Goal: Task Accomplishment & Management: Use online tool/utility

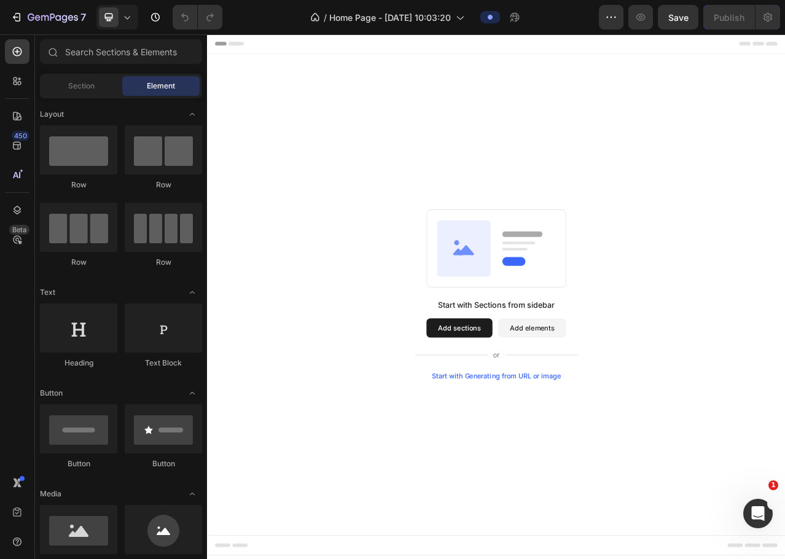
click at [524, 411] on button "Add sections" at bounding box center [529, 409] width 84 height 25
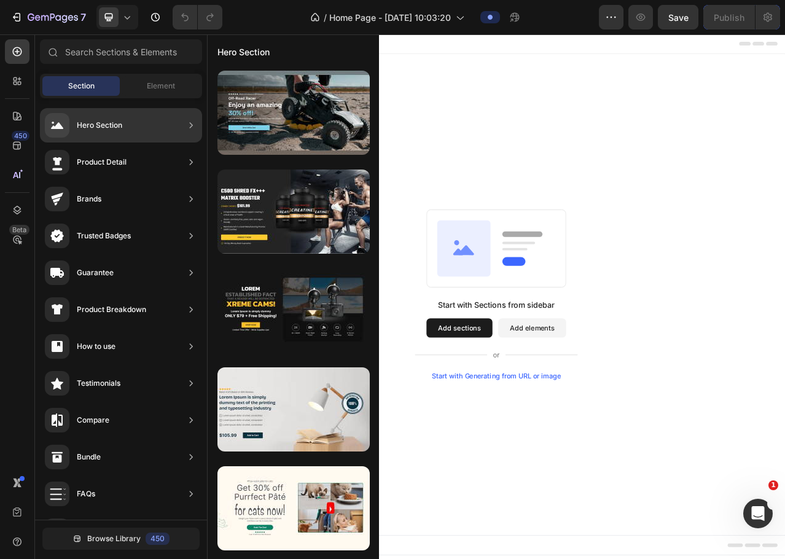
click at [152, 125] on div "Hero Section" at bounding box center [121, 125] width 162 height 34
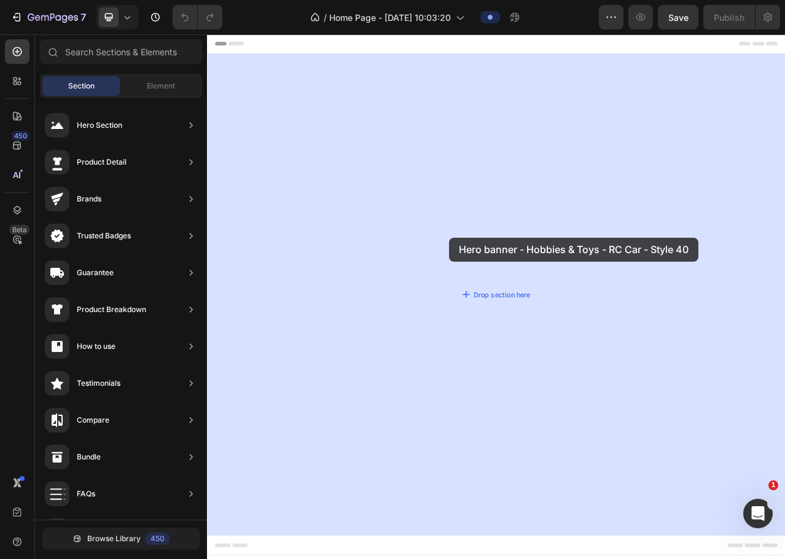
drag, startPoint x: 499, startPoint y: 147, endPoint x: 516, endPoint y: 294, distance: 147.8
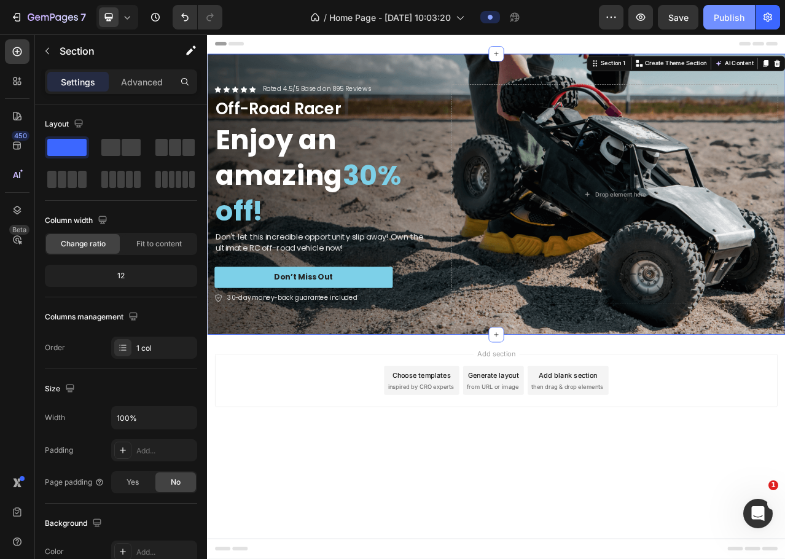
click at [722, 13] on div "Publish" at bounding box center [729, 17] width 31 height 13
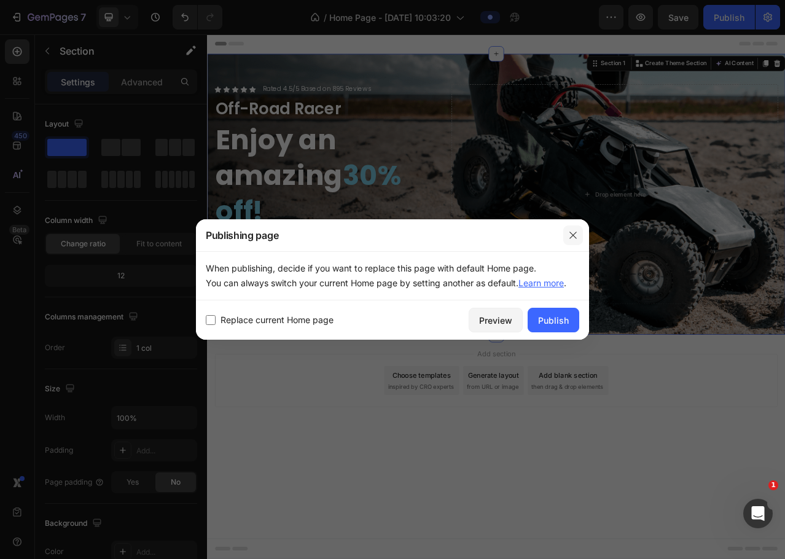
click at [577, 229] on button "button" at bounding box center [574, 236] width 20 height 20
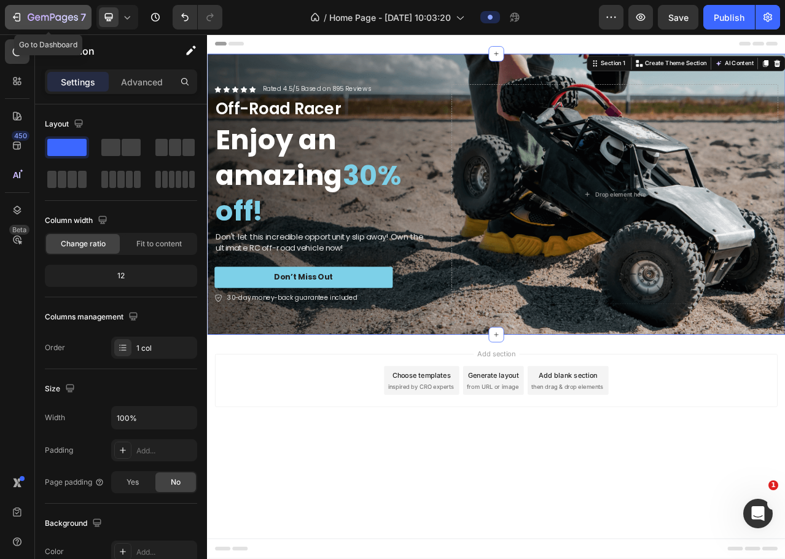
click at [47, 20] on icon "button" at bounding box center [53, 18] width 50 height 10
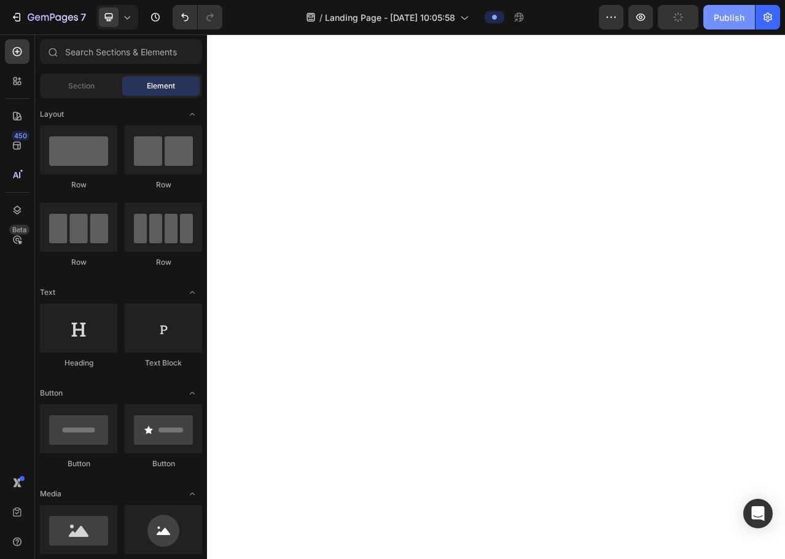
click at [730, 23] on div "Publish" at bounding box center [729, 17] width 31 height 13
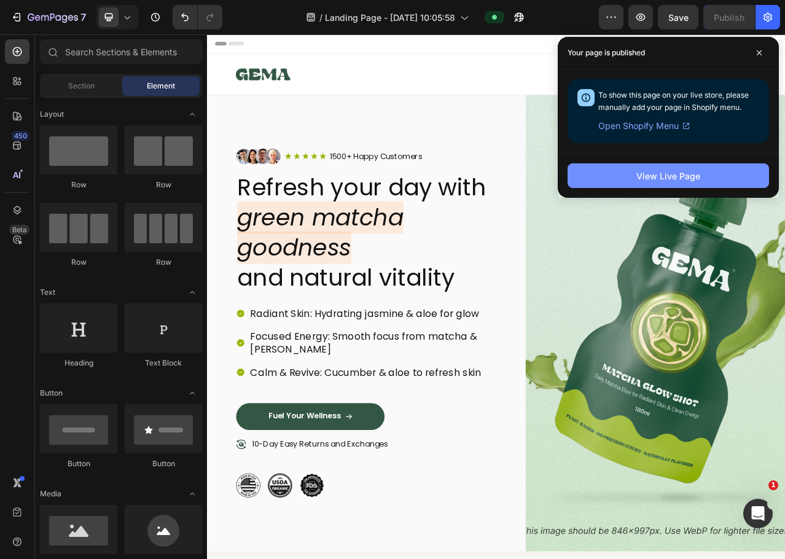
click at [702, 174] on button "View Live Page" at bounding box center [669, 175] width 202 height 25
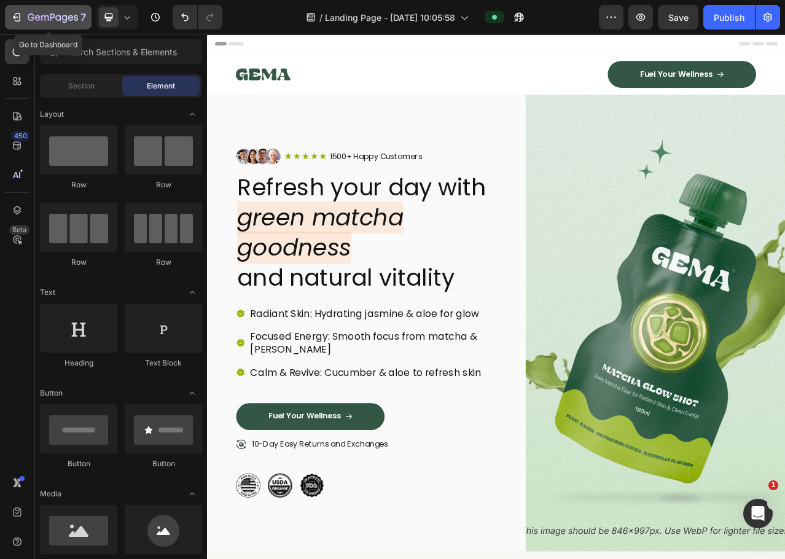
click at [43, 10] on button "7" at bounding box center [48, 17] width 87 height 25
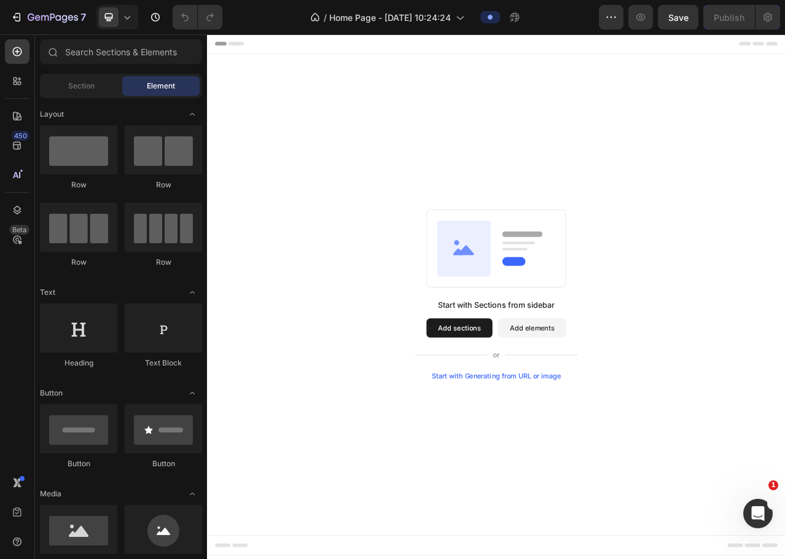
click at [543, 408] on button "Add sections" at bounding box center [529, 409] width 84 height 25
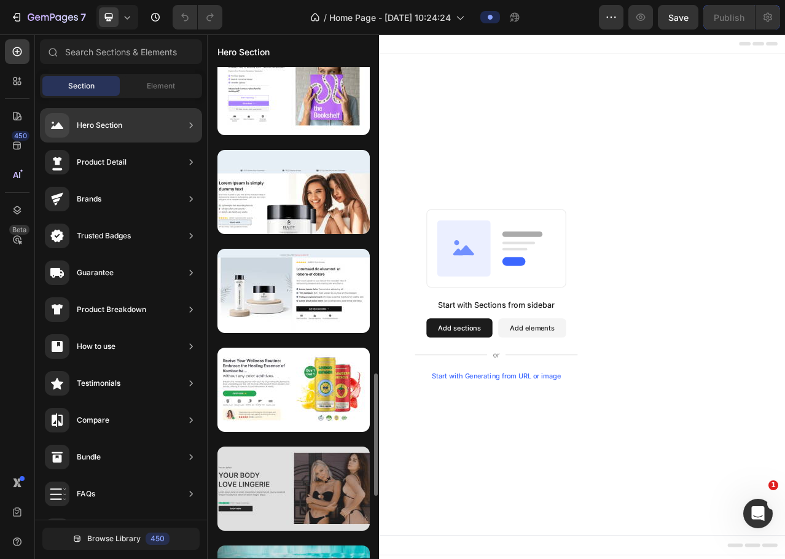
scroll to position [736, 0]
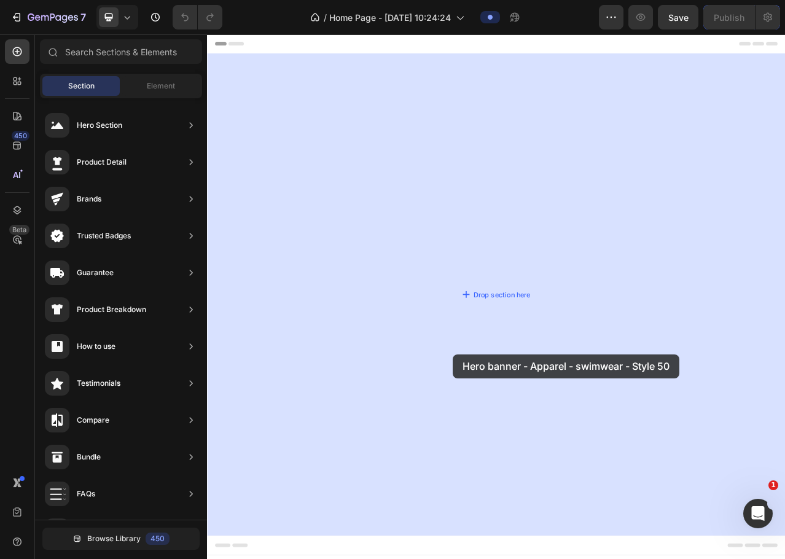
drag, startPoint x: 475, startPoint y: 426, endPoint x: 521, endPoint y: 443, distance: 48.4
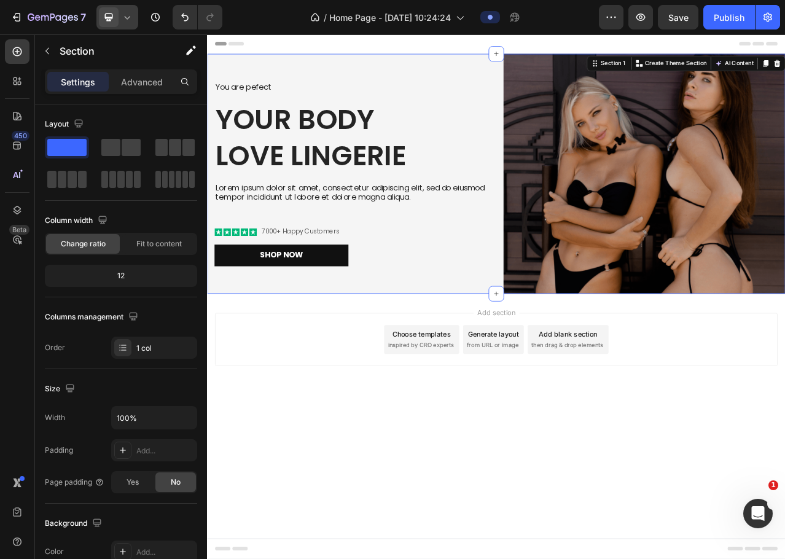
click at [111, 17] on icon at bounding box center [109, 17] width 12 height 12
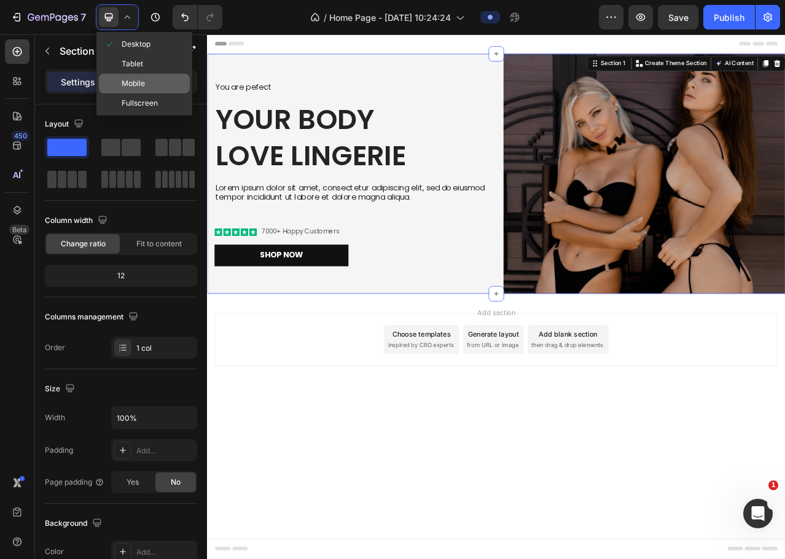
click at [132, 82] on span "Mobile" at bounding box center [133, 83] width 23 height 12
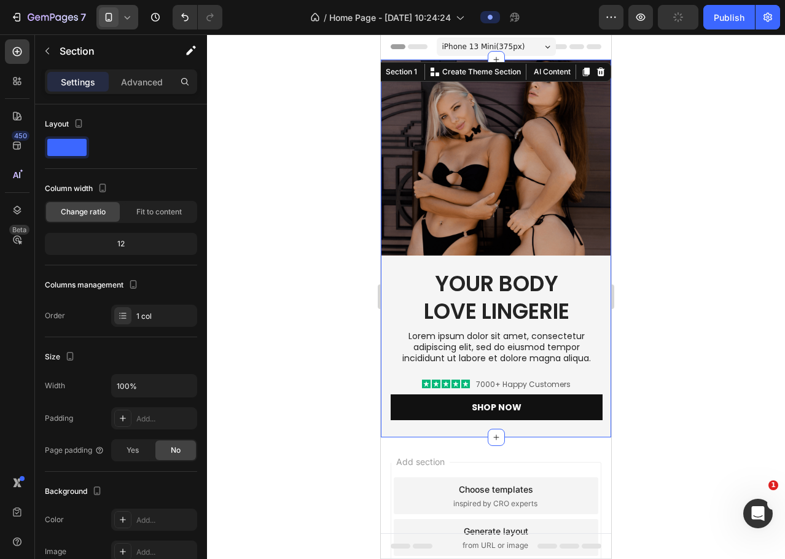
click at [107, 18] on icon at bounding box center [109, 17] width 12 height 12
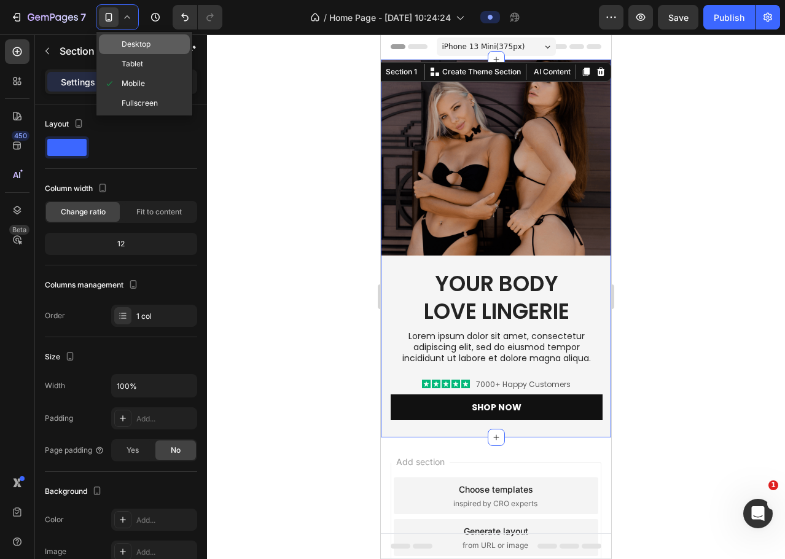
click at [122, 44] on span "Desktop" at bounding box center [136, 44] width 29 height 12
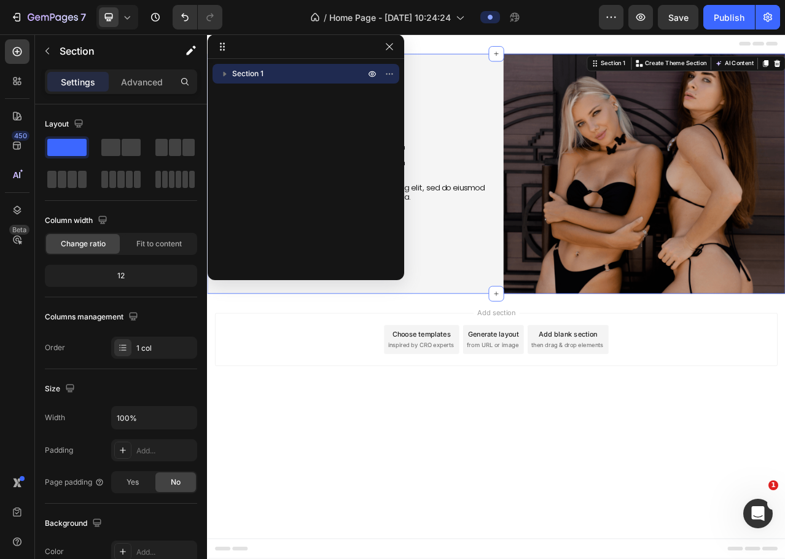
click at [781, 484] on div "Add section Choose templates inspired by CRO experts Generate layout from URL o…" at bounding box center [576, 441] width 738 height 151
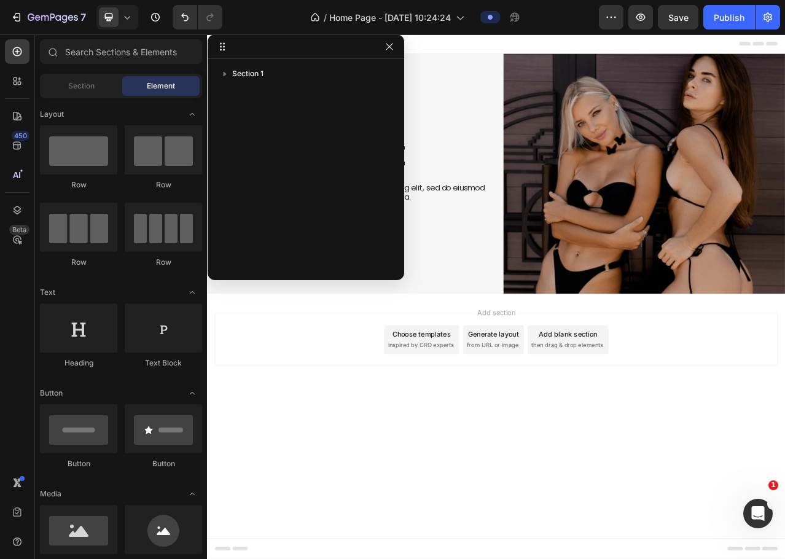
click at [591, 542] on body "Header You are pefect Text Block Your Body love Lingerie Heading Lorem ipsum do…" at bounding box center [576, 368] width 738 height 669
click at [392, 47] on icon "button" at bounding box center [390, 47] width 10 height 10
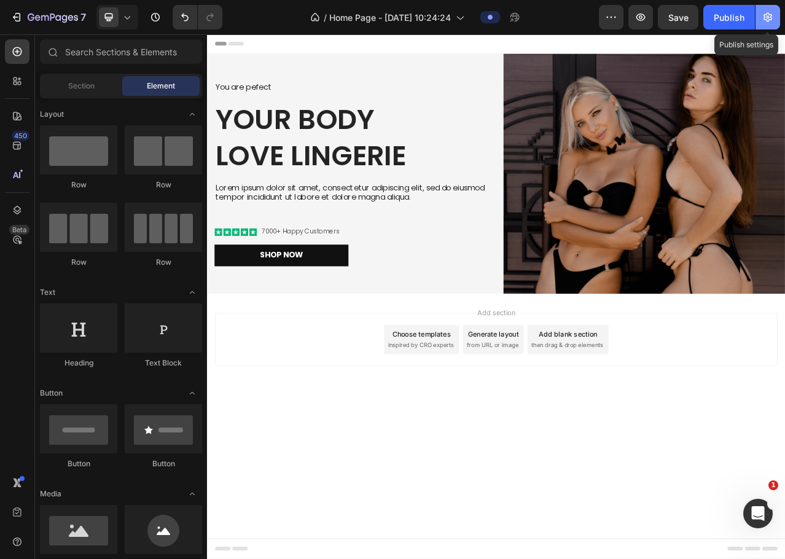
click at [768, 20] on icon "button" at bounding box center [768, 17] width 12 height 12
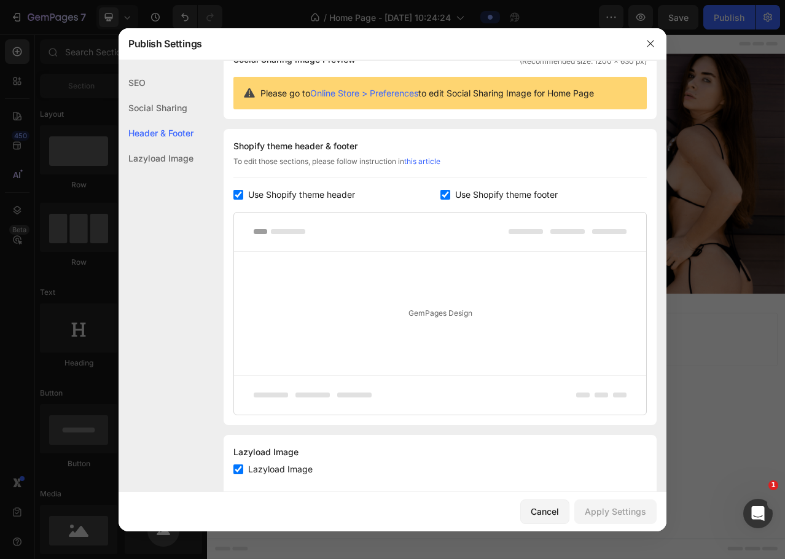
scroll to position [123, 0]
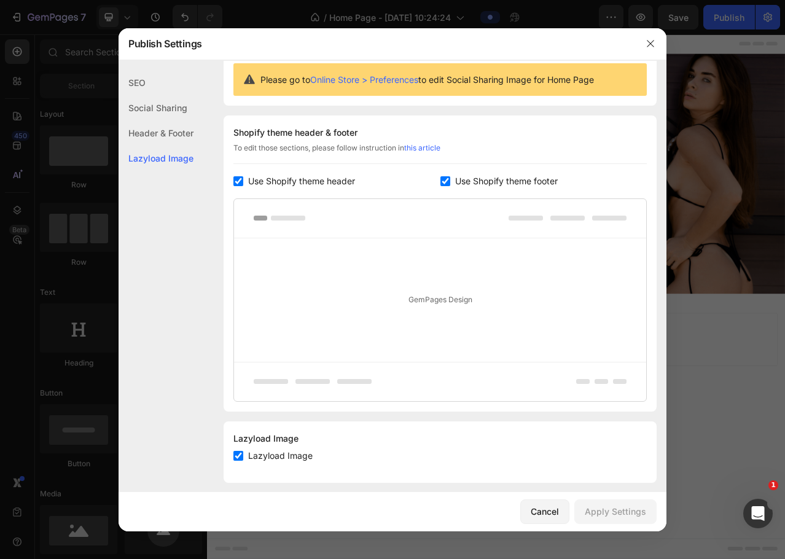
click at [757, 231] on div at bounding box center [392, 279] width 785 height 559
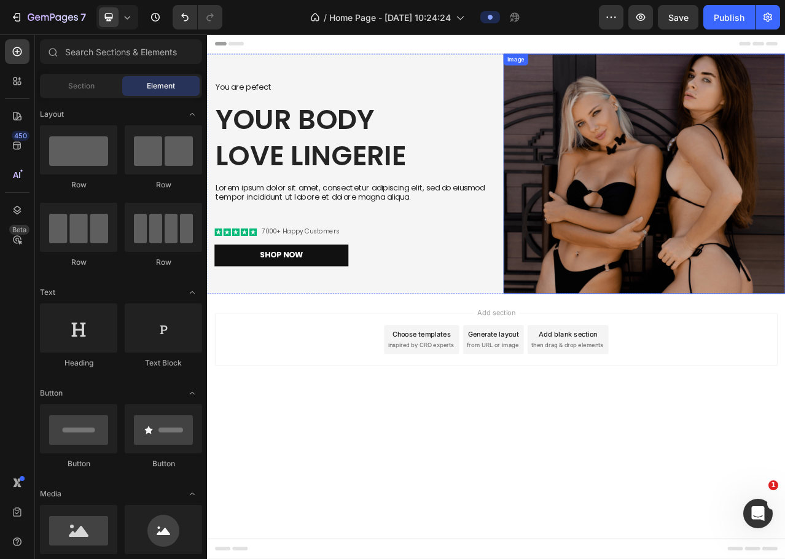
click at [785, 290] on img at bounding box center [765, 213] width 360 height 306
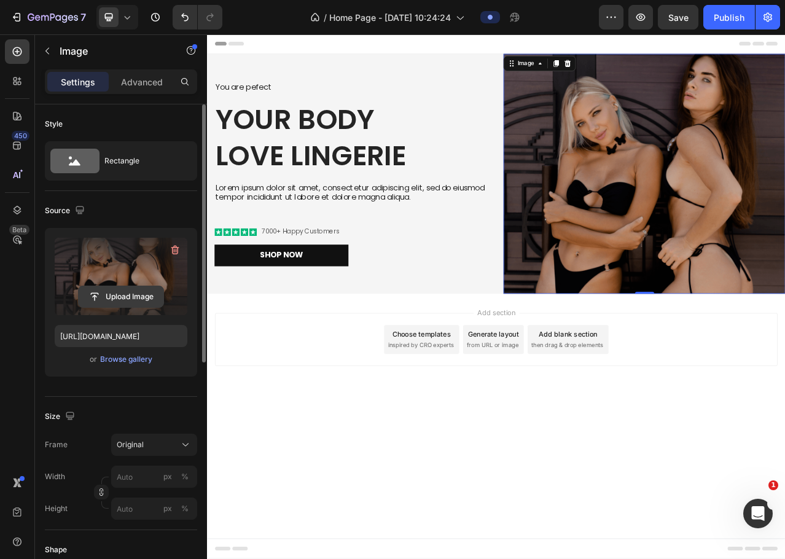
click at [128, 296] on input "file" at bounding box center [121, 296] width 85 height 21
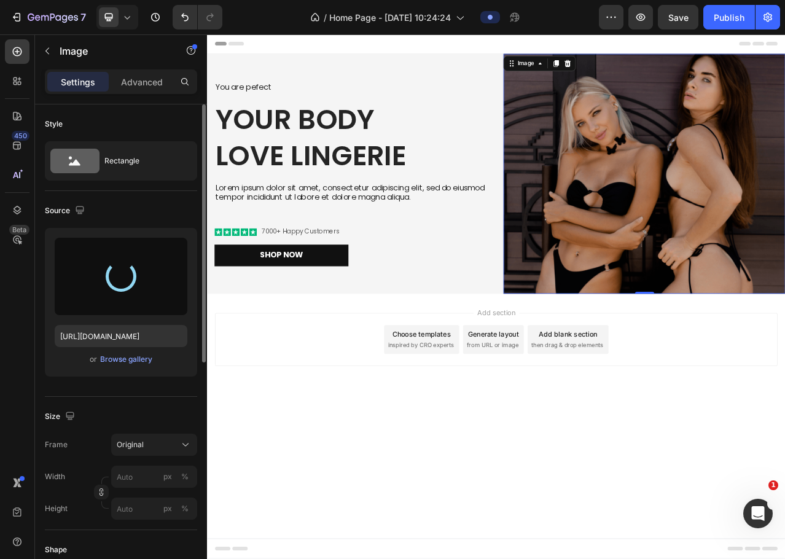
type input "https://cdn.shopify.com/s/files/1/0873/2681/8569/files/gempages_547131613616538…"
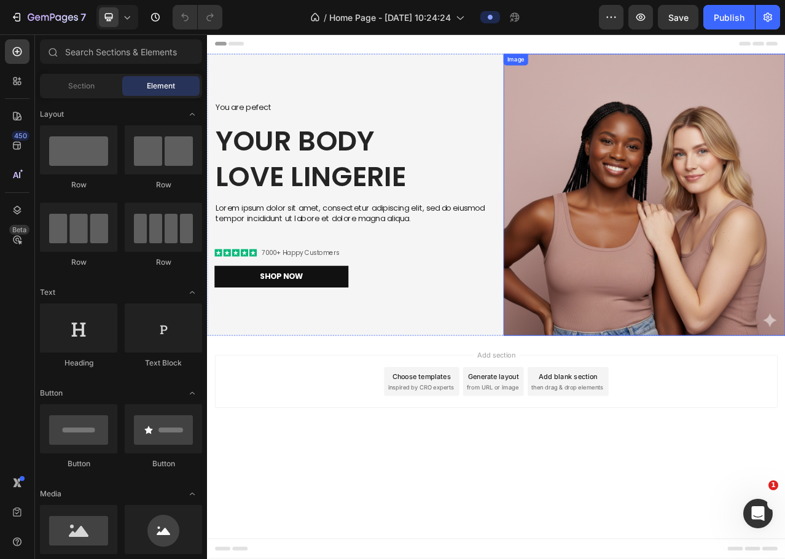
click at [769, 178] on img at bounding box center [765, 240] width 360 height 360
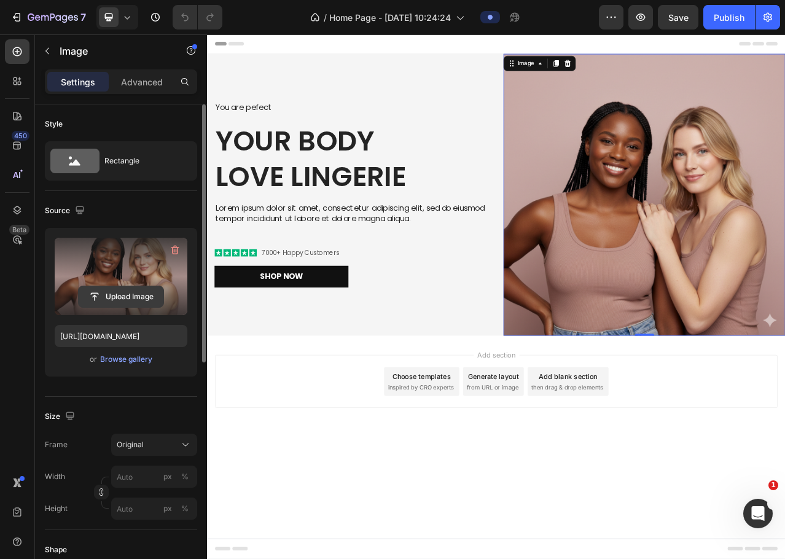
click at [114, 294] on input "file" at bounding box center [121, 296] width 85 height 21
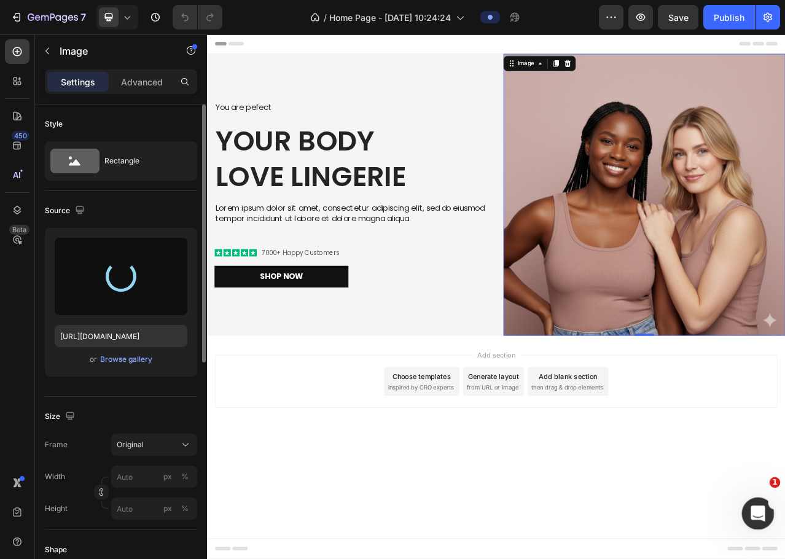
type input "https://cdn.shopify.com/s/files/1/0873/2681/8569/files/gempages_547131613616538…"
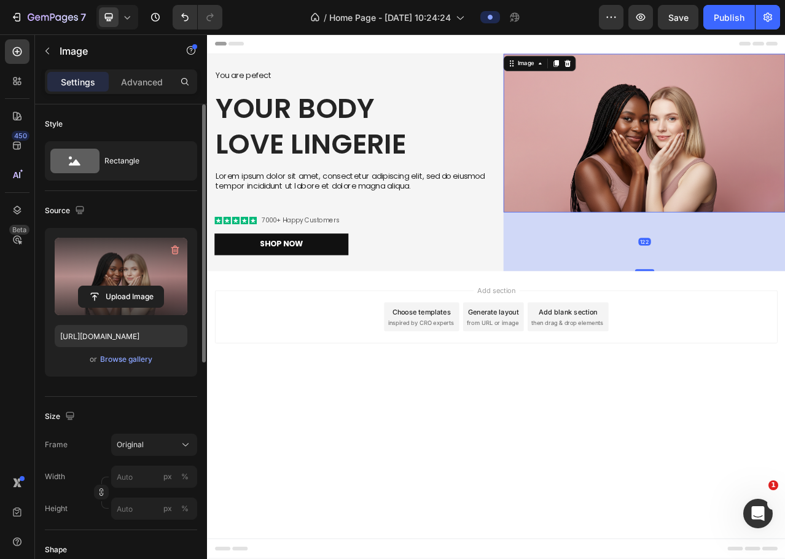
drag, startPoint x: 758, startPoint y: 297, endPoint x: 760, endPoint y: 372, distance: 75.0
click at [760, 372] on div "Header You are pefect Text Block Your Body love Lingerie Heading Lorem ipsum do…" at bounding box center [576, 261] width 738 height 454
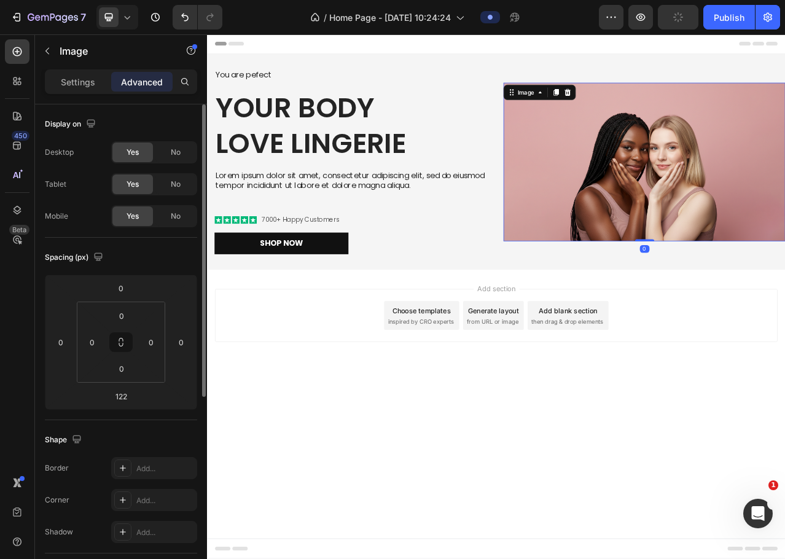
drag, startPoint x: 768, startPoint y: 334, endPoint x: 785, endPoint y: 258, distance: 78.1
click at [785, 258] on div "Image 0" at bounding box center [765, 197] width 360 height 202
type input "0"
click at [620, 110] on div "Image" at bounding box center [613, 108] width 26 height 11
click at [619, 113] on div "Image" at bounding box center [613, 108] width 26 height 11
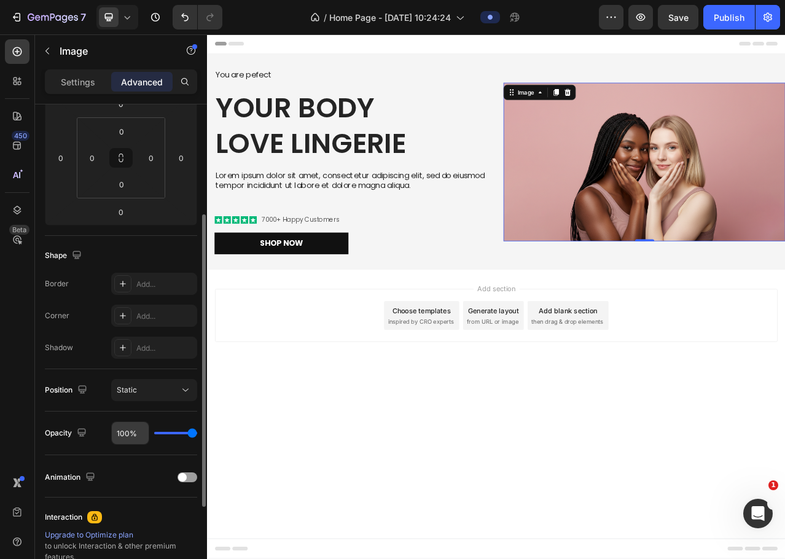
scroll to position [330, 0]
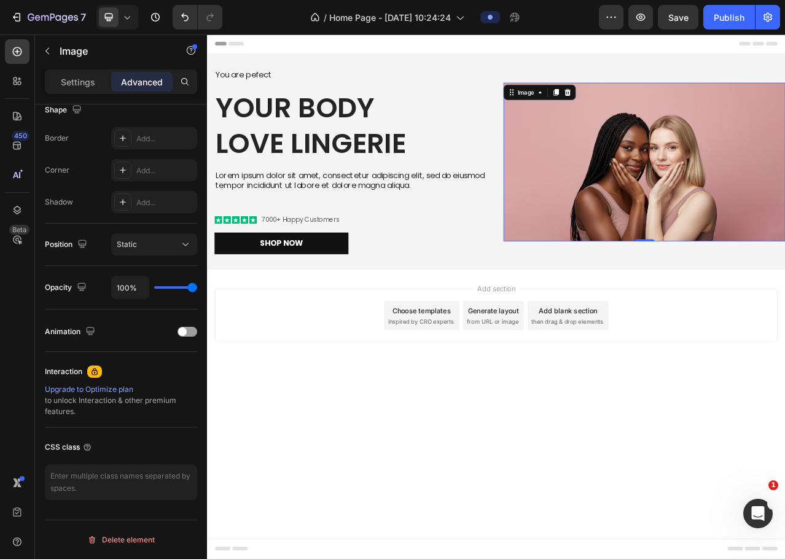
click at [706, 157] on img at bounding box center [765, 197] width 360 height 202
click at [669, 531] on body "Header You are pefect Text Block Your Body love Lingerie Heading Lorem ipsum do…" at bounding box center [576, 368] width 738 height 669
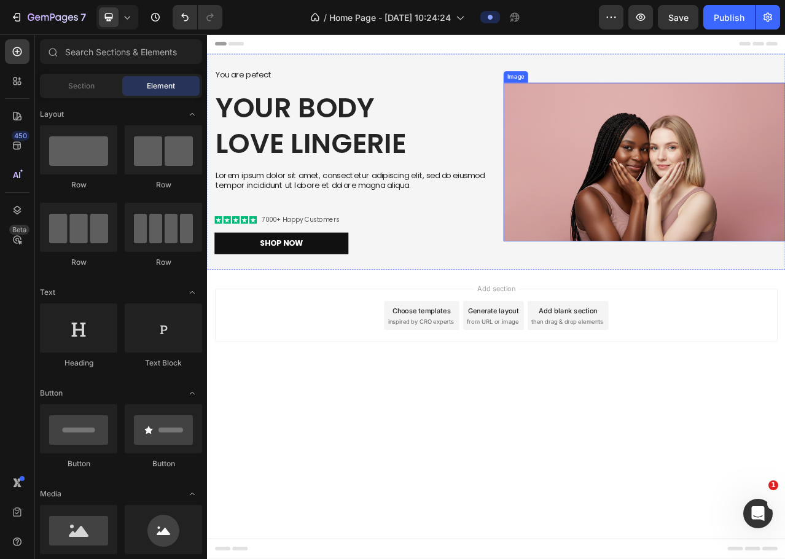
click at [626, 207] on img at bounding box center [765, 197] width 360 height 202
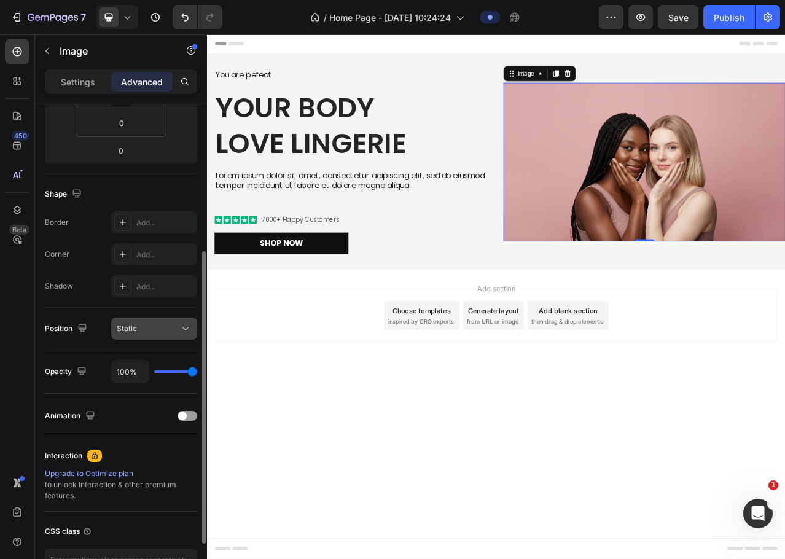
scroll to position [0, 0]
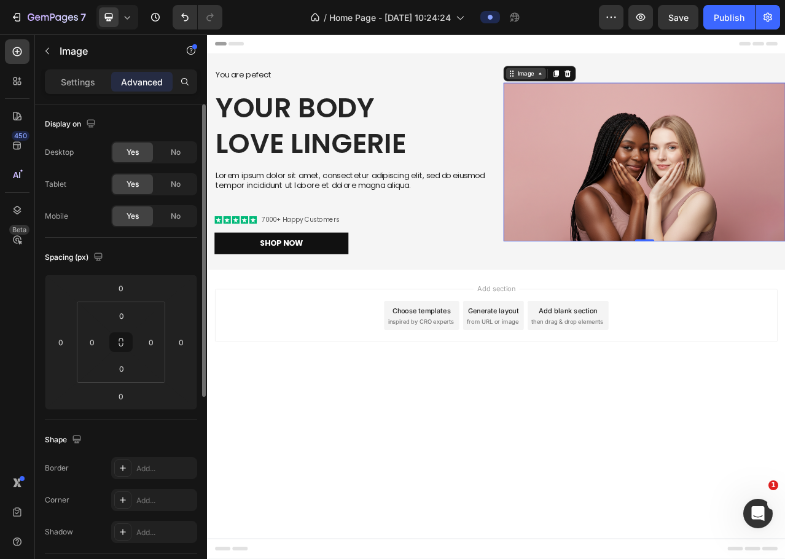
click at [621, 81] on div "Image" at bounding box center [613, 84] width 26 height 11
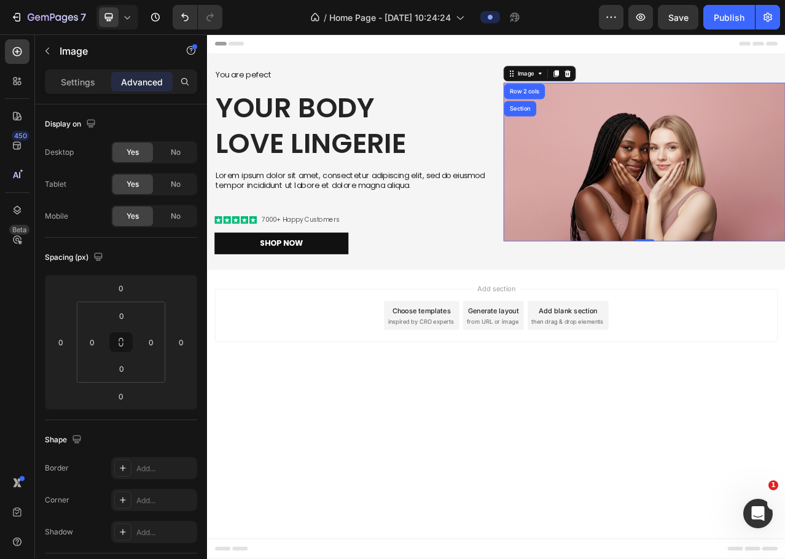
click at [618, 92] on div "Image Row 2 cols Section" at bounding box center [631, 85] width 92 height 20
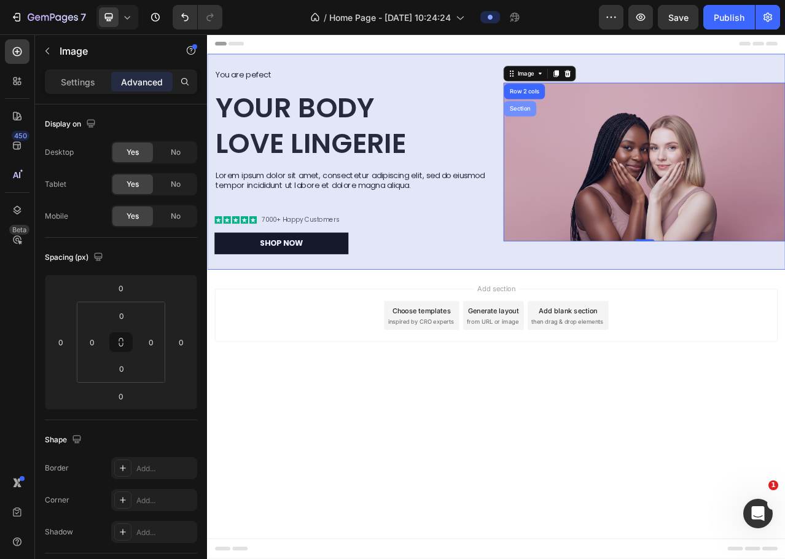
click at [610, 127] on div "Section" at bounding box center [606, 129] width 31 height 7
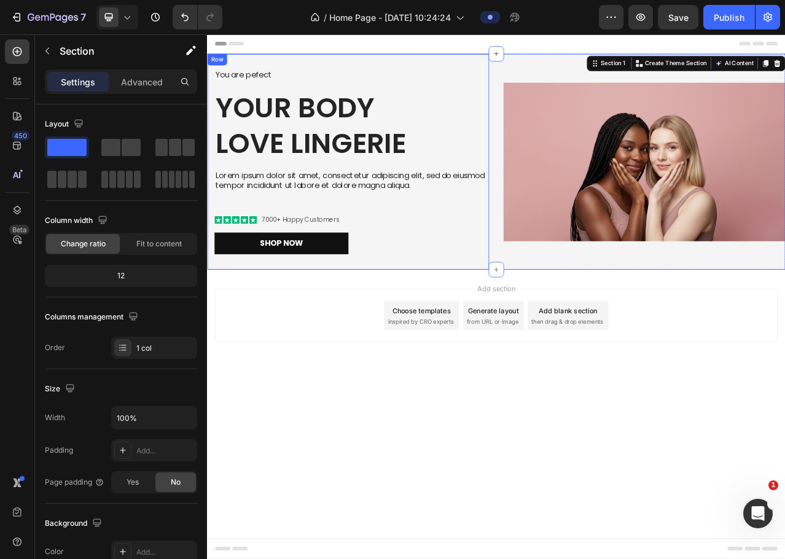
click at [618, 168] on img at bounding box center [765, 197] width 360 height 202
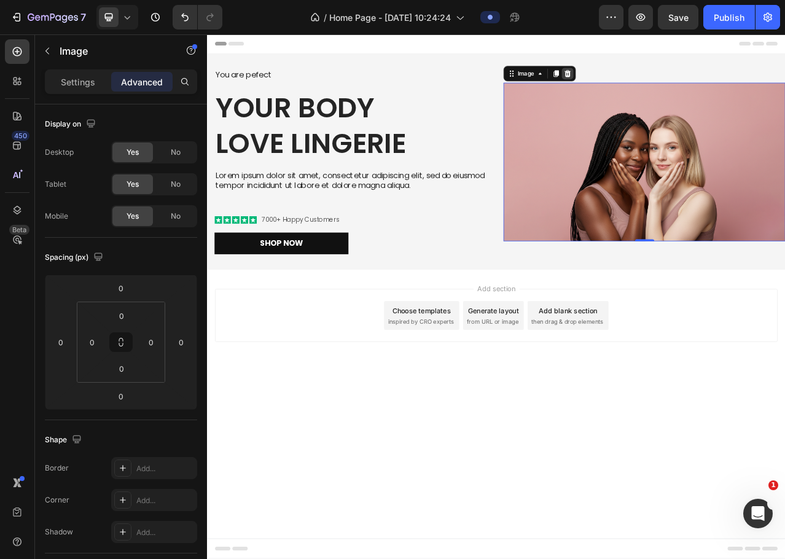
click at [664, 82] on icon at bounding box center [667, 84] width 8 height 9
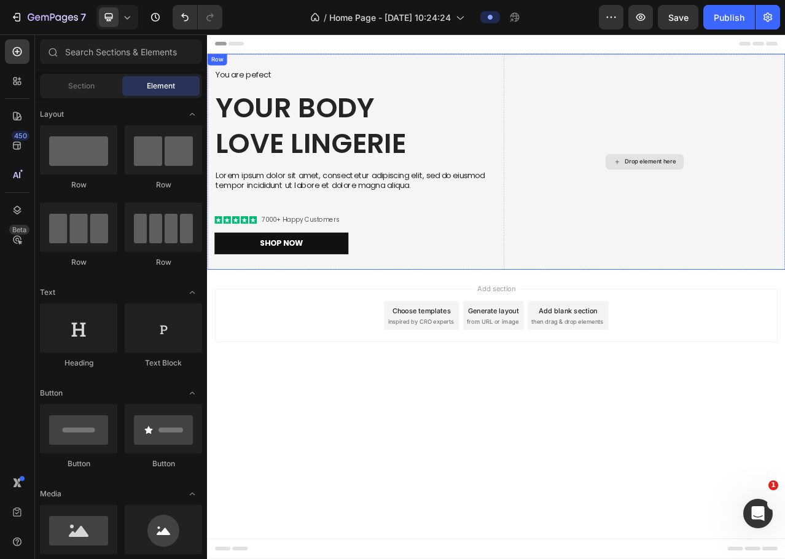
click at [775, 242] on div "Drop element here" at bounding box center [765, 197] width 360 height 275
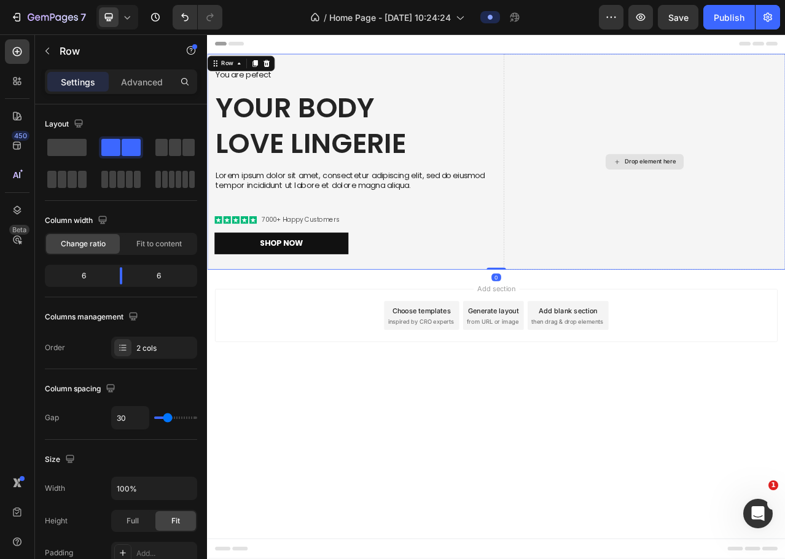
click at [763, 200] on div "Drop element here" at bounding box center [772, 197] width 65 height 10
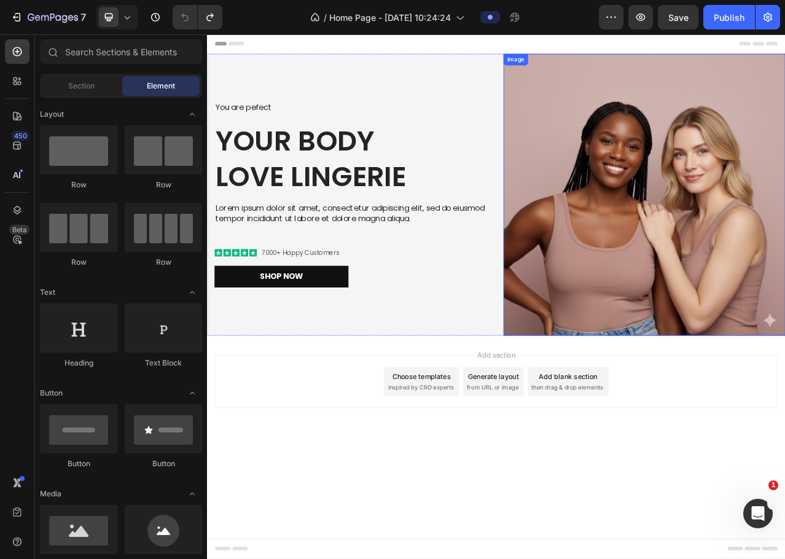
click at [724, 285] on img at bounding box center [765, 240] width 360 height 360
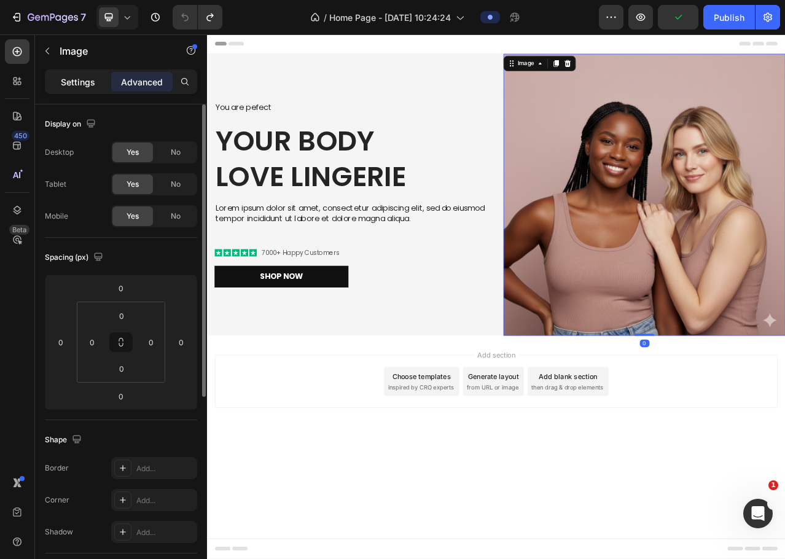
click at [87, 77] on p "Settings" at bounding box center [78, 82] width 34 height 13
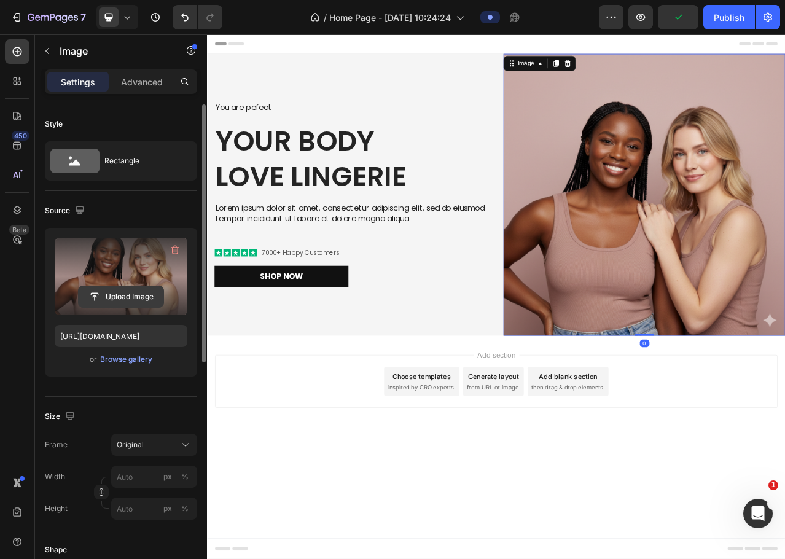
click at [120, 293] on input "file" at bounding box center [121, 296] width 85 height 21
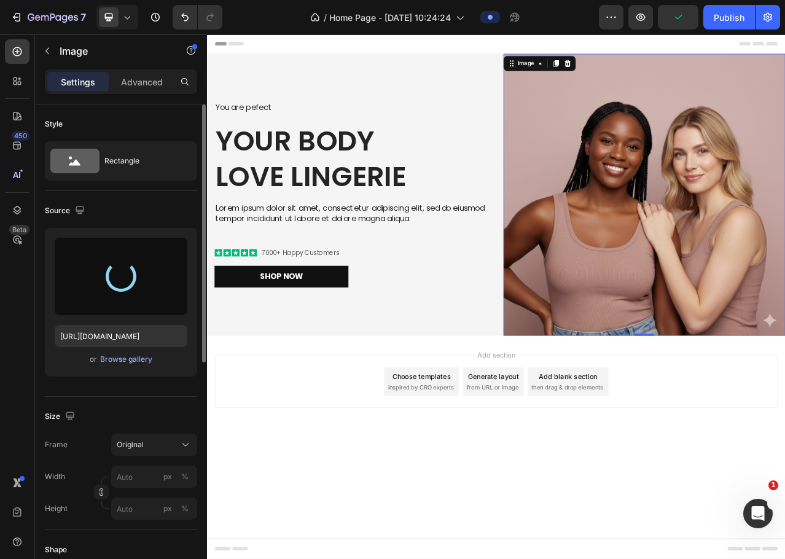
scroll to position [184, 0]
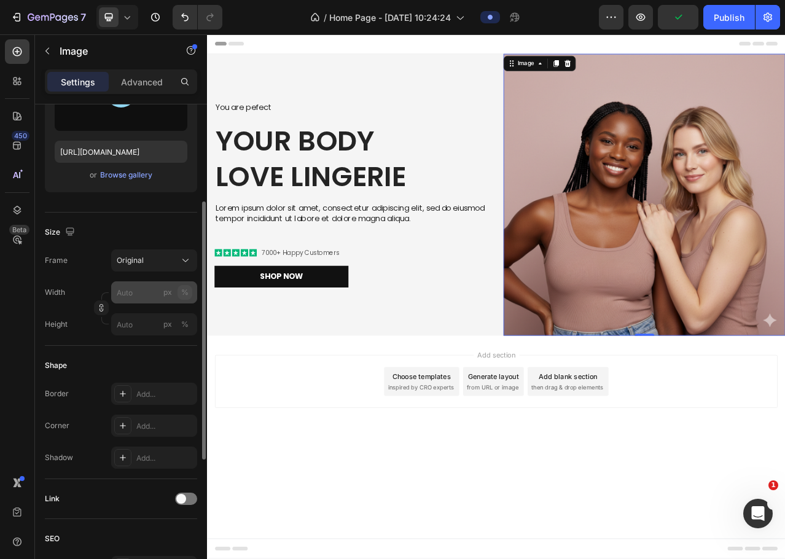
type input "https://cdn.shopify.com/s/files/1/0873/2681/8569/files/gempages_547131613616538…"
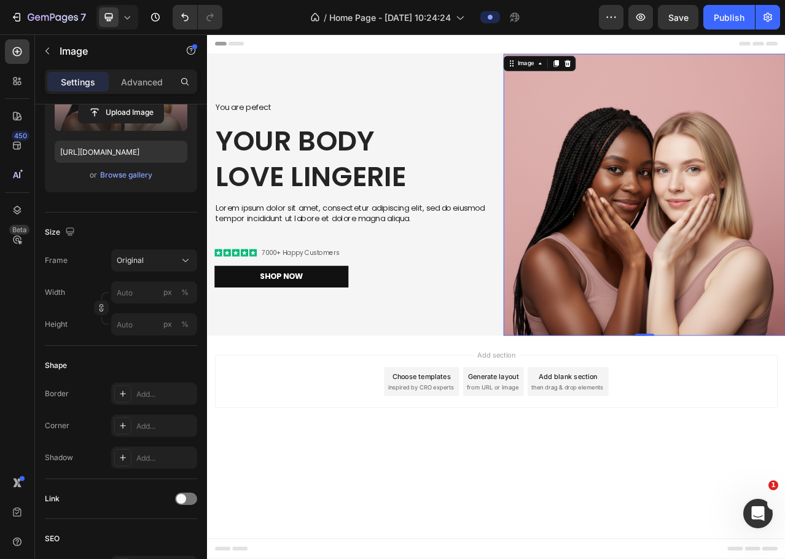
click at [699, 559] on body "Header You are pefect Text Block Your Body love Lingerie Heading Lorem ipsum do…" at bounding box center [576, 368] width 738 height 669
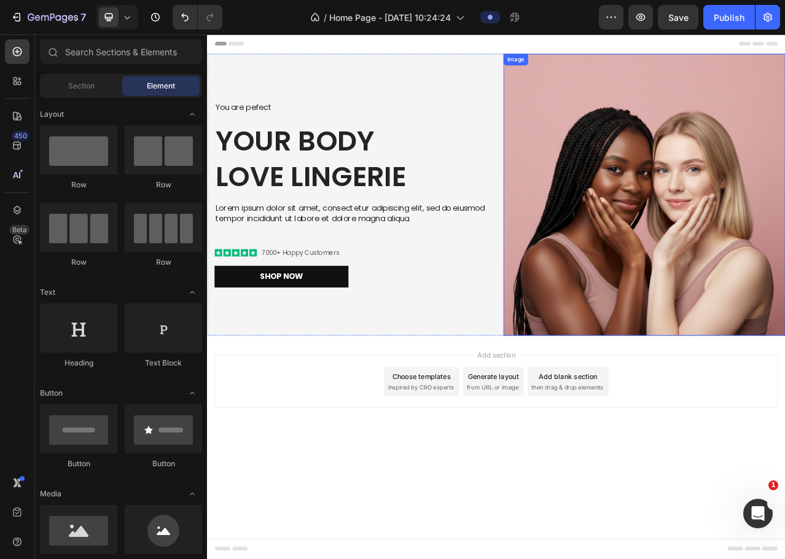
click at [774, 379] on img at bounding box center [765, 240] width 360 height 360
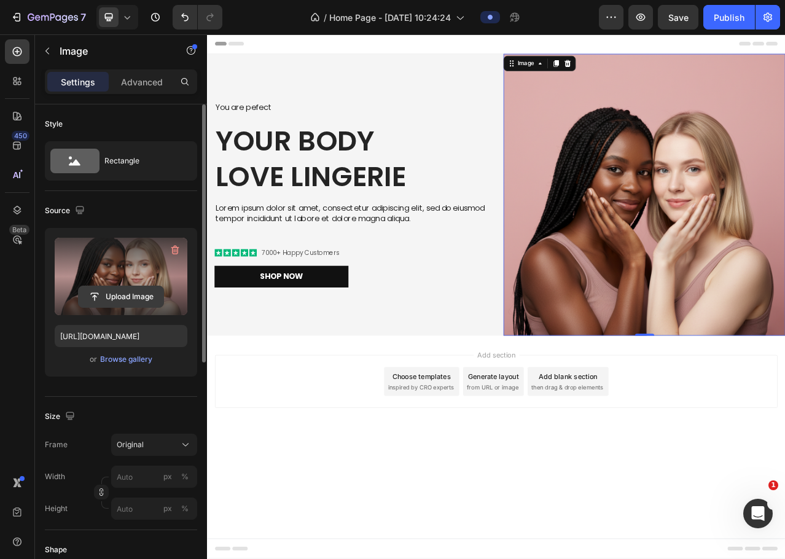
click at [98, 294] on input "file" at bounding box center [121, 296] width 85 height 21
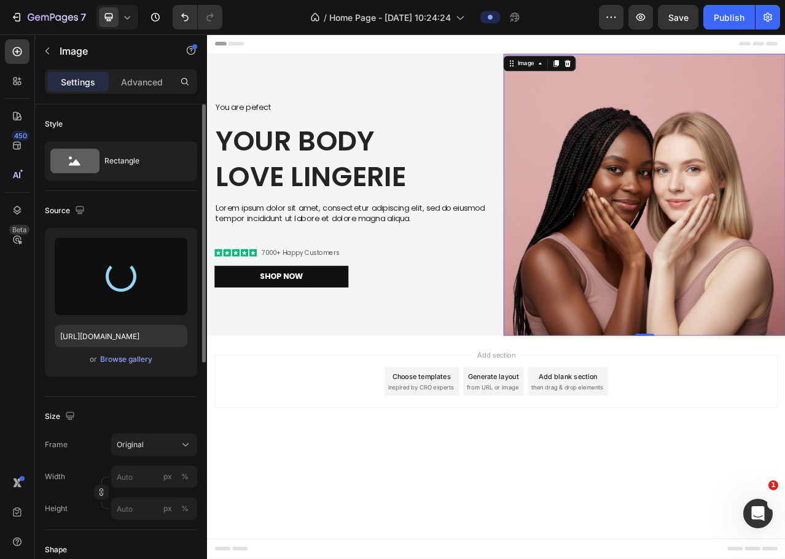
type input "https://cdn.shopify.com/s/files/1/0873/2681/8569/files/gempages_547131613616538…"
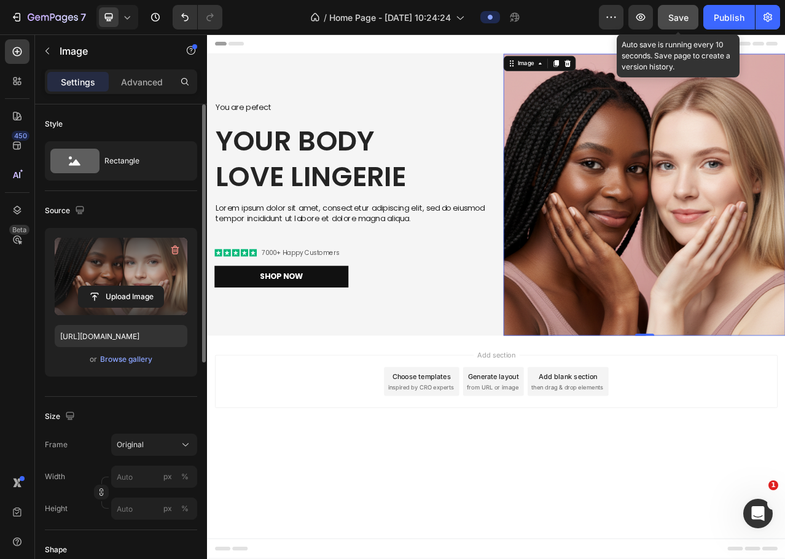
click at [669, 20] on span "Save" at bounding box center [679, 17] width 20 height 10
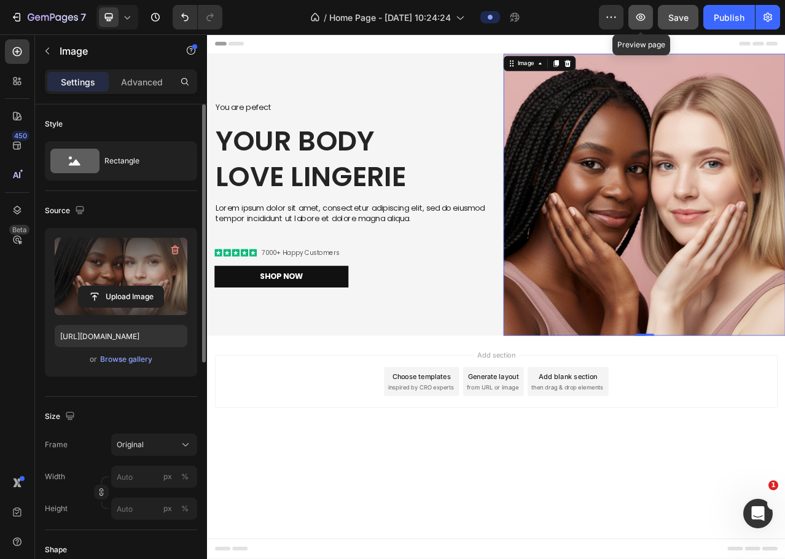
click at [639, 23] on button "button" at bounding box center [641, 17] width 25 height 25
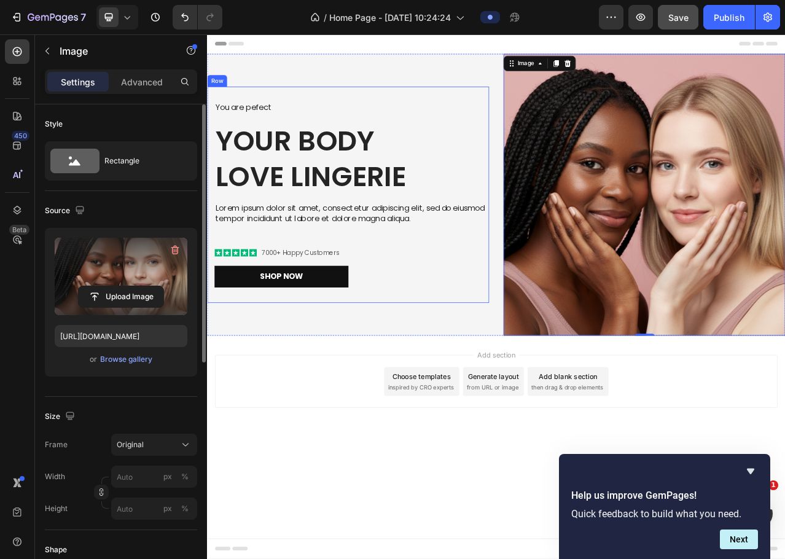
drag, startPoint x: 543, startPoint y: 371, endPoint x: 573, endPoint y: 409, distance: 48.2
click at [543, 371] on div "You are pefect Text Block Your Body love Lingerie Heading Lorem ipsum dolor sit…" at bounding box center [387, 238] width 360 height 275
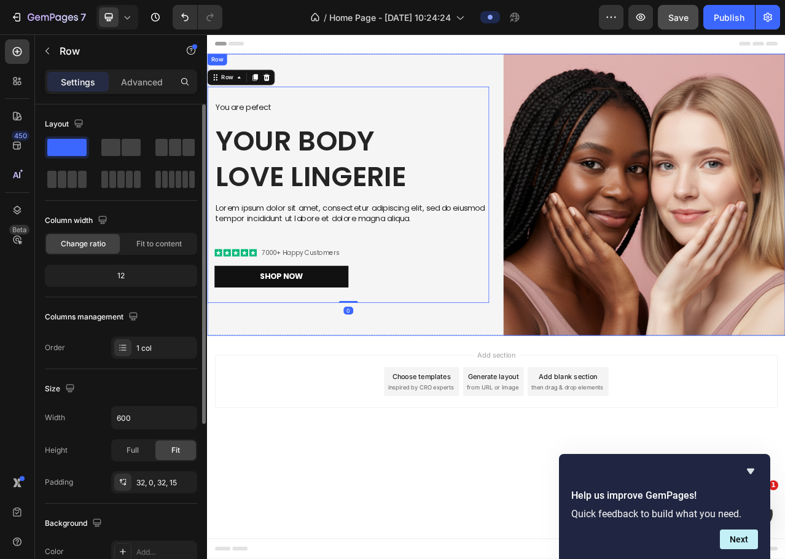
click at [577, 417] on div "You are pefect Text Block Your Body love Lingerie Heading Lorem ipsum dolor sit…" at bounding box center [576, 240] width 738 height 360
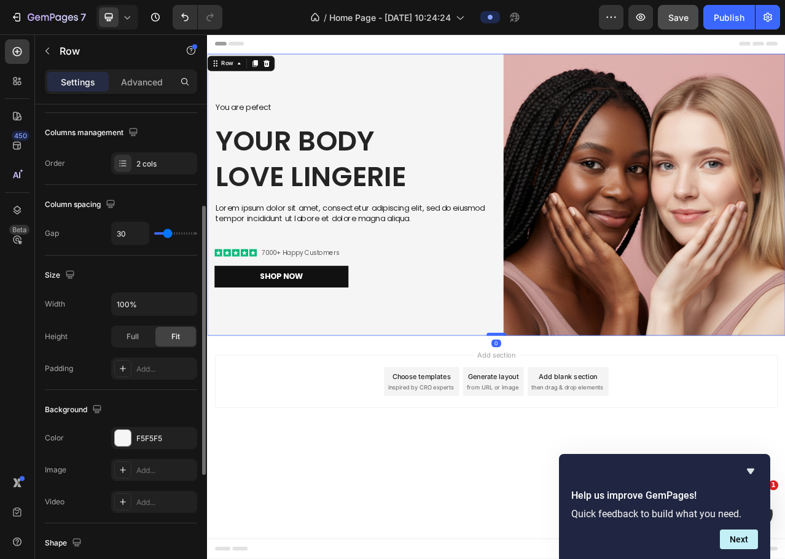
click at [581, 389] on div "You are pefect Text Block Your Body love Lingerie Heading Lorem ipsum dolor sit…" at bounding box center [576, 240] width 738 height 360
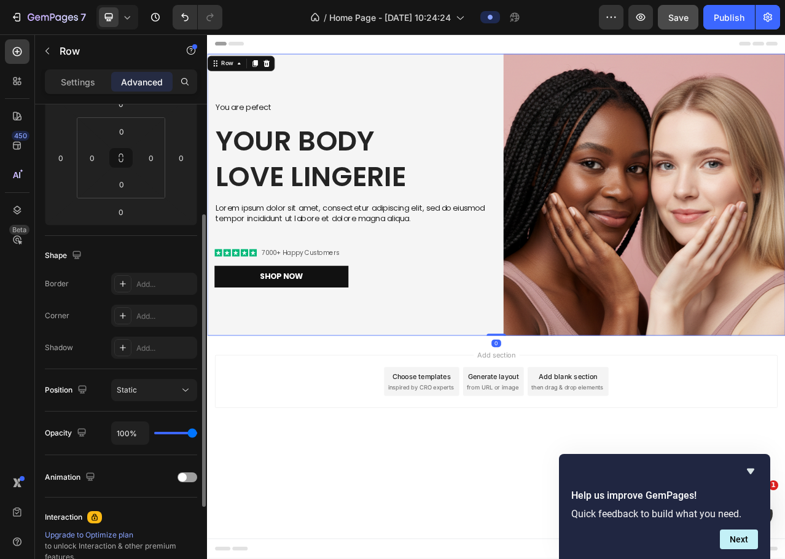
drag, startPoint x: 575, startPoint y: 417, endPoint x: 573, endPoint y: 403, distance: 14.9
click at [573, 403] on div "You are pefect Text Block Your Body love Lingerie Heading Lorem ipsum dolor sit…" at bounding box center [576, 240] width 738 height 360
click at [636, 366] on img at bounding box center [765, 240] width 360 height 360
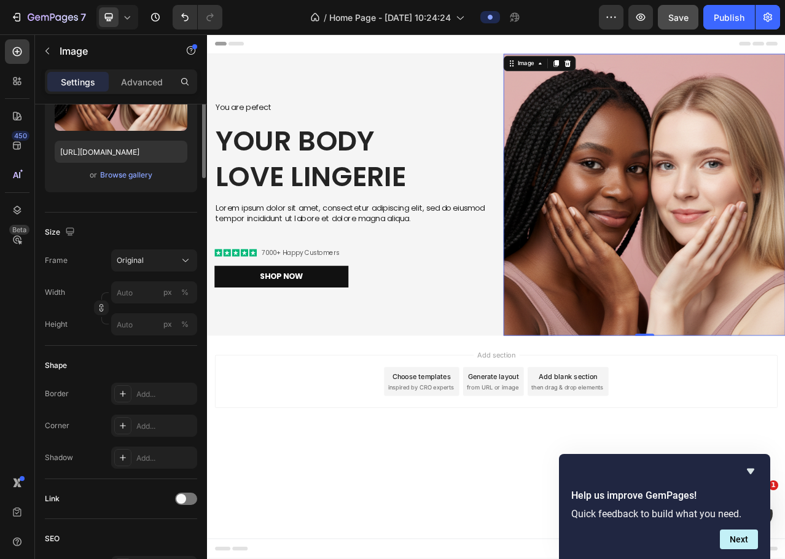
scroll to position [0, 0]
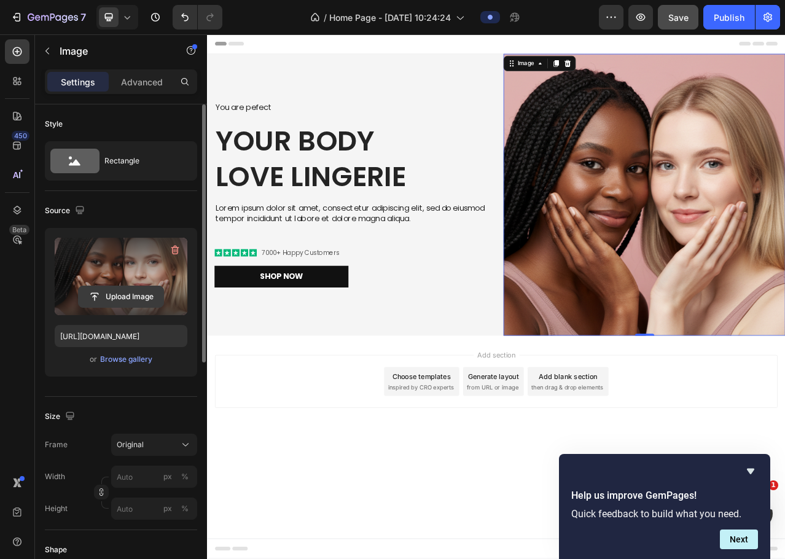
click at [143, 296] on input "file" at bounding box center [121, 296] width 85 height 21
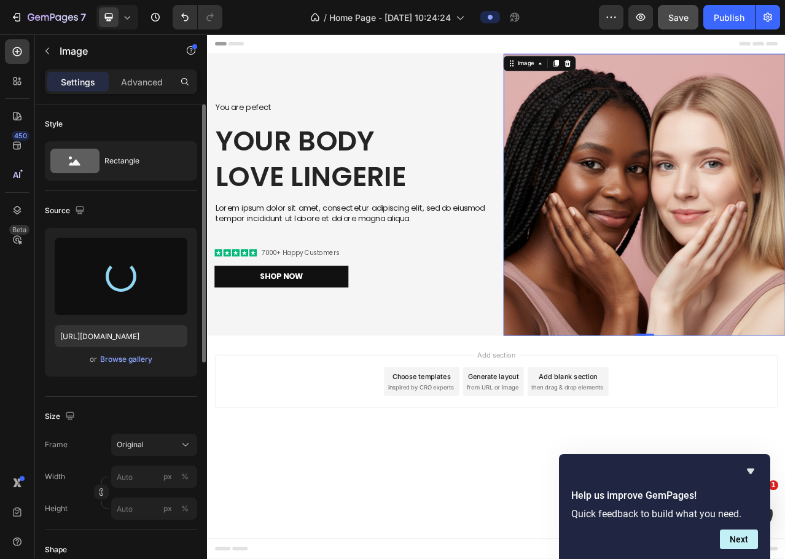
type input "https://cdn.shopify.com/s/files/1/0873/2681/8569/files/gempages_547131613616538…"
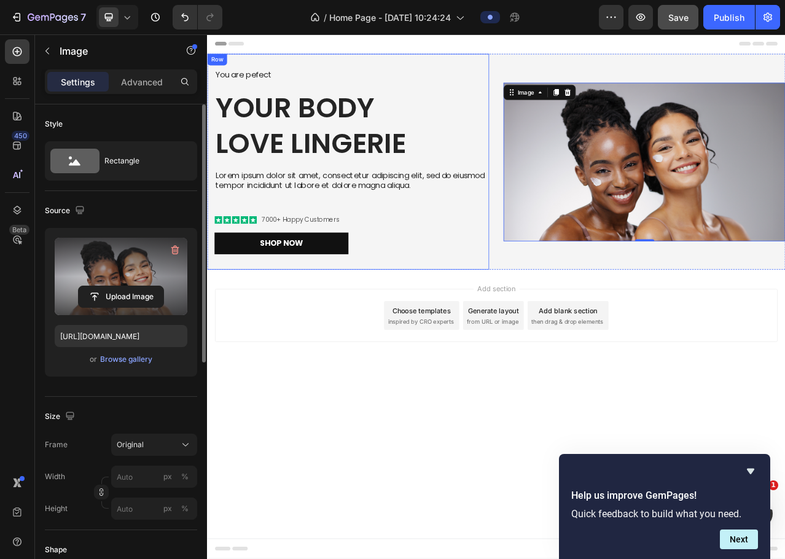
click at [531, 327] on div "You are pefect Text Block Your Body love Lingerie Heading Lorem ipsum dolor sit…" at bounding box center [387, 197] width 360 height 275
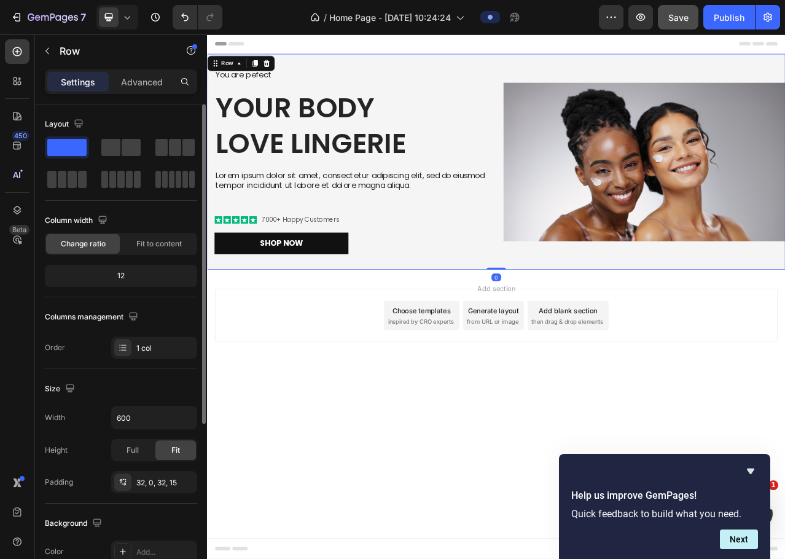
click at [584, 326] on div "You are pefect Text Block Your Body love Lingerie Heading Lorem ipsum dolor sit…" at bounding box center [576, 197] width 738 height 275
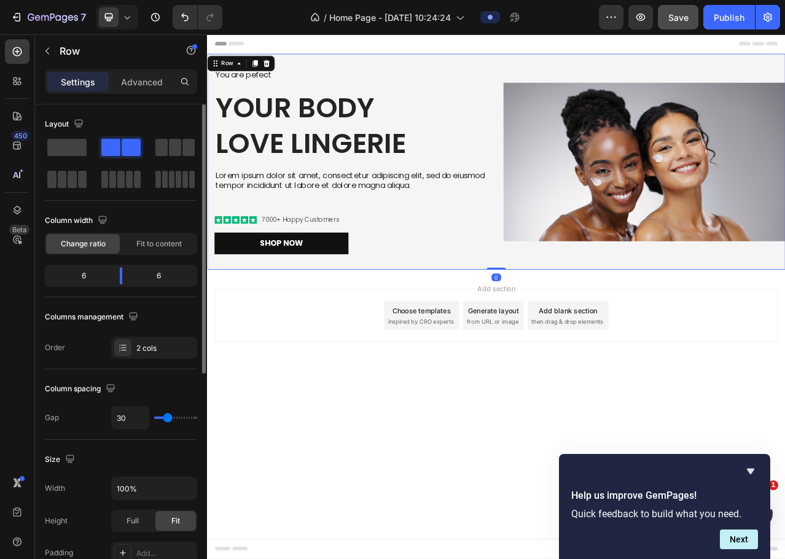
drag, startPoint x: 570, startPoint y: 334, endPoint x: 570, endPoint y: 311, distance: 23.4
click at [570, 311] on div "You are pefect Text Block Your Body love Lingerie Heading Lorem ipsum dolor sit…" at bounding box center [576, 197] width 738 height 275
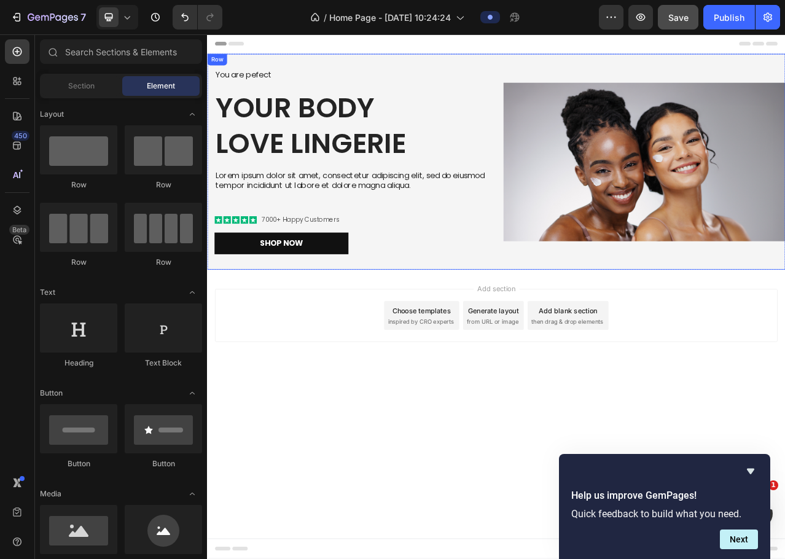
click at [580, 334] on div "Header You are pefect Text Block Your Body love Lingerie Heading Lorem ipsum do…" at bounding box center [576, 260] width 738 height 452
click at [618, 294] on img at bounding box center [765, 197] width 360 height 202
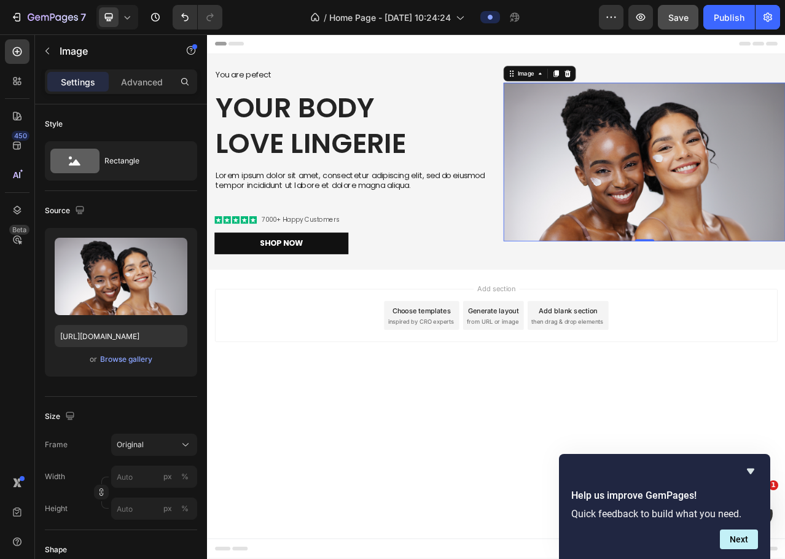
click at [655, 178] on img at bounding box center [765, 197] width 360 height 202
click at [33, 32] on div "7 Version history / Home Page - Sep 29, 10:24:24 Preview Save Publish" at bounding box center [392, 17] width 785 height 35
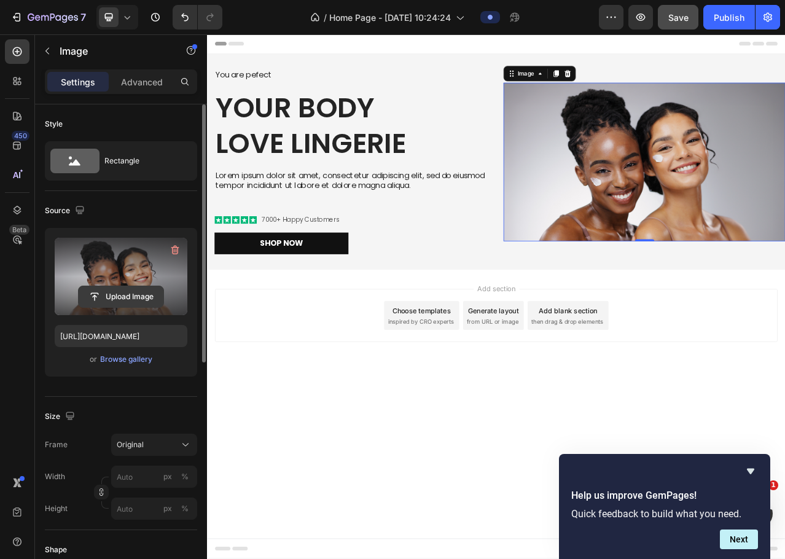
click at [111, 297] on input "file" at bounding box center [121, 296] width 85 height 21
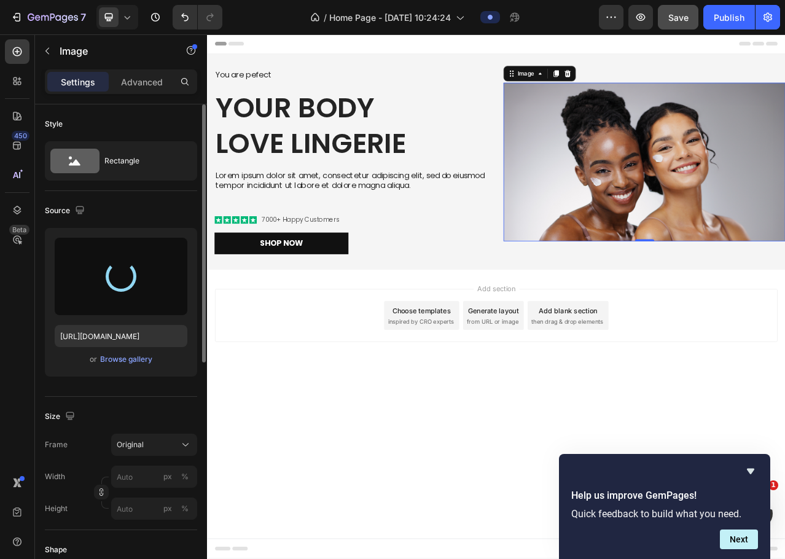
type input "https://cdn.shopify.com/s/files/1/0873/2681/8569/files/gempages_547131613616538…"
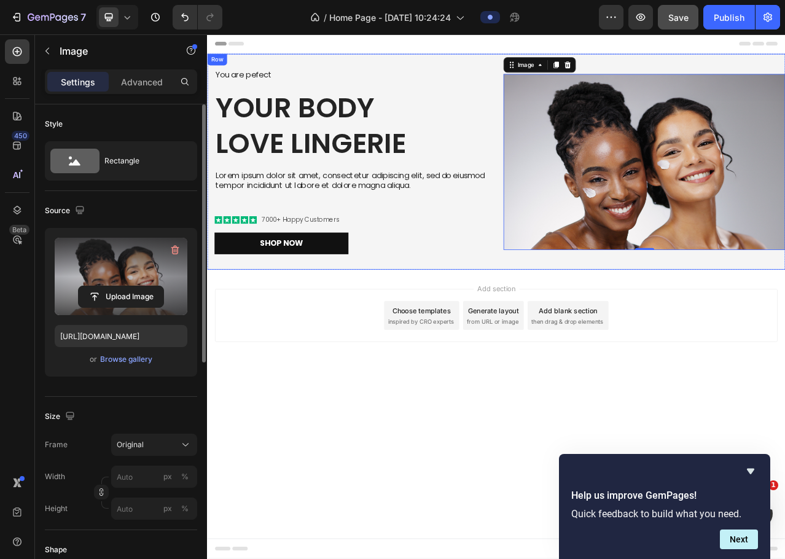
click at [573, 111] on div "You are pefect Text Block Your Body love Lingerie Heading Lorem ipsum dolor sit…" at bounding box center [576, 197] width 738 height 275
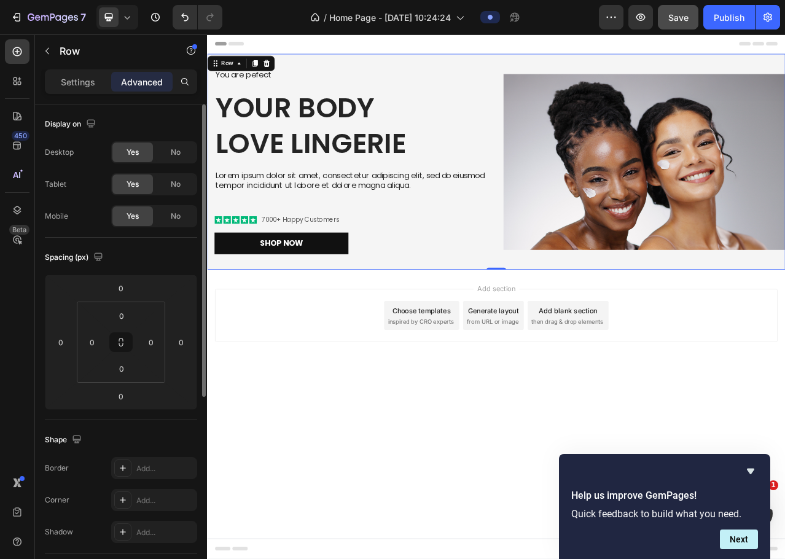
click at [482, 559] on body "Header You are pefect Text Block Your Body love Lingerie Heading Lorem ipsum do…" at bounding box center [576, 368] width 738 height 669
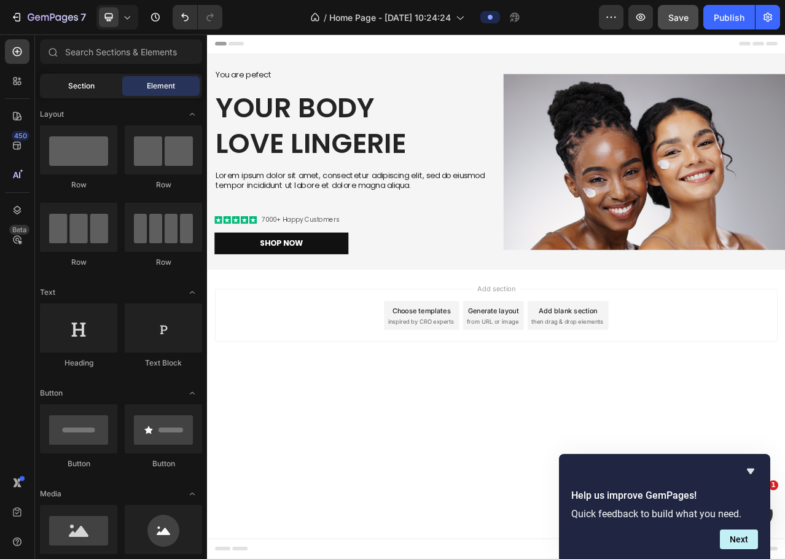
click at [77, 86] on span "Section" at bounding box center [81, 86] width 26 height 11
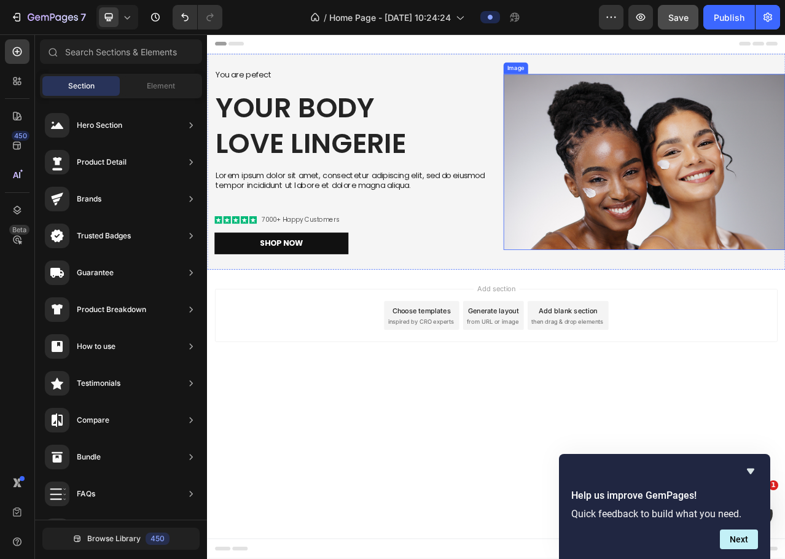
click at [683, 184] on img at bounding box center [765, 197] width 360 height 224
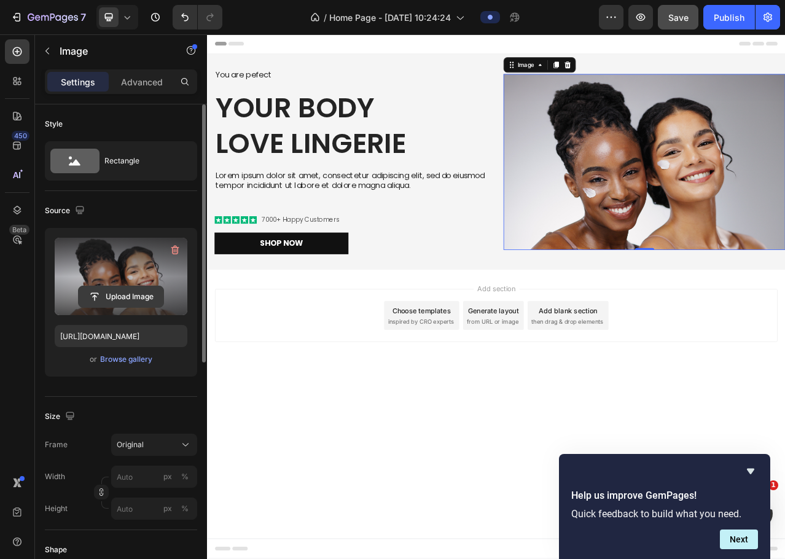
click at [111, 294] on input "file" at bounding box center [121, 296] width 85 height 21
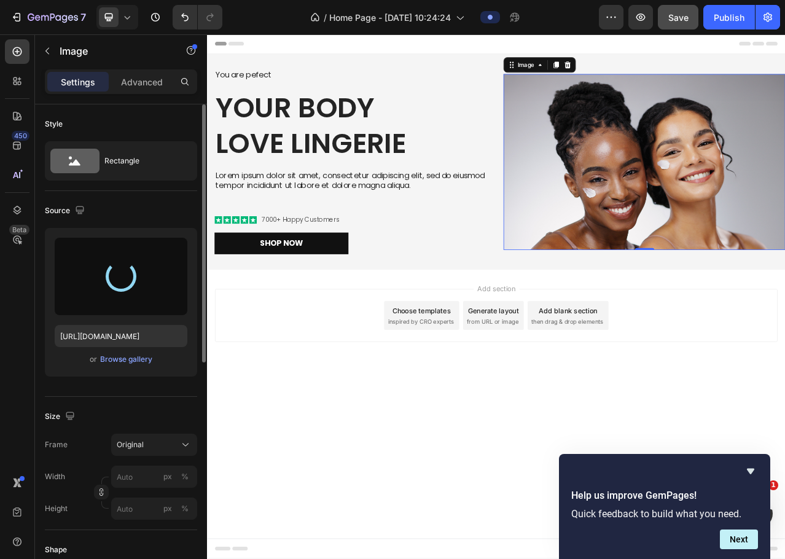
type input "https://cdn.shopify.com/s/files/1/0873/2681/8569/files/gempages_547131613616538…"
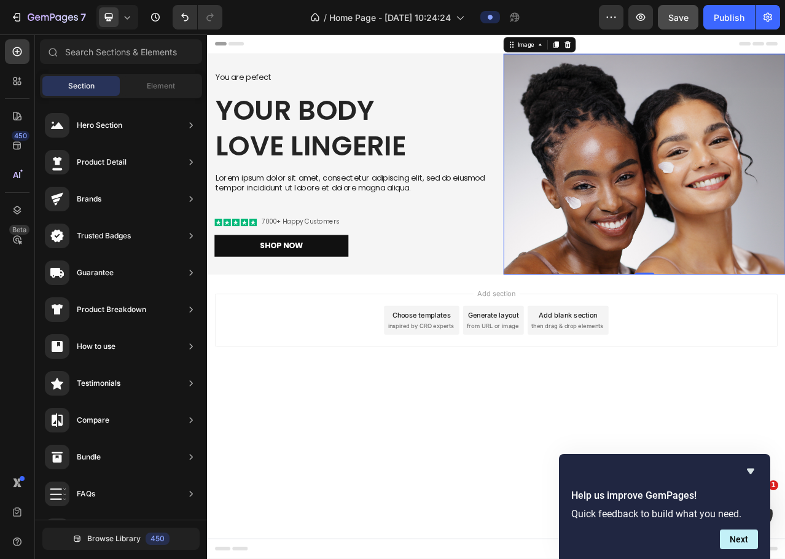
click at [785, 522] on body "Header You are pefect Text Block Your Body love Lingerie Heading Lorem ipsum do…" at bounding box center [576, 368] width 738 height 669
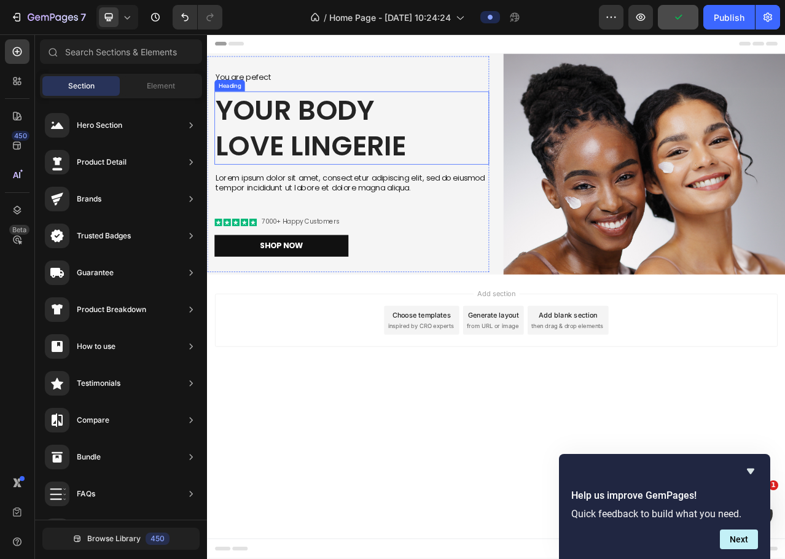
click at [565, 150] on h2 "Your Body love Lingerie" at bounding box center [391, 154] width 350 height 93
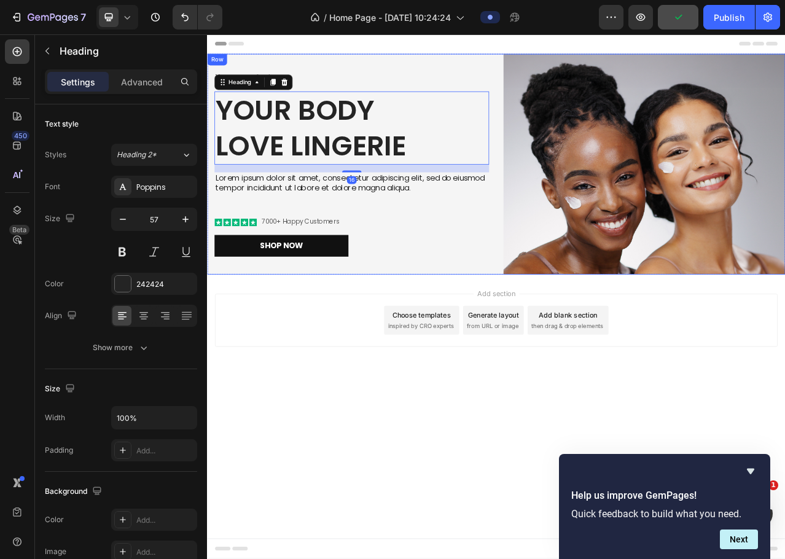
click at [579, 117] on div "You are pefect Text Block Your Body love Lingerie Heading 16 Lorem ipsum dolor …" at bounding box center [576, 200] width 738 height 281
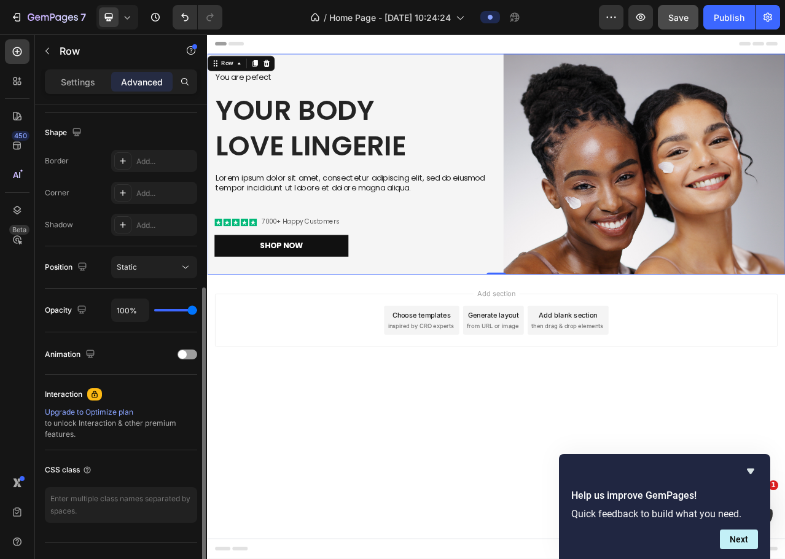
scroll to position [61, 0]
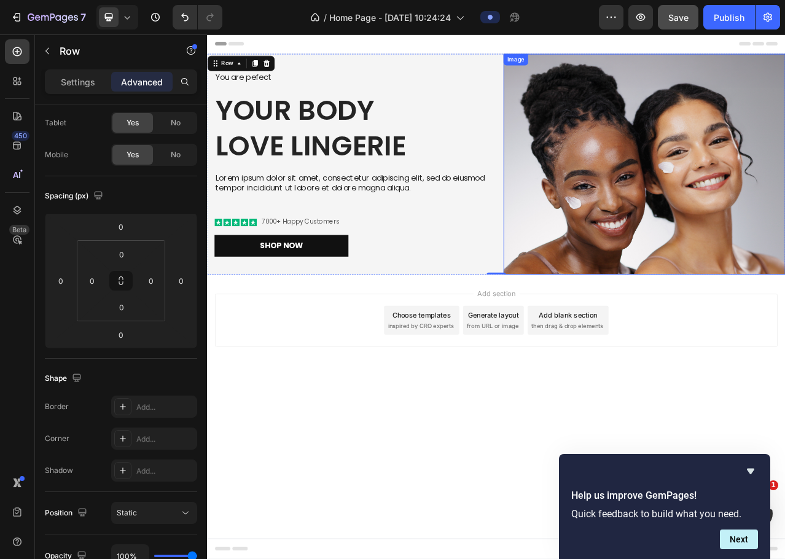
click at [638, 140] on img at bounding box center [765, 200] width 360 height 281
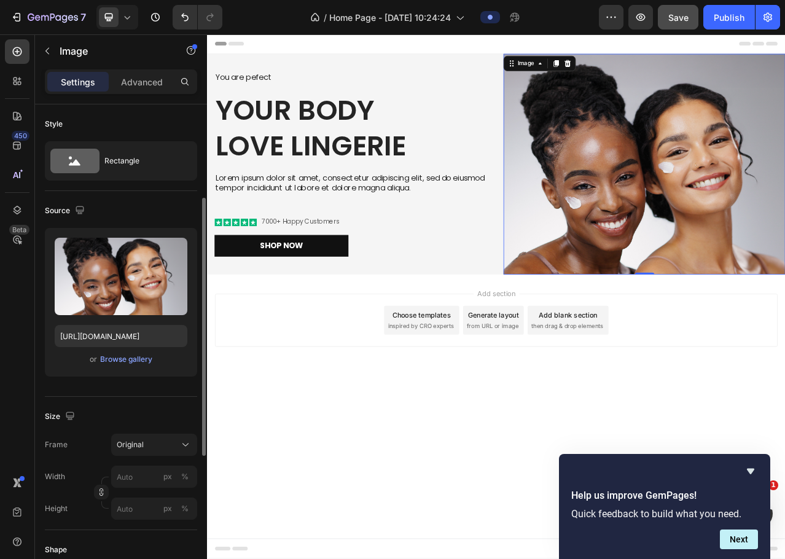
scroll to position [246, 0]
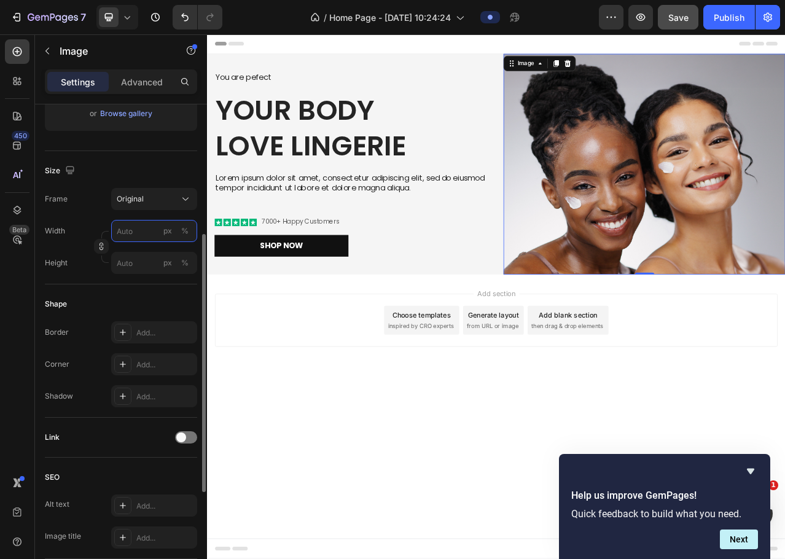
click at [135, 235] on input "px %" at bounding box center [154, 231] width 86 height 22
click at [144, 283] on div "Size Frame Original Width px % Height px %" at bounding box center [121, 217] width 152 height 133
click at [150, 195] on div "Original" at bounding box center [147, 199] width 60 height 11
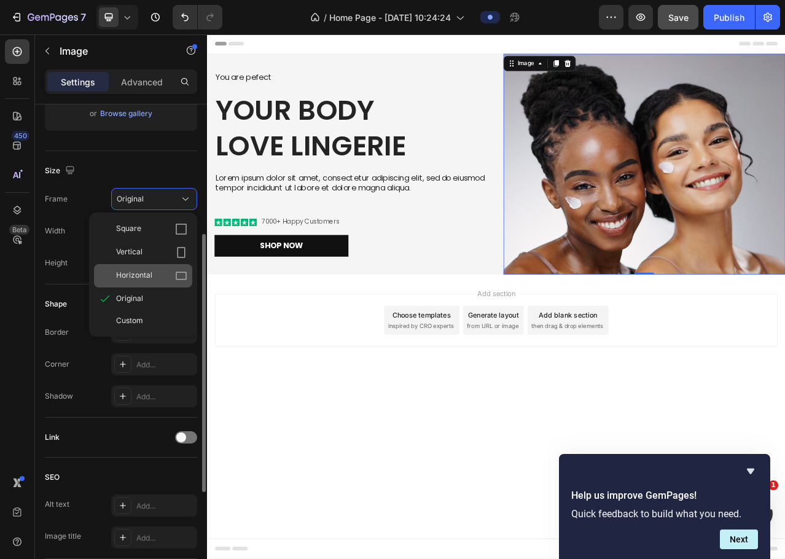
click at [146, 273] on span "Horizontal" at bounding box center [134, 276] width 36 height 12
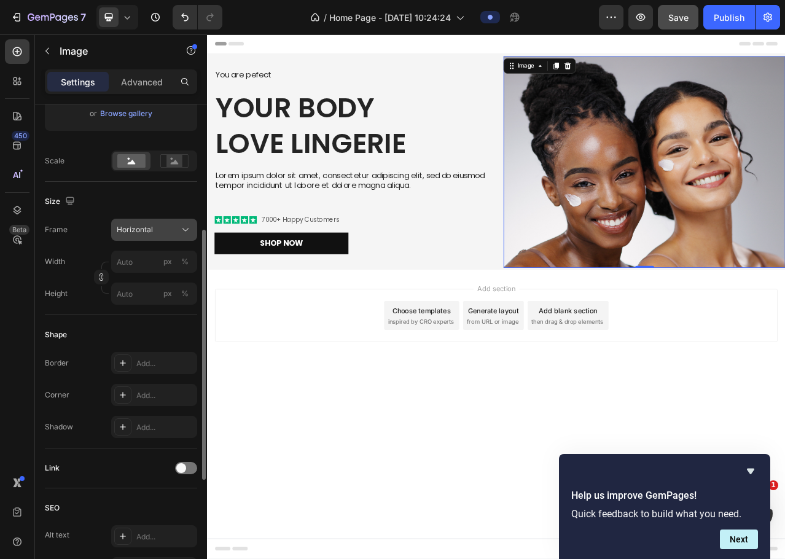
click at [145, 229] on span "Horizontal" at bounding box center [135, 229] width 36 height 11
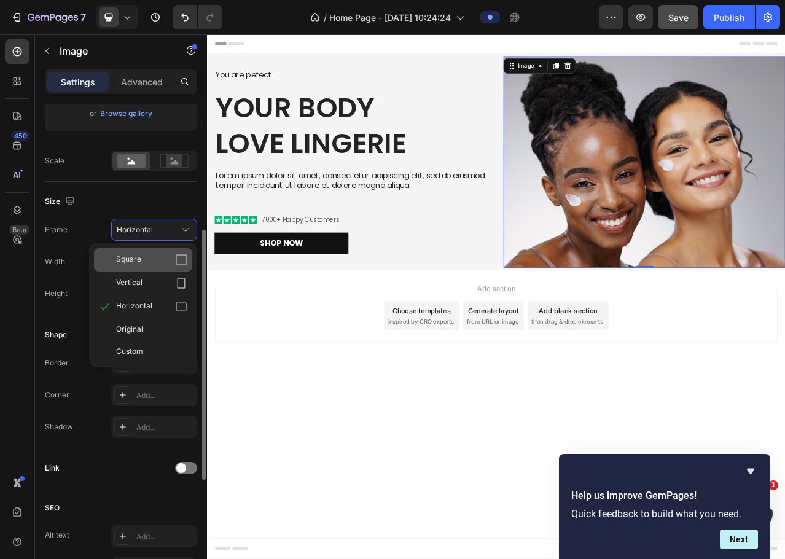
click at [149, 262] on div "Square" at bounding box center [151, 260] width 71 height 12
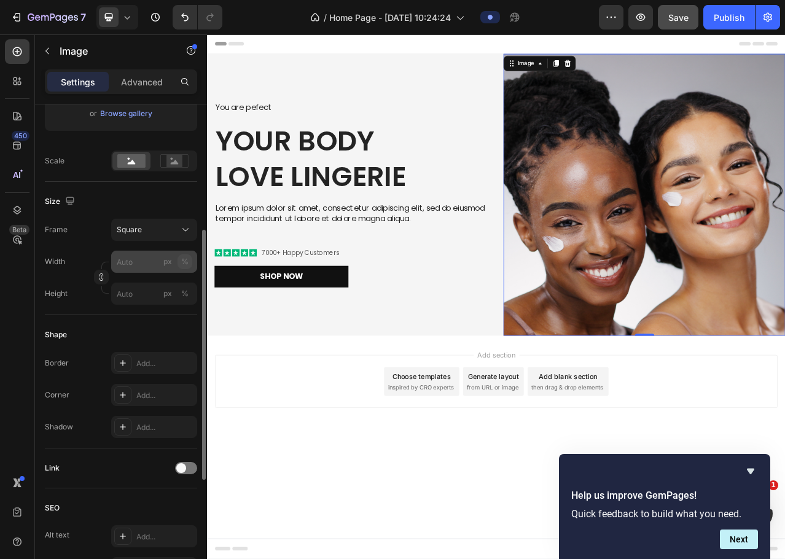
click at [178, 266] on button "%" at bounding box center [185, 261] width 15 height 15
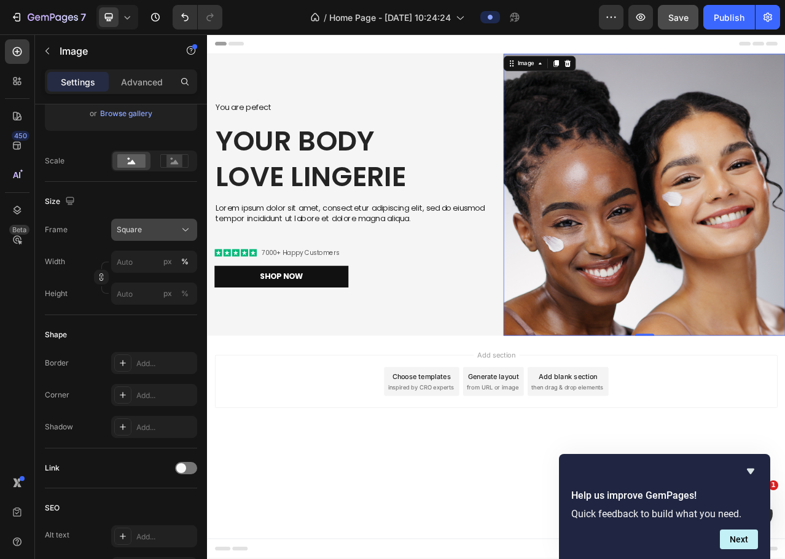
click at [159, 229] on div "Square" at bounding box center [147, 229] width 60 height 11
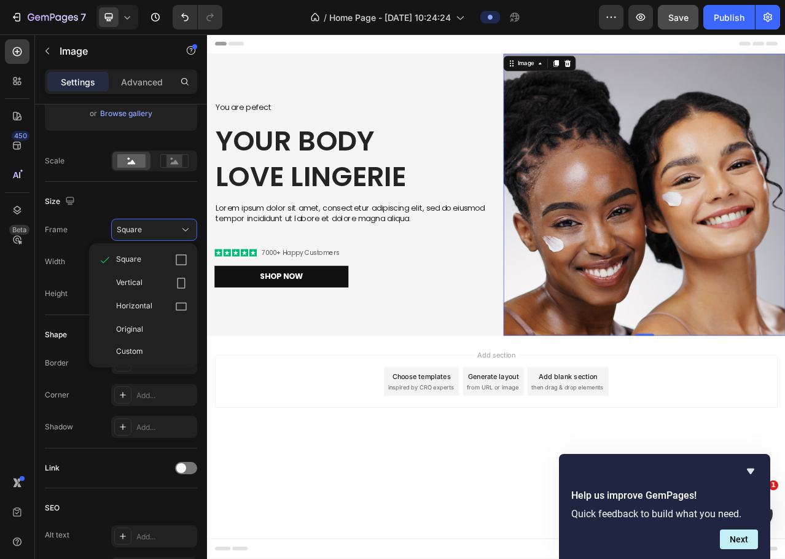
click at [155, 276] on div "Vertical" at bounding box center [143, 283] width 98 height 23
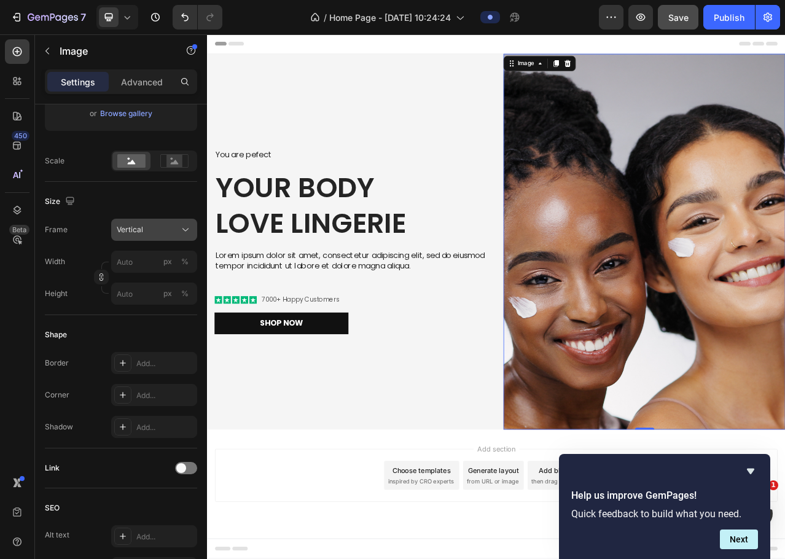
click at [146, 226] on div "Vertical" at bounding box center [147, 229] width 60 height 11
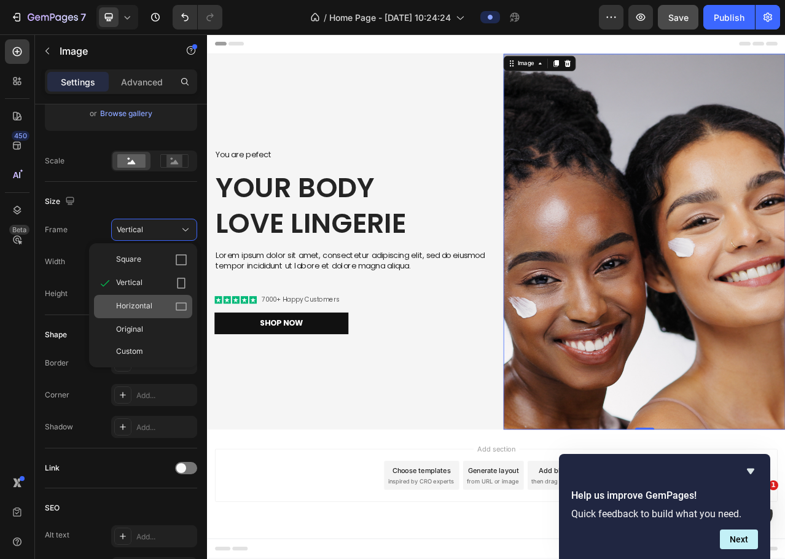
click at [142, 304] on span "Horizontal" at bounding box center [134, 307] width 36 height 12
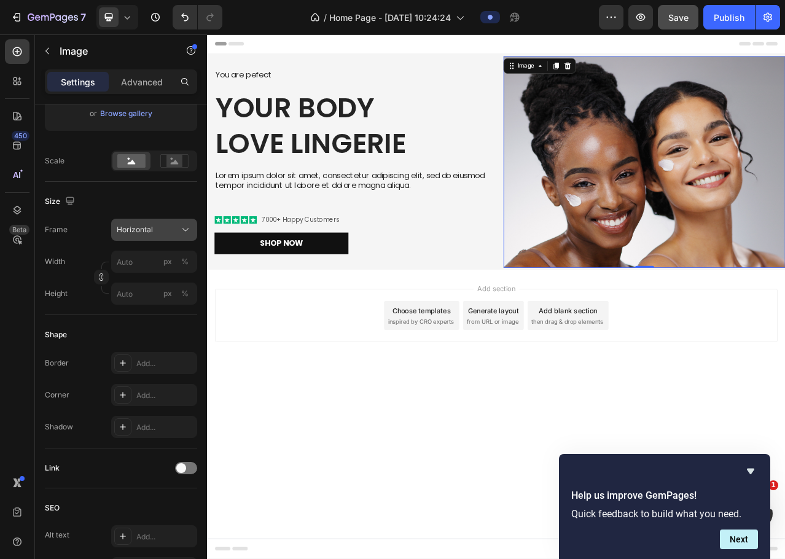
click at [146, 231] on span "Horizontal" at bounding box center [135, 229] width 36 height 11
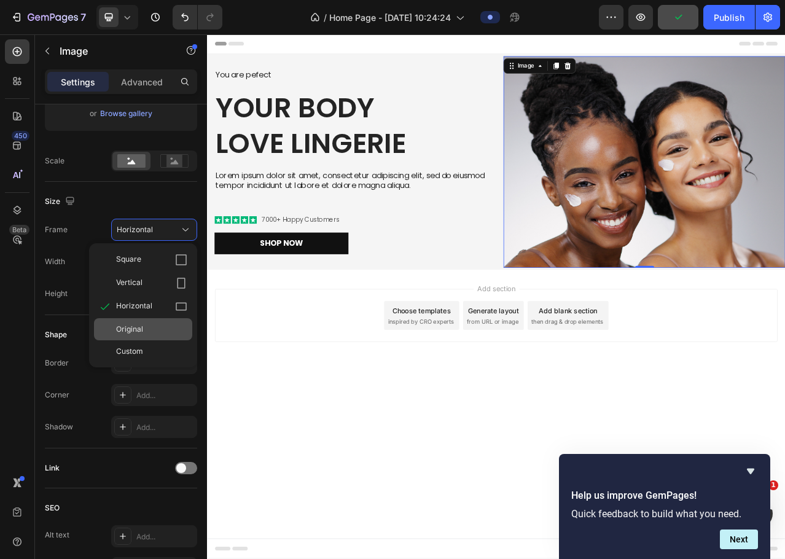
click at [148, 326] on div "Original" at bounding box center [151, 329] width 71 height 11
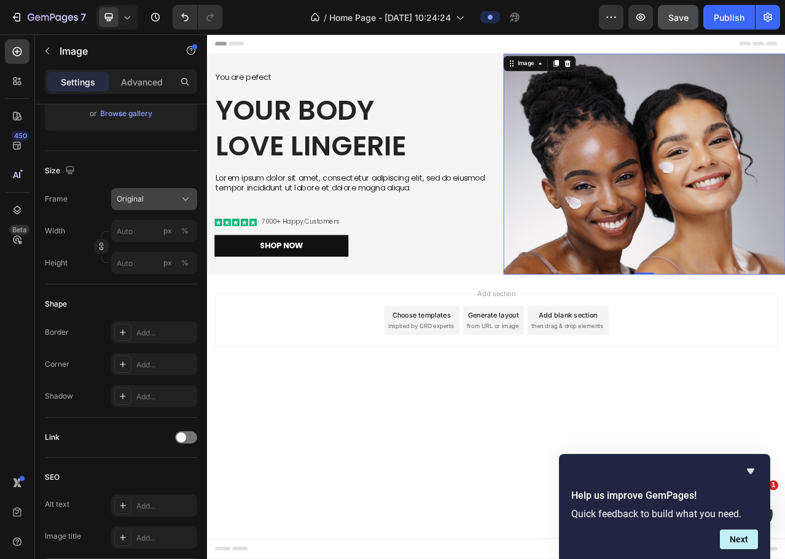
click at [159, 207] on button "Original" at bounding box center [154, 199] width 86 height 22
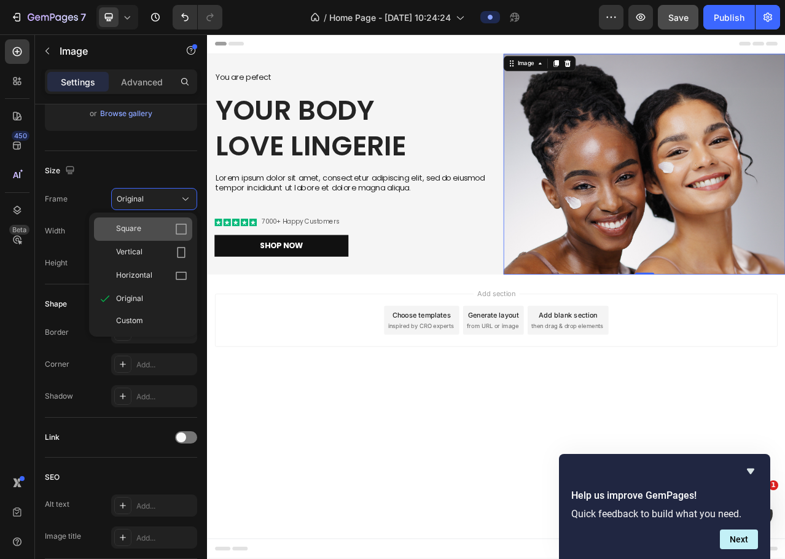
click at [137, 226] on span "Square" at bounding box center [128, 229] width 25 height 12
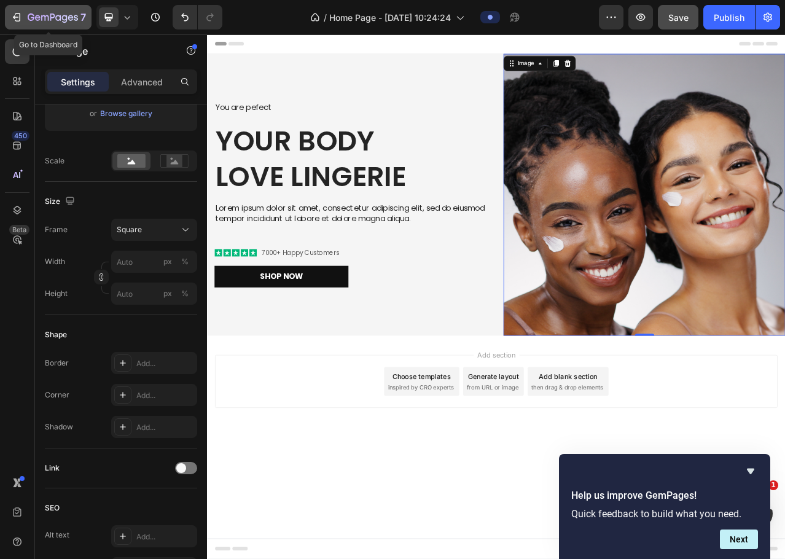
click at [32, 15] on icon "button" at bounding box center [53, 18] width 50 height 10
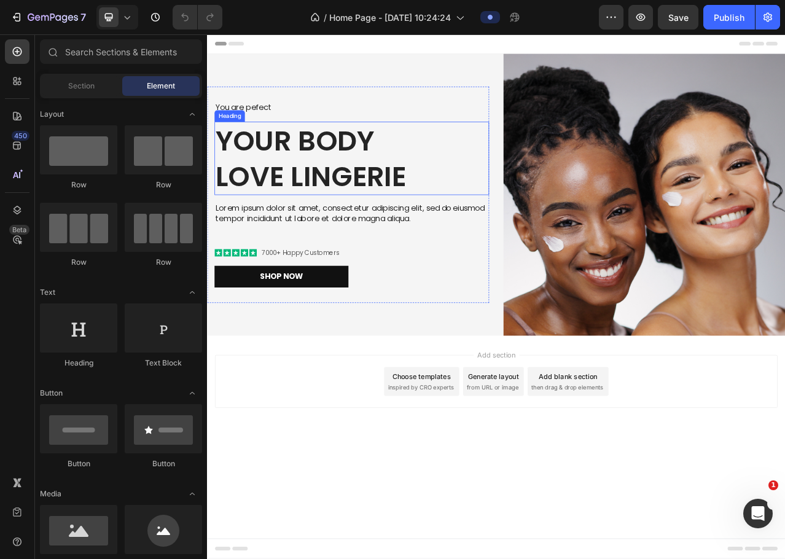
drag, startPoint x: 240, startPoint y: 133, endPoint x: 306, endPoint y: 142, distance: 66.9
click at [240, 133] on div "Heading" at bounding box center [236, 138] width 34 height 11
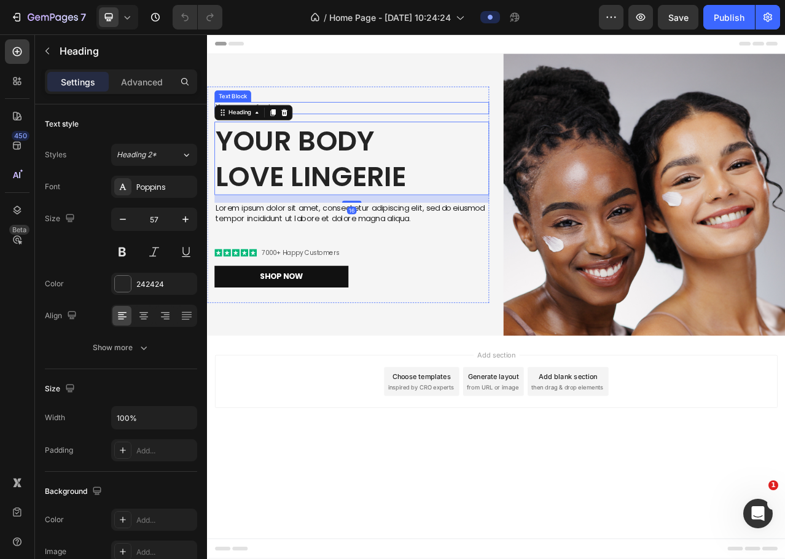
click at [356, 127] on p "You are pefect" at bounding box center [392, 128] width 348 height 13
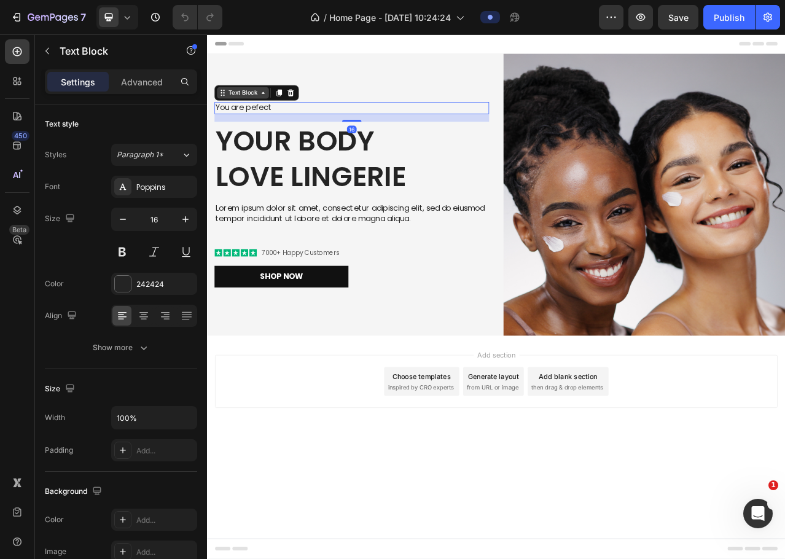
click at [240, 110] on div "Text Block" at bounding box center [253, 109] width 42 height 11
click at [243, 114] on div "Text Block" at bounding box center [253, 109] width 42 height 11
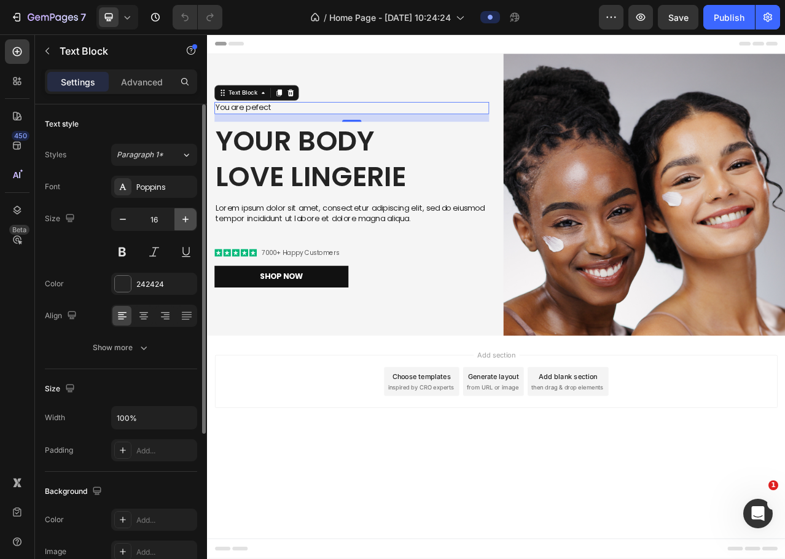
click at [186, 220] on icon "button" at bounding box center [186, 219] width 6 height 6
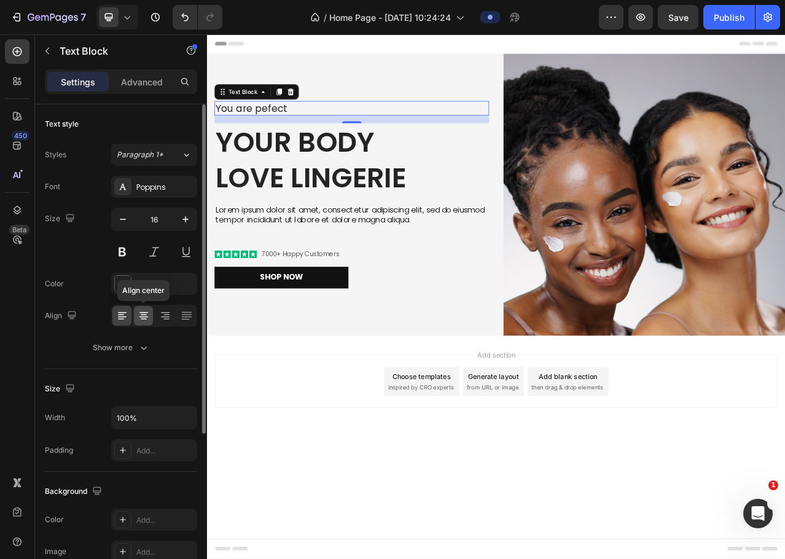
click at [143, 317] on icon at bounding box center [144, 317] width 9 height 1
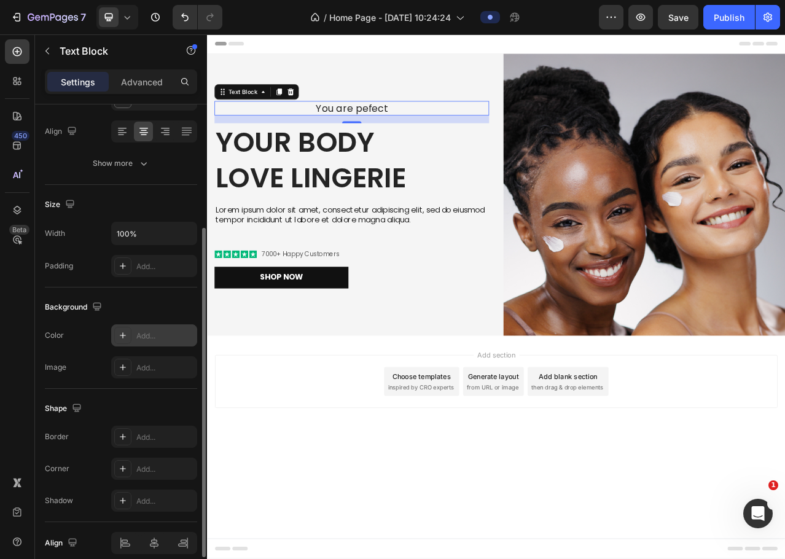
click at [125, 334] on icon at bounding box center [123, 336] width 10 height 10
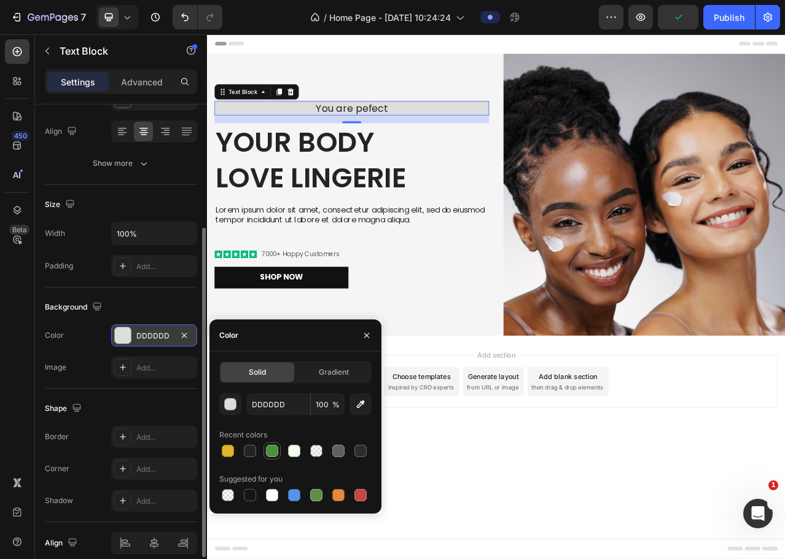
click at [274, 454] on div at bounding box center [272, 451] width 12 height 12
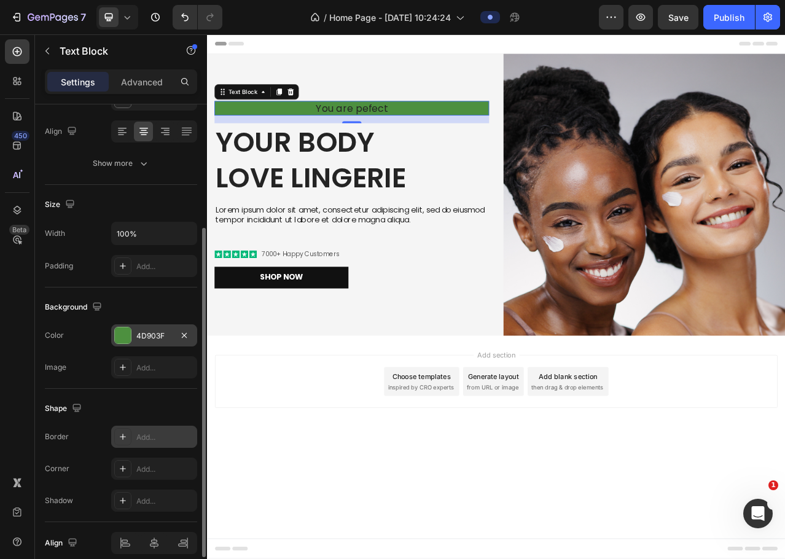
click at [121, 436] on icon at bounding box center [123, 437] width 10 height 10
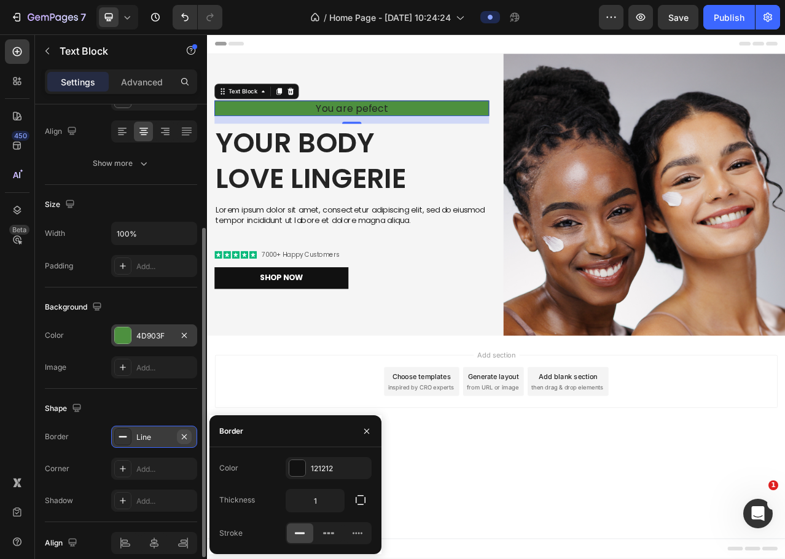
click at [183, 439] on icon "button" at bounding box center [184, 437] width 10 height 10
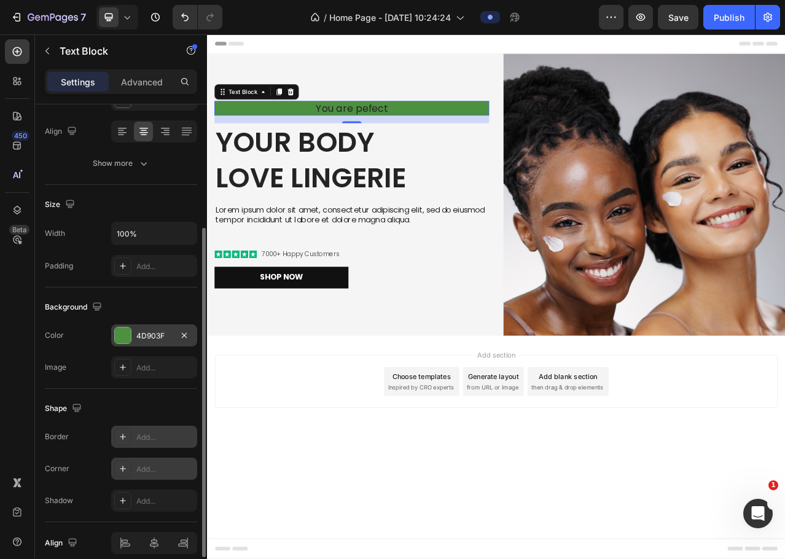
click at [124, 470] on icon at bounding box center [123, 469] width 10 height 10
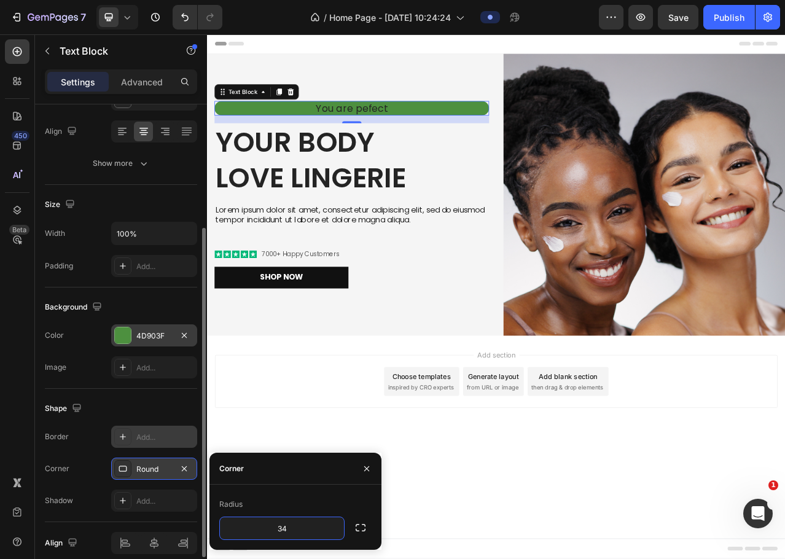
type input "35"
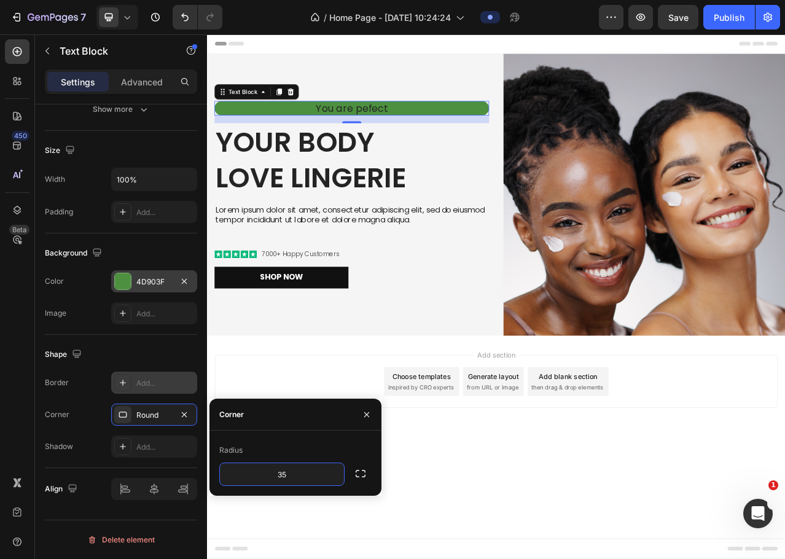
click at [65, 253] on div "Background" at bounding box center [75, 253] width 60 height 17
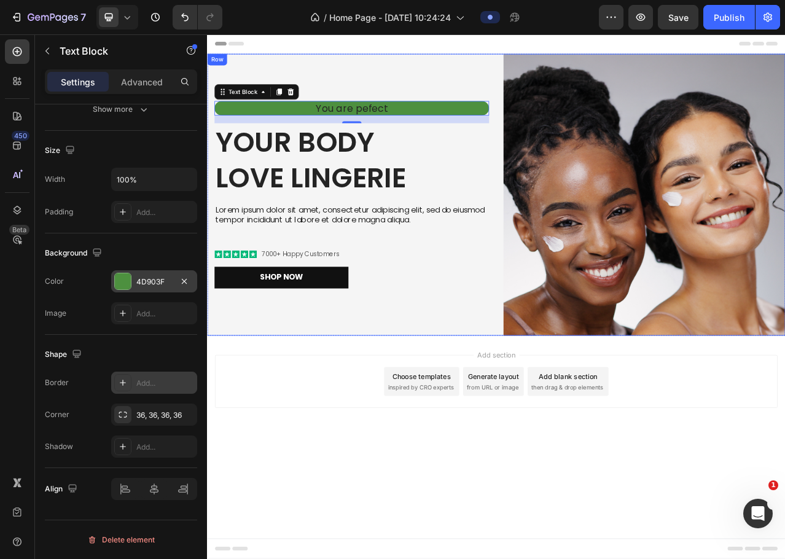
click at [556, 130] on p "You are pefect" at bounding box center [392, 129] width 348 height 16
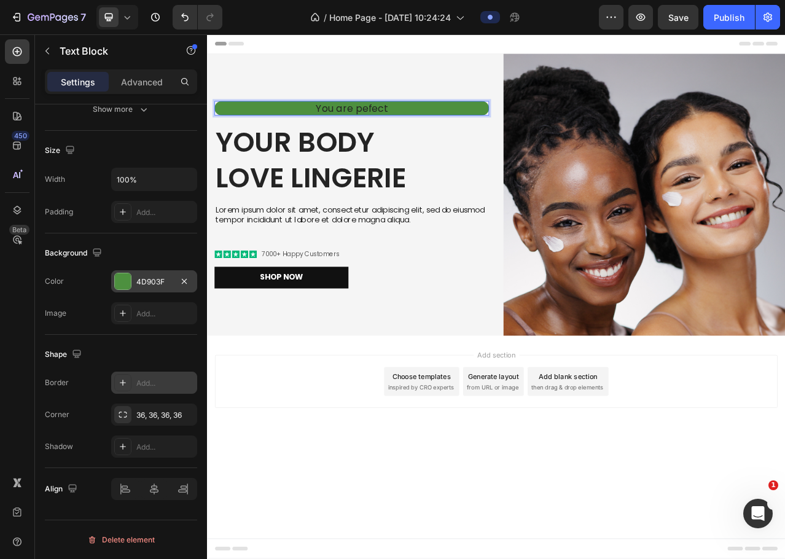
click at [570, 127] on div "You are pefect Text Block 16 Your Body love Lingerie Heading Lorem ipsum dolor …" at bounding box center [576, 240] width 738 height 360
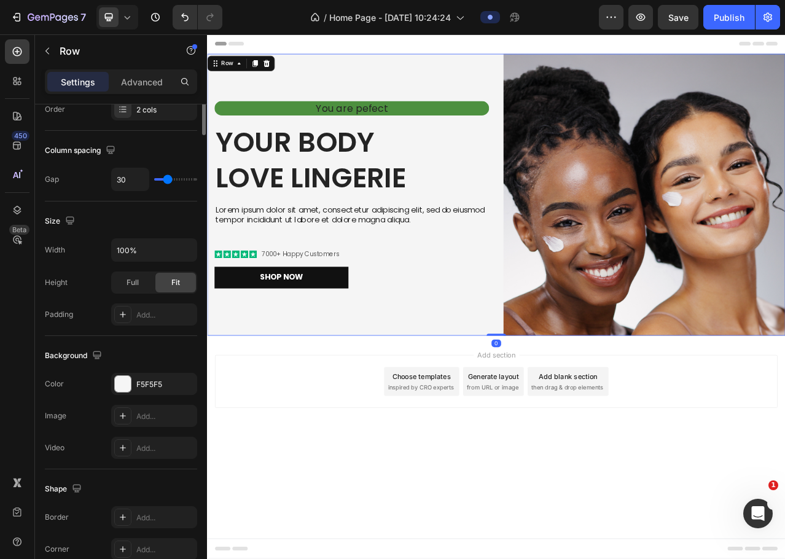
scroll to position [0, 0]
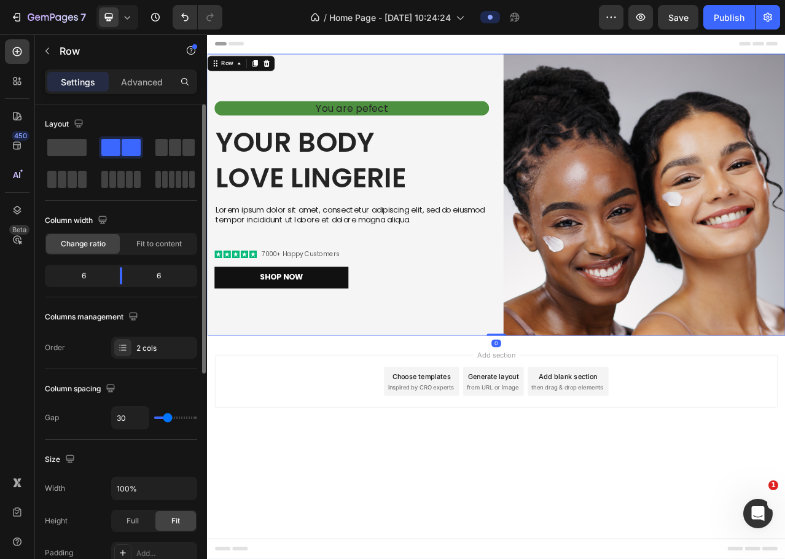
click at [562, 128] on p "You are pefect" at bounding box center [392, 129] width 348 height 16
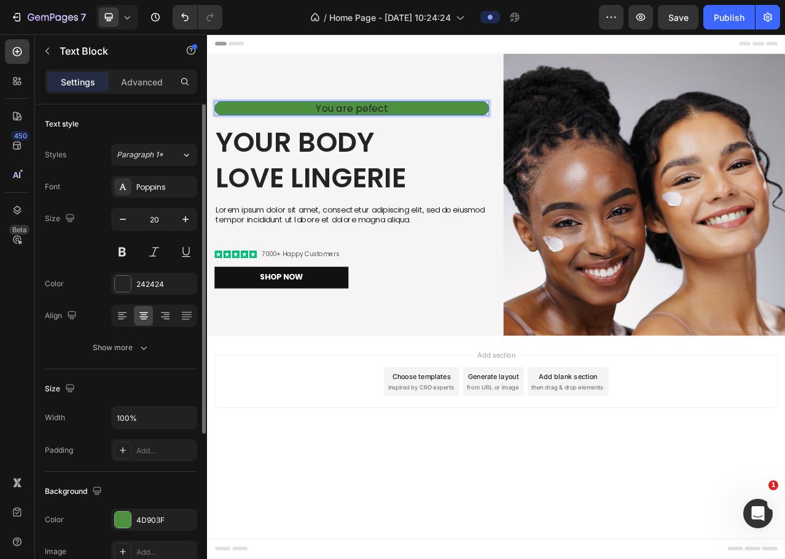
click at [559, 129] on p "You are pefect" at bounding box center [392, 129] width 348 height 16
click at [133, 88] on p "Advanced" at bounding box center [142, 82] width 42 height 13
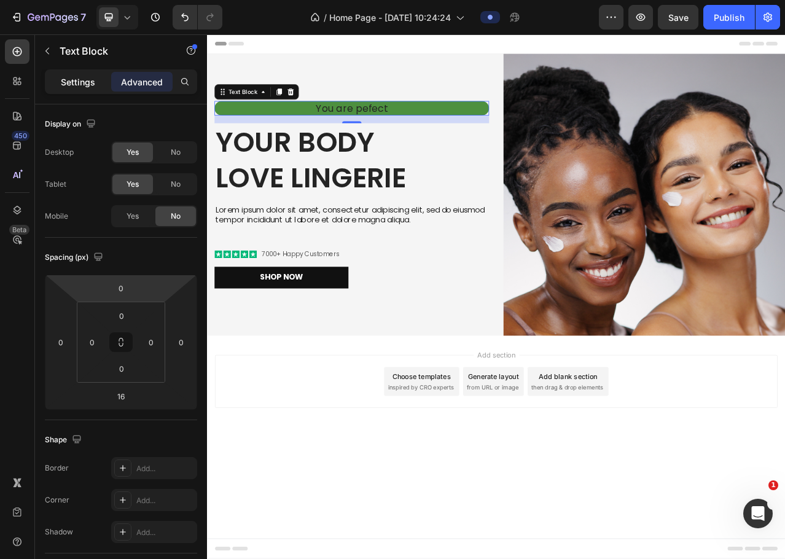
click at [98, 89] on div "Settings" at bounding box center [77, 82] width 61 height 20
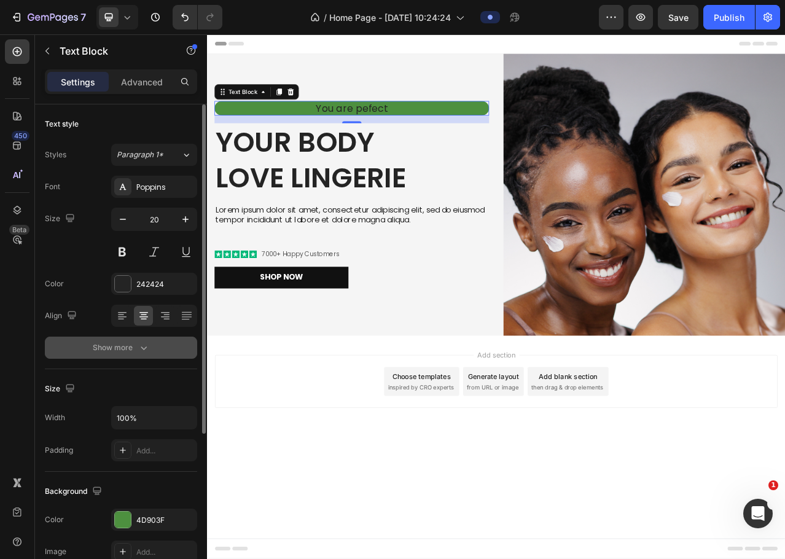
click at [138, 352] on icon "button" at bounding box center [144, 348] width 12 height 12
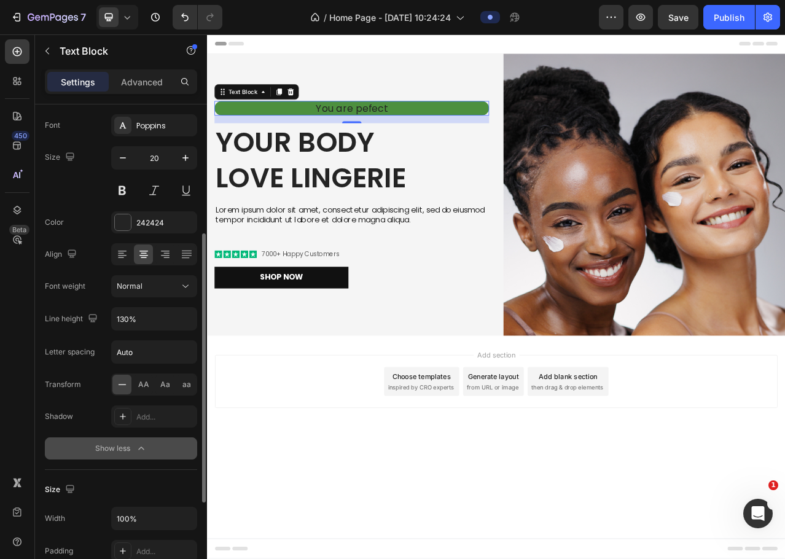
scroll to position [123, 0]
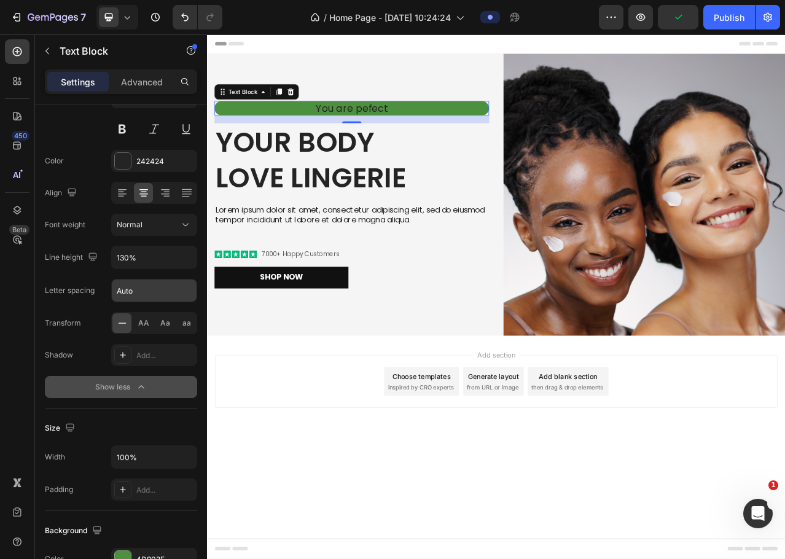
click at [137, 294] on input "Auto" at bounding box center [154, 291] width 85 height 22
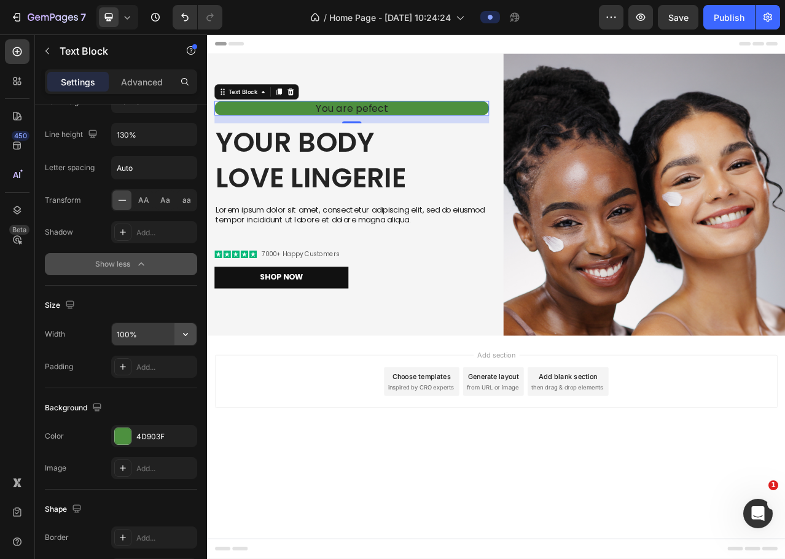
click at [186, 334] on icon "button" at bounding box center [185, 334] width 12 height 12
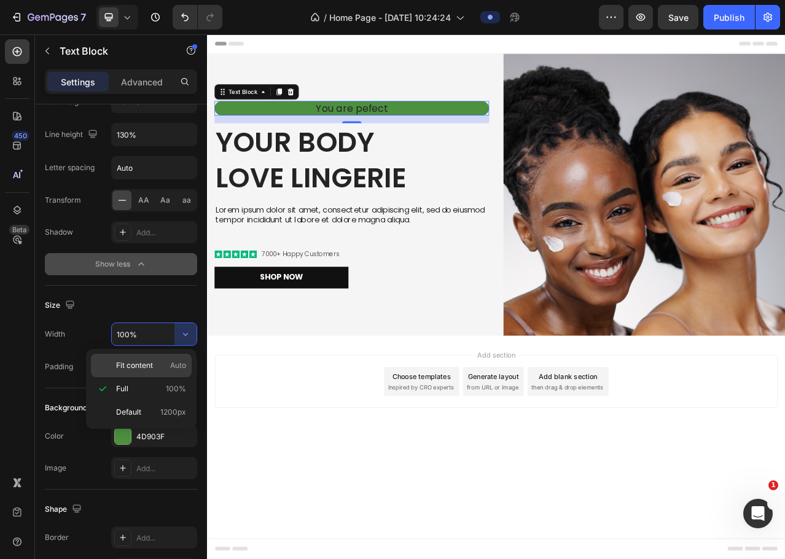
click at [149, 366] on span "Fit content" at bounding box center [134, 365] width 37 height 11
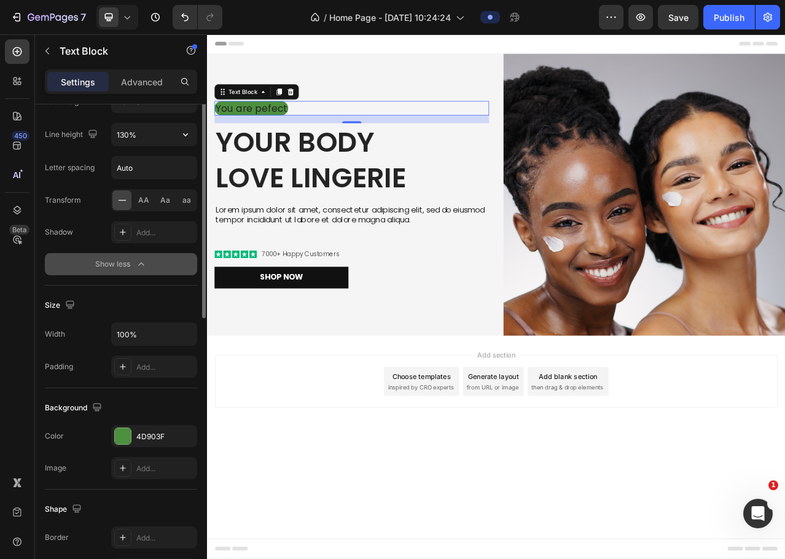
scroll to position [123, 0]
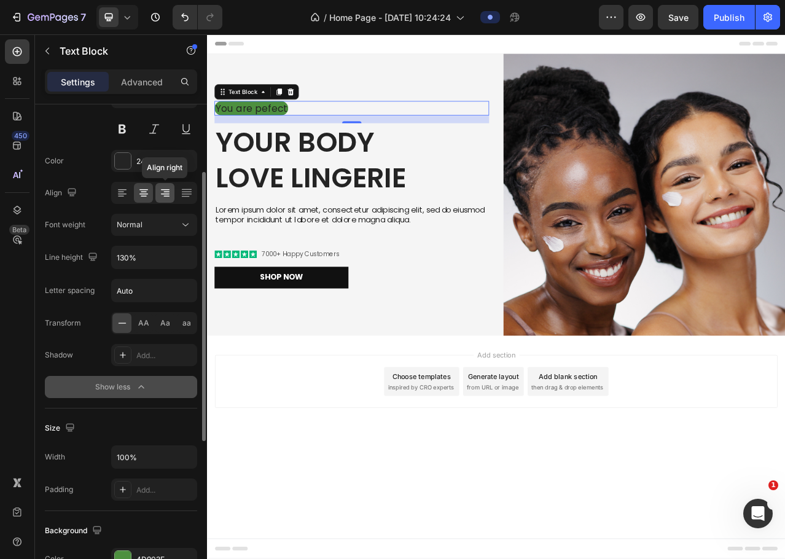
click at [161, 199] on icon at bounding box center [165, 193] width 12 height 12
click at [145, 194] on icon at bounding box center [144, 194] width 9 height 1
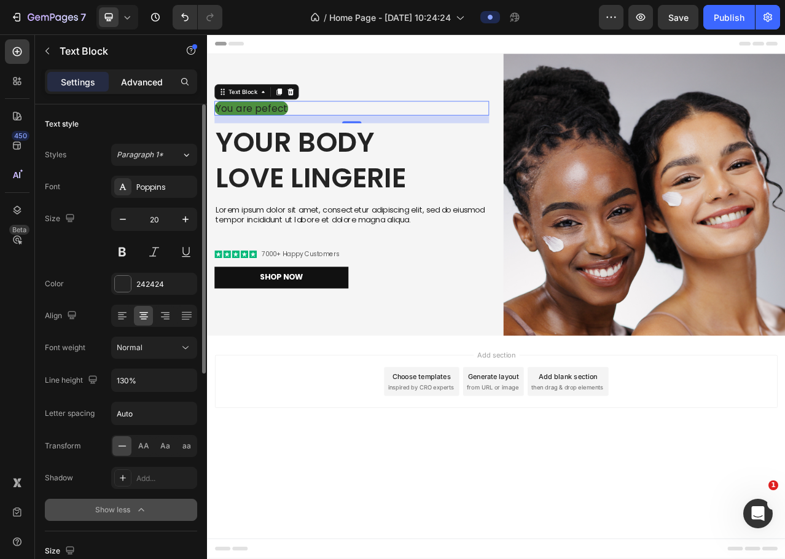
click at [133, 85] on p "Advanced" at bounding box center [142, 82] width 42 height 13
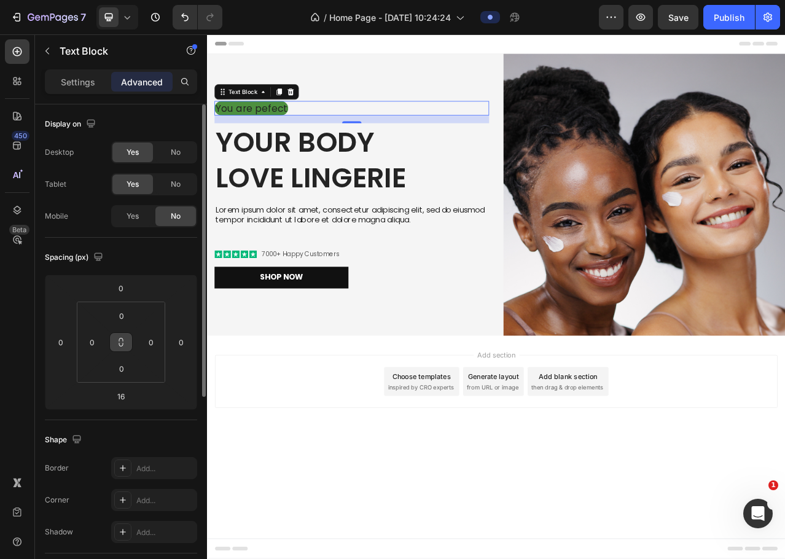
click at [121, 344] on icon at bounding box center [121, 342] width 10 height 10
click at [143, 346] on input "0" at bounding box center [151, 342] width 18 height 18
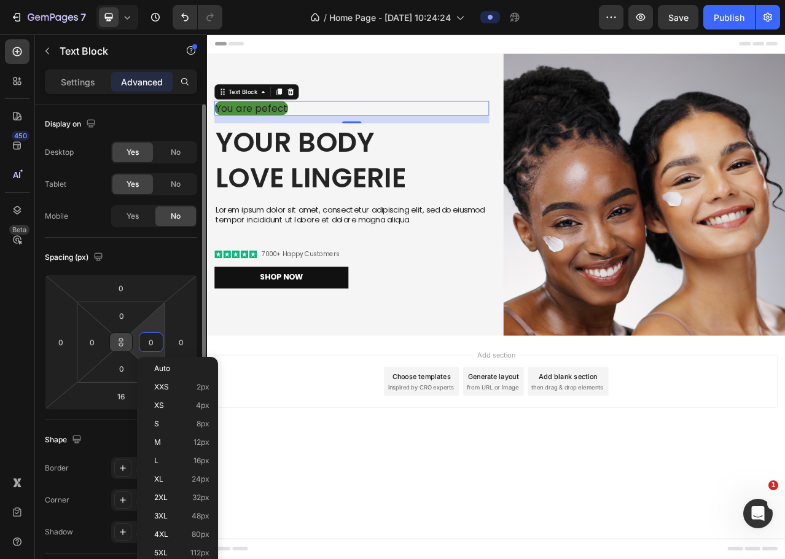
click at [157, 345] on input "0" at bounding box center [151, 342] width 18 height 18
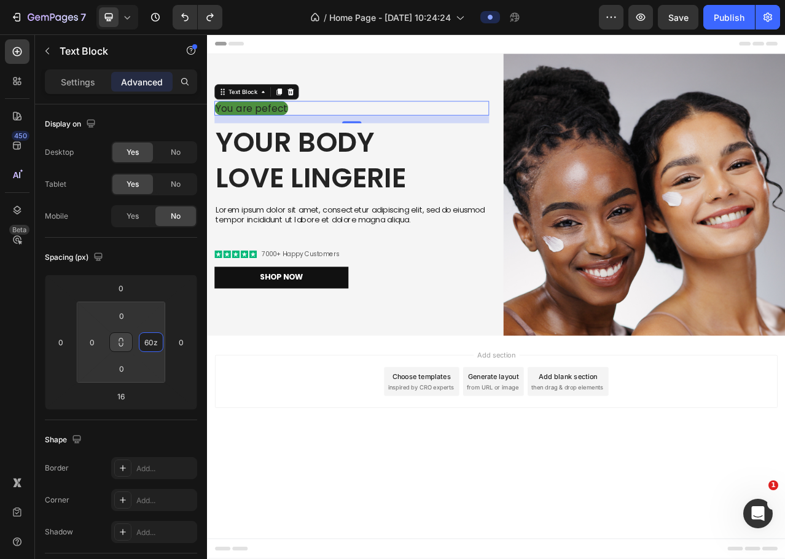
click at [123, 348] on button at bounding box center [120, 343] width 23 height 20
click at [151, 347] on input "60z" at bounding box center [151, 342] width 18 height 18
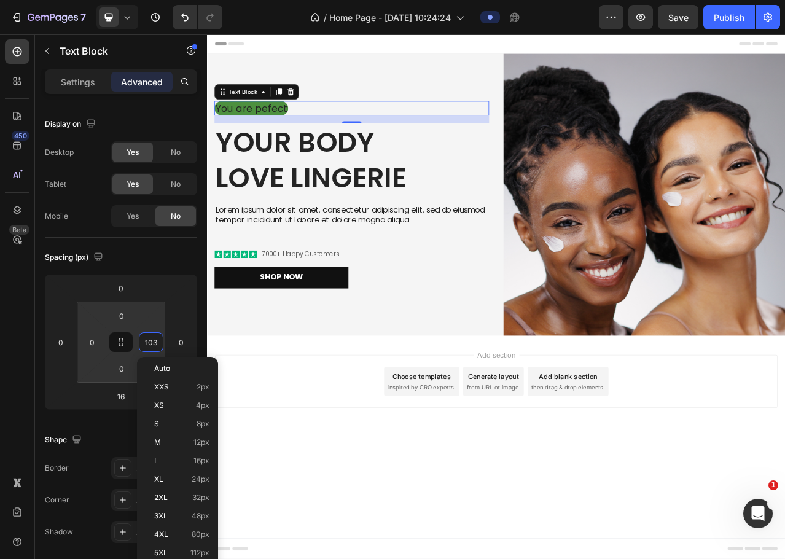
type input "104"
click at [87, 346] on input "0" at bounding box center [92, 342] width 18 height 18
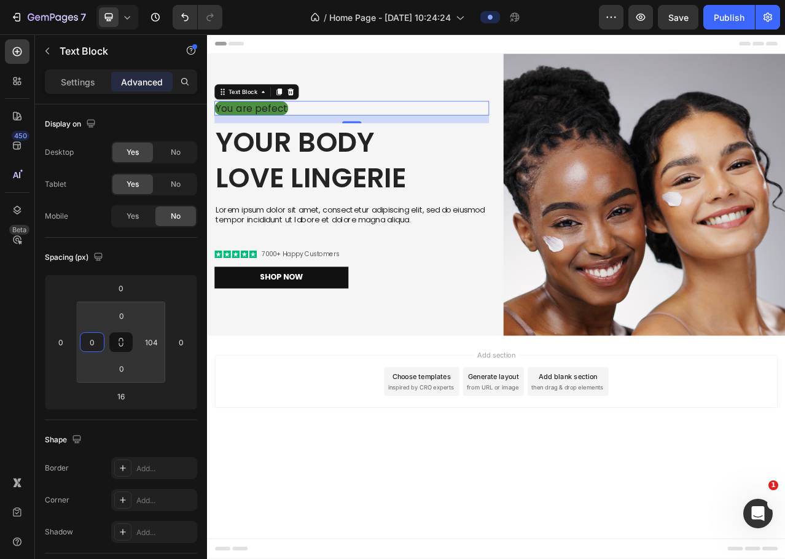
click at [93, 344] on input "0" at bounding box center [92, 342] width 18 height 18
type input "60"
click at [131, 247] on div "Spacing (px) 0 0 16 0 0 60 0 104" at bounding box center [121, 329] width 152 height 183
click at [101, 260] on icon "button" at bounding box center [98, 257] width 8 height 8
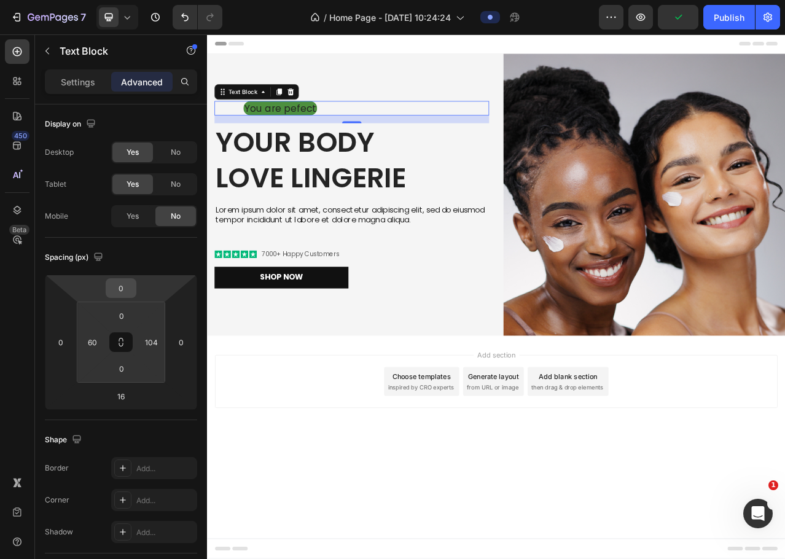
click at [127, 290] on input "0" at bounding box center [121, 288] width 25 height 18
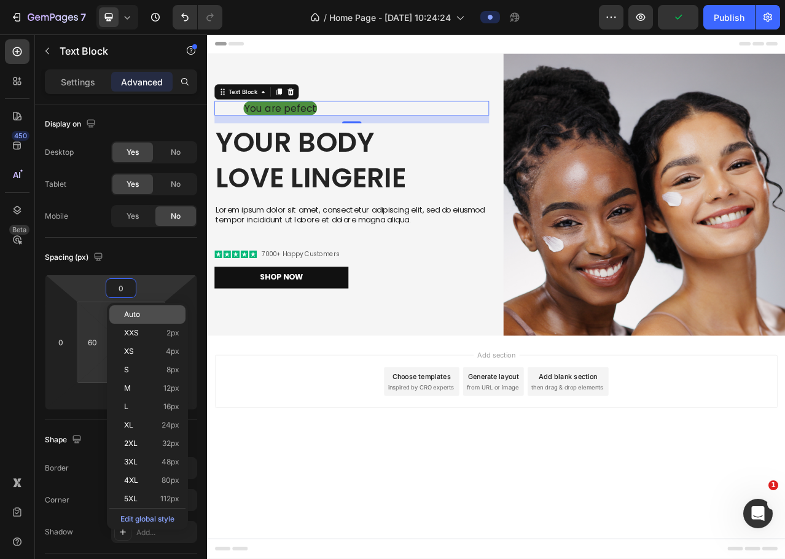
click at [140, 317] on span "Auto" at bounding box center [132, 314] width 16 height 9
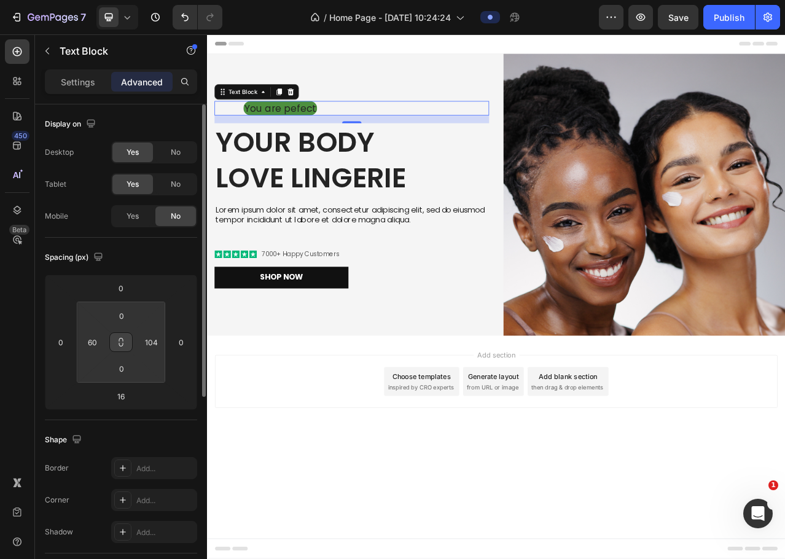
click at [122, 344] on icon at bounding box center [121, 342] width 10 height 10
click at [149, 340] on input "104" at bounding box center [151, 342] width 18 height 18
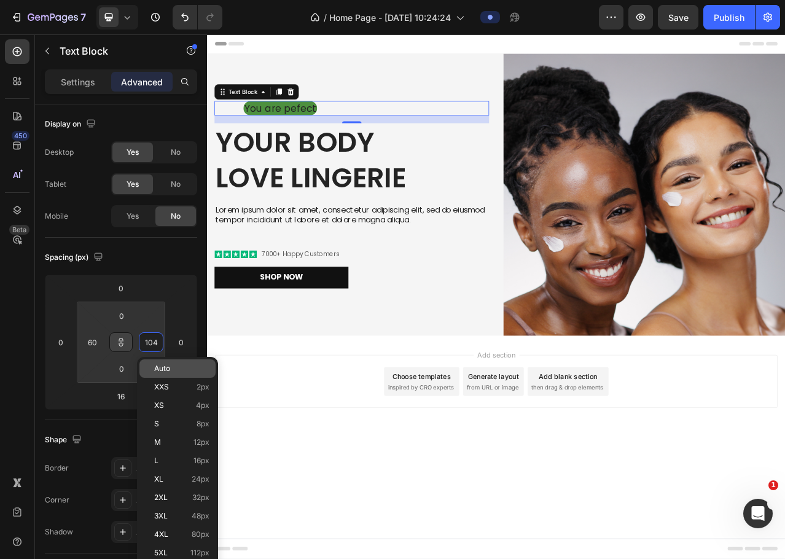
click at [160, 364] on div "Auto" at bounding box center [178, 369] width 76 height 18
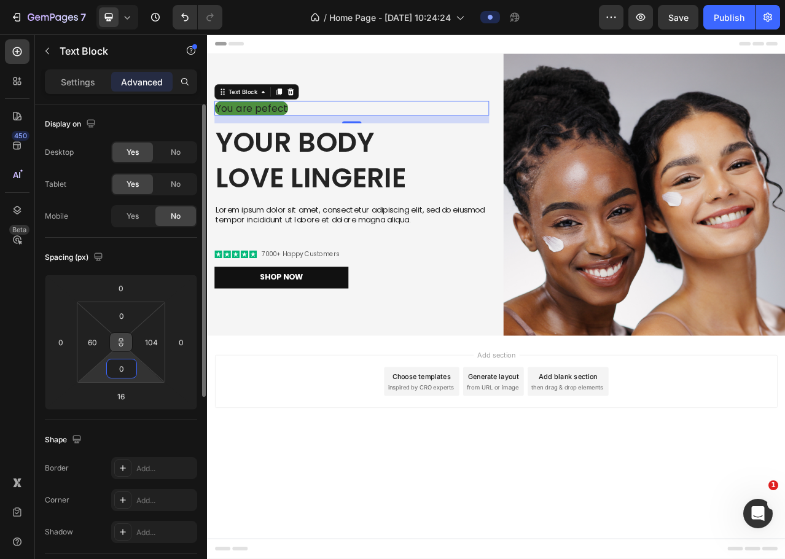
click at [129, 369] on input "0" at bounding box center [121, 369] width 25 height 18
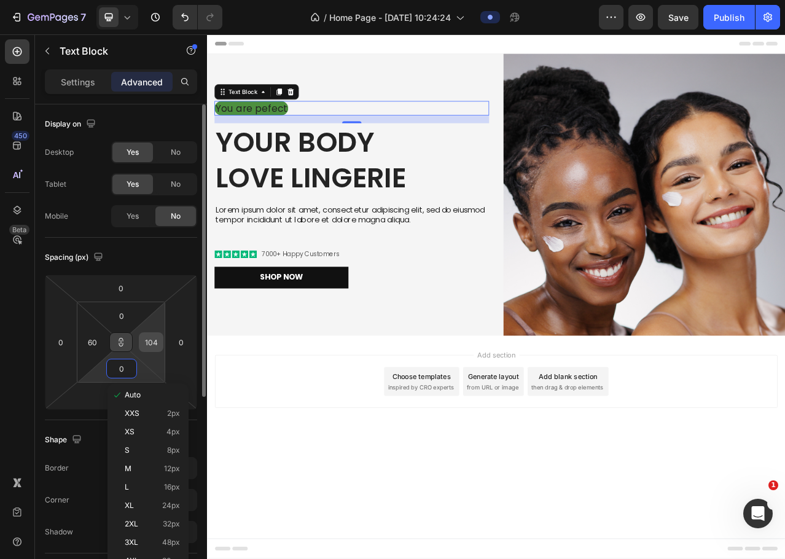
click at [147, 345] on input "104" at bounding box center [151, 342] width 18 height 18
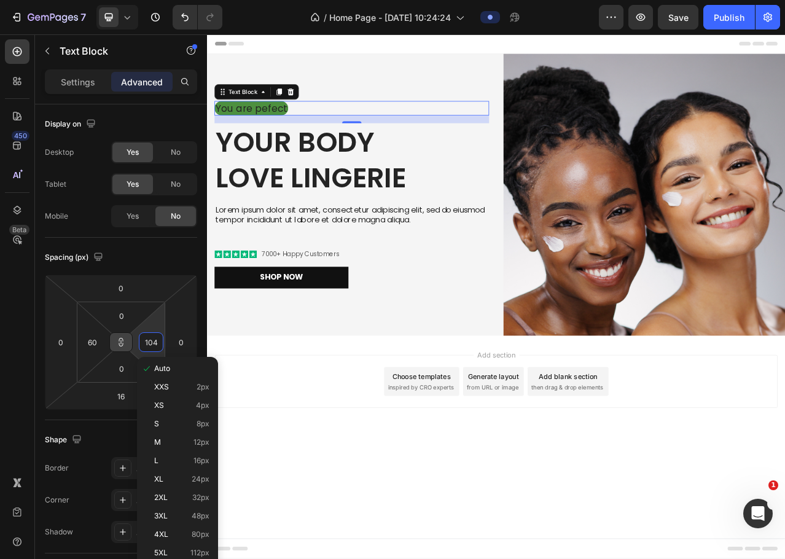
click at [120, 345] on icon at bounding box center [121, 345] width 4 height 4
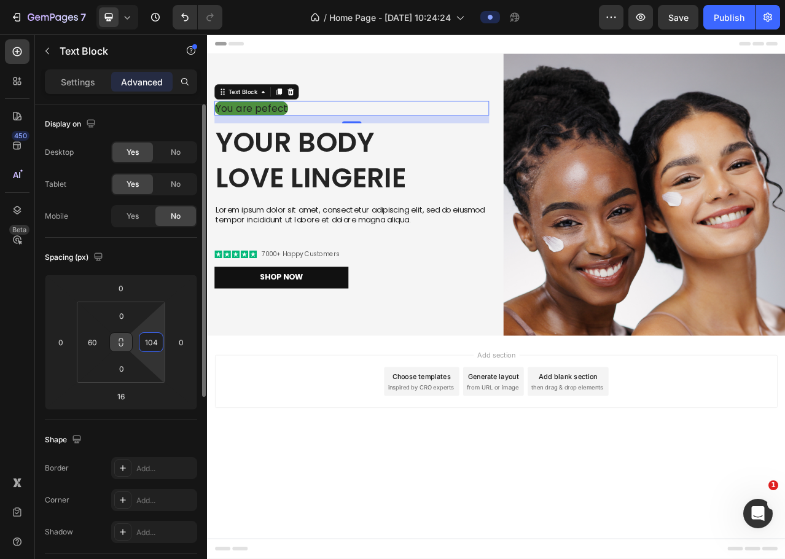
click at [151, 350] on input "104" at bounding box center [151, 342] width 18 height 18
click at [149, 347] on input "104" at bounding box center [151, 342] width 18 height 18
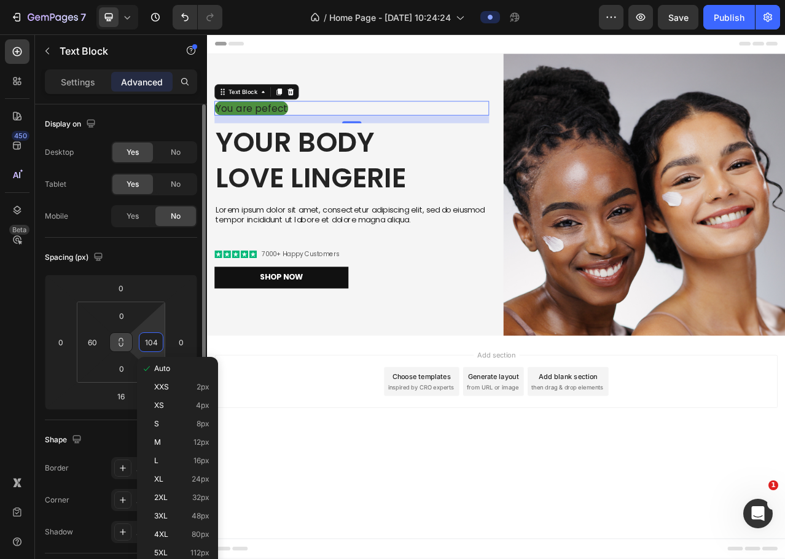
type input "Auto"
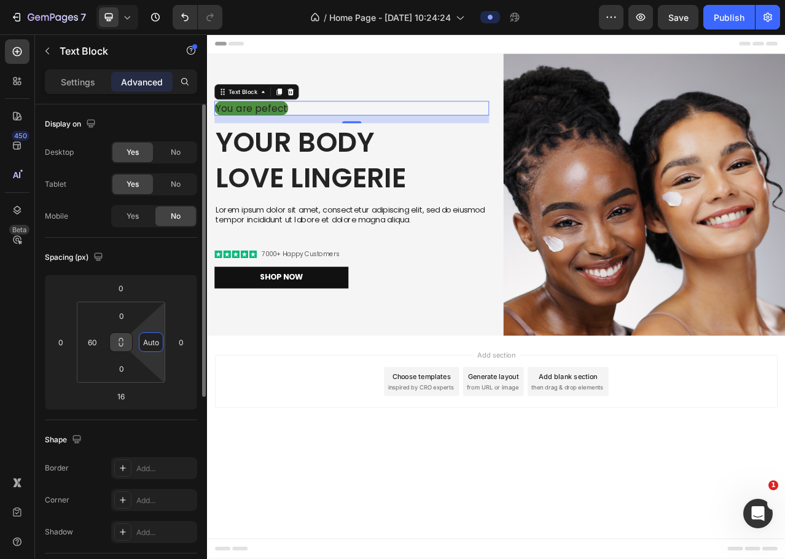
click at [149, 347] on input "Auto" at bounding box center [151, 342] width 18 height 18
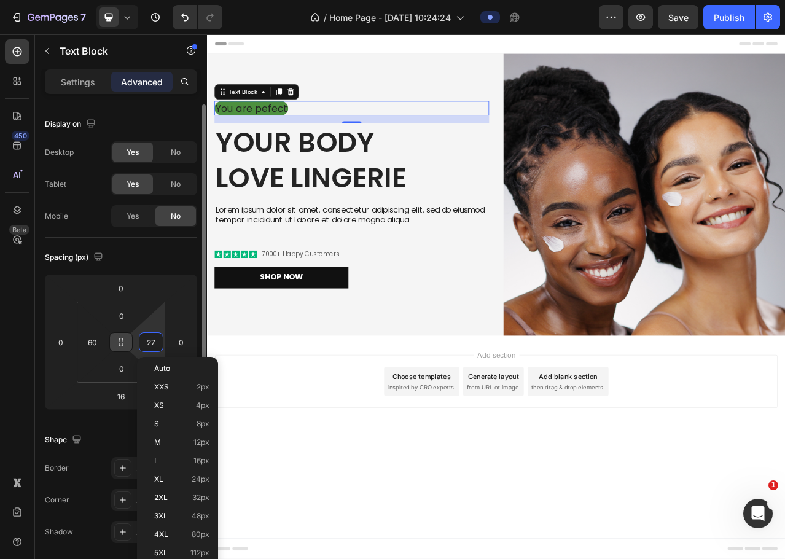
type input "28"
click at [170, 425] on p "S 8px" at bounding box center [181, 424] width 55 height 9
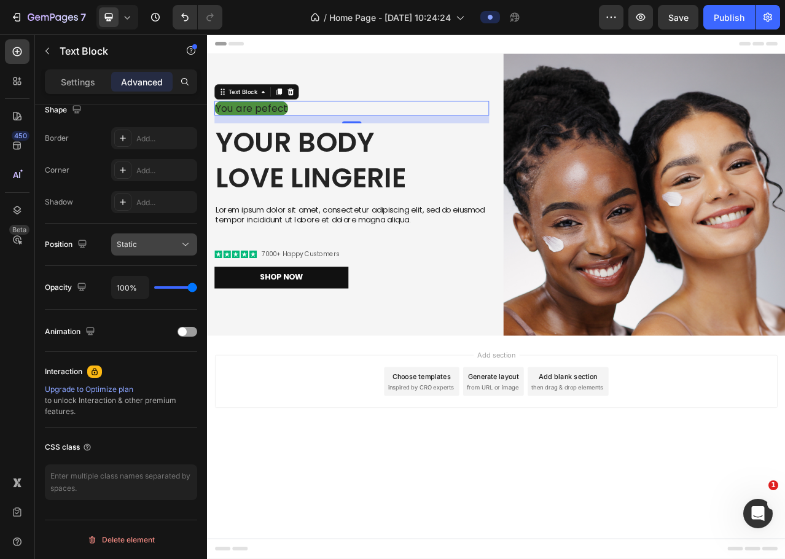
click at [147, 246] on div "Static" at bounding box center [148, 244] width 63 height 11
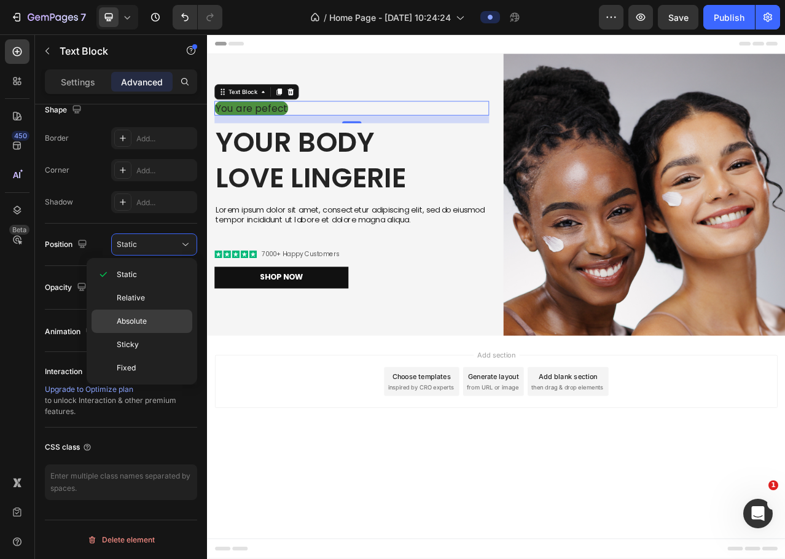
click at [150, 318] on p "Absolute" at bounding box center [152, 321] width 70 height 11
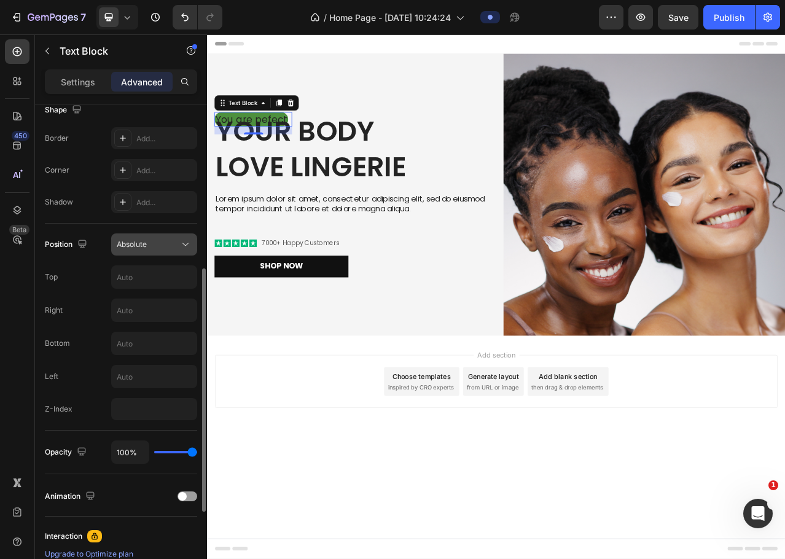
click at [144, 237] on button "Absolute" at bounding box center [154, 245] width 86 height 22
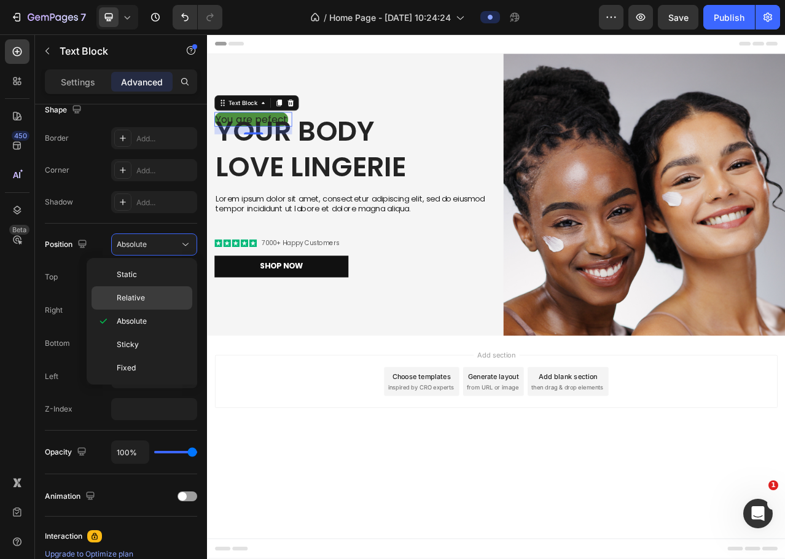
click at [132, 298] on span "Relative" at bounding box center [131, 298] width 28 height 11
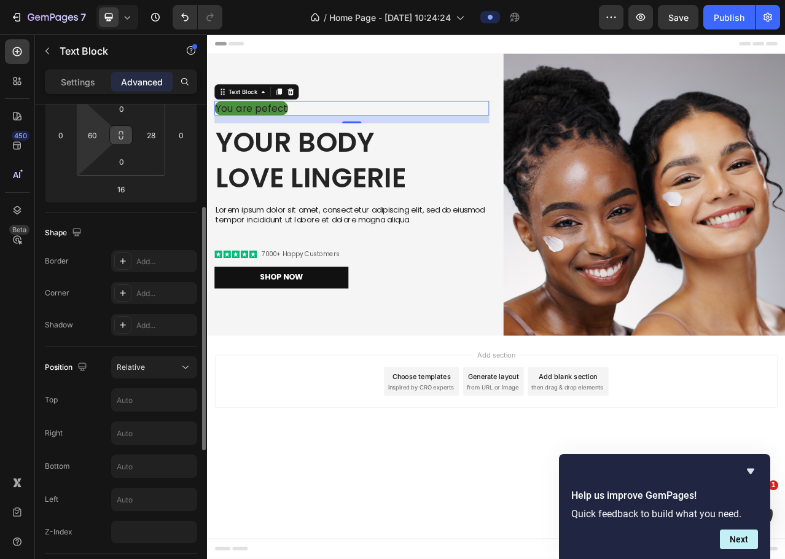
scroll to position [146, 0]
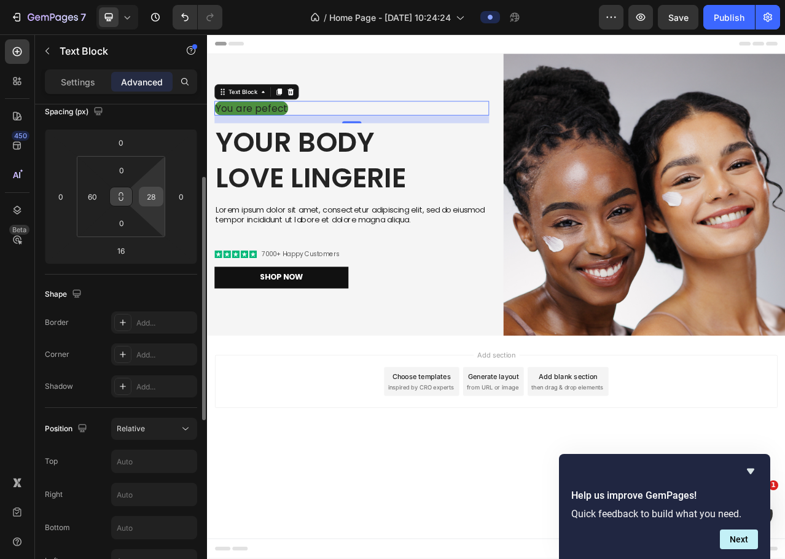
click at [148, 202] on input "28" at bounding box center [151, 196] width 18 height 18
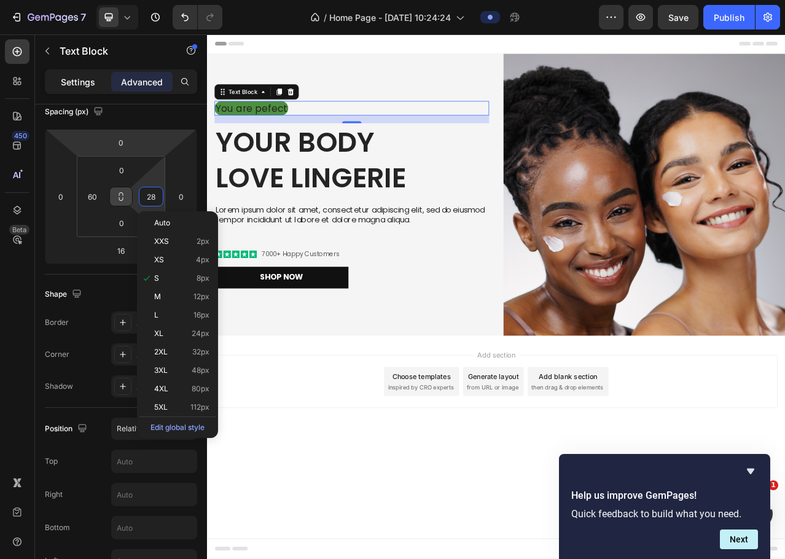
click at [76, 86] on p "Settings" at bounding box center [78, 82] width 34 height 13
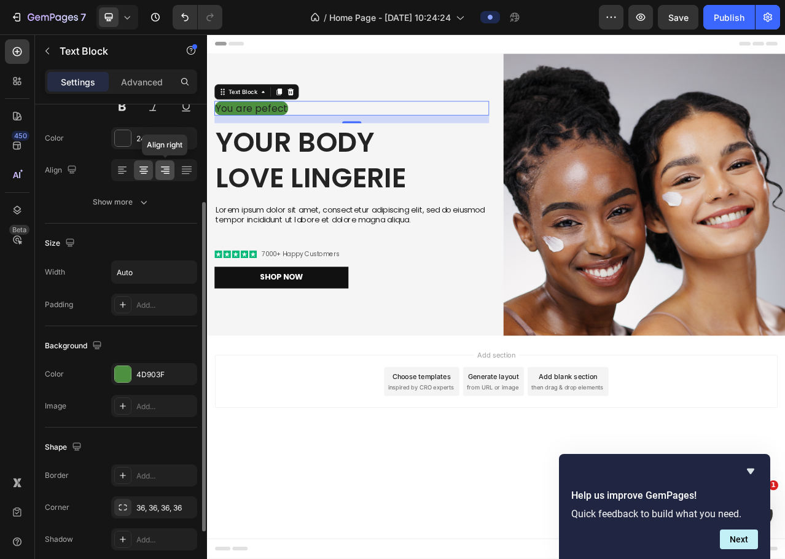
click at [170, 170] on icon at bounding box center [165, 170] width 12 height 12
click at [183, 174] on icon at bounding box center [185, 173] width 8 height 1
click at [168, 173] on icon at bounding box center [166, 173] width 6 height 1
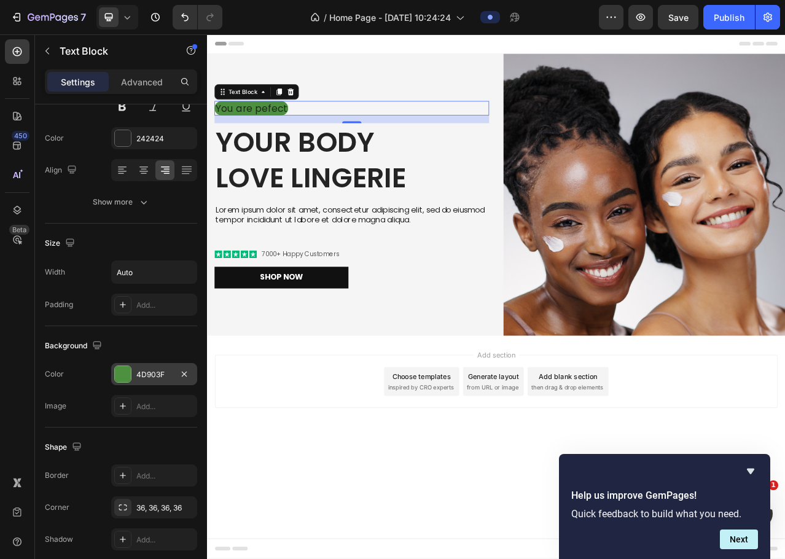
scroll to position [238, 0]
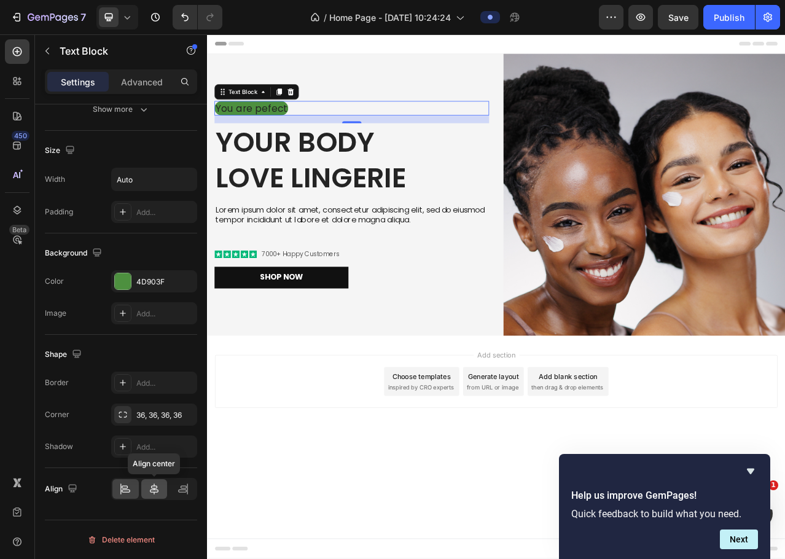
click at [151, 495] on icon at bounding box center [154, 489] width 12 height 12
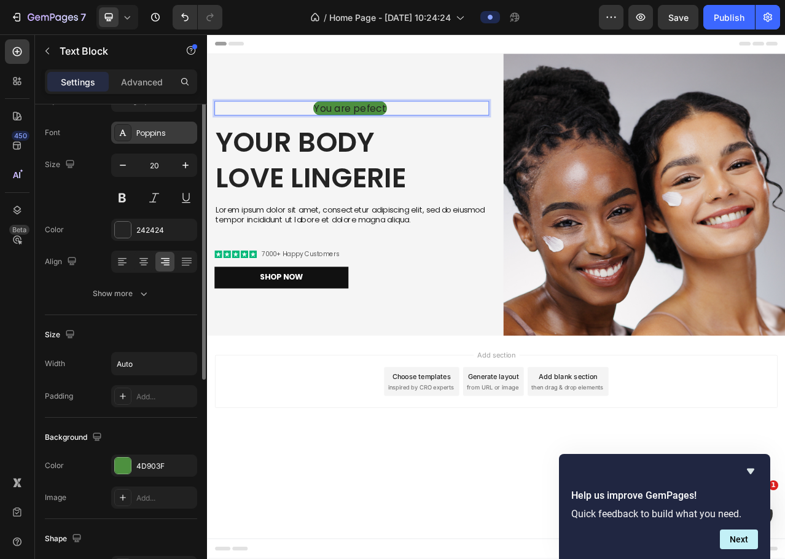
scroll to position [0, 0]
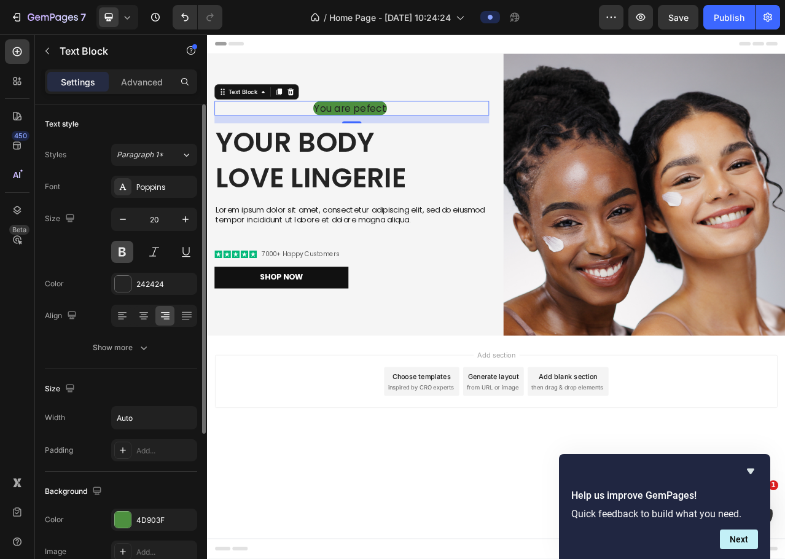
click at [119, 254] on button at bounding box center [122, 252] width 22 height 22
click at [372, 130] on p "You are pefect" at bounding box center [389, 129] width 92 height 16
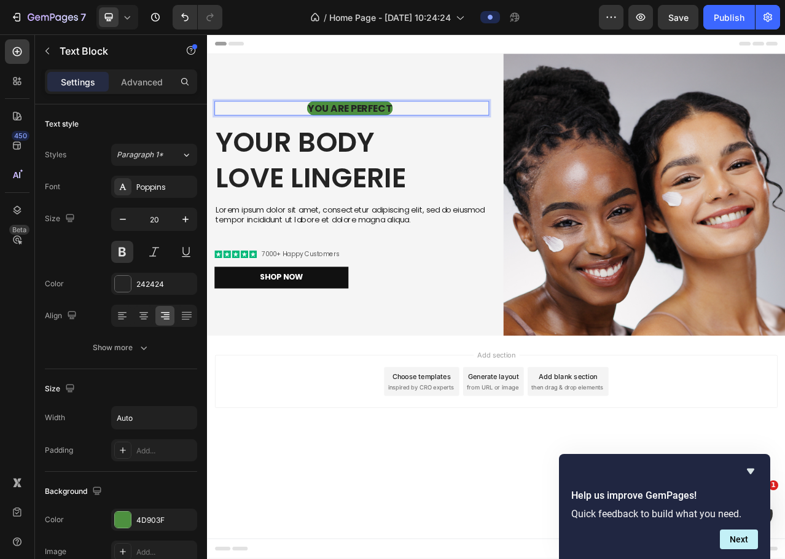
click at [345, 127] on p "YOU ARE PERFECT" at bounding box center [389, 129] width 107 height 16
click at [341, 127] on p "YOU ARE PERFECT" at bounding box center [389, 129] width 107 height 16
click at [336, 129] on p "YOU ARE PERFECT" at bounding box center [389, 129] width 107 height 16
click at [443, 132] on p "YOU ARE PERFECT" at bounding box center [389, 129] width 107 height 16
drag, startPoint x: 441, startPoint y: 128, endPoint x: 478, endPoint y: 125, distance: 37.7
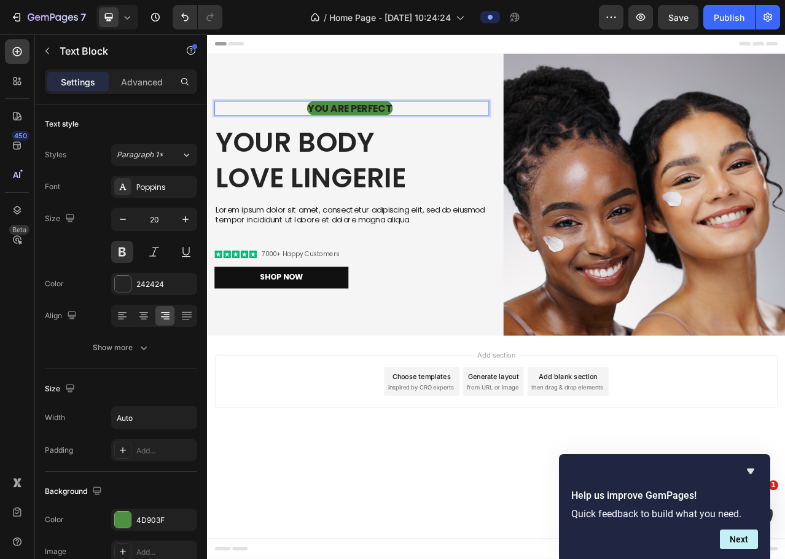
click at [478, 125] on div "YOU ARE PERFECT" at bounding box center [388, 129] width 345 height 18
click at [348, 127] on p "YOU ARE PERFECT" at bounding box center [389, 129] width 107 height 16
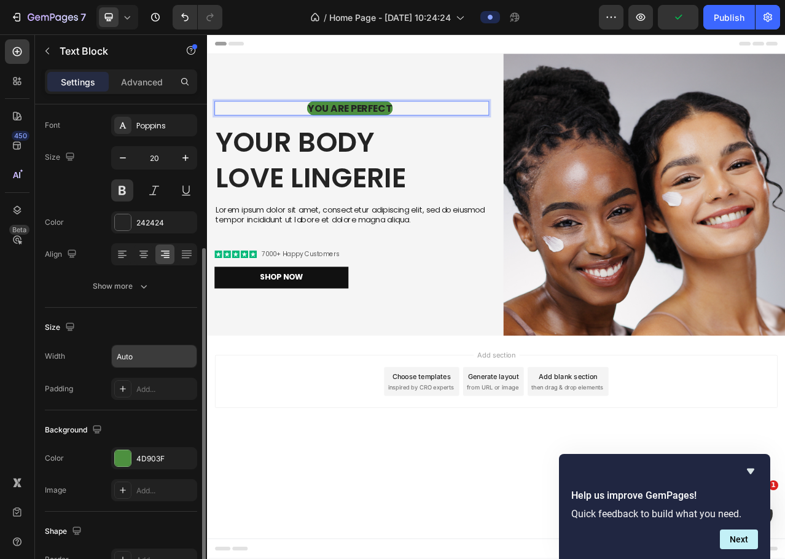
scroll to position [123, 0]
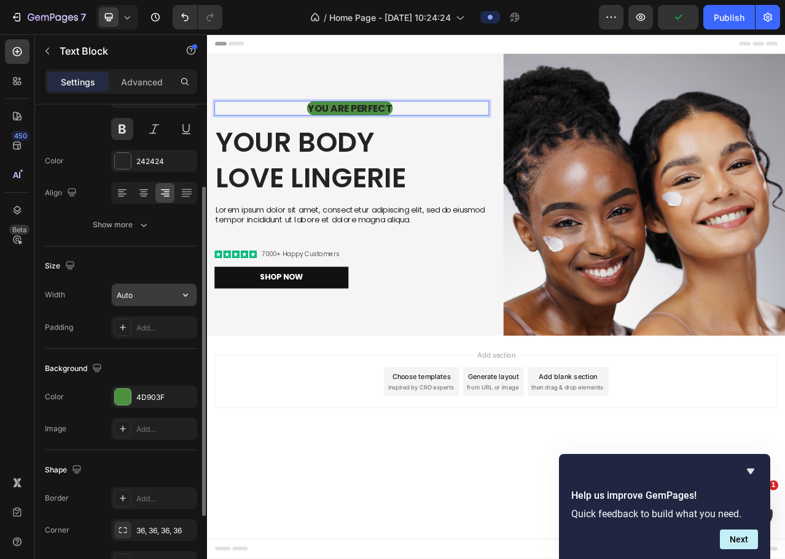
click at [192, 294] on button "button" at bounding box center [186, 295] width 22 height 22
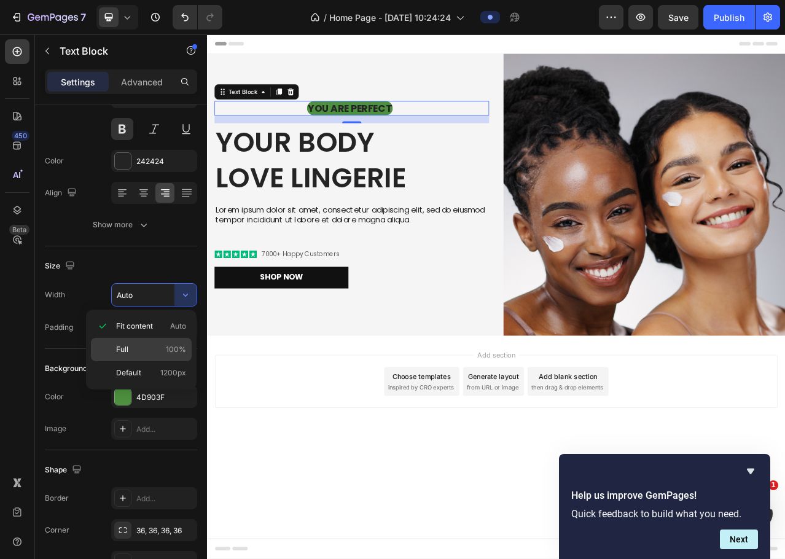
click at [165, 343] on div "Full 100%" at bounding box center [141, 349] width 101 height 23
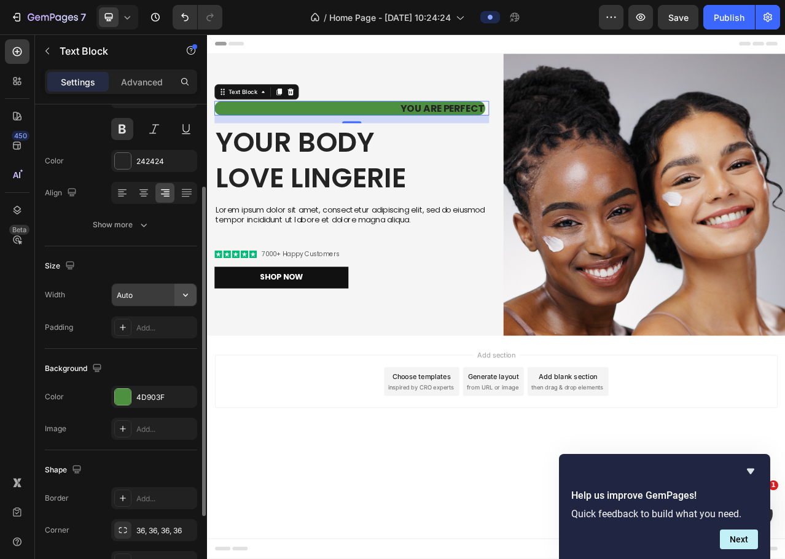
click at [191, 300] on icon "button" at bounding box center [185, 295] width 12 height 12
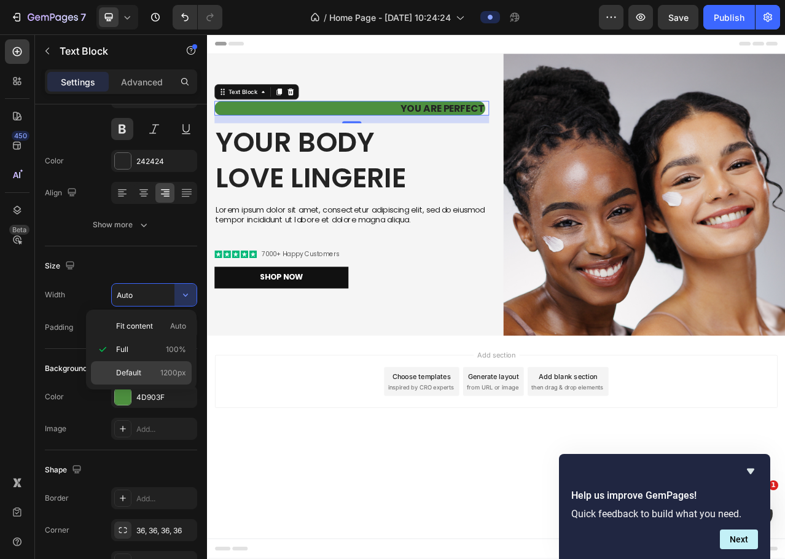
click at [149, 367] on div "Default 1200px" at bounding box center [141, 372] width 101 height 23
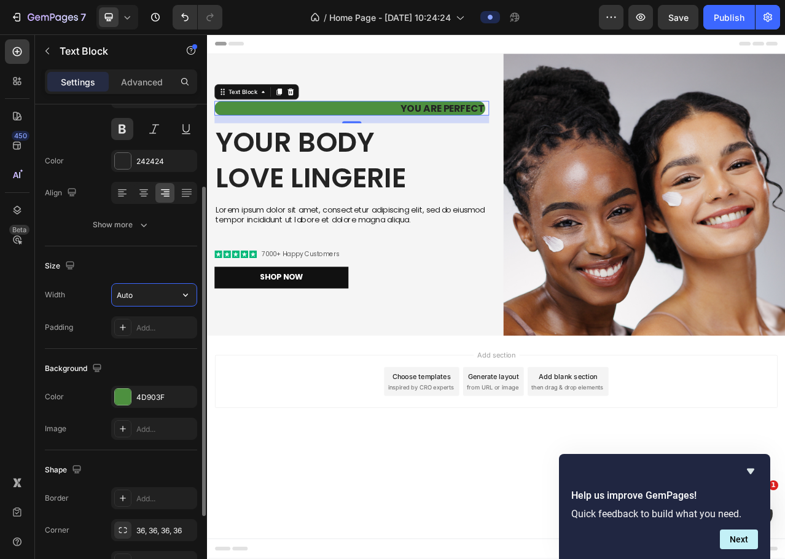
click at [157, 297] on input "Auto" at bounding box center [154, 295] width 85 height 22
click at [141, 200] on div at bounding box center [143, 193] width 19 height 20
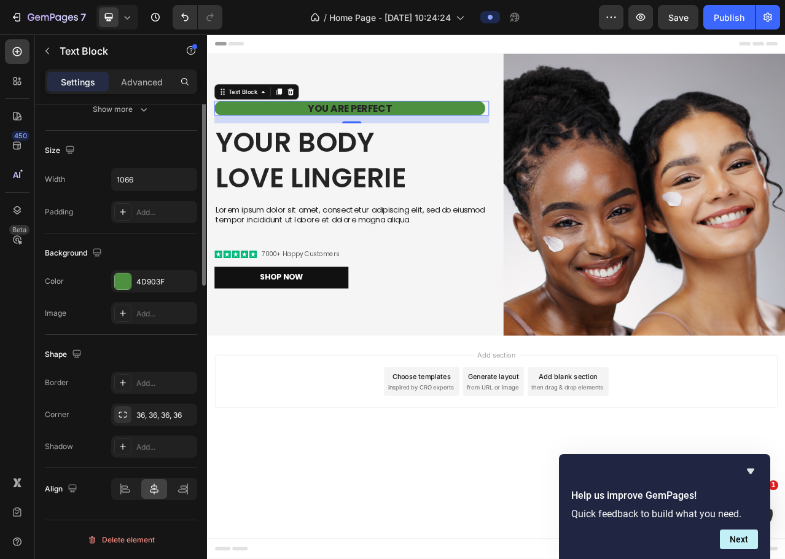
scroll to position [54, 0]
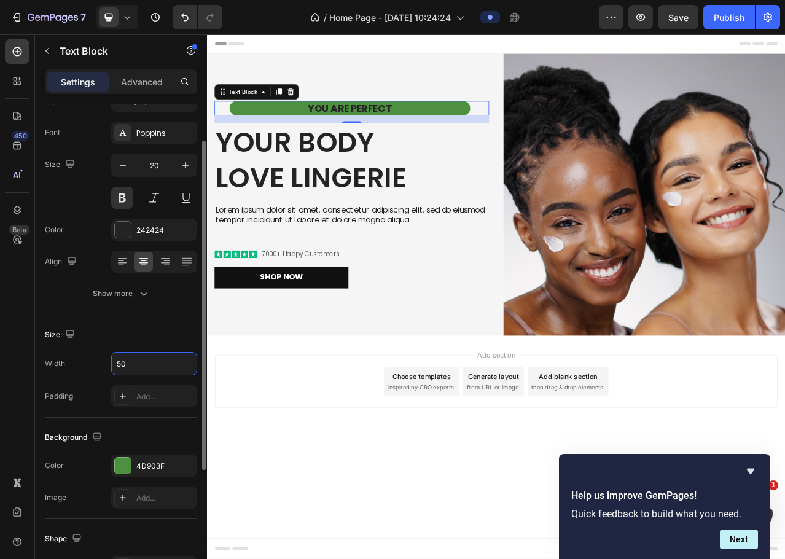
type input "5"
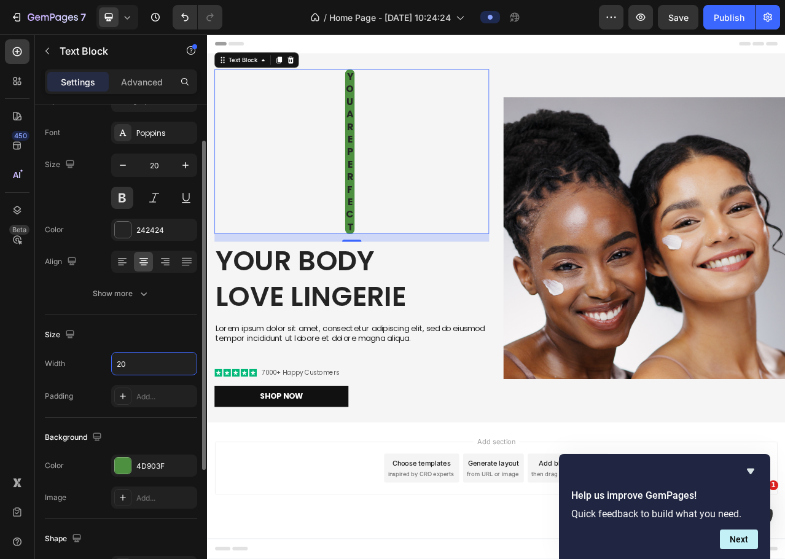
type input "2"
type input "10"
click at [147, 396] on div "Add..." at bounding box center [165, 397] width 58 height 11
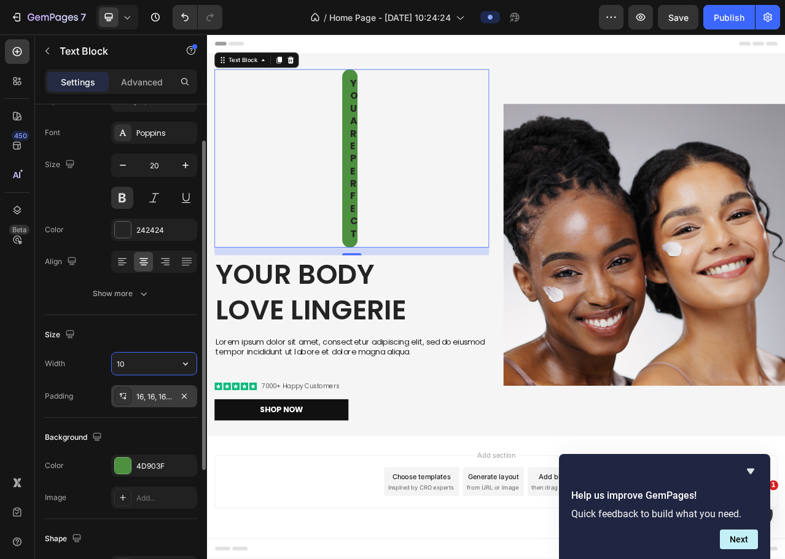
click at [148, 370] on input "10" at bounding box center [154, 364] width 85 height 22
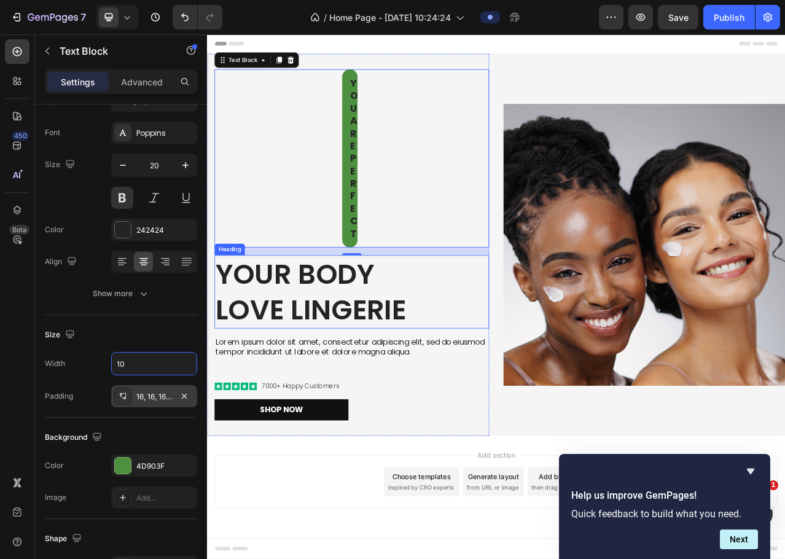
click at [384, 317] on h2 "Your Body love Lingerie" at bounding box center [391, 363] width 350 height 93
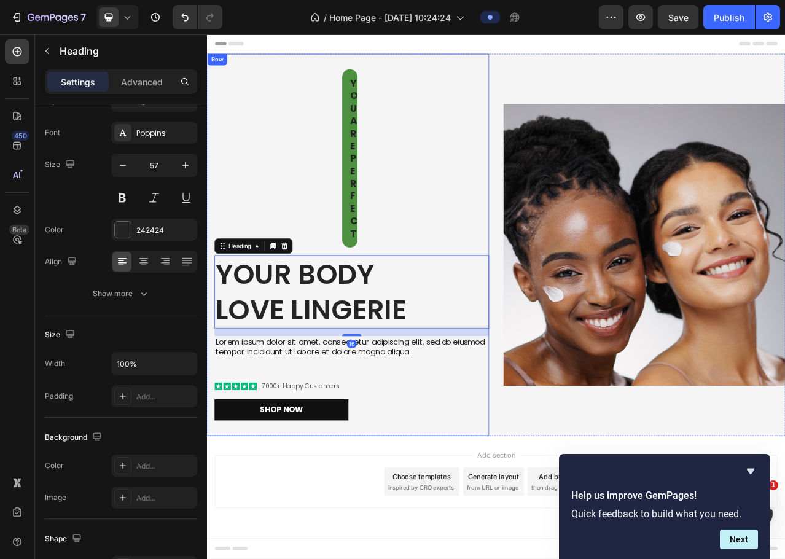
scroll to position [0, 0]
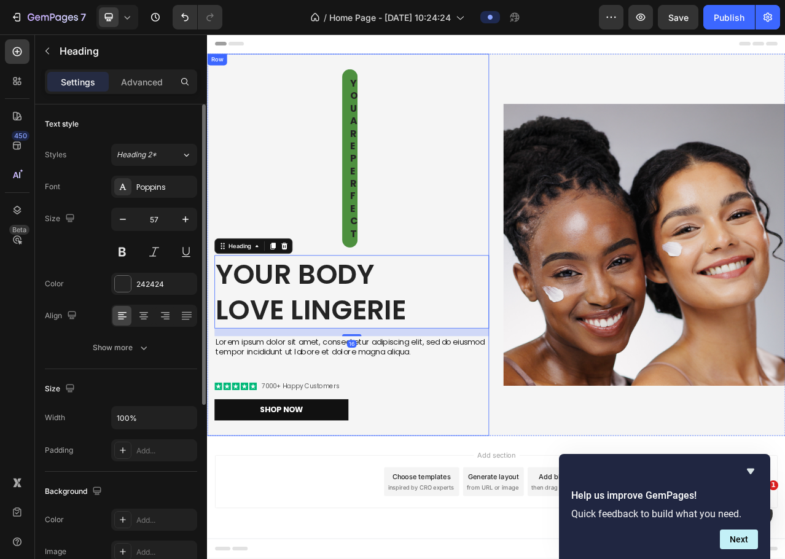
click at [382, 307] on div "YOU ARE PERFECT Text Block Your Body love Lingerie Heading 16 Lorem ipsum dolor…" at bounding box center [391, 303] width 350 height 448
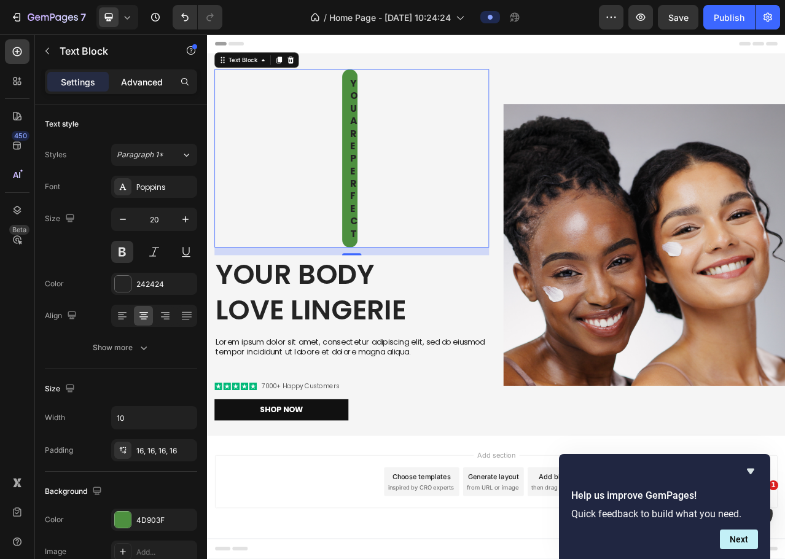
click at [143, 85] on p "Advanced" at bounding box center [142, 82] width 42 height 13
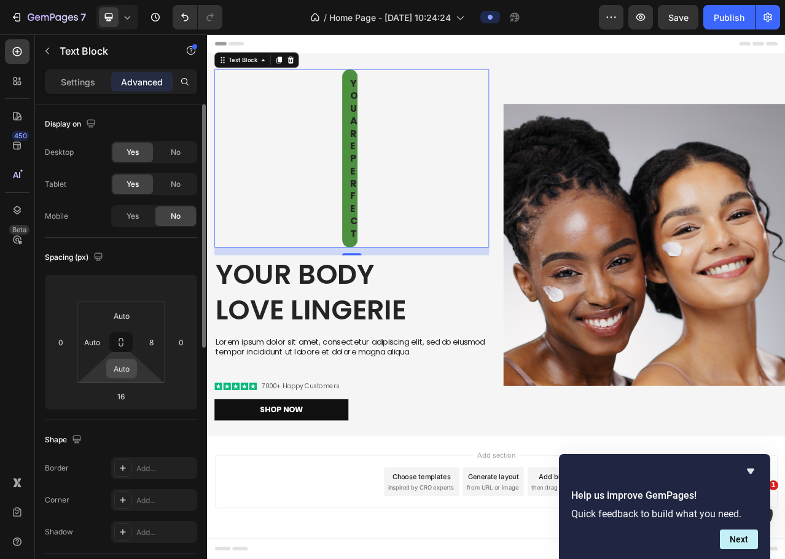
click at [125, 371] on input "Auto" at bounding box center [121, 369] width 25 height 18
click at [124, 349] on button at bounding box center [120, 343] width 23 height 20
click at [148, 344] on input "8" at bounding box center [151, 342] width 18 height 18
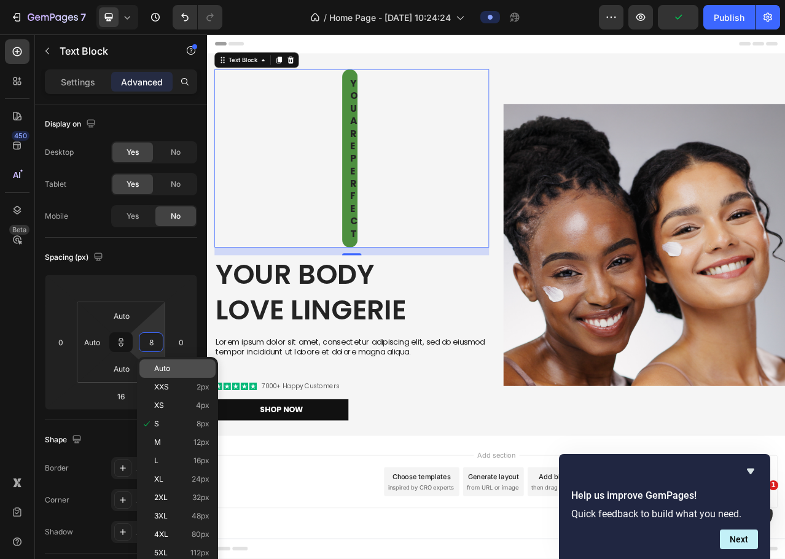
click at [156, 366] on span "Auto" at bounding box center [162, 368] width 16 height 9
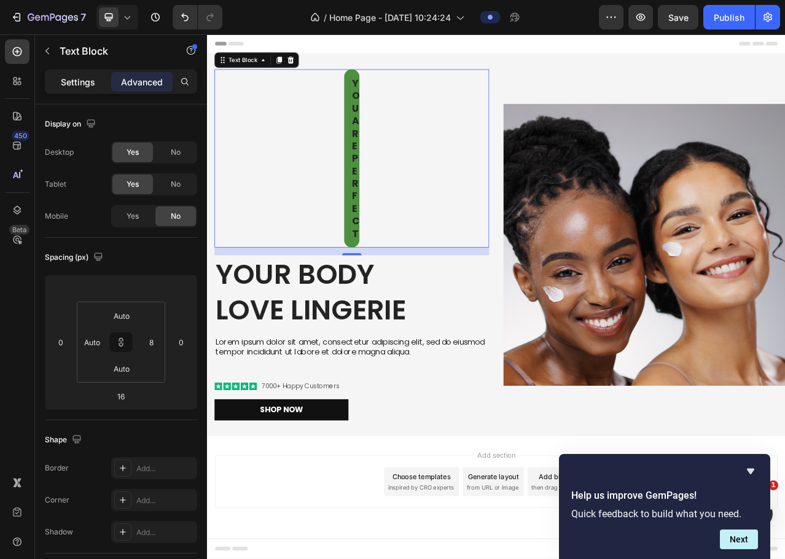
click at [79, 82] on p "Settings" at bounding box center [78, 82] width 34 height 13
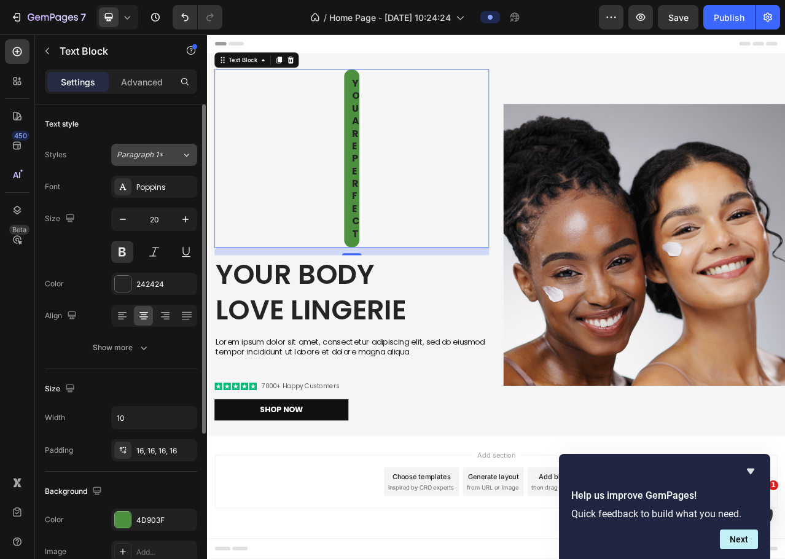
click at [143, 156] on span "Paragraph 1*" at bounding box center [140, 154] width 47 height 11
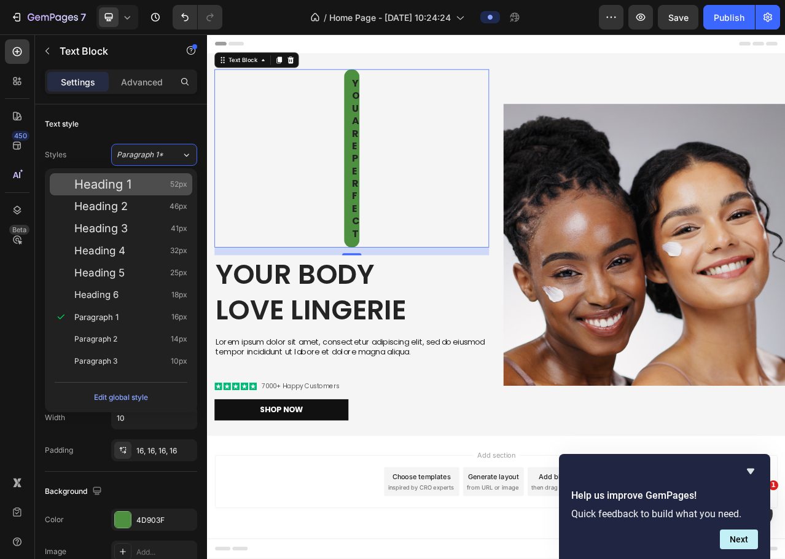
click at [140, 186] on div "Heading 1 52px" at bounding box center [130, 184] width 113 height 12
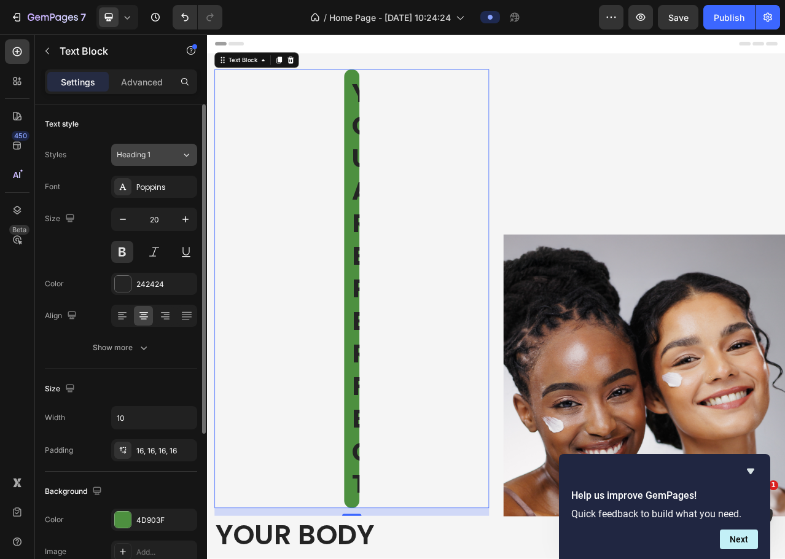
click at [155, 162] on button "Heading 1" at bounding box center [154, 155] width 86 height 22
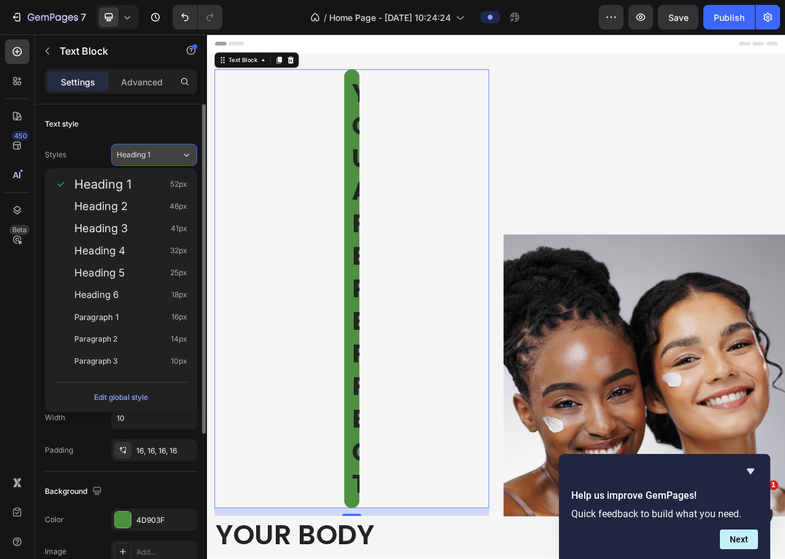
click at [155, 162] on button "Heading 1" at bounding box center [154, 155] width 86 height 22
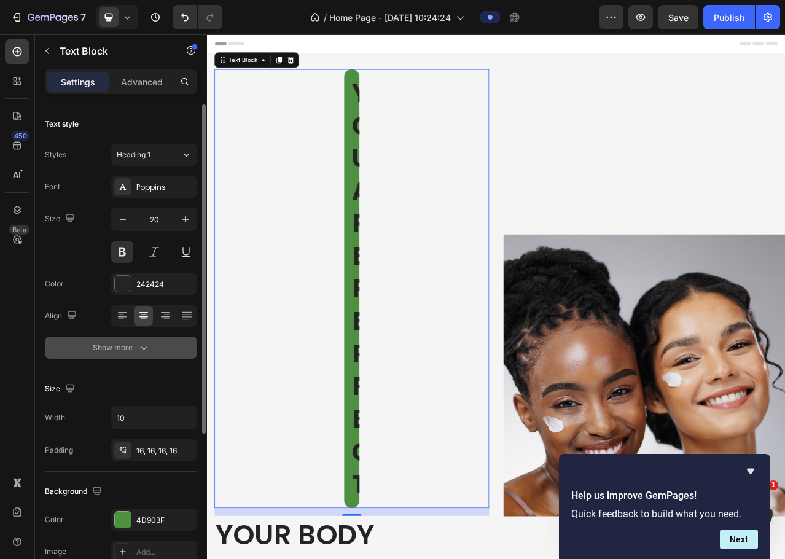
click at [139, 356] on button "Show more" at bounding box center [121, 348] width 152 height 22
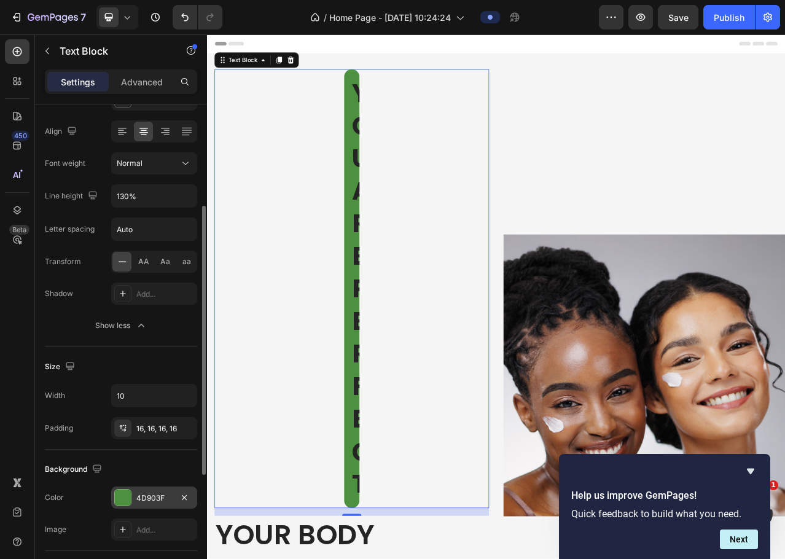
scroll to position [369, 0]
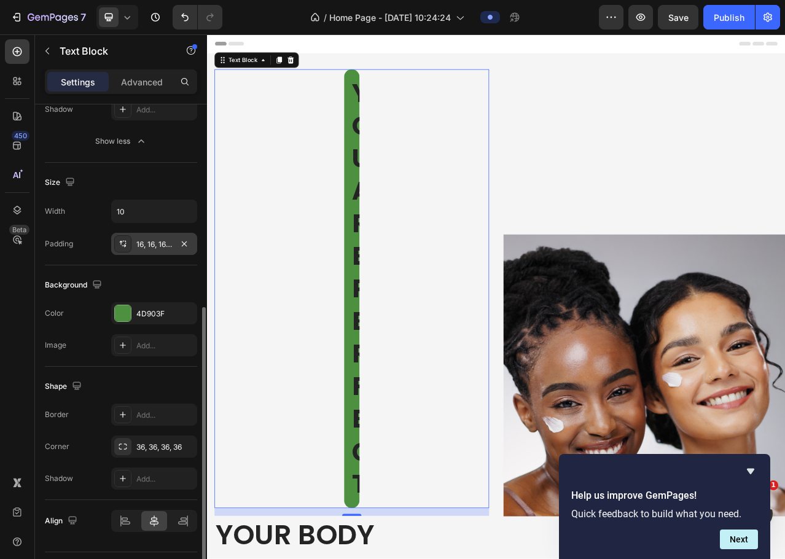
click at [126, 251] on div at bounding box center [122, 243] width 17 height 17
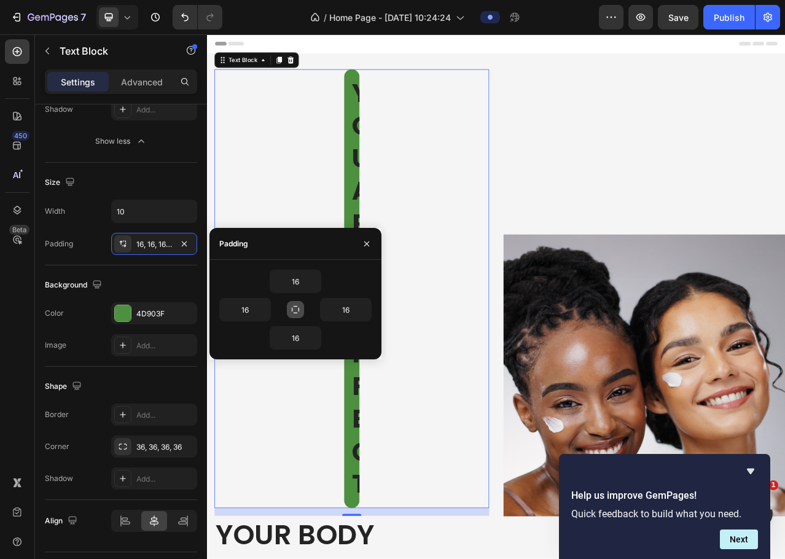
click at [295, 310] on icon "button" at bounding box center [296, 310] width 10 height 10
click at [292, 313] on icon "button" at bounding box center [296, 310] width 10 height 10
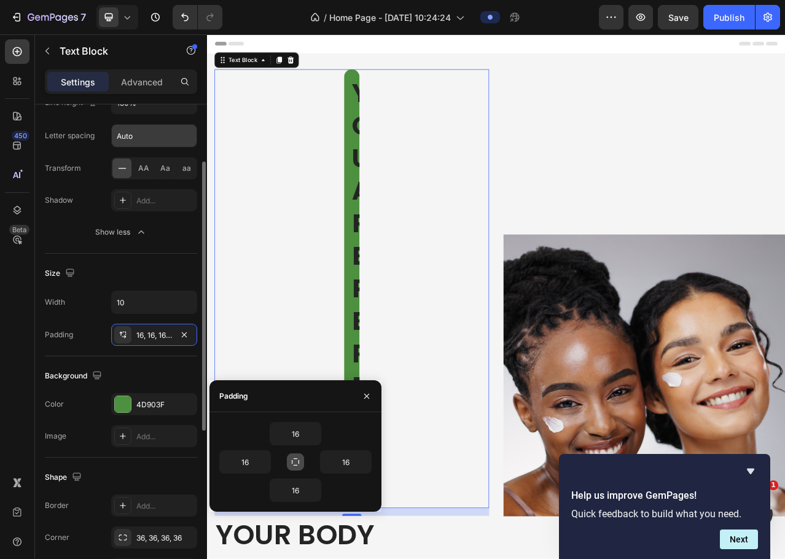
scroll to position [93, 0]
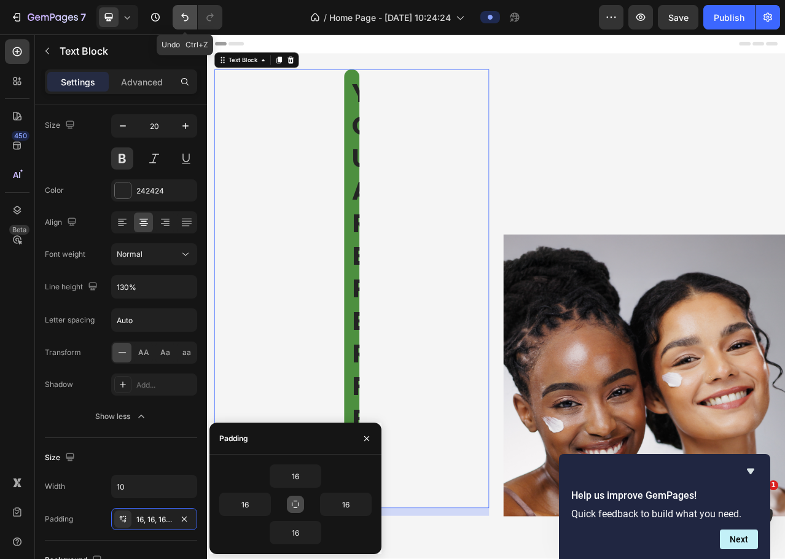
click at [189, 20] on icon "Undo/Redo" at bounding box center [185, 17] width 12 height 12
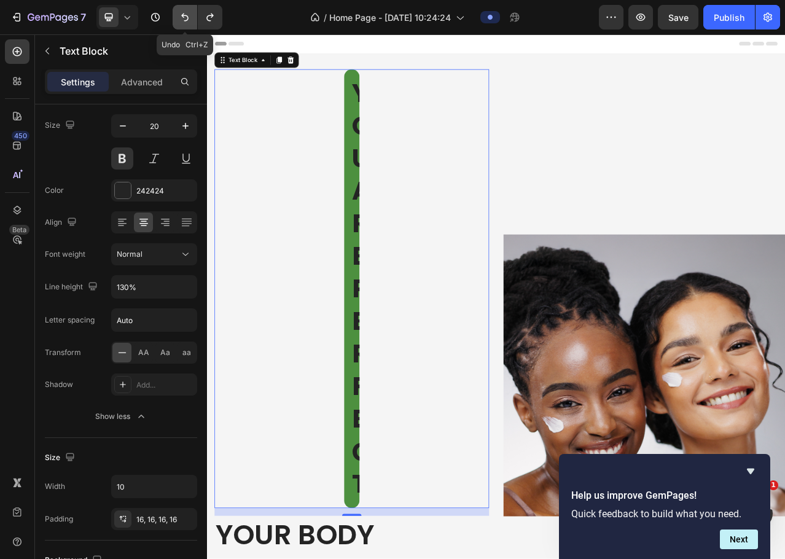
click at [189, 20] on icon "Undo/Redo" at bounding box center [185, 17] width 12 height 12
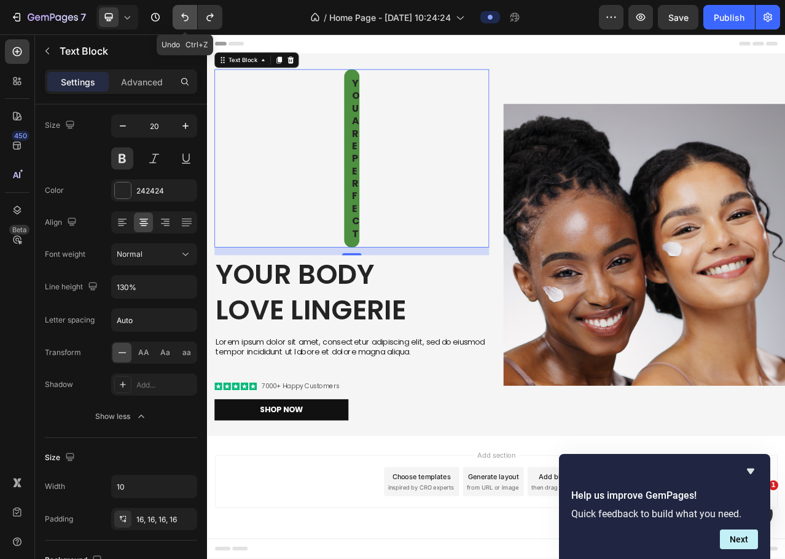
click at [189, 20] on icon "Undo/Redo" at bounding box center [185, 17] width 12 height 12
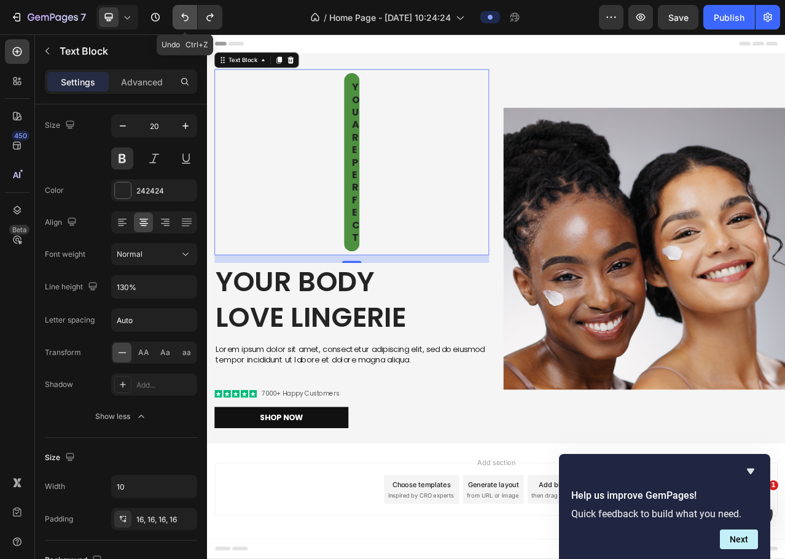
click at [189, 20] on icon "Undo/Redo" at bounding box center [185, 17] width 12 height 12
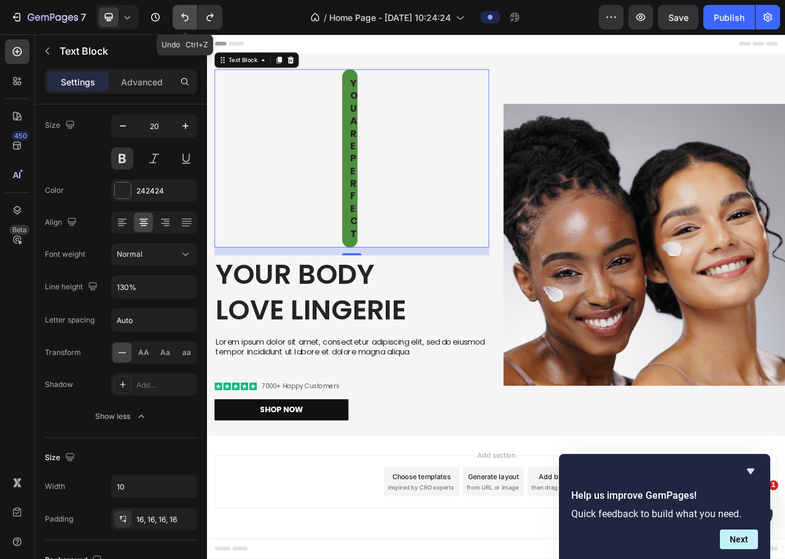
click at [189, 20] on icon "Undo/Redo" at bounding box center [185, 17] width 12 height 12
click at [186, 17] on icon "Undo/Redo" at bounding box center [185, 17] width 12 height 12
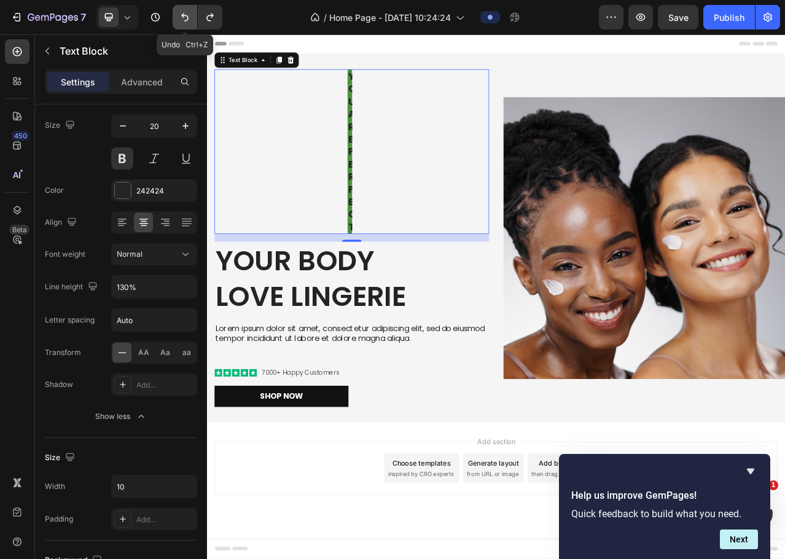
click at [186, 17] on icon "Undo/Redo" at bounding box center [185, 17] width 12 height 12
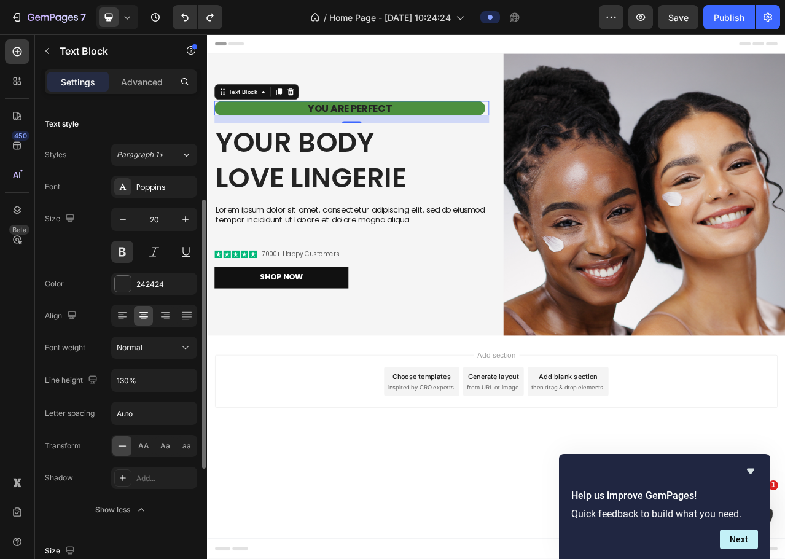
scroll to position [184, 0]
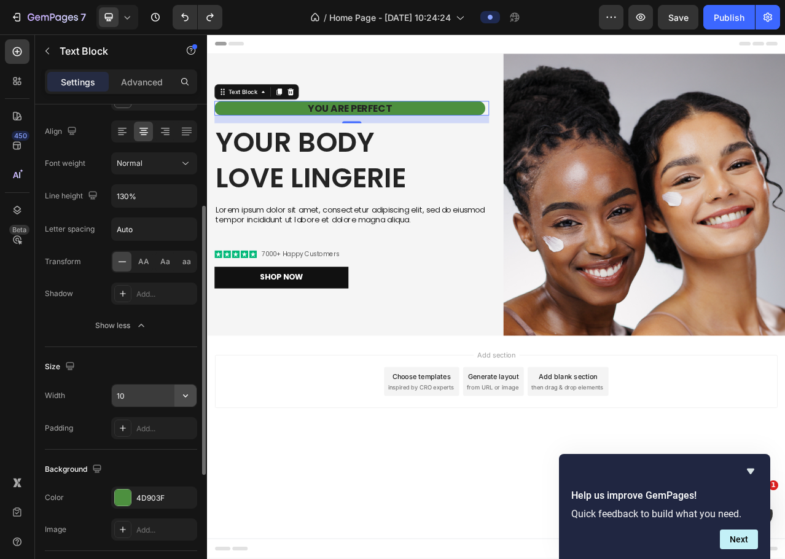
click at [183, 401] on icon "button" at bounding box center [185, 396] width 12 height 12
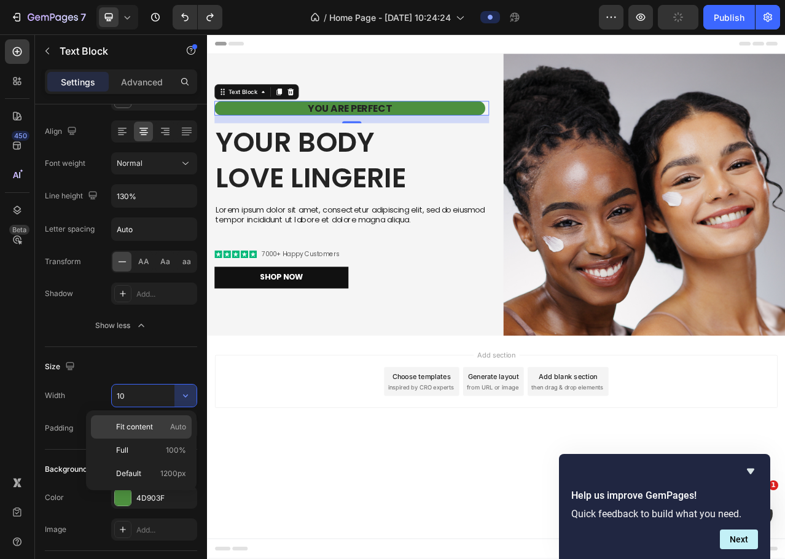
click at [157, 429] on p "Fit content Auto" at bounding box center [151, 427] width 70 height 11
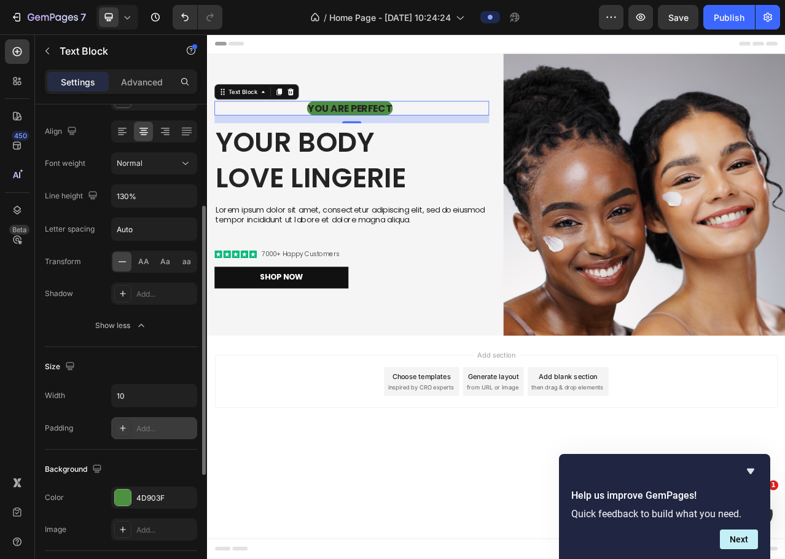
click at [144, 435] on div "Add..." at bounding box center [154, 428] width 86 height 22
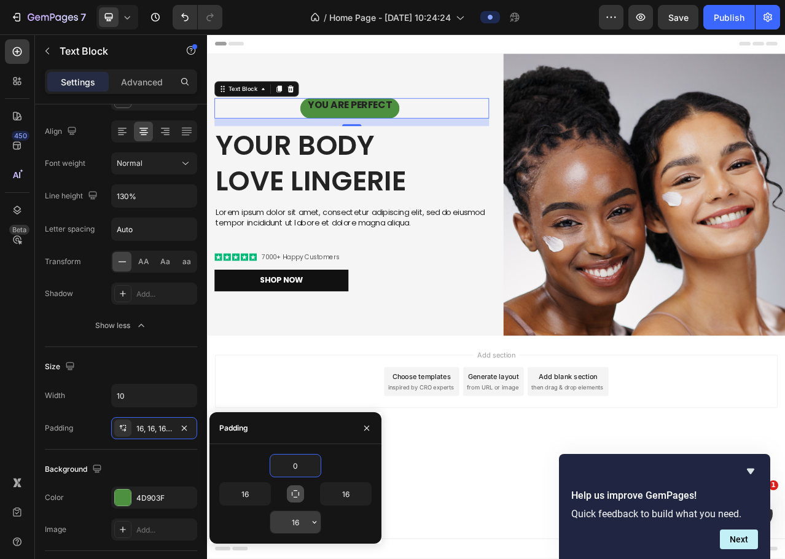
type input "0"
click at [297, 525] on input "16" at bounding box center [295, 522] width 50 height 22
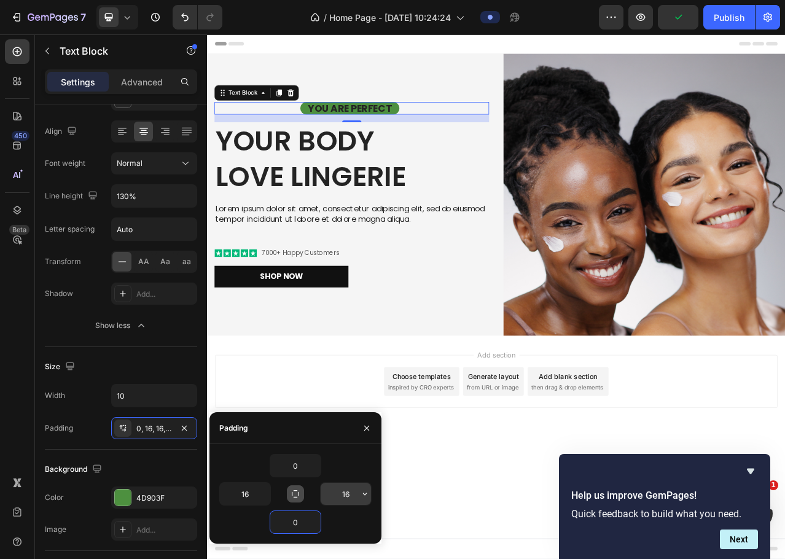
type input "0"
click at [347, 491] on input "16" at bounding box center [346, 494] width 50 height 22
type input "65"
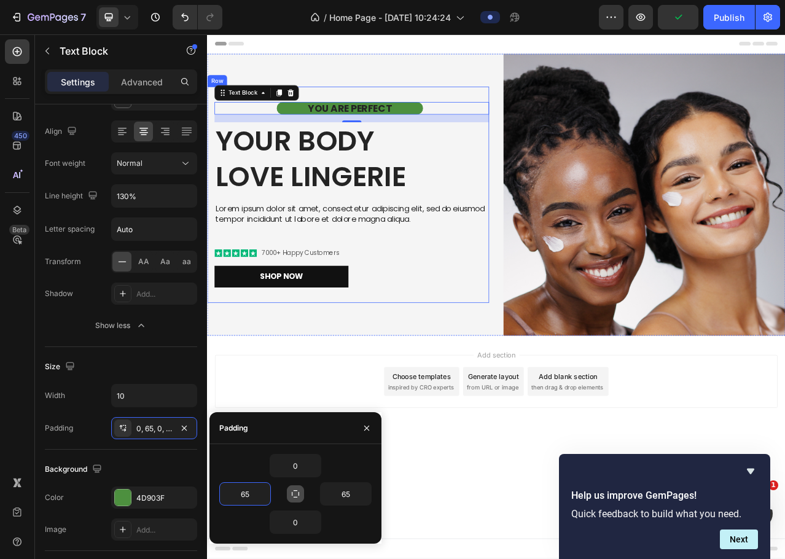
click at [339, 217] on h2 "Your Body love Lingerie" at bounding box center [391, 193] width 350 height 93
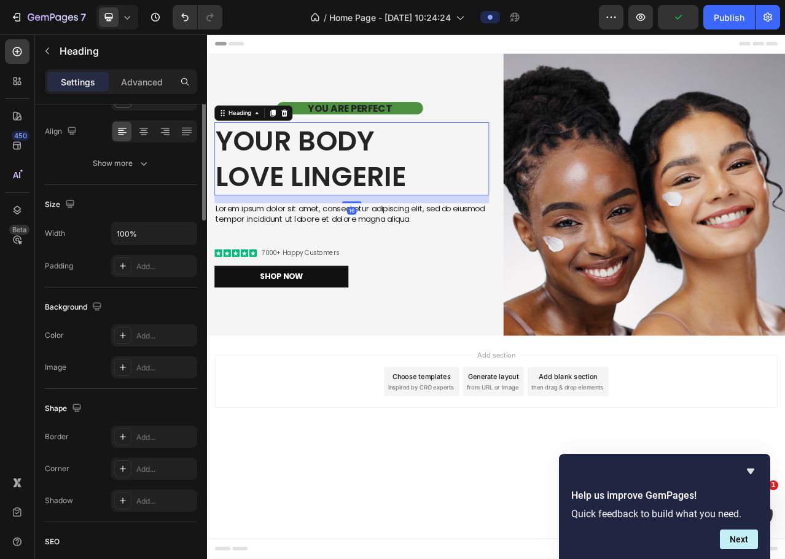
scroll to position [0, 0]
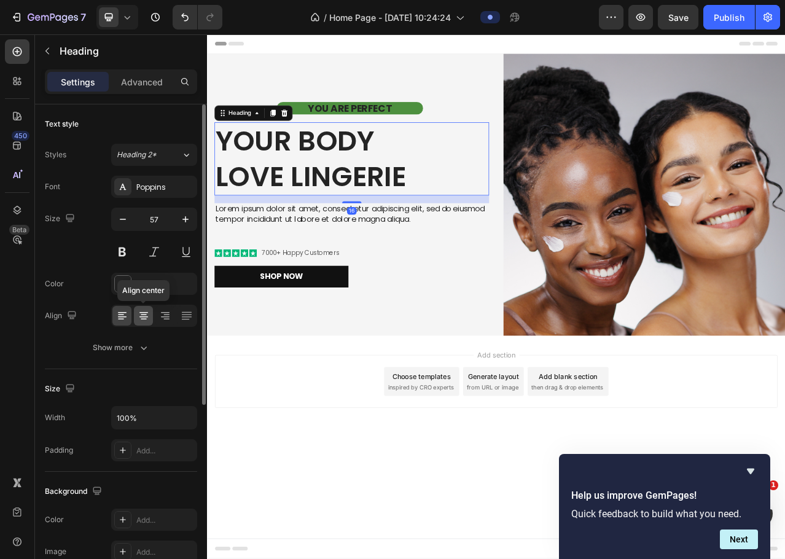
click at [145, 313] on icon at bounding box center [144, 312] width 9 height 1
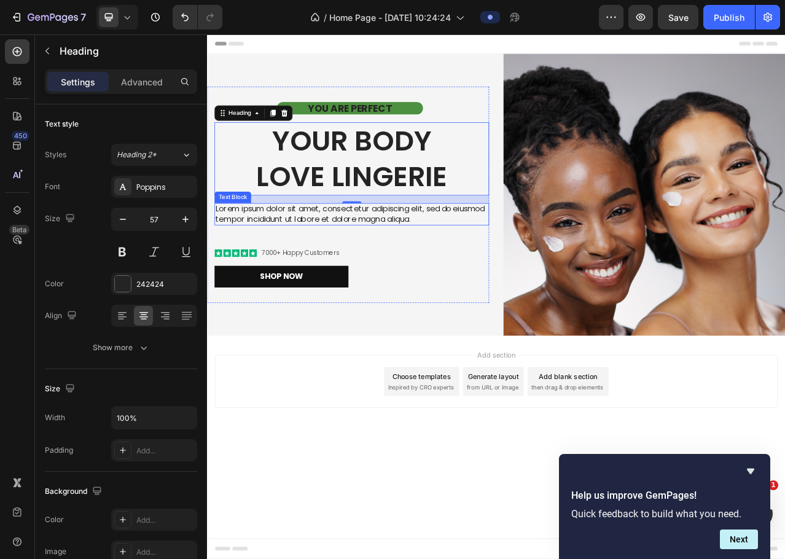
click at [337, 263] on p "Lorem ipsum dolor sit amet, consectetur adipiscing elit, sed do eiusmod tempor …" at bounding box center [392, 264] width 348 height 26
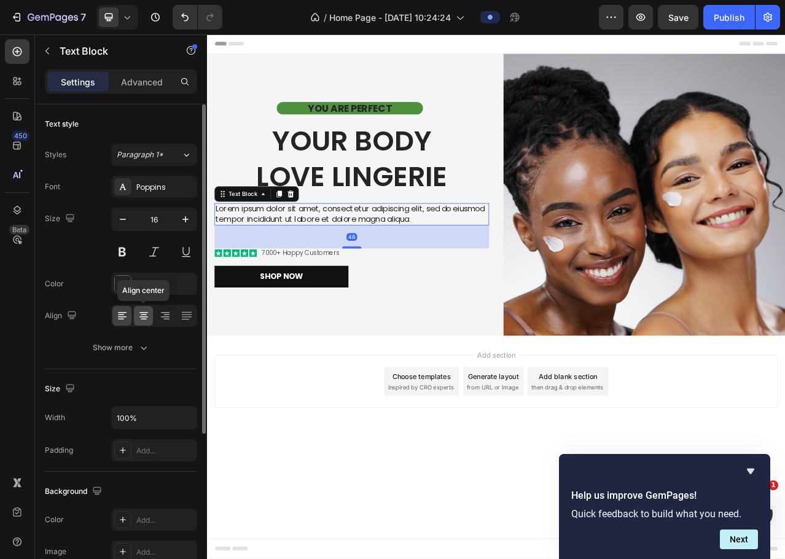
click at [139, 314] on icon at bounding box center [144, 316] width 12 height 12
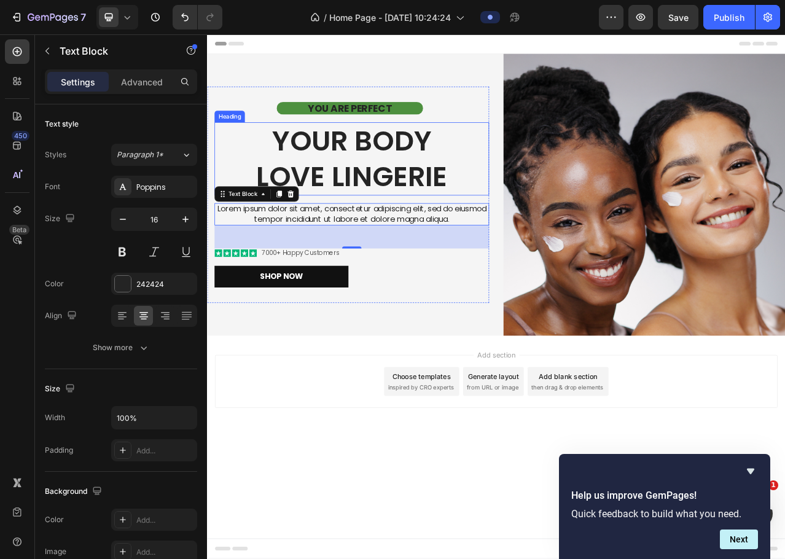
click at [464, 203] on h2 "Your Body love Lingerie" at bounding box center [391, 193] width 350 height 93
click at [463, 203] on h2 "Your Body love Lingerie" at bounding box center [391, 193] width 350 height 93
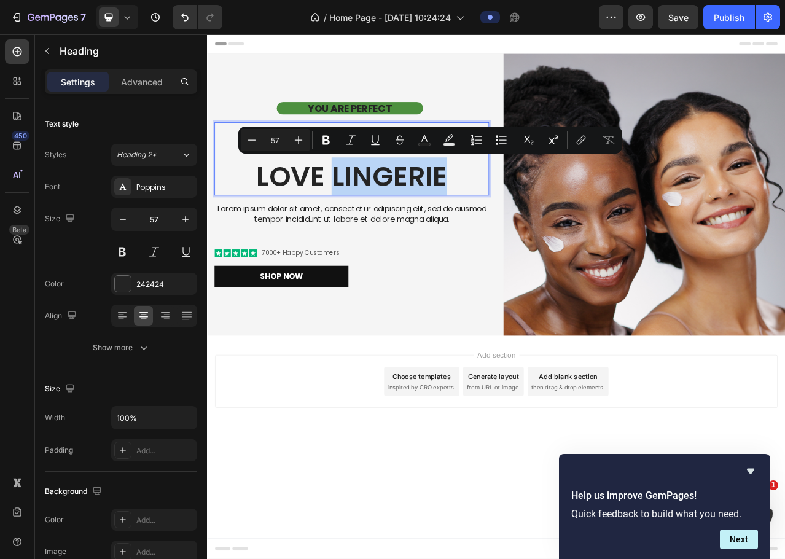
click at [502, 196] on p "Your Body love Lingerie" at bounding box center [392, 193] width 348 height 91
click at [533, 232] on p "Your Body love Lingerie" at bounding box center [392, 193] width 348 height 91
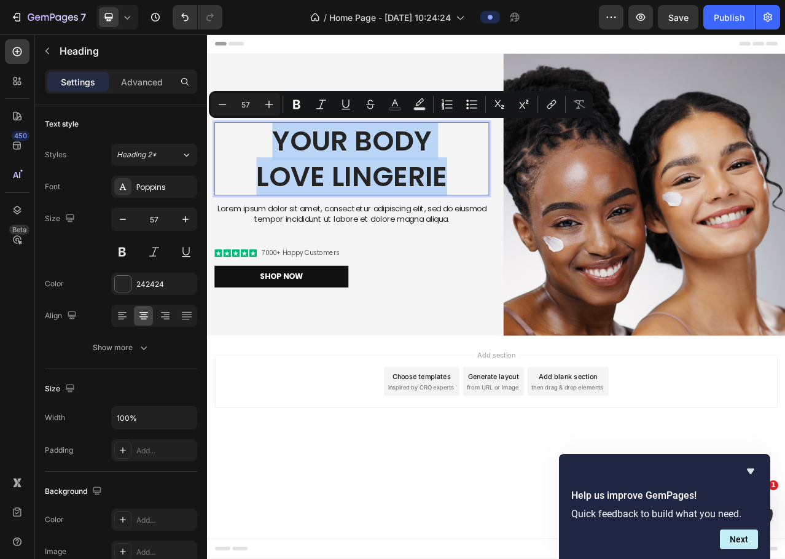
drag, startPoint x: 517, startPoint y: 220, endPoint x: 294, endPoint y: 181, distance: 226.4
click at [294, 181] on p "Your Body love Lingerie" at bounding box center [392, 193] width 348 height 91
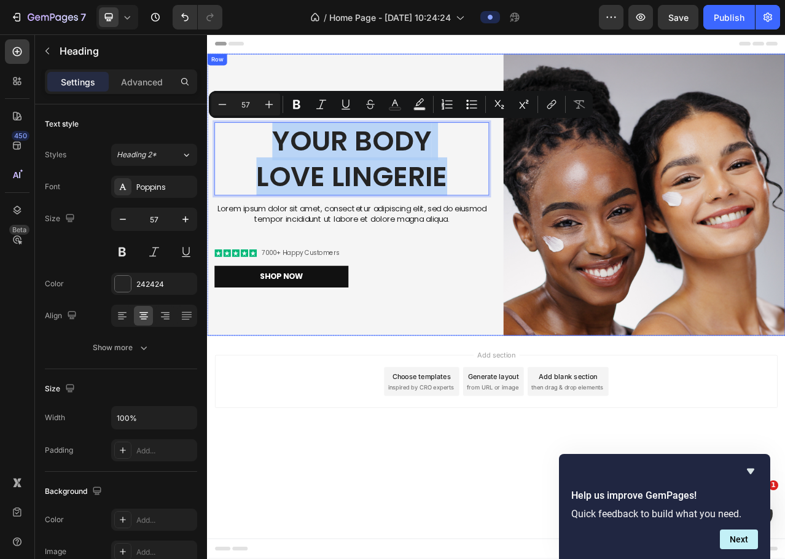
click at [355, 74] on div "YOU ARE PERFECT Text Block Your Body love Lingerie Heading 16 Lorem ipsum dolor…" at bounding box center [387, 240] width 360 height 360
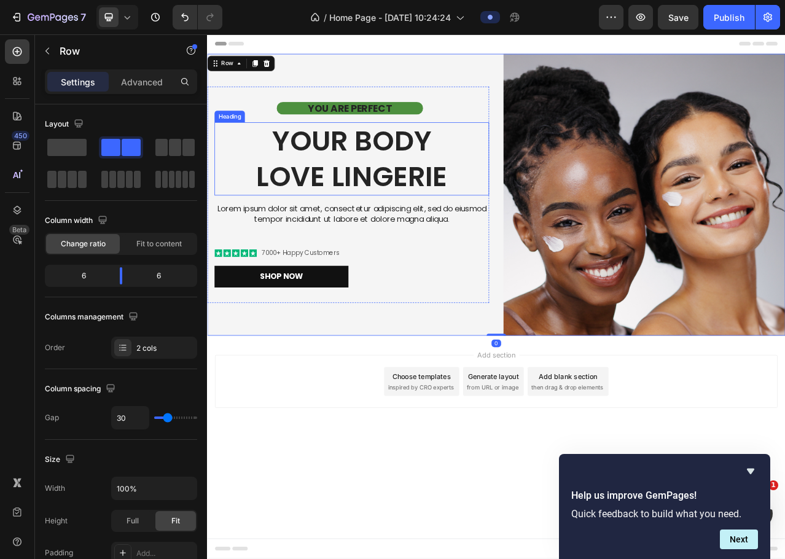
click at [394, 170] on p "Your Body love Lingerie" at bounding box center [392, 193] width 348 height 91
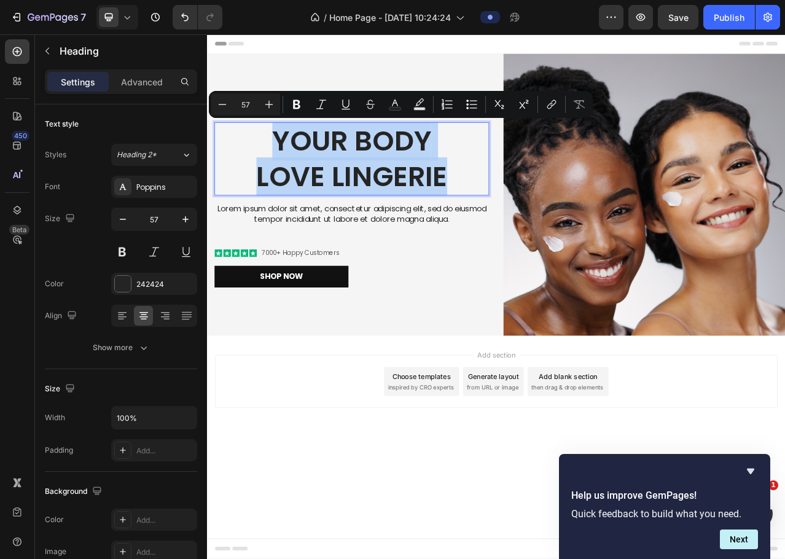
drag, startPoint x: 294, startPoint y: 172, endPoint x: 507, endPoint y: 224, distance: 219.0
click at [507, 224] on p "Your Body love Lingerie" at bounding box center [392, 193] width 348 height 91
click at [526, 214] on p "Your Body love Lingerie" at bounding box center [392, 193] width 348 height 91
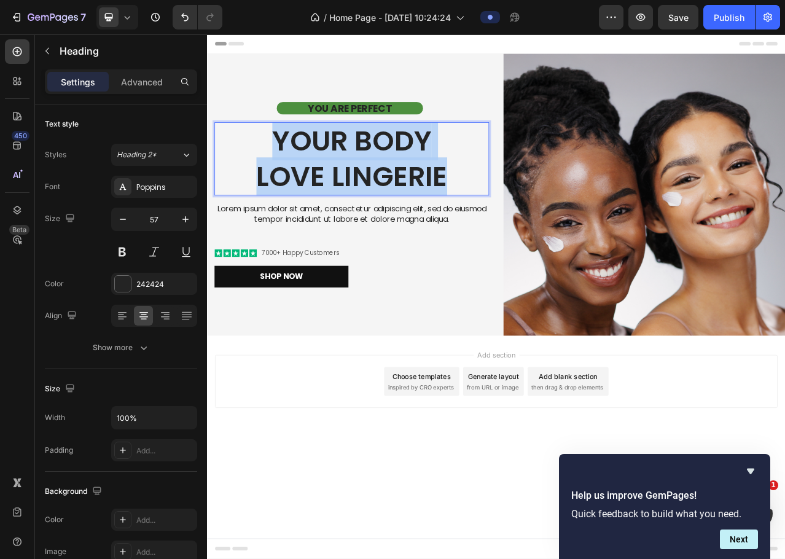
drag, startPoint x: 515, startPoint y: 216, endPoint x: 296, endPoint y: 175, distance: 222.5
click at [296, 175] on p "Your Body love Lingerie" at bounding box center [392, 193] width 348 height 91
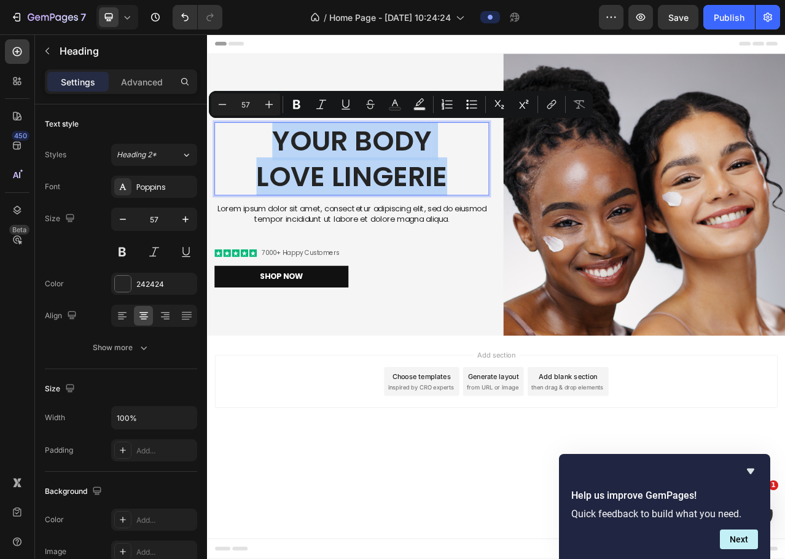
click at [519, 224] on p "Your Body love Lingerie" at bounding box center [392, 193] width 348 height 91
drag, startPoint x: 510, startPoint y: 214, endPoint x: 302, endPoint y: 170, distance: 213.0
click at [302, 170] on p "Your Body love Lingerie" at bounding box center [392, 193] width 348 height 91
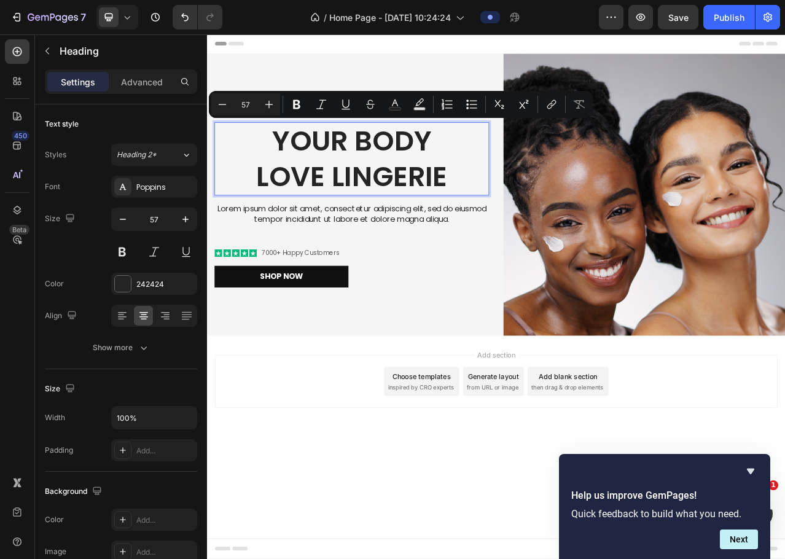
click at [293, 170] on p "Your Body love Lingerie" at bounding box center [392, 193] width 348 height 91
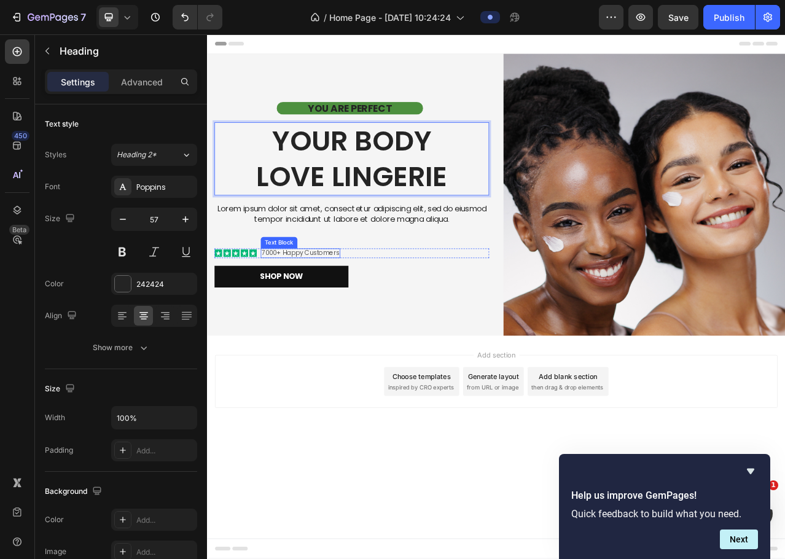
click at [310, 312] on p "7000+ Happy Customers" at bounding box center [326, 314] width 99 height 10
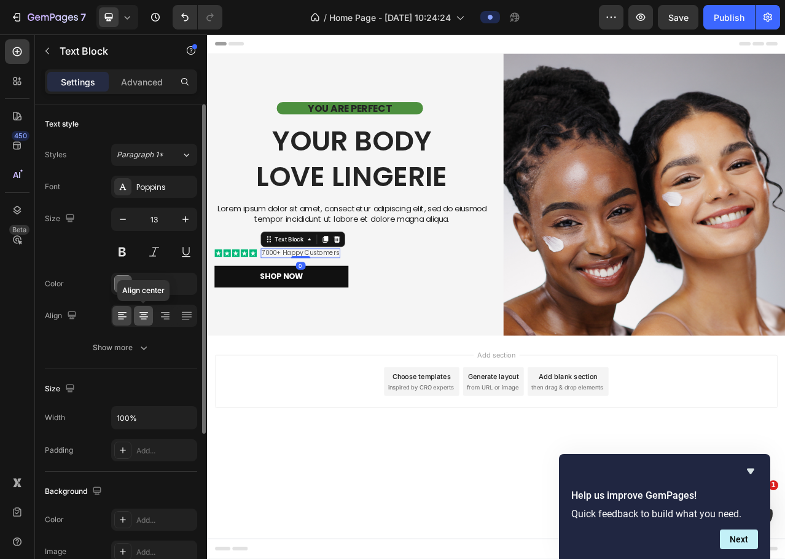
click at [138, 319] on icon at bounding box center [144, 316] width 12 height 12
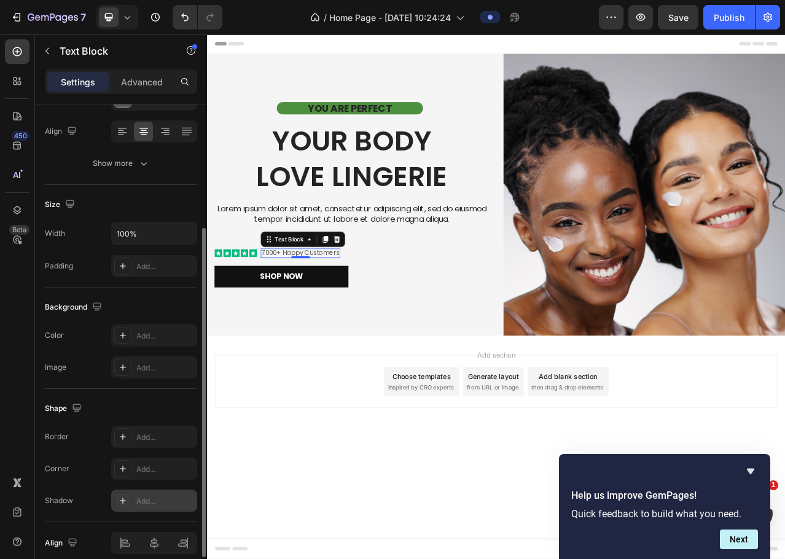
scroll to position [238, 0]
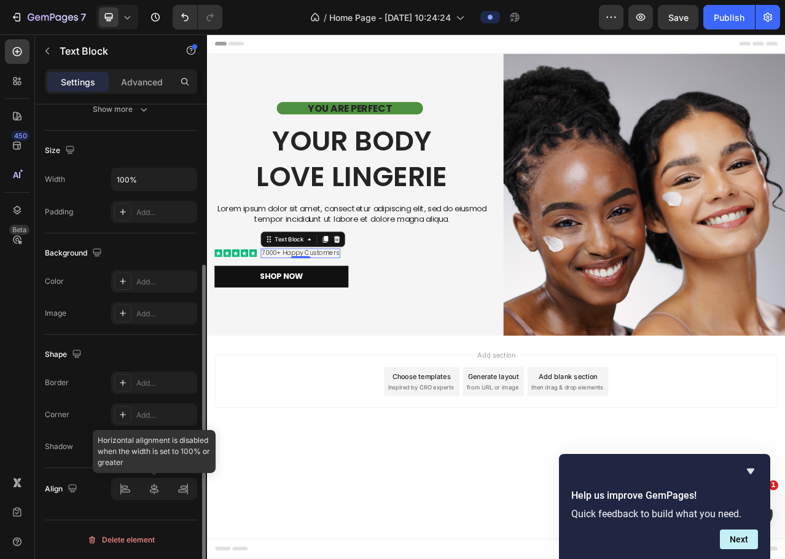
click at [153, 496] on div at bounding box center [154, 489] width 86 height 22
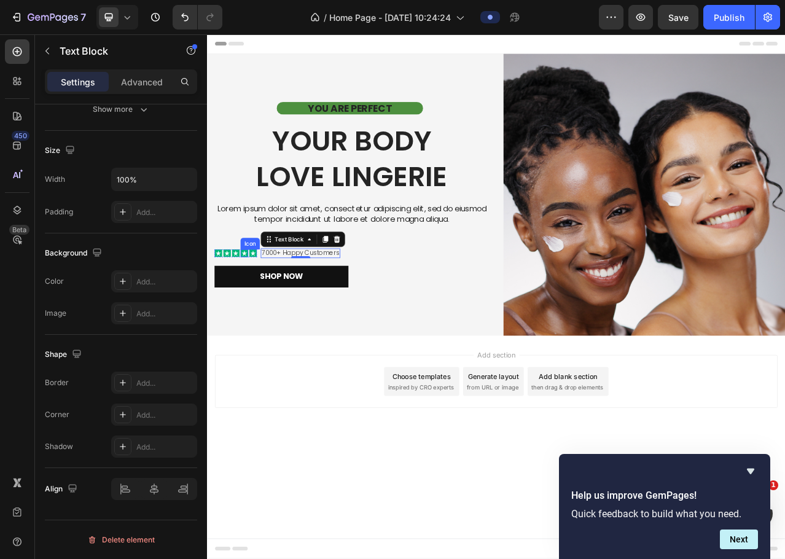
click at [257, 314] on rect at bounding box center [255, 314] width 10 height 10
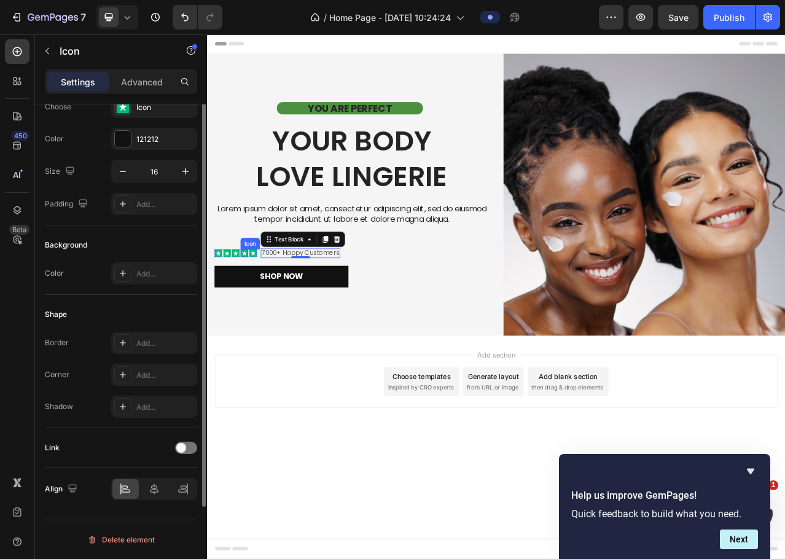
scroll to position [0, 0]
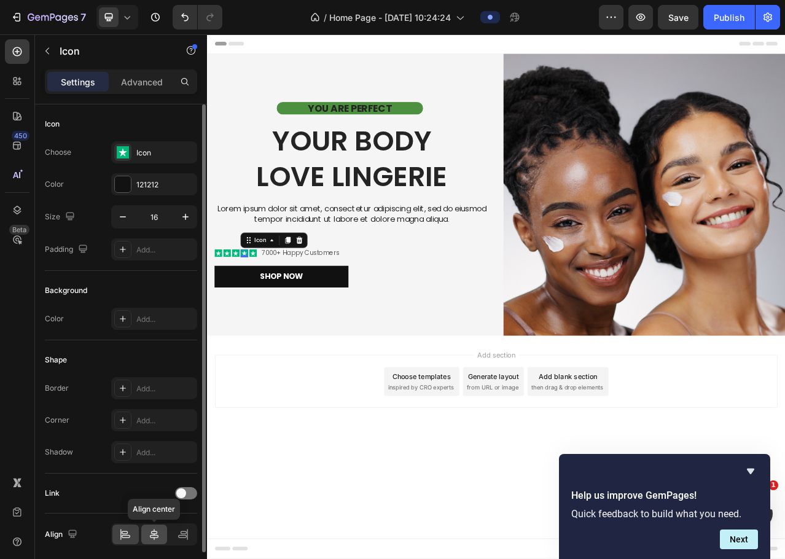
click at [150, 537] on icon at bounding box center [154, 535] width 12 height 12
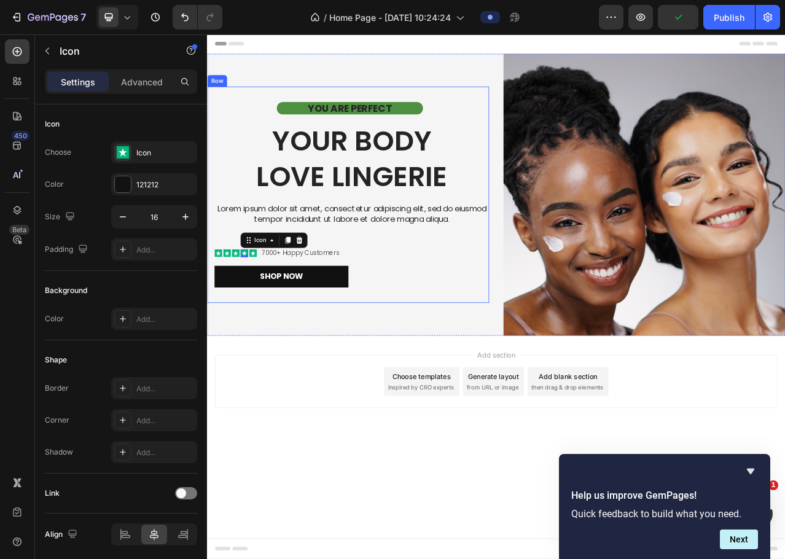
click at [318, 313] on p "7000+ Happy Customers" at bounding box center [326, 314] width 99 height 10
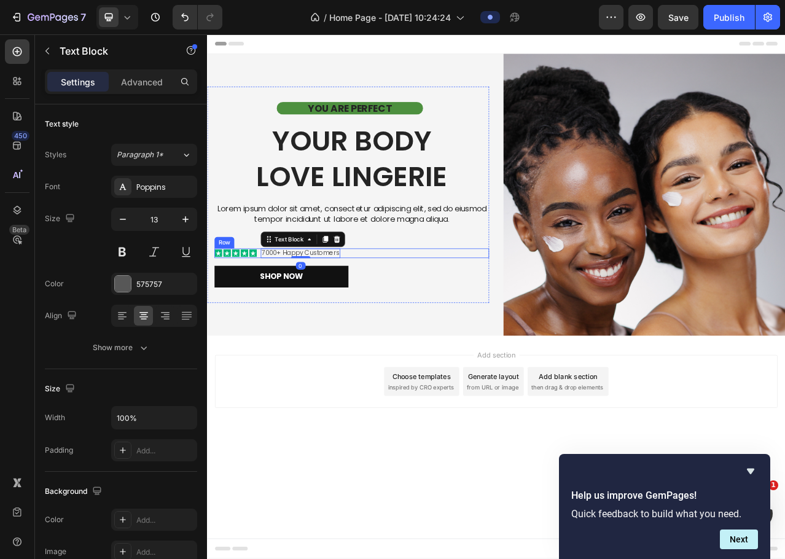
click at [459, 309] on div "Icon Icon Icon Icon Icon Icon List 7000+ Happy Customers Text Block 0 Row" at bounding box center [391, 314] width 350 height 13
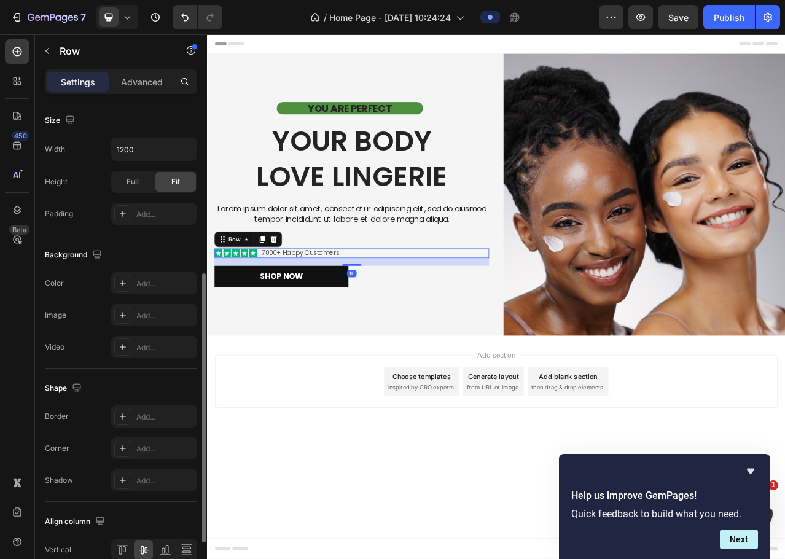
scroll to position [400, 0]
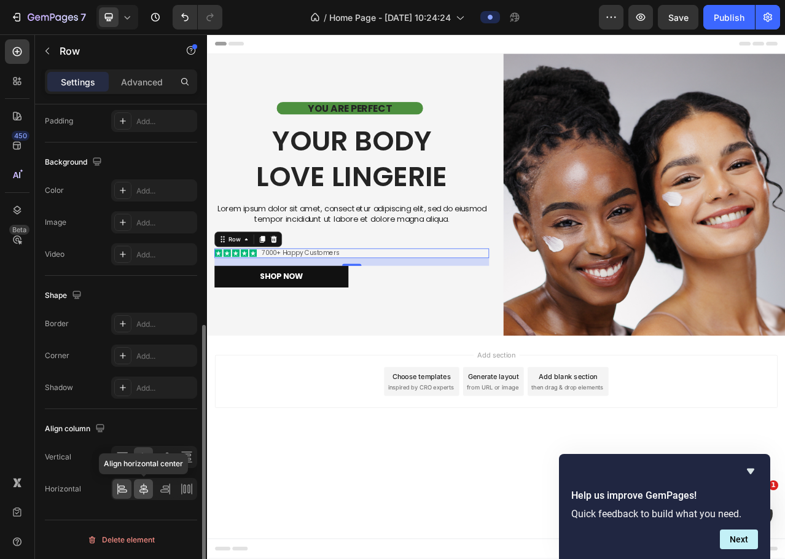
click at [144, 494] on icon at bounding box center [144, 489] width 9 height 11
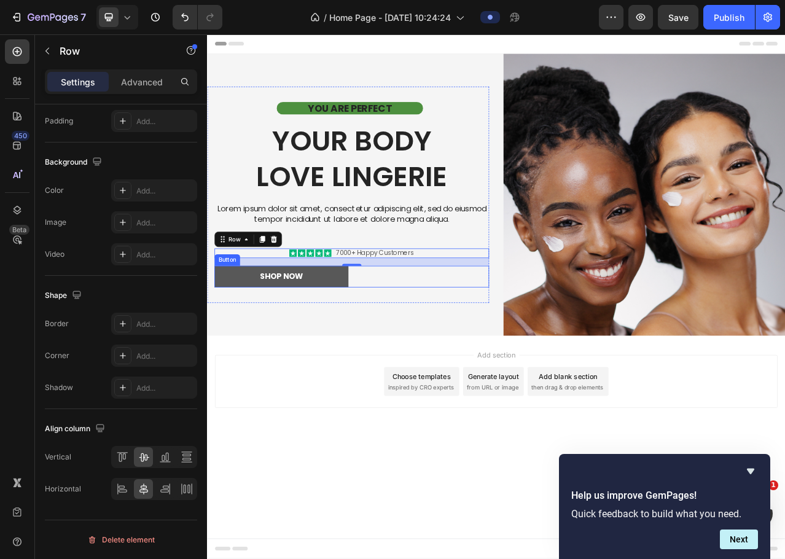
click at [364, 347] on button "Shop Now" at bounding box center [301, 344] width 171 height 28
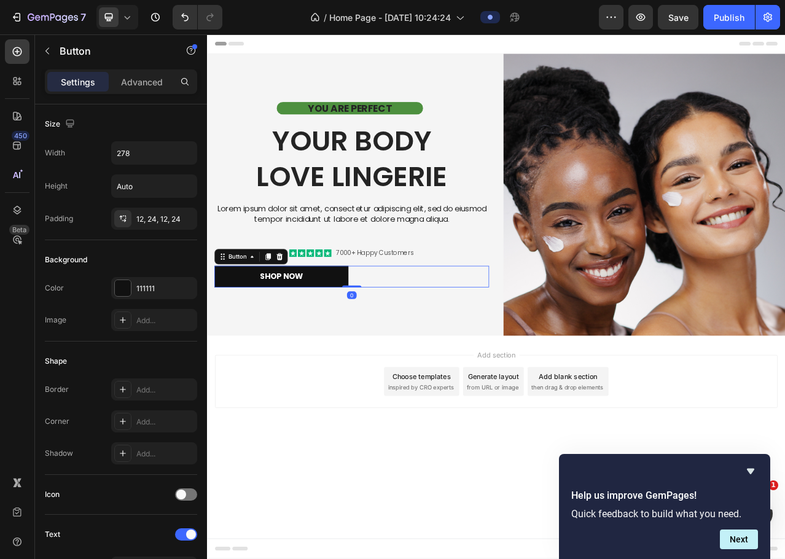
scroll to position [392, 0]
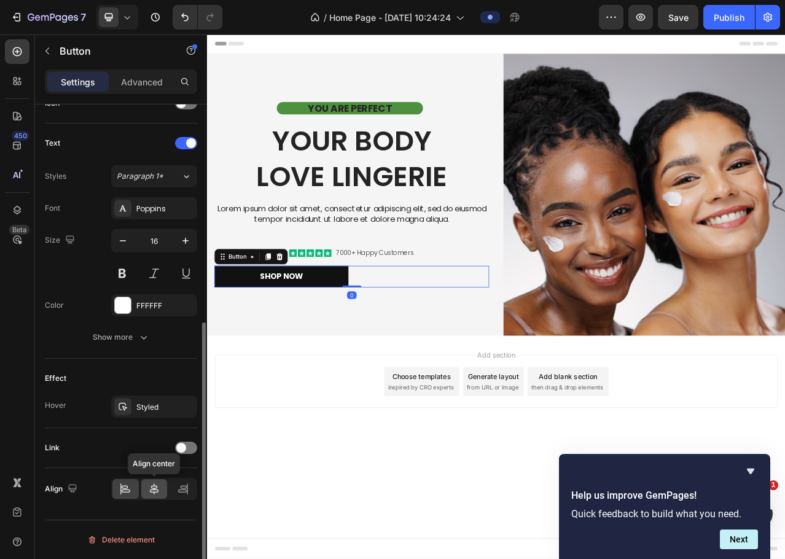
click at [153, 492] on icon at bounding box center [154, 489] width 12 height 12
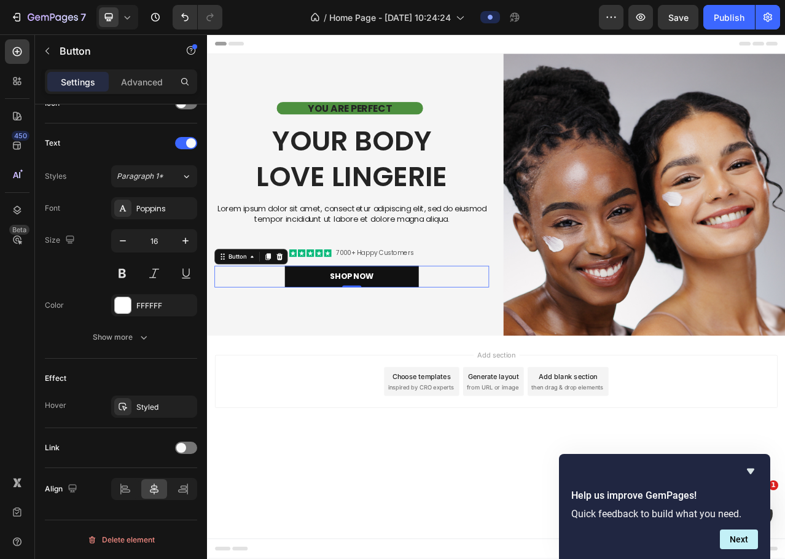
click at [422, 559] on div "Add section Choose templates inspired by CRO experts Generate layout from URL o…" at bounding box center [576, 494] width 738 height 151
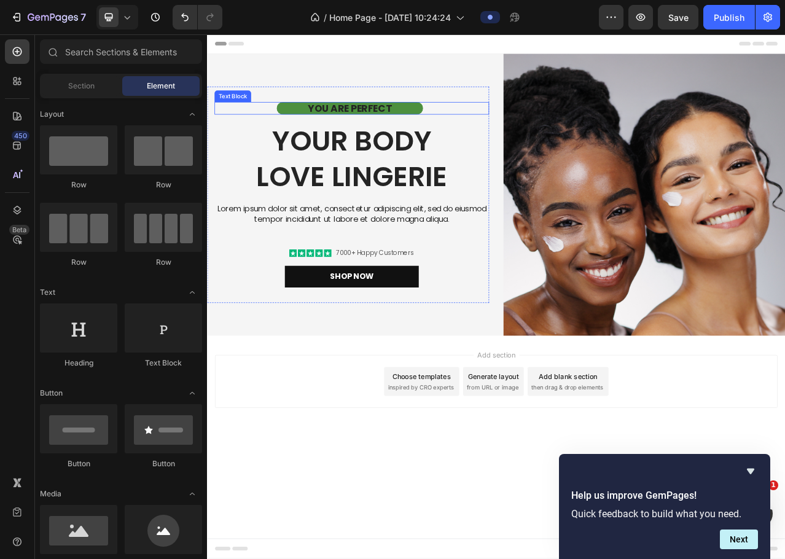
click at [464, 132] on div "YOU ARE PERFECT" at bounding box center [389, 129] width 187 height 16
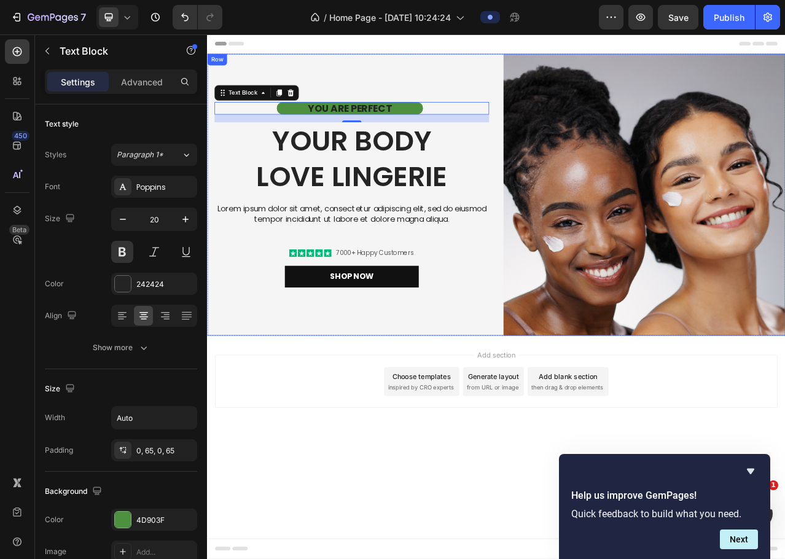
click at [530, 84] on div "YOU ARE PERFECT Text Block 16 Your Body love Lingerie Heading Lorem ipsum dolor…" at bounding box center [387, 240] width 360 height 360
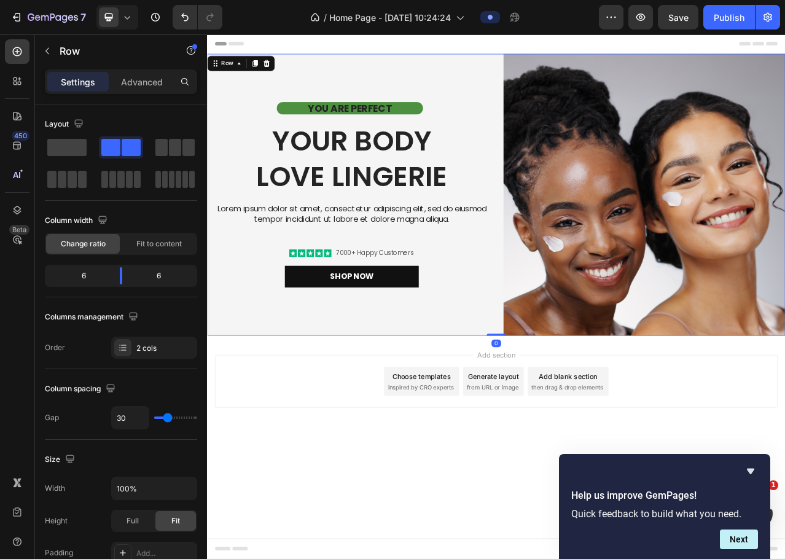
scroll to position [307, 0]
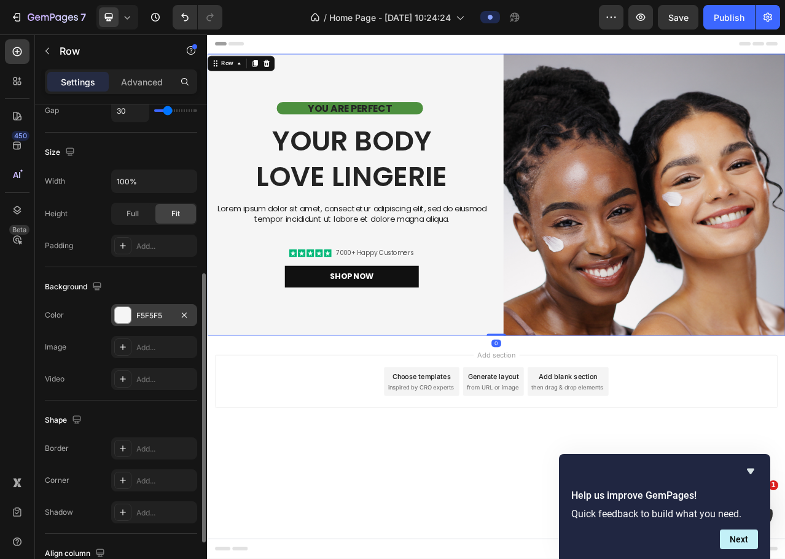
click at [122, 320] on div at bounding box center [123, 315] width 16 height 16
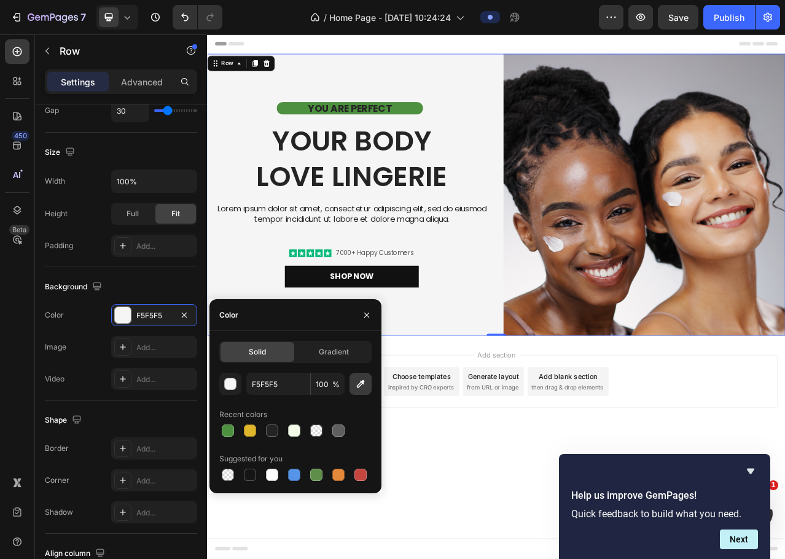
click at [359, 385] on icon "button" at bounding box center [361, 384] width 12 height 12
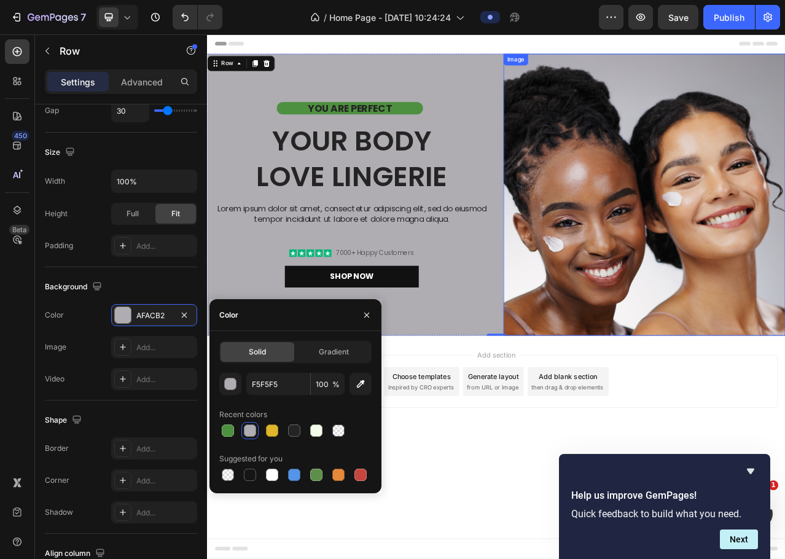
click at [709, 314] on img at bounding box center [765, 240] width 360 height 360
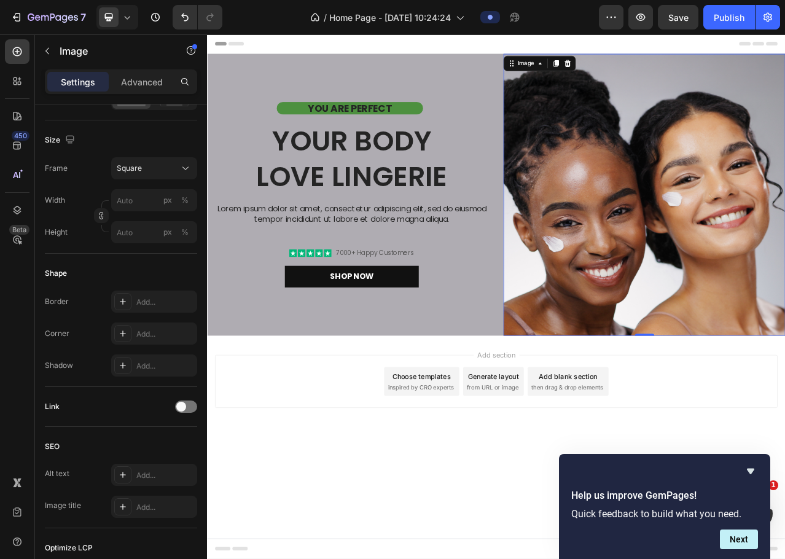
click at [709, 314] on img at bounding box center [765, 240] width 360 height 360
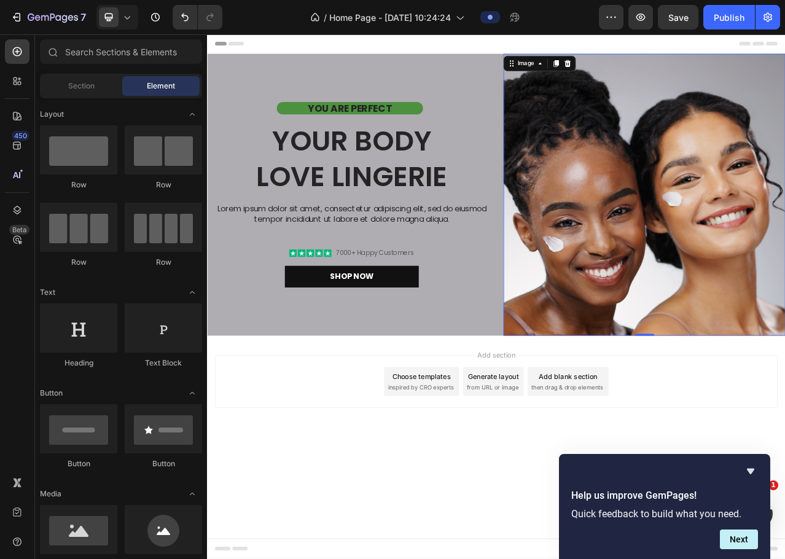
click at [382, 545] on div "Add section Choose templates inspired by CRO experts Generate layout from URL o…" at bounding box center [576, 494] width 738 height 151
click at [700, 320] on img at bounding box center [765, 240] width 360 height 360
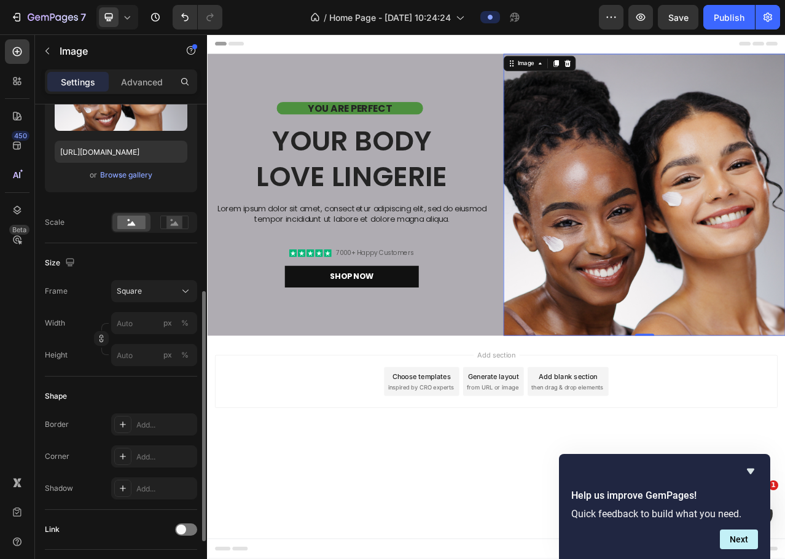
scroll to position [307, 0]
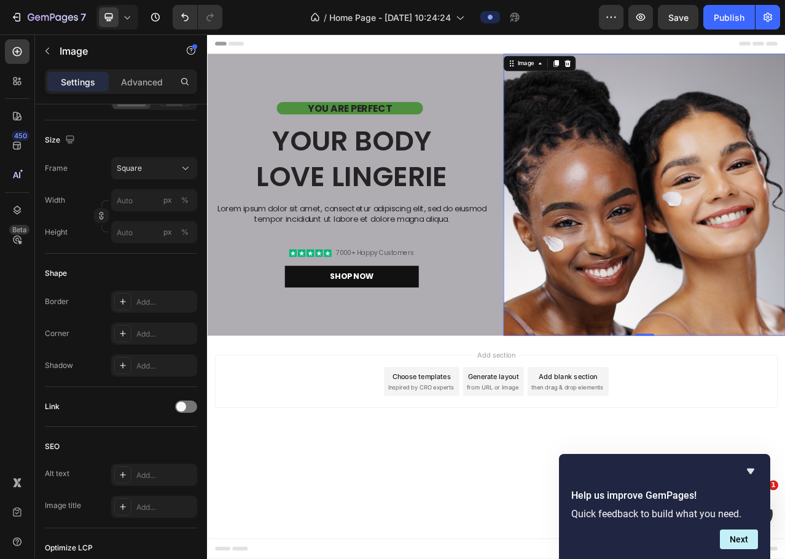
click at [587, 254] on img at bounding box center [765, 240] width 360 height 360
click at [584, 258] on div "YOU ARE PERFECT Text Block Your Body love Lingerie Heading Lorem ipsum dolor si…" at bounding box center [576, 240] width 738 height 360
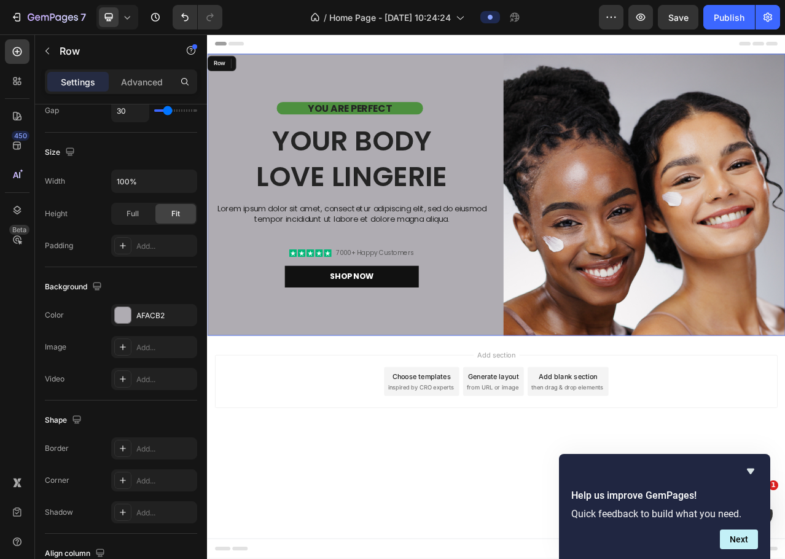
scroll to position [0, 0]
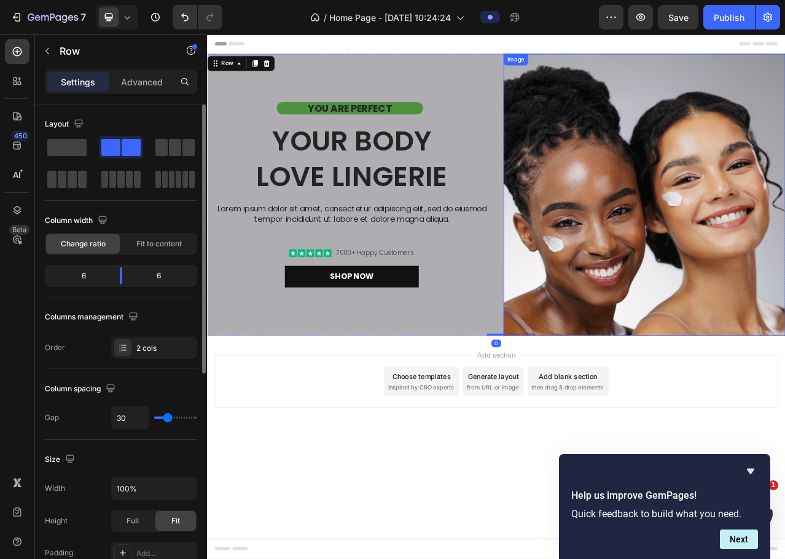
click at [589, 255] on img at bounding box center [765, 240] width 360 height 360
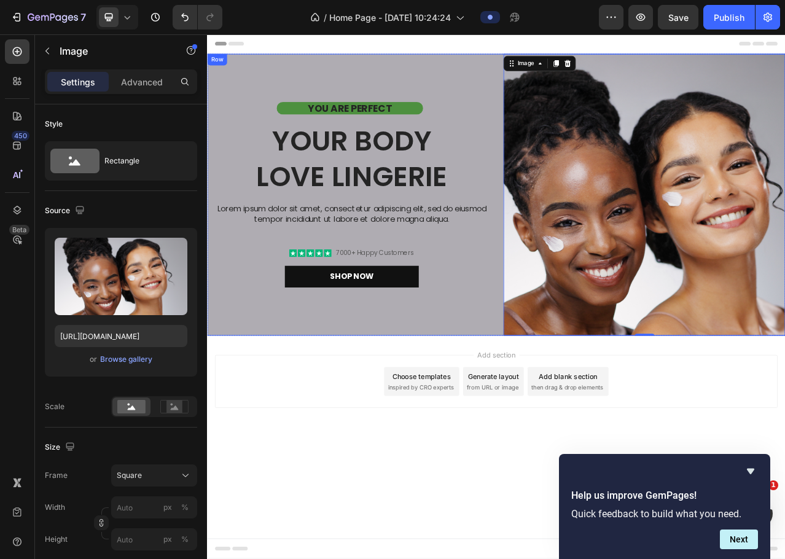
click at [584, 253] on div "YOU ARE PERFECT Text Block Your Body love Lingerie Heading Lorem ipsum dolor si…" at bounding box center [576, 240] width 738 height 360
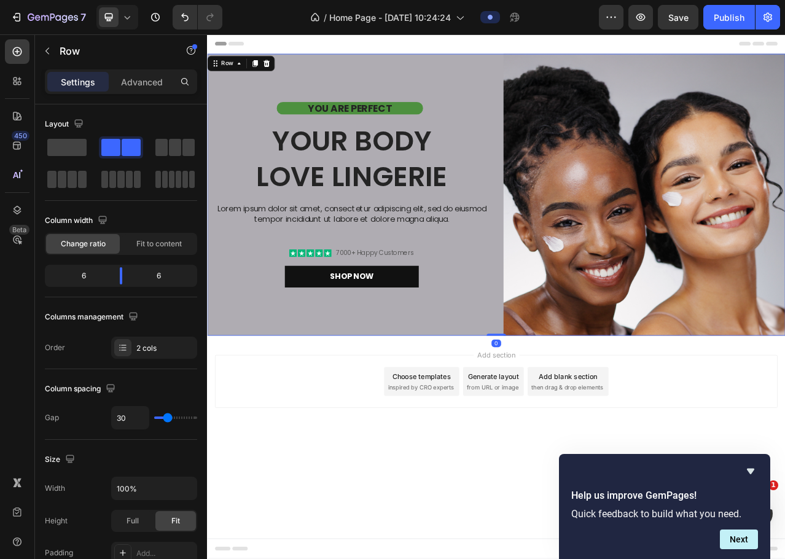
click at [584, 253] on div "YOU ARE PERFECT Text Block Your Body love Lingerie Heading Lorem ipsum dolor si…" at bounding box center [576, 240] width 738 height 360
click at [592, 252] on img at bounding box center [765, 240] width 360 height 360
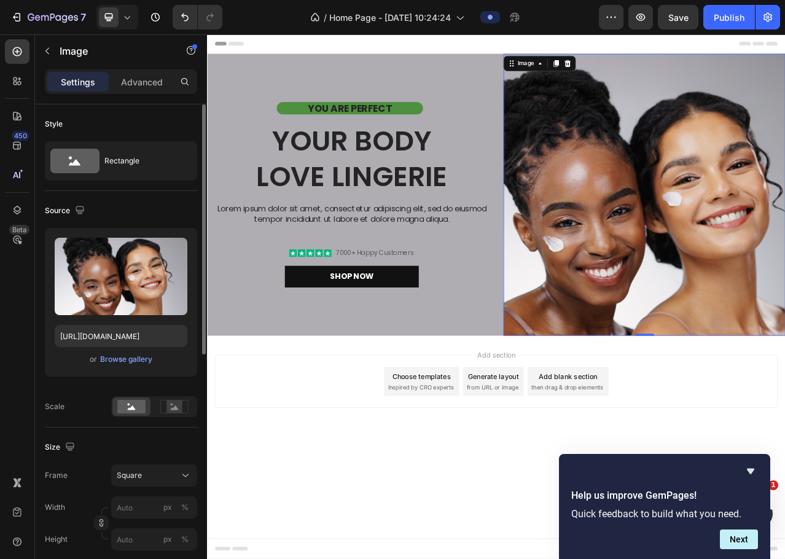
scroll to position [184, 0]
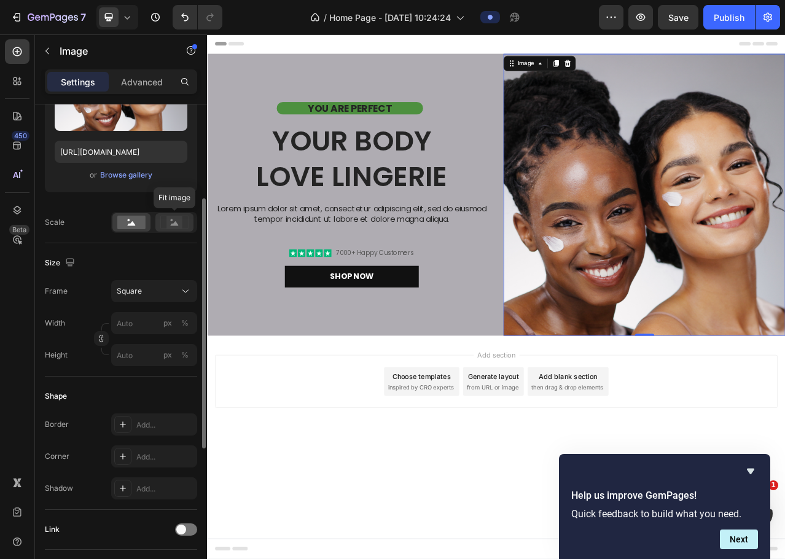
click at [179, 226] on rect at bounding box center [175, 222] width 16 height 12
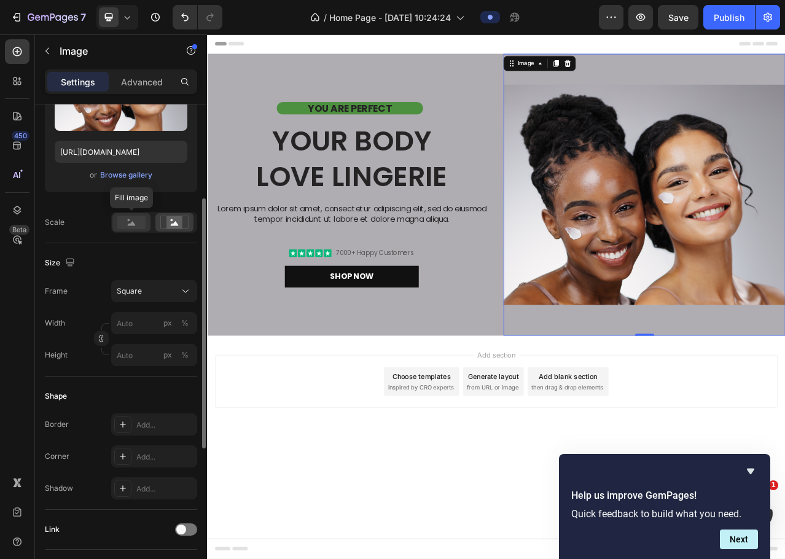
click at [142, 229] on div at bounding box center [131, 222] width 38 height 18
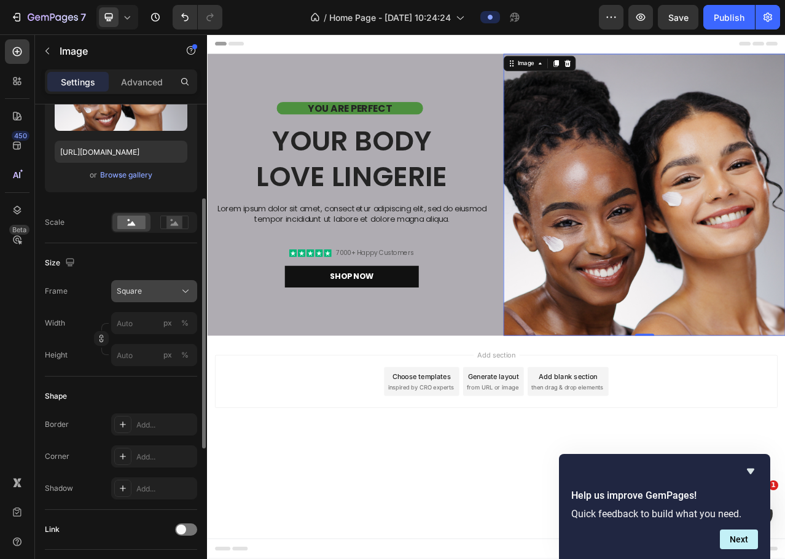
click at [167, 299] on button "Square" at bounding box center [154, 291] width 86 height 22
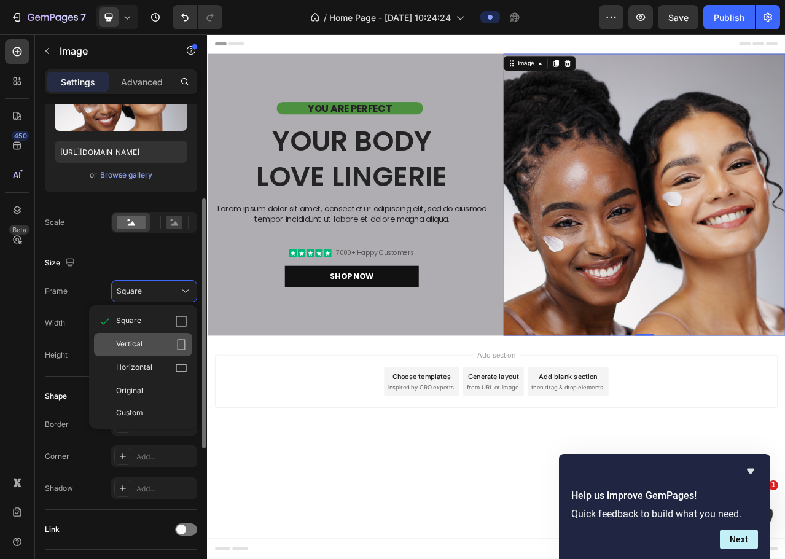
click at [159, 338] on div "Vertical" at bounding box center [143, 344] width 98 height 23
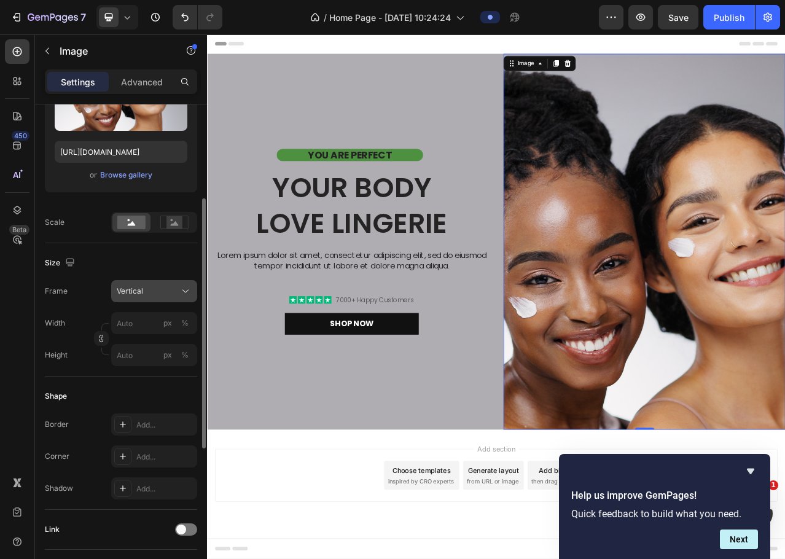
click at [151, 296] on div "Vertical" at bounding box center [147, 291] width 60 height 11
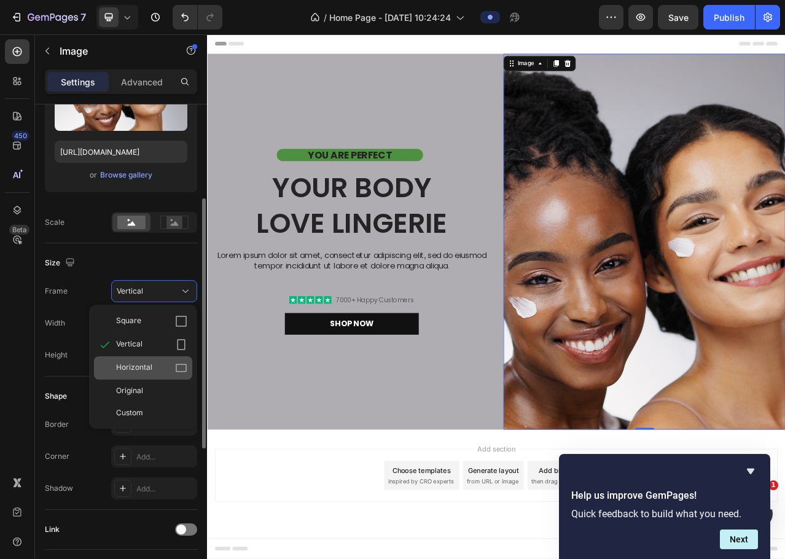
click at [169, 374] on div "Horizontal" at bounding box center [151, 368] width 71 height 12
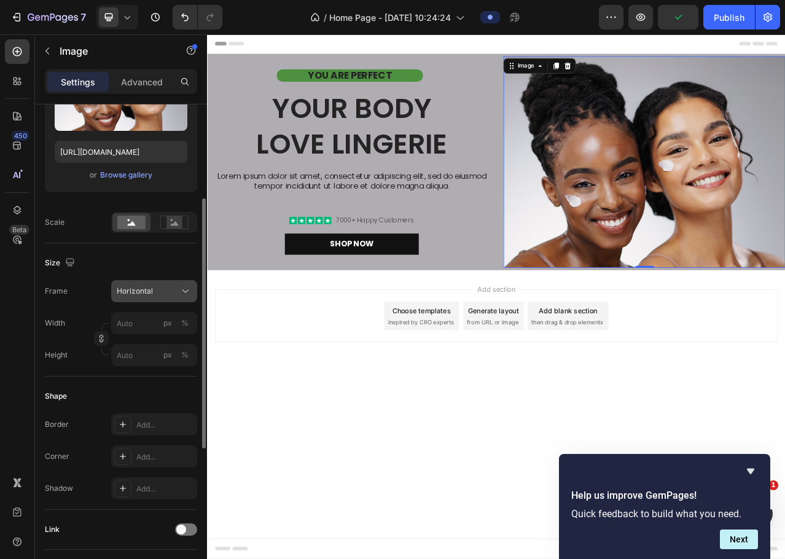
click at [136, 295] on span "Horizontal" at bounding box center [135, 291] width 36 height 11
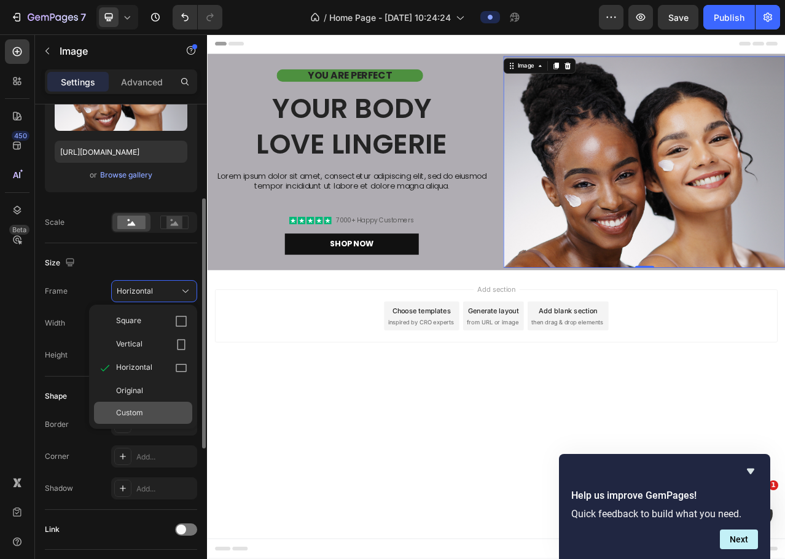
click at [141, 410] on span "Custom" at bounding box center [129, 412] width 27 height 11
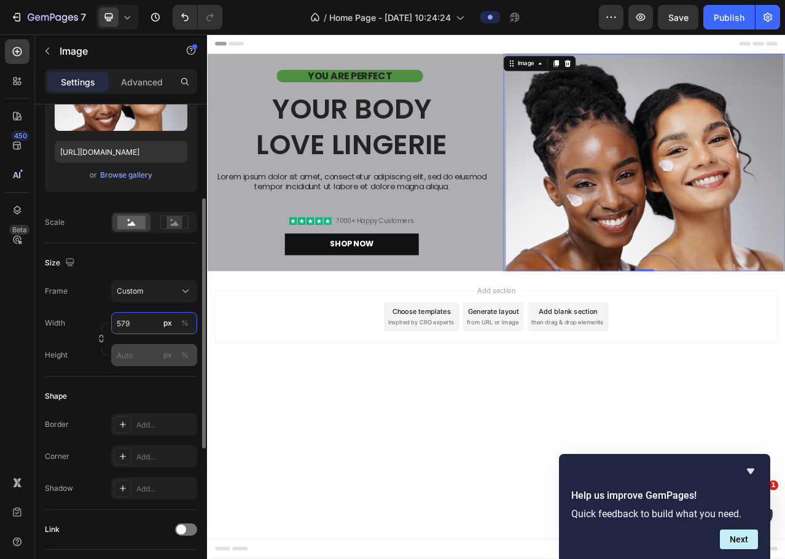
type input "580"
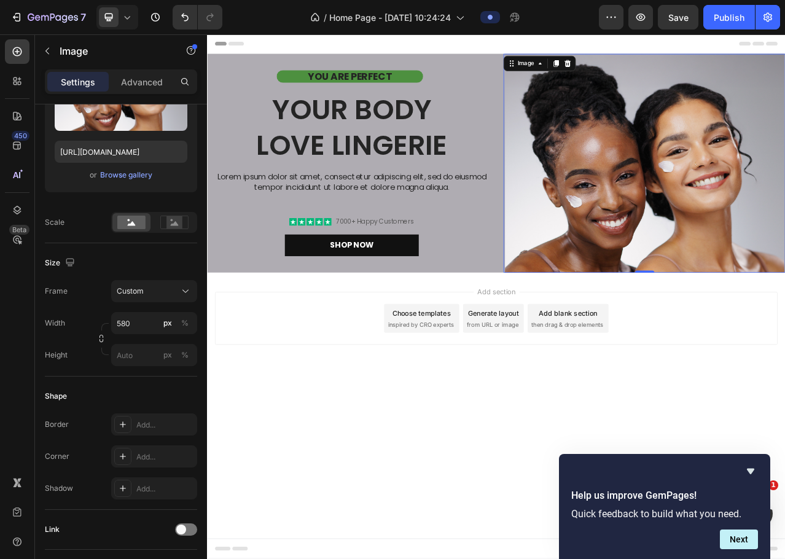
click at [592, 559] on body "Header YOU ARE PERFECT Text Block Your Body love Lingerie Heading Lorem ipsum d…" at bounding box center [576, 368] width 738 height 669
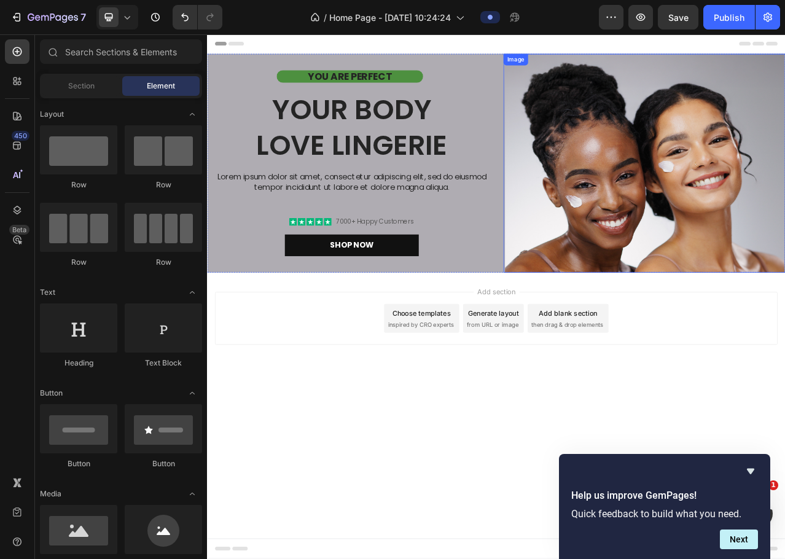
click at [695, 258] on img at bounding box center [765, 199] width 356 height 279
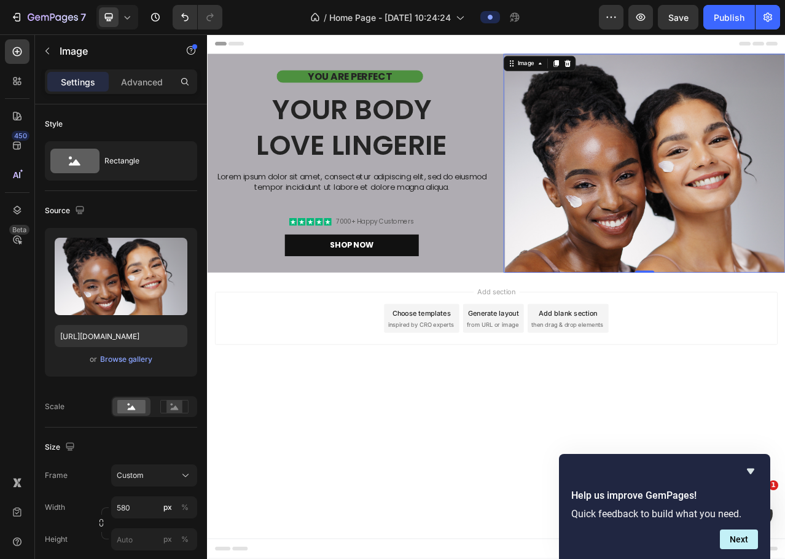
click at [418, 559] on body "Header YOU ARE PERFECT Text Block Your Body love Lingerie Heading Lorem ipsum d…" at bounding box center [576, 368] width 738 height 669
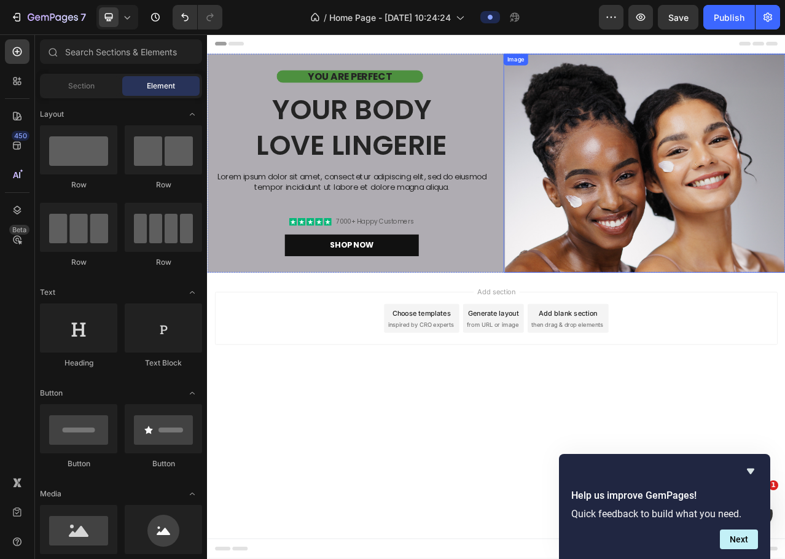
click at [749, 196] on img at bounding box center [765, 199] width 356 height 279
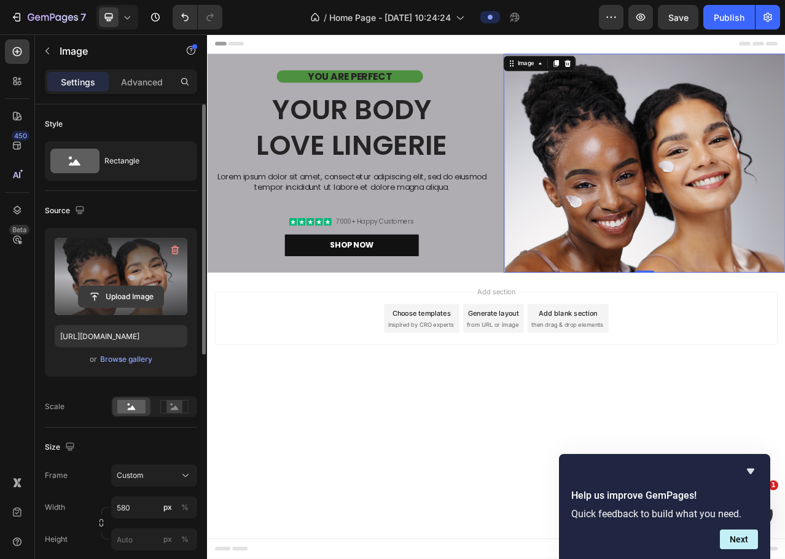
click at [114, 299] on input "file" at bounding box center [121, 296] width 85 height 21
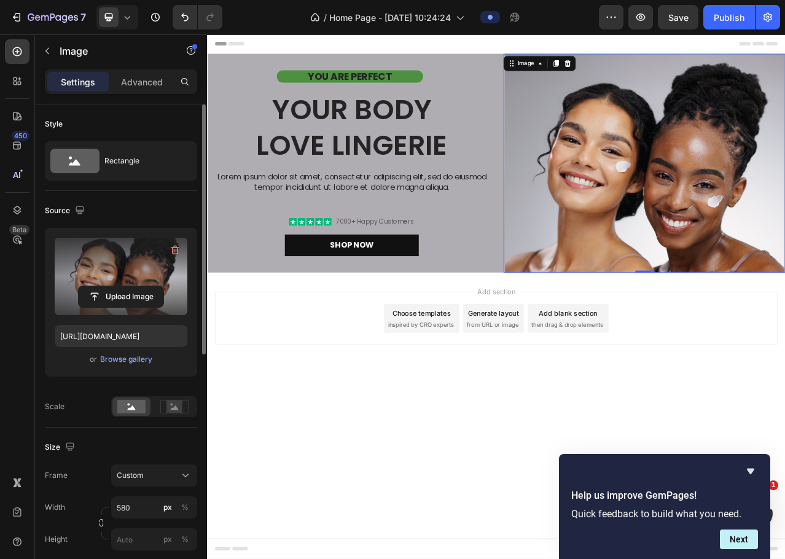
click at [570, 469] on div "Add section Choose templates inspired by CRO experts Generate layout from URL o…" at bounding box center [576, 414] width 738 height 151
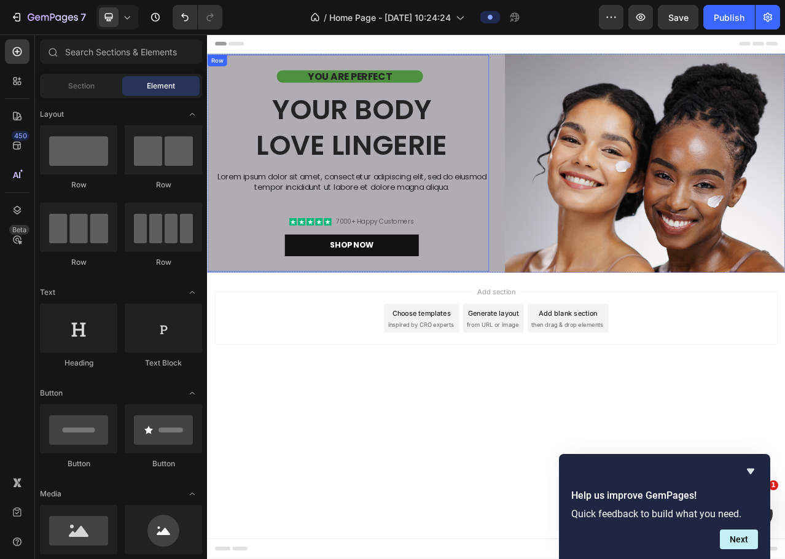
click at [516, 257] on div "YOU ARE PERFECT Text Block Your Body love Lingerie Heading Lorem ipsum dolor si…" at bounding box center [391, 199] width 350 height 237
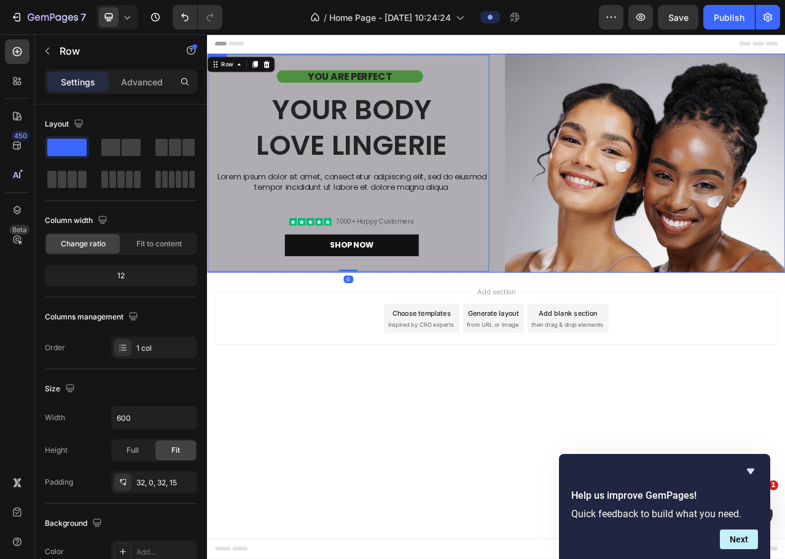
click at [573, 249] on div "YOU ARE PERFECT Text Block Your Body love Lingerie Heading Lorem ipsum dolor si…" at bounding box center [576, 199] width 738 height 279
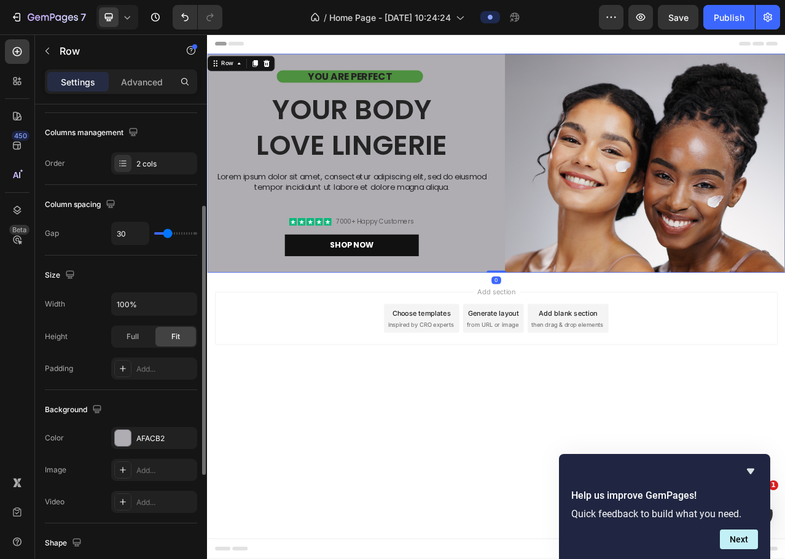
click at [580, 250] on div "YOU ARE PERFECT Text Block Your Body love Lingerie Heading Lorem ipsum dolor si…" at bounding box center [576, 199] width 738 height 279
click at [243, 114] on p "Your Body love Lingerie" at bounding box center [392, 153] width 348 height 91
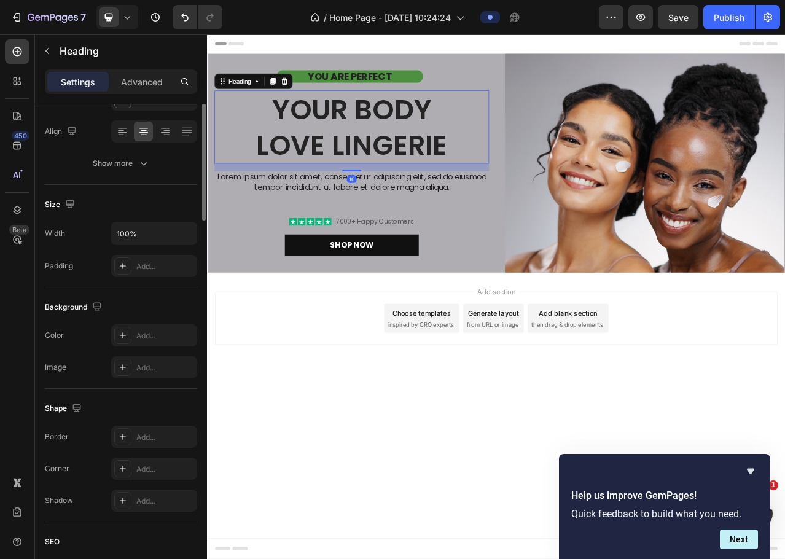
scroll to position [0, 0]
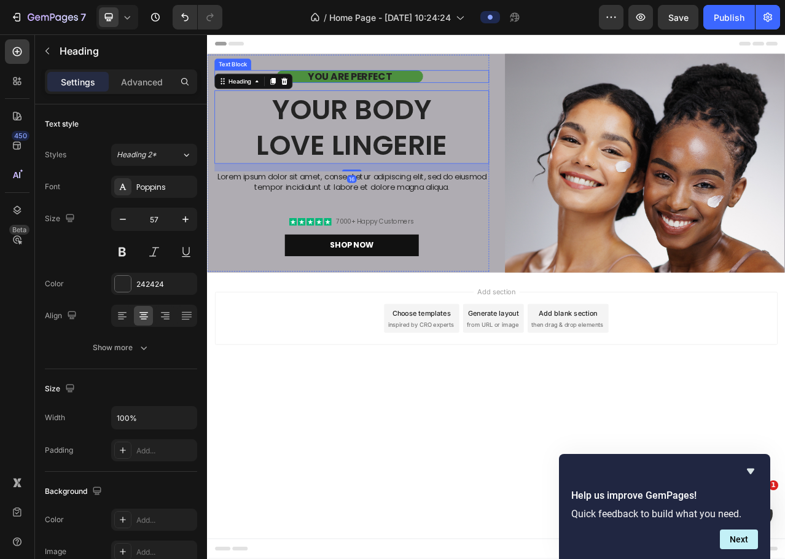
click at [216, 73] on div "Text Block" at bounding box center [239, 73] width 47 height 15
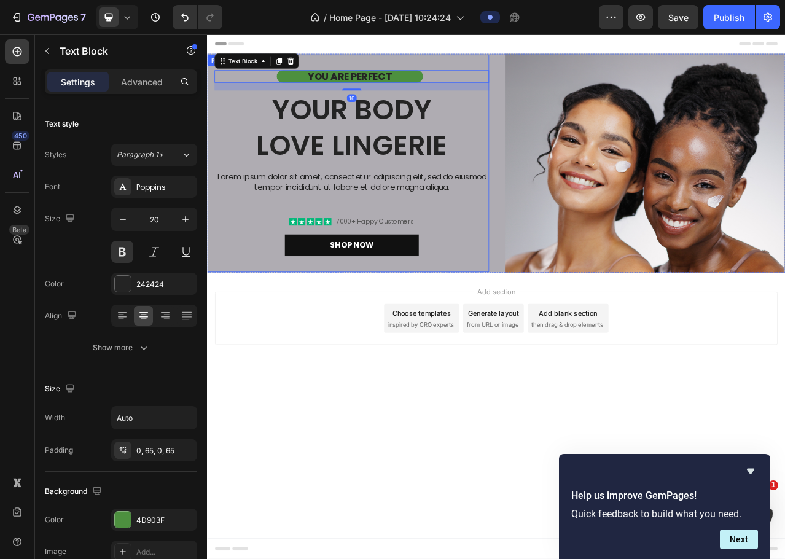
click at [216, 246] on div "YOU ARE PERFECT Text Block 16 Your Body love Lingerie Heading Lorem ipsum dolor…" at bounding box center [391, 199] width 350 height 237
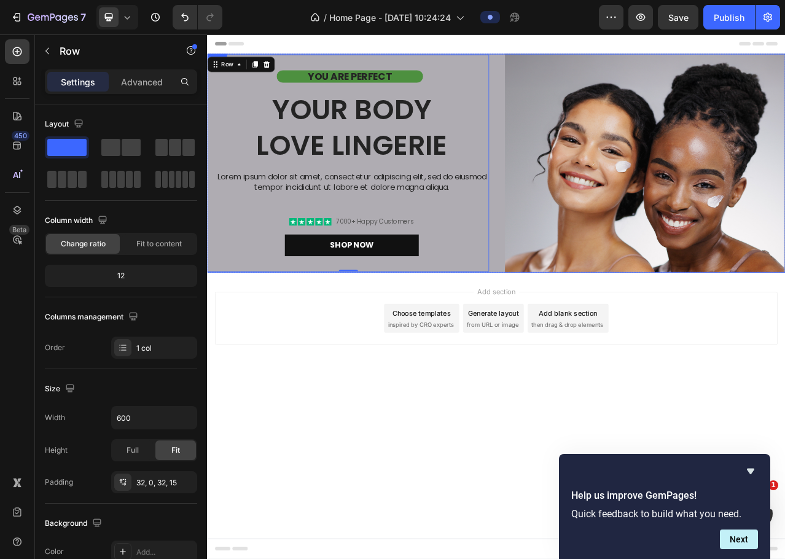
click at [575, 300] on div "YOU ARE PERFECT Text Block Your Body love Lingerie Heading Lorem ipsum dolor si…" at bounding box center [576, 199] width 738 height 279
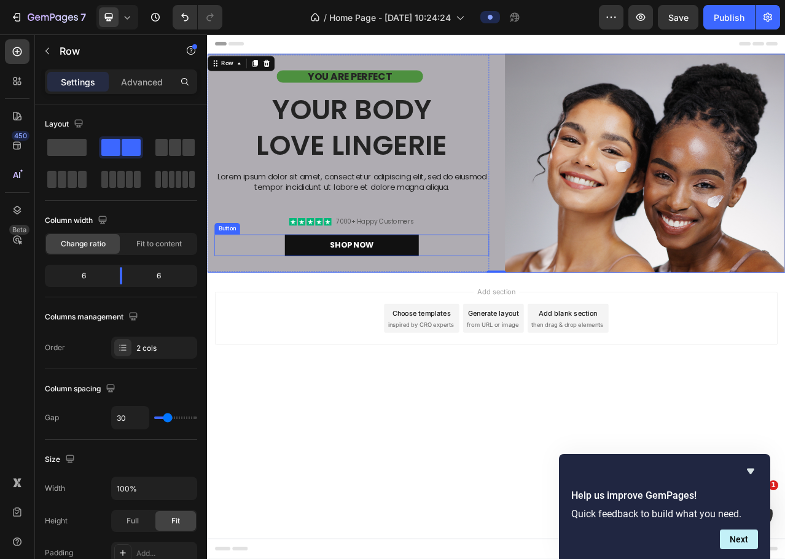
click at [555, 295] on div "Shop Now Button" at bounding box center [391, 304] width 350 height 28
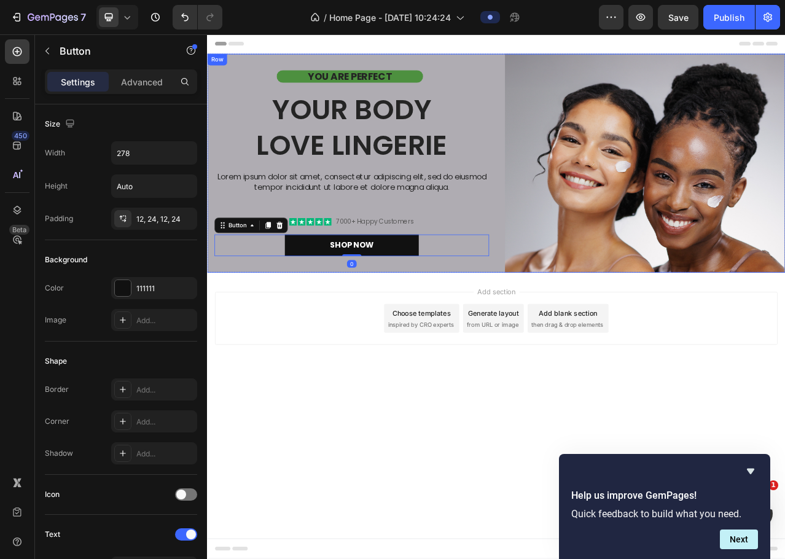
click at [567, 263] on div "YOU ARE PERFECT Text Block Your Body love Lingerie Heading Lorem ipsum dolor si…" at bounding box center [576, 199] width 738 height 279
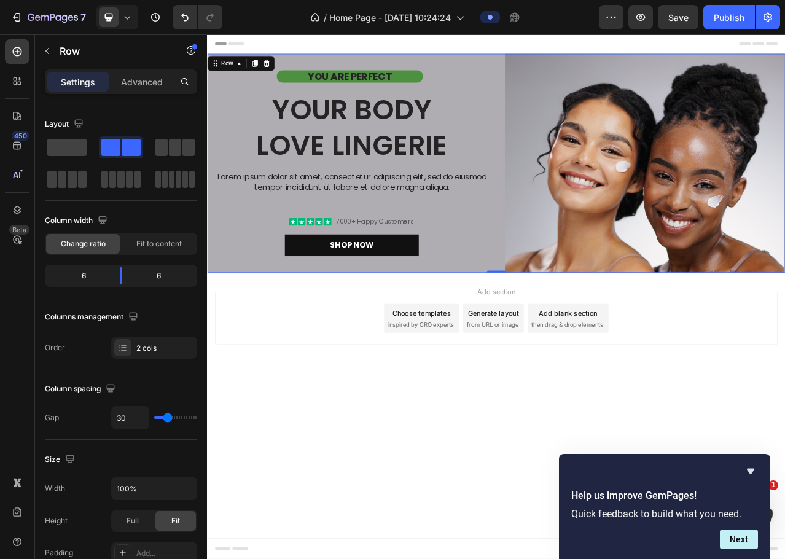
click at [567, 263] on div "YOU ARE PERFECT Text Block Your Body love Lingerie Heading Lorem ipsum dolor si…" at bounding box center [576, 199] width 738 height 279
click at [250, 290] on div "Shop Now Button" at bounding box center [391, 304] width 350 height 28
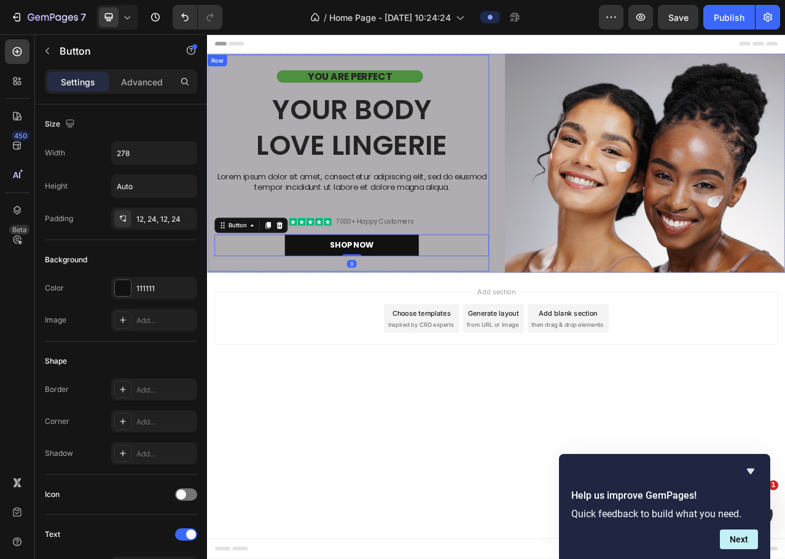
click at [225, 245] on div "YOU ARE PERFECT Text Block Your Body love Lingerie Heading Lorem ipsum dolor si…" at bounding box center [391, 199] width 350 height 237
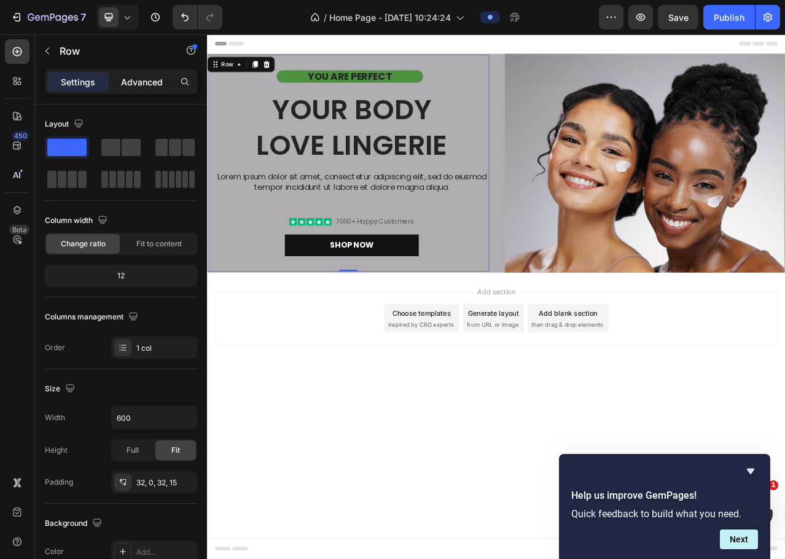
click at [135, 84] on p "Advanced" at bounding box center [142, 82] width 42 height 13
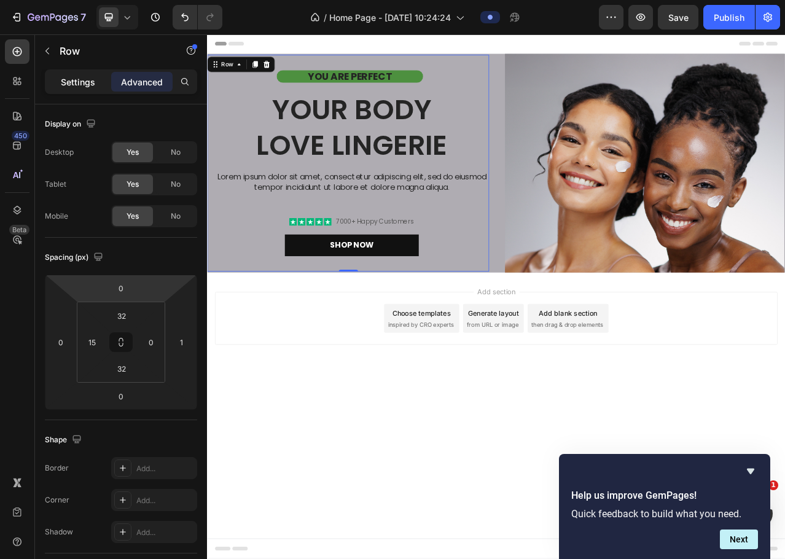
click at [81, 87] on p "Settings" at bounding box center [78, 82] width 34 height 13
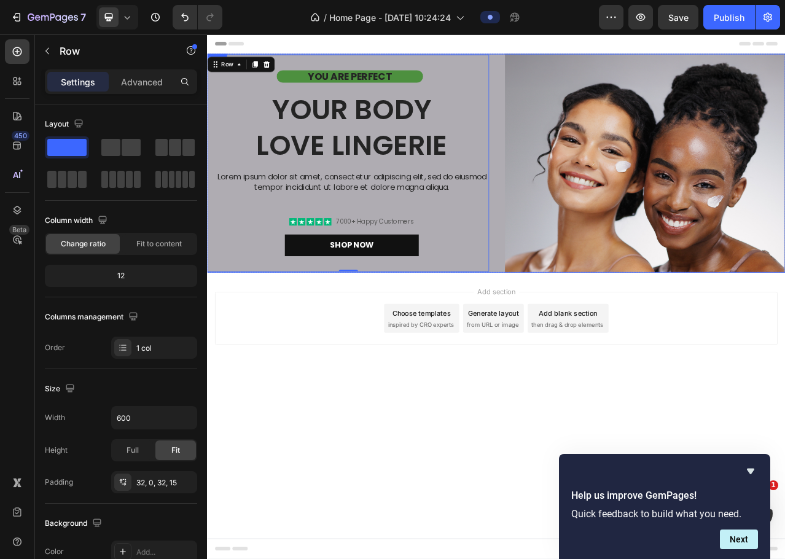
click at [582, 116] on div "YOU ARE PERFECT Text Block Your Body love Lingerie Heading Lorem ipsum dolor si…" at bounding box center [576, 199] width 738 height 279
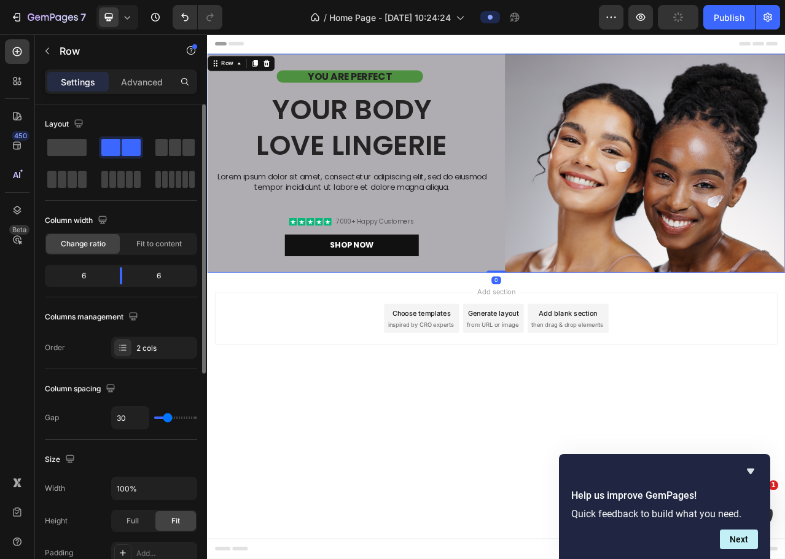
scroll to position [246, 0]
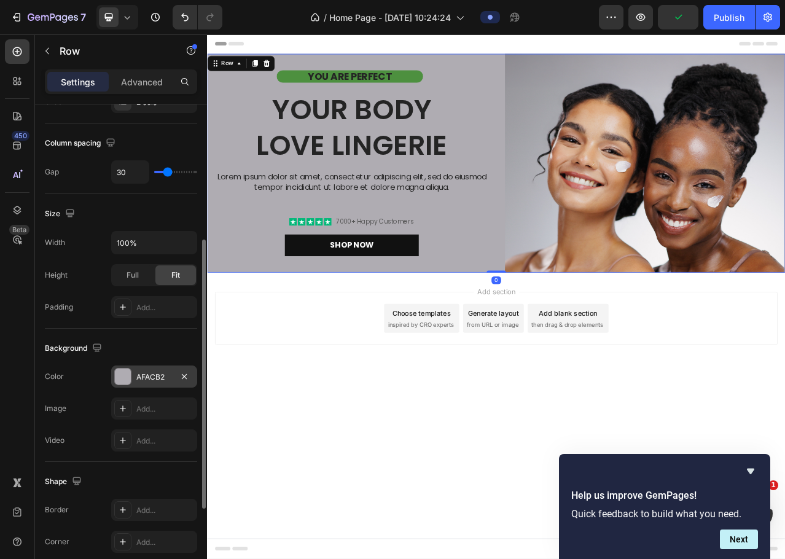
click at [122, 370] on div at bounding box center [123, 377] width 16 height 16
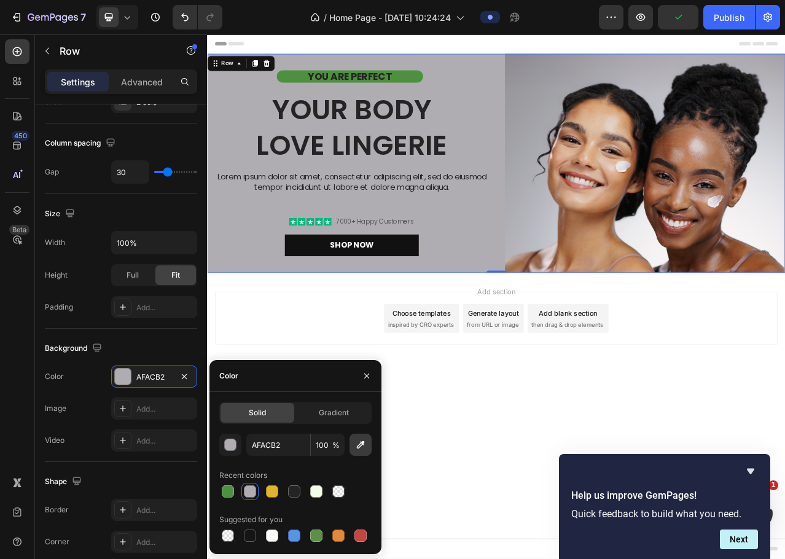
click at [364, 445] on icon "button" at bounding box center [361, 445] width 8 height 8
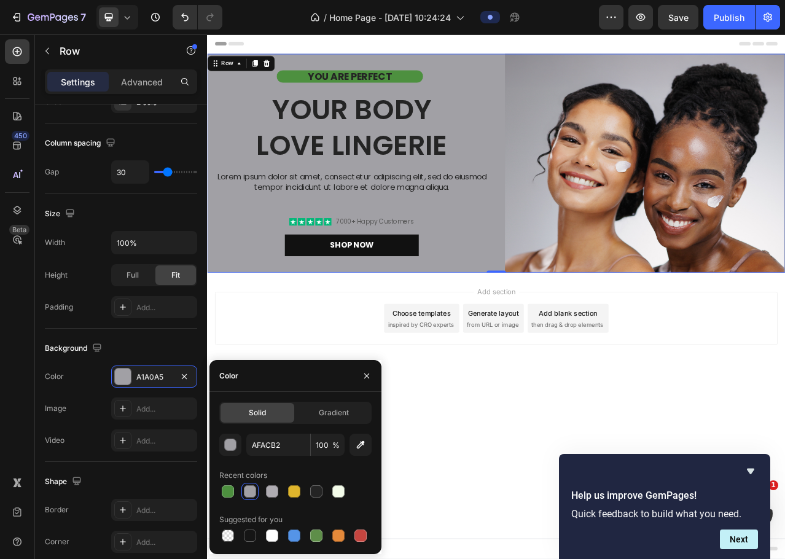
click at [499, 475] on div "Add section Choose templates inspired by CRO experts Generate layout from URL o…" at bounding box center [576, 414] width 738 height 151
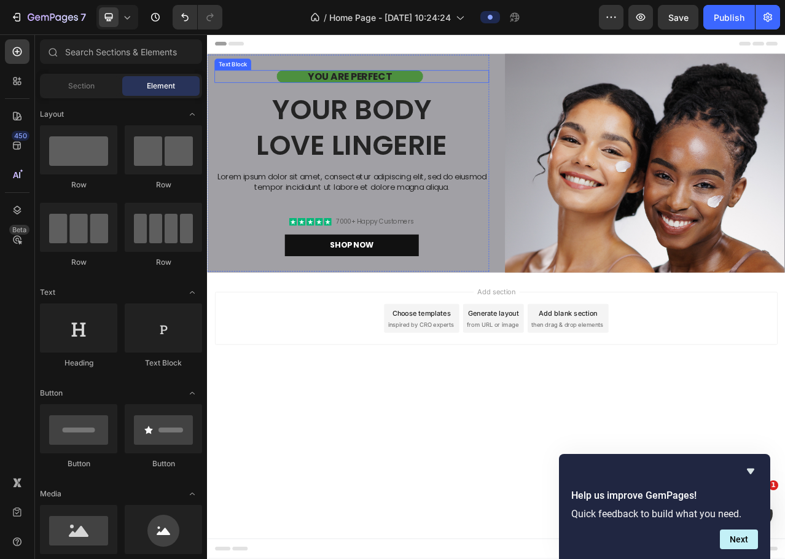
click at [479, 86] on div "YOU ARE PERFECT" at bounding box center [389, 89] width 187 height 16
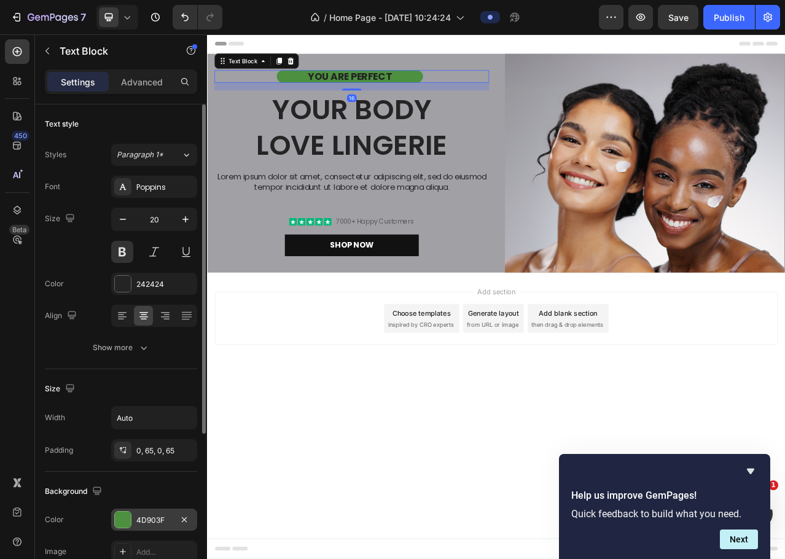
click at [119, 523] on div at bounding box center [123, 520] width 16 height 16
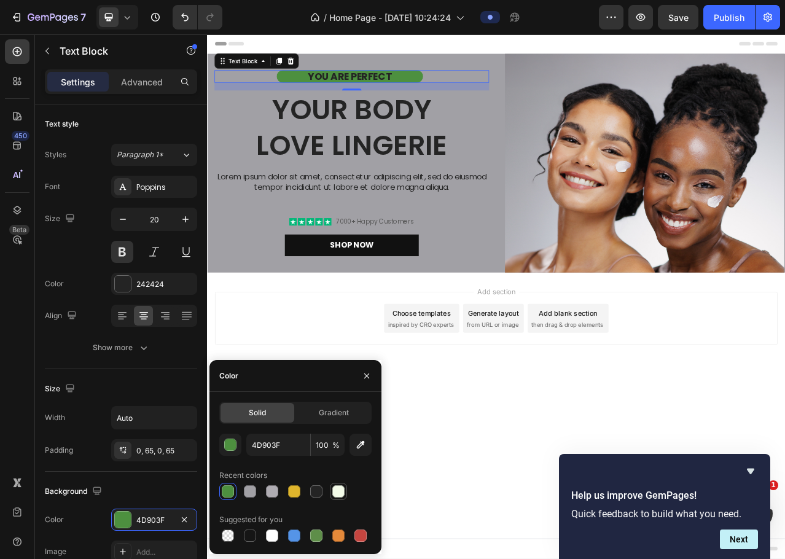
click at [333, 492] on div at bounding box center [339, 492] width 12 height 12
click at [274, 538] on div at bounding box center [272, 536] width 12 height 12
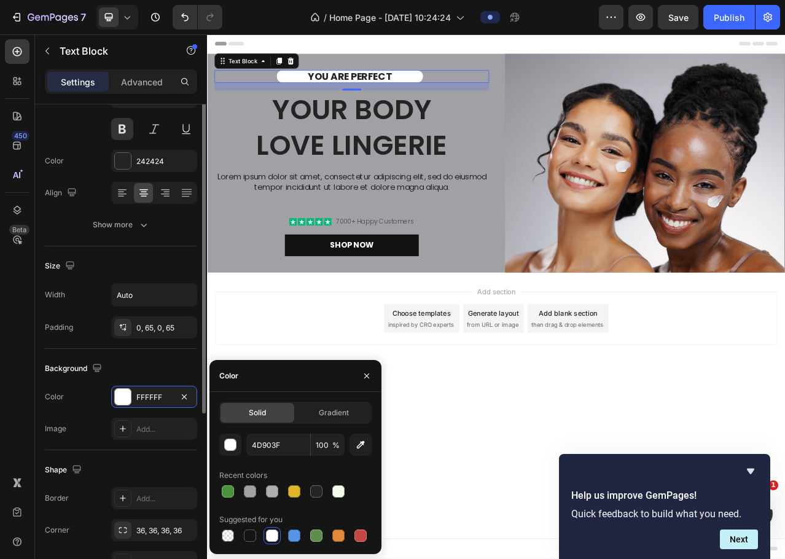
scroll to position [184, 0]
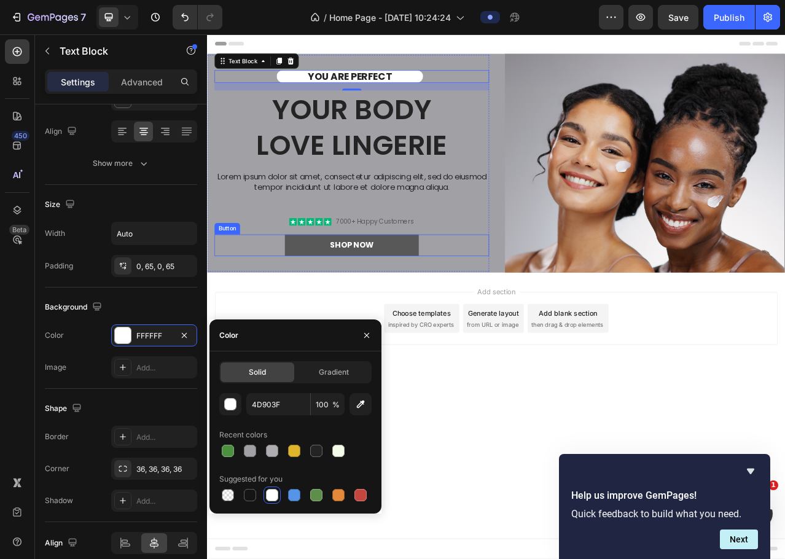
click at [319, 301] on button "Shop Now" at bounding box center [391, 304] width 171 height 28
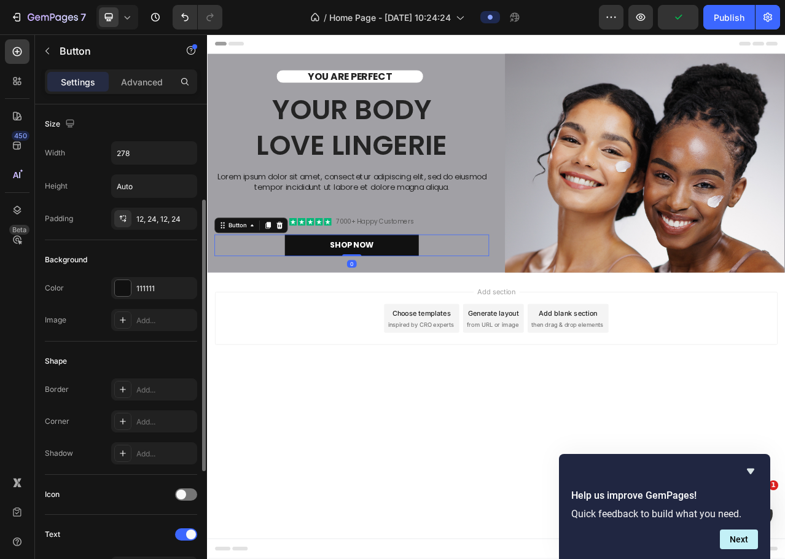
scroll to position [123, 0]
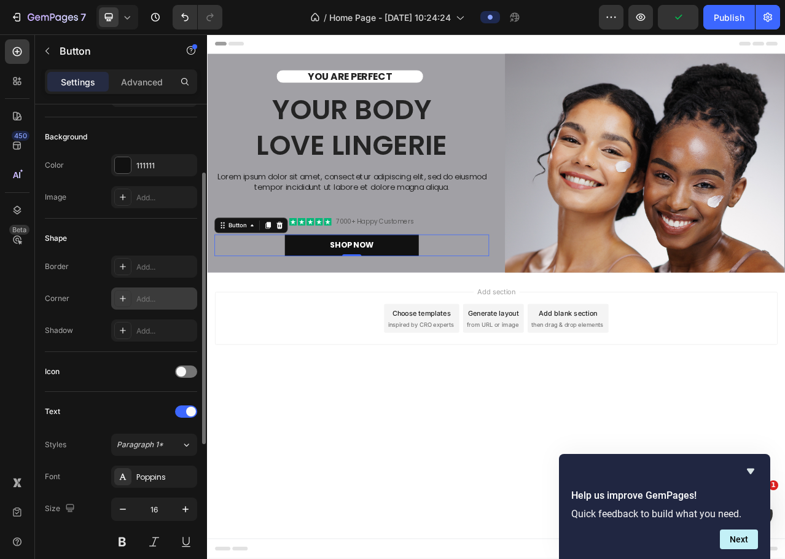
click at [148, 297] on div "Add..." at bounding box center [165, 299] width 58 height 11
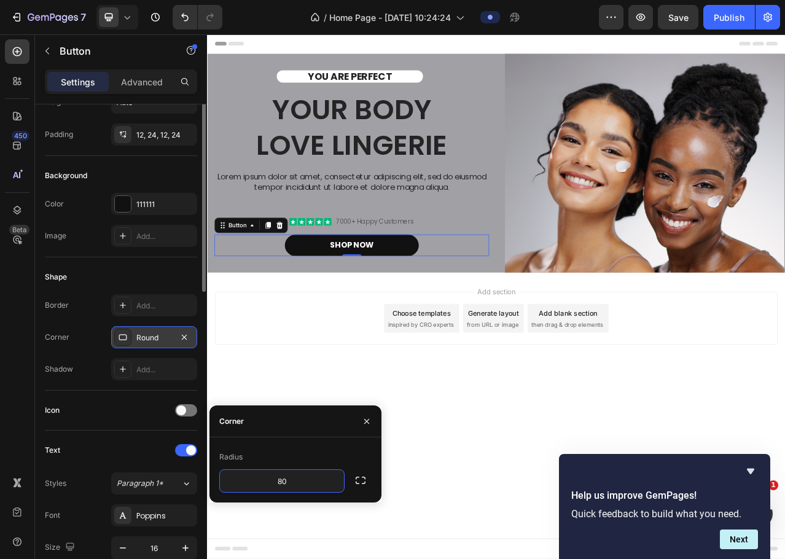
scroll to position [0, 0]
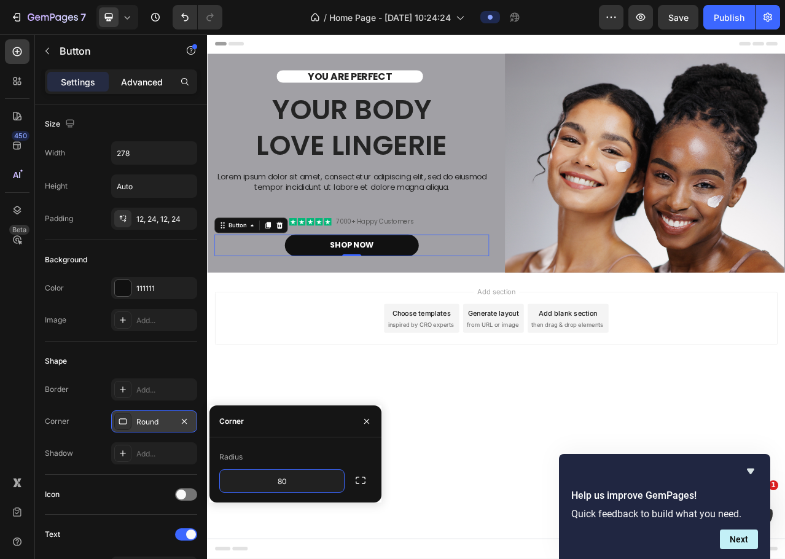
click at [130, 77] on p "Advanced" at bounding box center [142, 82] width 42 height 13
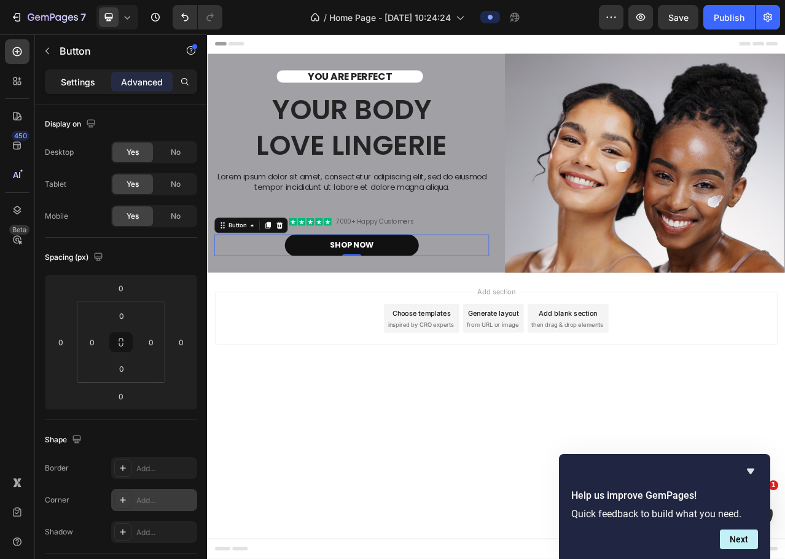
click at [76, 81] on p "Settings" at bounding box center [78, 82] width 34 height 13
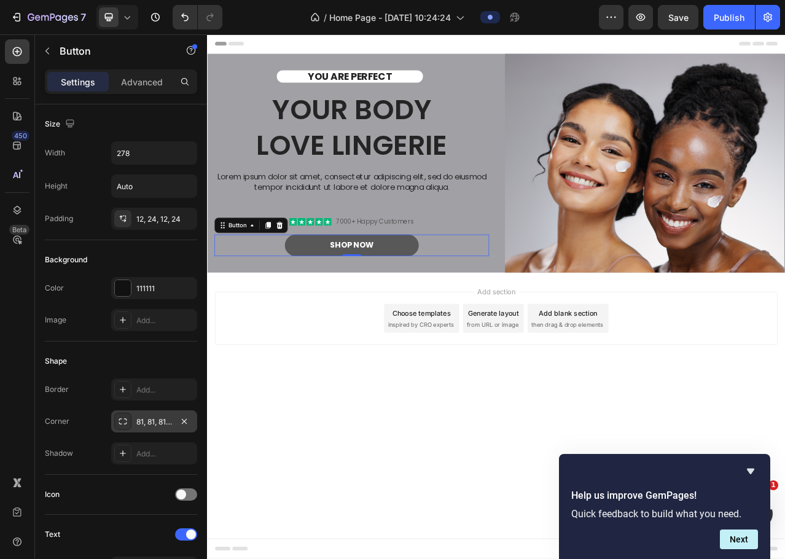
click at [455, 308] on button "Shop Now" at bounding box center [391, 304] width 171 height 28
click at [147, 428] on div "81, 81, 81, 81" at bounding box center [154, 422] width 86 height 22
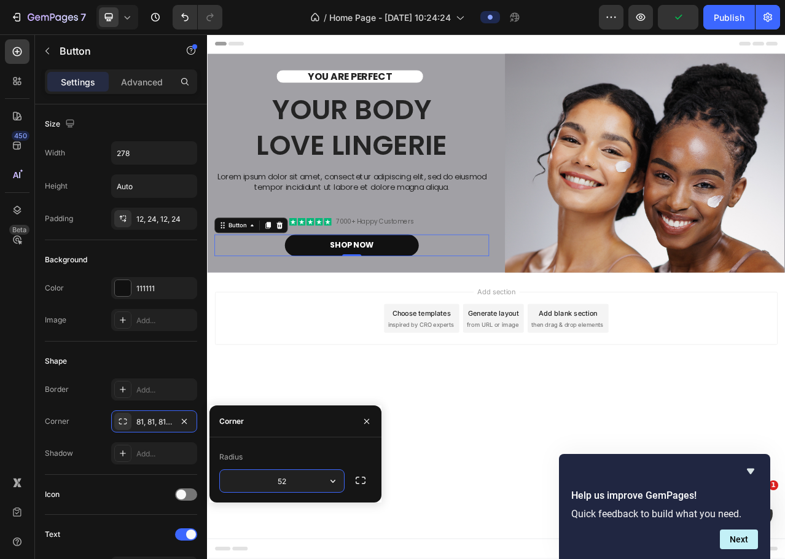
type input "51"
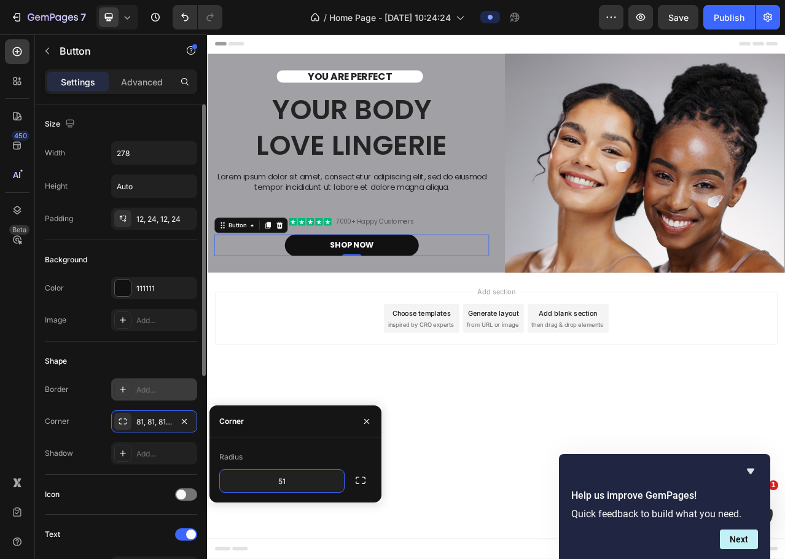
click at [143, 396] on div "Add..." at bounding box center [154, 390] width 86 height 22
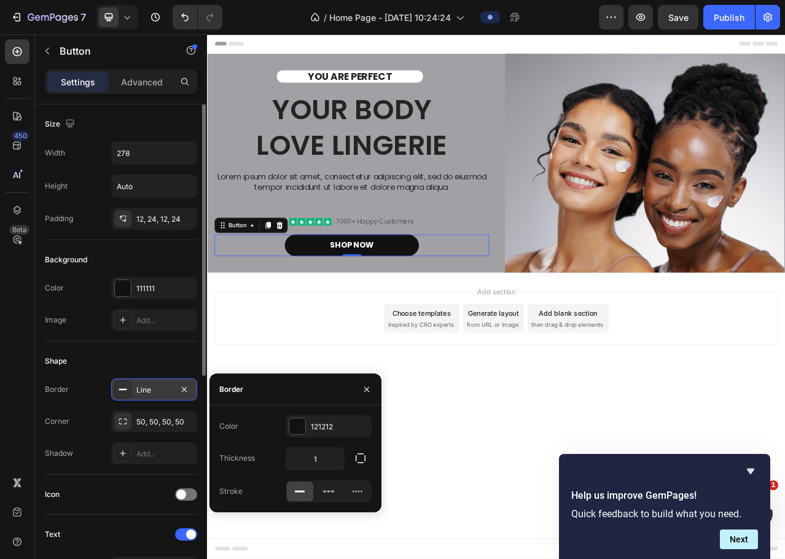
click at [122, 391] on icon at bounding box center [123, 390] width 10 height 10
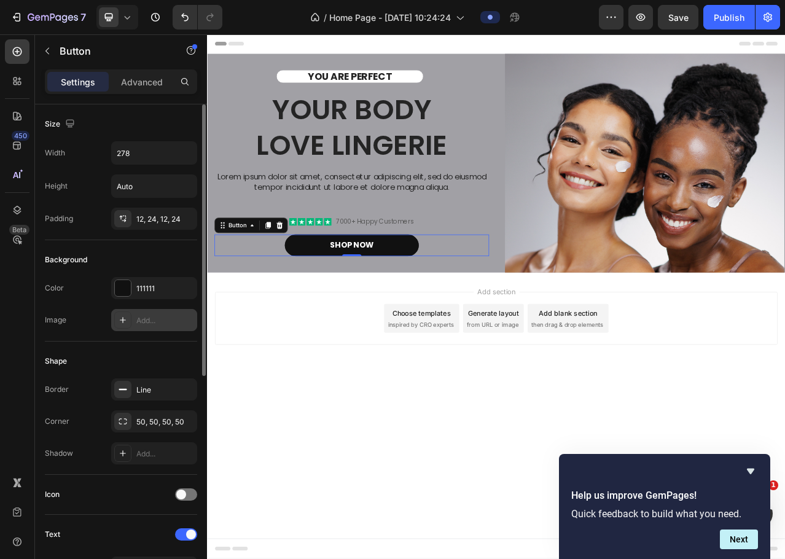
click at [143, 325] on div "Add..." at bounding box center [165, 320] width 58 height 11
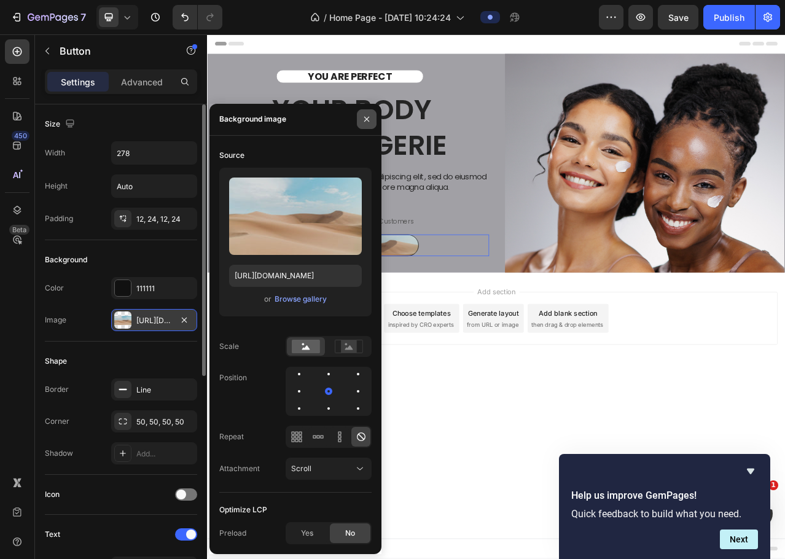
click at [368, 121] on icon "button" at bounding box center [367, 119] width 10 height 10
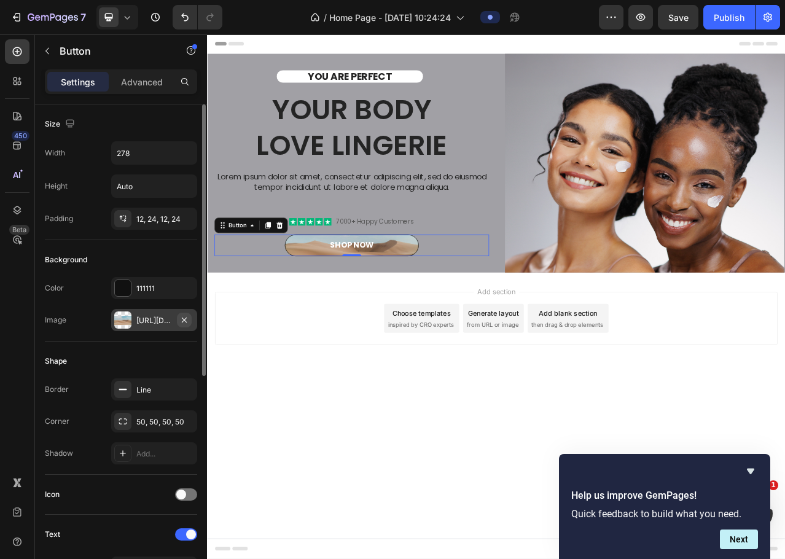
click at [187, 318] on icon "button" at bounding box center [184, 320] width 10 height 10
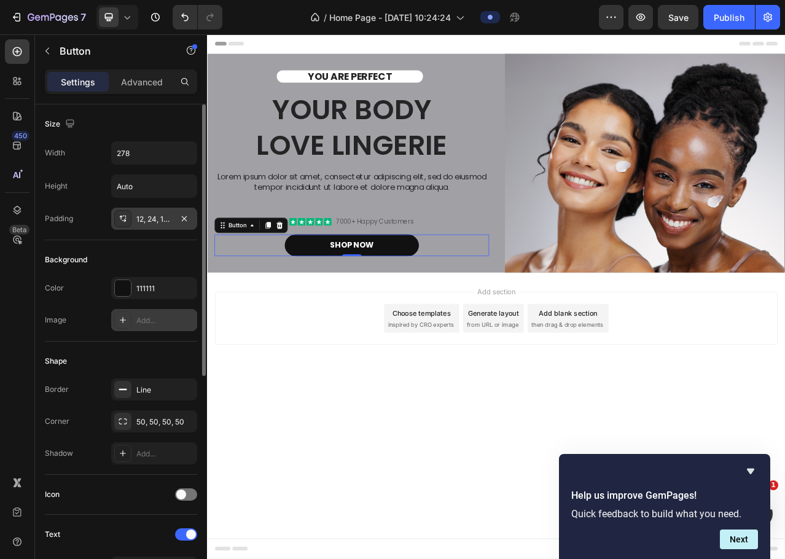
click at [148, 226] on div "12, 24, 12, 24" at bounding box center [154, 219] width 86 height 22
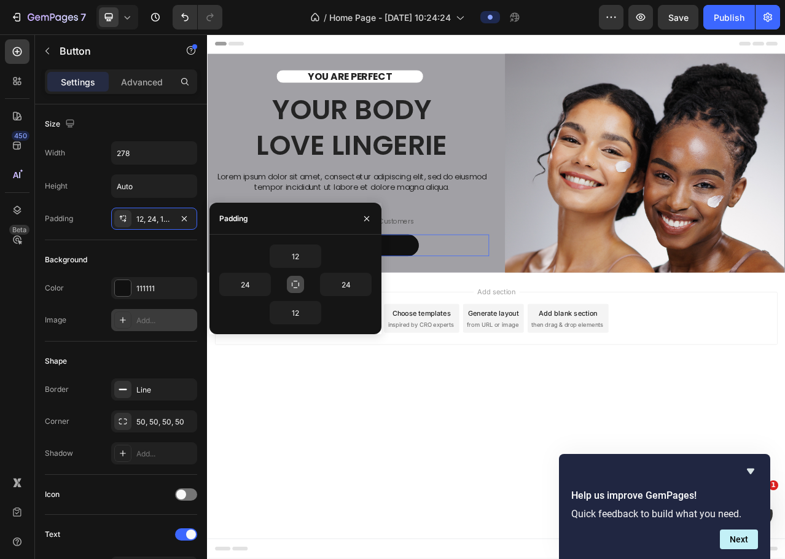
click at [294, 286] on icon "button" at bounding box center [296, 285] width 10 height 10
click at [298, 287] on icon "button" at bounding box center [296, 285] width 10 height 10
click at [354, 290] on input "24" at bounding box center [346, 285] width 50 height 22
type input "-30"
click at [286, 288] on div "24" at bounding box center [257, 284] width 76 height 23
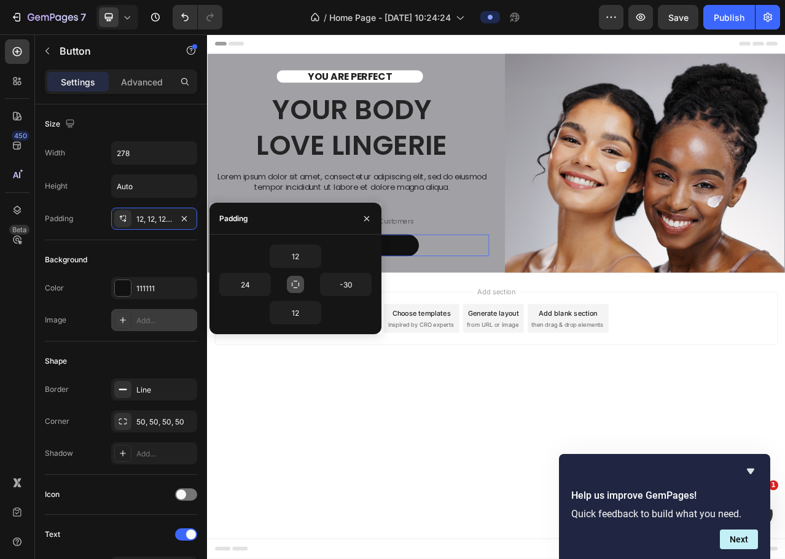
click at [297, 286] on icon "button" at bounding box center [296, 285] width 10 height 10
click at [311, 259] on icon "button" at bounding box center [315, 256] width 10 height 10
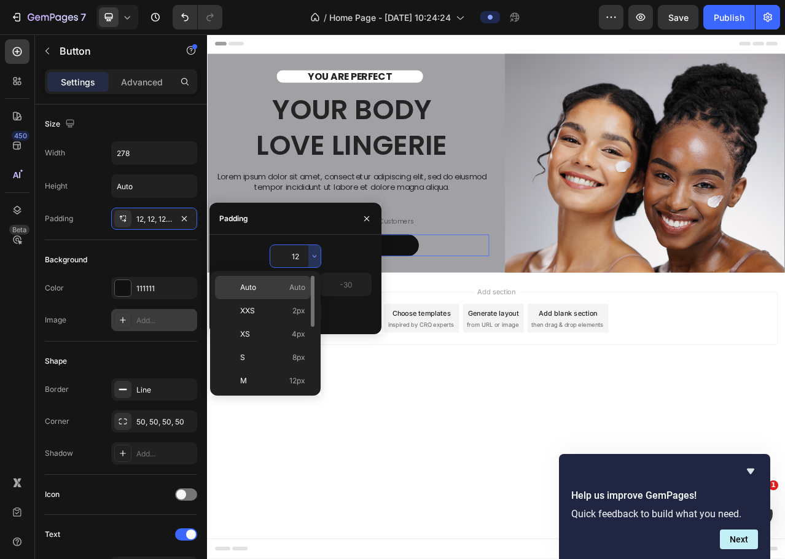
click at [277, 293] on p "Auto Auto" at bounding box center [272, 287] width 65 height 11
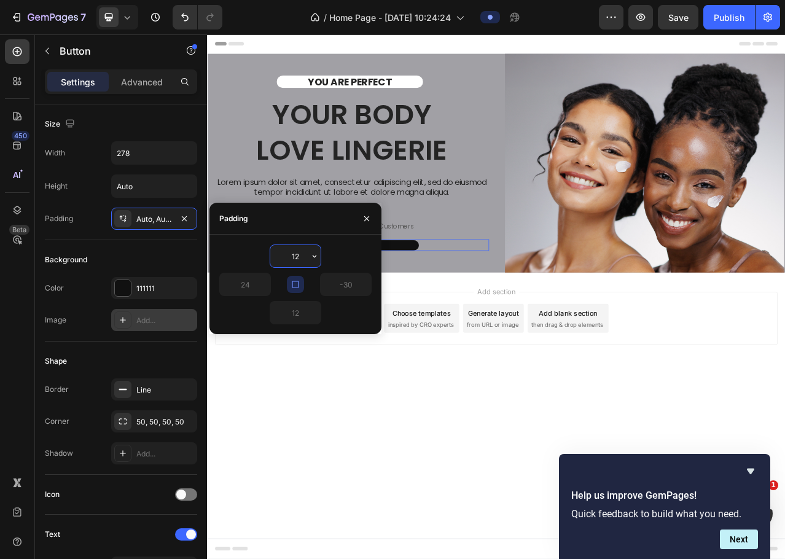
click at [306, 253] on input "12" at bounding box center [295, 256] width 50 height 22
click at [313, 261] on icon "button" at bounding box center [315, 256] width 10 height 10
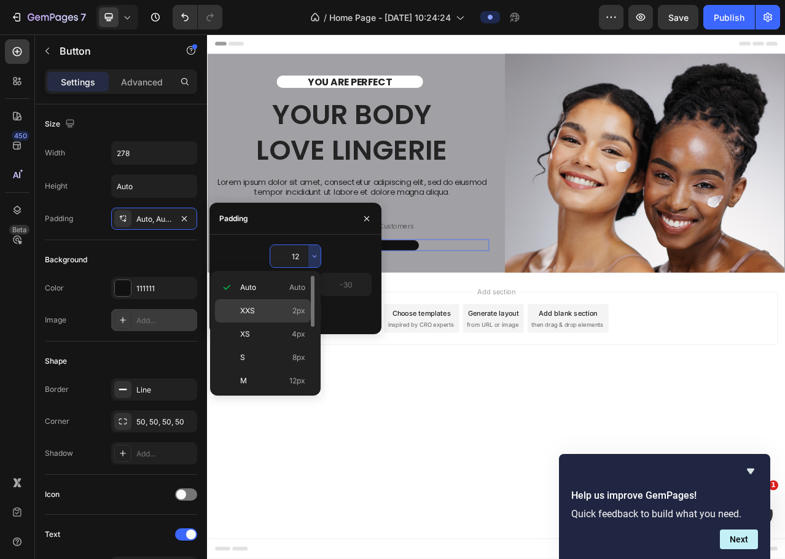
click at [295, 309] on span "2px" at bounding box center [299, 310] width 13 height 11
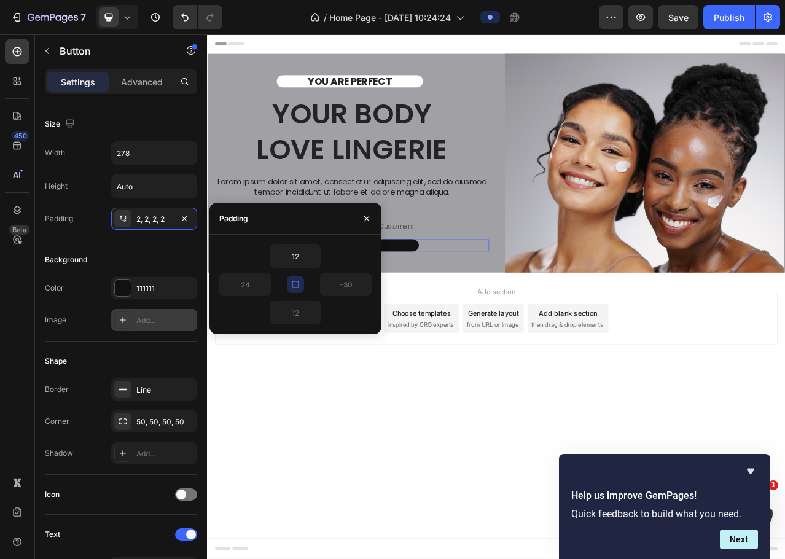
click at [295, 284] on icon "button" at bounding box center [296, 285] width 10 height 10
click at [304, 261] on input "12" at bounding box center [295, 256] width 50 height 22
type input "-18"
click at [350, 305] on div "12" at bounding box center [295, 312] width 152 height 23
click at [348, 290] on input "-30" at bounding box center [346, 285] width 50 height 22
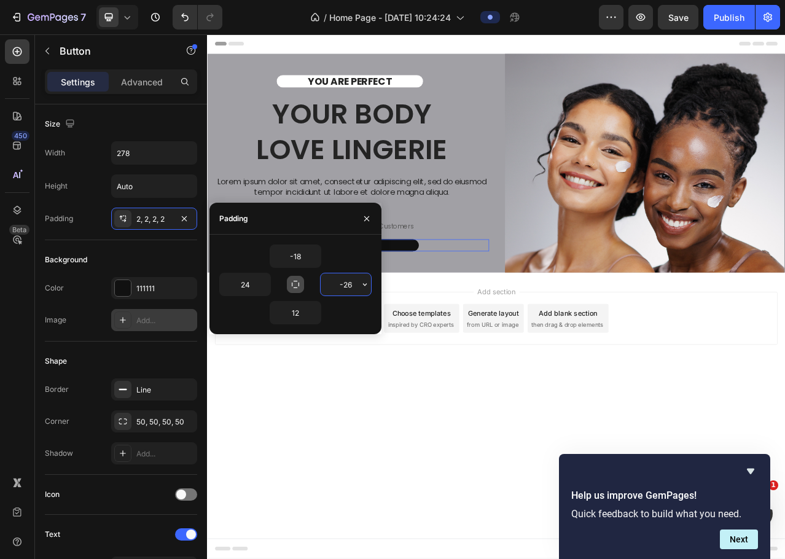
type input "2"
click at [390, 457] on div "Add section Choose templates inspired by CRO experts Generate layout from URL o…" at bounding box center [576, 414] width 738 height 151
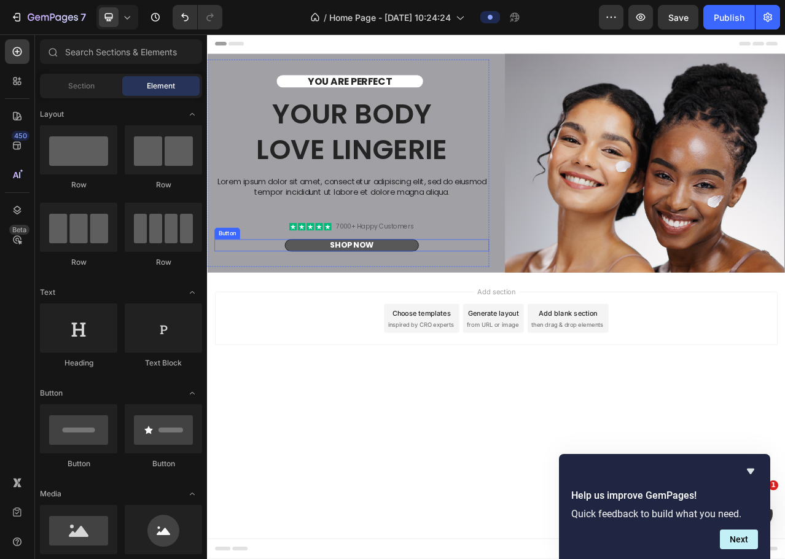
click at [441, 300] on button "Shop Now" at bounding box center [391, 303] width 171 height 15
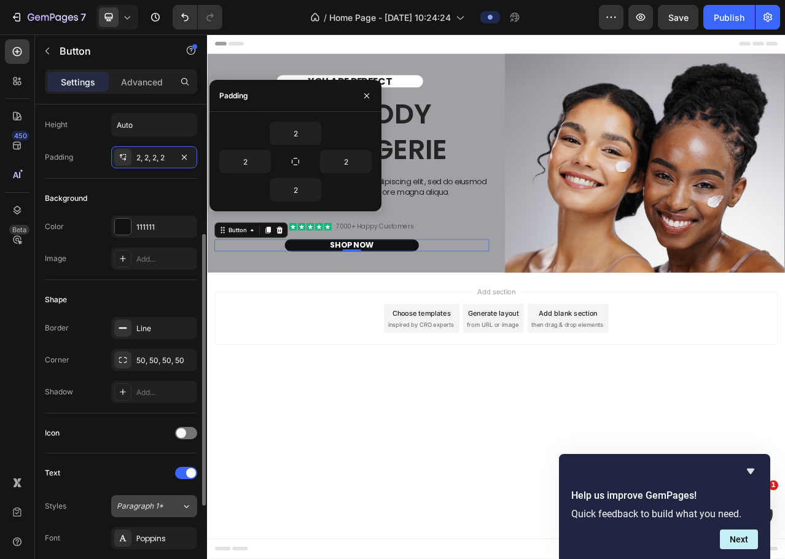
scroll to position [184, 0]
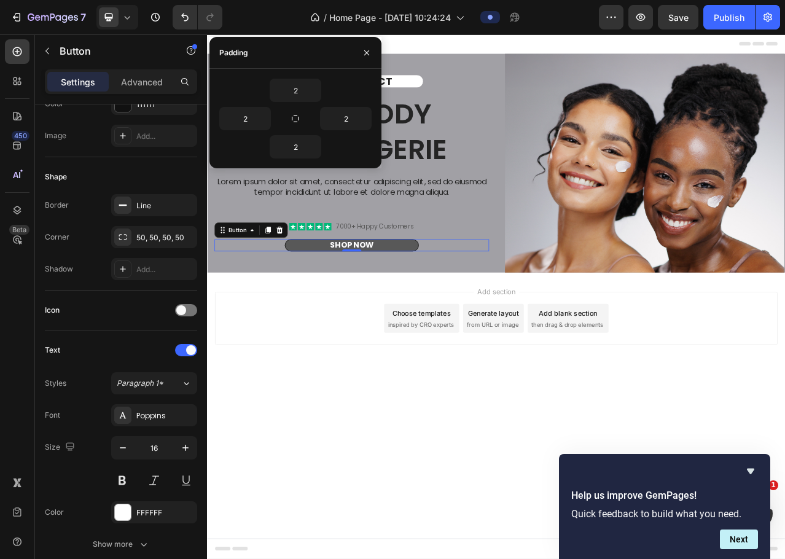
click at [460, 304] on button "Shop Now" at bounding box center [391, 303] width 171 height 15
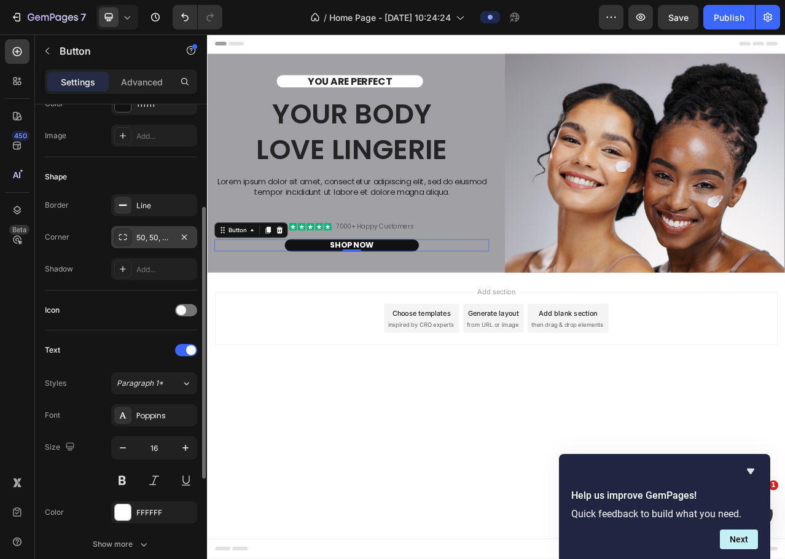
click at [122, 237] on icon at bounding box center [123, 237] width 10 height 10
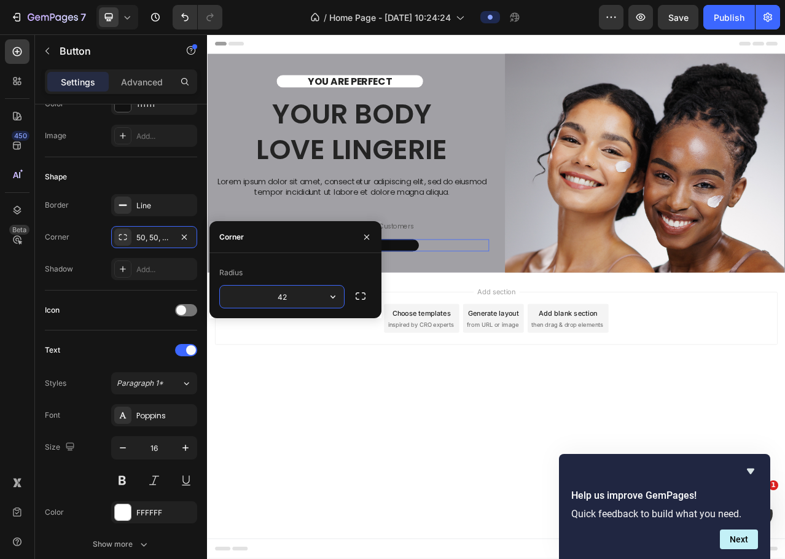
type input "43"
click at [123, 208] on icon at bounding box center [123, 205] width 10 height 10
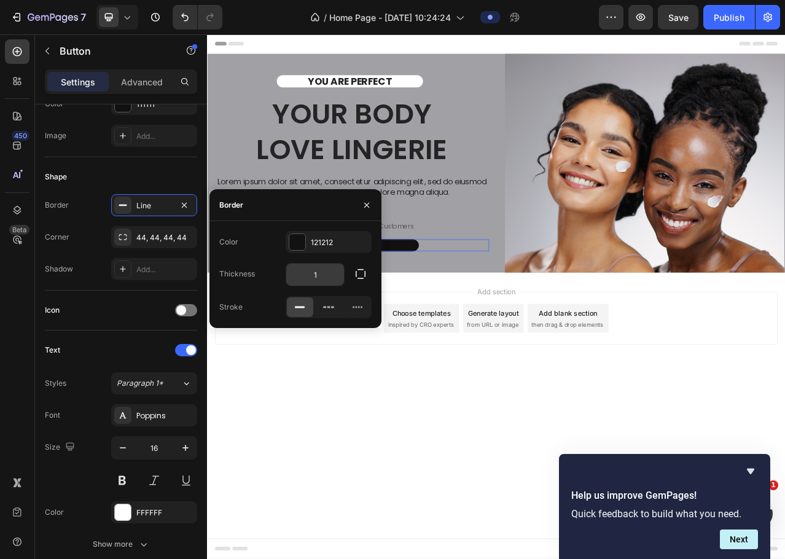
click at [321, 277] on input "1" at bounding box center [315, 275] width 58 height 22
type input "0px"
click at [364, 471] on div "Add section Choose templates inspired by CRO experts Generate layout from URL o…" at bounding box center [576, 414] width 738 height 151
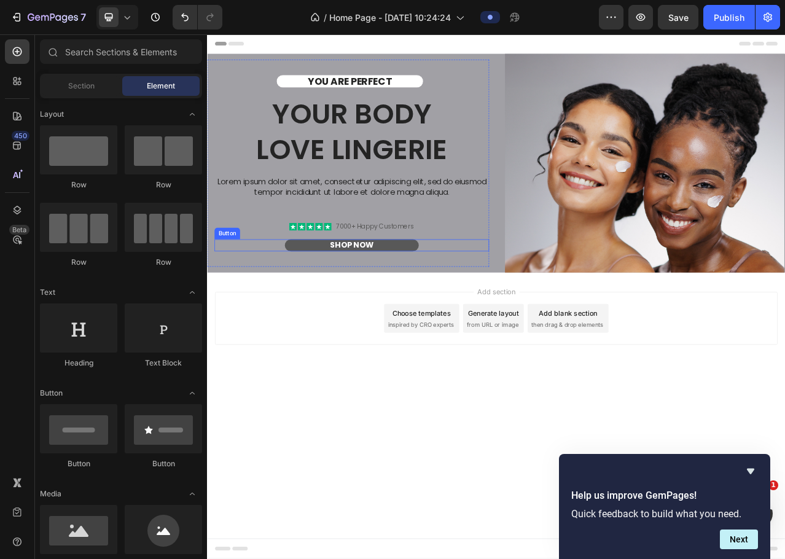
click at [447, 307] on button "Shop Now" at bounding box center [391, 303] width 171 height 15
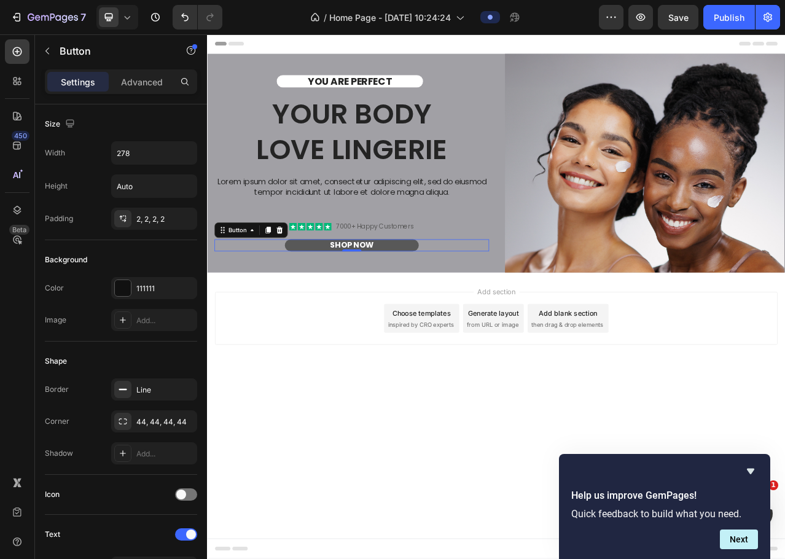
click at [330, 301] on button "Shop Now" at bounding box center [391, 303] width 171 height 15
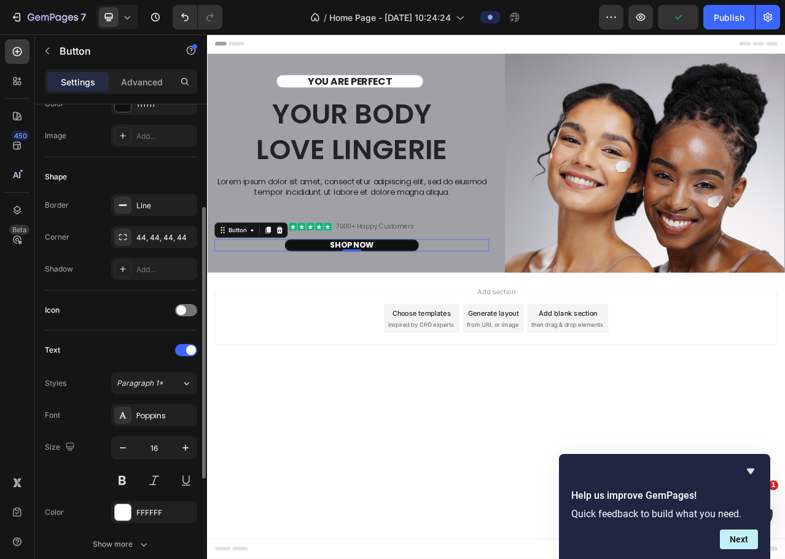
scroll to position [0, 0]
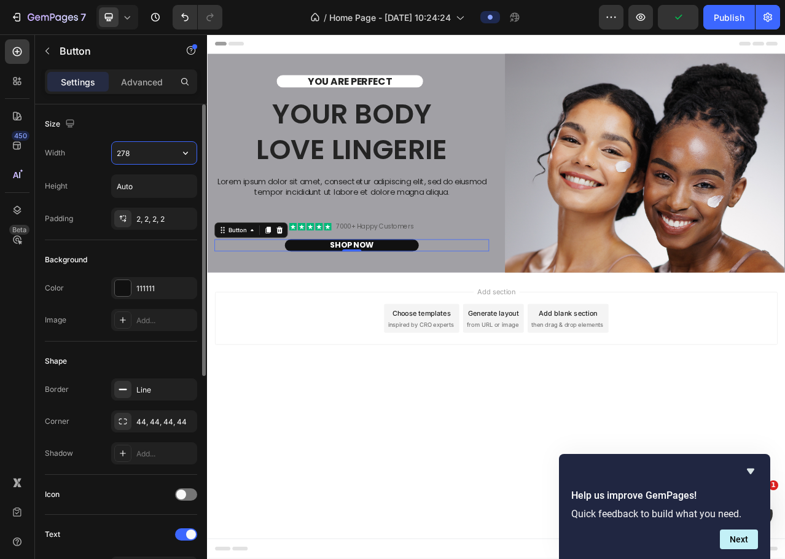
click at [136, 149] on input "278" at bounding box center [154, 153] width 85 height 22
type input "142"
click at [163, 182] on input "Auto" at bounding box center [154, 186] width 85 height 22
click at [187, 193] on button "button" at bounding box center [186, 186] width 22 height 22
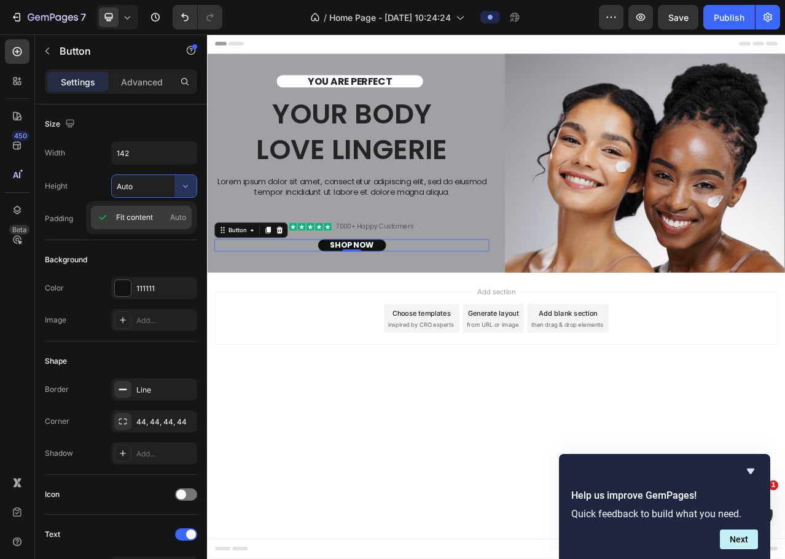
click at [181, 214] on span "Auto" at bounding box center [178, 217] width 16 height 11
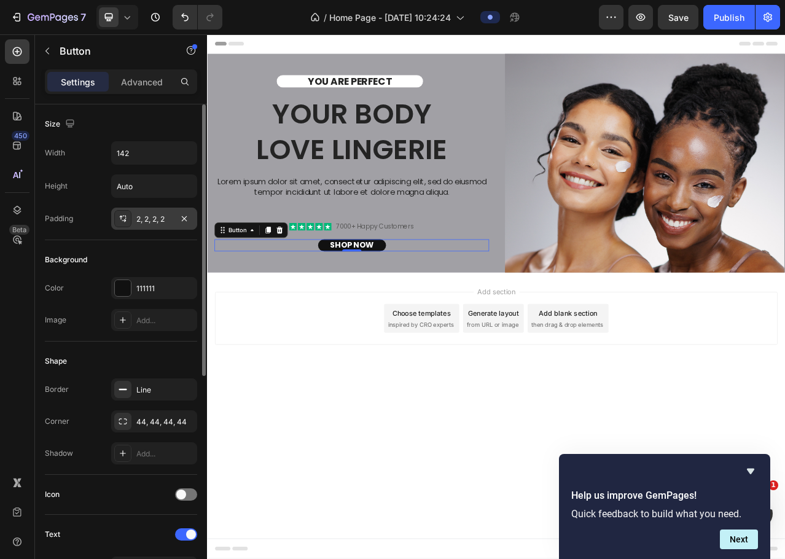
click at [150, 216] on div "2, 2, 2, 2" at bounding box center [154, 219] width 36 height 11
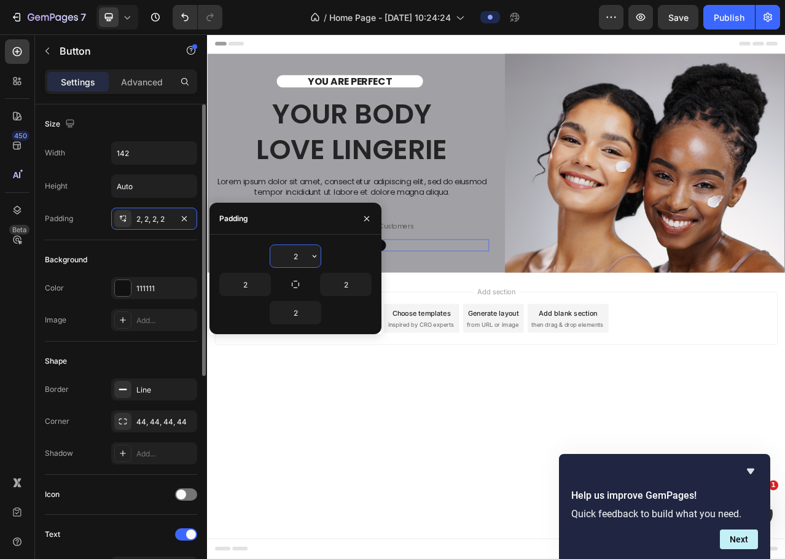
click at [301, 259] on input "2" at bounding box center [295, 256] width 50 height 22
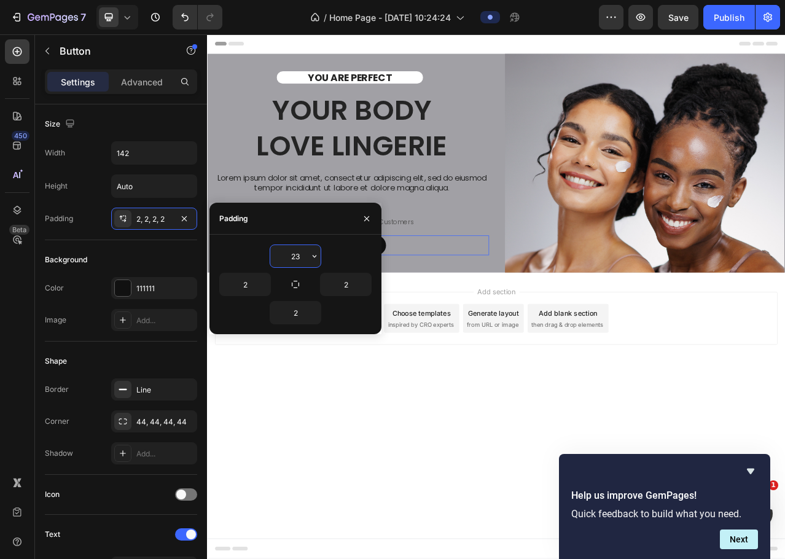
type input "24"
click at [331, 493] on body "Header YOU ARE PERFECT Text Block Your Body love Lingerie Heading Lorem ipsum d…" at bounding box center [576, 368] width 738 height 669
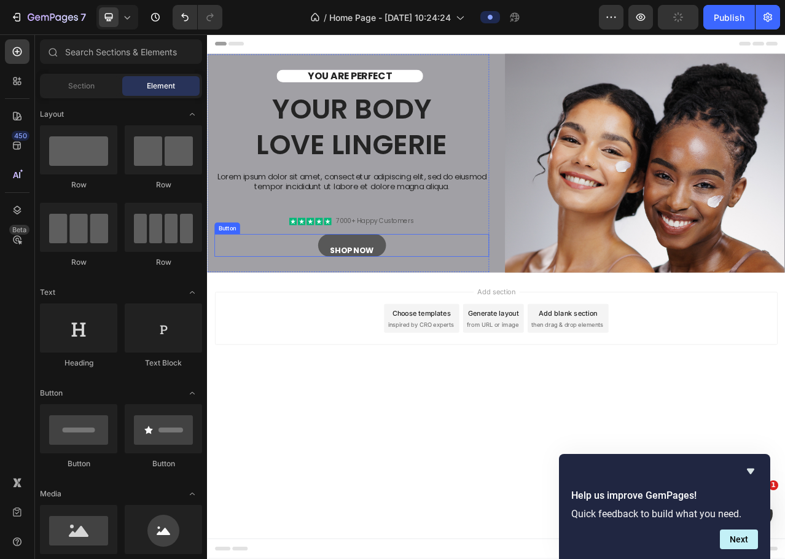
click at [393, 296] on button "Shop Now" at bounding box center [391, 303] width 87 height 29
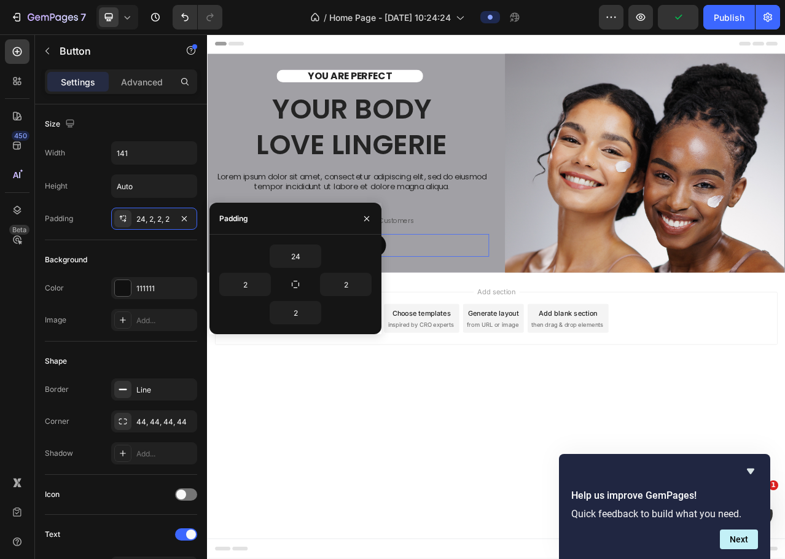
drag, startPoint x: 433, startPoint y: 312, endPoint x: 584, endPoint y: 285, distance: 153.5
click at [433, 312] on div "Shop Now Button 0" at bounding box center [391, 303] width 350 height 29
click at [299, 312] on input "2" at bounding box center [295, 313] width 50 height 22
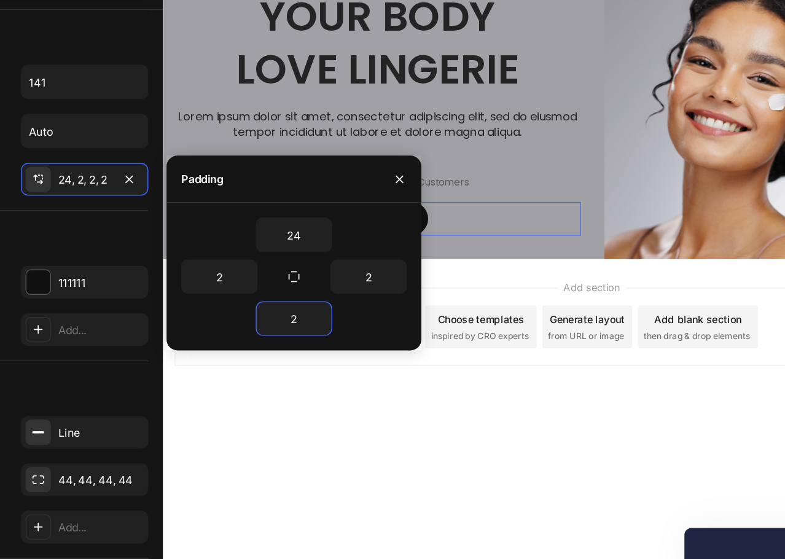
click at [299, 303] on input "2" at bounding box center [295, 313] width 50 height 22
click at [302, 320] on input "2" at bounding box center [295, 313] width 50 height 22
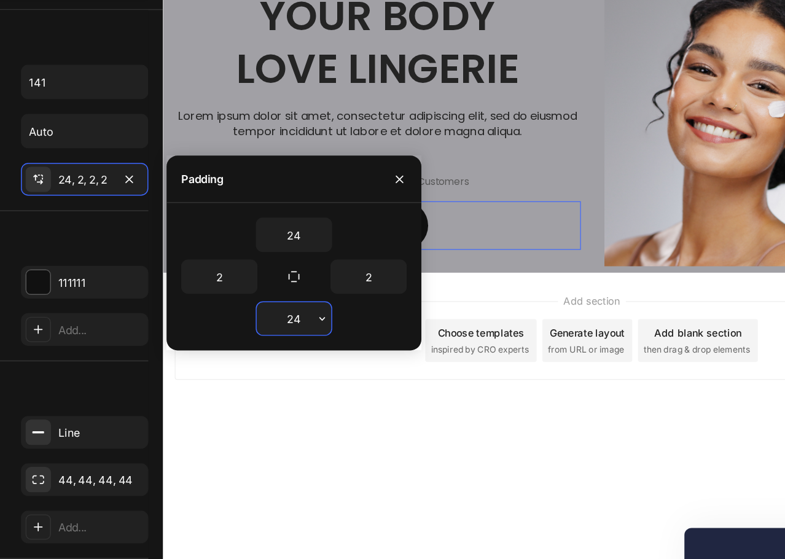
type input "24"
click at [374, 357] on div "Add section Choose templates inspired by CRO experts Generate layout from URL o…" at bounding box center [532, 297] width 738 height 151
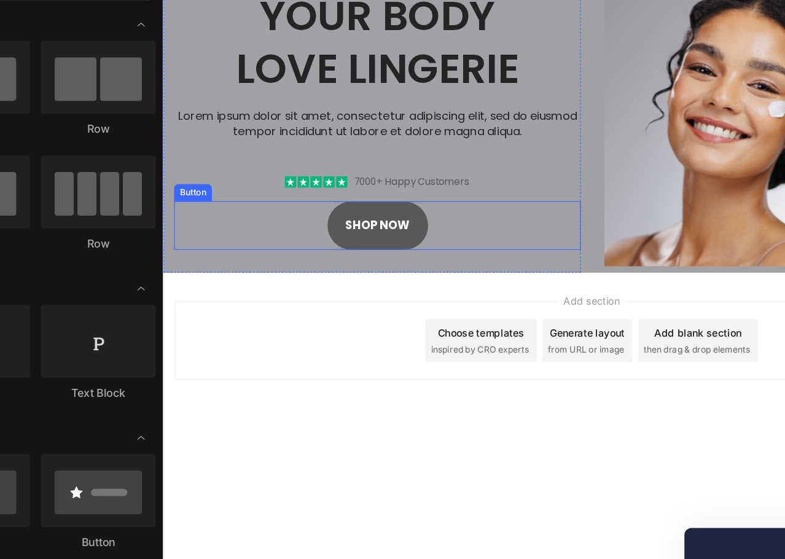
click at [353, 193] on button "Shop Now" at bounding box center [347, 182] width 87 height 42
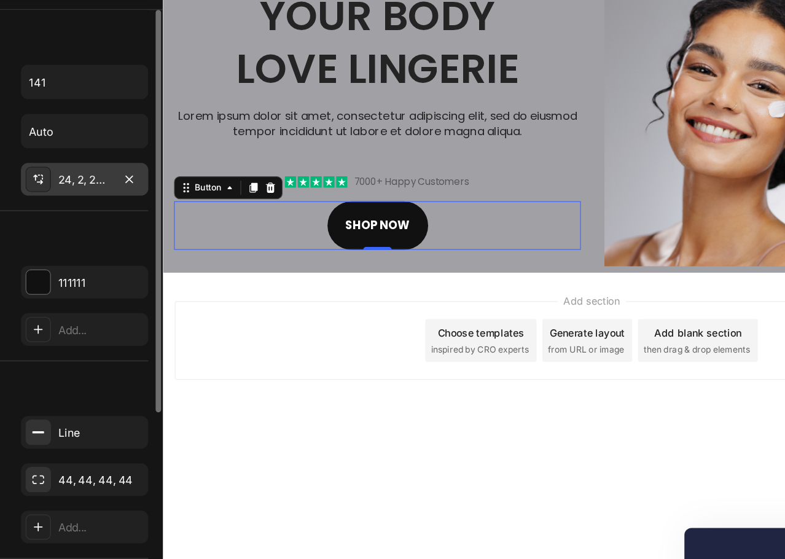
click at [170, 220] on div "24, 2, 24, 2" at bounding box center [154, 219] width 36 height 11
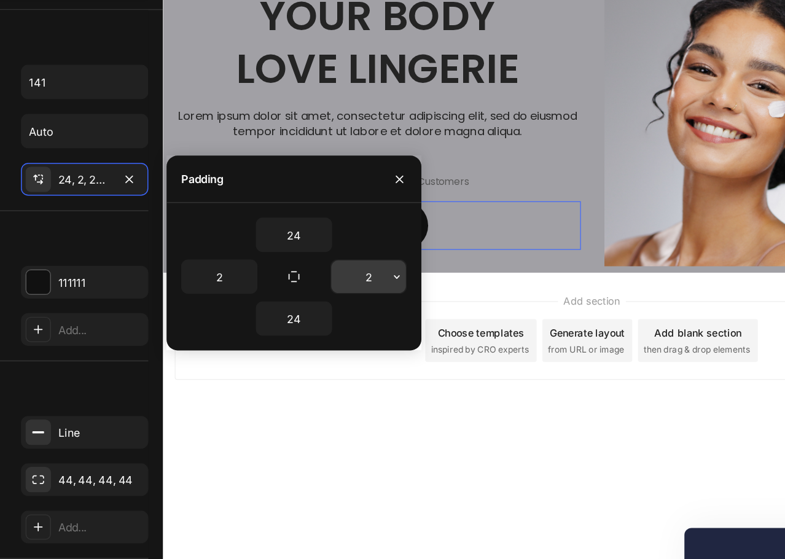
click at [347, 288] on input "2" at bounding box center [346, 285] width 50 height 22
type input "12"
click at [255, 281] on input "2" at bounding box center [245, 285] width 50 height 22
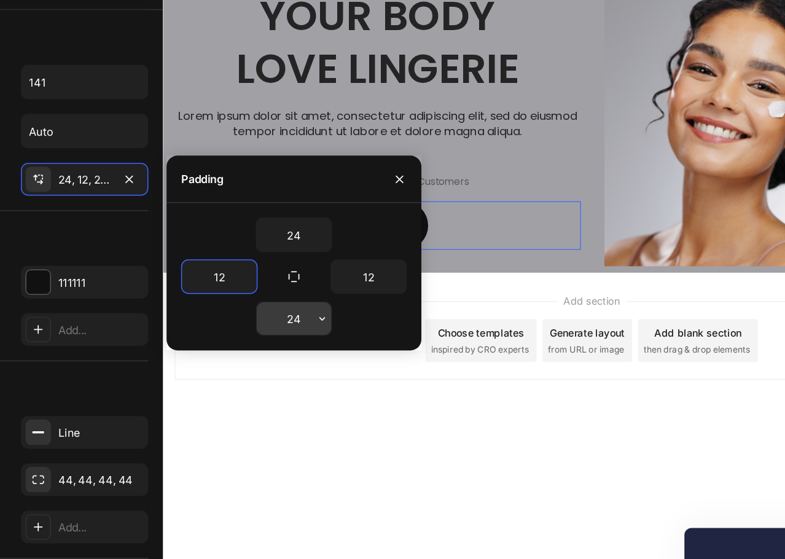
type input "12"
click at [344, 449] on body "Header YOU ARE PERFECT Text Block Your Body love Lingerie Heading Lorem ipsum d…" at bounding box center [532, 241] width 738 height 669
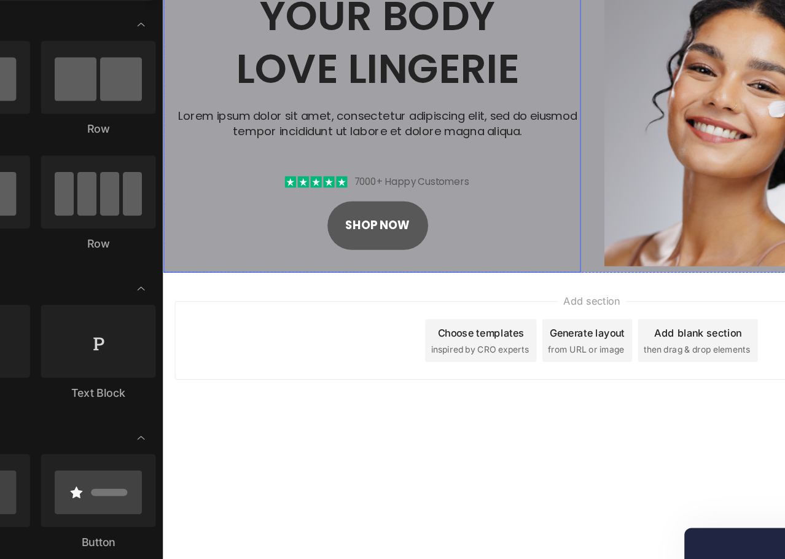
click at [358, 200] on button "Shop Now" at bounding box center [347, 182] width 87 height 42
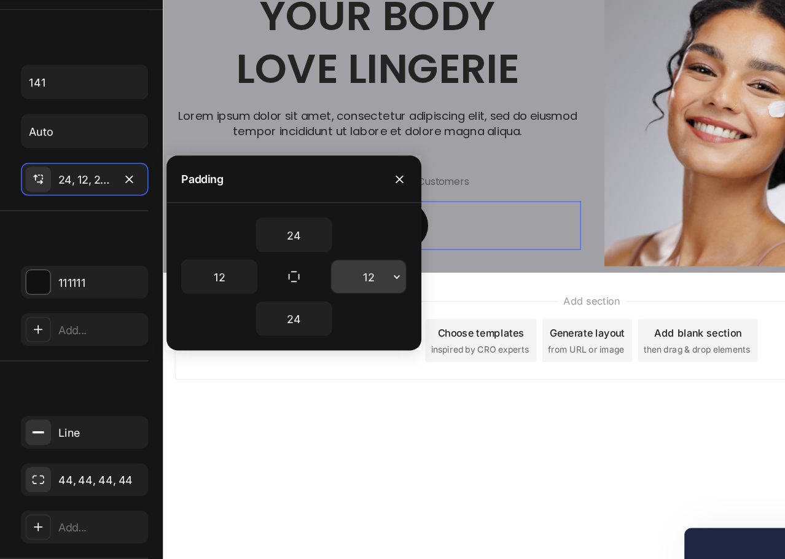
click at [345, 288] on input "12" at bounding box center [346, 285] width 50 height 22
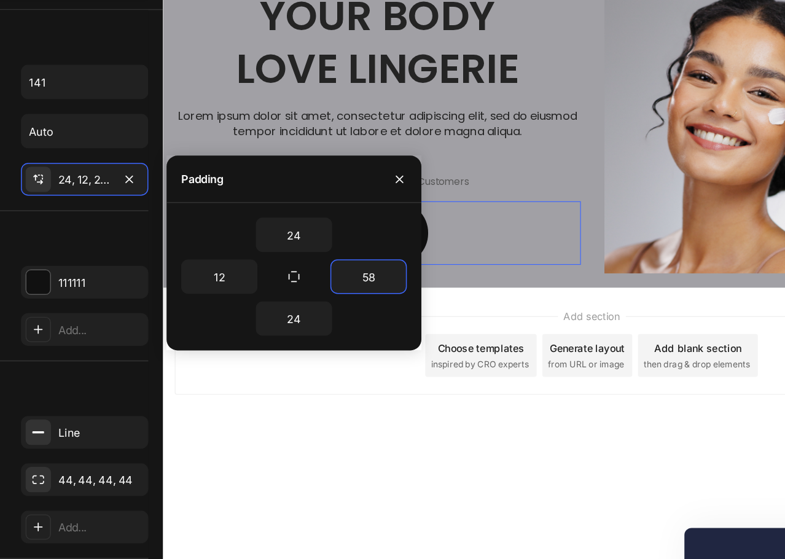
type input "59"
click at [253, 281] on input "12" at bounding box center [245, 285] width 50 height 22
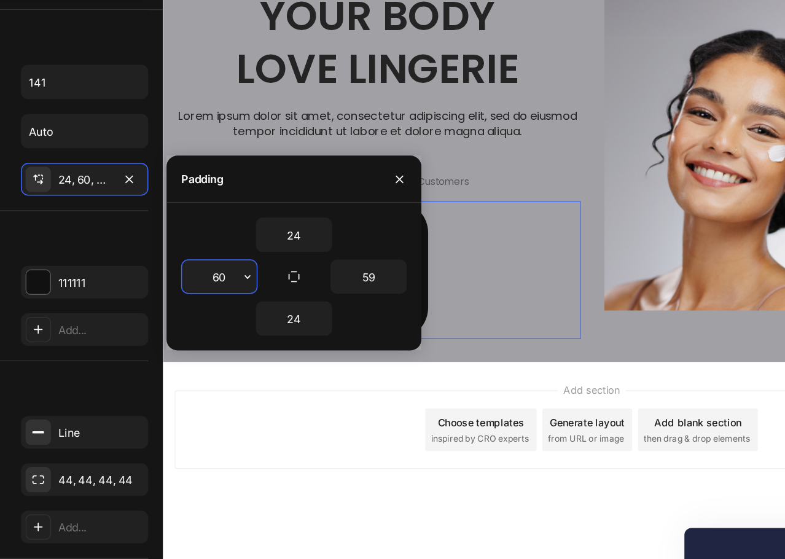
type input "60"
click at [291, 339] on div "Add section Choose templates inspired by CRO experts Generate layout from URL o…" at bounding box center [532, 358] width 718 height 68
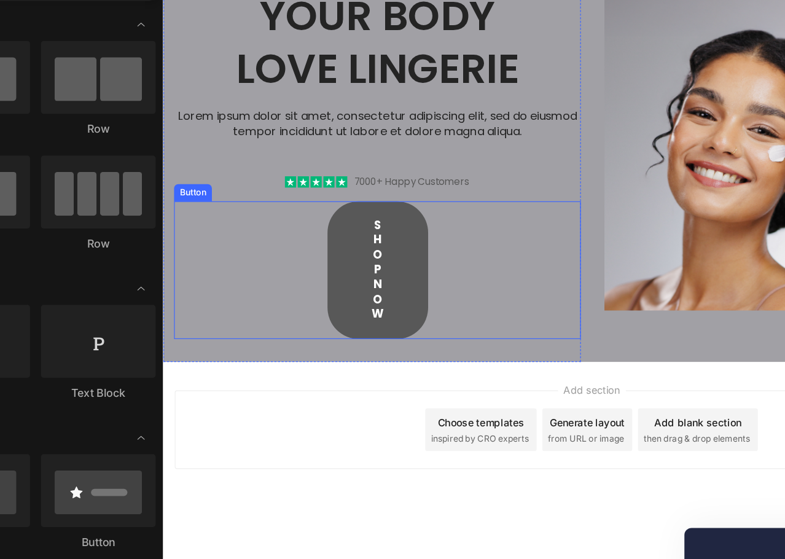
click at [374, 253] on button "Shop Now" at bounding box center [347, 220] width 87 height 119
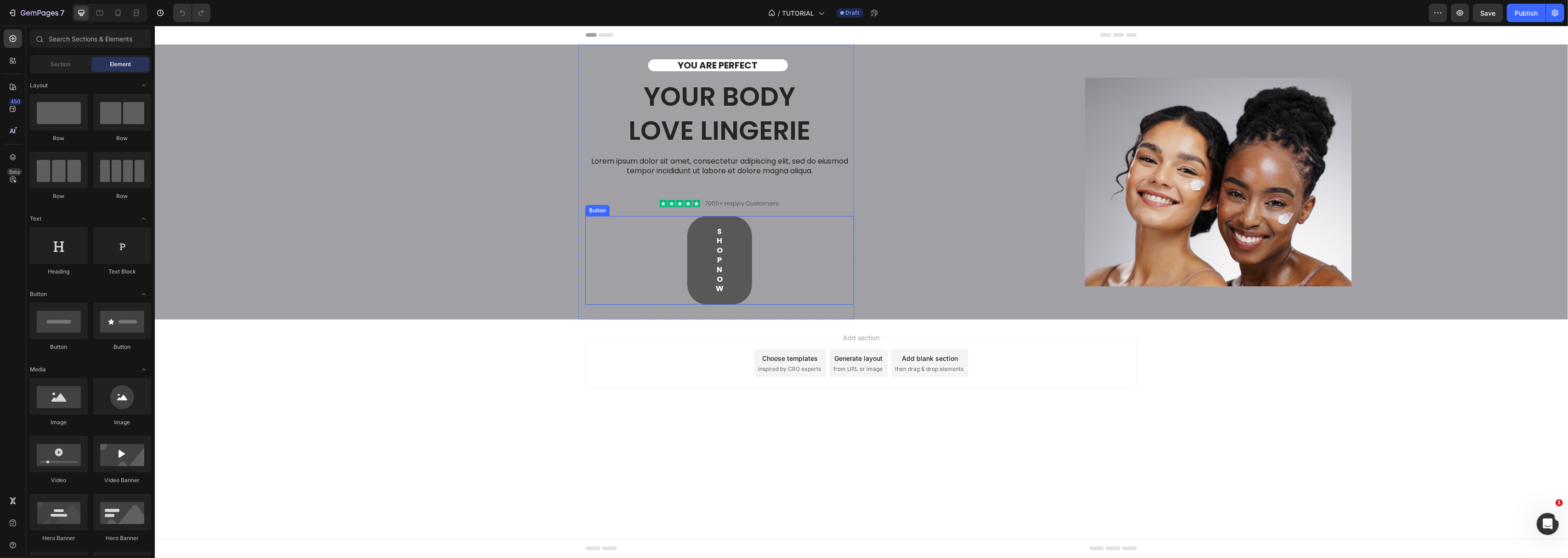
click at [730, 262] on button "Shop Now" at bounding box center [719, 260] width 65 height 89
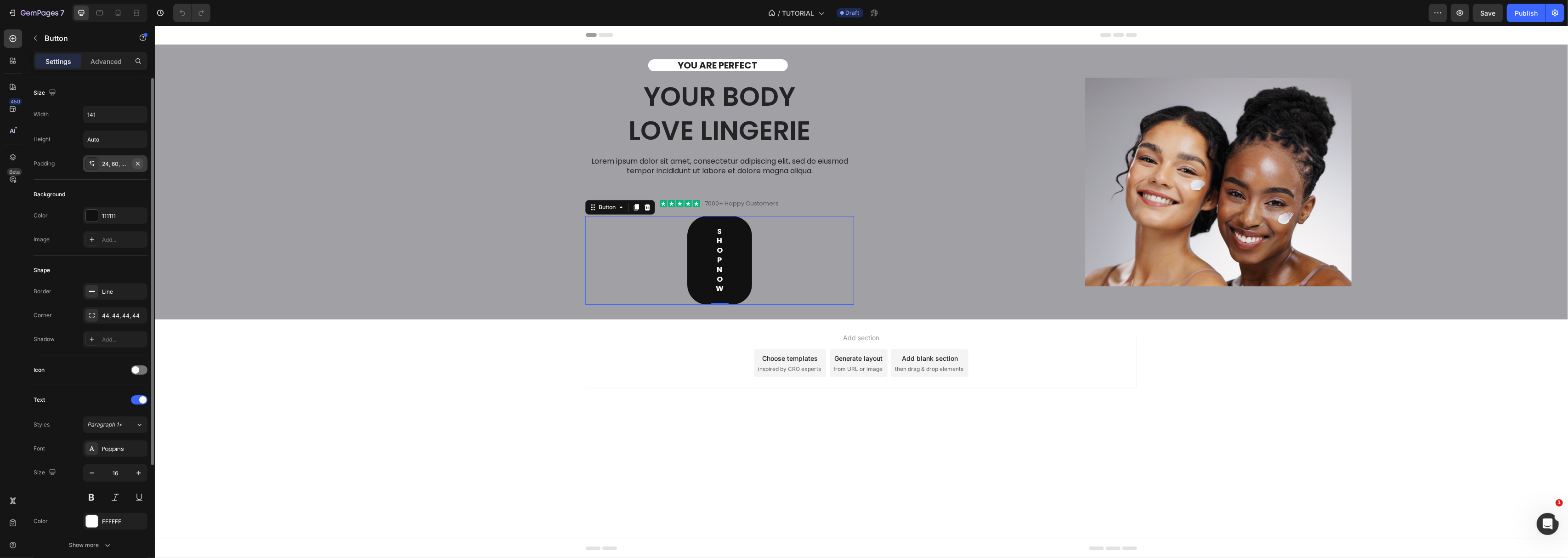
click at [135, 165] on icon "button" at bounding box center [138, 164] width 7 height 7
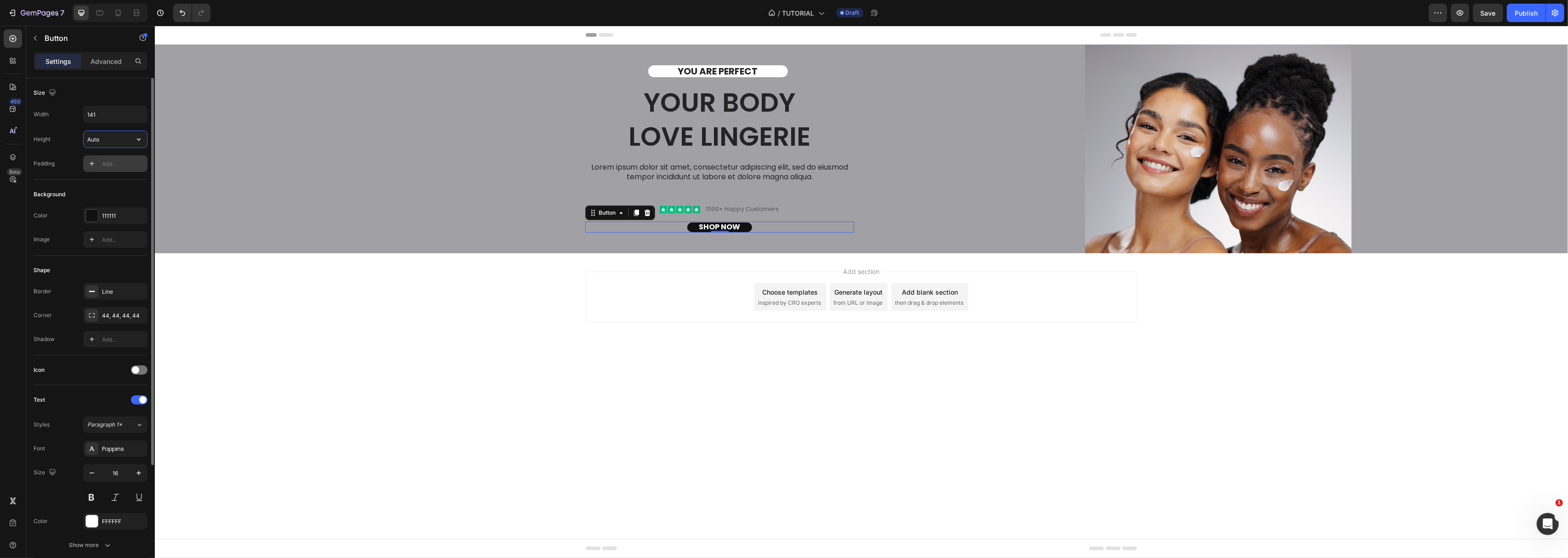
click at [113, 141] on input "Auto" at bounding box center [115, 139] width 64 height 16
click at [135, 140] on icon "button" at bounding box center [138, 139] width 9 height 9
click at [137, 318] on icon "button" at bounding box center [138, 316] width 7 height 7
click at [138, 370] on span at bounding box center [135, 370] width 7 height 7
click at [137, 372] on div at bounding box center [139, 370] width 16 height 9
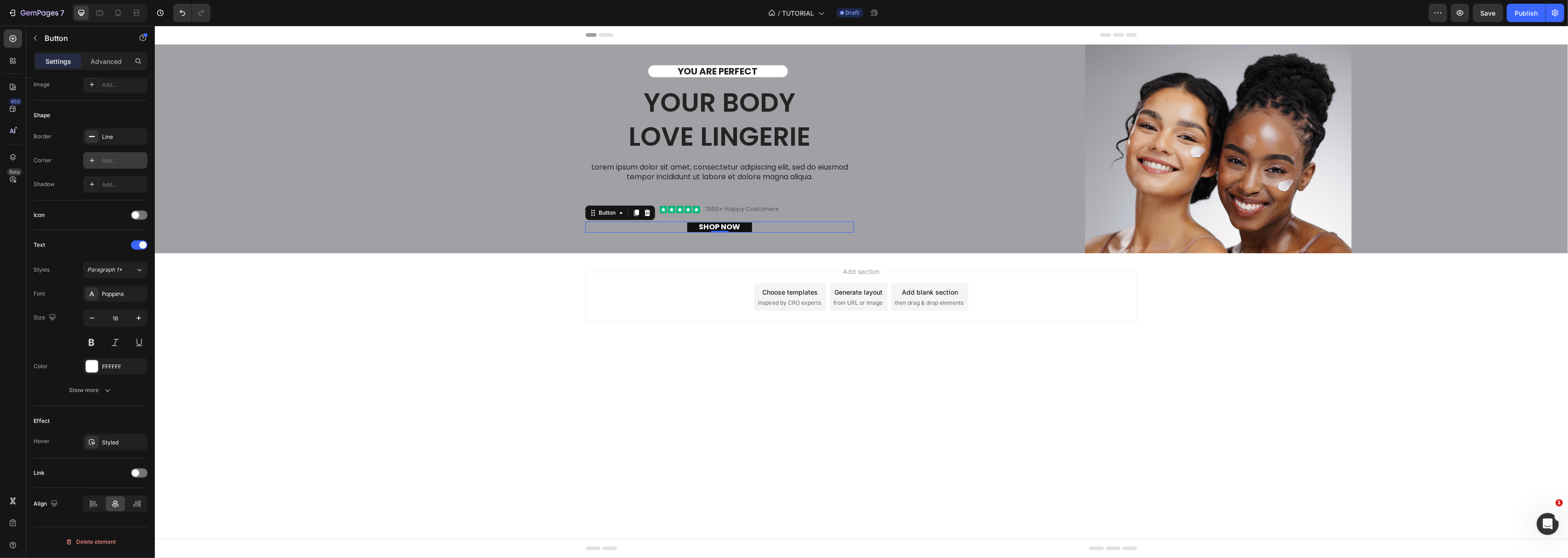
scroll to position [93, 0]
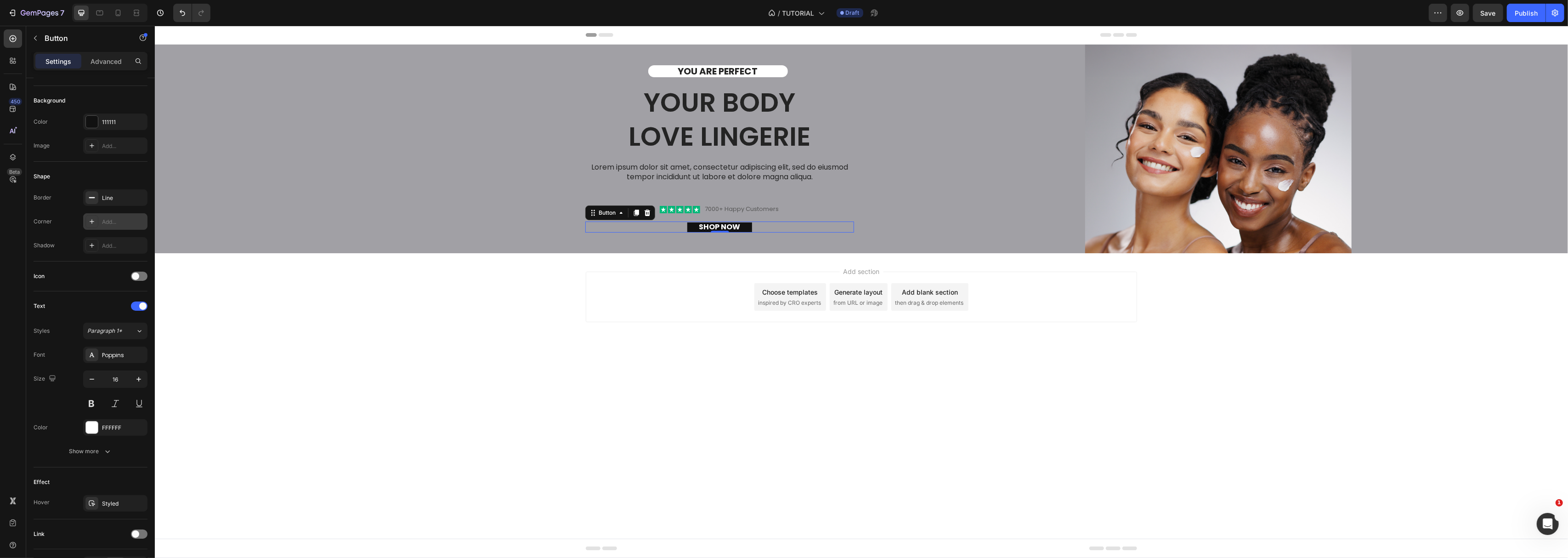
click at [105, 221] on div "Add..." at bounding box center [123, 221] width 43 height 8
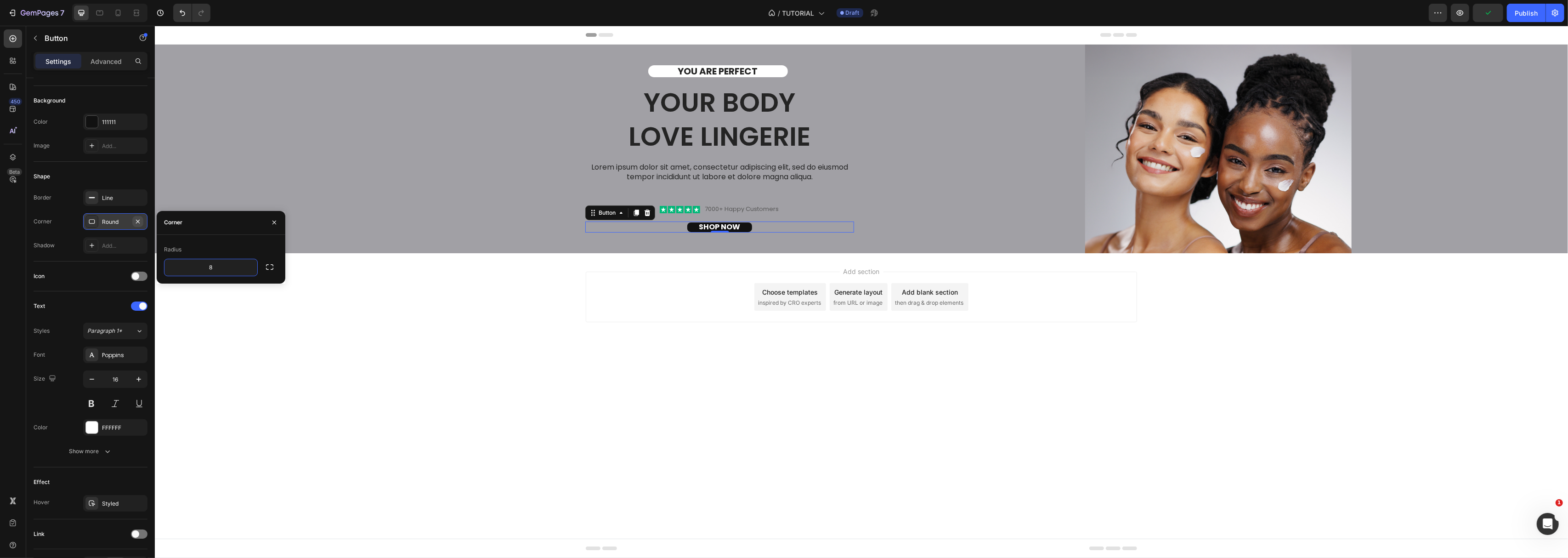
click at [136, 221] on icon "button" at bounding box center [138, 221] width 7 height 7
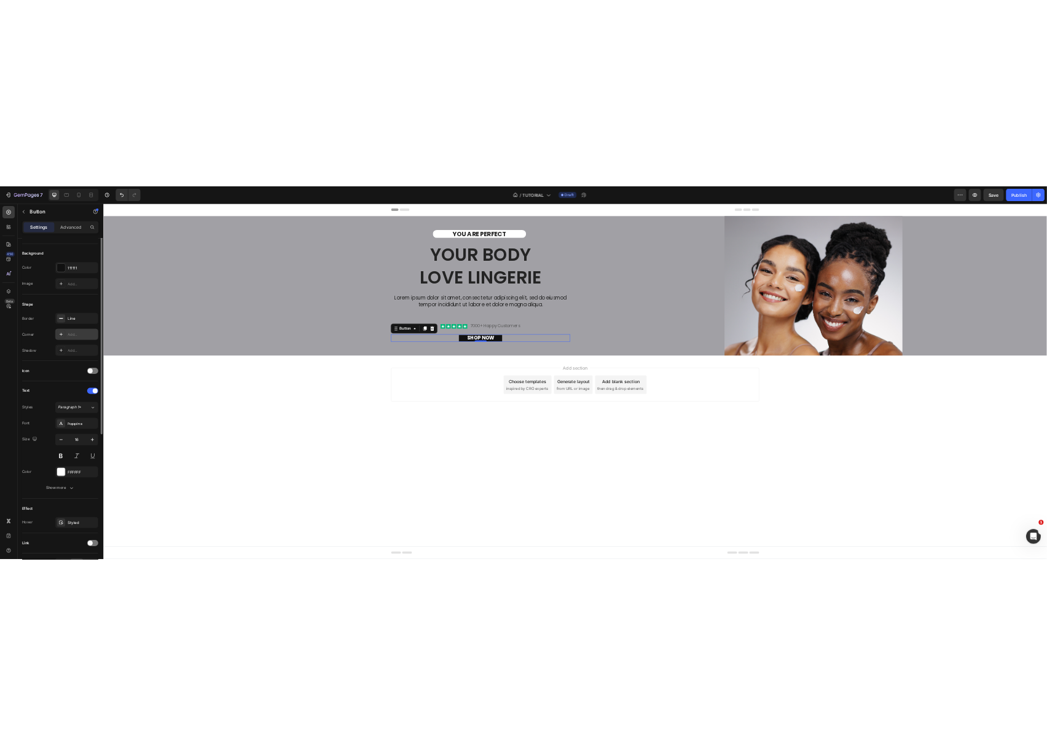
scroll to position [0, 0]
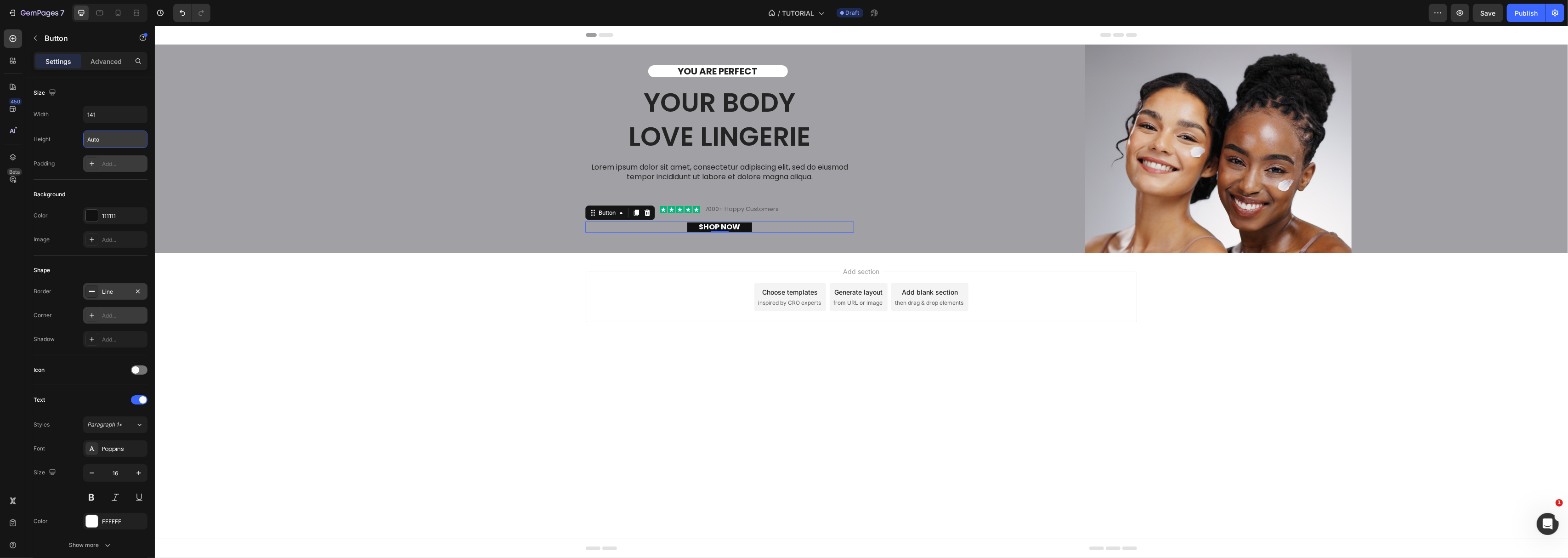
click at [111, 293] on div "Line" at bounding box center [115, 292] width 27 height 8
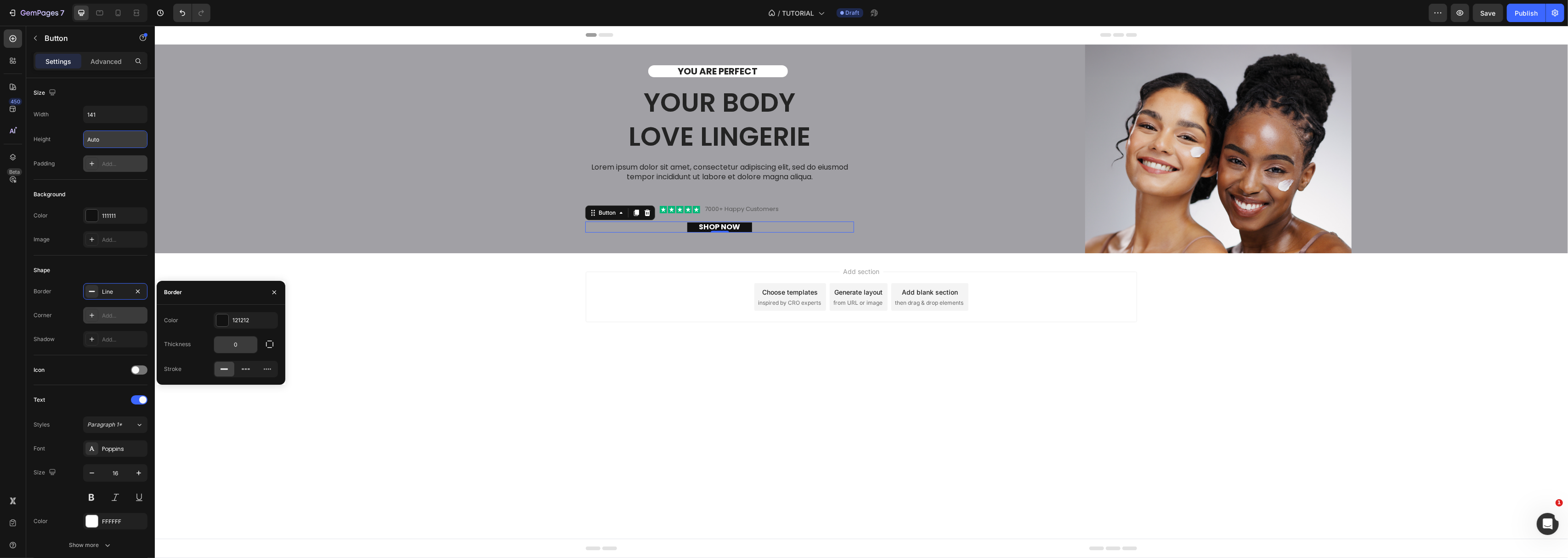
click at [239, 346] on input "0" at bounding box center [235, 345] width 43 height 16
type input "83"
click at [118, 310] on div "Add..." at bounding box center [115, 316] width 64 height 16
type input "8"
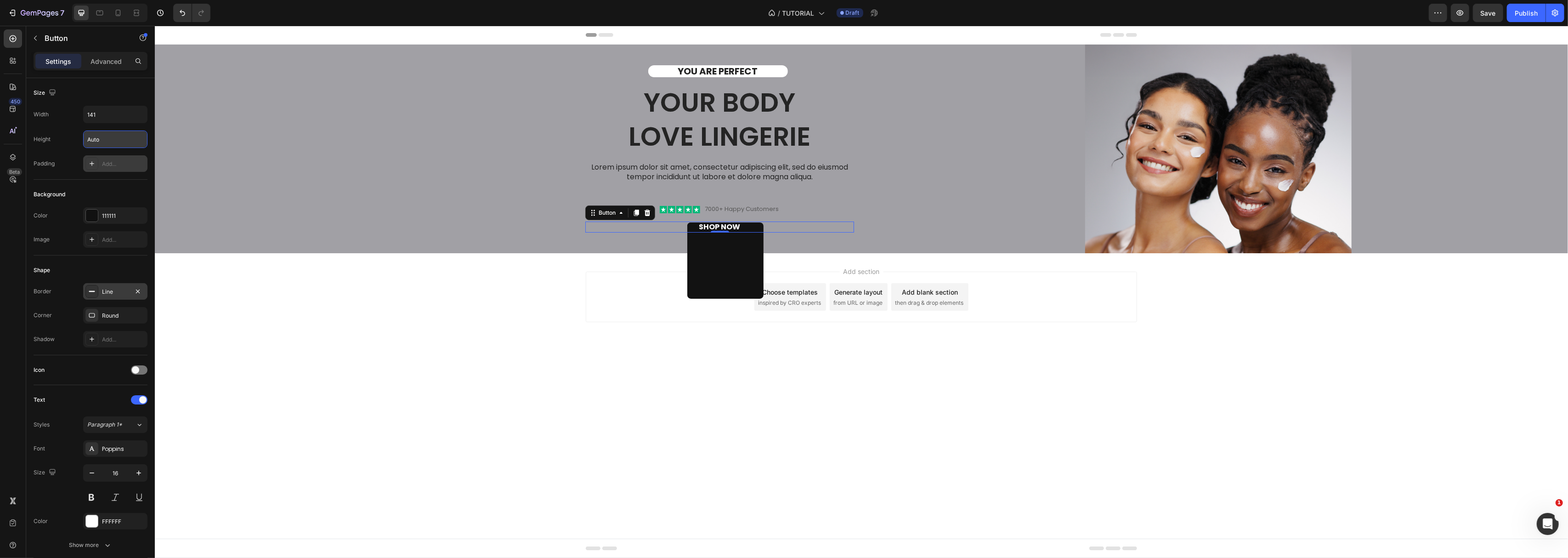
click at [109, 295] on div "Line" at bounding box center [115, 292] width 27 height 8
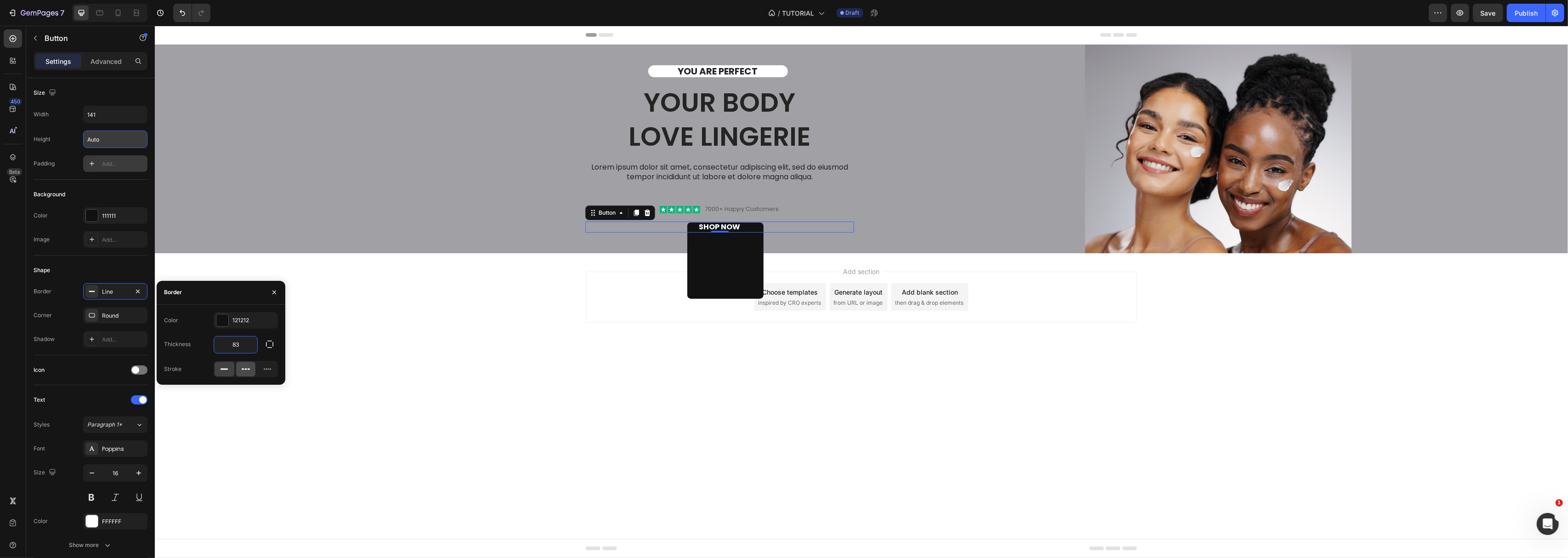
click at [249, 372] on icon at bounding box center [246, 369] width 9 height 9
click at [265, 372] on icon at bounding box center [268, 369] width 9 height 9
click at [243, 374] on div at bounding box center [246, 370] width 19 height 15
click at [241, 349] on input "83" at bounding box center [235, 345] width 43 height 16
type input "0"
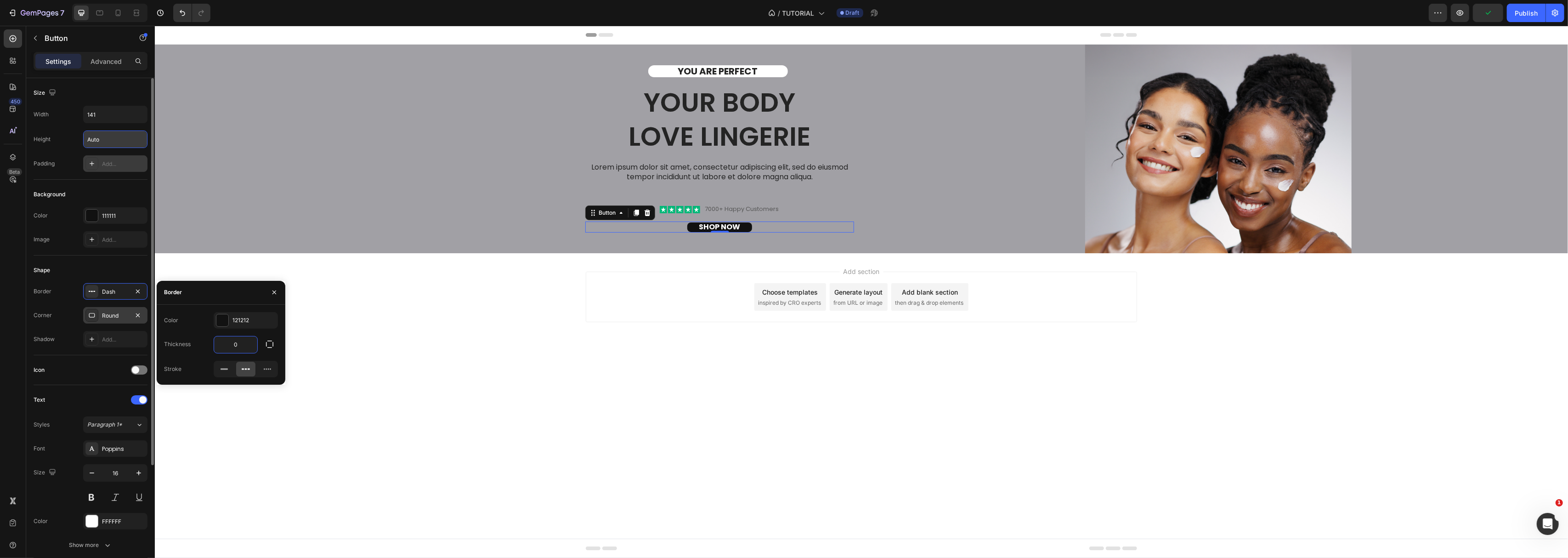
click at [119, 316] on div "Round" at bounding box center [115, 316] width 27 height 8
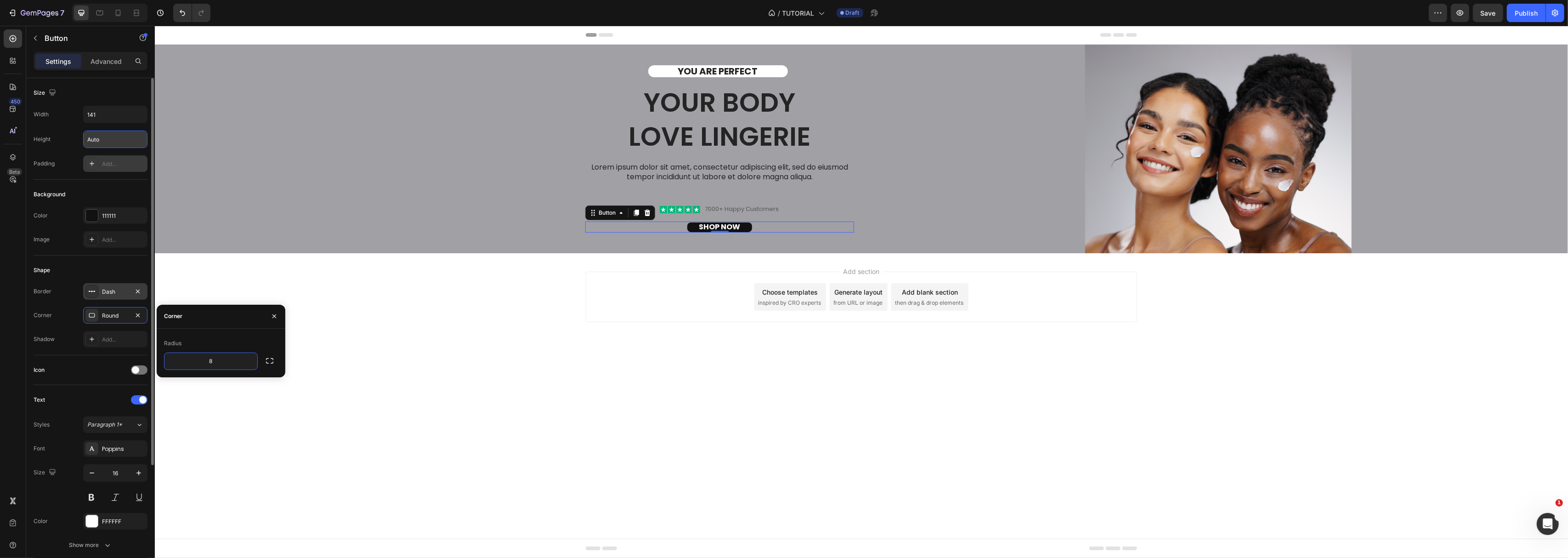
click at [111, 295] on div "Dash" at bounding box center [115, 292] width 27 height 8
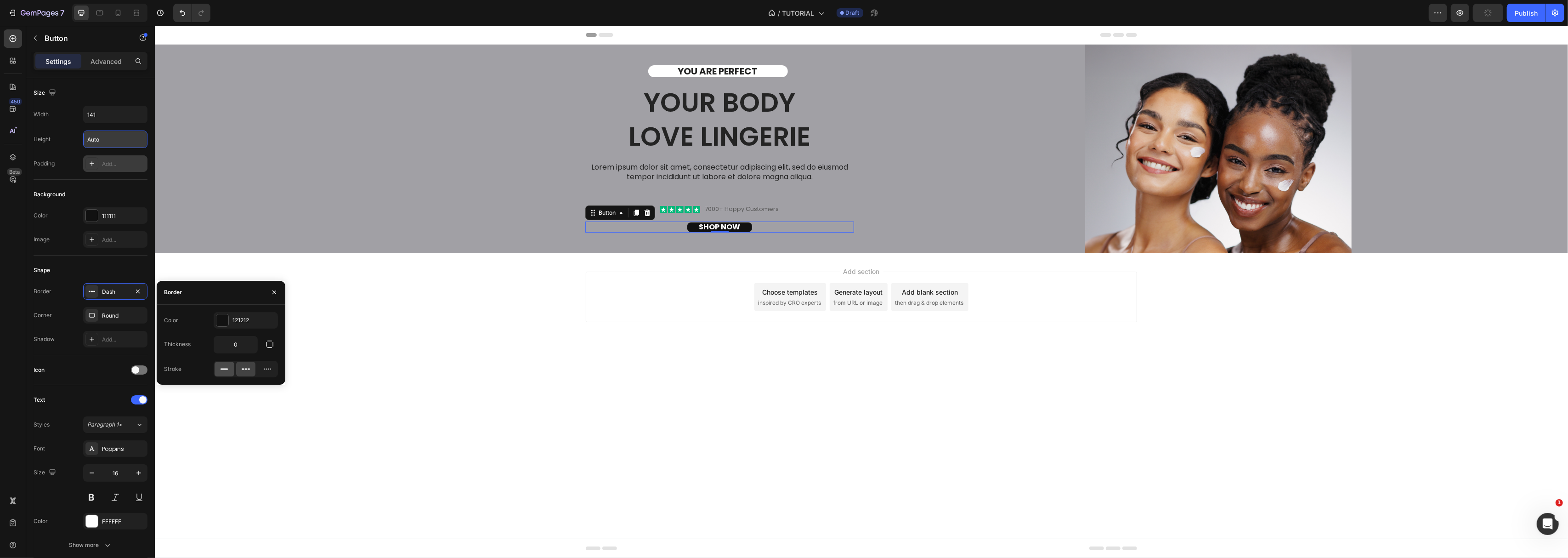
click at [217, 370] on div at bounding box center [224, 370] width 19 height 15
click at [100, 116] on input "141" at bounding box center [115, 114] width 64 height 16
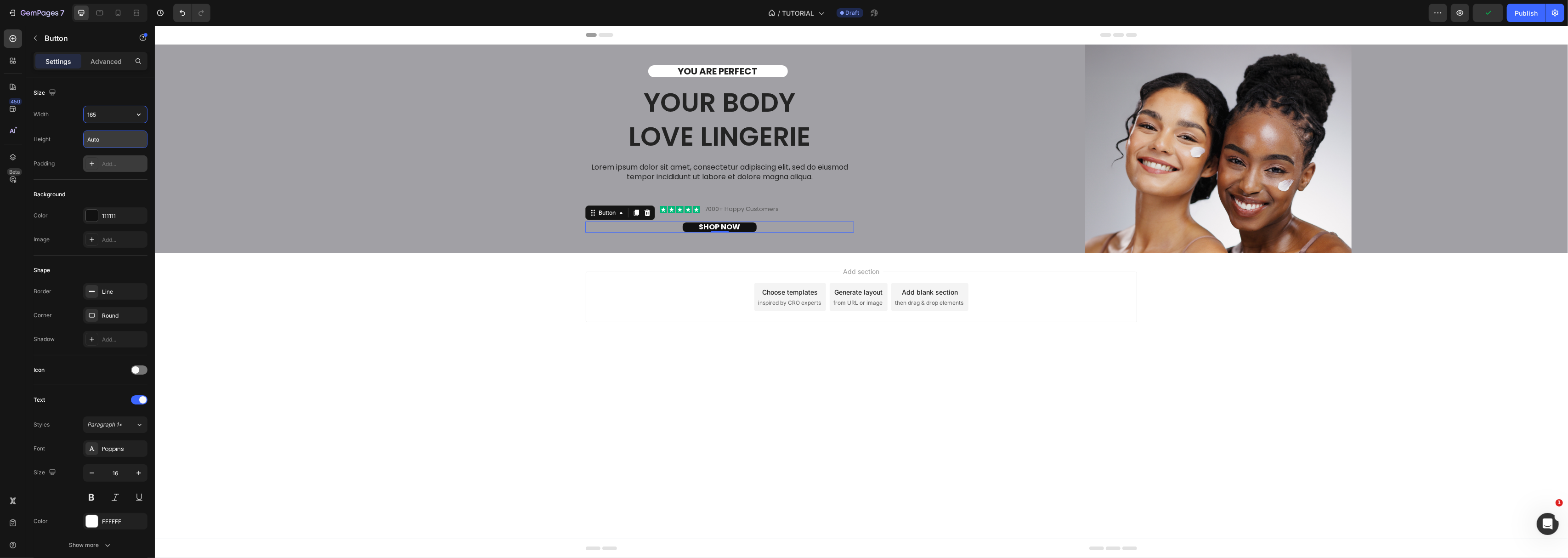
type input "166"
click at [108, 141] on input "Auto" at bounding box center [115, 139] width 64 height 16
type input "37"
click at [119, 313] on div "Round" at bounding box center [115, 316] width 27 height 8
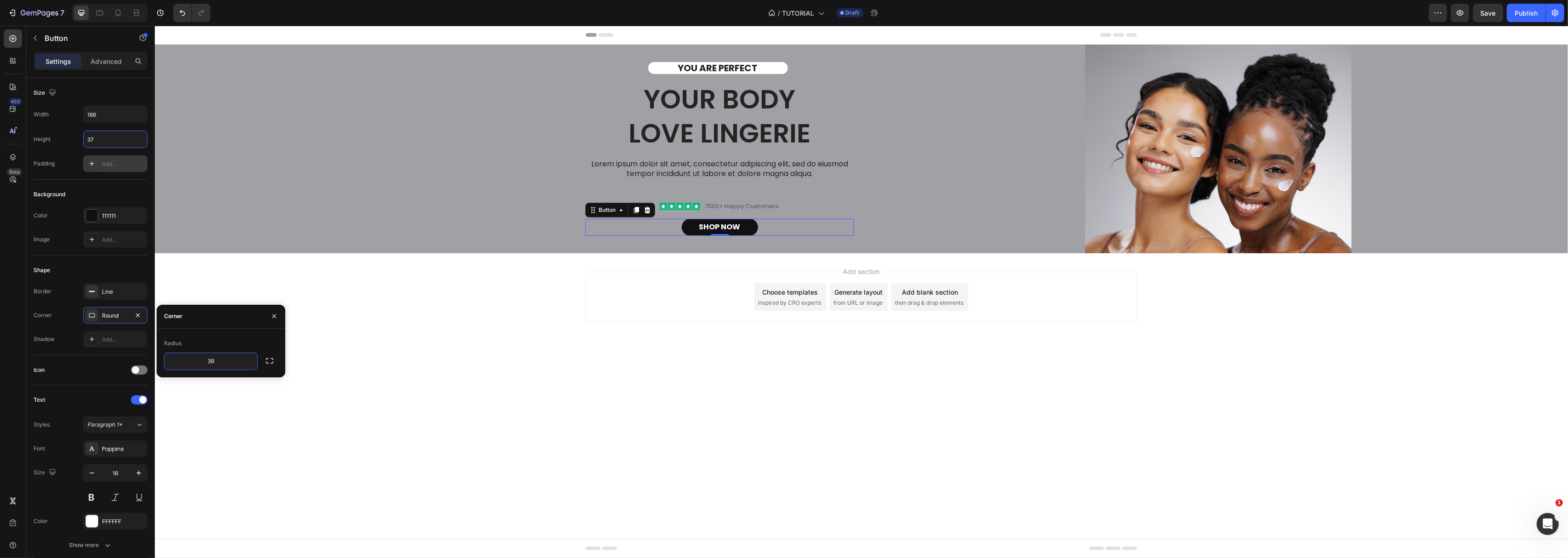
type input "40"
click at [706, 366] on div "Add section Choose templates inspired by CRO experts Generate layout from URL o…" at bounding box center [861, 310] width 1413 height 113
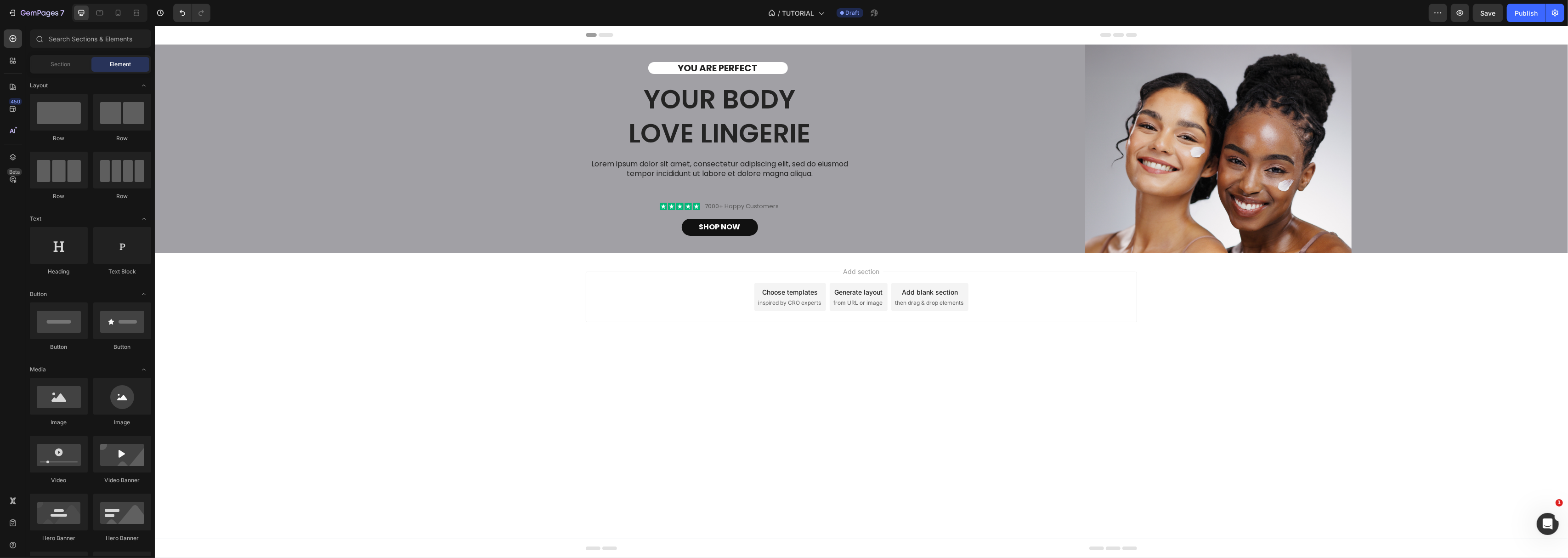
click at [706, 366] on div "Add section Choose templates inspired by CRO experts Generate layout from URL o…" at bounding box center [861, 310] width 1413 height 113
click at [827, 199] on div "YOU ARE PERFECT Text Block Your Body love Lingerie Heading Lorem ipsum dolor si…" at bounding box center [719, 149] width 269 height 174
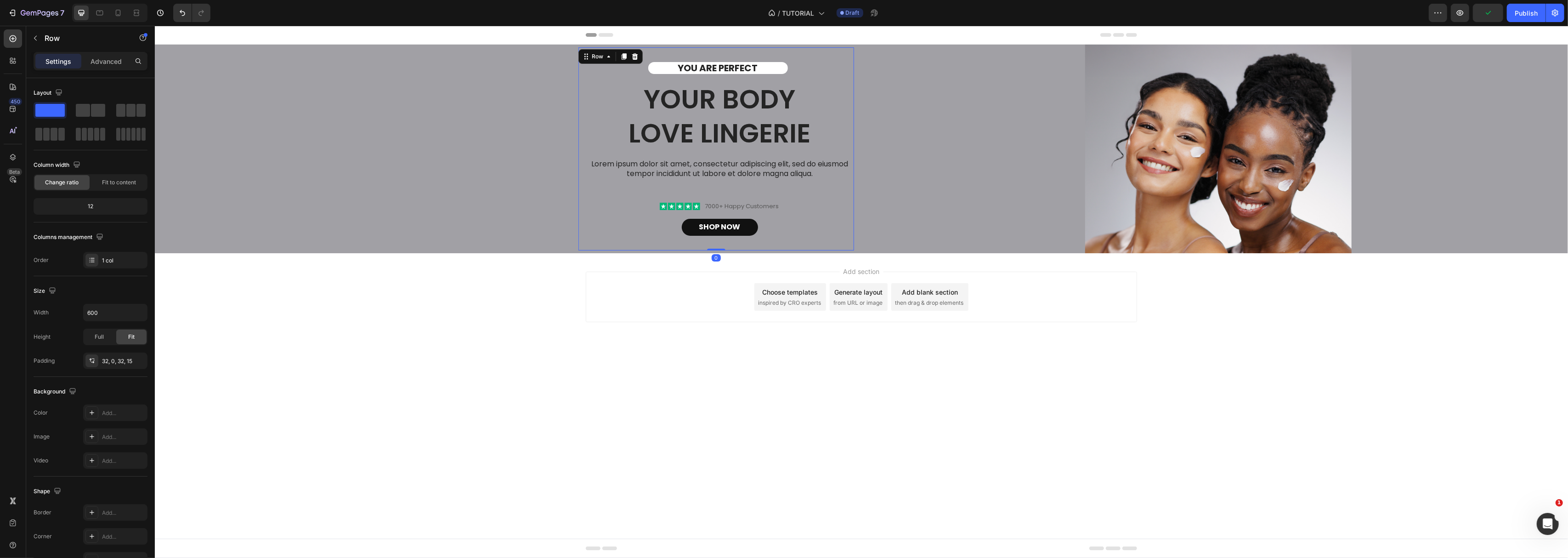
click at [750, 175] on p "Lorem ipsum dolor sit amet, consectetur adipiscing elit, sed do eiusmod tempor …" at bounding box center [719, 169] width 267 height 19
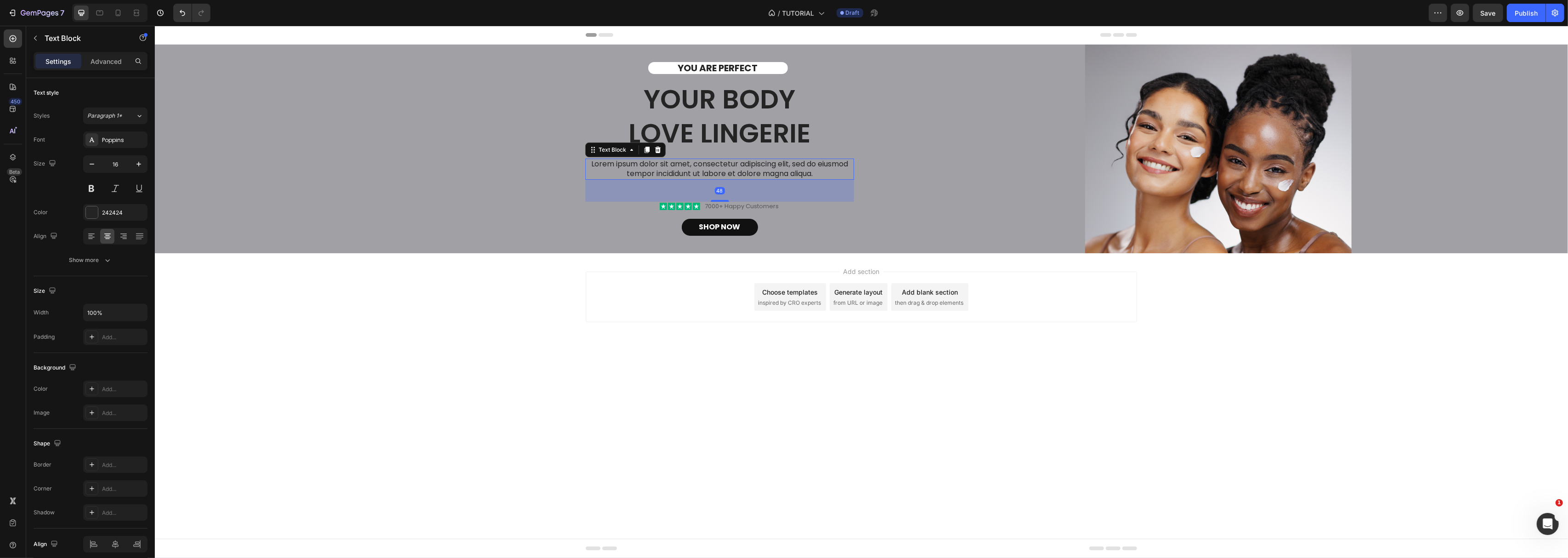
click at [748, 192] on div "48" at bounding box center [719, 191] width 269 height 22
click at [699, 161] on p "Lorem ipsum dolor sit amet, consectetur adipiscing elit, sed do eiusmod tempor …" at bounding box center [719, 169] width 267 height 19
click at [703, 152] on div "YOU ARE PERFECT Text Block Your Body love Lingerie Heading Lorem ipsum dolor si…" at bounding box center [719, 149] width 269 height 174
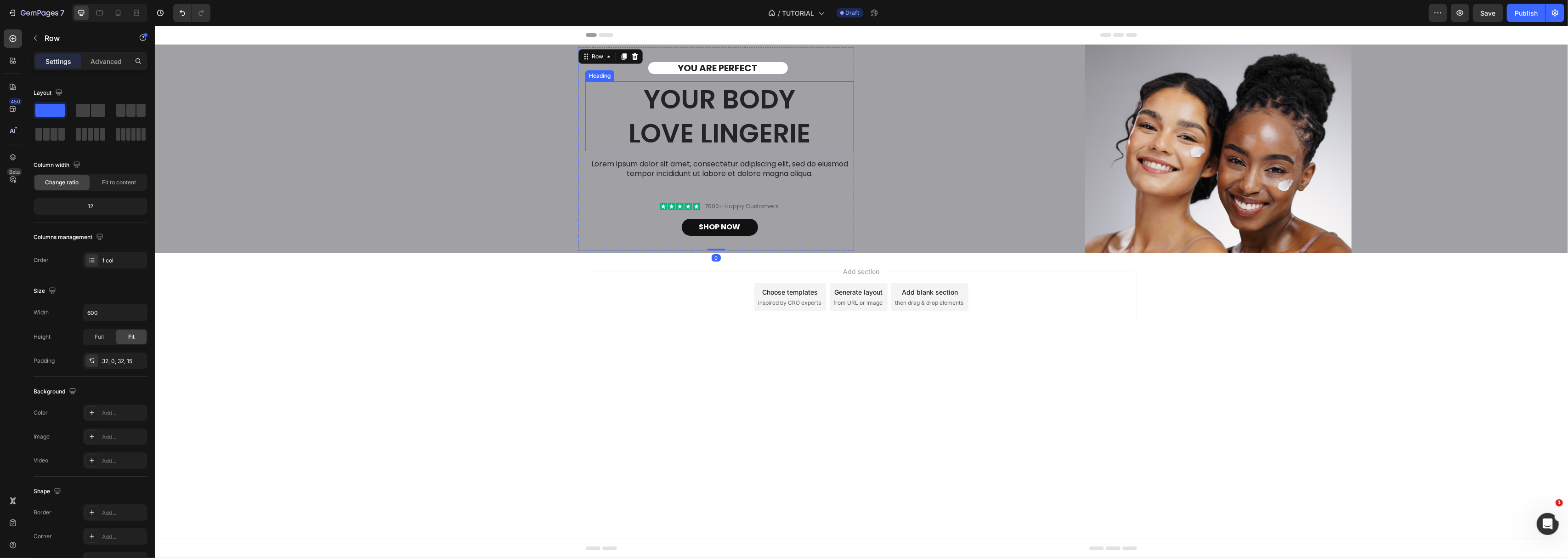
click at [670, 120] on h2 "Your Body love Lingerie" at bounding box center [719, 116] width 269 height 70
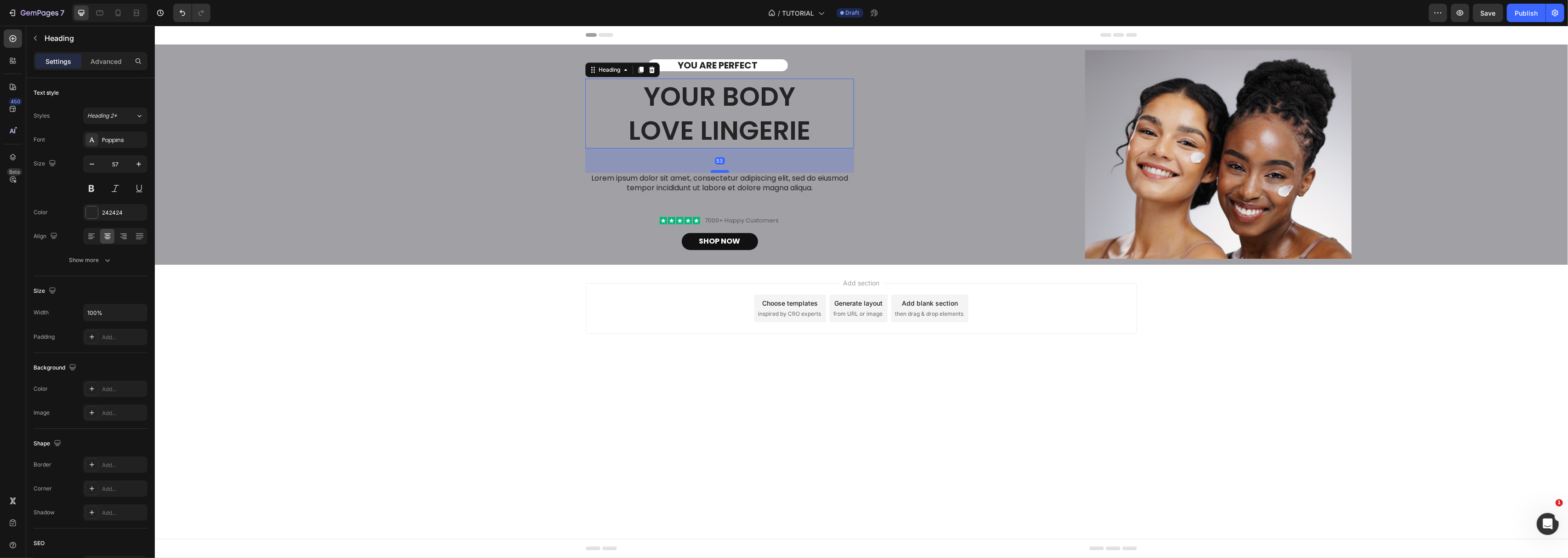
drag, startPoint x: 722, startPoint y: 156, endPoint x: 720, endPoint y: 174, distance: 18.1
click at [720, 174] on div "YOU ARE PERFECT Text Block Your Body love Lingerie Heading 53 Lorem ipsum dolor…" at bounding box center [719, 154] width 269 height 191
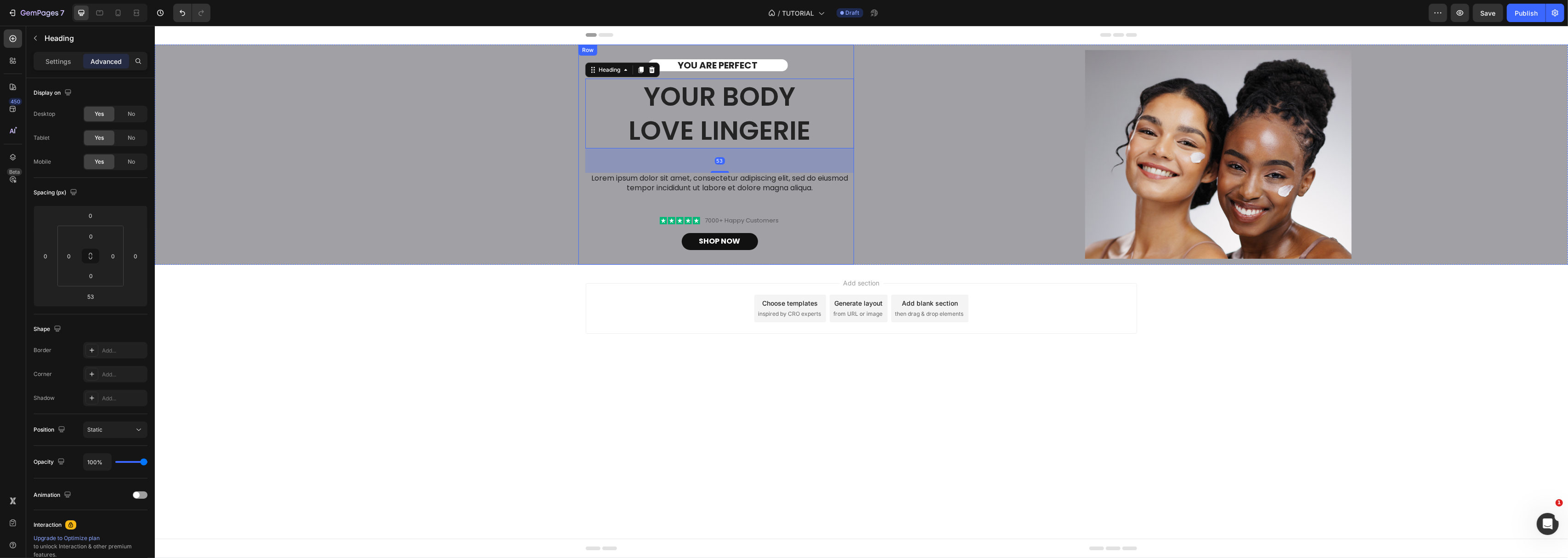
click at [716, 202] on div "YOU ARE PERFECT Text Block Your Body love Lingerie Heading 53 Lorem ipsum dolor…" at bounding box center [719, 154] width 269 height 191
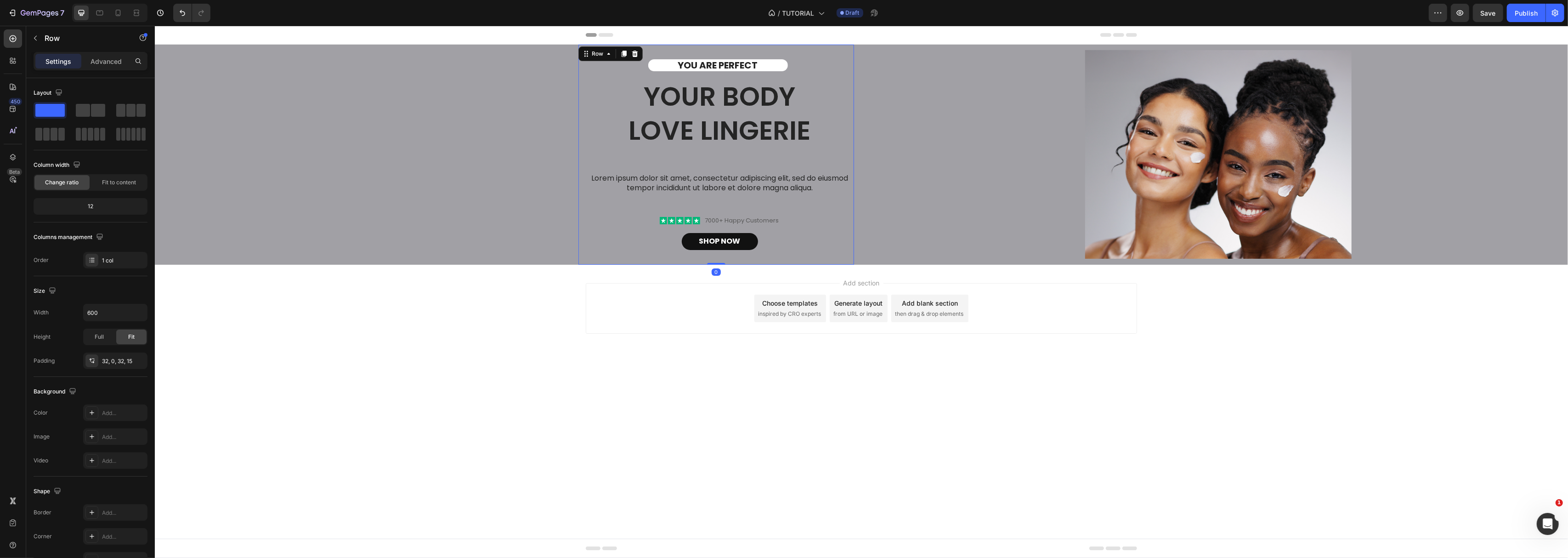
click at [716, 202] on div "YOU ARE PERFECT Text Block Your Body love Lingerie Heading Lorem ipsum dolor si…" at bounding box center [719, 154] width 269 height 191
click at [700, 197] on div "YOU ARE PERFECT Text Block Your Body love Lingerie Heading Lorem ipsum dolor si…" at bounding box center [719, 154] width 269 height 191
click at [698, 190] on p "Lorem ipsum dolor sit amet, consectetur adipiscing elit, sed do eiusmod tempor …" at bounding box center [719, 183] width 267 height 19
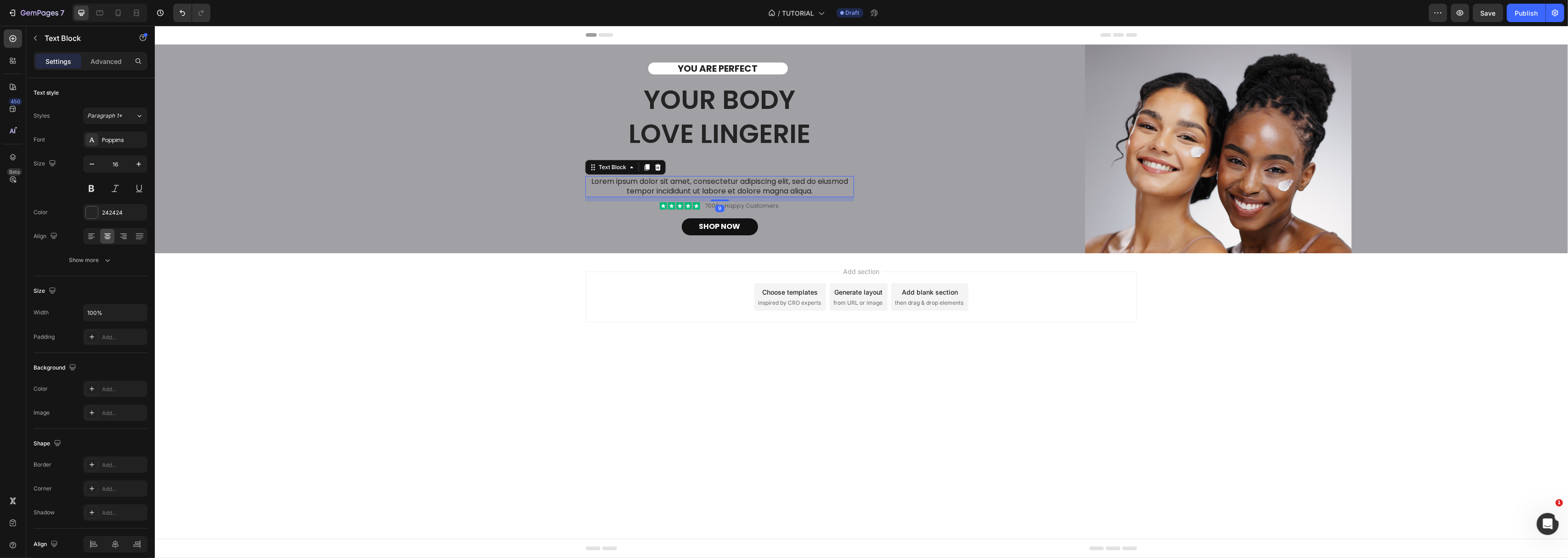
drag, startPoint x: 723, startPoint y: 215, endPoint x: 725, endPoint y: 197, distance: 18.1
click at [725, 197] on div "9" at bounding box center [719, 197] width 269 height 0
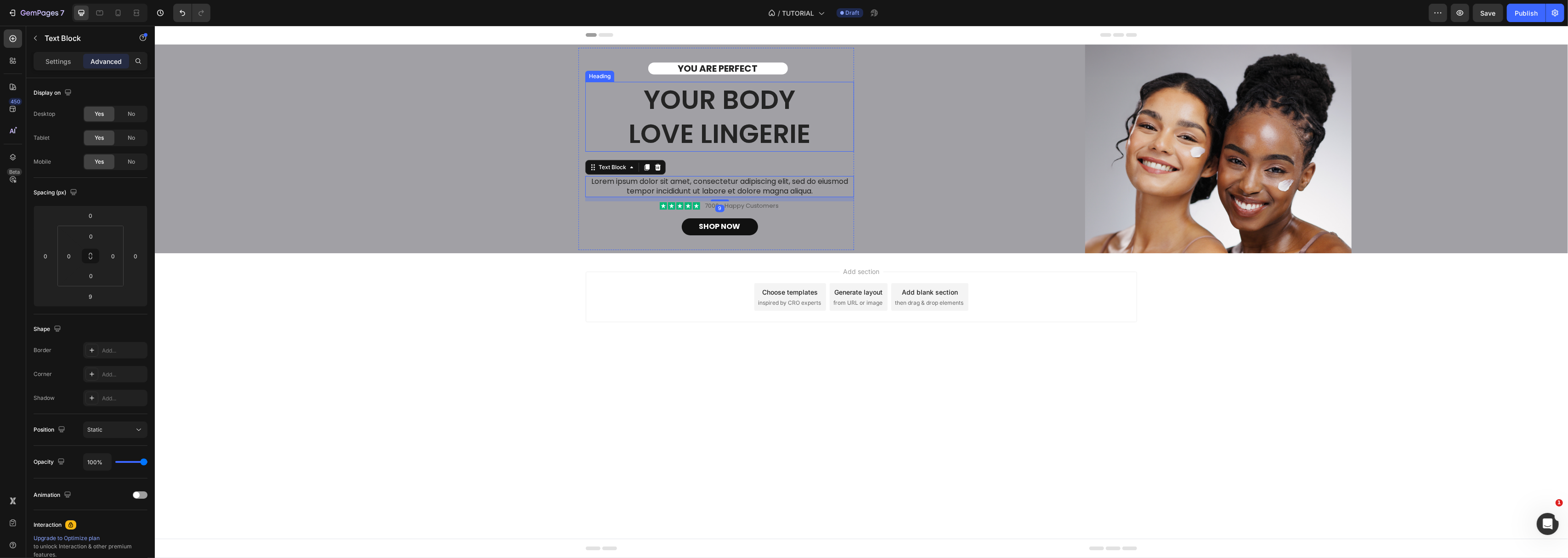
click at [731, 121] on h2 "Your Body love Lingerie" at bounding box center [719, 116] width 269 height 70
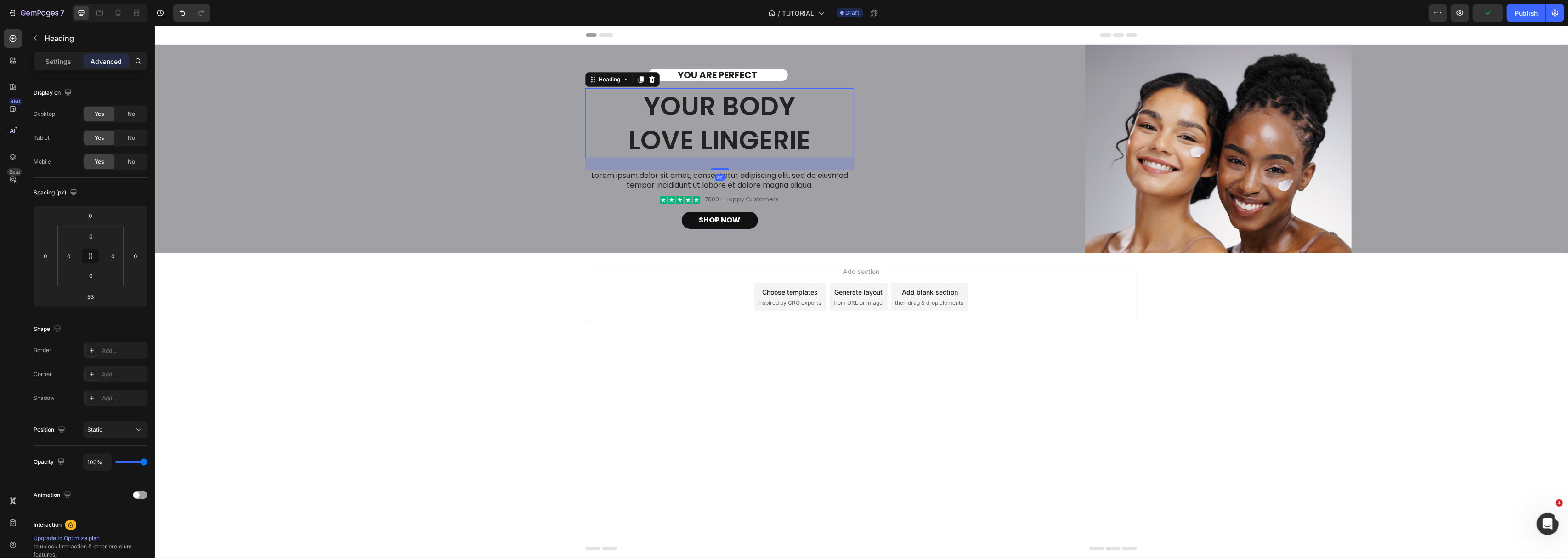
drag, startPoint x: 718, startPoint y: 171, endPoint x: 720, endPoint y: 162, distance: 9.2
click at [720, 158] on div "26" at bounding box center [719, 158] width 269 height 0
type input "26"
click at [713, 77] on p "YOU ARE PERFECT" at bounding box center [717, 75] width 80 height 12
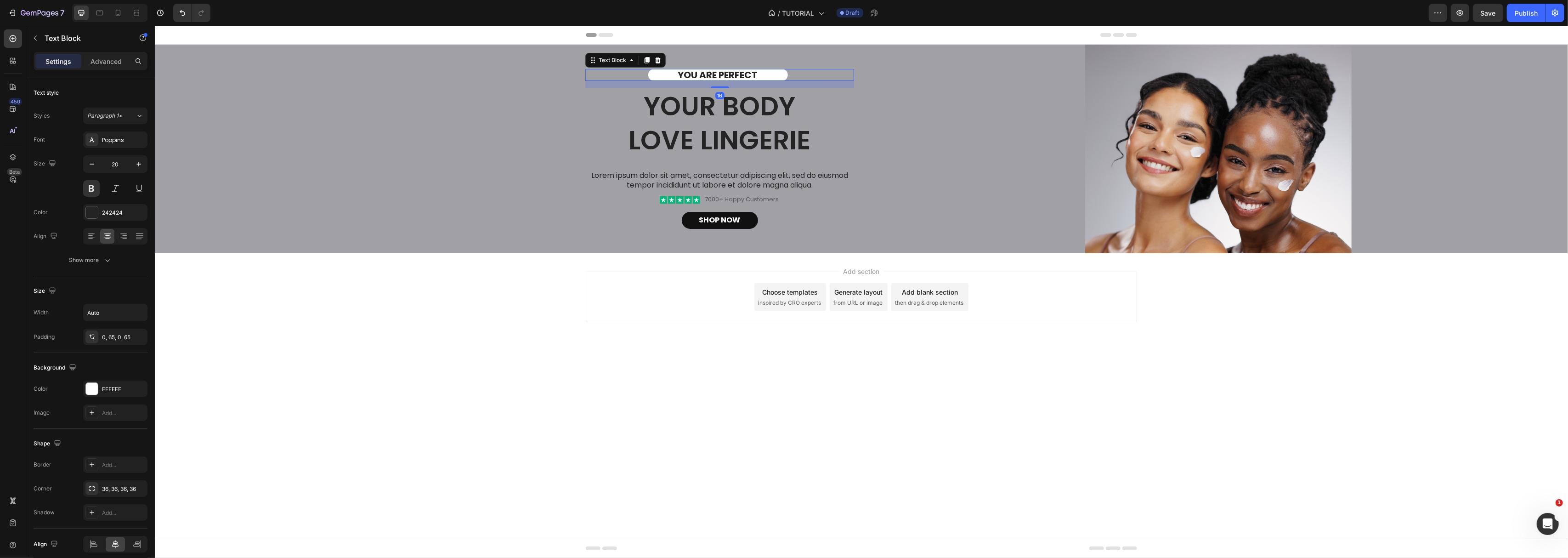
click at [477, 298] on div "Add section Choose templates inspired by CRO experts Generate layout from URL o…" at bounding box center [861, 310] width 1413 height 113
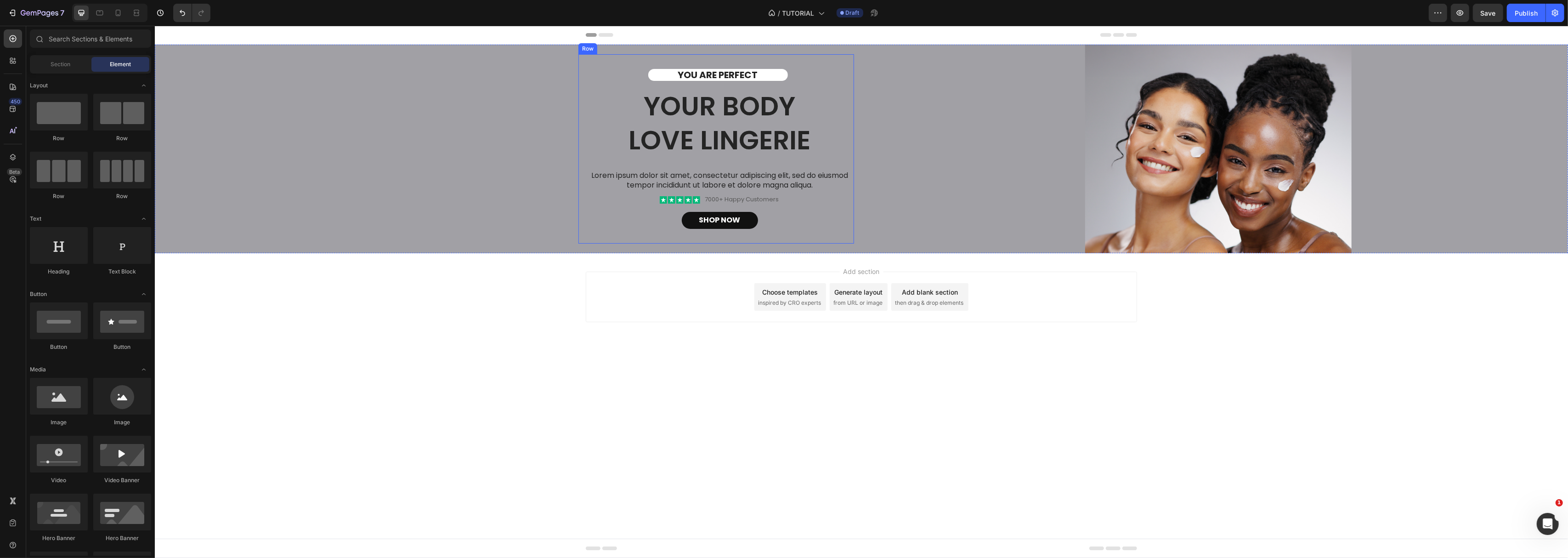
click at [686, 83] on div "YOU ARE PERFECT Text Block Your Body love Lingerie Heading Lorem ipsum dolor si…" at bounding box center [719, 149] width 269 height 160
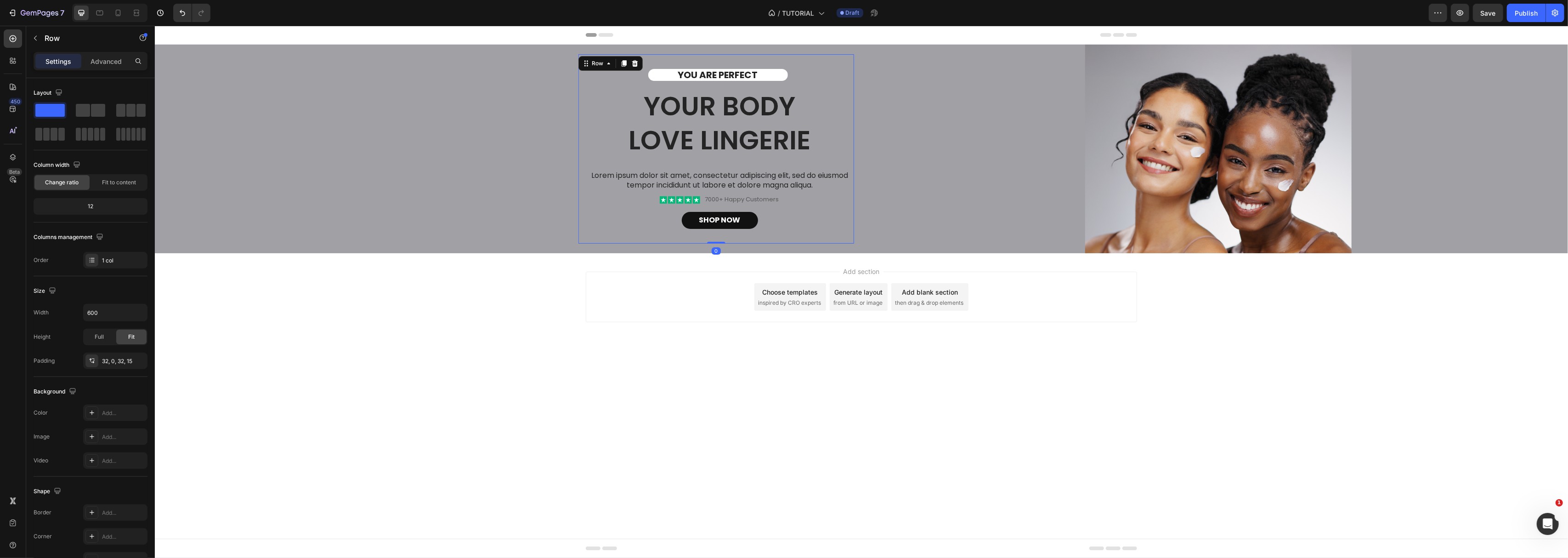
click at [724, 82] on div "YOU ARE PERFECT Text Block Your Body love Lingerie Heading Lorem ipsum dolor si…" at bounding box center [719, 149] width 269 height 160
click at [728, 75] on p "YOU ARE PERFECT" at bounding box center [717, 75] width 80 height 12
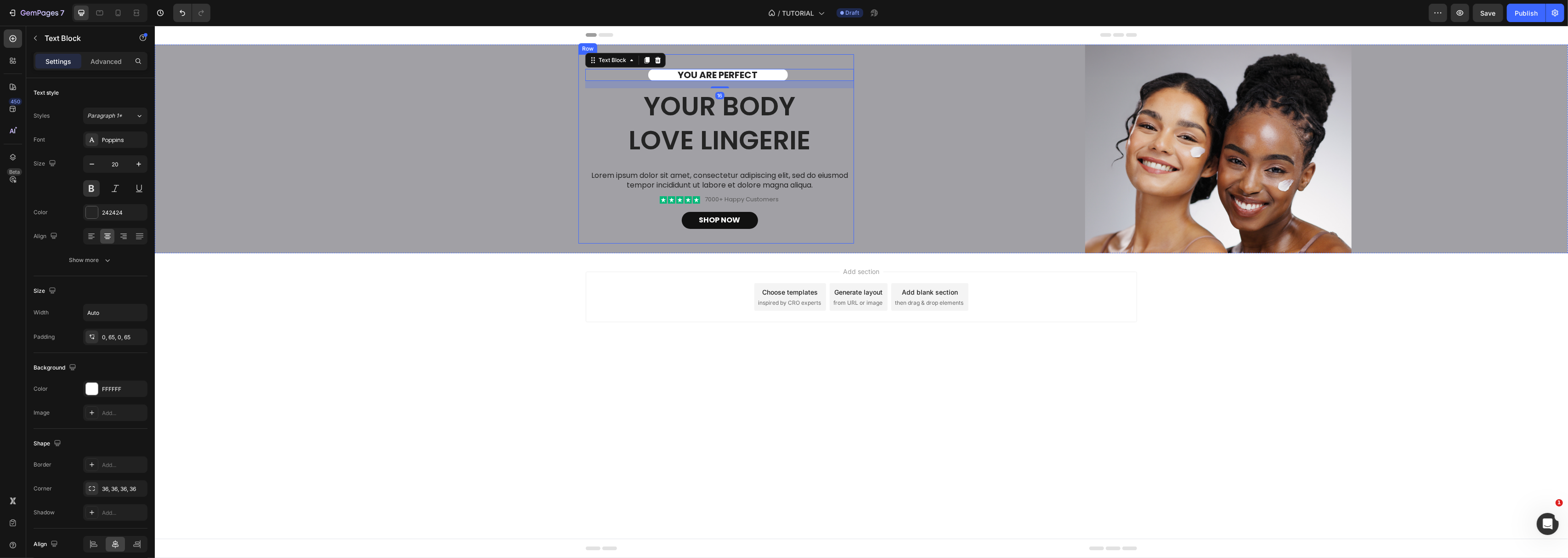
click at [718, 156] on h2 "Your Body love Lingerie" at bounding box center [719, 123] width 269 height 70
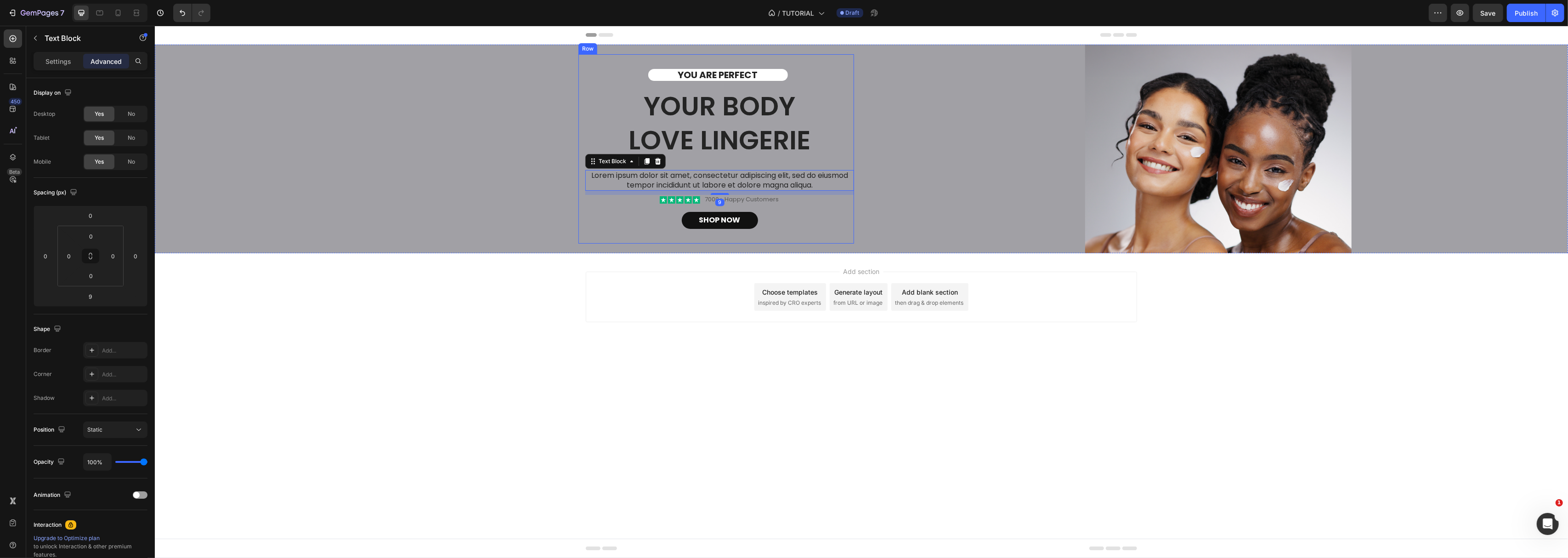
click at [720, 166] on div "YOU ARE PERFECT Text Block Your Body love Lingerie Heading Lorem ipsum dolor si…" at bounding box center [719, 149] width 269 height 160
click at [720, 162] on div "YOU ARE PERFECT Text Block Your Body love Lingerie Heading Lorem ipsum dolor si…" at bounding box center [719, 149] width 269 height 160
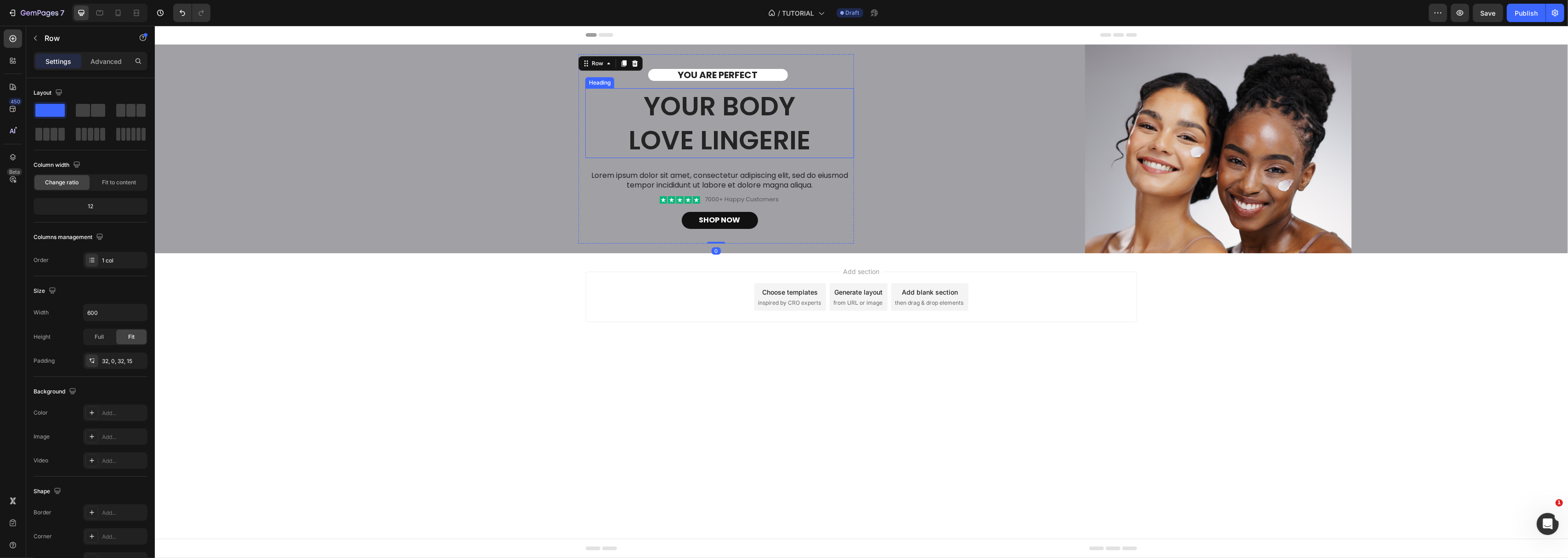
drag, startPoint x: 720, startPoint y: 146, endPoint x: 720, endPoint y: 155, distance: 9.0
click at [720, 146] on h2 "Your Body love Lingerie" at bounding box center [719, 123] width 269 height 70
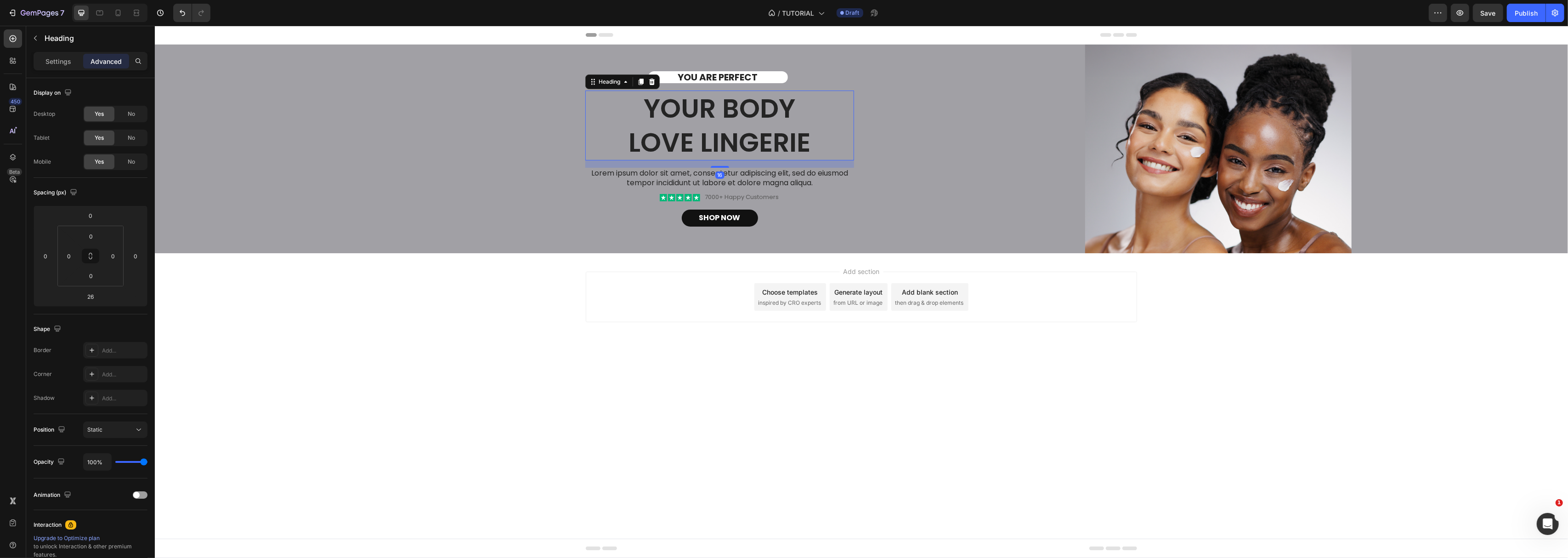
click at [720, 160] on div "16" at bounding box center [719, 160] width 269 height 0
type input "16"
click at [480, 337] on div "Add section Choose templates inspired by CRO experts Generate layout from URL o…" at bounding box center [861, 310] width 1413 height 113
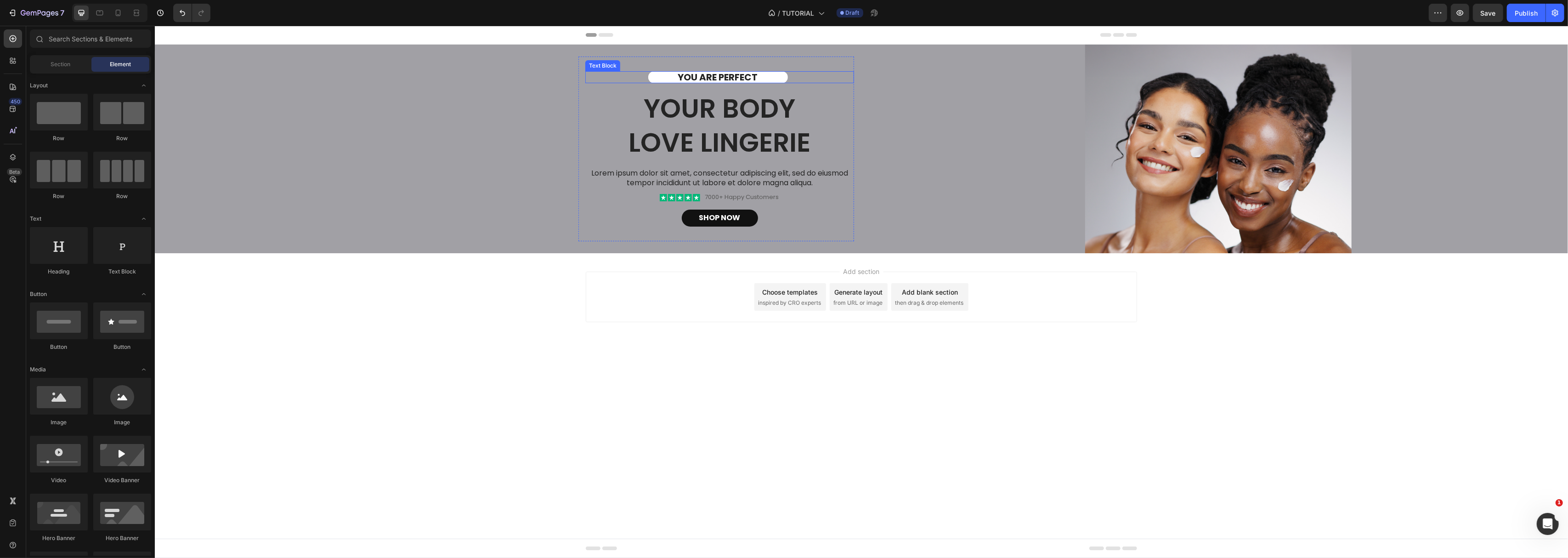
click at [668, 80] on div "YOU ARE PERFECT" at bounding box center [717, 77] width 140 height 12
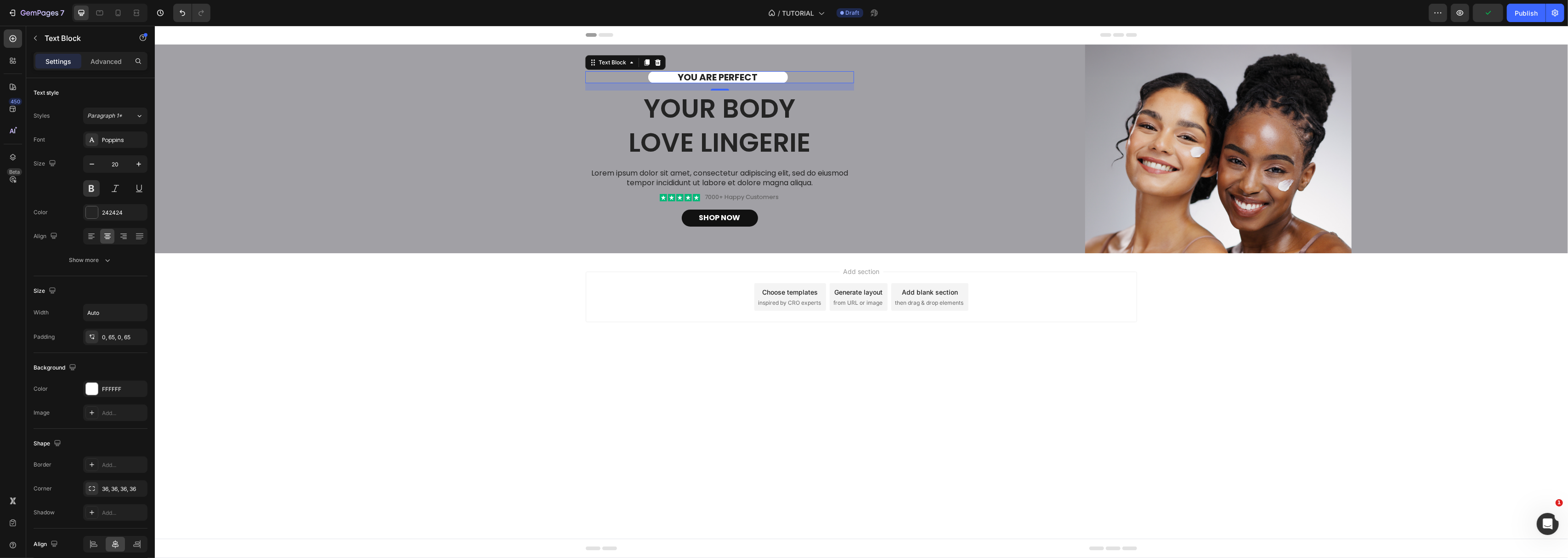
click at [660, 78] on div "YOU ARE PERFECT" at bounding box center [717, 77] width 140 height 12
click at [123, 343] on div "0, 65, 0, 65" at bounding box center [115, 337] width 64 height 16
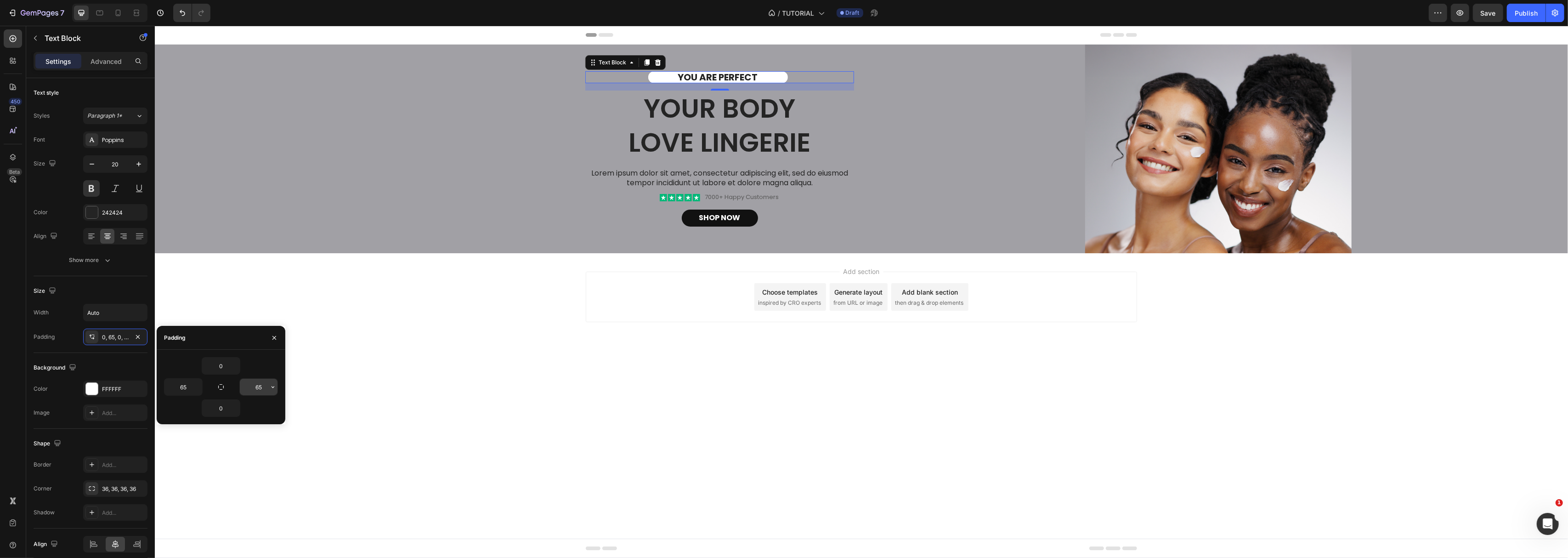
click at [261, 387] on input "65" at bounding box center [259, 387] width 37 height 16
type input "42"
drag, startPoint x: 194, startPoint y: 385, endPoint x: 181, endPoint y: 389, distance: 13.6
click at [181, 389] on div "65" at bounding box center [183, 387] width 37 height 16
type input "42"
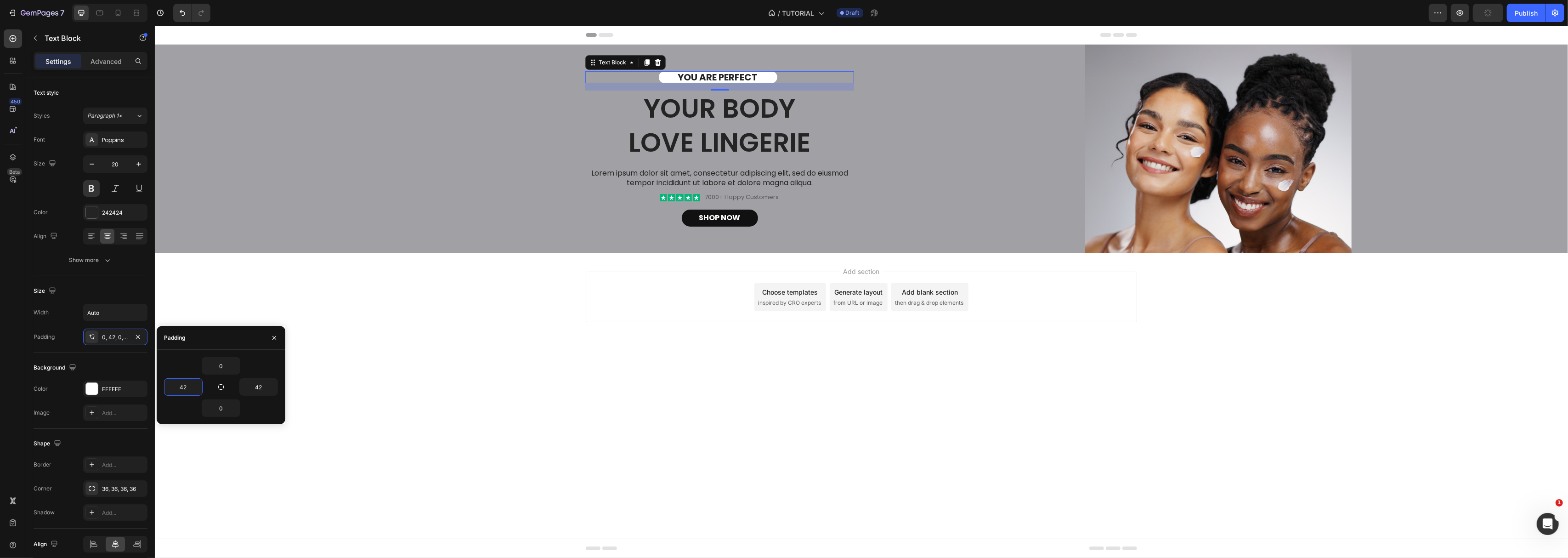
click at [673, 479] on body "Header YOU ARE PERFECT Text Block 16 Your Body love Lingerie Heading Lorem ipsu…" at bounding box center [861, 292] width 1413 height 533
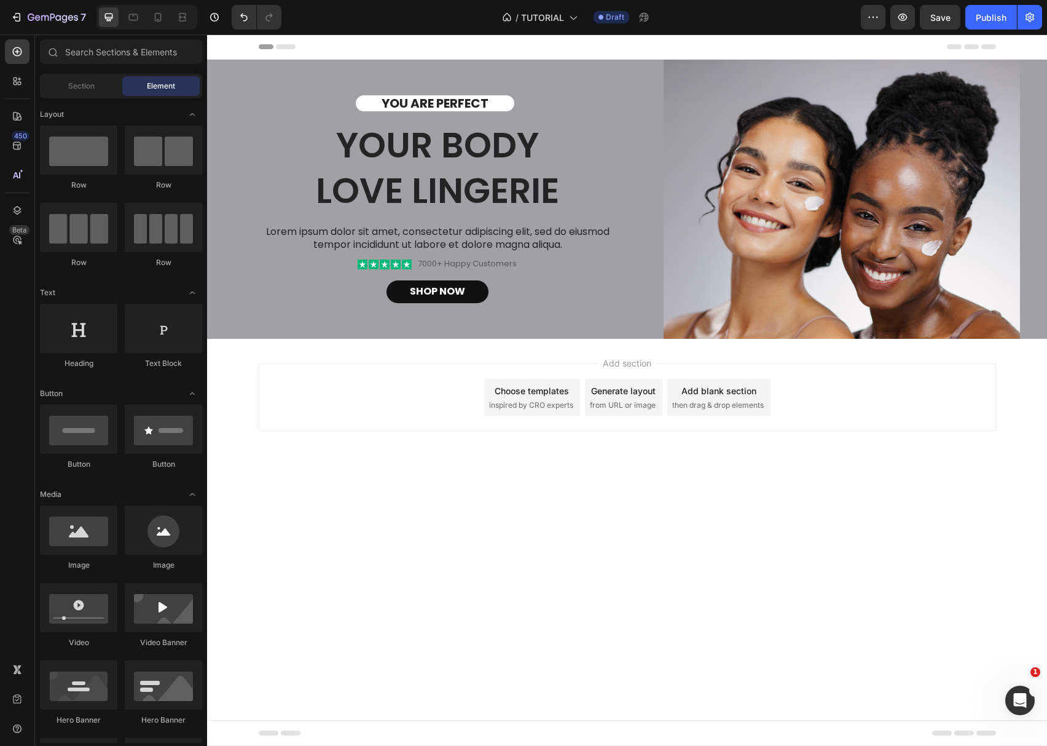
click at [738, 512] on body "Header YOU ARE PERFECT Text Block Your Body love Lingerie Heading Lorem ipsum d…" at bounding box center [627, 389] width 840 height 711
click at [11, 50] on icon at bounding box center [17, 51] width 12 height 12
click at [69, 163] on div at bounding box center [78, 149] width 77 height 49
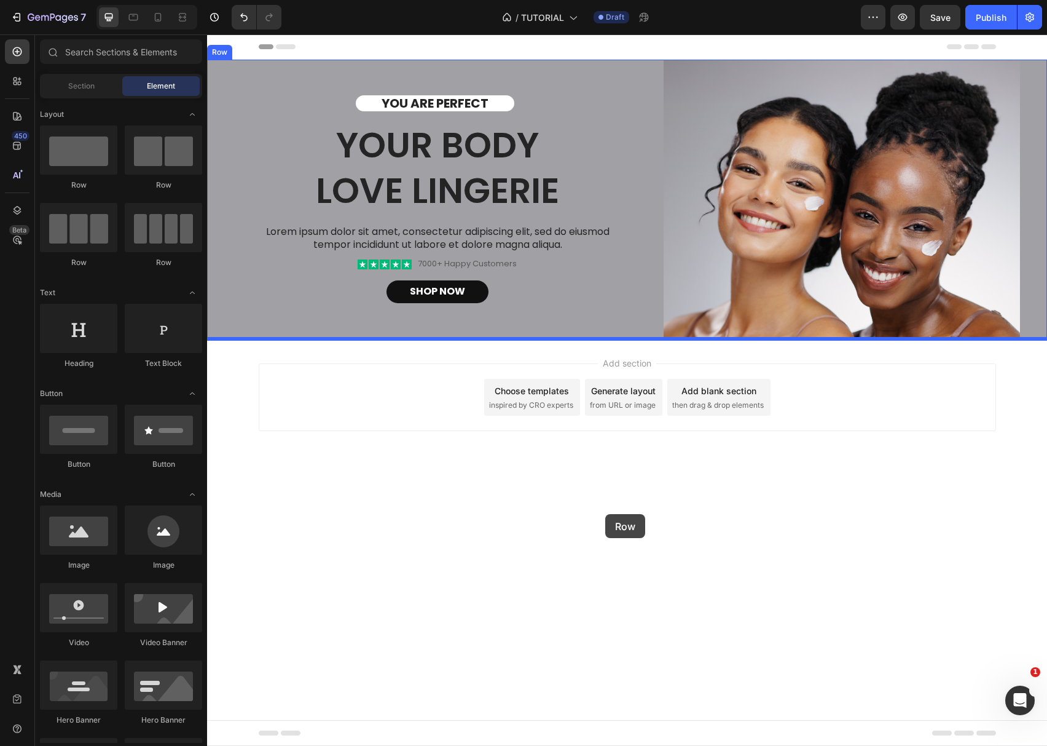
drag, startPoint x: 277, startPoint y: 197, endPoint x: 605, endPoint y: 514, distance: 456.4
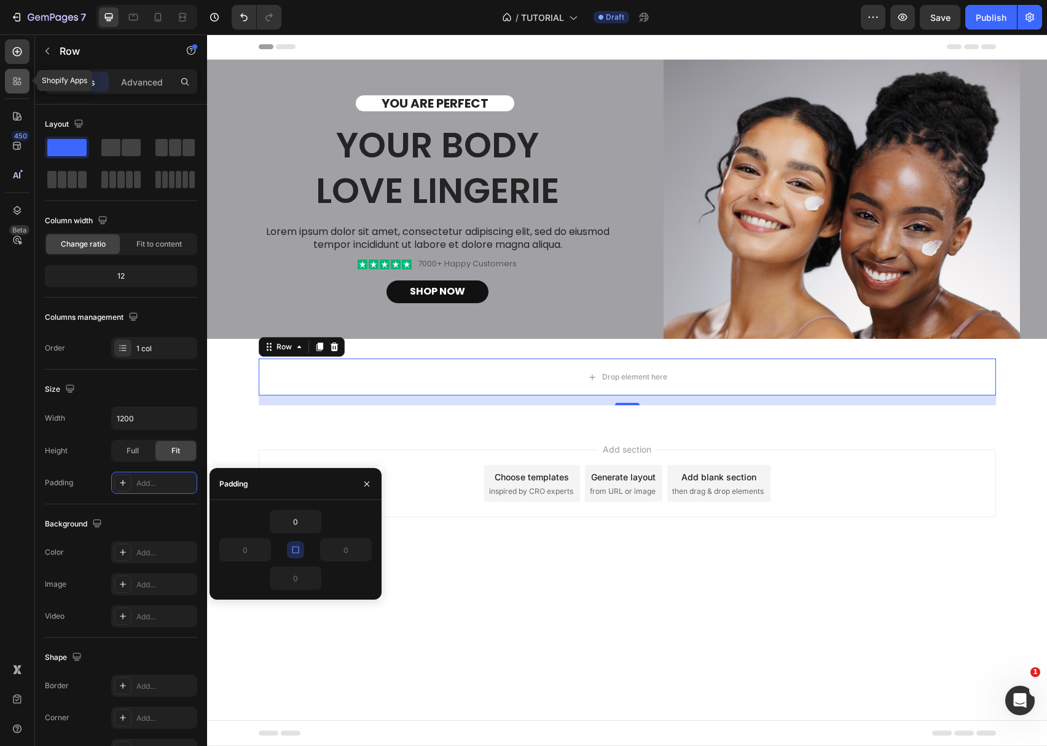
click at [12, 87] on icon at bounding box center [17, 81] width 12 height 12
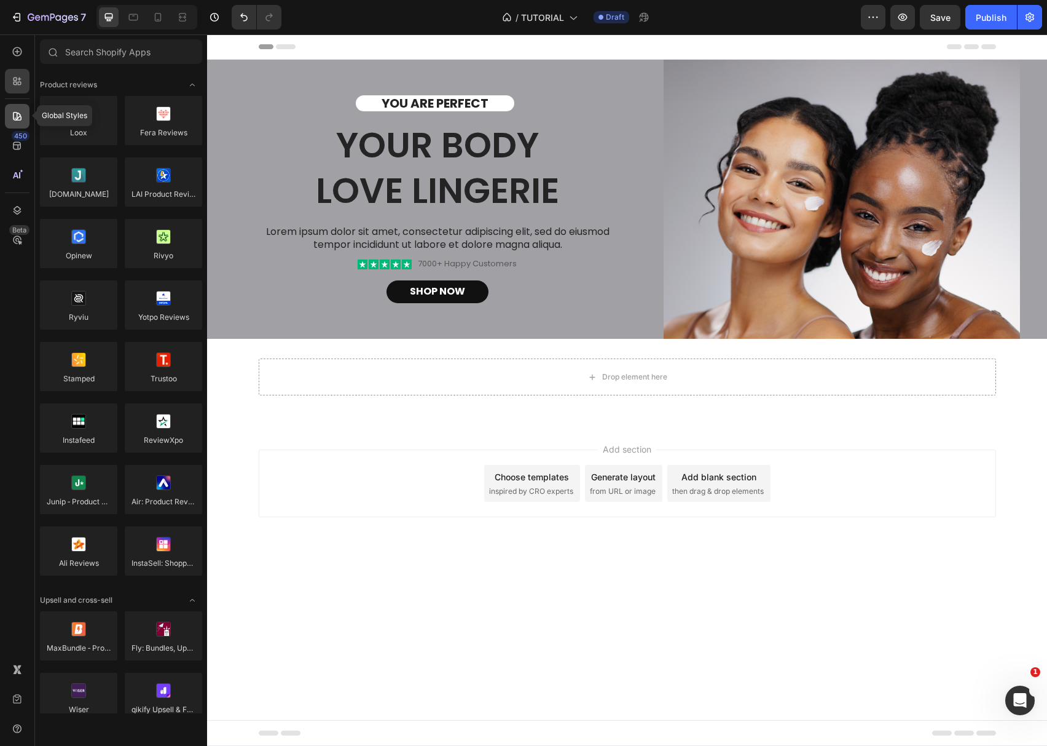
click at [13, 120] on icon at bounding box center [17, 116] width 12 height 12
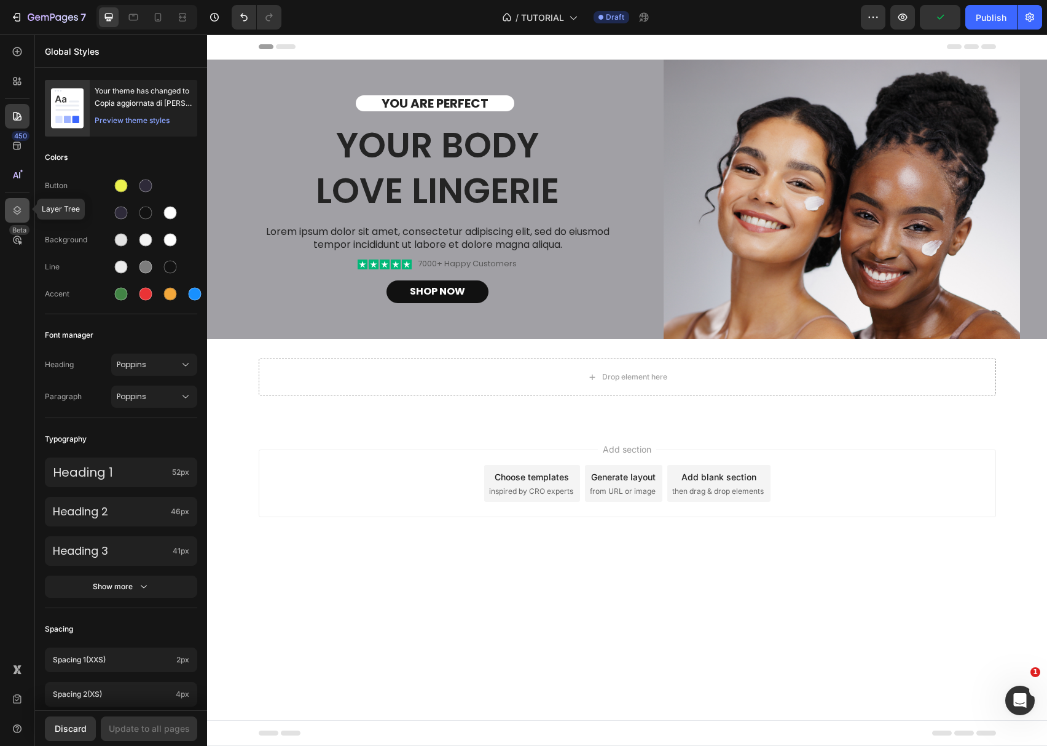
click at [14, 210] on icon at bounding box center [18, 210] width 8 height 9
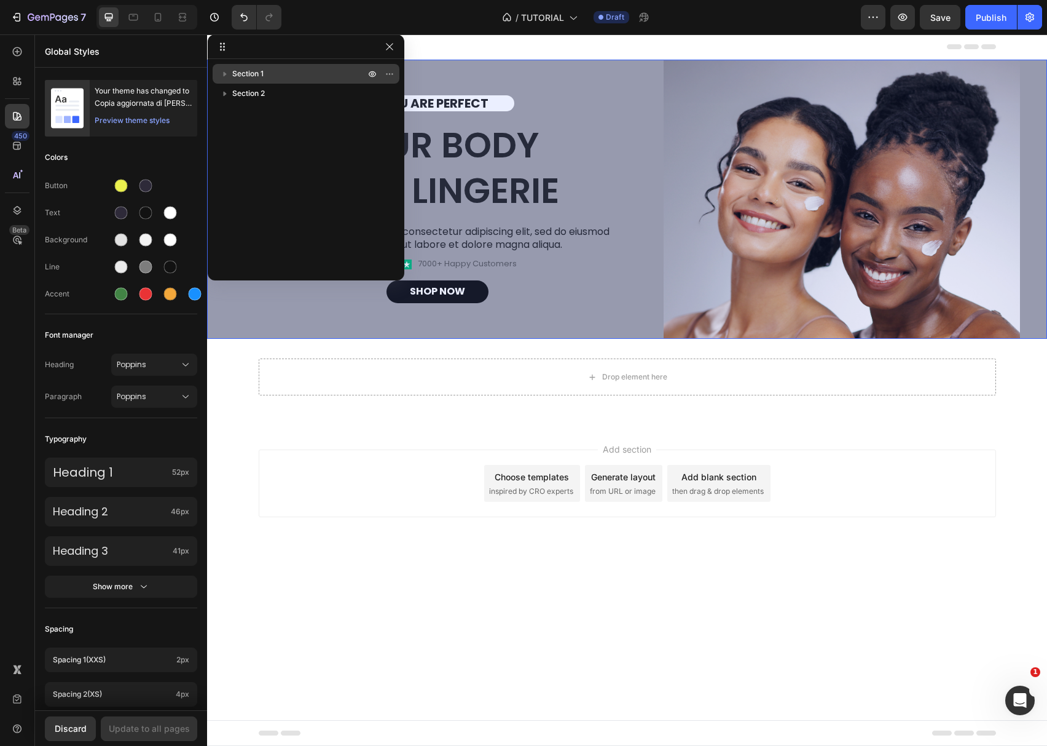
click at [225, 74] on icon "button" at bounding box center [225, 74] width 3 height 4
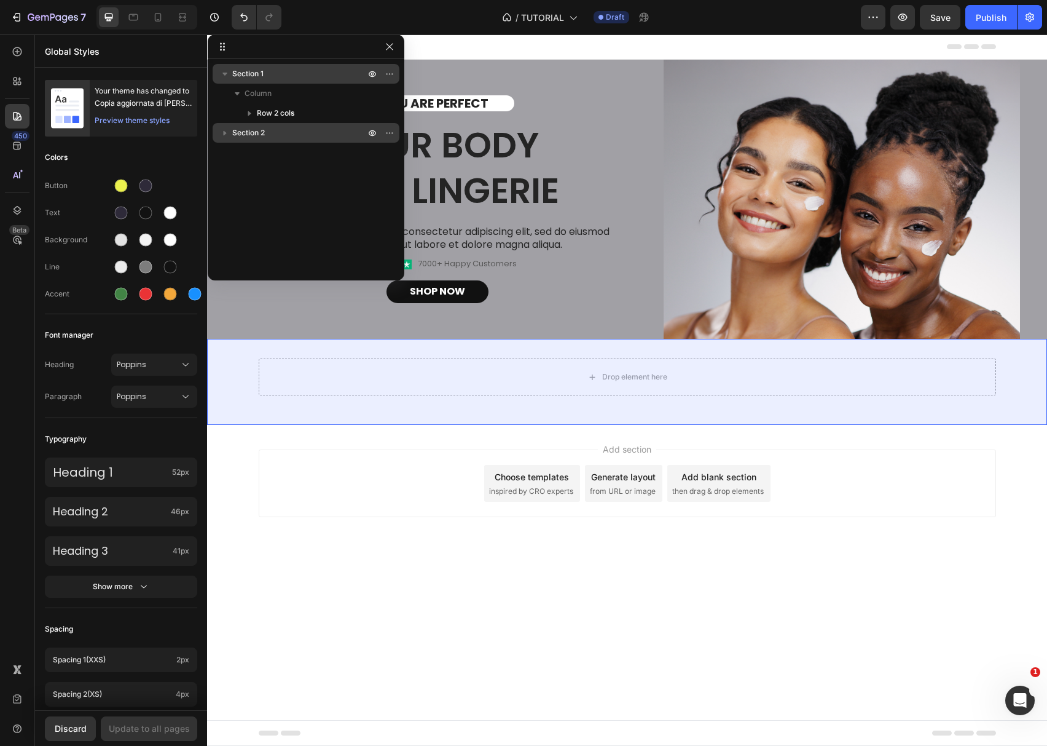
click at [226, 132] on icon "button" at bounding box center [225, 133] width 12 height 12
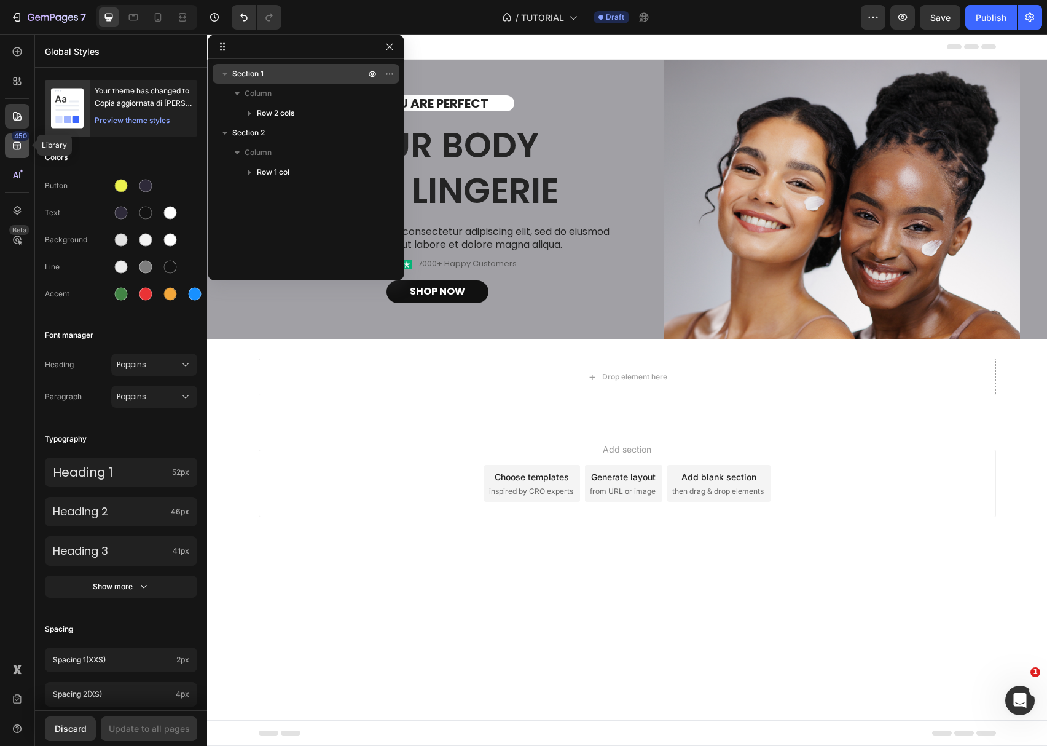
click at [17, 148] on icon at bounding box center [17, 146] width 12 height 12
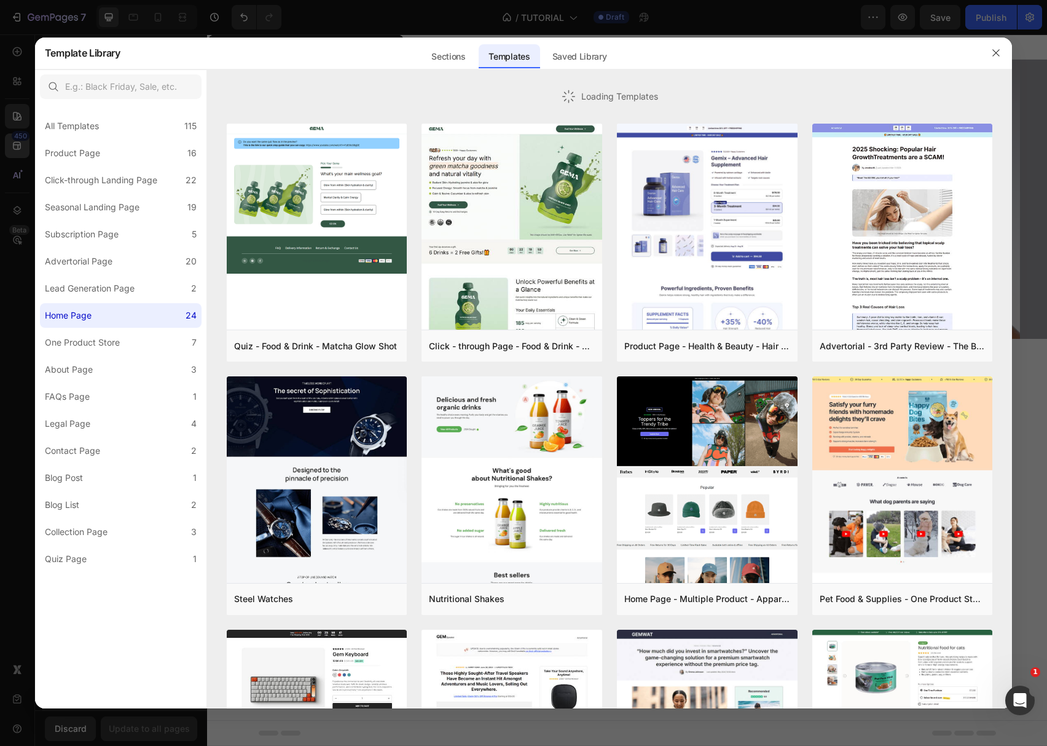
click at [17, 148] on div at bounding box center [523, 373] width 1047 height 746
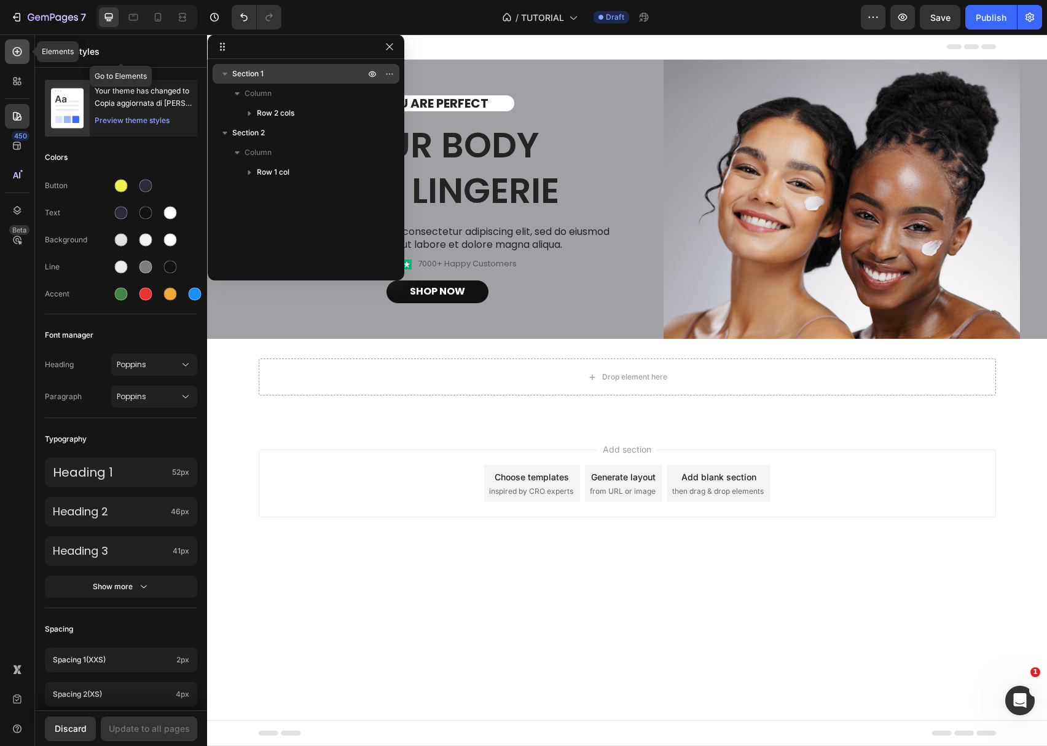
click at [11, 57] on icon at bounding box center [17, 51] width 12 height 12
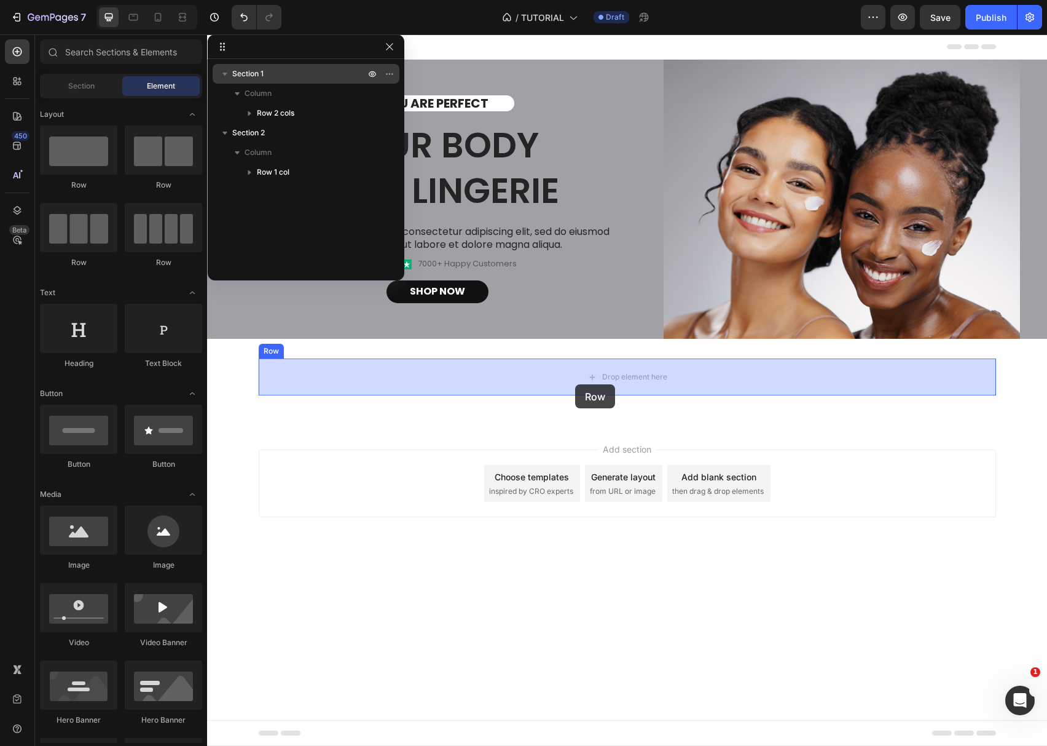
drag, startPoint x: 321, startPoint y: 212, endPoint x: 575, endPoint y: 384, distance: 306.7
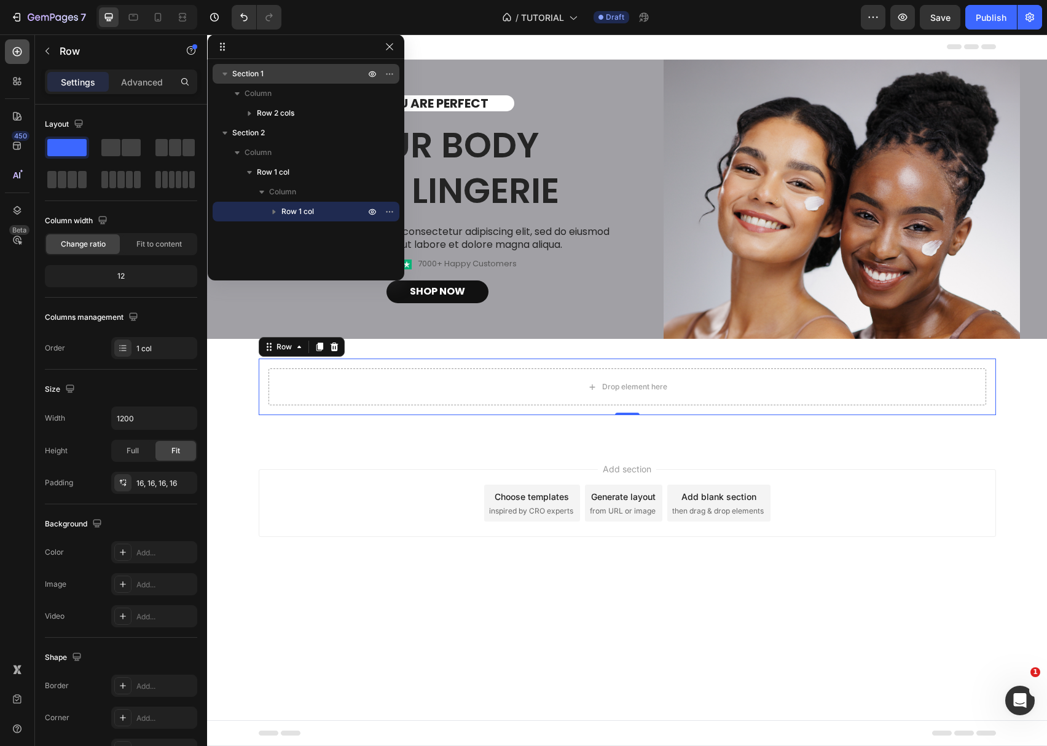
click at [17, 55] on icon at bounding box center [17, 51] width 12 height 12
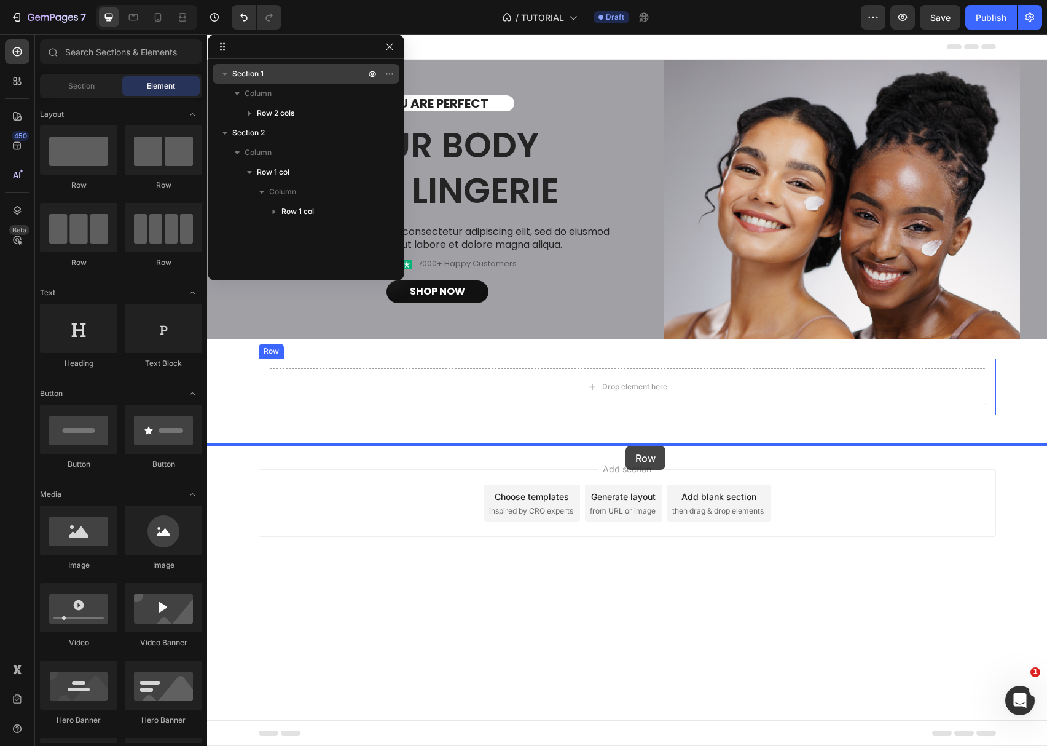
drag, startPoint x: 338, startPoint y: 244, endPoint x: 626, endPoint y: 446, distance: 351.2
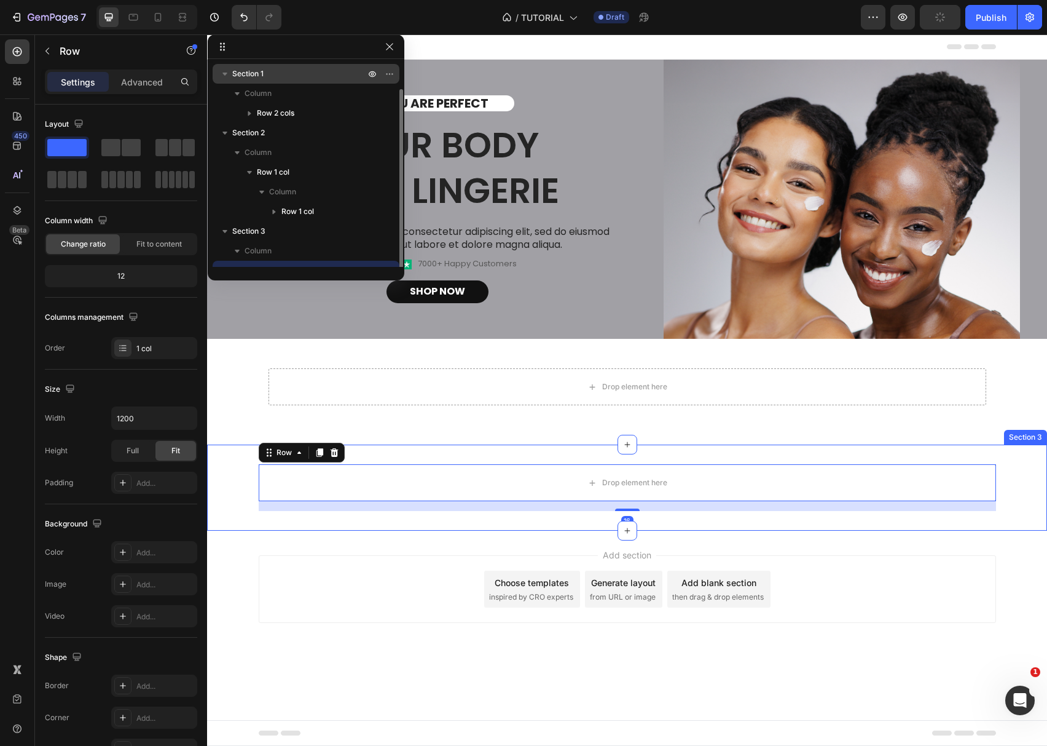
scroll to position [13, 0]
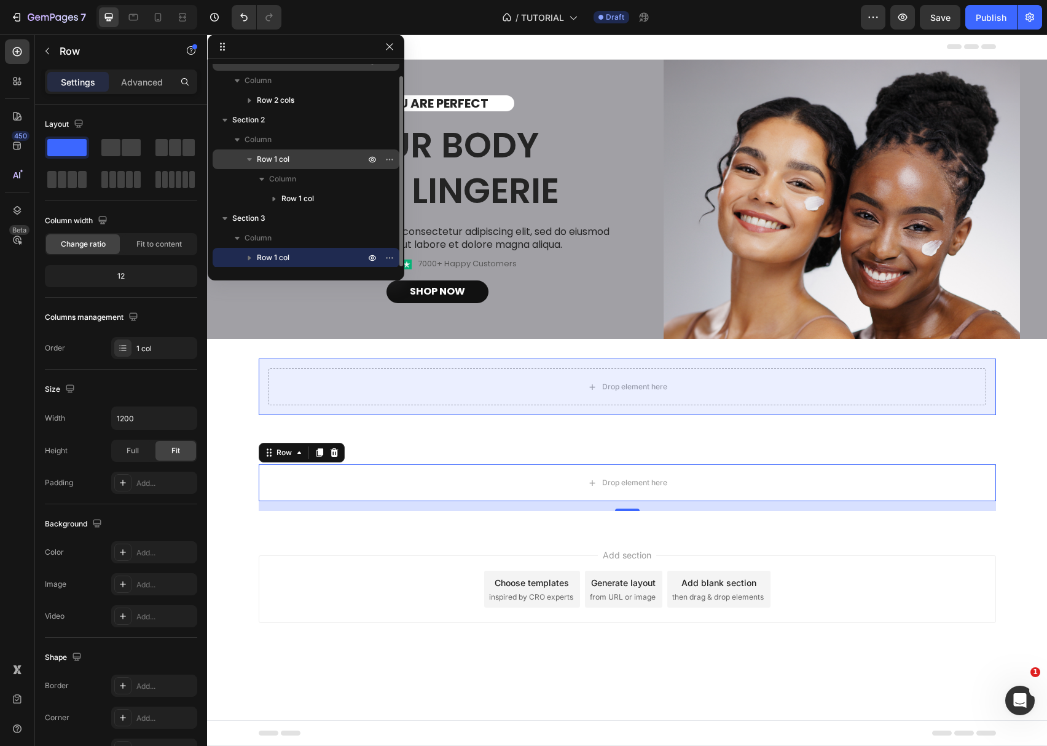
click at [268, 163] on span "Row 1 col" at bounding box center [273, 159] width 33 height 12
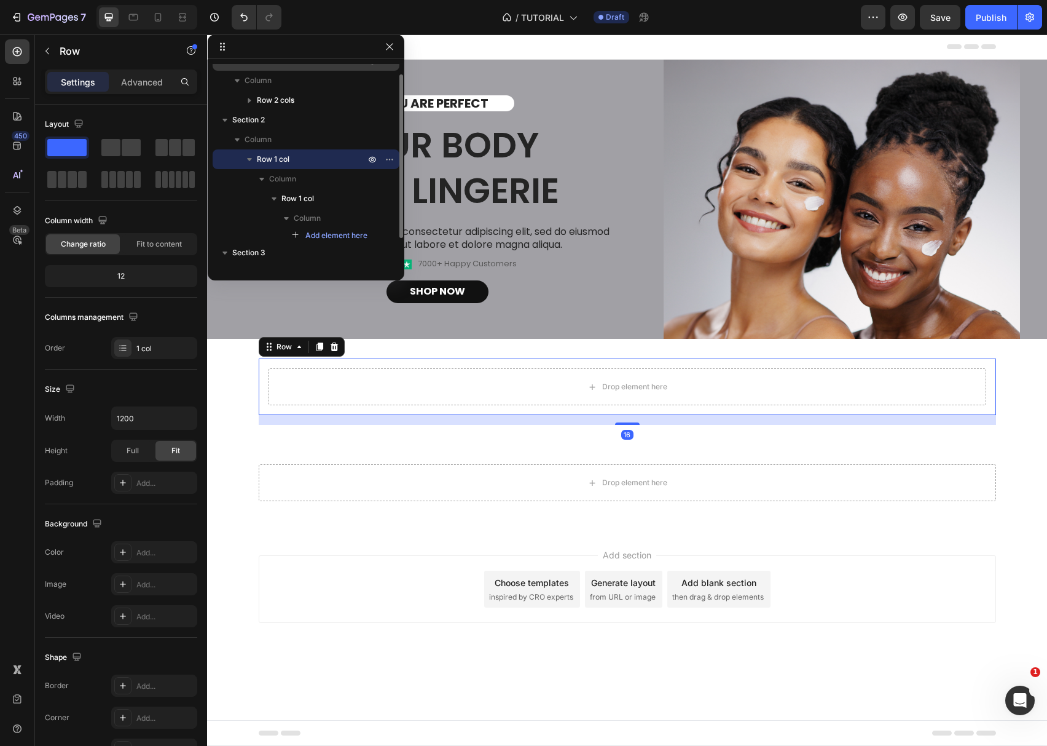
click at [251, 160] on icon "button" at bounding box center [249, 159] width 12 height 12
click at [251, 160] on icon "button" at bounding box center [249, 160] width 12 height 12
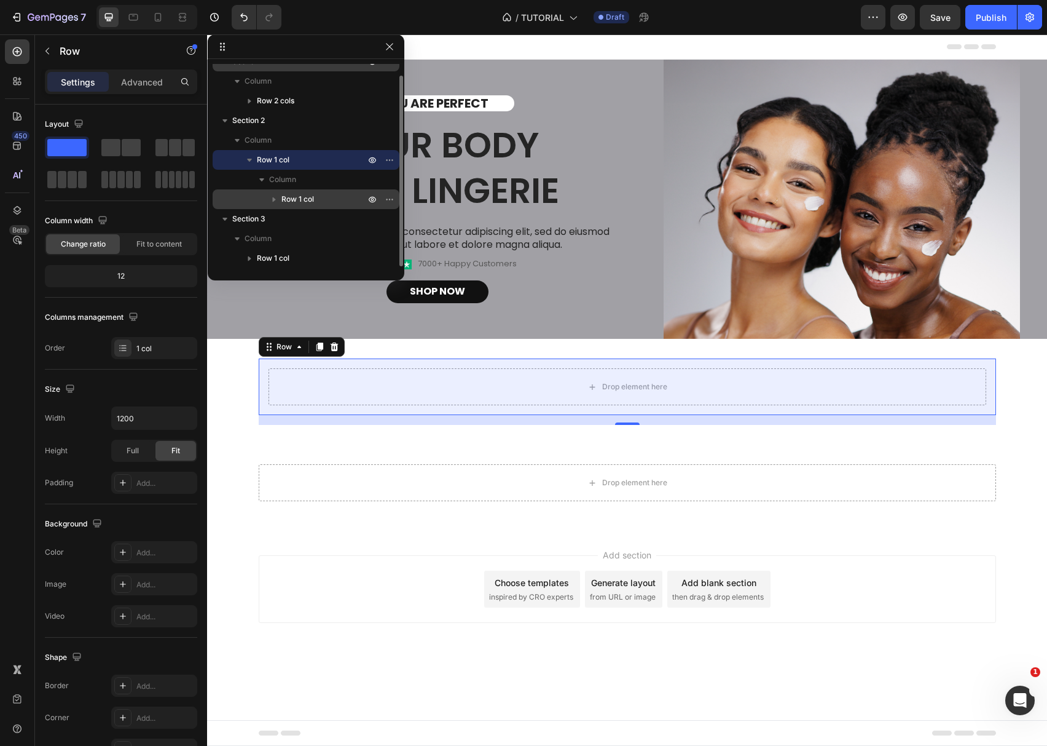
click at [272, 197] on icon "button" at bounding box center [274, 199] width 12 height 12
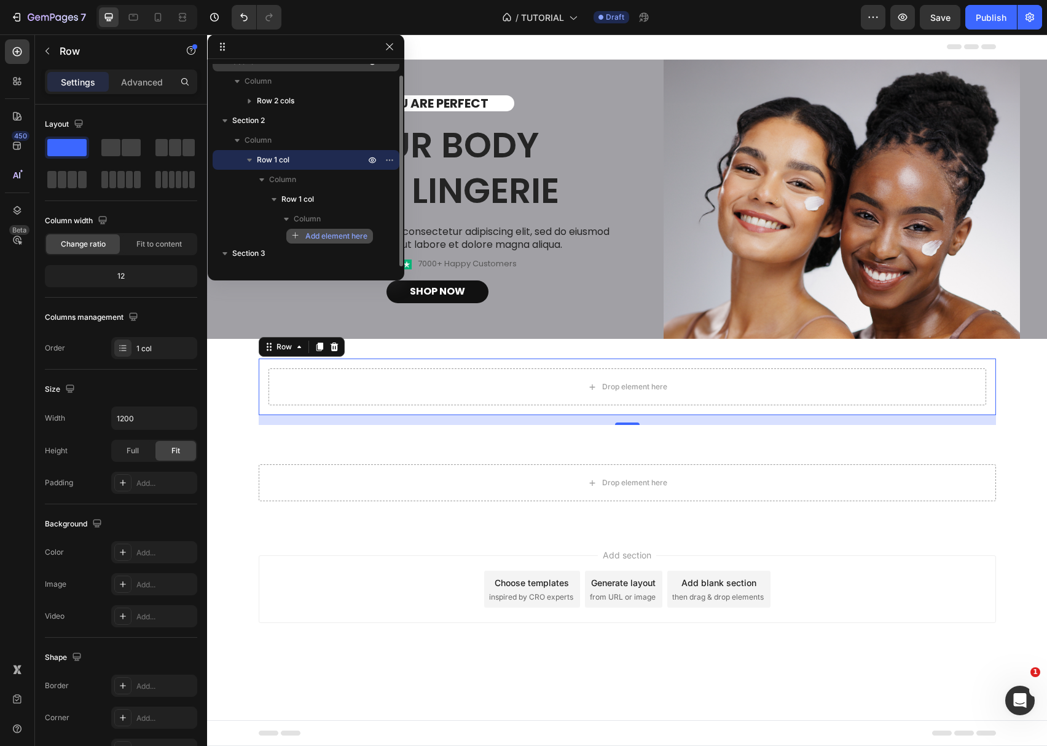
click at [321, 236] on span "Add element here" at bounding box center [336, 235] width 62 height 11
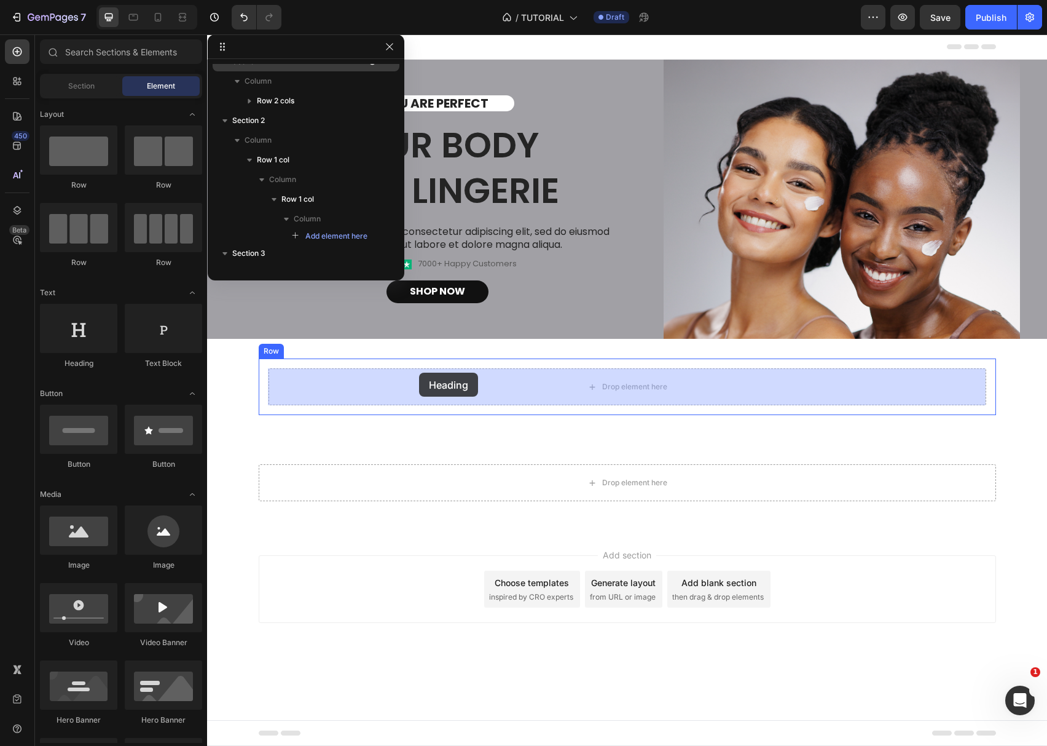
drag, startPoint x: 274, startPoint y: 380, endPoint x: 418, endPoint y: 375, distance: 144.5
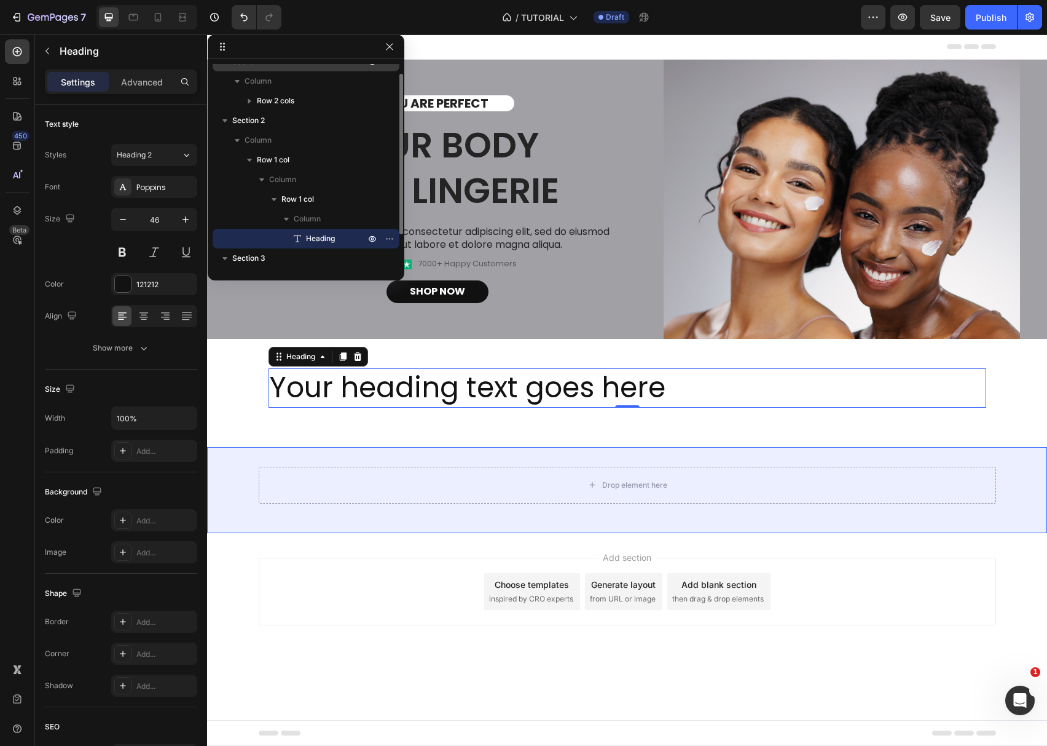
scroll to position [52, 0]
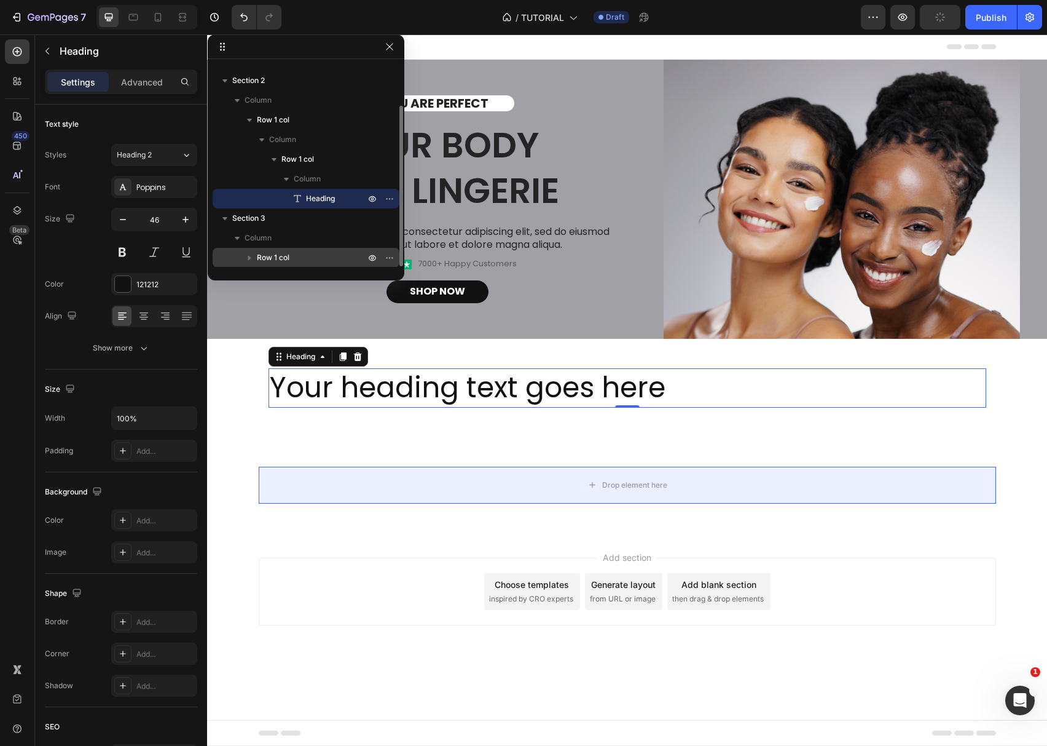
click at [249, 256] on icon "button" at bounding box center [249, 258] width 3 height 5
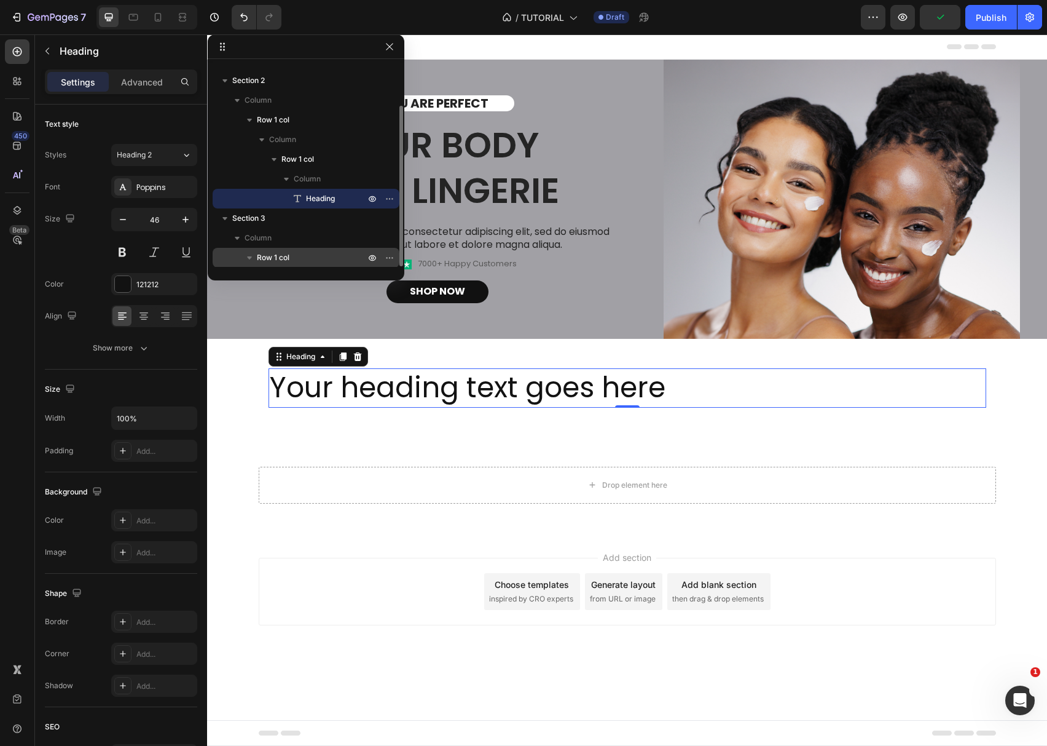
scroll to position [87, 0]
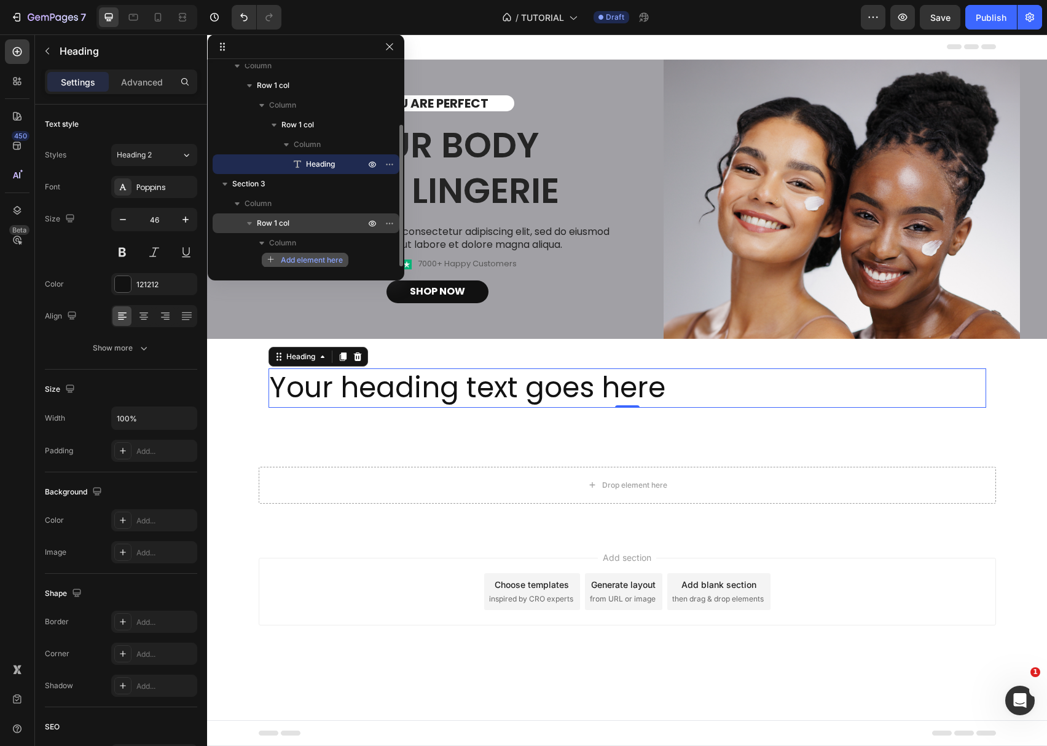
click at [290, 262] on span "Add element here" at bounding box center [312, 259] width 62 height 11
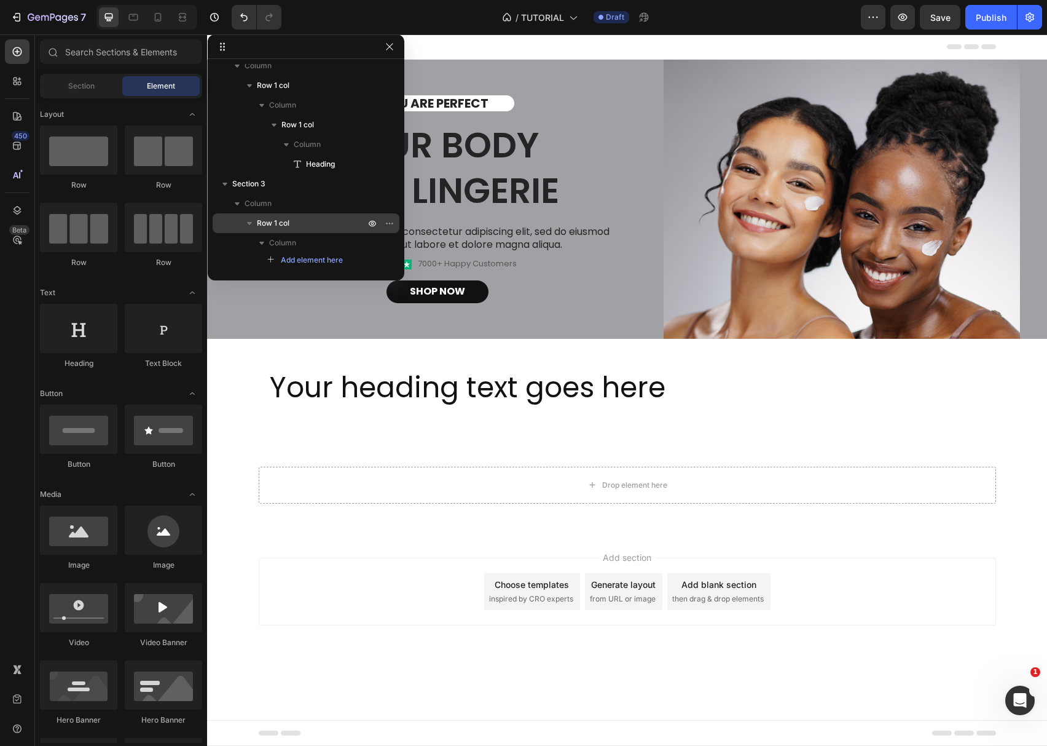
click at [76, 252] on div "Row" at bounding box center [78, 235] width 77 height 65
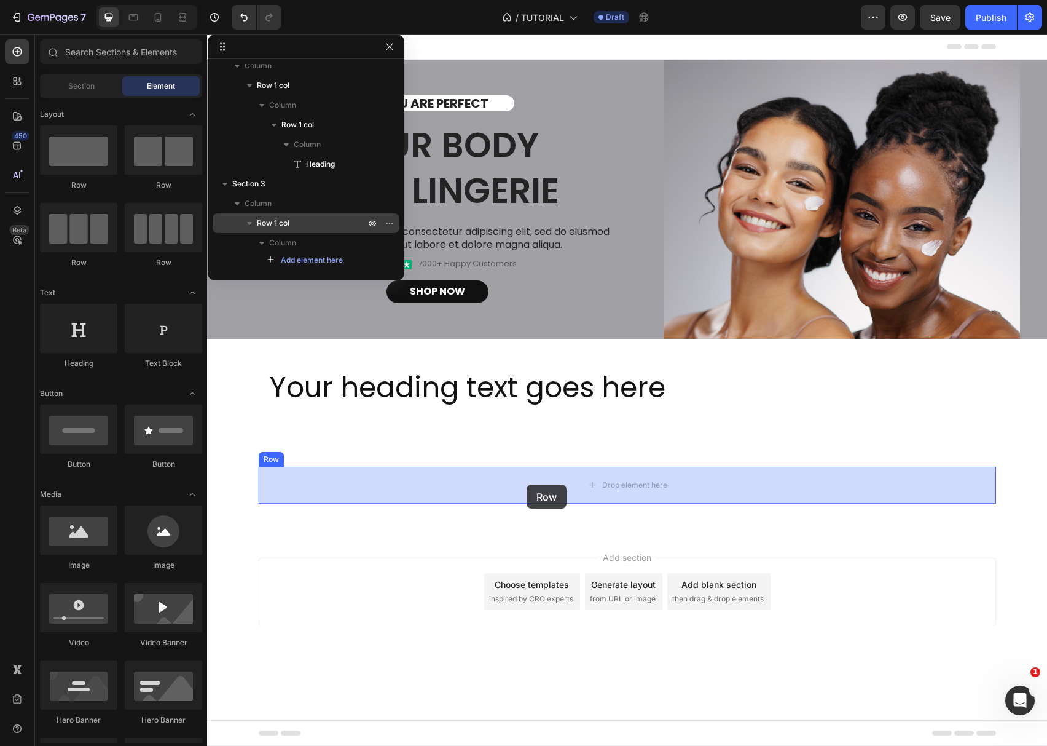
drag, startPoint x: 274, startPoint y: 274, endPoint x: 527, endPoint y: 484, distance: 329.5
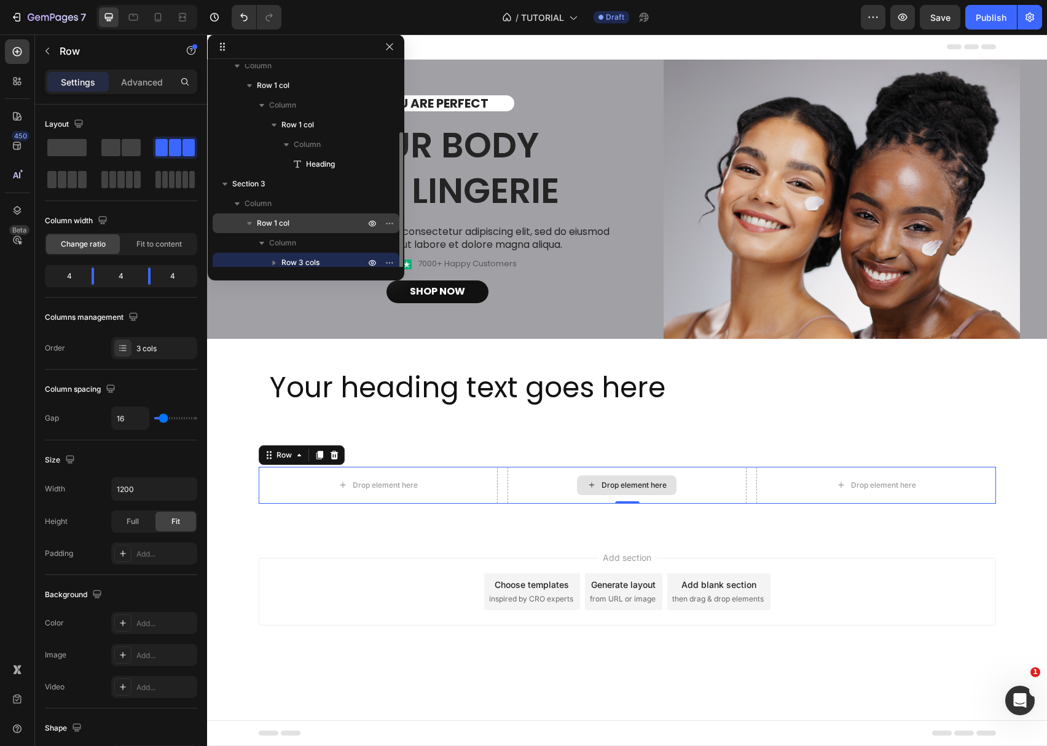
scroll to position [92, 0]
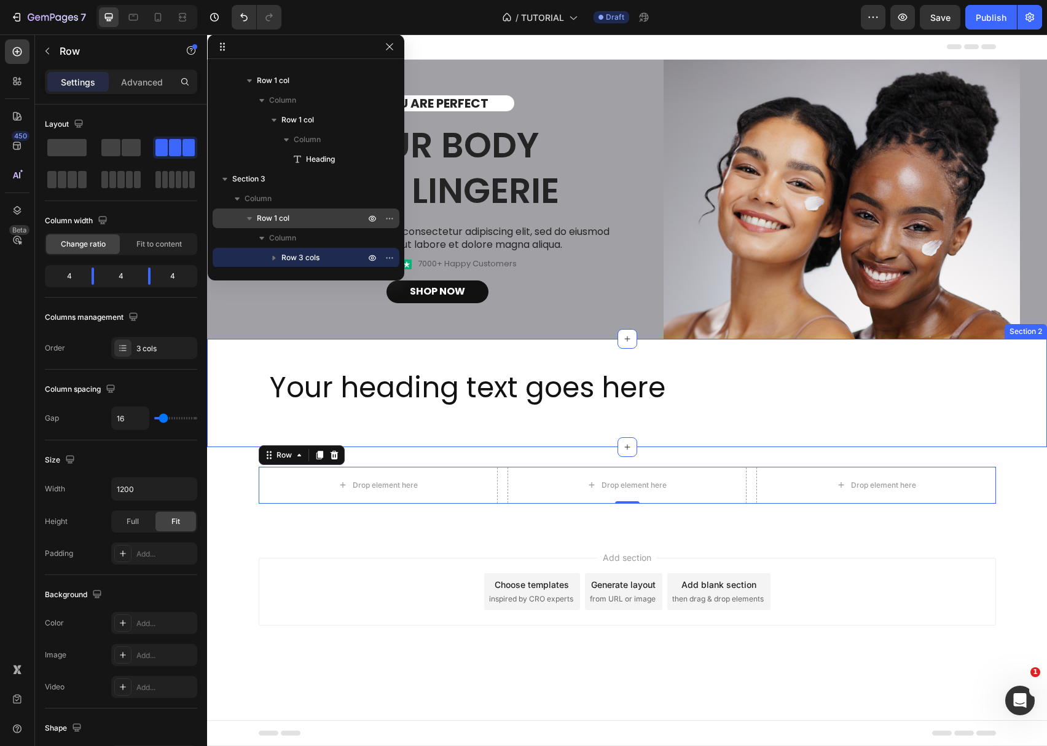
click at [593, 444] on div "Your heading text goes here Heading Row Row Section 2" at bounding box center [627, 393] width 840 height 108
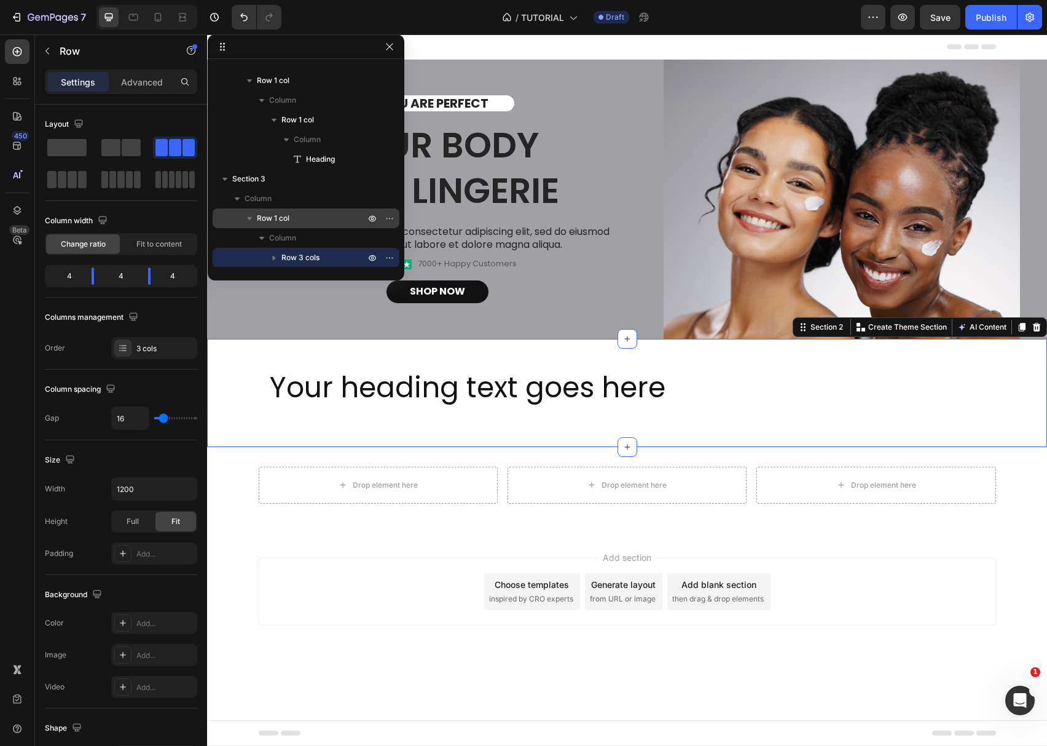
scroll to position [0, 0]
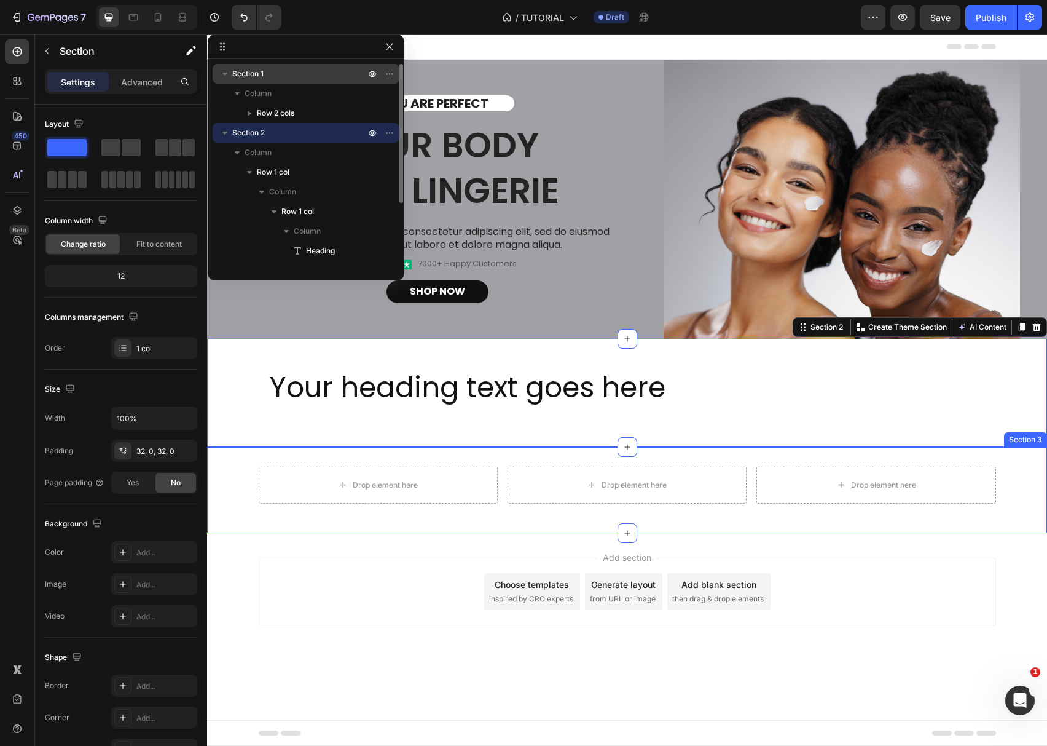
click at [588, 455] on div "Drop element here Drop element here Drop element here Row Row Section 3" at bounding box center [627, 490] width 840 height 86
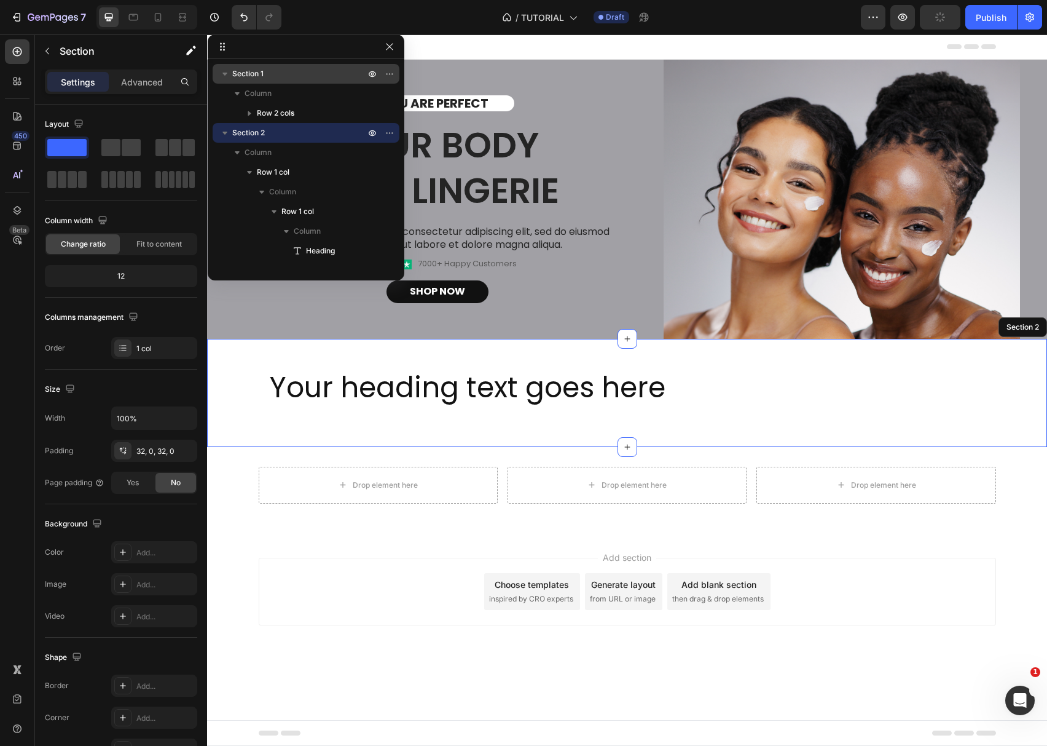
click at [653, 444] on div "Your heading text goes here Heading Row Row Section 2" at bounding box center [627, 393] width 840 height 108
click at [655, 434] on div "Your heading text goes here Heading Row Row Section 2" at bounding box center [627, 393] width 840 height 108
click at [288, 188] on span "Column" at bounding box center [282, 192] width 27 height 12
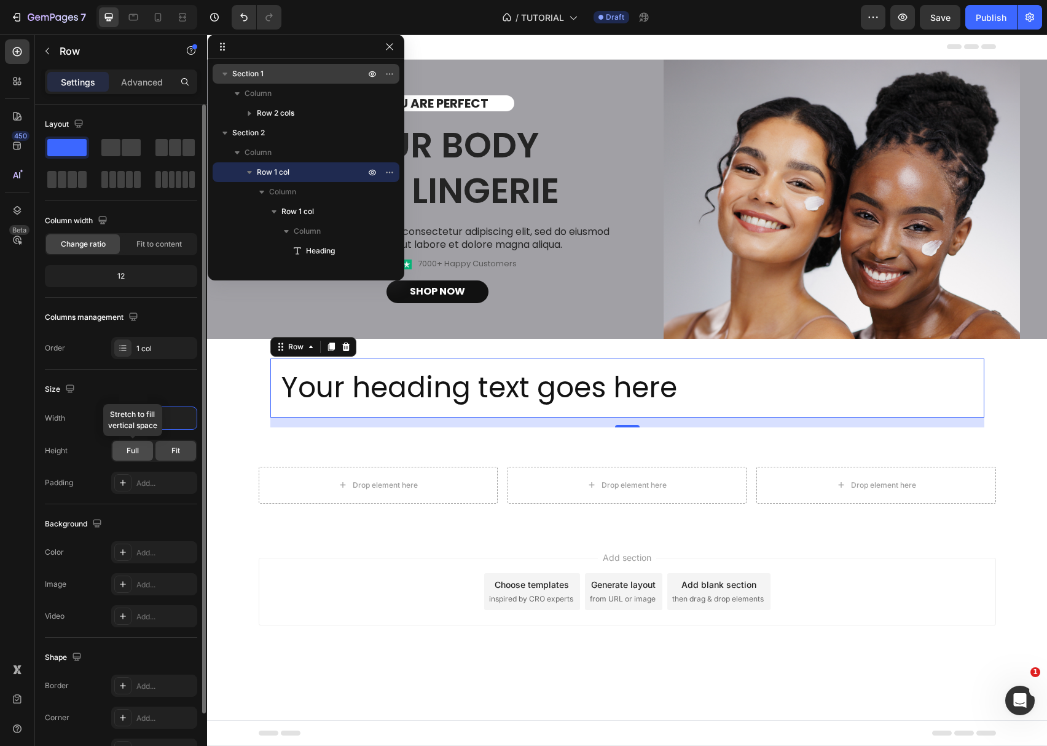
click at [143, 451] on div "Full" at bounding box center [132, 451] width 41 height 20
click at [176, 451] on span "Fit" at bounding box center [175, 450] width 9 height 11
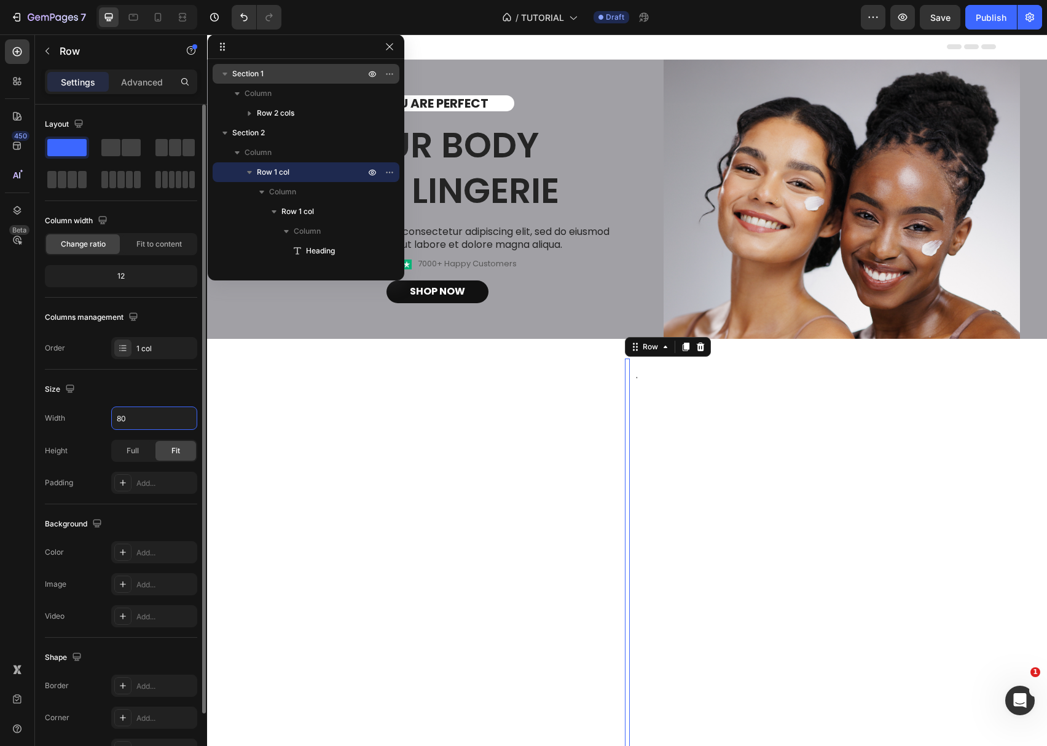
type input "800"
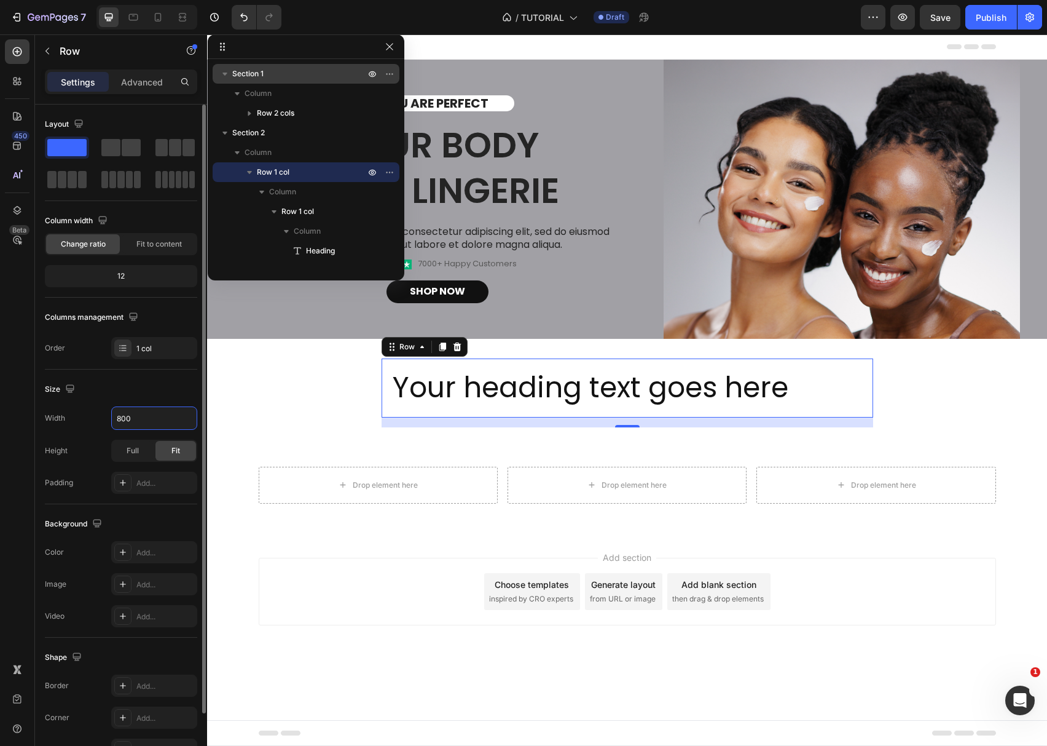
scroll to position [75, 0]
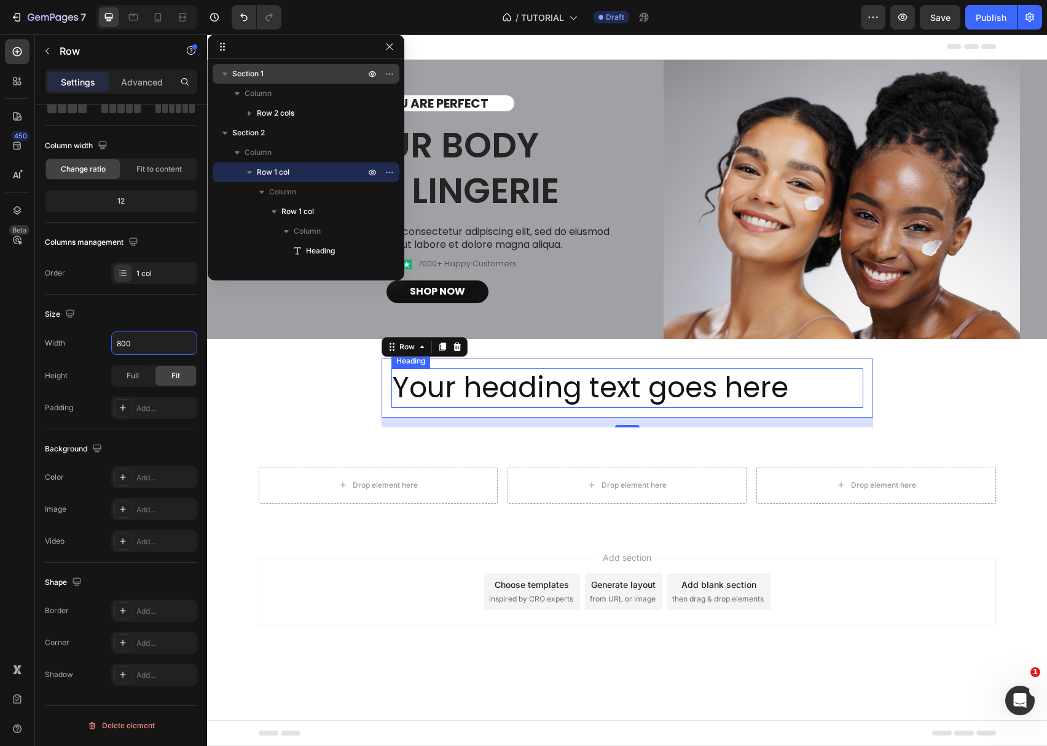
click at [433, 403] on h2 "Your heading text goes here" at bounding box center [628, 387] width 472 height 39
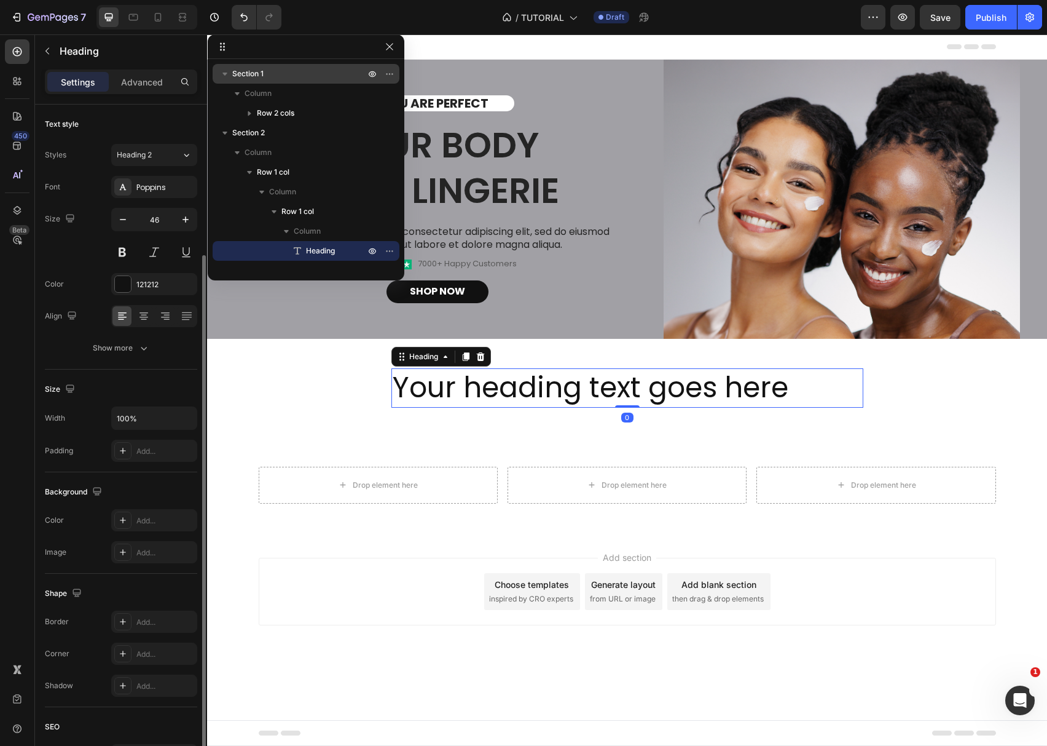
scroll to position [124, 0]
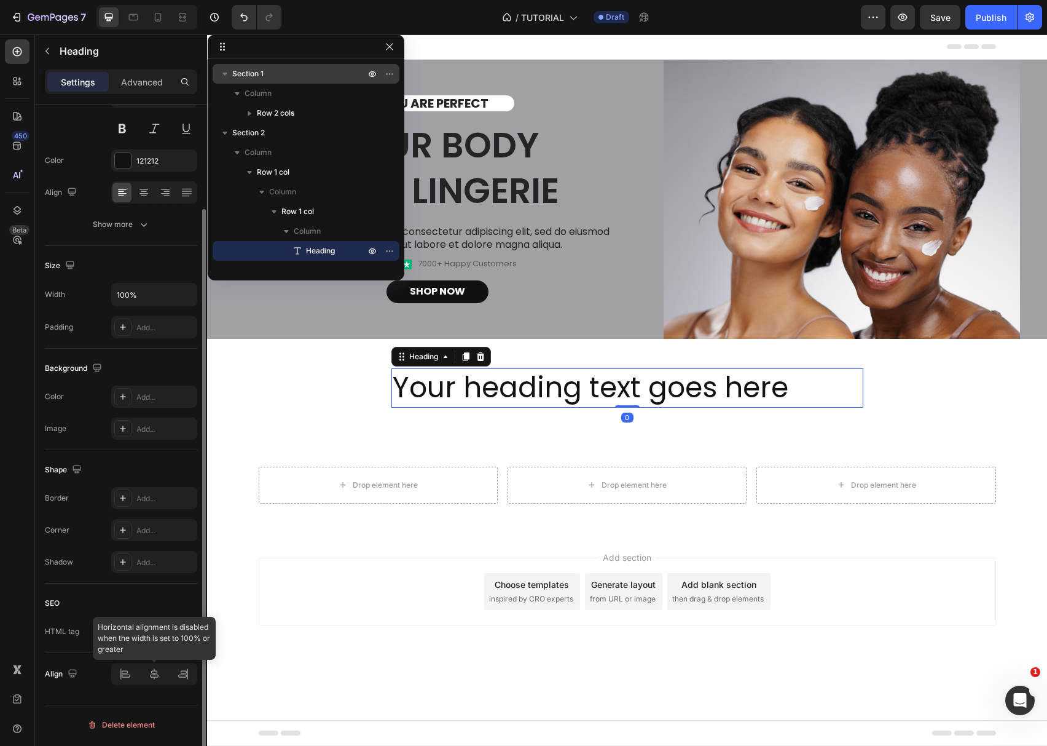
click at [155, 679] on div at bounding box center [154, 674] width 86 height 22
click at [151, 681] on div at bounding box center [154, 674] width 86 height 22
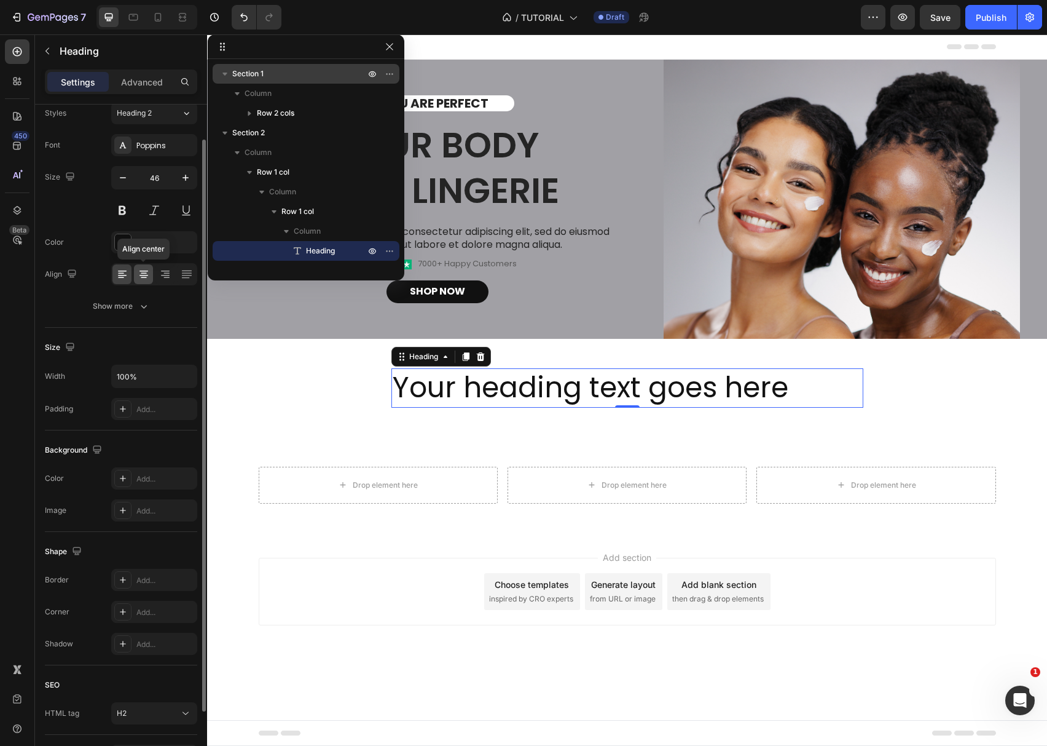
click at [148, 274] on icon at bounding box center [144, 274] width 12 height 12
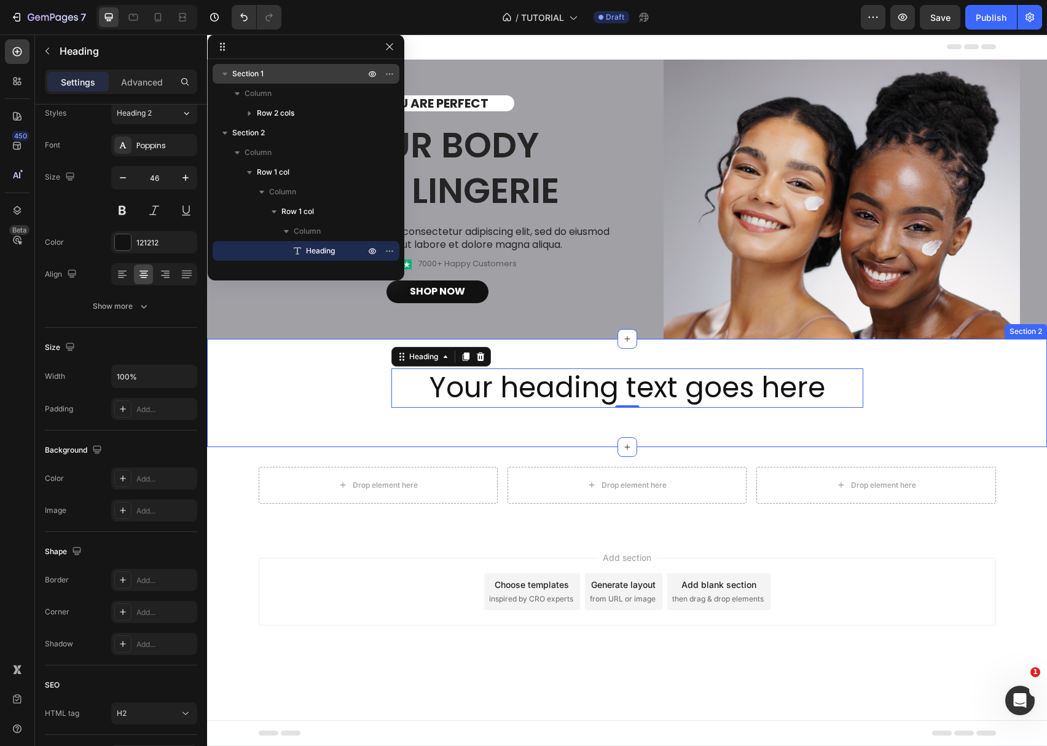
click at [358, 409] on div "Your heading text goes here Heading 0 Row Row" at bounding box center [627, 392] width 840 height 69
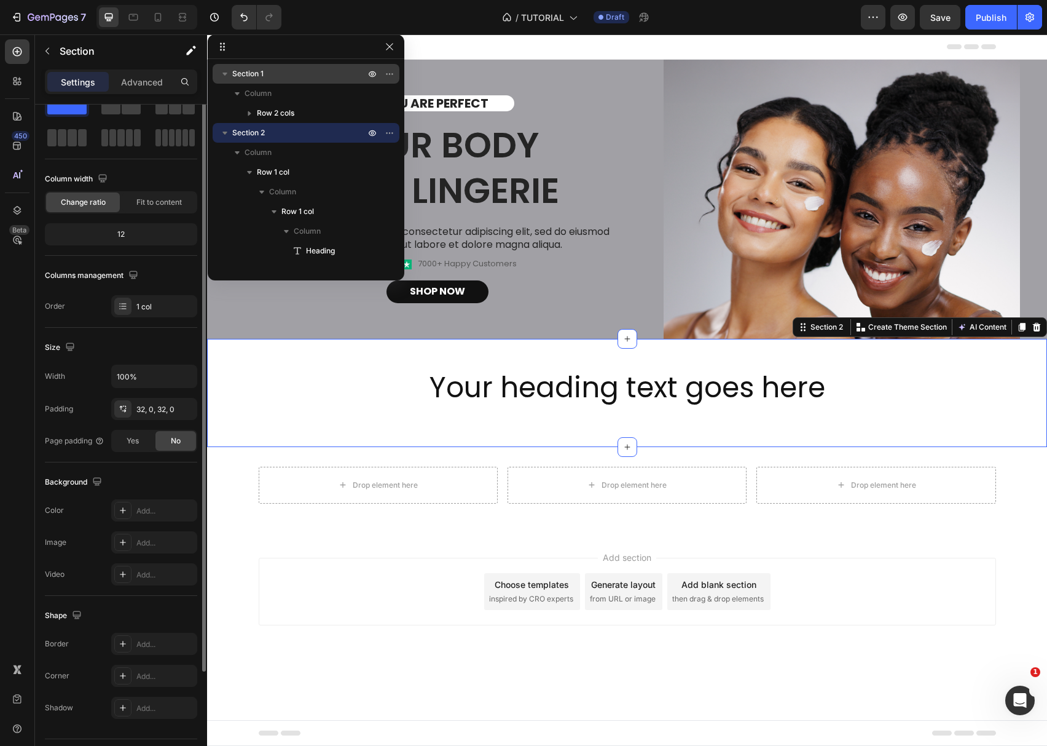
scroll to position [0, 0]
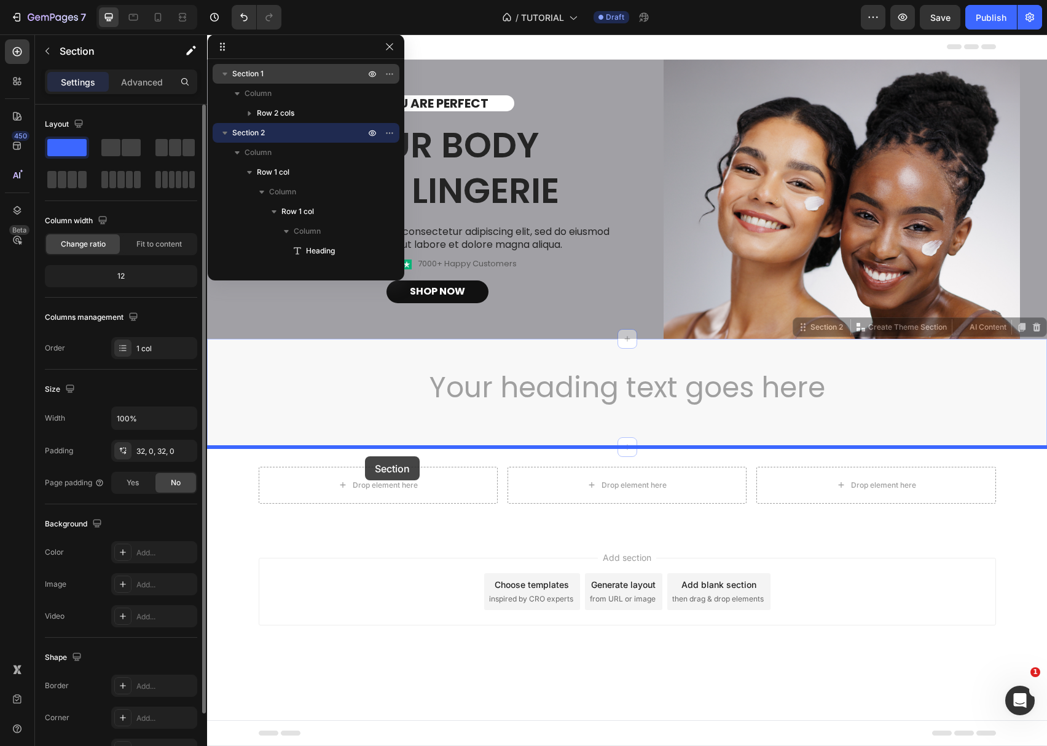
drag, startPoint x: 356, startPoint y: 401, endPoint x: 357, endPoint y: 428, distance: 27.7
click at [364, 452] on div "Header YOU ARE PERFECT Text Block Your Body love Lingerie Heading Lorem ipsum d…" at bounding box center [627, 359] width 840 height 650
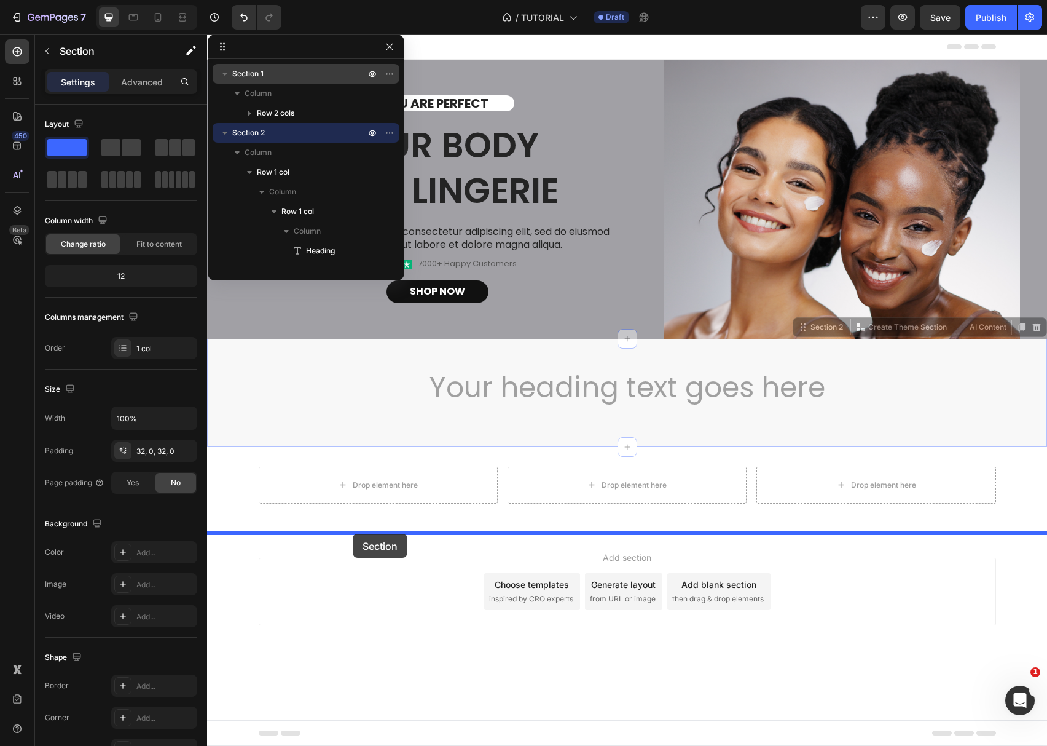
drag, startPoint x: 358, startPoint y: 417, endPoint x: 353, endPoint y: 529, distance: 112.6
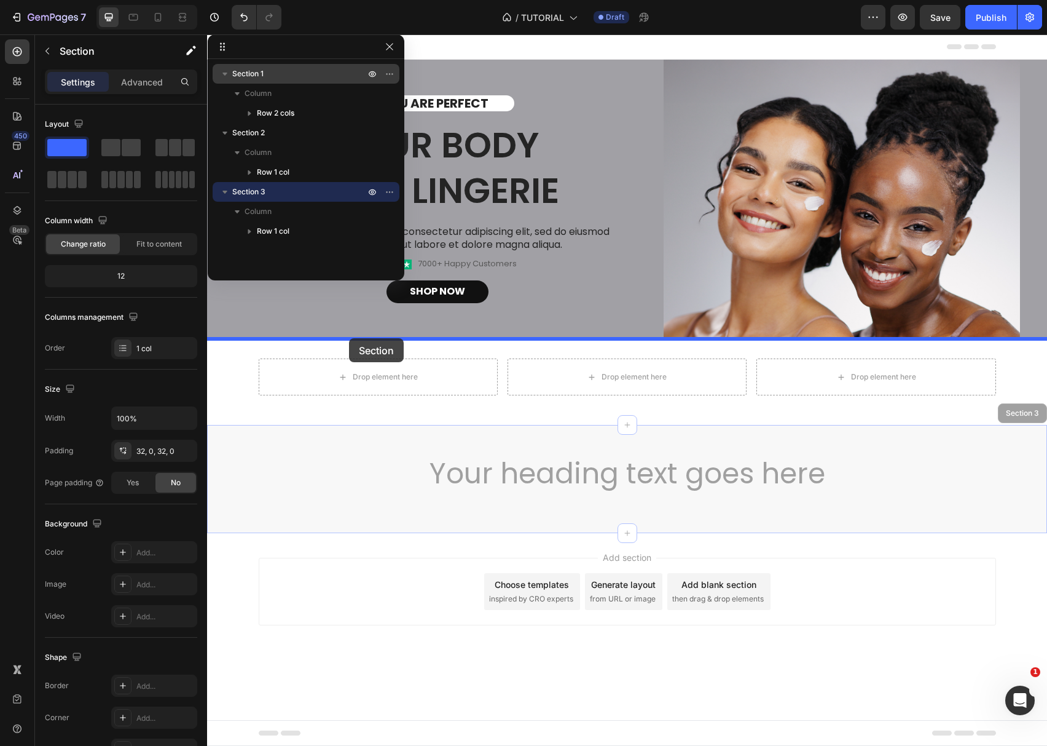
drag, startPoint x: 355, startPoint y: 493, endPoint x: 349, endPoint y: 338, distance: 155.0
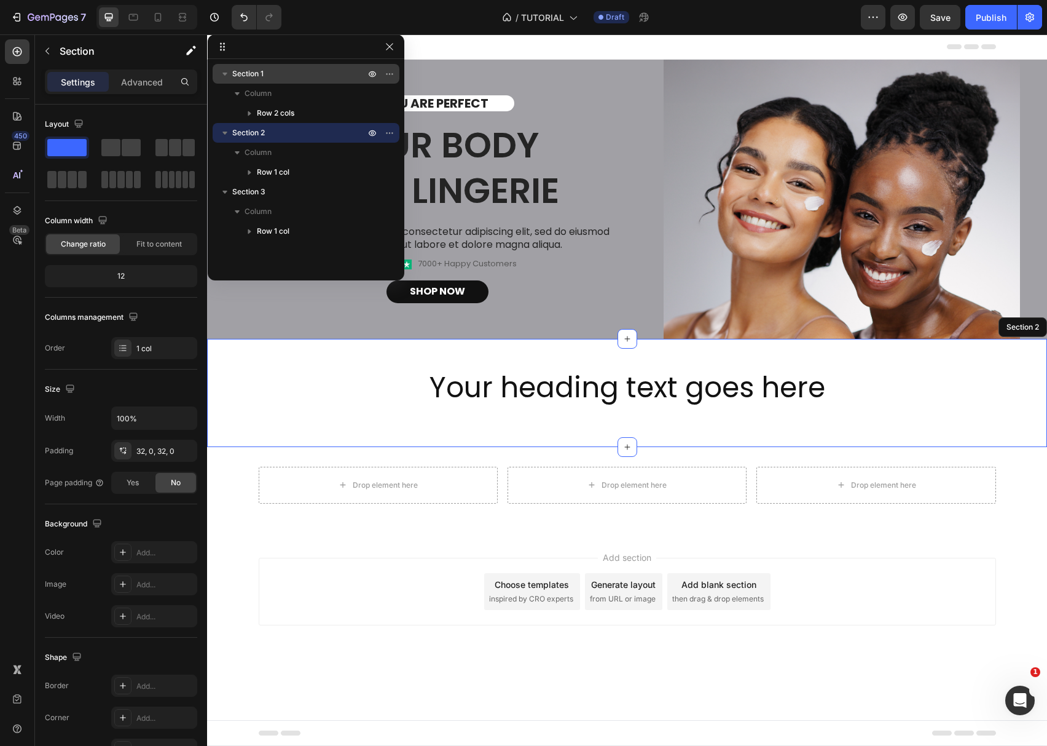
click at [492, 433] on div "Your heading text goes here Heading Row Row Section 2" at bounding box center [627, 393] width 840 height 108
click at [143, 453] on div "32, 0, 32, 0" at bounding box center [154, 451] width 36 height 11
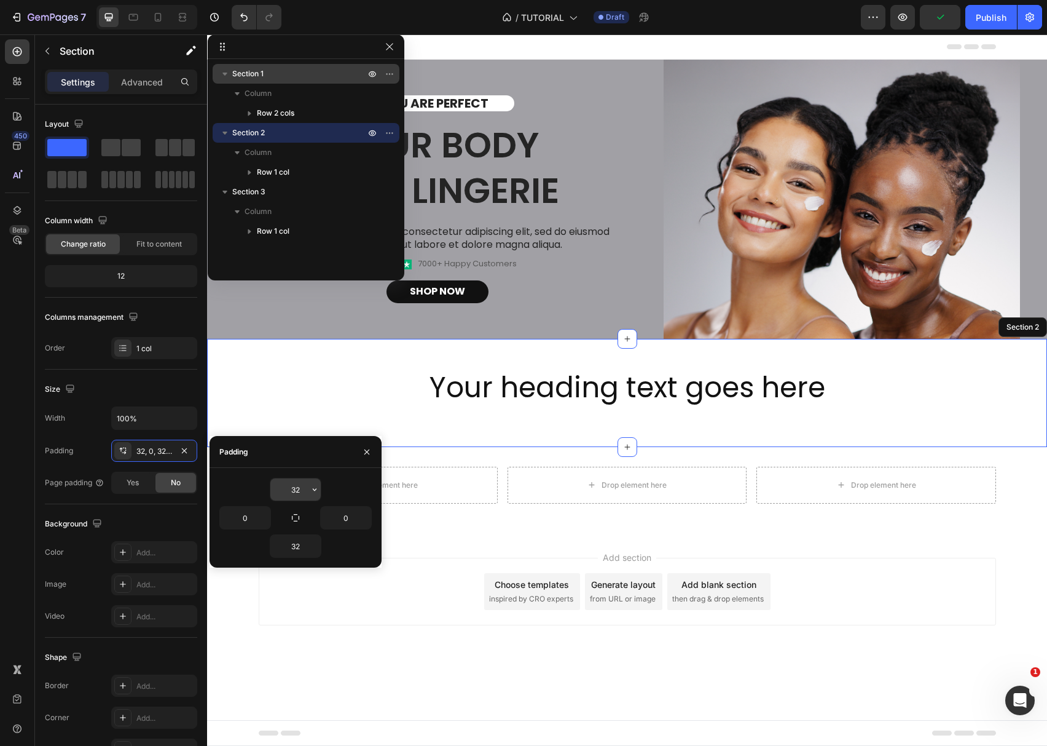
click at [297, 494] on input "32" at bounding box center [295, 489] width 50 height 22
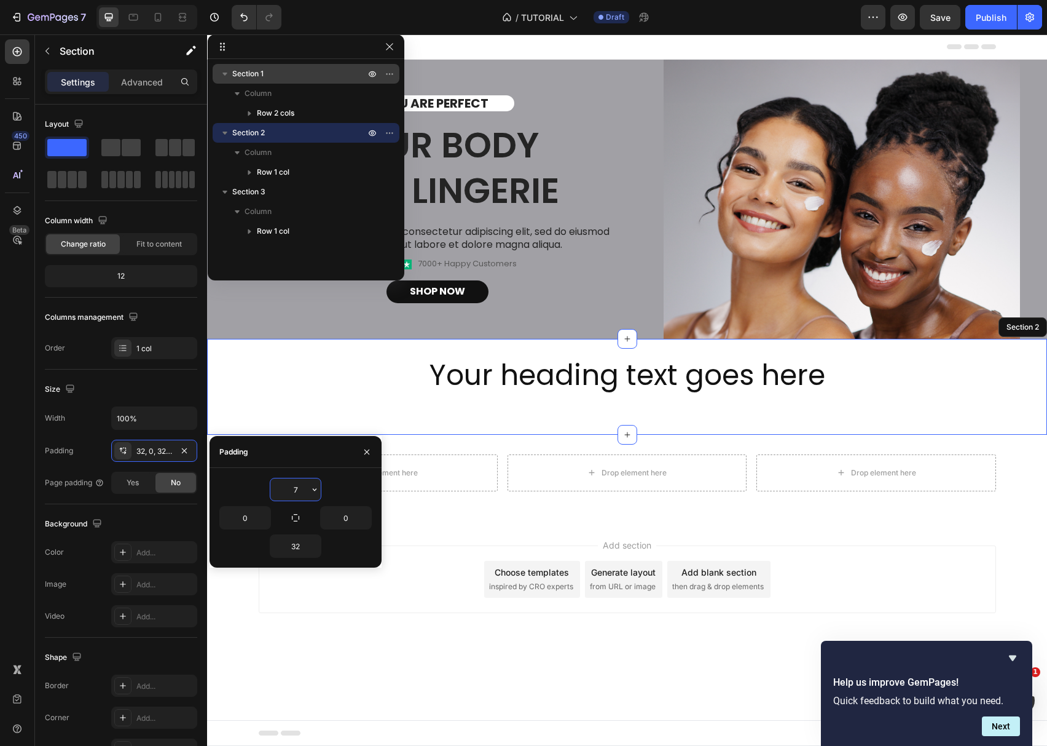
type input "6"
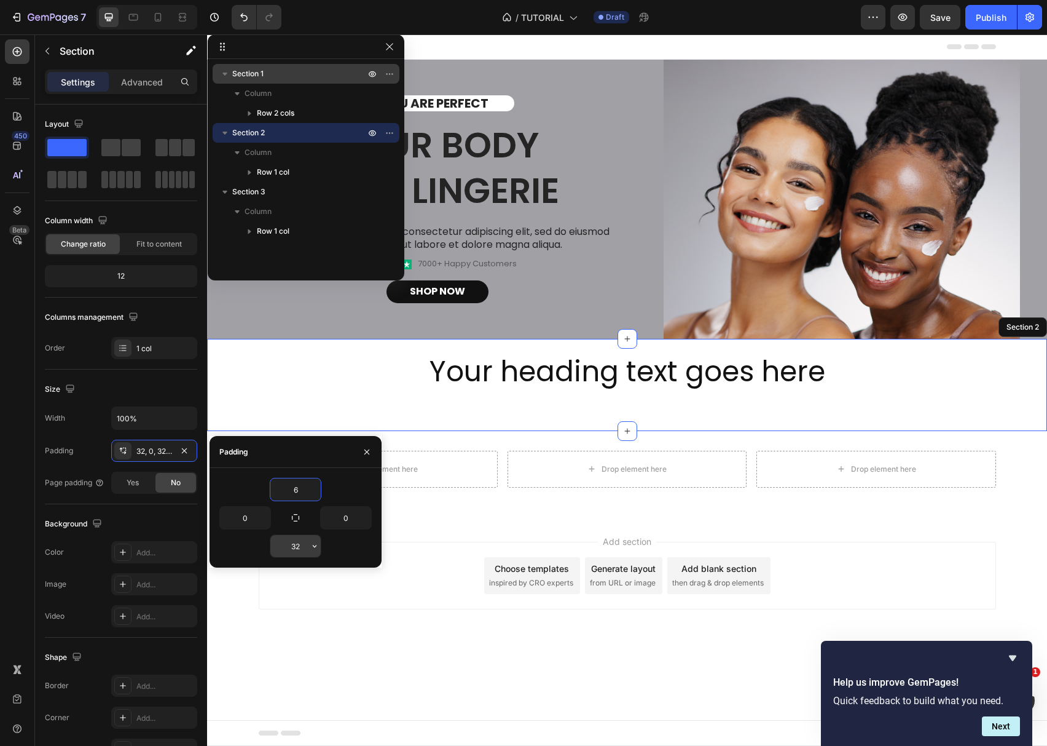
click at [306, 546] on input "32" at bounding box center [295, 546] width 50 height 22
type input "6"
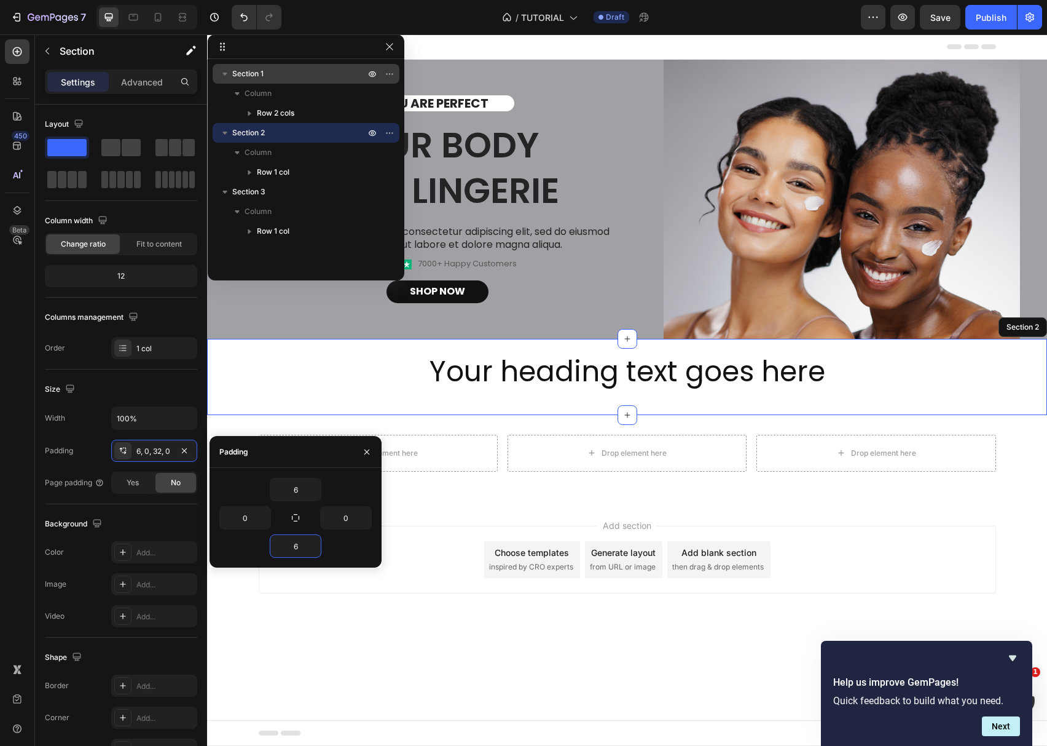
click at [541, 654] on body "Header YOU ARE PERFECT Text Block Your Body love Lingerie Heading Lorem ipsum d…" at bounding box center [627, 389] width 840 height 711
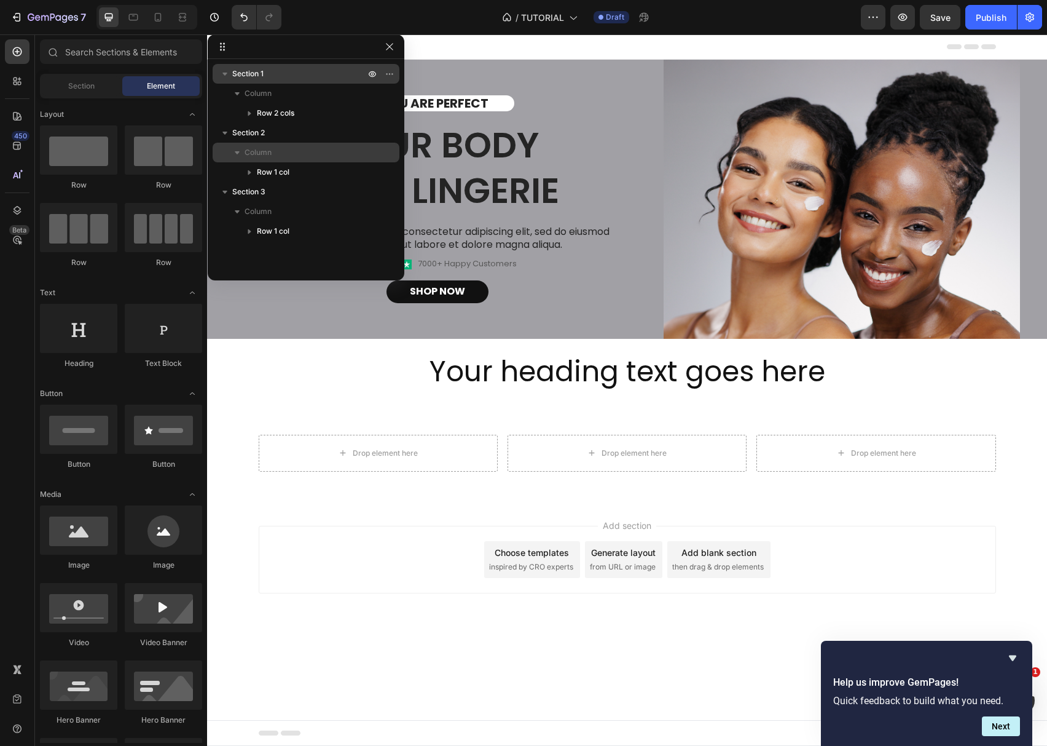
click at [251, 151] on span "Column" at bounding box center [258, 152] width 27 height 12
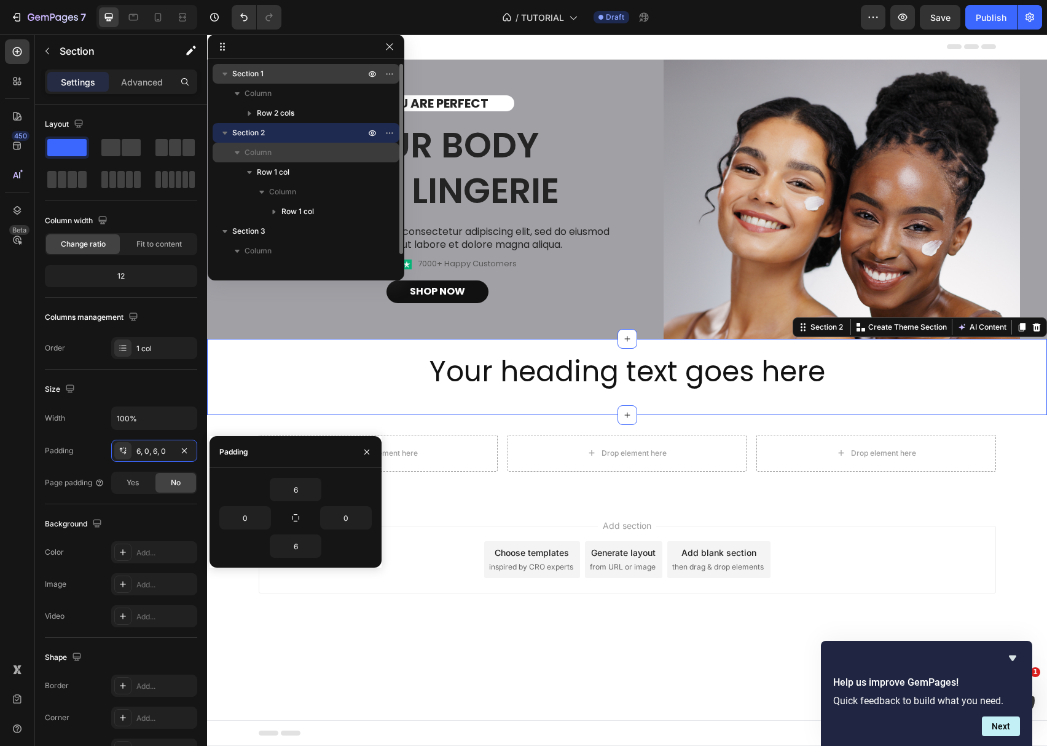
click at [274, 152] on p "Column" at bounding box center [306, 152] width 123 height 12
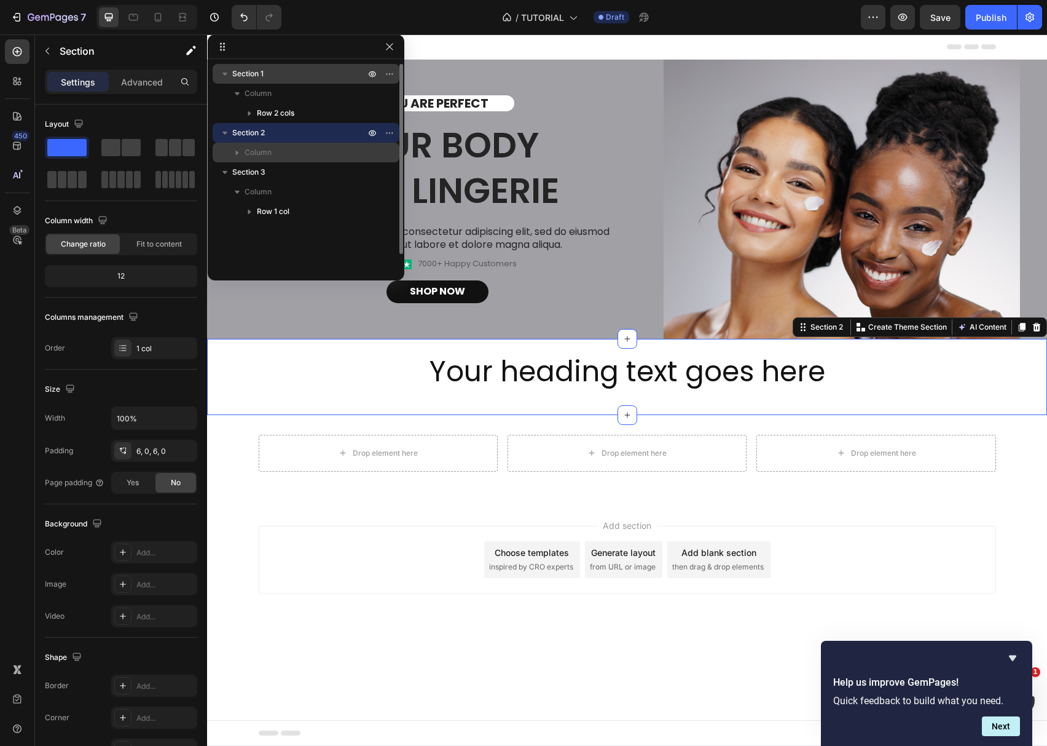
click at [274, 152] on p "Column" at bounding box center [306, 152] width 123 height 12
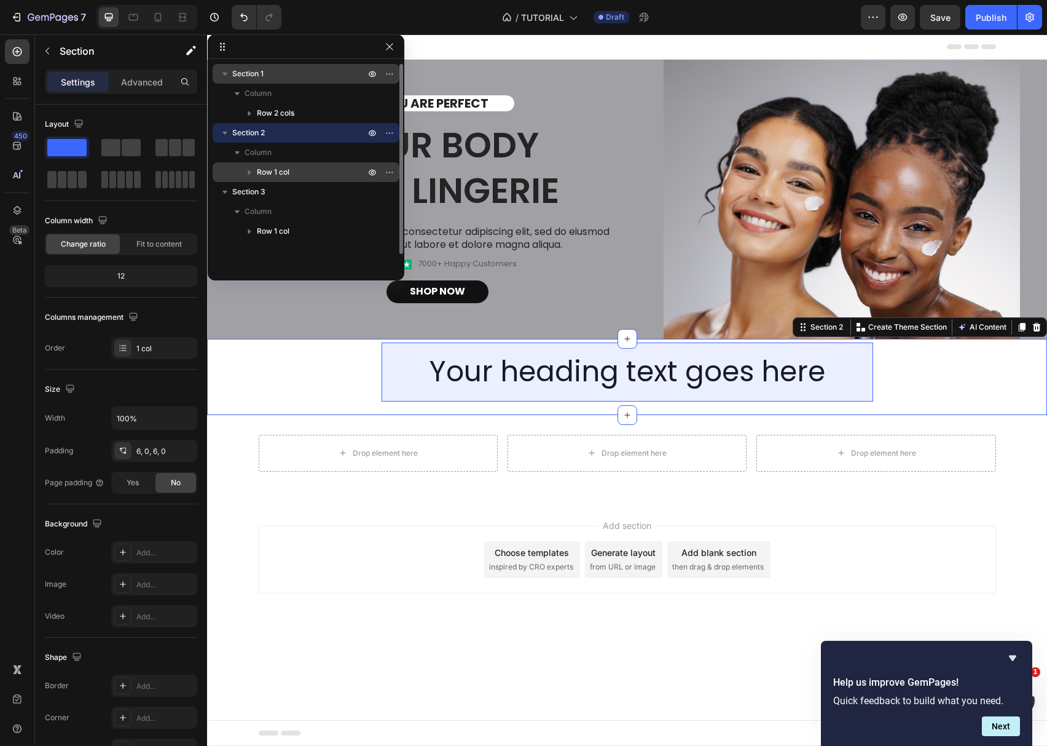
click at [272, 168] on span "Row 1 col" at bounding box center [273, 172] width 33 height 12
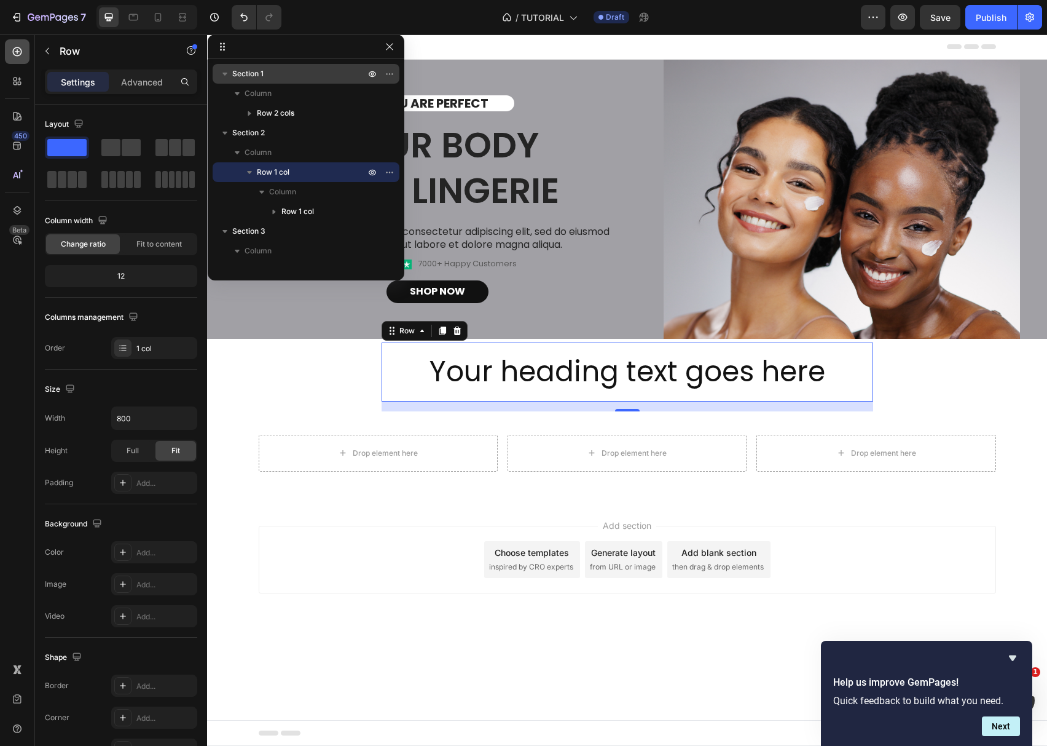
click at [14, 45] on icon at bounding box center [17, 51] width 12 height 12
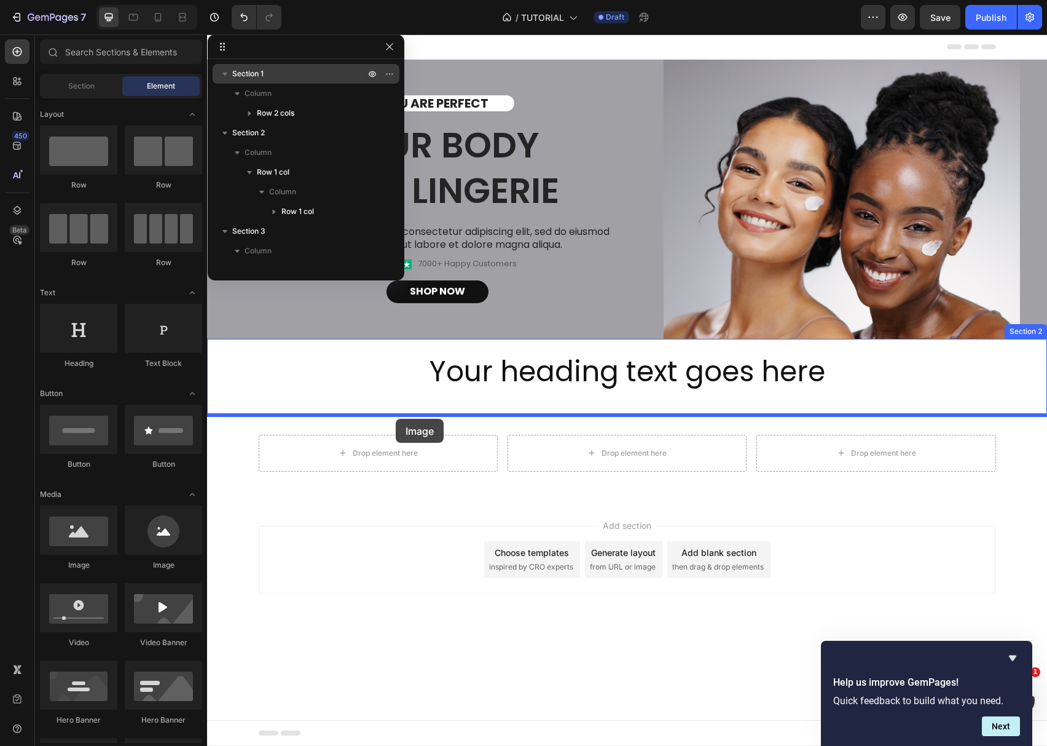
drag, startPoint x: 283, startPoint y: 569, endPoint x: 396, endPoint y: 419, distance: 187.5
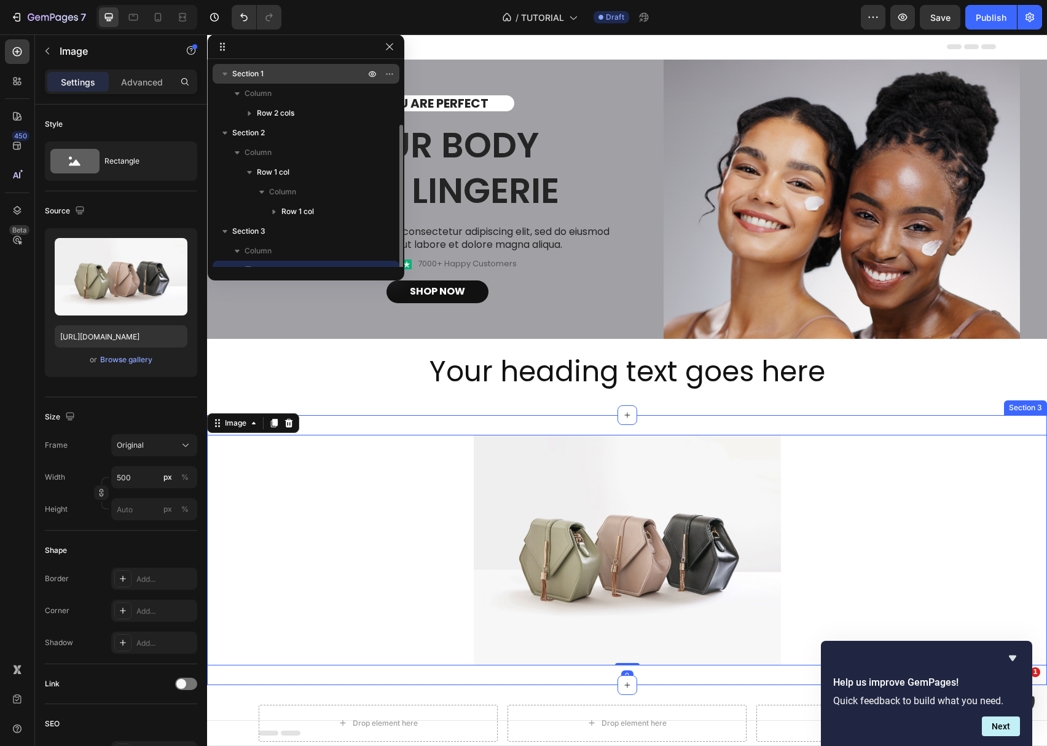
scroll to position [33, 0]
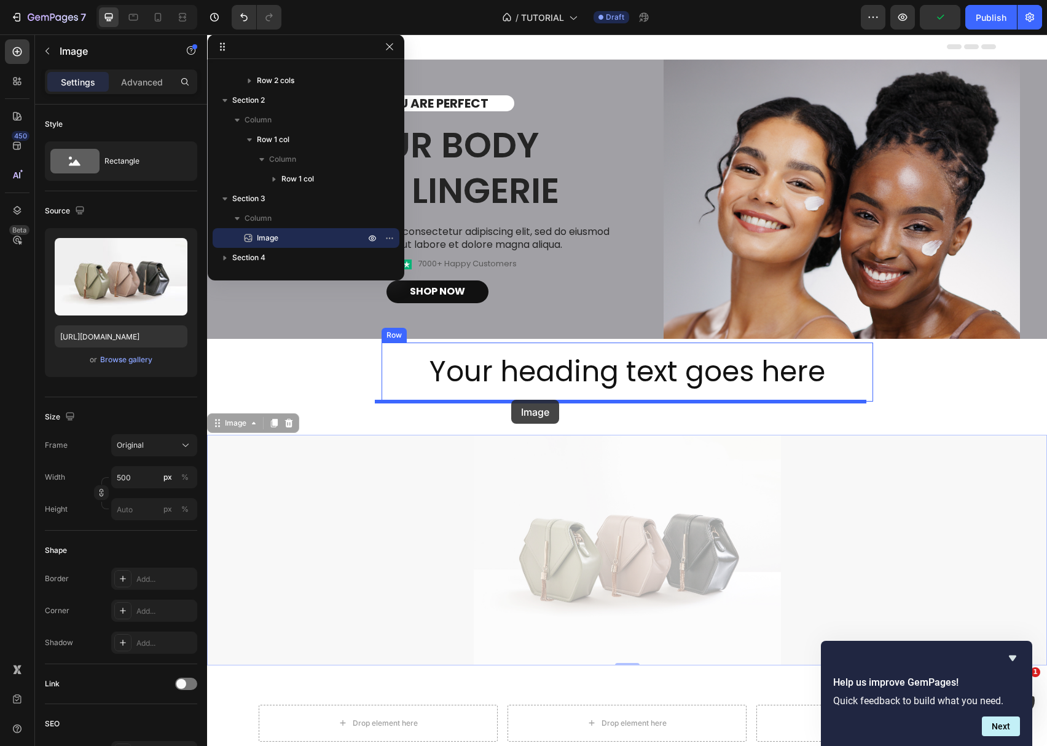
drag, startPoint x: 514, startPoint y: 558, endPoint x: 511, endPoint y: 399, distance: 158.6
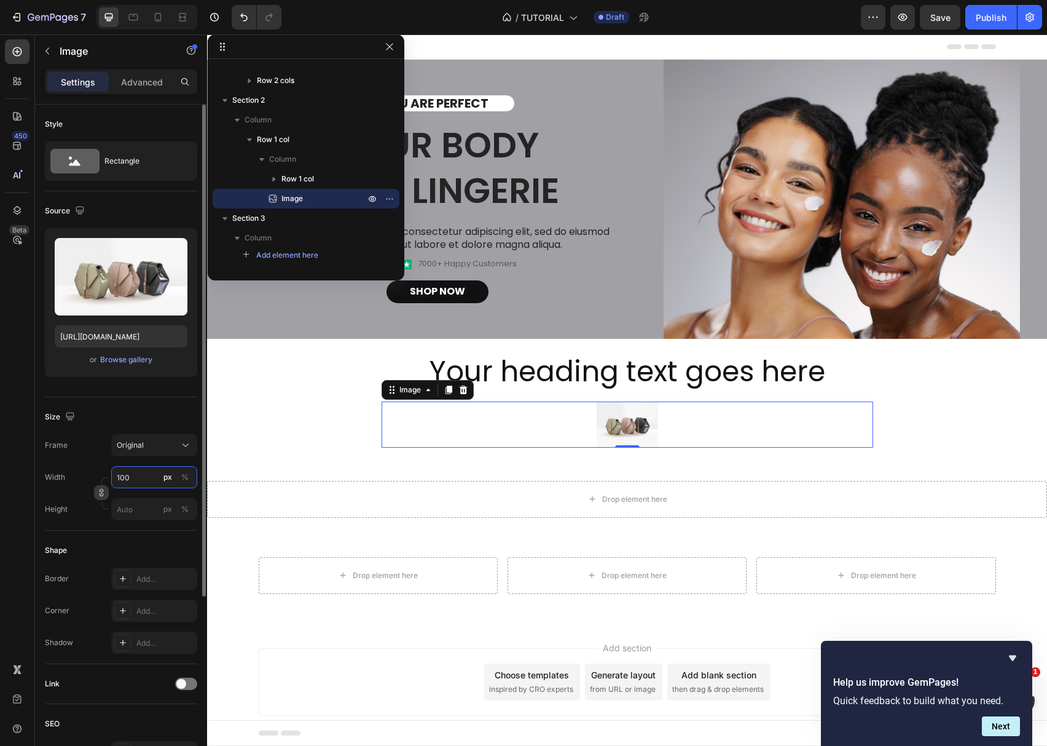
type input "100"
click at [101, 492] on icon "button" at bounding box center [101, 492] width 9 height 9
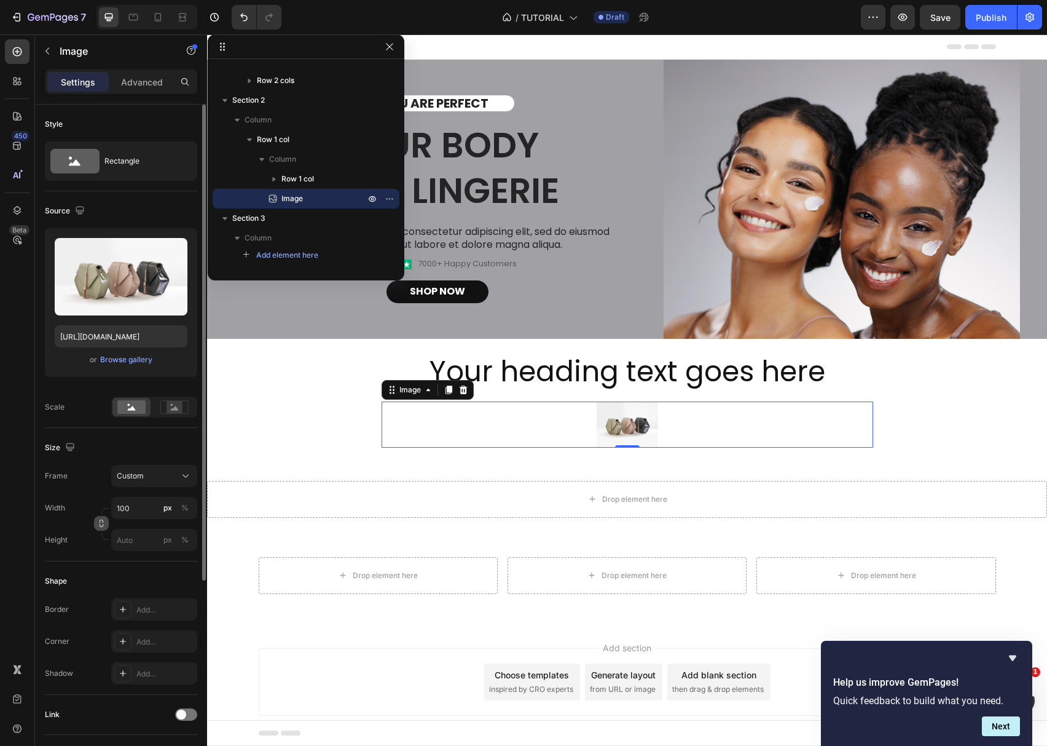
click at [101, 524] on icon "button" at bounding box center [101, 523] width 9 height 9
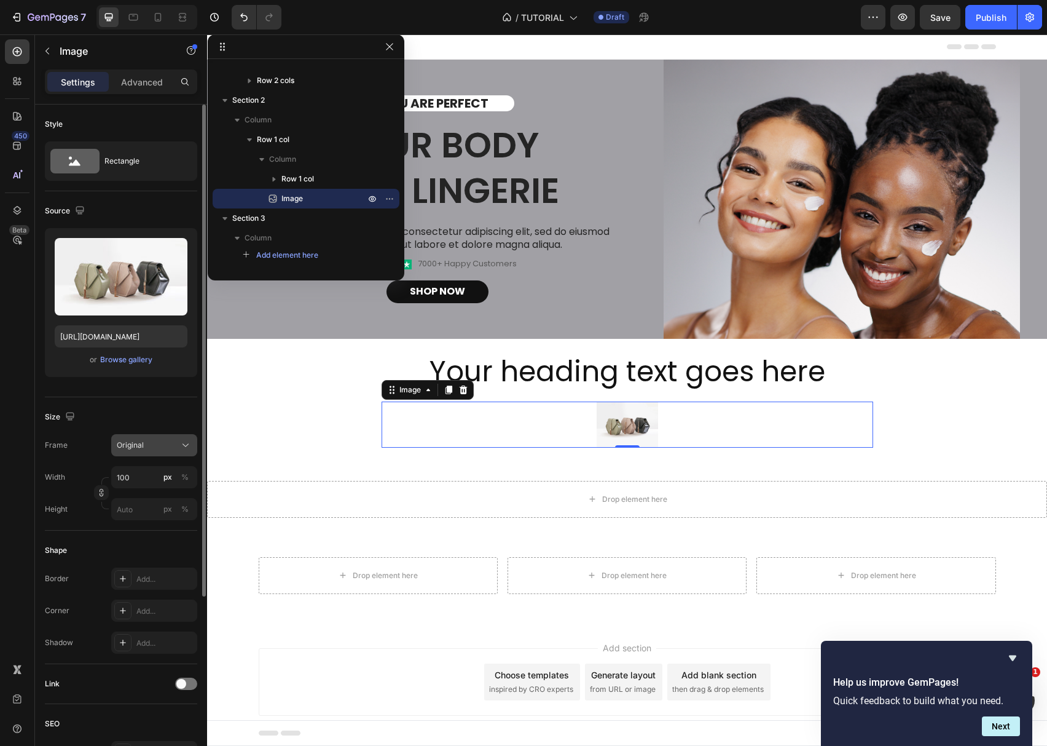
click at [144, 450] on div "Original" at bounding box center [147, 444] width 60 height 11
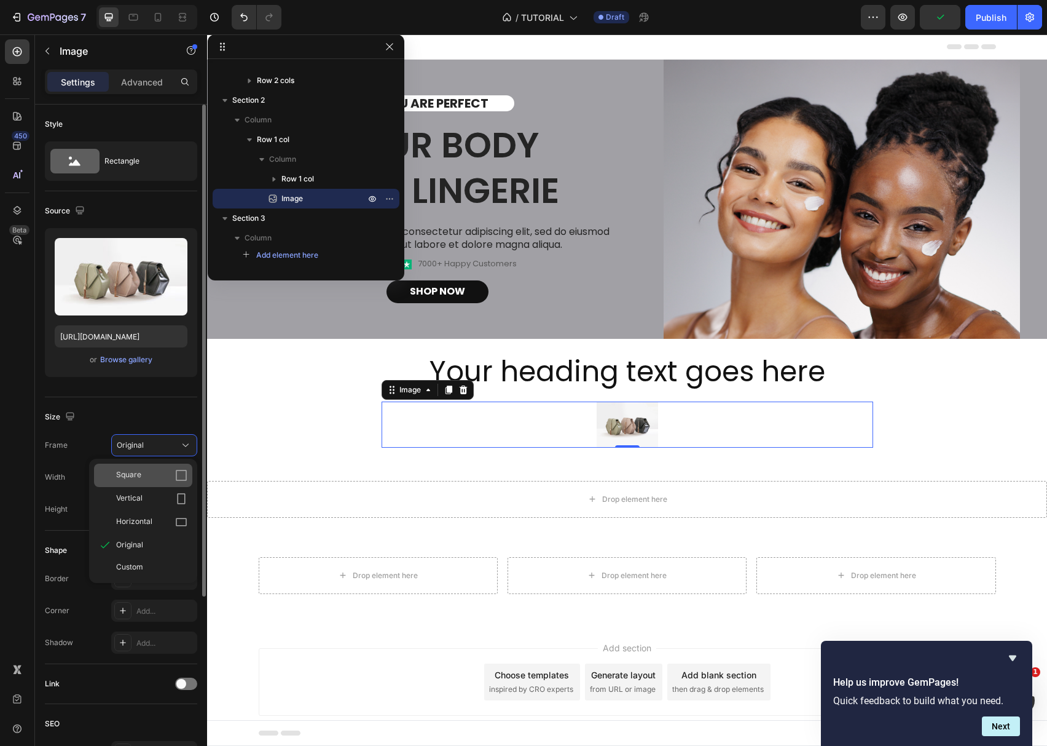
click at [140, 474] on span "Square" at bounding box center [128, 475] width 25 height 12
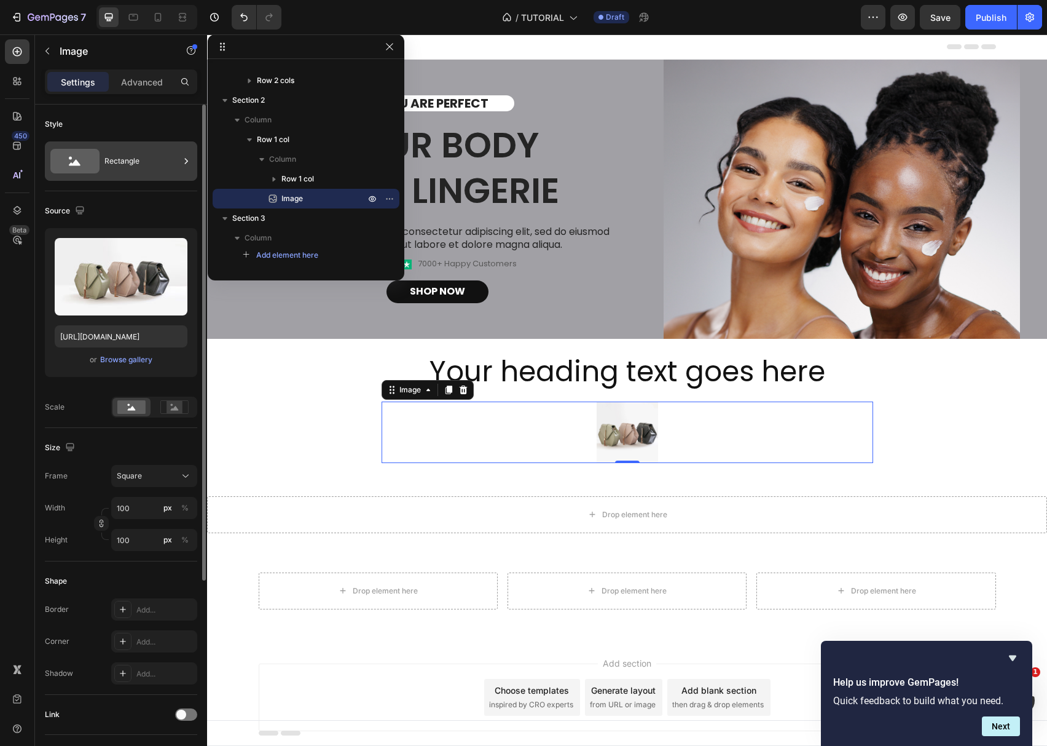
click at [114, 165] on div "Rectangle" at bounding box center [141, 161] width 75 height 28
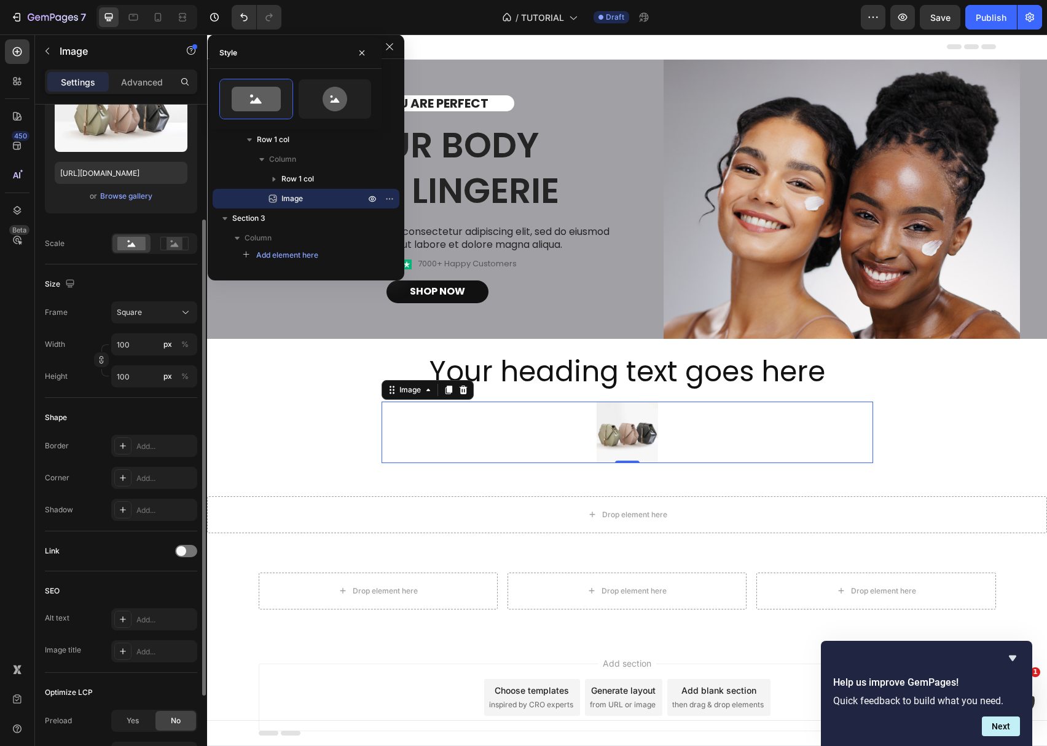
scroll to position [0, 0]
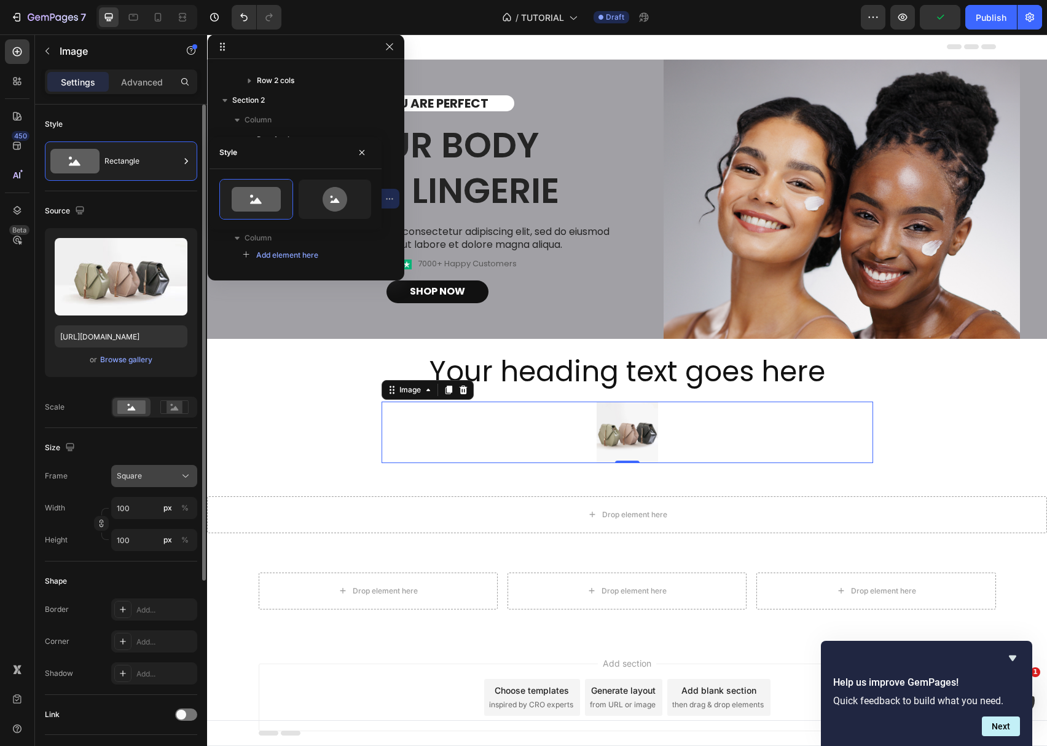
click at [165, 476] on div "Square" at bounding box center [147, 475] width 60 height 11
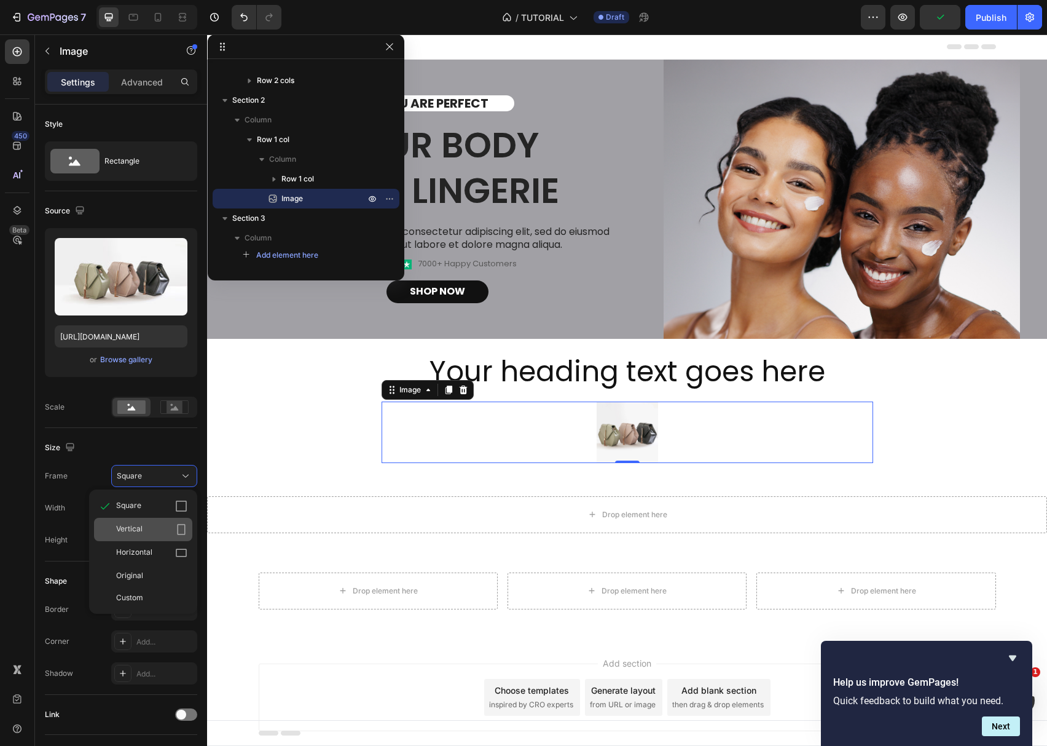
click at [148, 535] on div "Vertical" at bounding box center [151, 529] width 71 height 12
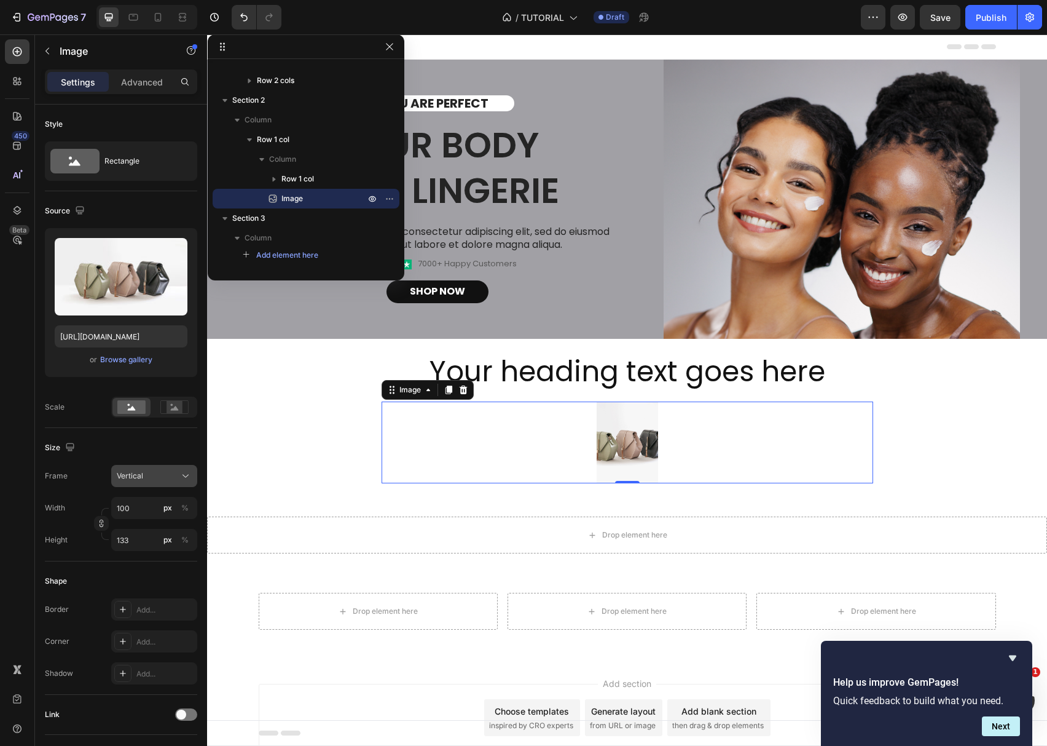
click at [155, 478] on div "Vertical" at bounding box center [147, 475] width 60 height 11
click at [148, 559] on span "Horizontal" at bounding box center [134, 552] width 36 height 12
type input "75"
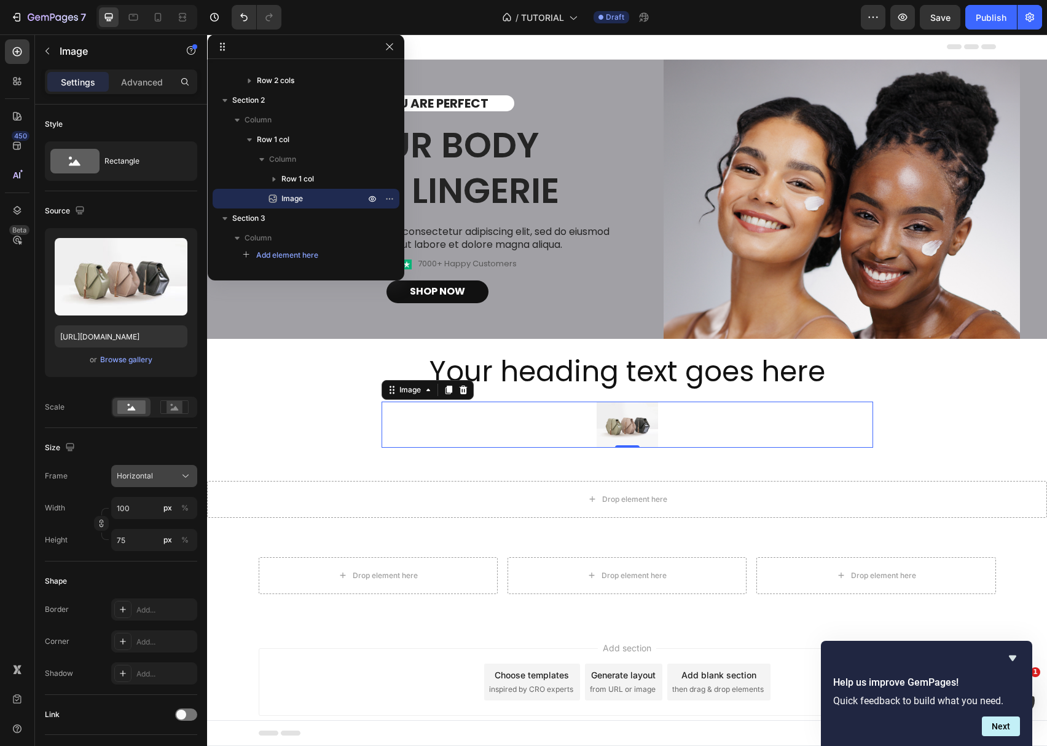
click at [138, 475] on span "Horizontal" at bounding box center [135, 475] width 36 height 11
click at [140, 578] on span "Original" at bounding box center [129, 575] width 27 height 11
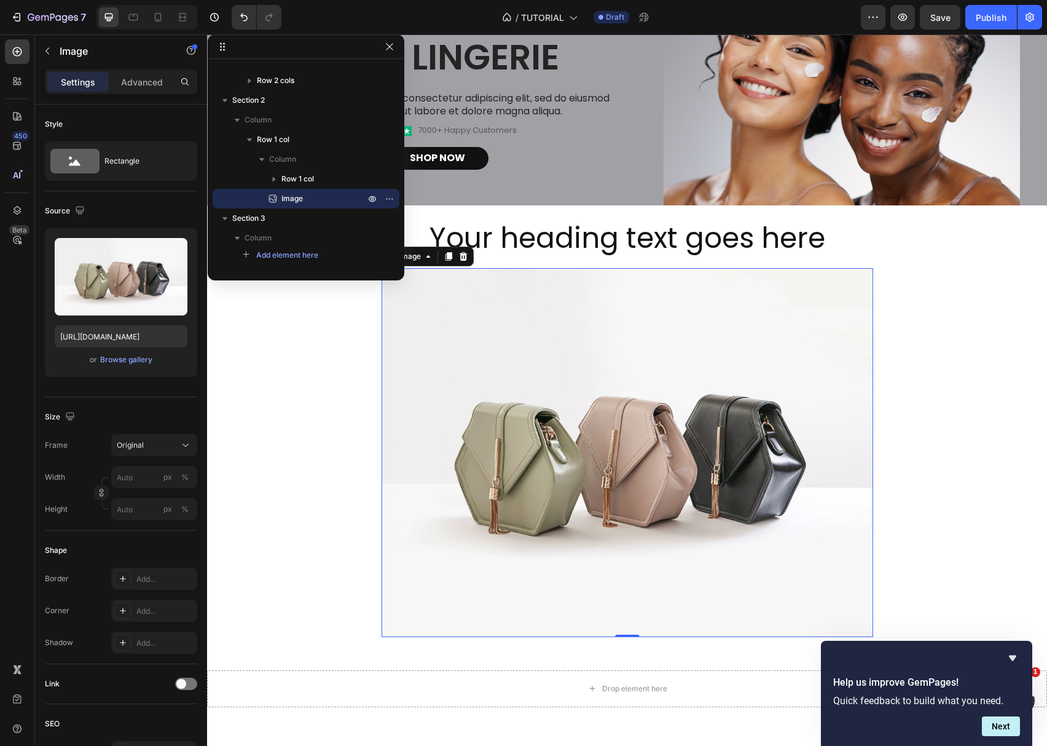
scroll to position [246, 0]
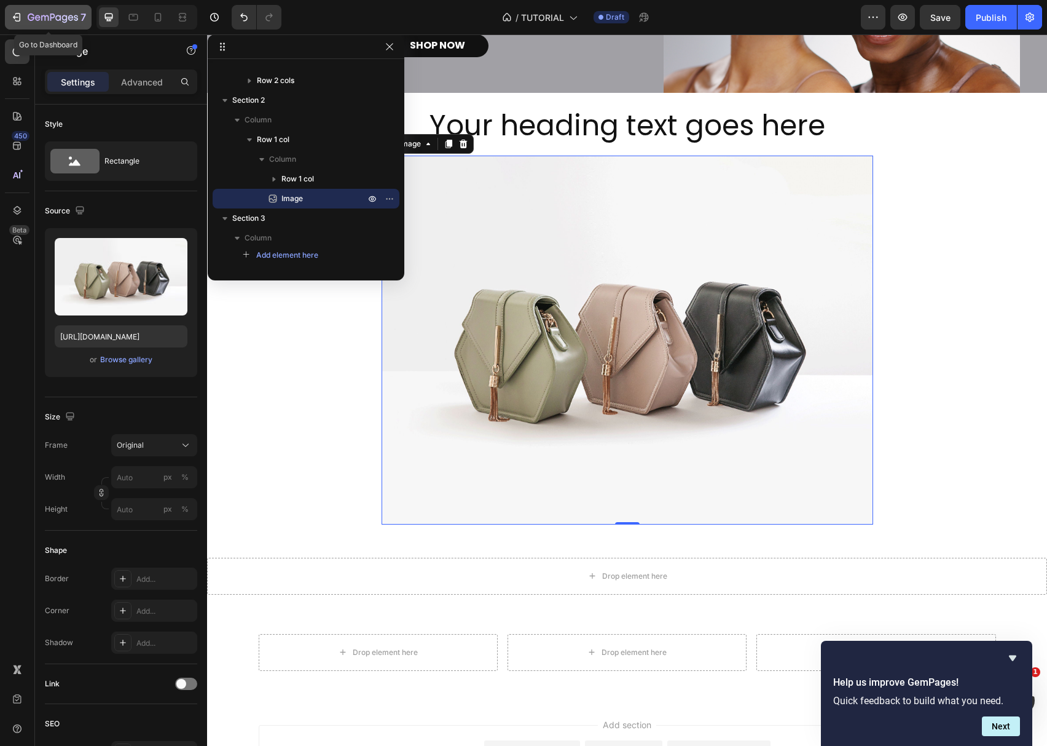
click at [47, 25] on button "7" at bounding box center [48, 17] width 87 height 25
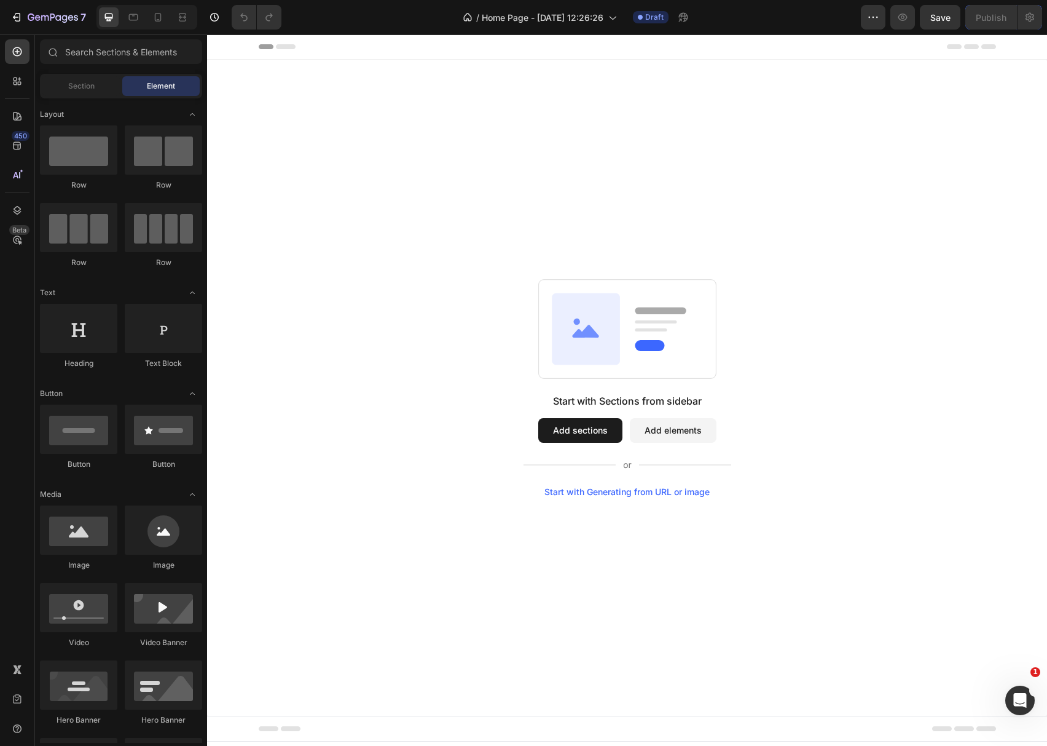
click at [549, 428] on button "Add sections" at bounding box center [580, 430] width 84 height 25
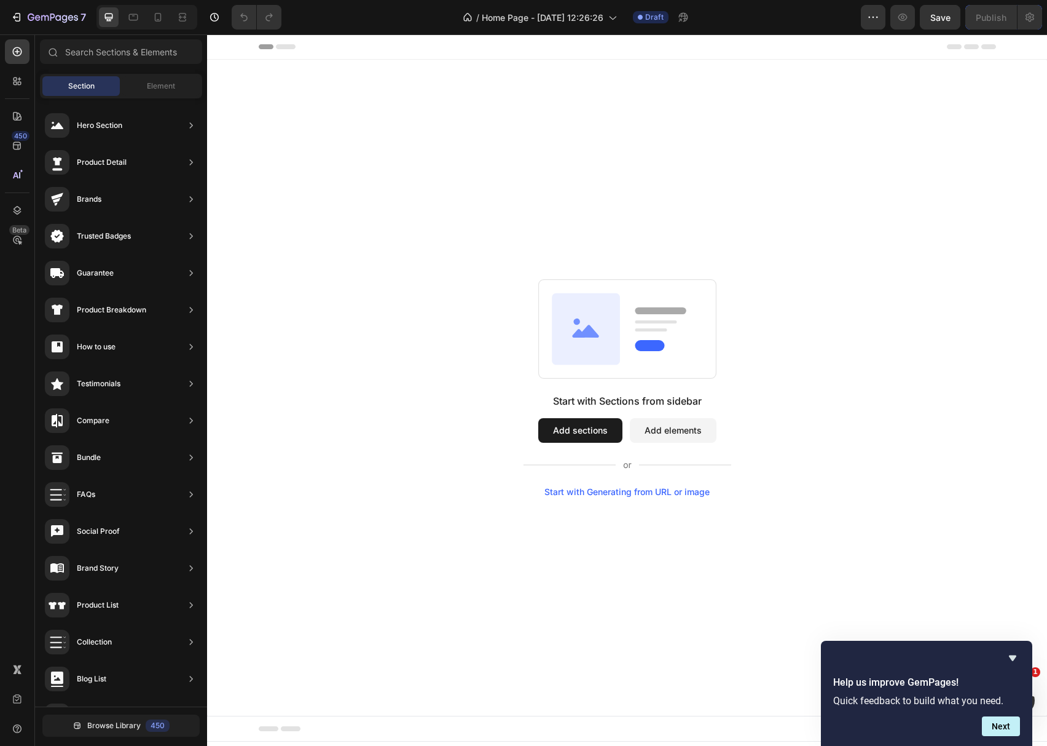
click at [538, 418] on button "Add sections" at bounding box center [580, 430] width 84 height 25
click at [596, 436] on button "Add sections" at bounding box center [580, 430] width 84 height 25
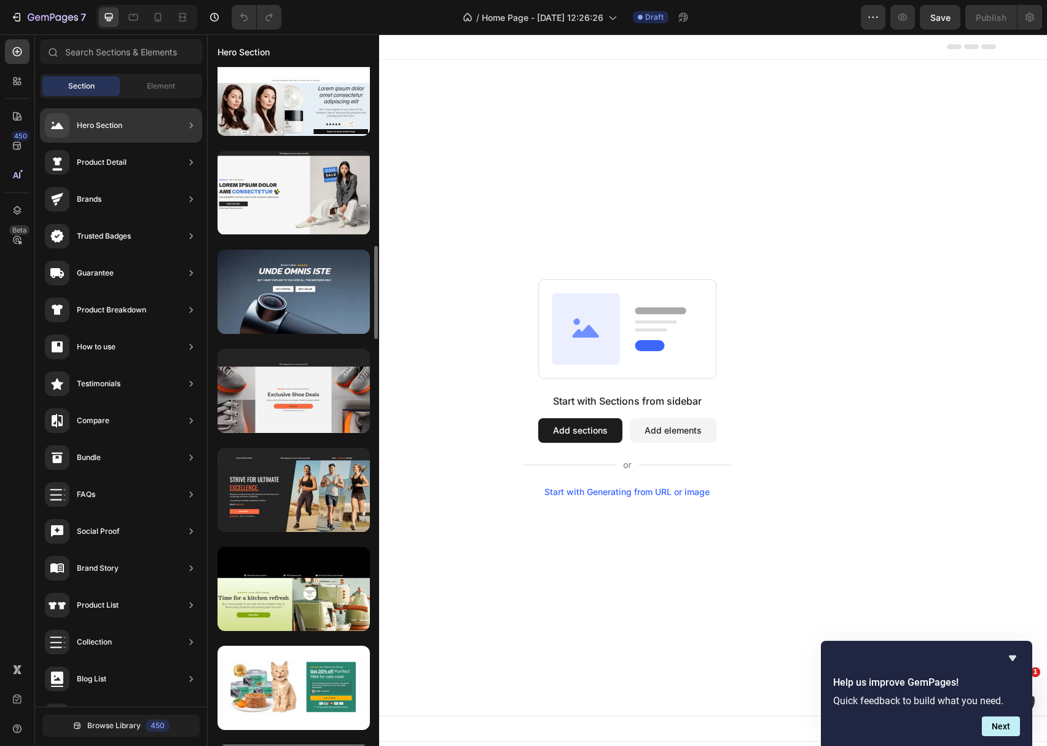
scroll to position [1141, 0]
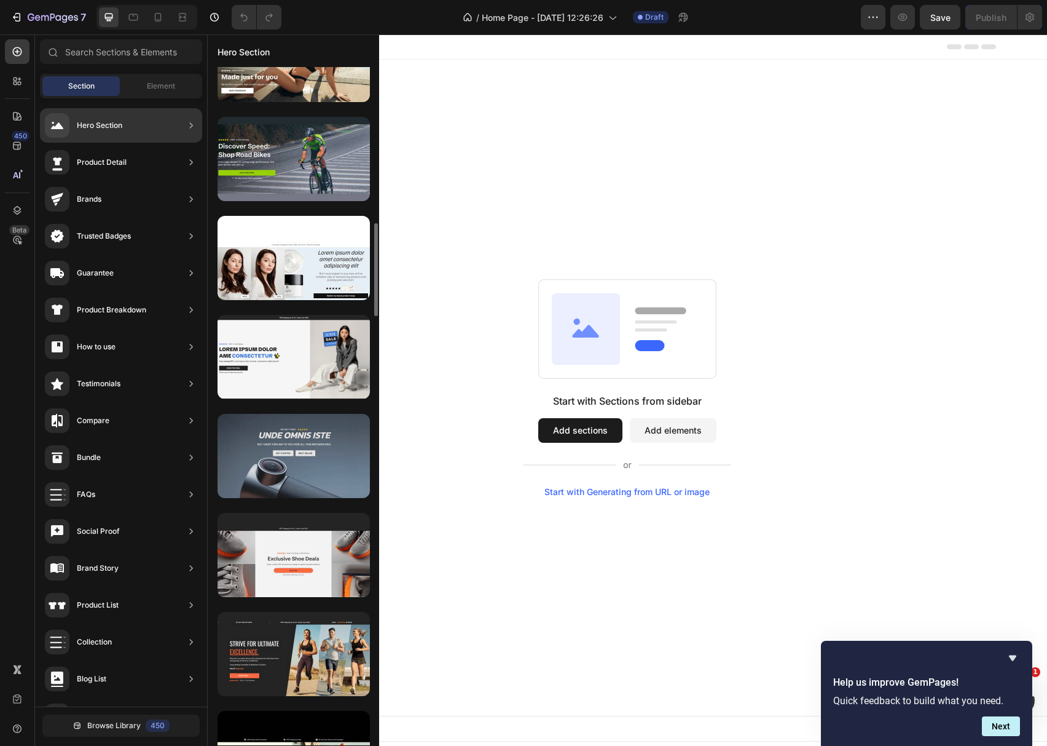
click at [309, 487] on div at bounding box center [294, 456] width 152 height 84
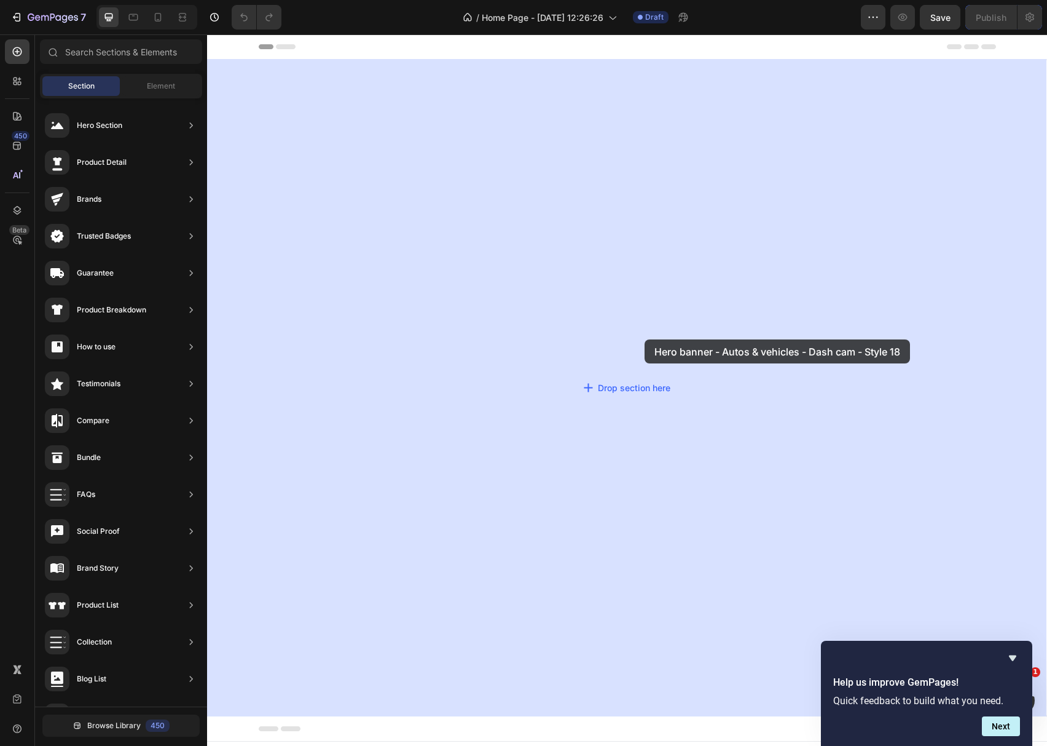
drag, startPoint x: 495, startPoint y: 517, endPoint x: 645, endPoint y: 339, distance: 232.5
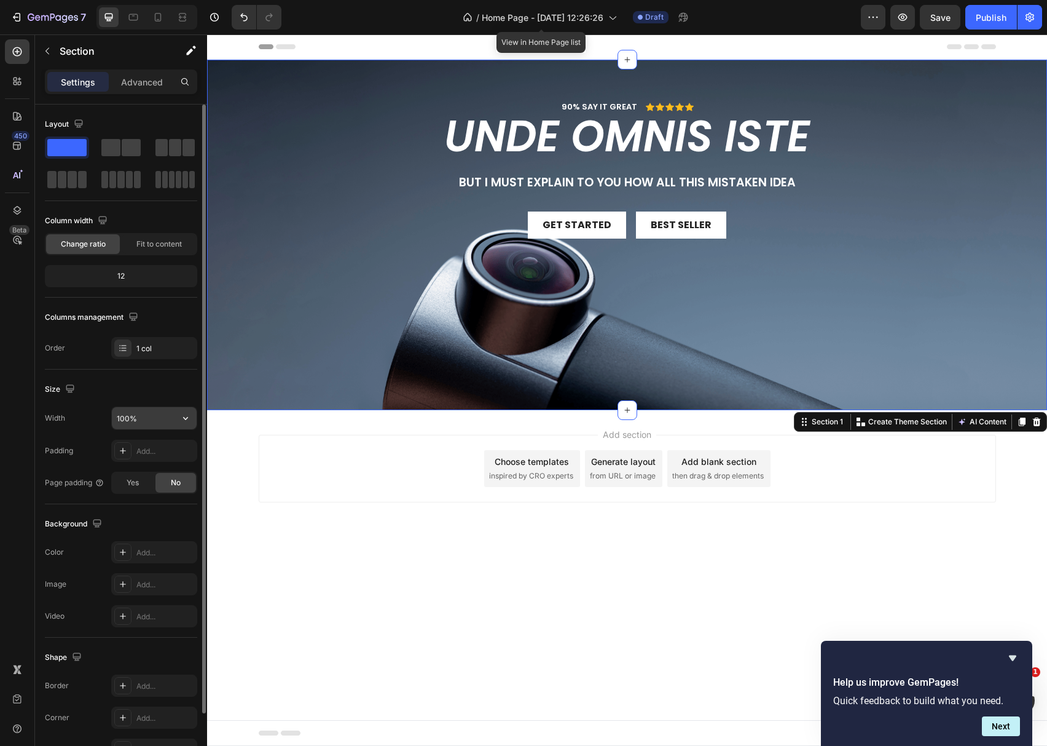
click at [133, 428] on input "100%" at bounding box center [154, 418] width 85 height 22
click at [180, 427] on button "button" at bounding box center [186, 418] width 22 height 22
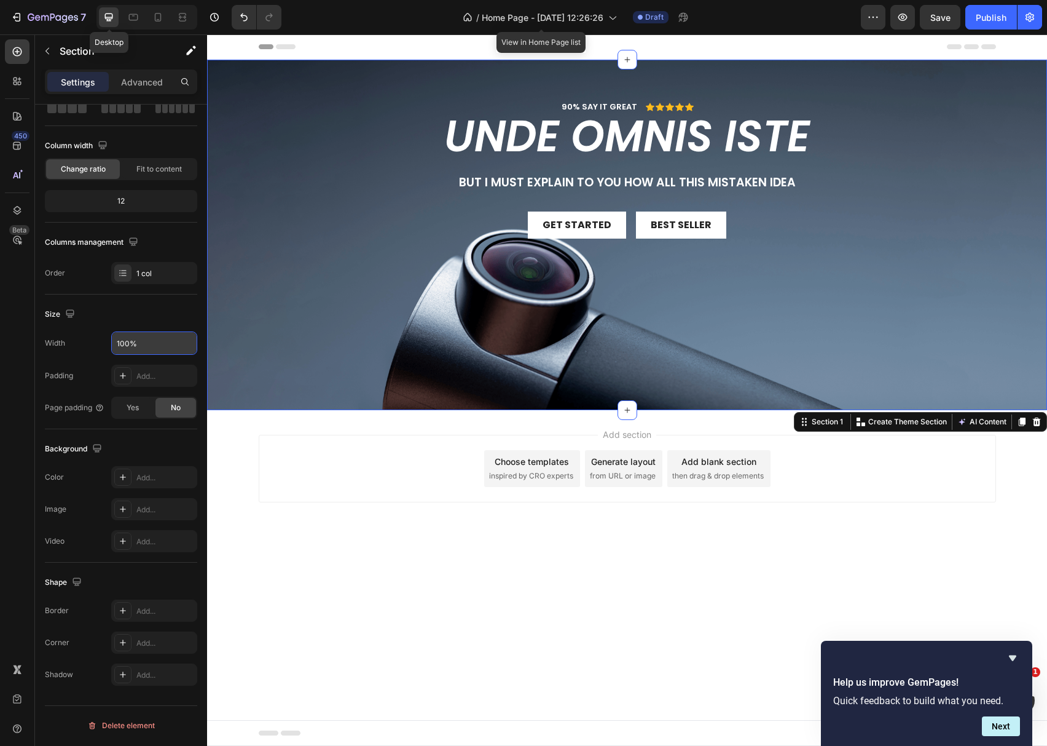
click at [109, 12] on icon at bounding box center [109, 17] width 12 height 12
click at [108, 18] on icon at bounding box center [109, 18] width 8 height 8
click at [109, 20] on icon at bounding box center [109, 17] width 12 height 12
click at [152, 15] on icon at bounding box center [158, 17] width 12 height 12
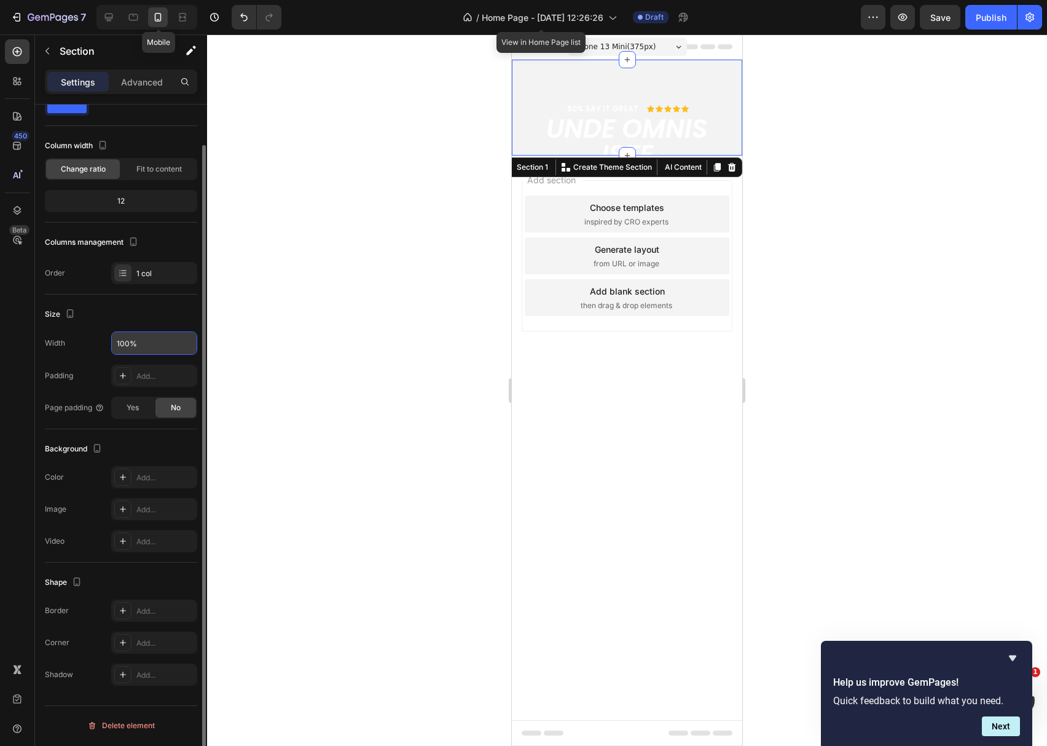
scroll to position [43, 0]
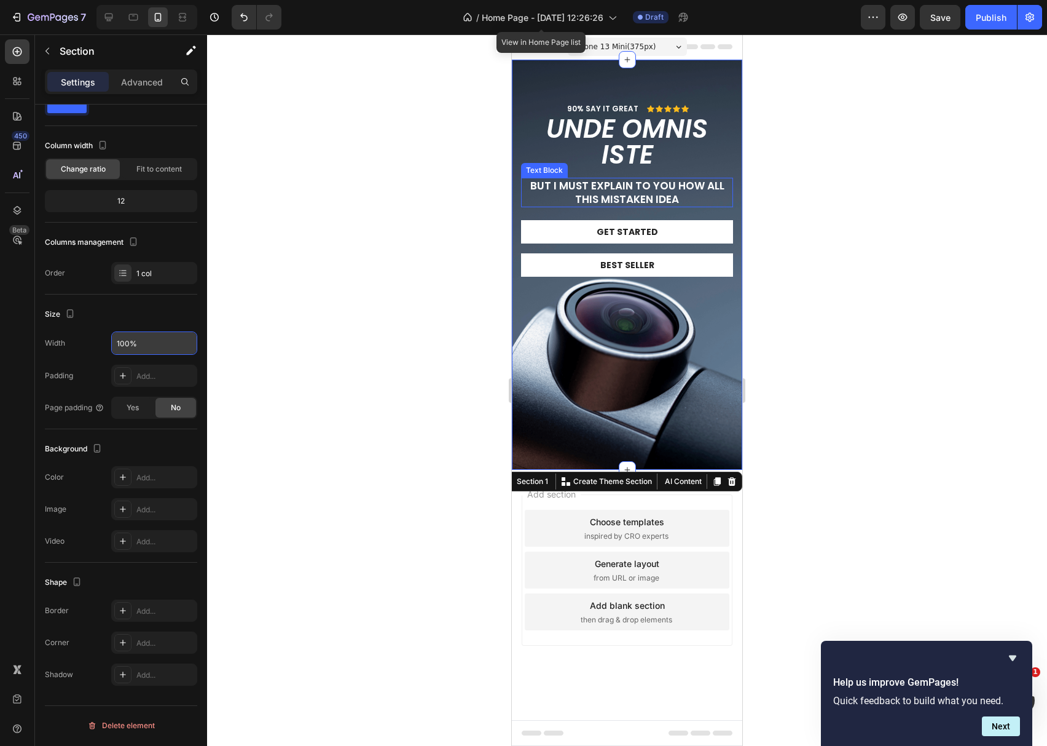
click at [665, 185] on p "But I must explain to you how all this mistaken idea" at bounding box center [627, 192] width 210 height 27
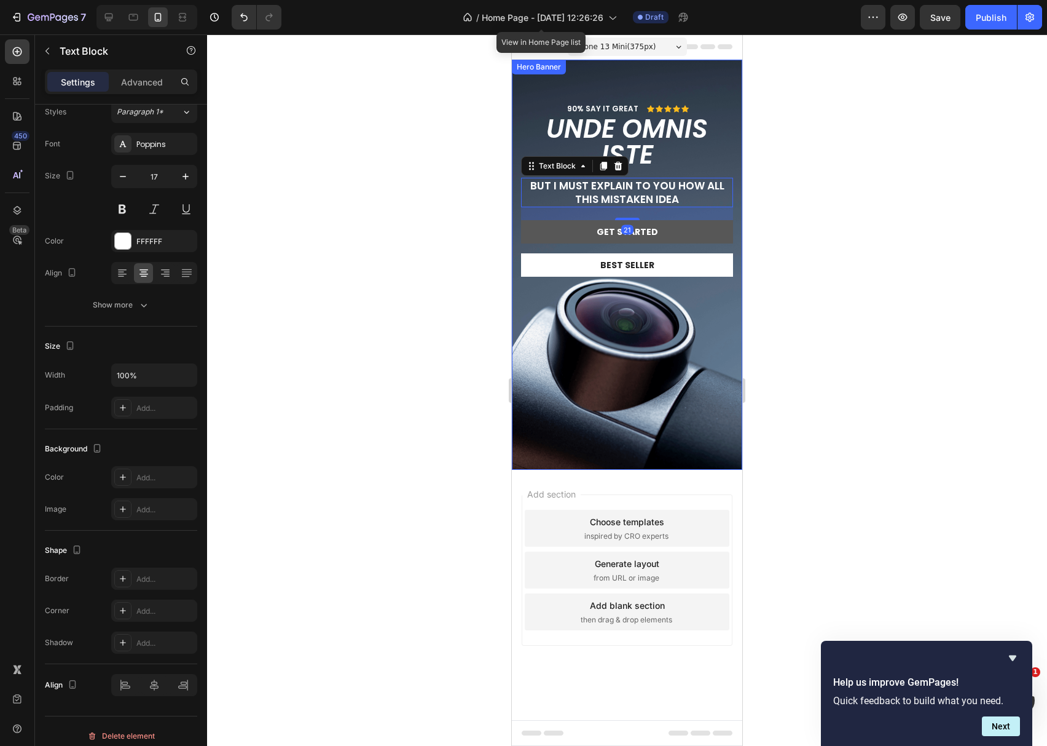
scroll to position [0, 0]
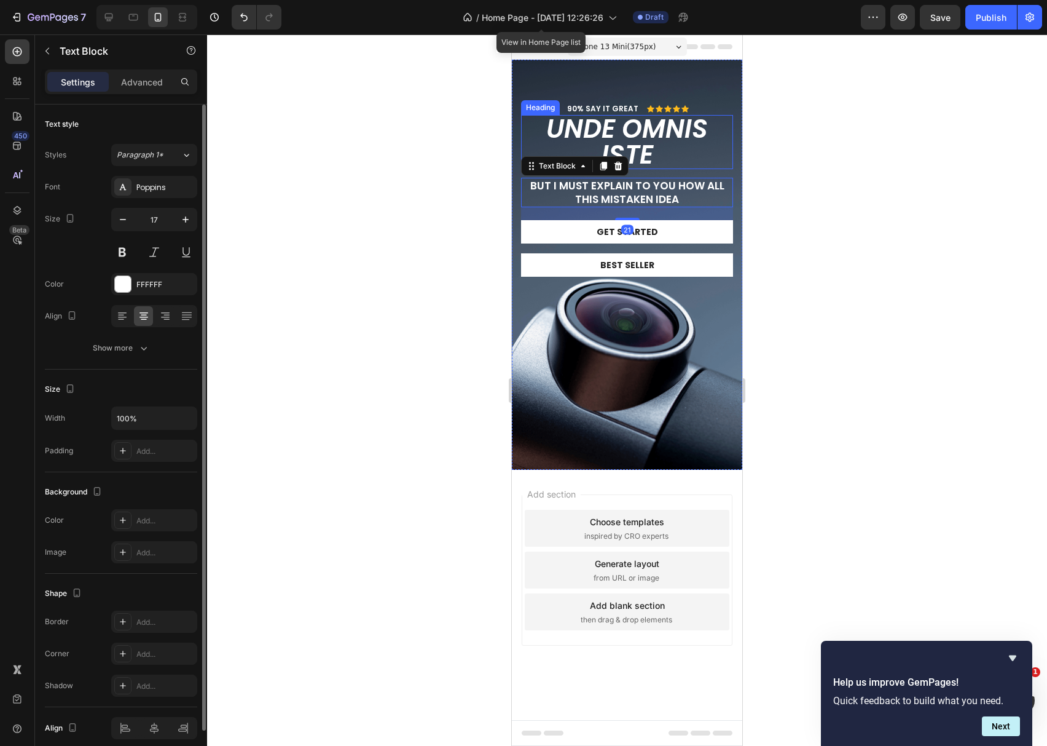
click at [699, 143] on h2 "unde omnis iste" at bounding box center [627, 142] width 212 height 54
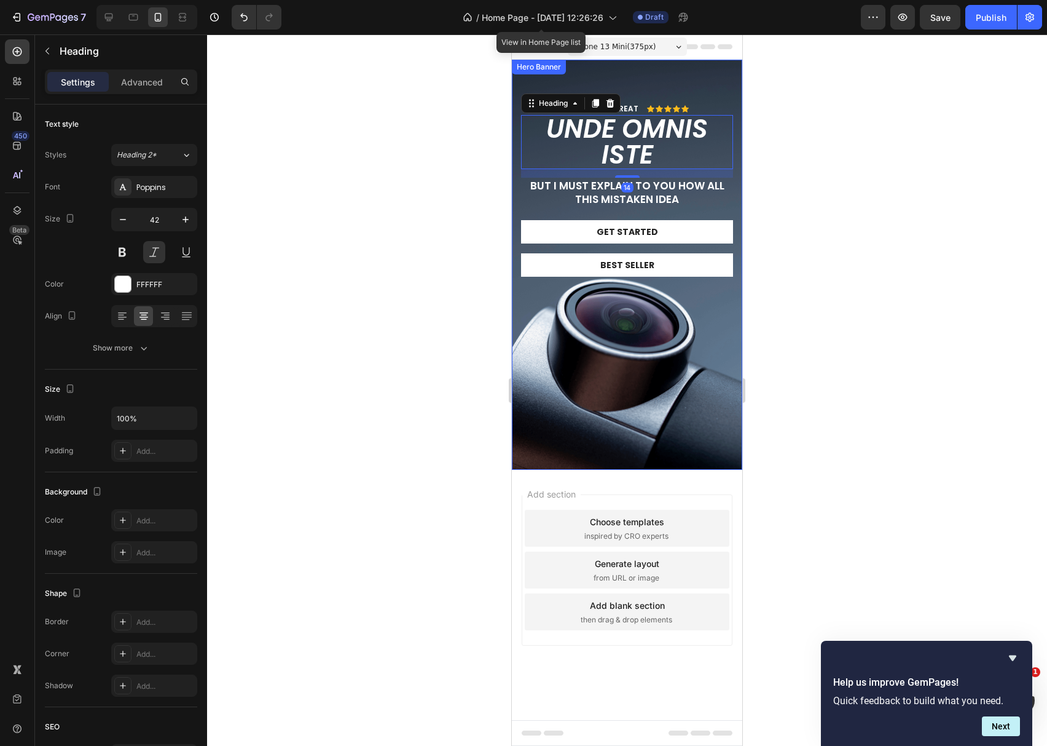
click at [684, 86] on div "90% SAY IT GREAT Text Block Icon Icon Icon Icon Icon Icon List Row unde omnis i…" at bounding box center [627, 183] width 230 height 246
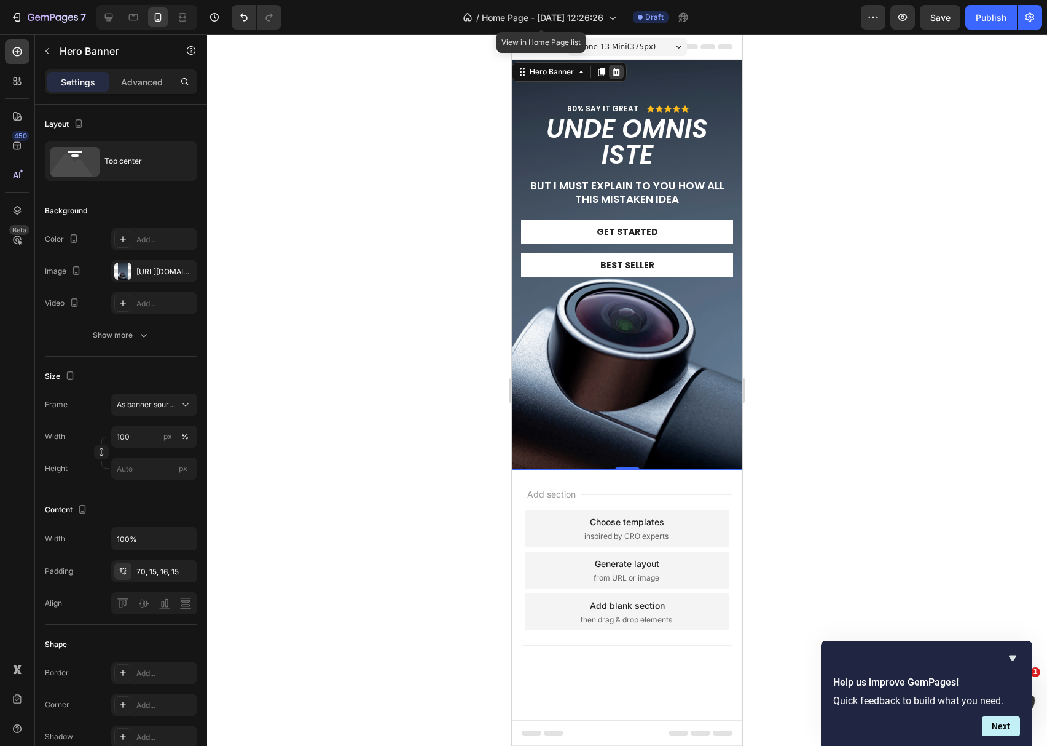
click at [620, 74] on icon at bounding box center [617, 72] width 8 height 9
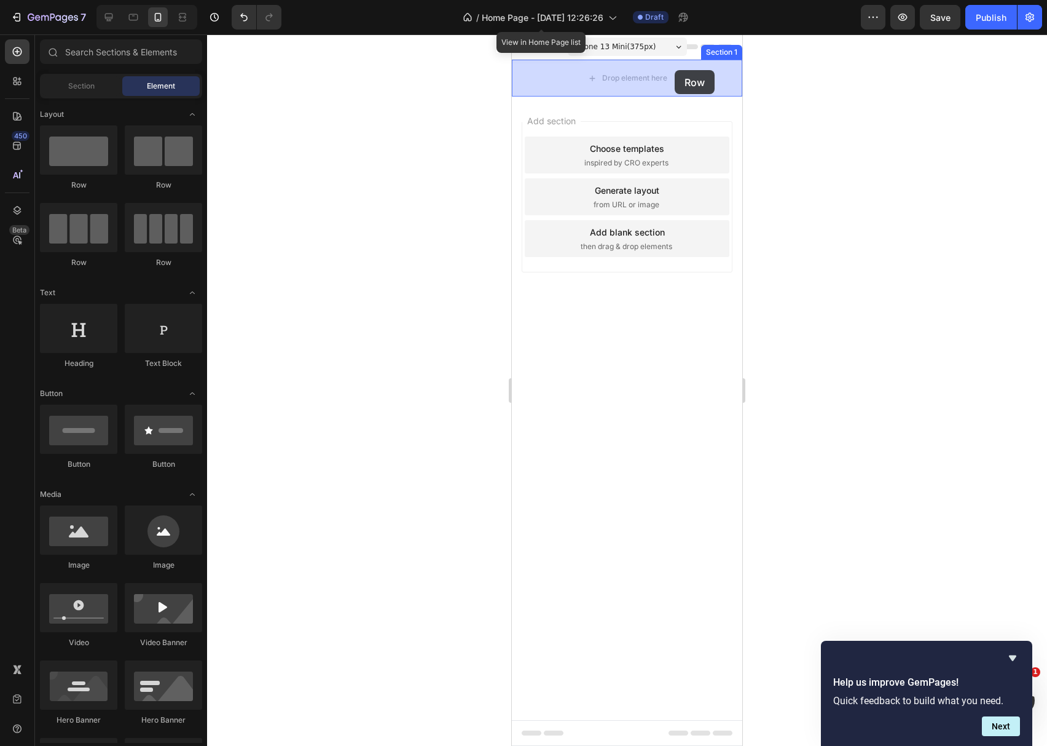
drag, startPoint x: 597, startPoint y: 202, endPoint x: 674, endPoint y: 70, distance: 152.6
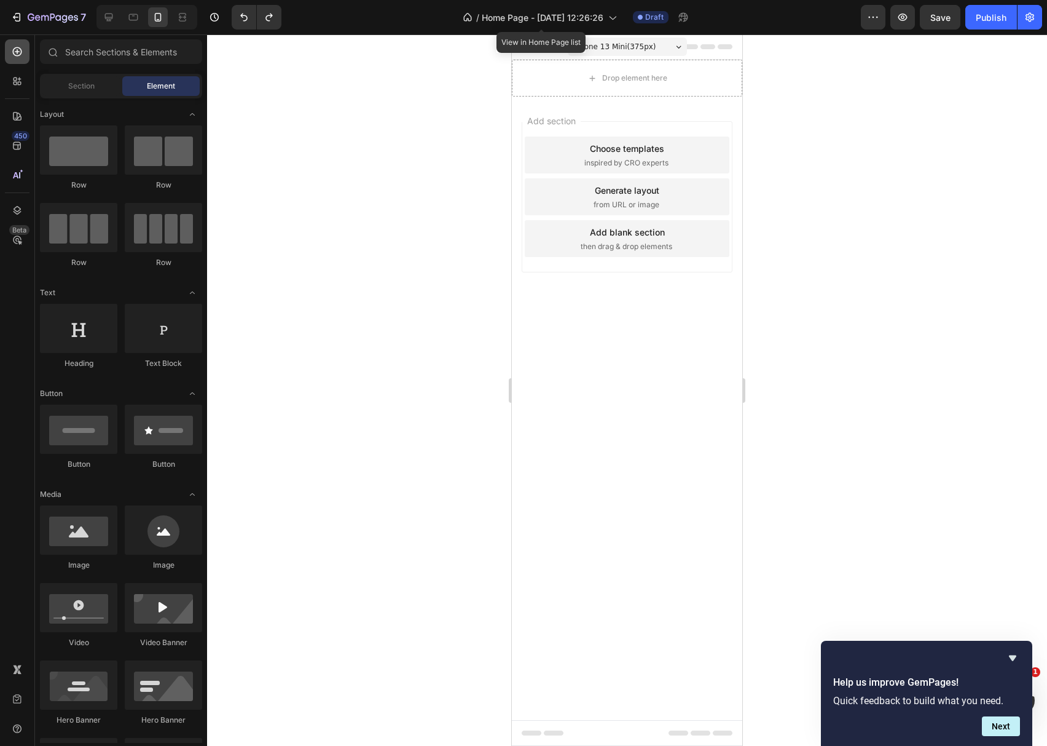
click at [15, 49] on icon at bounding box center [17, 51] width 12 height 12
click at [21, 55] on icon at bounding box center [17, 51] width 12 height 12
click at [377, 200] on div at bounding box center [627, 389] width 840 height 711
click at [630, 71] on div "Drop element here" at bounding box center [628, 78] width 100 height 20
click at [75, 81] on span "Section" at bounding box center [81, 86] width 26 height 11
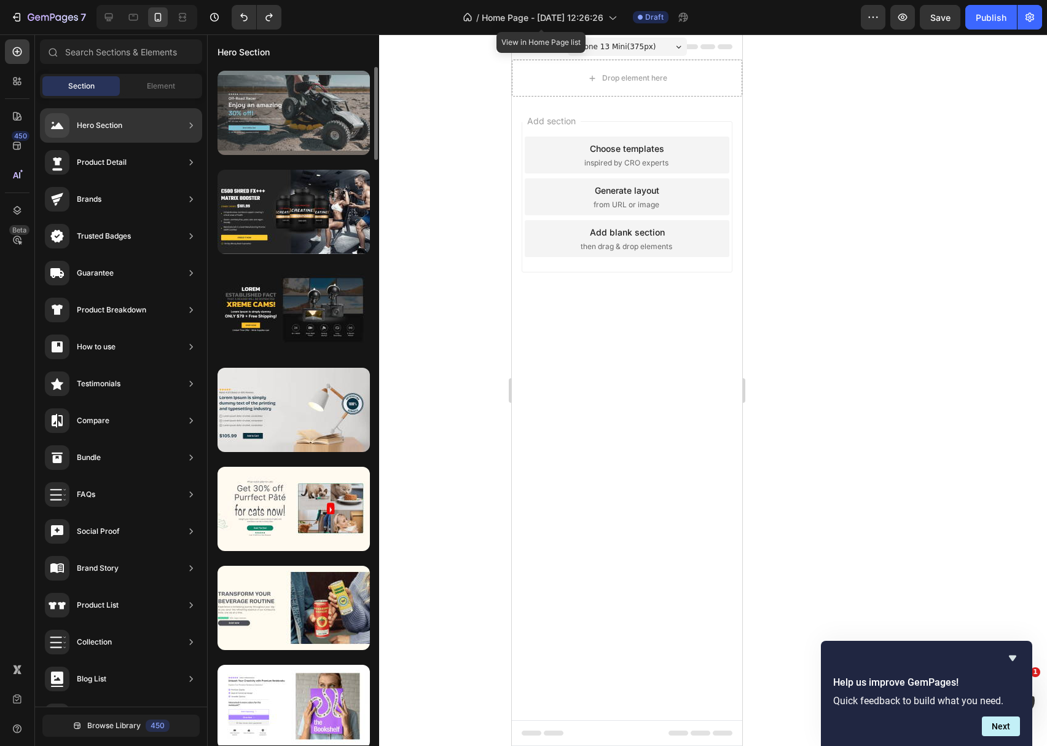
click at [291, 121] on div at bounding box center [294, 113] width 152 height 84
click at [310, 128] on div at bounding box center [294, 113] width 152 height 84
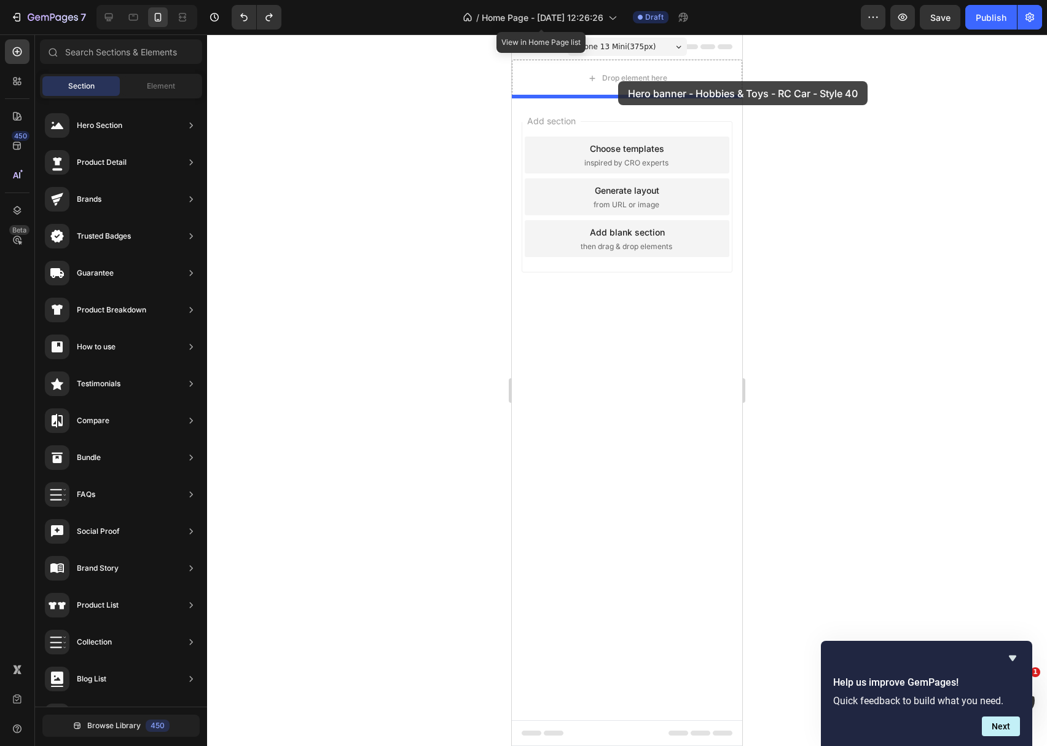
drag, startPoint x: 836, startPoint y: 143, endPoint x: 618, endPoint y: 82, distance: 226.7
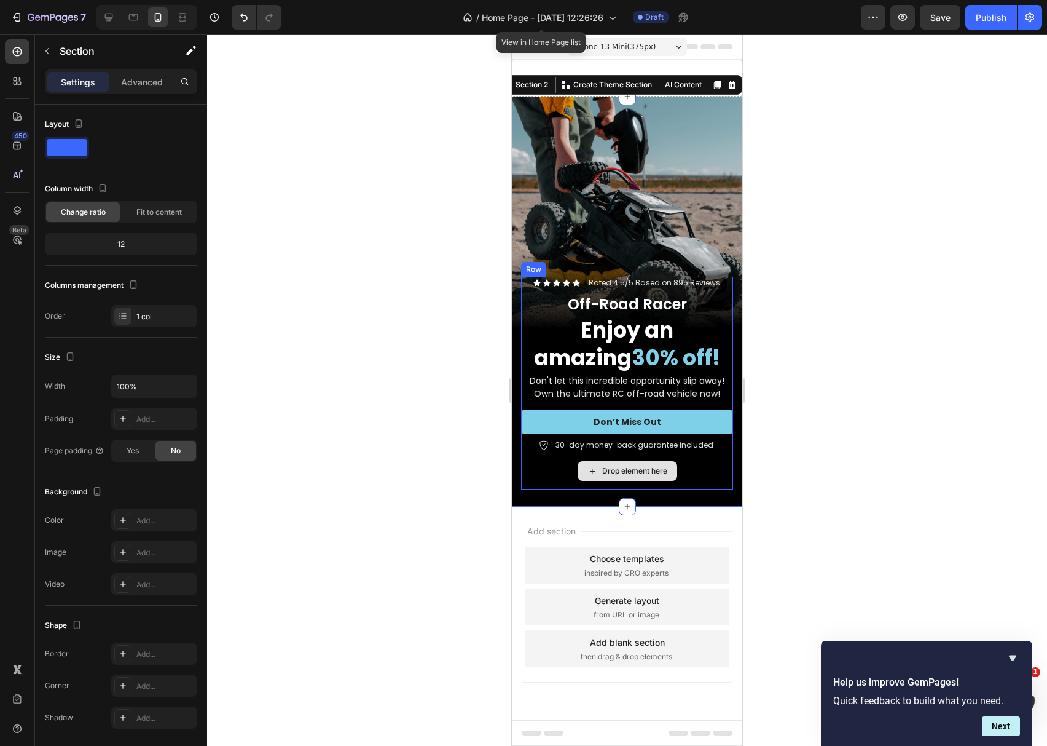
click at [703, 462] on div "Drop element here" at bounding box center [627, 470] width 212 height 37
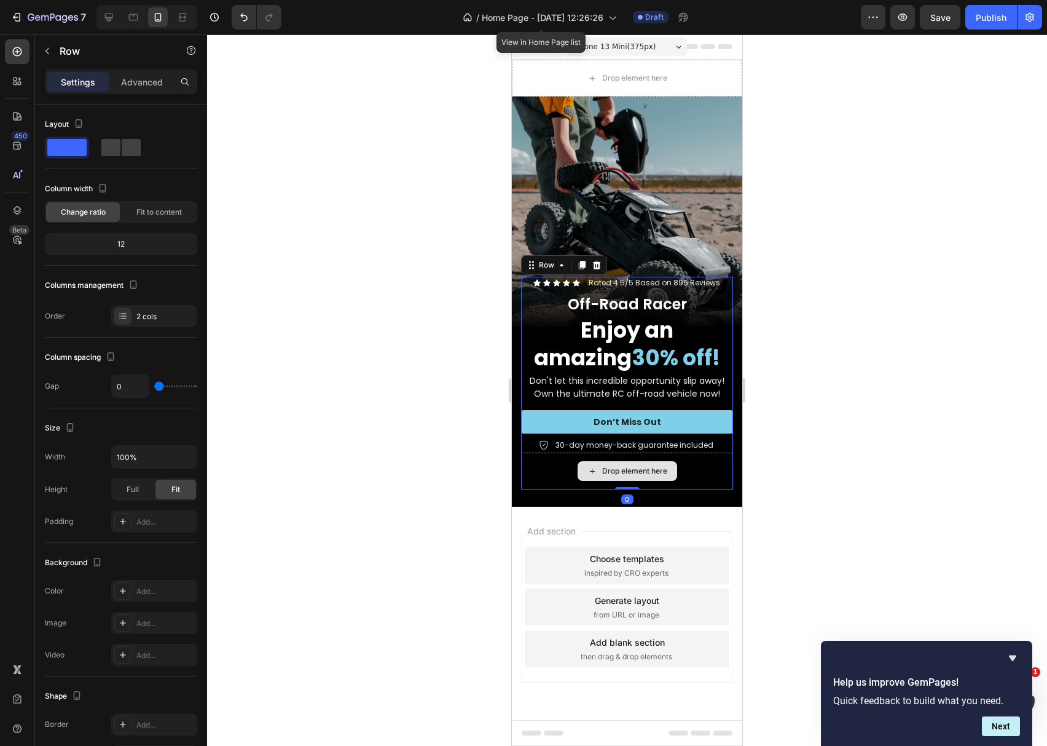
click at [702, 455] on div "Drop element here" at bounding box center [627, 470] width 212 height 37
drag, startPoint x: 628, startPoint y: 488, endPoint x: 629, endPoint y: 450, distance: 38.2
click at [629, 450] on div "Icon Icon Icon Icon Icon Icon List Rated 4.5/5 Based on 895 Reviews Text Block …" at bounding box center [627, 383] width 212 height 213
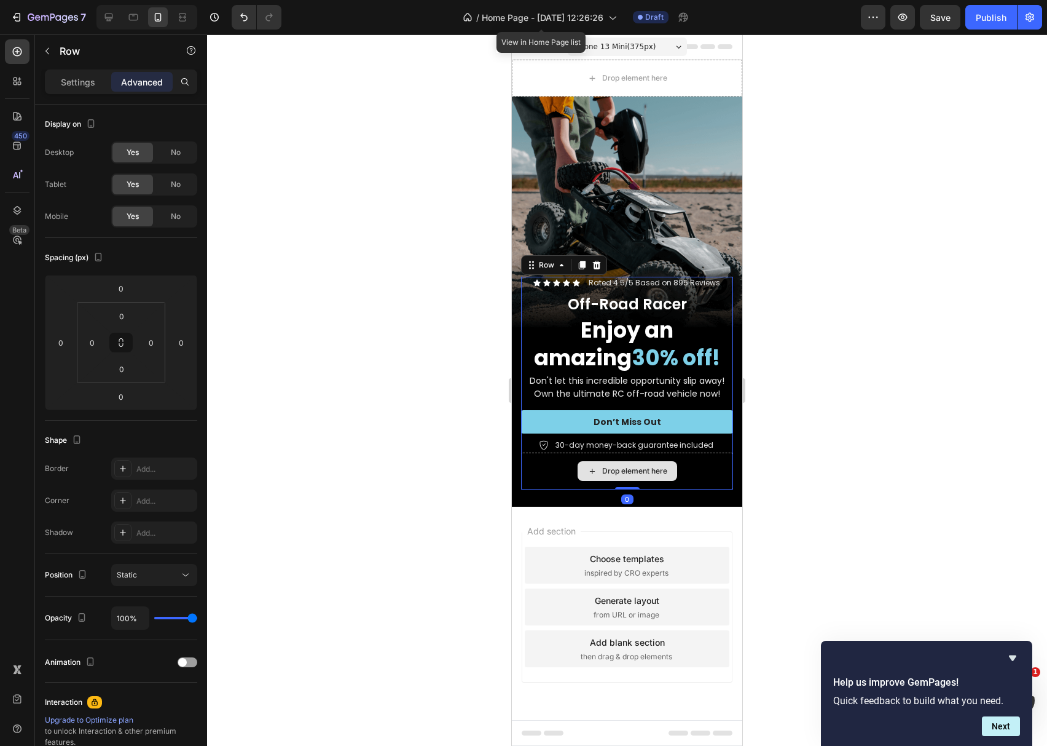
click at [558, 465] on div "Drop element here" at bounding box center [627, 470] width 212 height 37
click at [653, 278] on p "Rated 4.5/5 Based on 895 Reviews" at bounding box center [655, 283] width 132 height 10
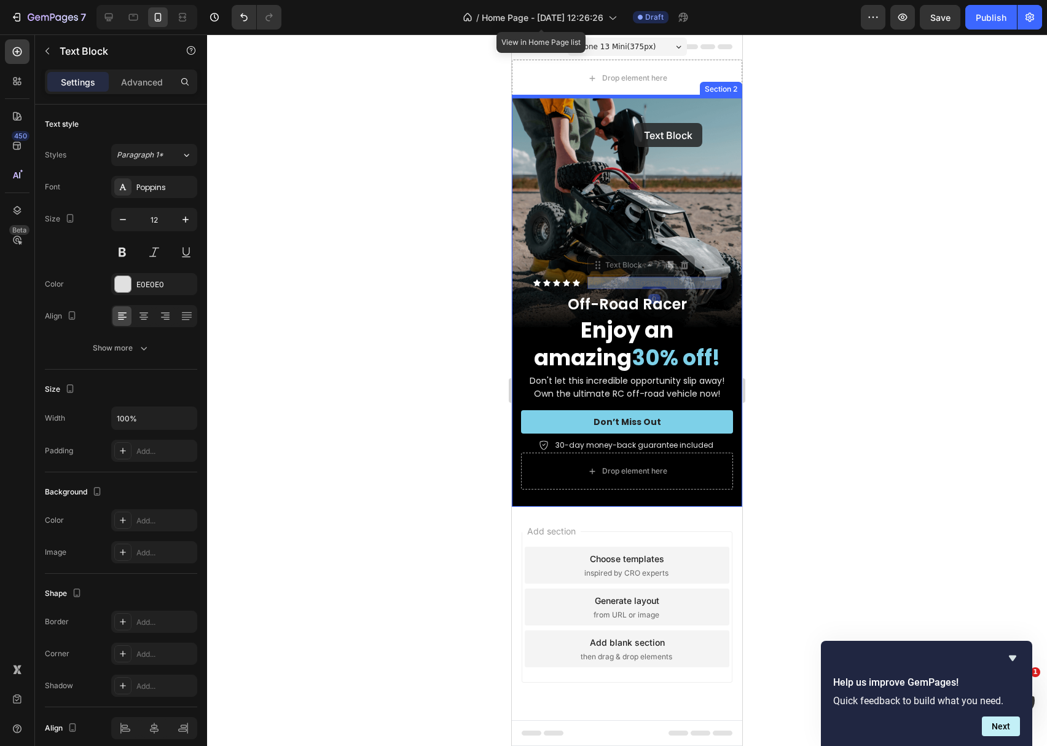
drag, startPoint x: 631, startPoint y: 283, endPoint x: 634, endPoint y: 123, distance: 159.8
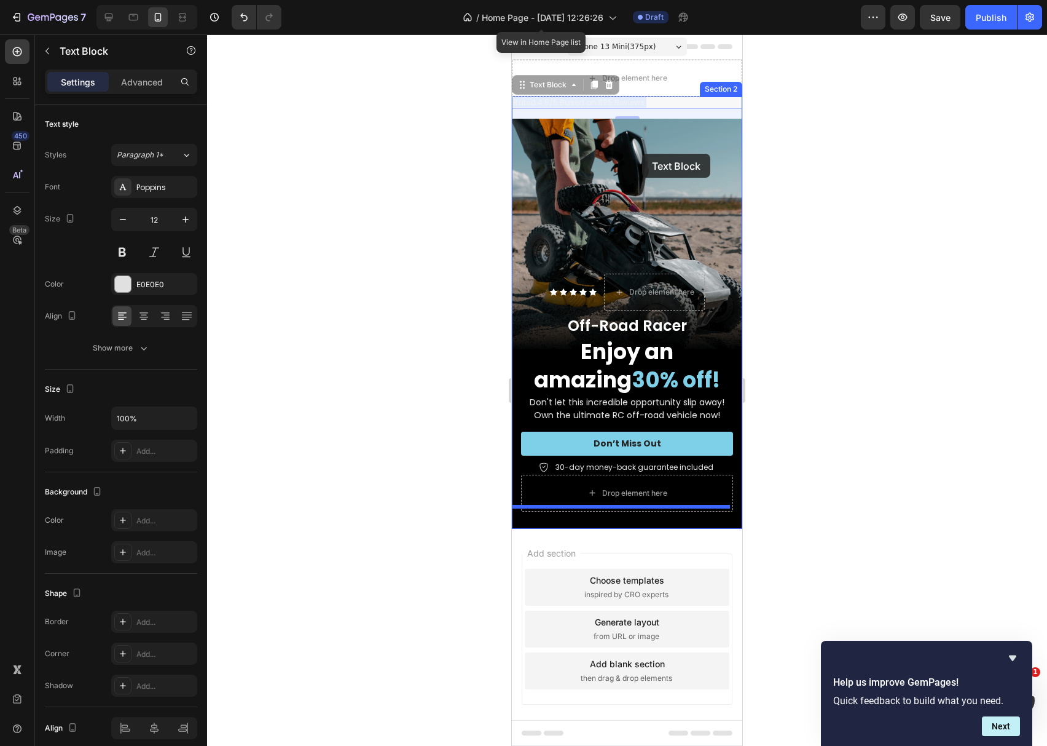
drag, startPoint x: 623, startPoint y: 101, endPoint x: 642, endPoint y: 154, distance: 56.2
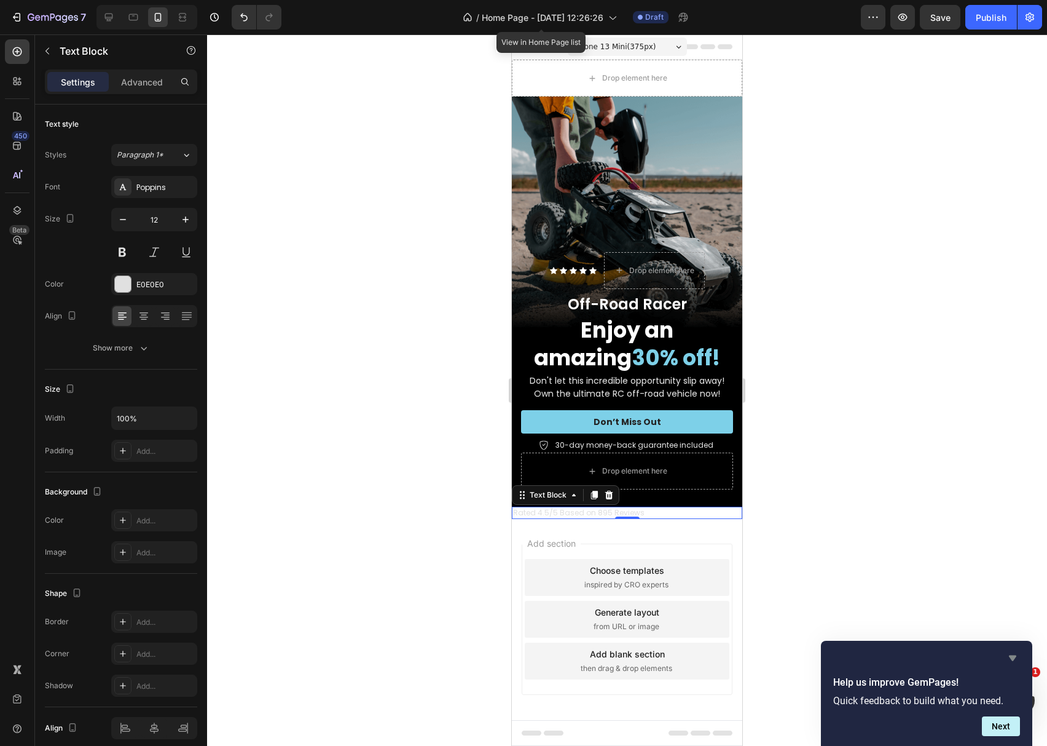
click at [1017, 661] on icon "Hide survey" at bounding box center [1012, 657] width 15 height 15
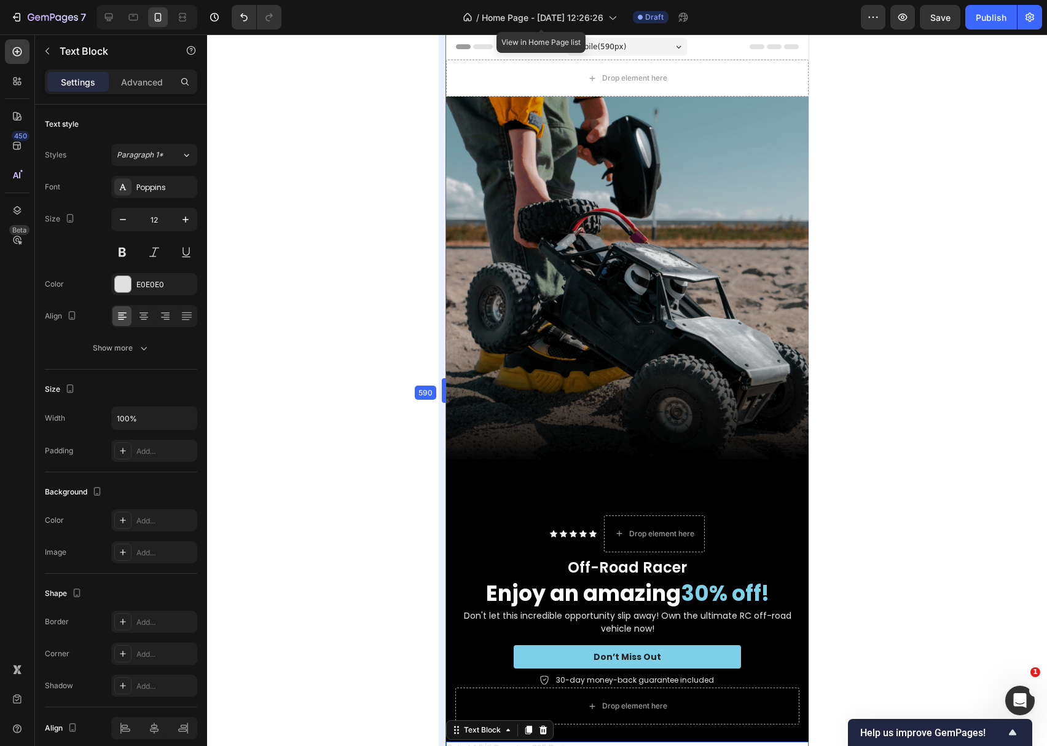
drag, startPoint x: 507, startPoint y: 446, endPoint x: 375, endPoint y: 451, distance: 132.2
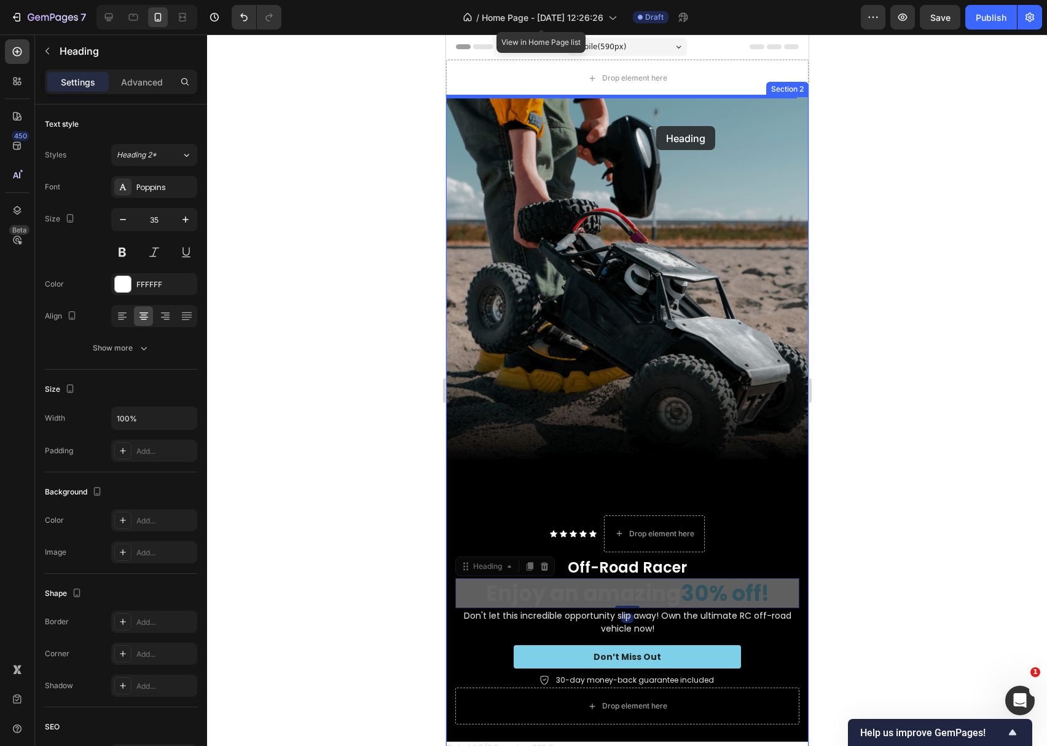
drag, startPoint x: 682, startPoint y: 571, endPoint x: 656, endPoint y: 126, distance: 445.8
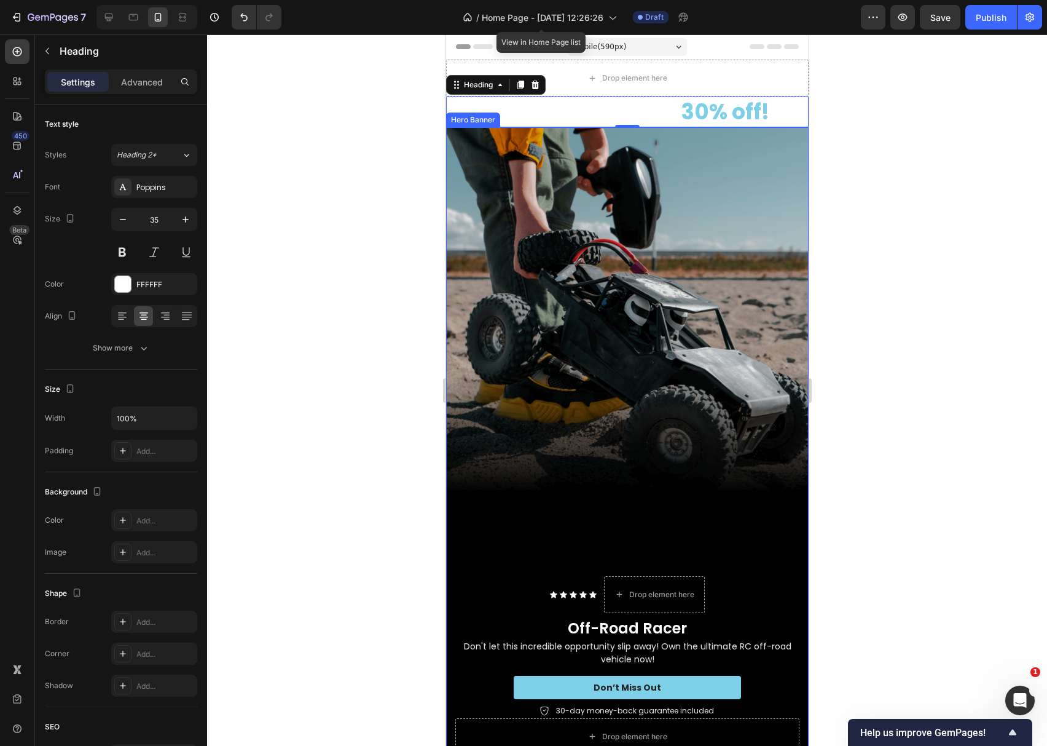
click at [660, 234] on div "Background Image" at bounding box center [627, 449] width 363 height 645
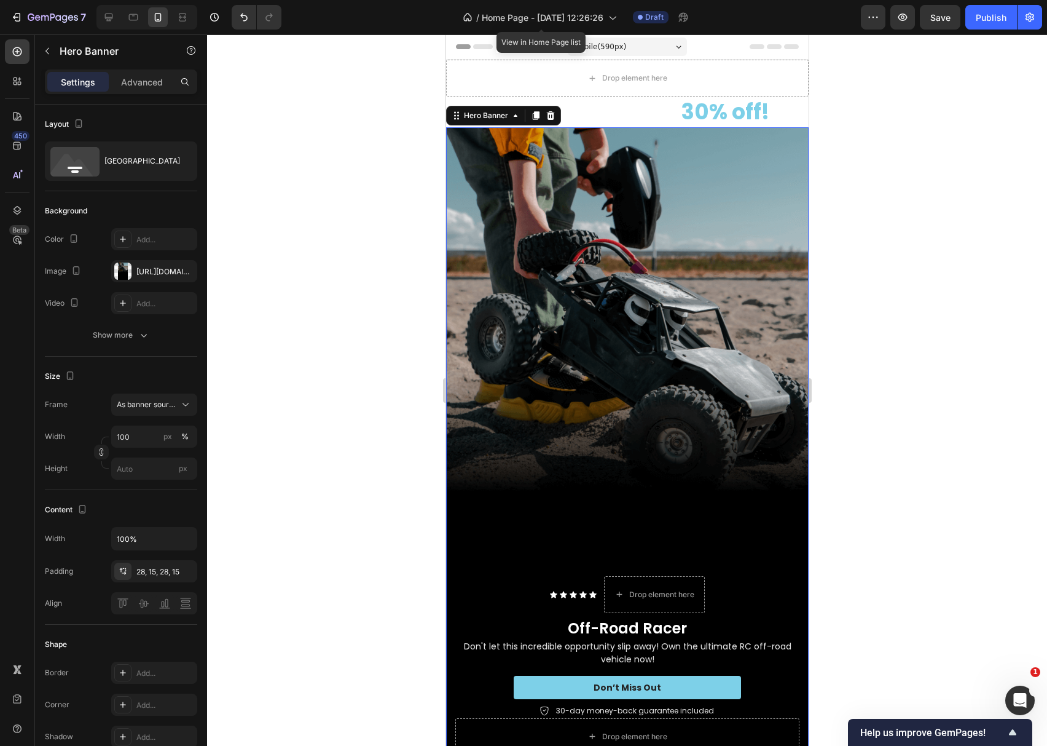
click at [616, 138] on div "Background Image" at bounding box center [627, 449] width 363 height 645
click at [713, 507] on div "Background Image" at bounding box center [627, 449] width 363 height 645
click at [732, 576] on div "Icon Icon Icon Icon Icon Icon List Drop element here Row" at bounding box center [627, 594] width 344 height 37
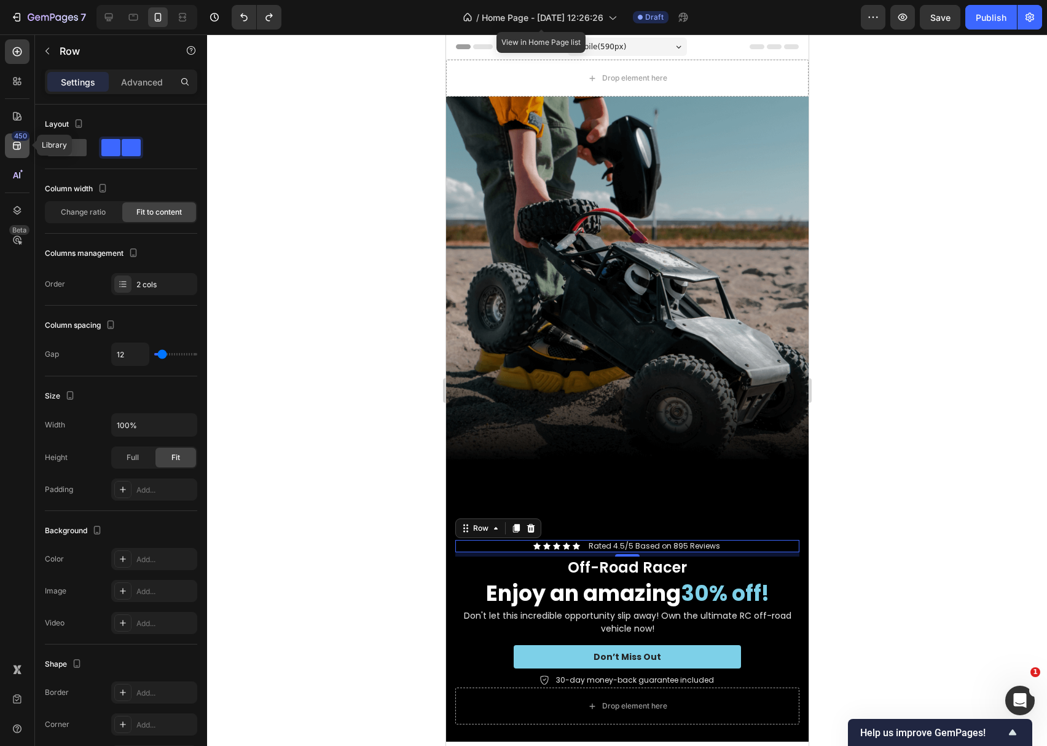
click at [10, 143] on div "450" at bounding box center [17, 145] width 25 height 25
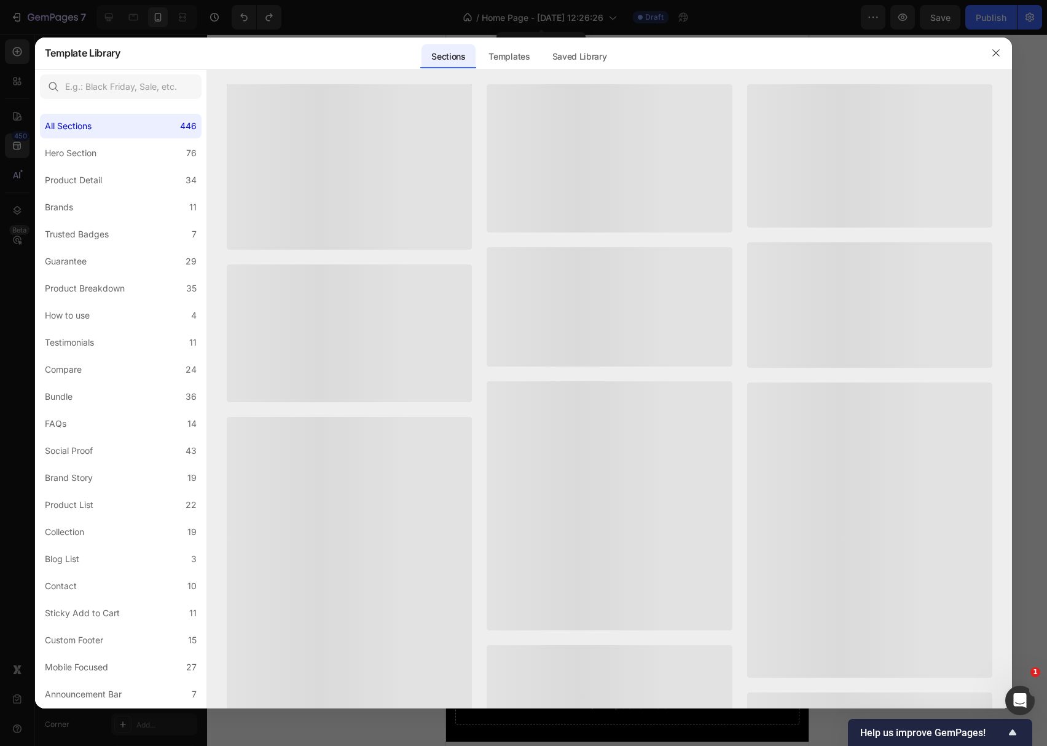
click at [13, 151] on div at bounding box center [523, 373] width 1047 height 746
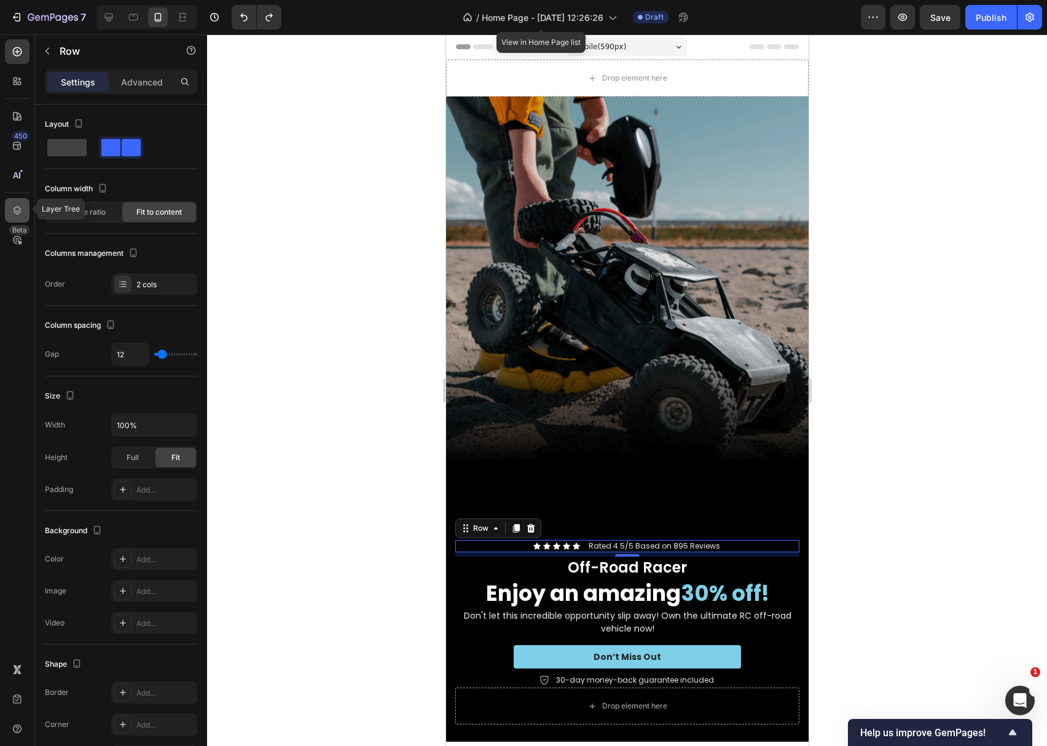
click at [9, 211] on div at bounding box center [17, 210] width 25 height 25
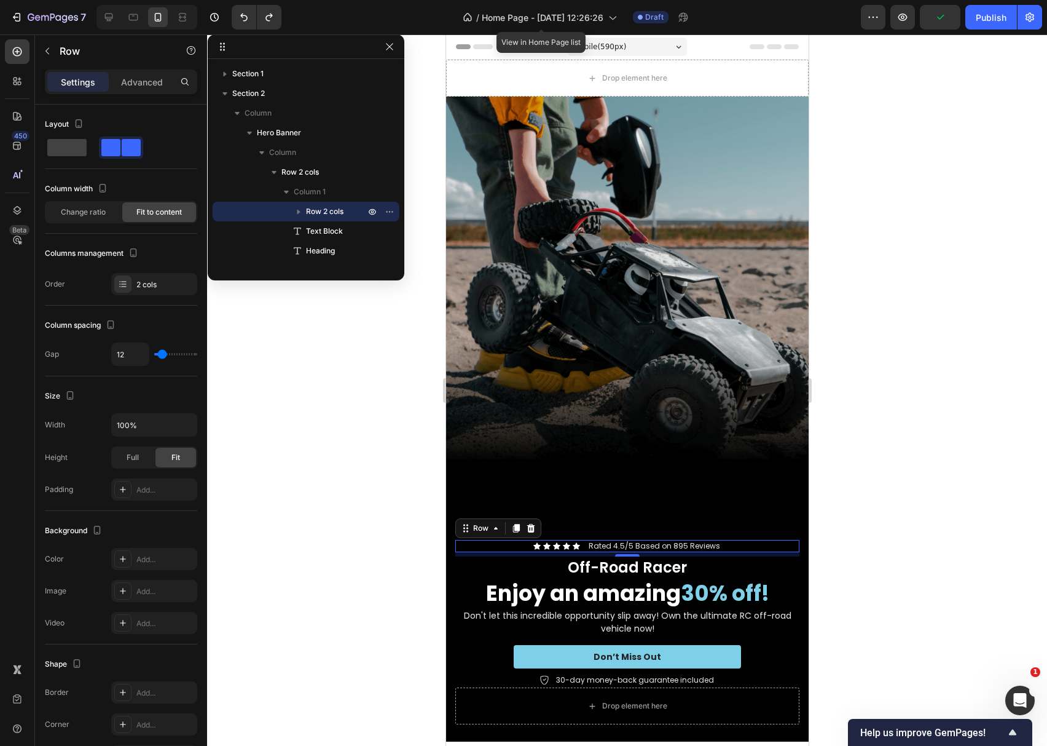
click at [298, 214] on icon "button" at bounding box center [299, 211] width 12 height 12
drag, startPoint x: 328, startPoint y: 210, endPoint x: 313, endPoint y: 222, distance: 18.7
click at [317, 197] on div "Column 1 Row 2 cols Column 1 Icon List Column 2 Text Block Text Block Heading T…" at bounding box center [306, 290] width 187 height 216
click at [294, 214] on icon "button" at bounding box center [299, 211] width 12 height 12
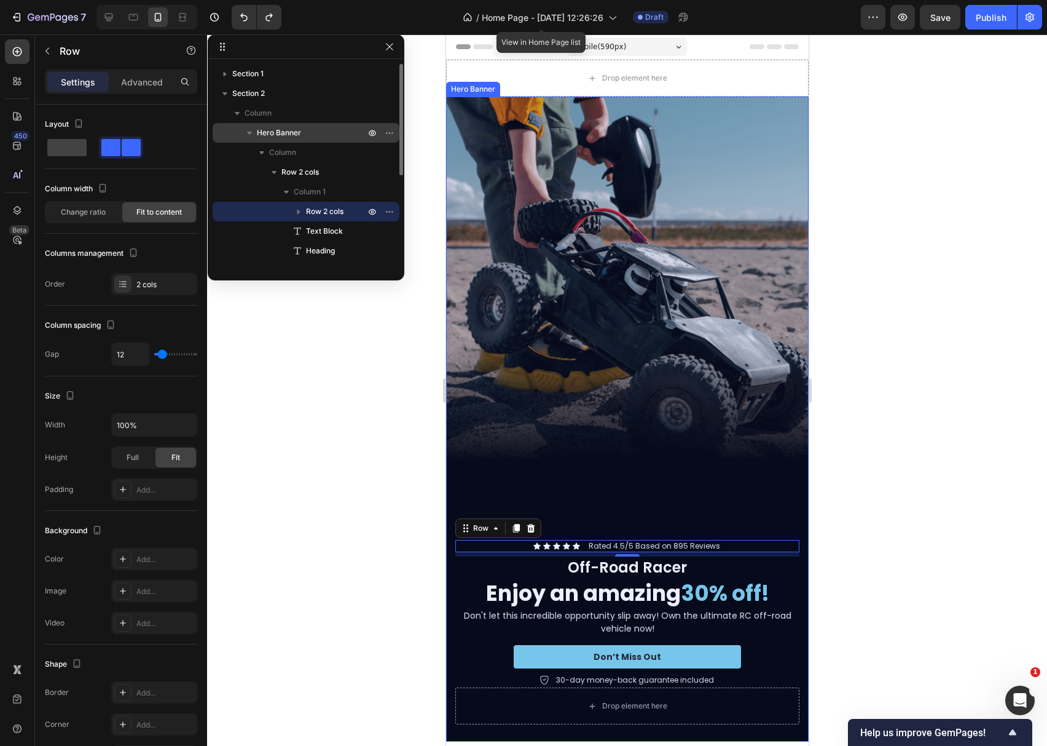
click at [251, 135] on icon "button" at bounding box center [249, 133] width 12 height 12
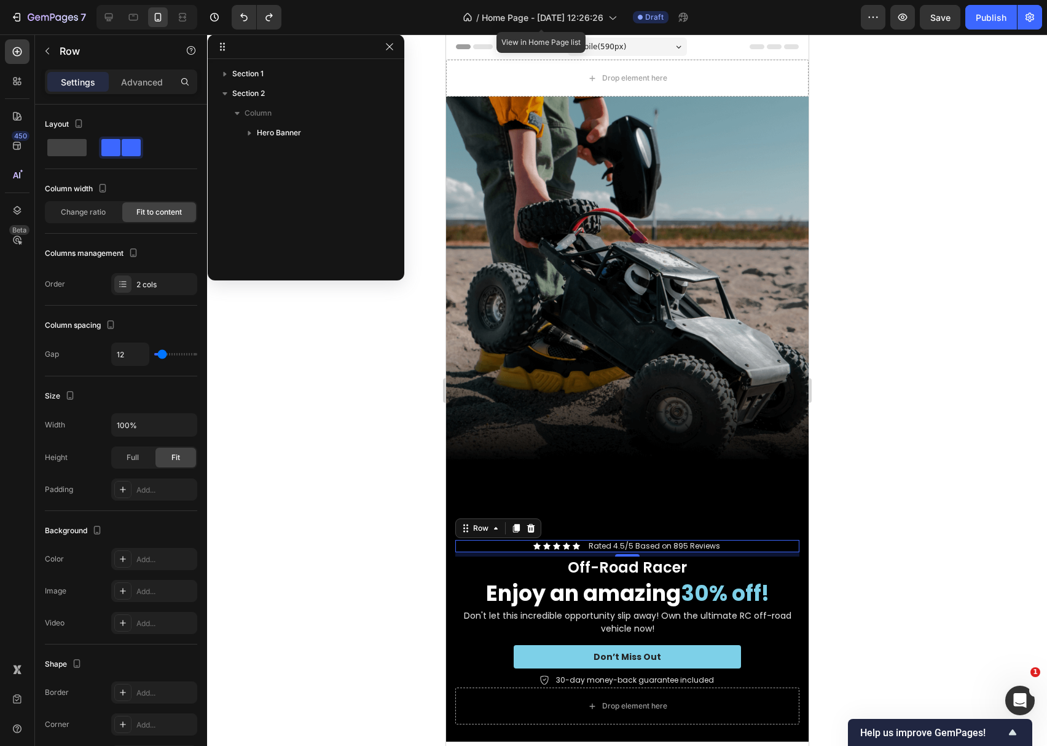
drag, startPoint x: 833, startPoint y: 505, endPoint x: 252, endPoint y: 446, distance: 584.4
click at [833, 505] on div at bounding box center [627, 389] width 840 height 711
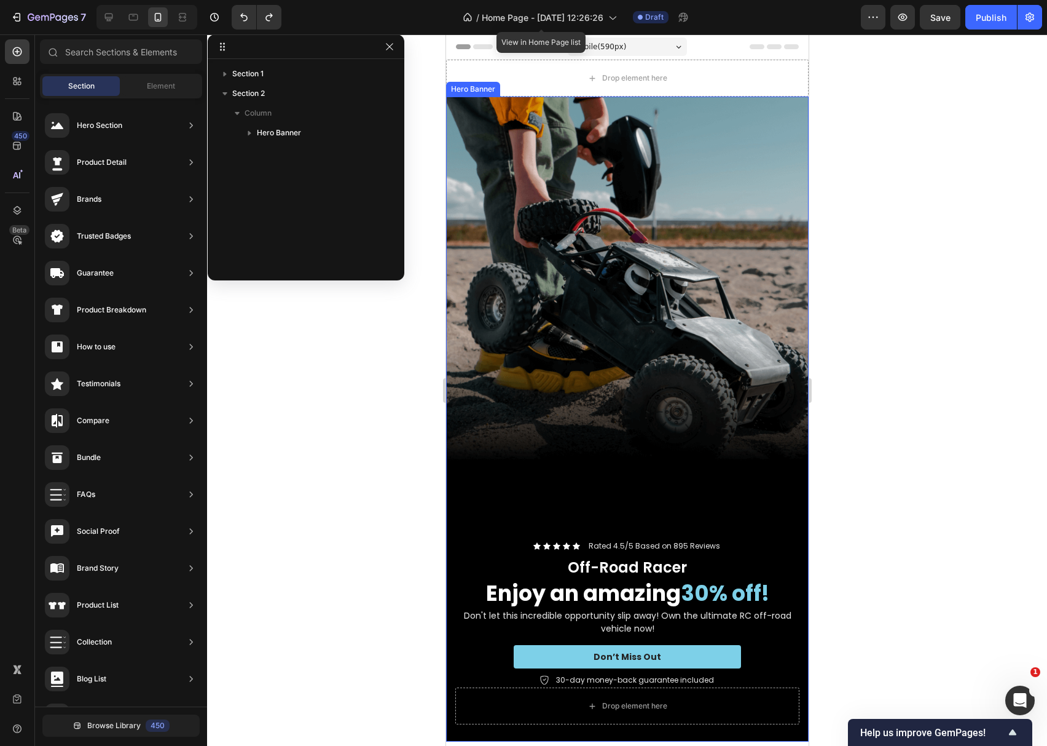
click at [643, 499] on div "Background Image" at bounding box center [627, 418] width 363 height 645
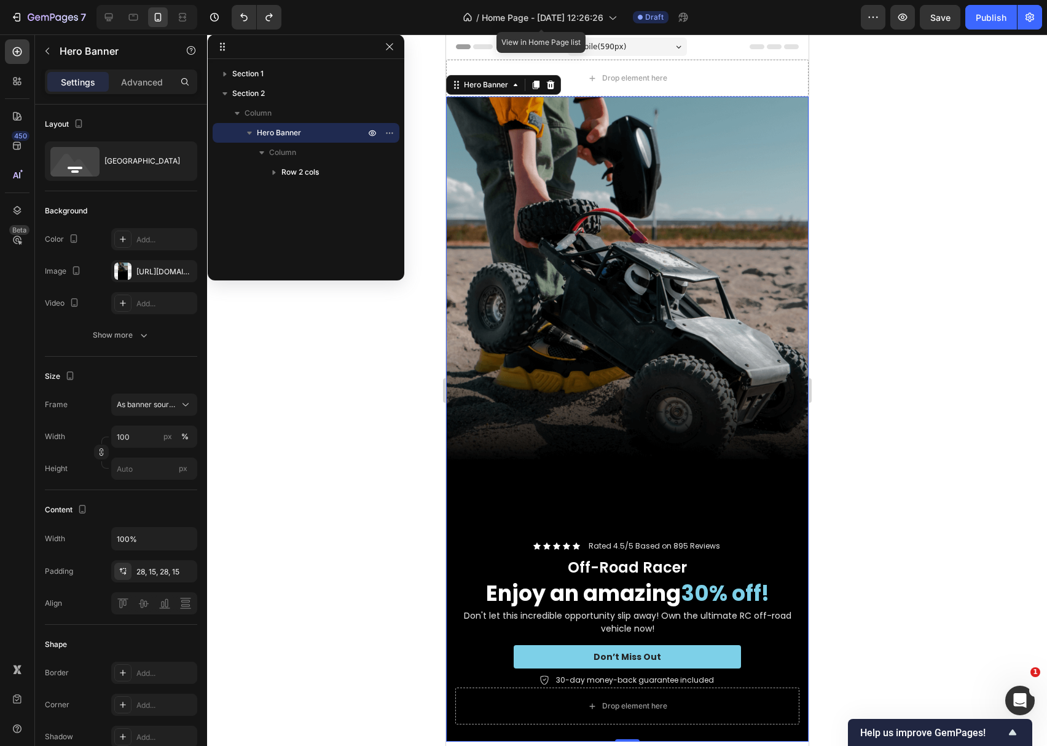
click at [249, 134] on icon "button" at bounding box center [249, 133] width 12 height 12
click at [251, 134] on icon "button" at bounding box center [249, 133] width 12 height 12
click at [263, 154] on icon "button" at bounding box center [262, 152] width 12 height 12
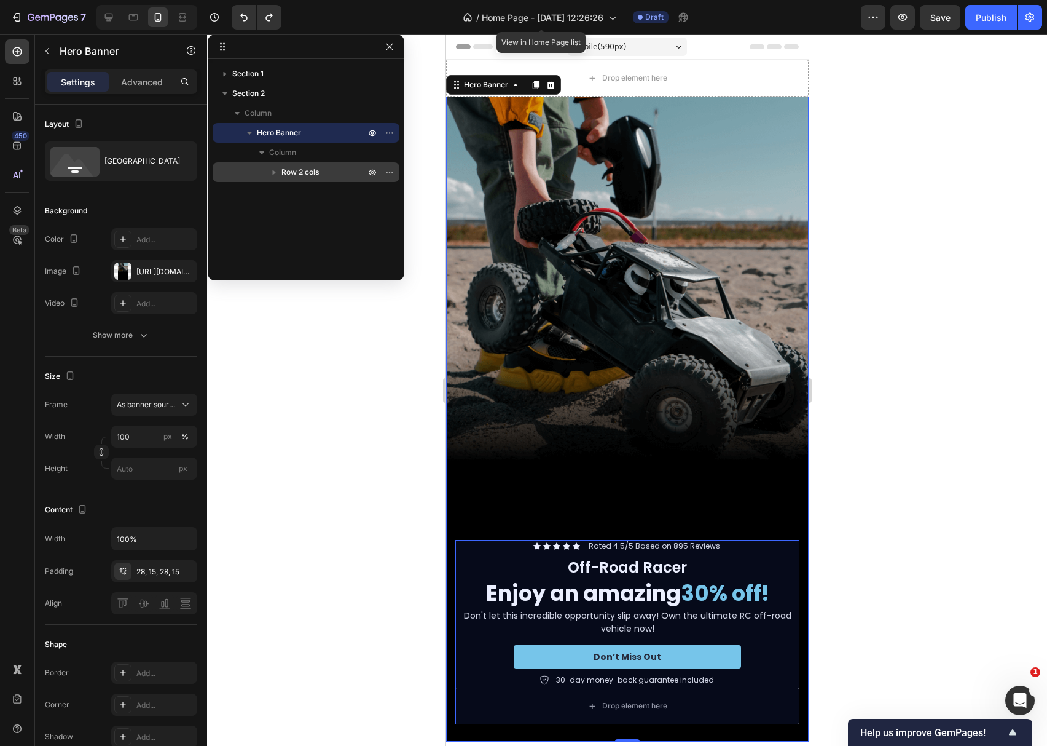
click at [294, 171] on span "Row 2 cols" at bounding box center [299, 172] width 37 height 12
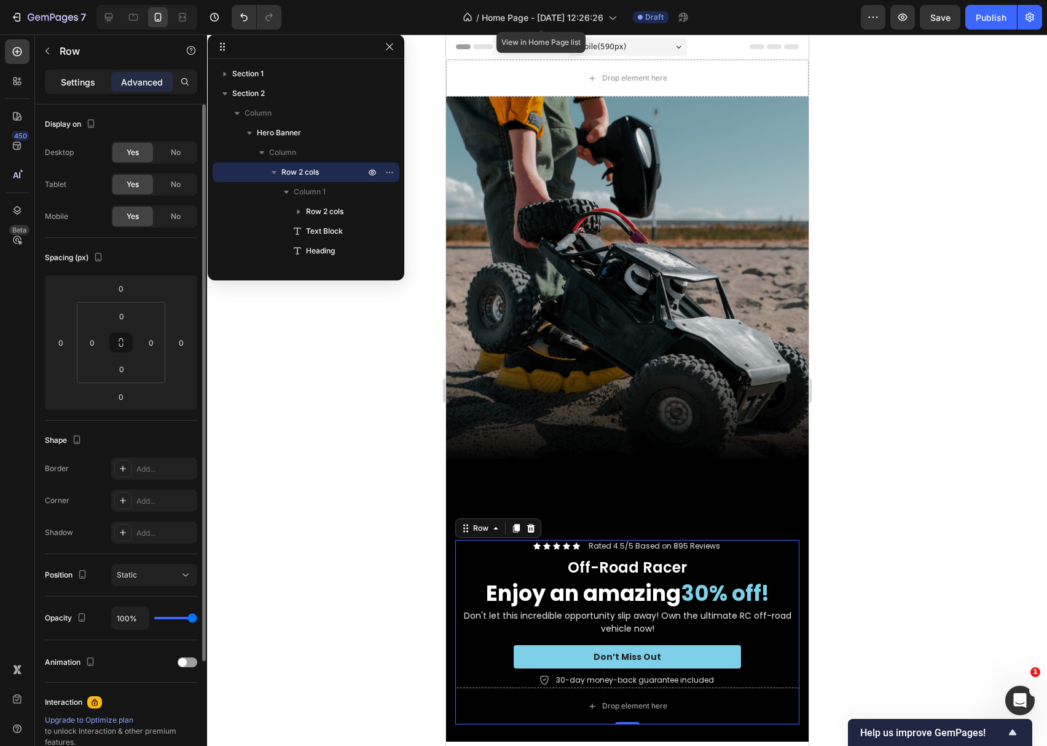
click at [74, 87] on p "Settings" at bounding box center [78, 82] width 34 height 13
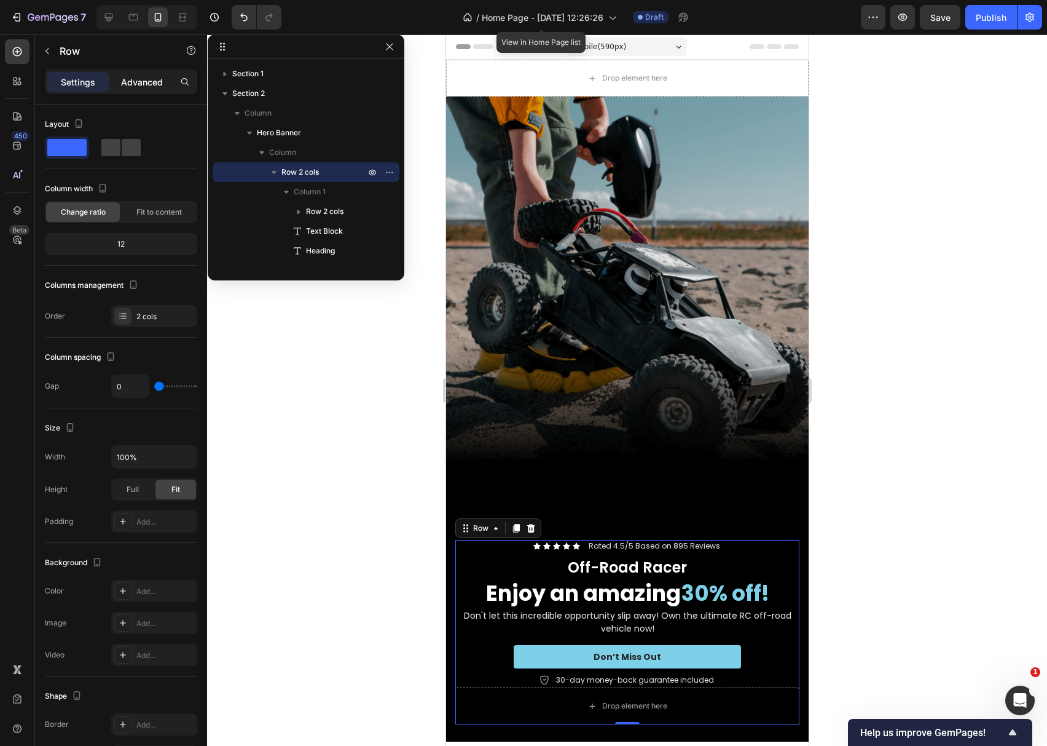
click at [141, 84] on p "Advanced" at bounding box center [142, 82] width 42 height 13
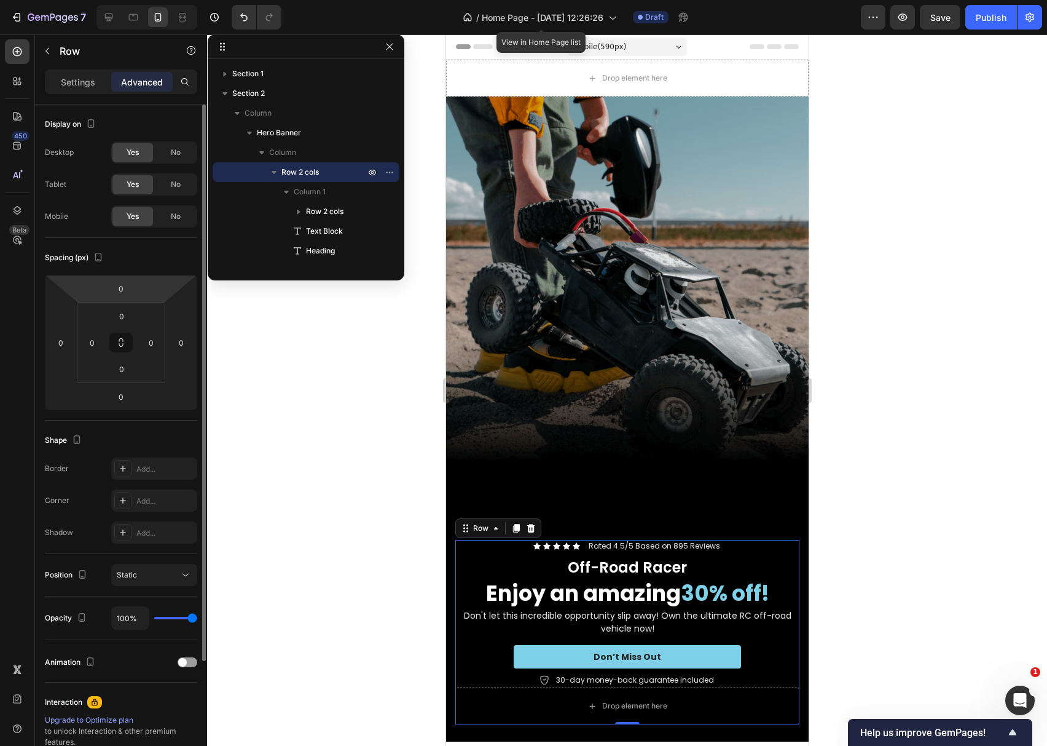
click at [130, 92] on html "7 Version history / Home Page - [DATE] 12:26:26 View in Home Page list Draft Pr…" at bounding box center [523, 46] width 1047 height 92
click at [151, 92] on html "7 Version history / Home Page - [DATE] 12:26:26 View in Home Page list Draft Pr…" at bounding box center [523, 46] width 1047 height 92
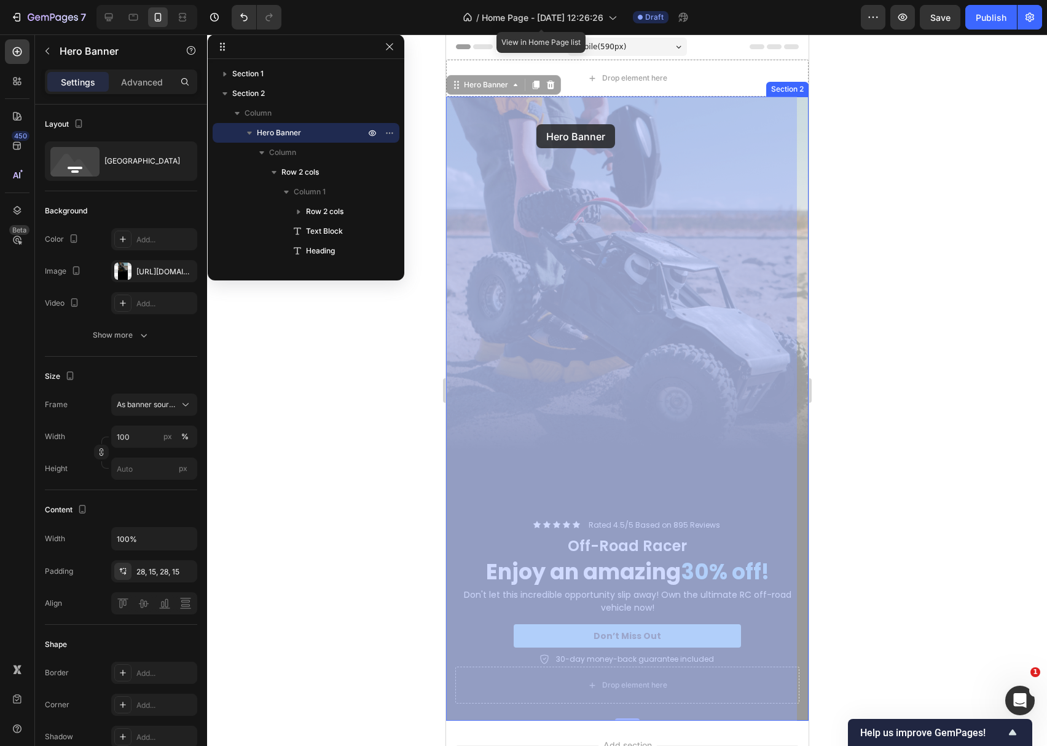
drag, startPoint x: 548, startPoint y: 516, endPoint x: 538, endPoint y: 119, distance: 397.2
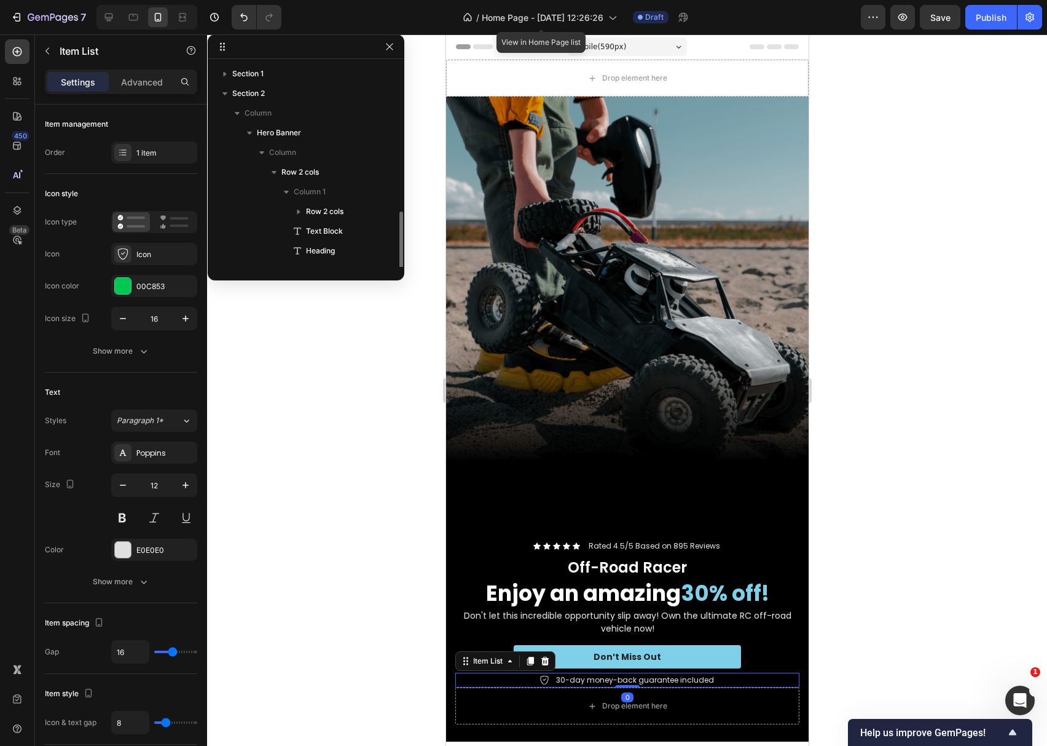
scroll to position [87, 0]
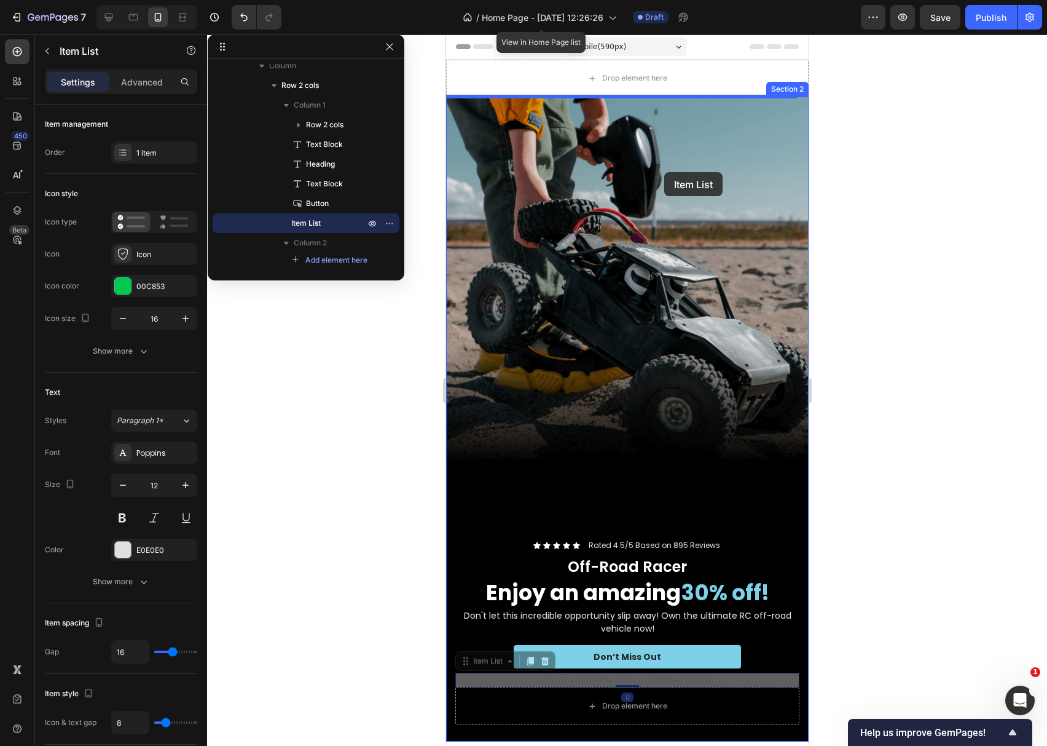
drag, startPoint x: 781, startPoint y: 652, endPoint x: 664, endPoint y: 172, distance: 494.2
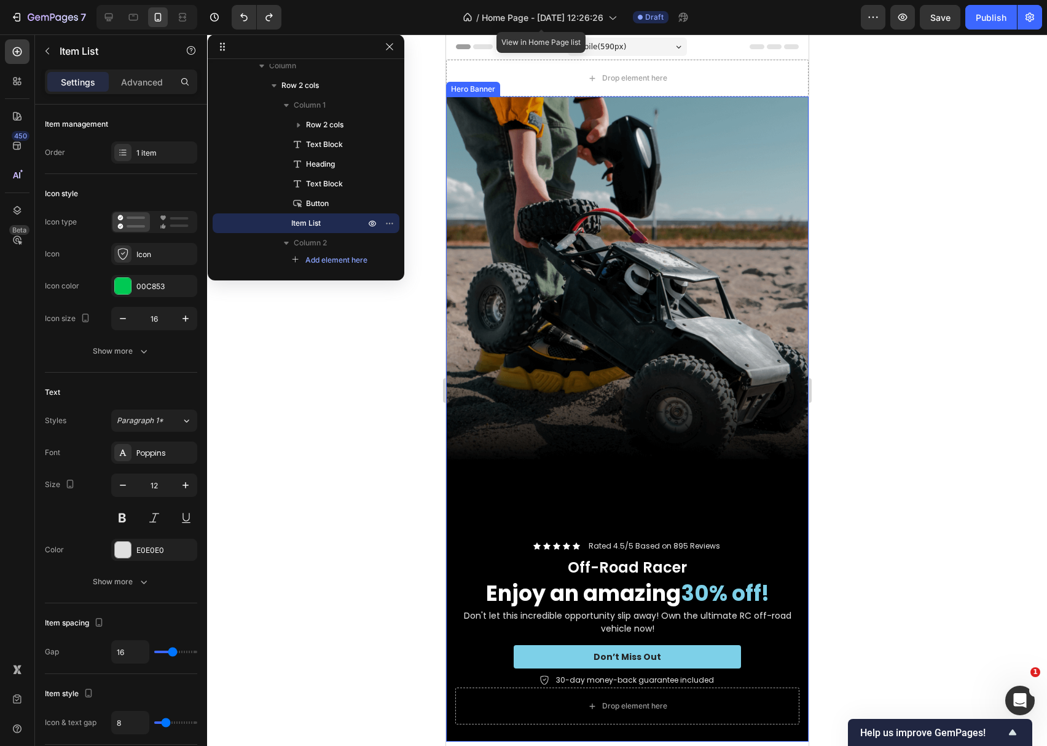
click at [645, 187] on div "Background Image" at bounding box center [627, 418] width 363 height 645
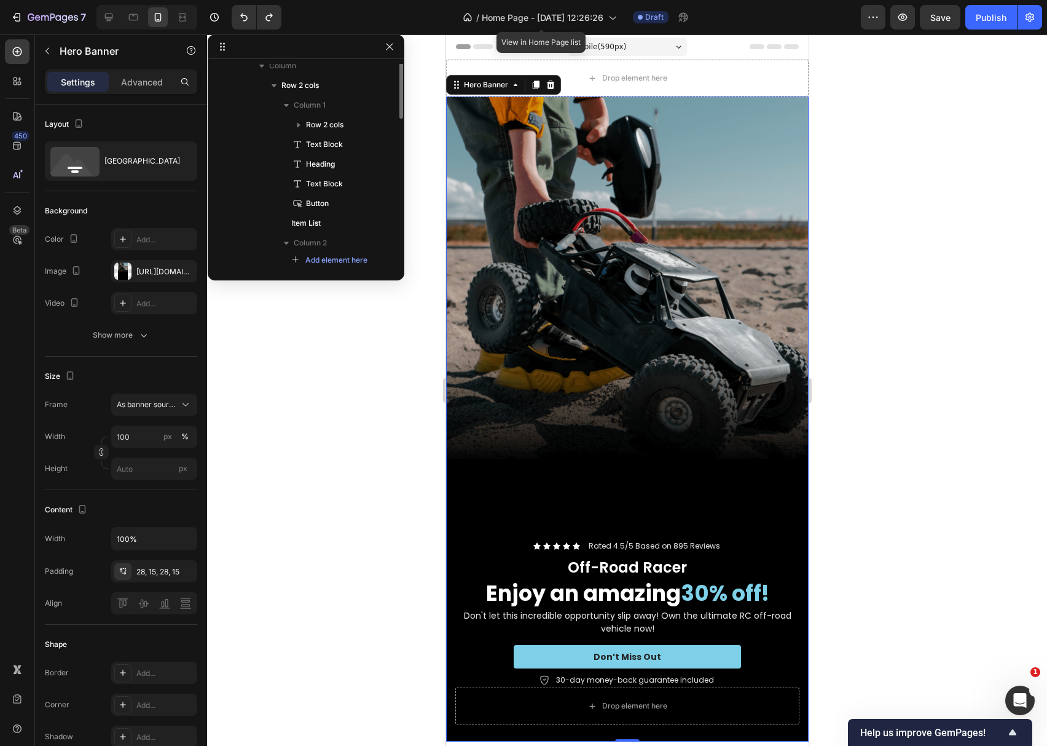
scroll to position [0, 0]
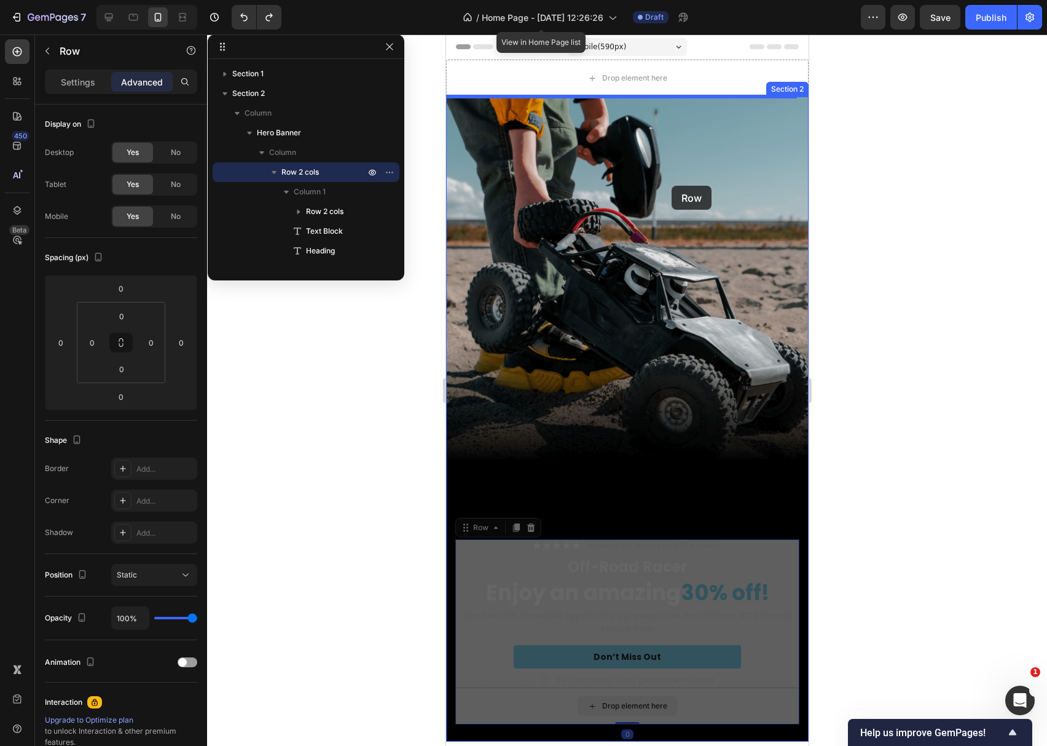
drag, startPoint x: 702, startPoint y: 674, endPoint x: 671, endPoint y: 186, distance: 489.0
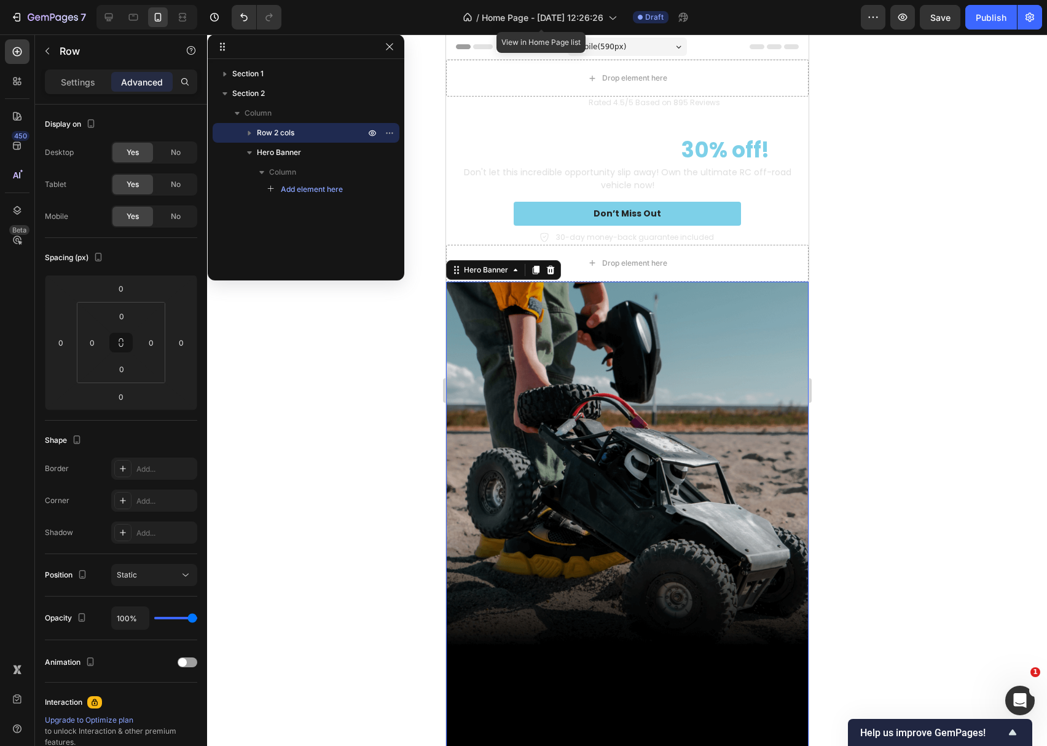
click at [664, 356] on div "Background Image" at bounding box center [627, 603] width 363 height 645
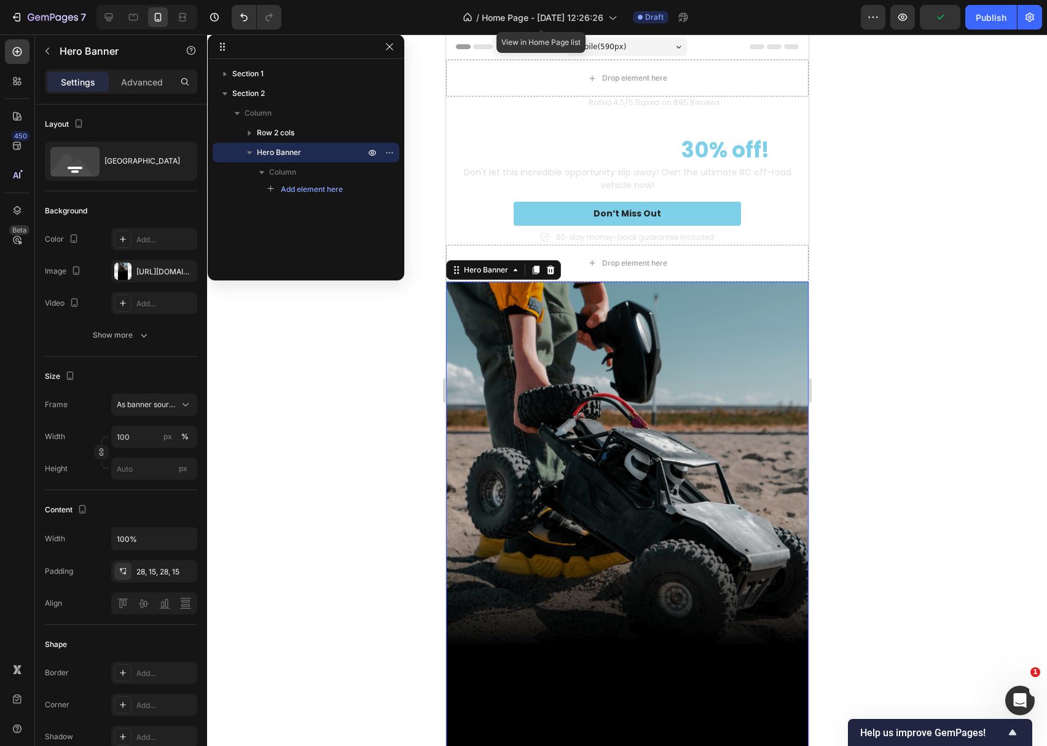
click at [609, 293] on div "Background Image" at bounding box center [627, 603] width 363 height 645
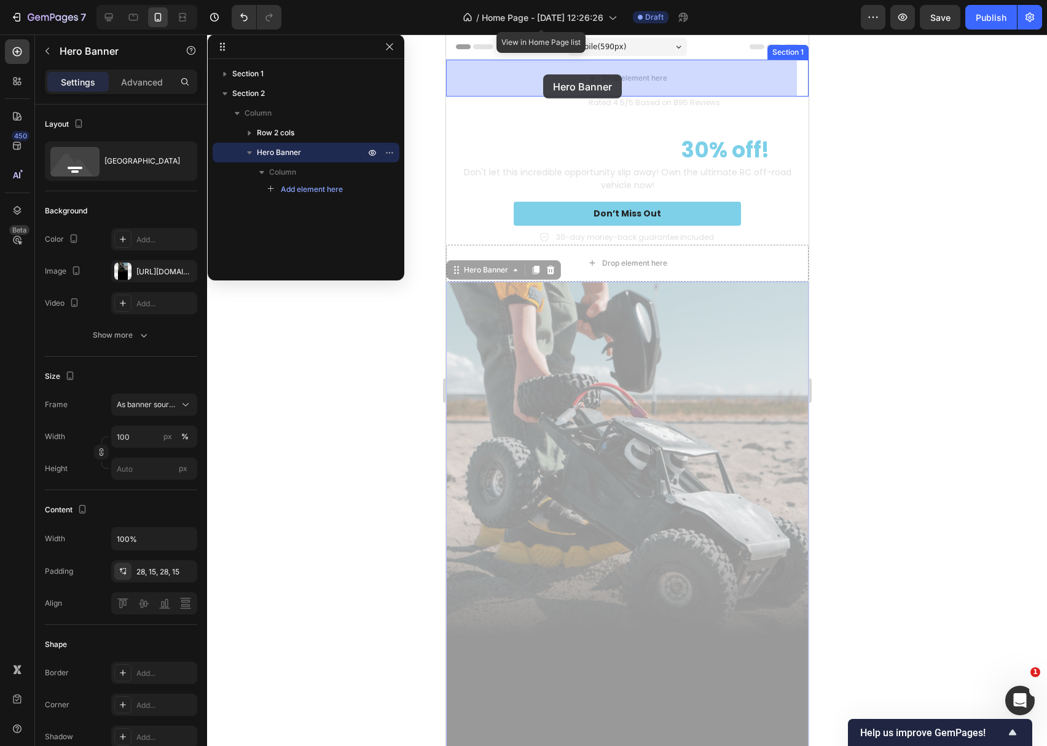
drag, startPoint x: 604, startPoint y: 353, endPoint x: 543, endPoint y: 74, distance: 285.1
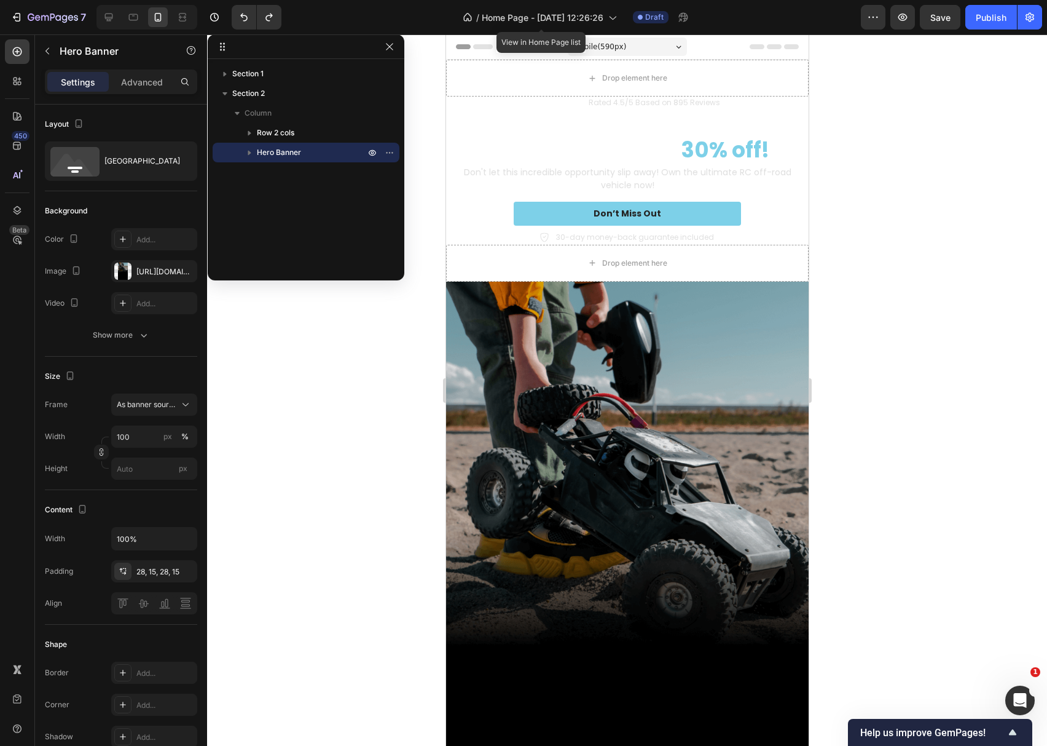
click at [819, 435] on div at bounding box center [627, 389] width 840 height 711
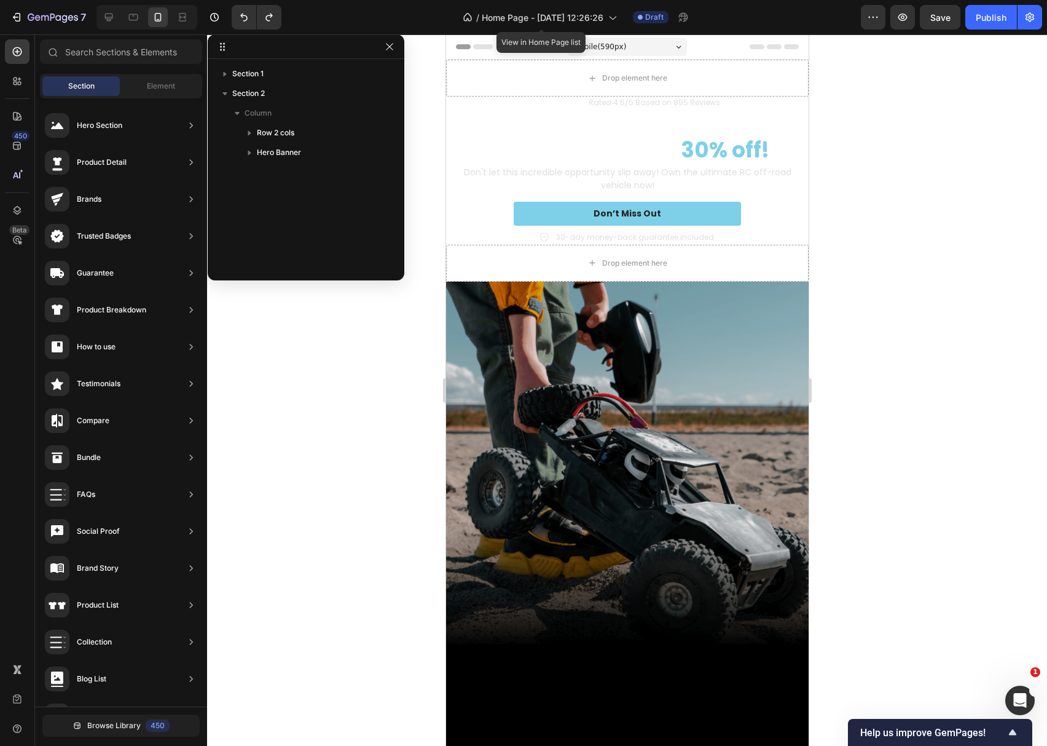
click at [960, 248] on div at bounding box center [627, 389] width 840 height 711
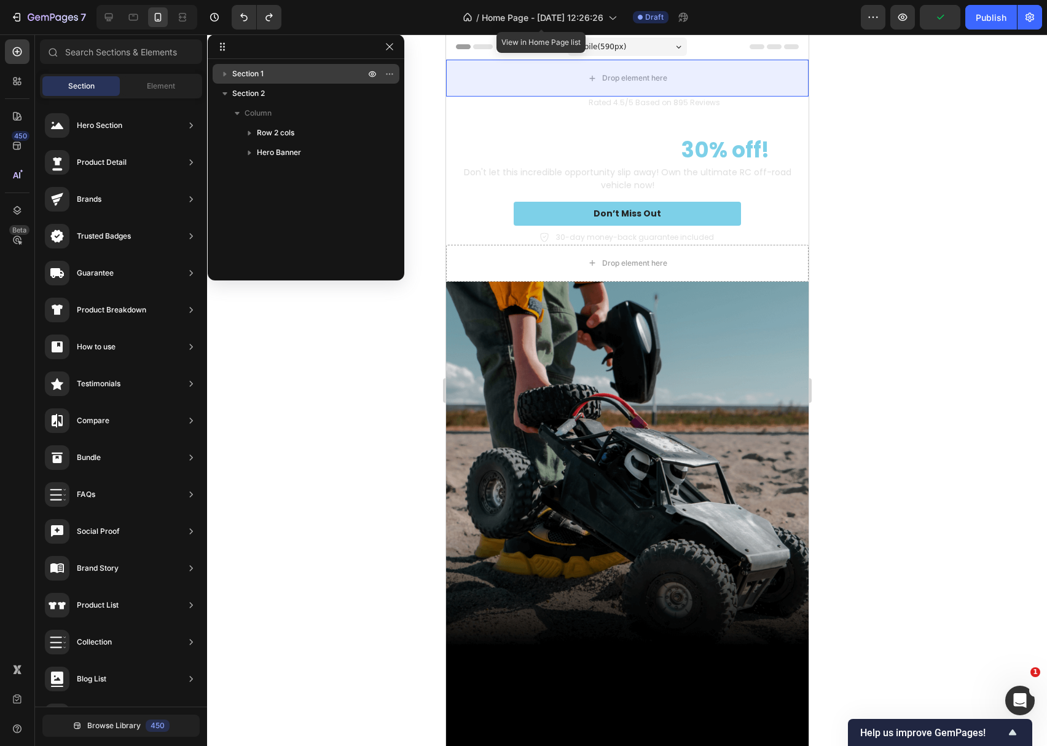
click at [261, 79] on span "Section 1" at bounding box center [247, 74] width 31 height 12
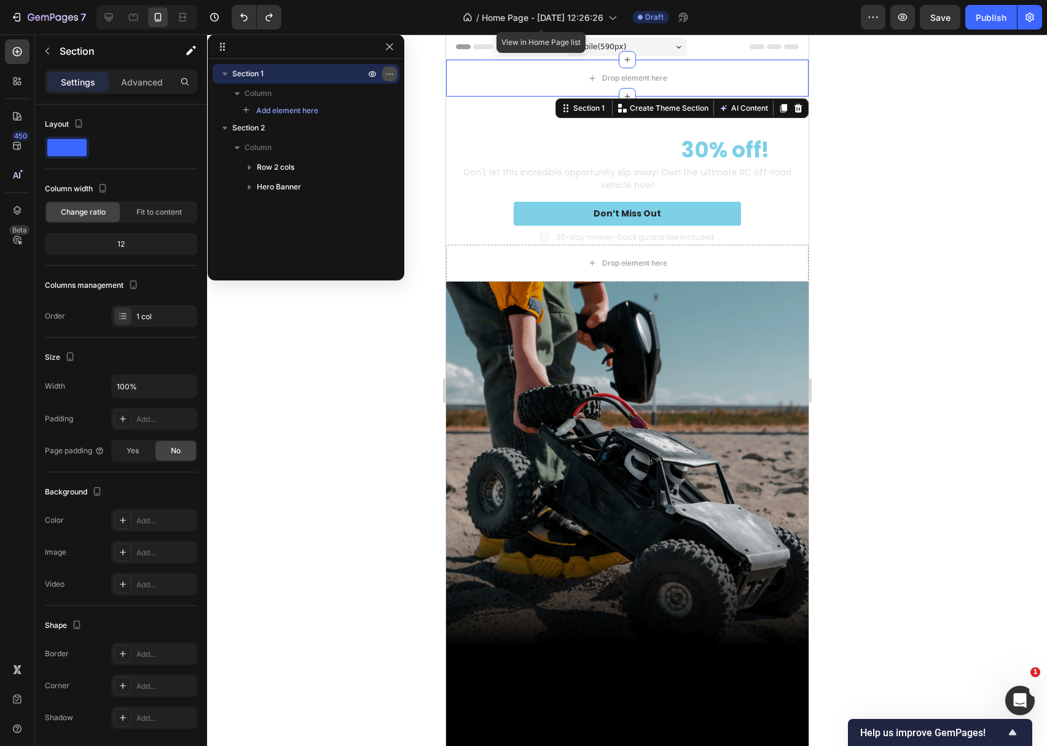
click at [390, 74] on icon "button" at bounding box center [389, 73] width 1 height 1
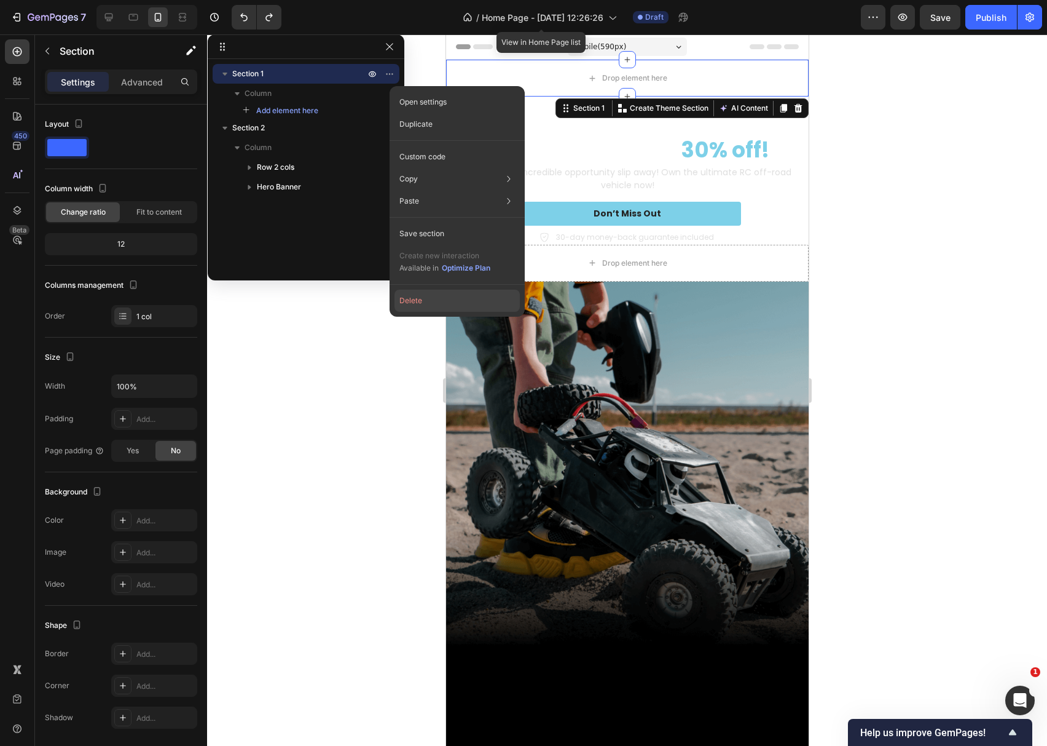
click at [409, 294] on button "Delete" at bounding box center [457, 300] width 125 height 22
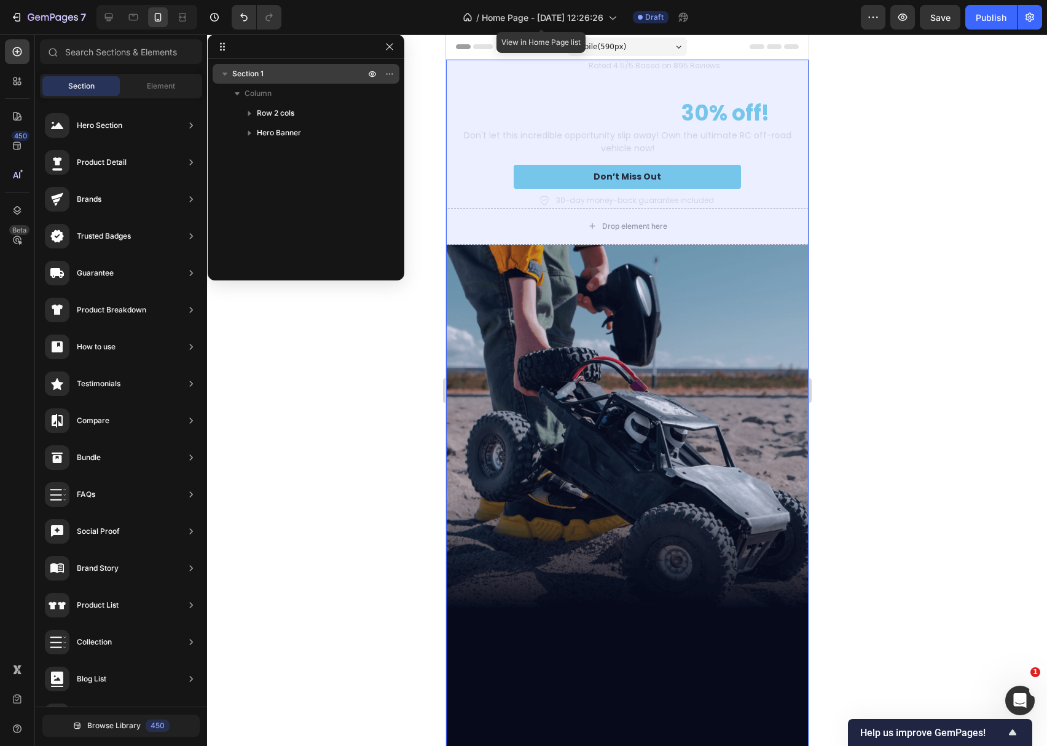
click at [307, 72] on p "Section 1" at bounding box center [299, 74] width 135 height 12
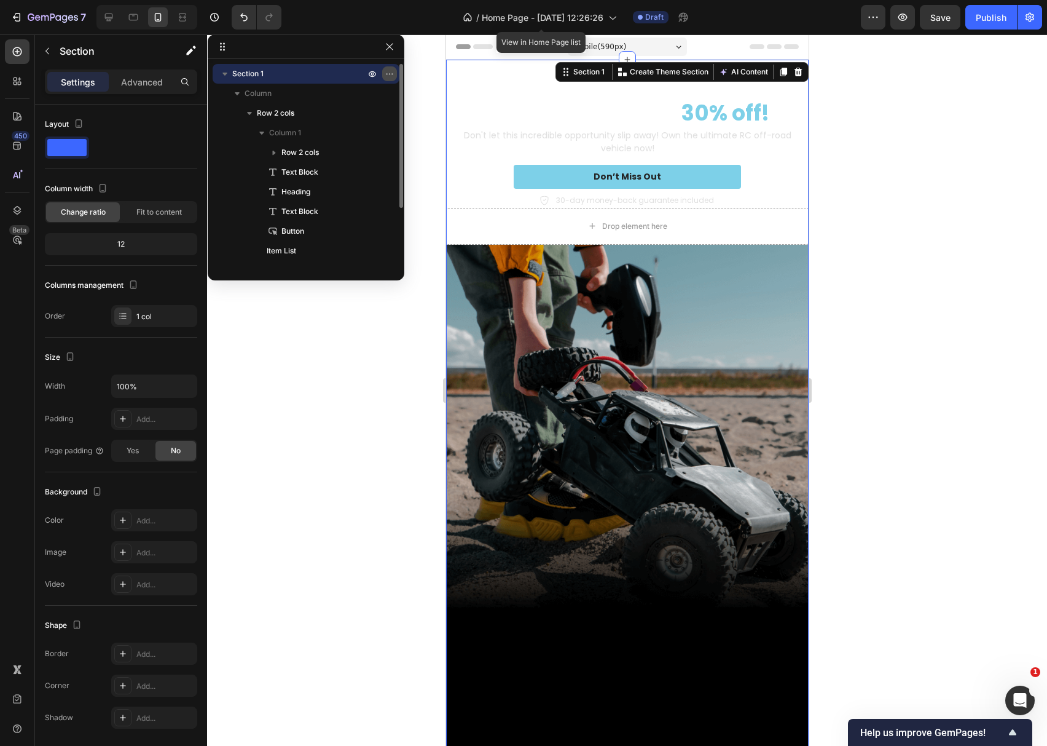
click at [387, 73] on icon "button" at bounding box center [390, 74] width 10 height 10
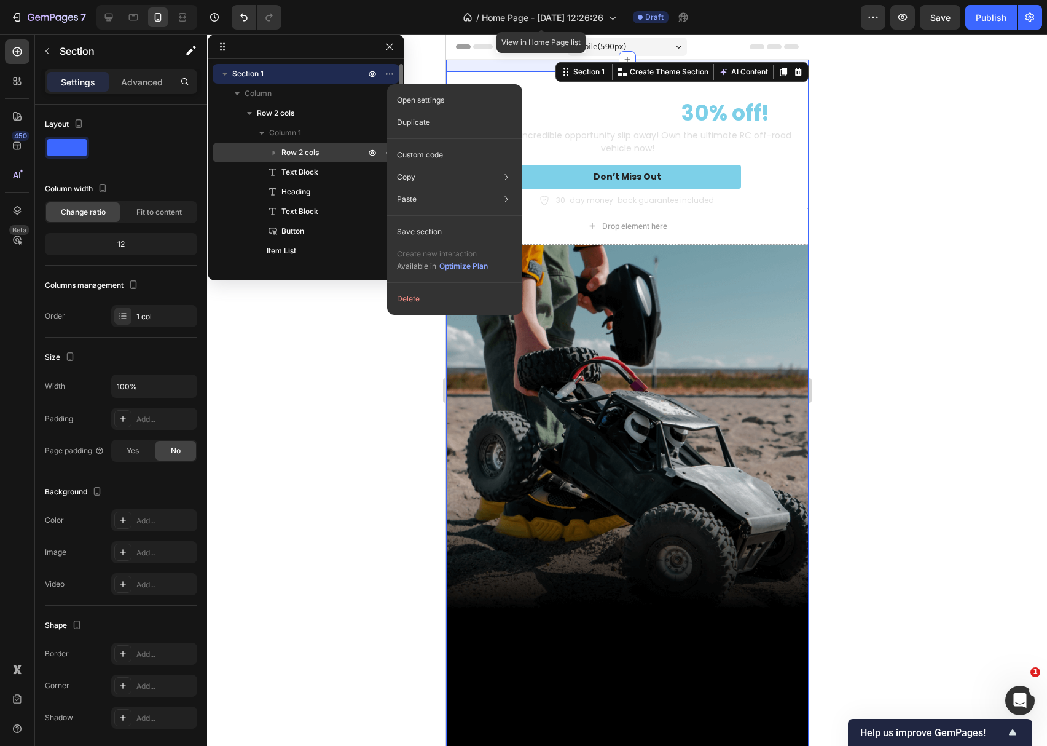
click at [288, 152] on span "Row 2 cols" at bounding box center [299, 152] width 37 height 12
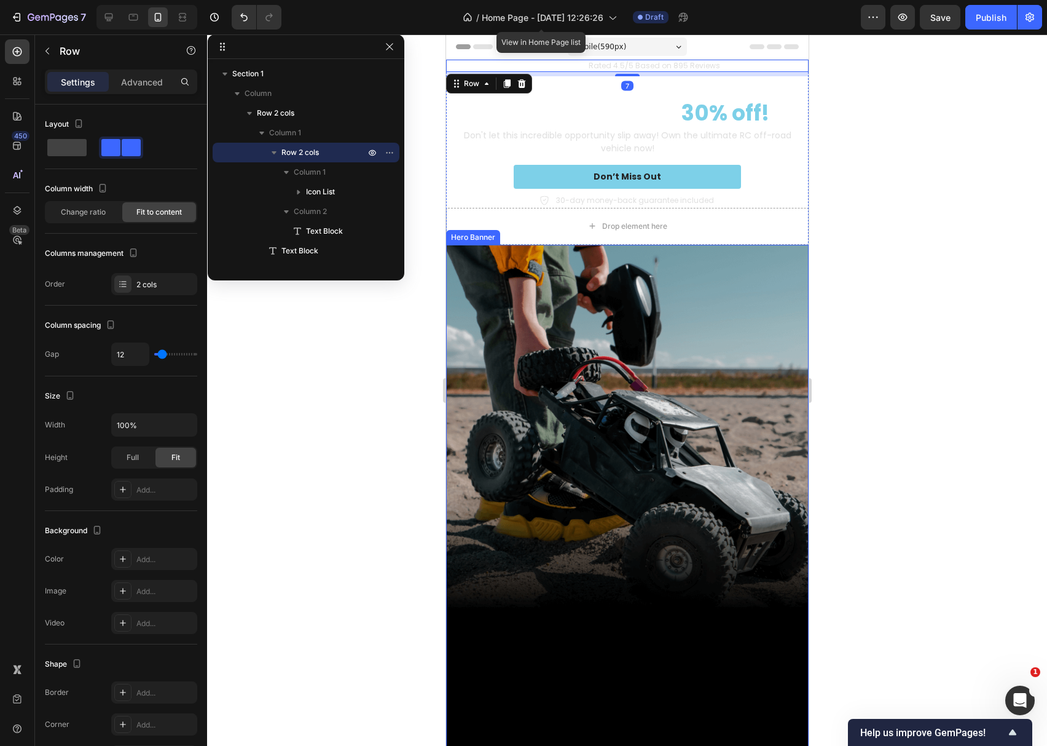
click at [707, 404] on div "Background Image" at bounding box center [627, 567] width 363 height 645
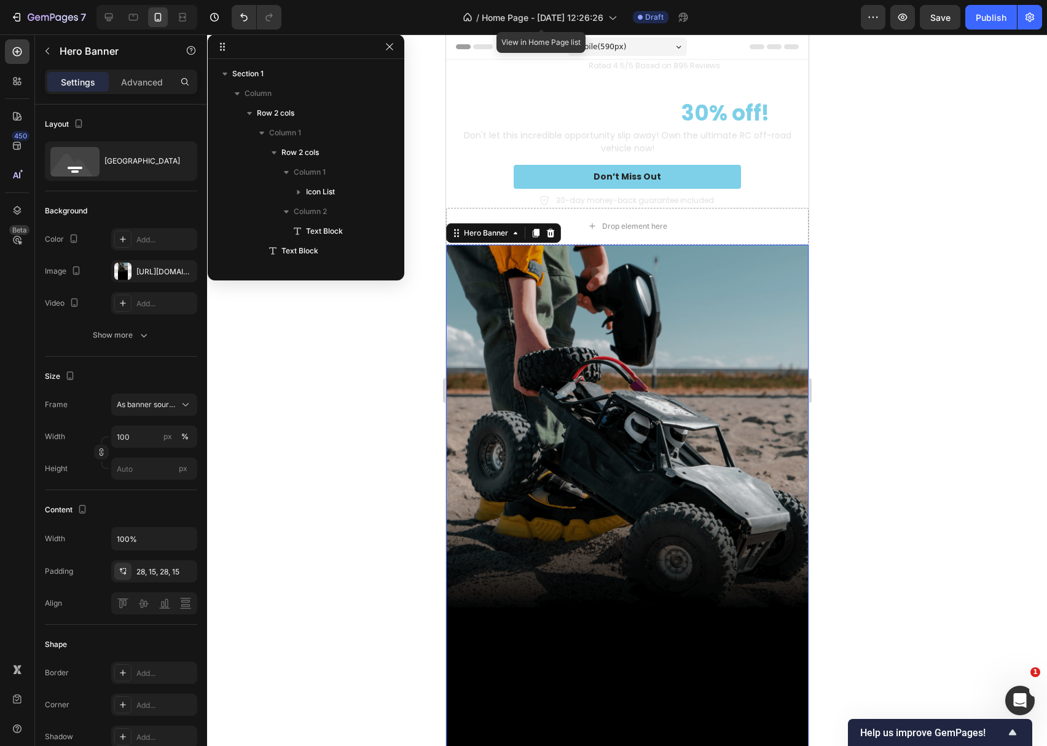
scroll to position [160, 0]
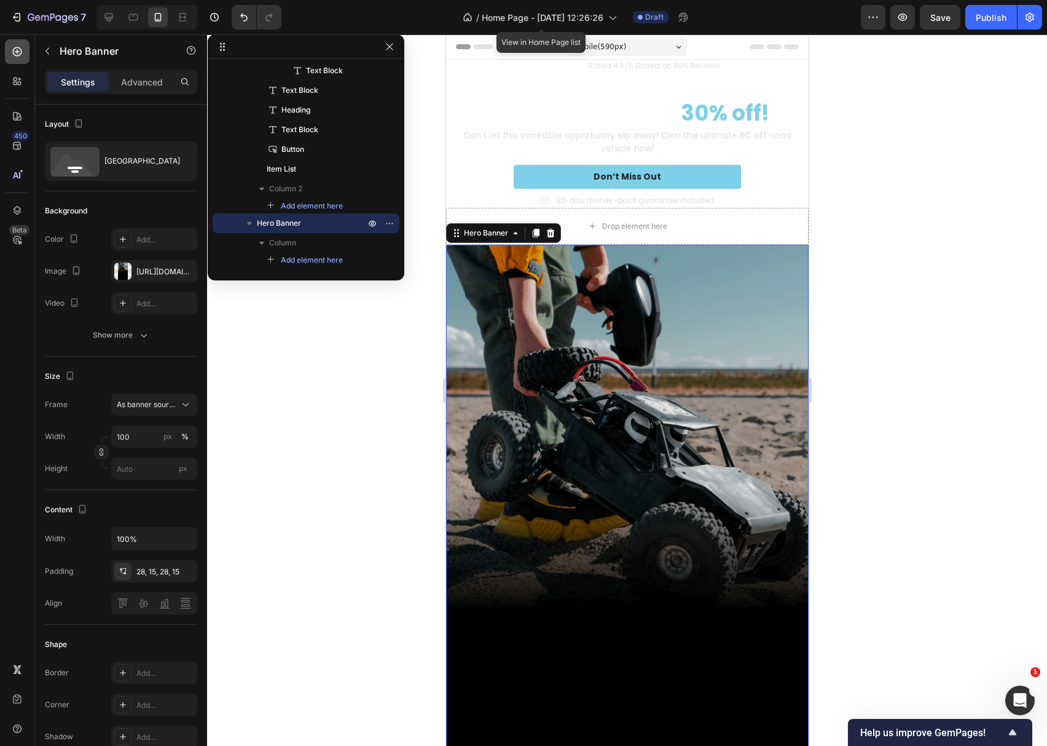
click at [16, 52] on icon at bounding box center [17, 51] width 12 height 12
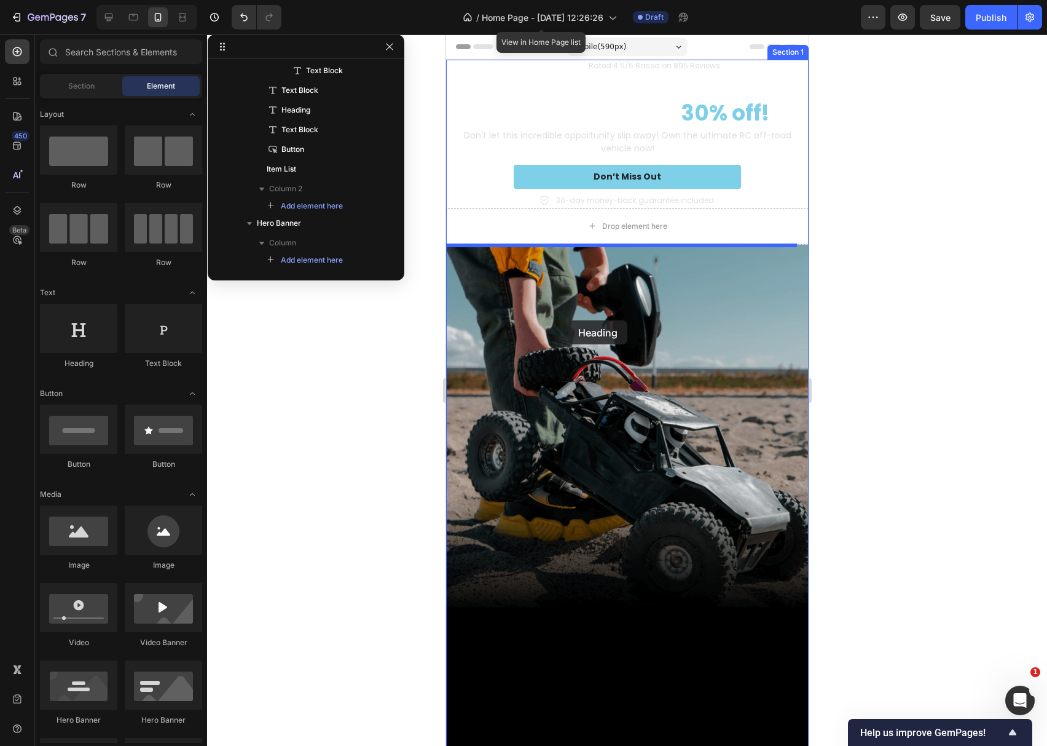
drag, startPoint x: 525, startPoint y: 361, endPoint x: 570, endPoint y: 321, distance: 60.5
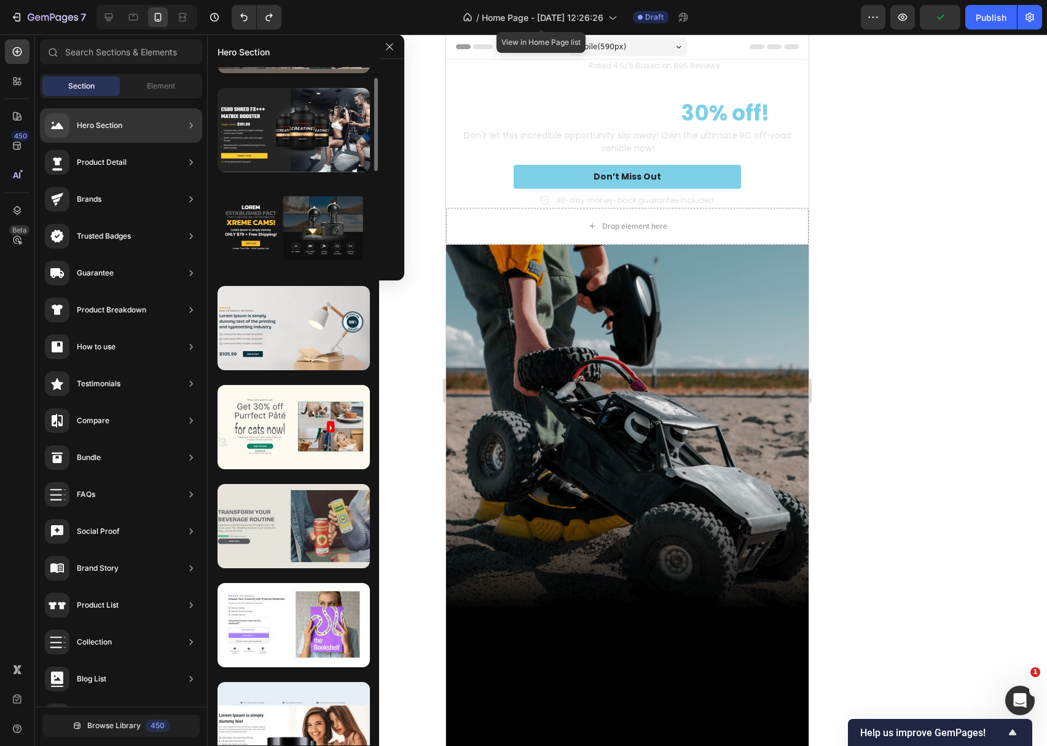
scroll to position [246, 0]
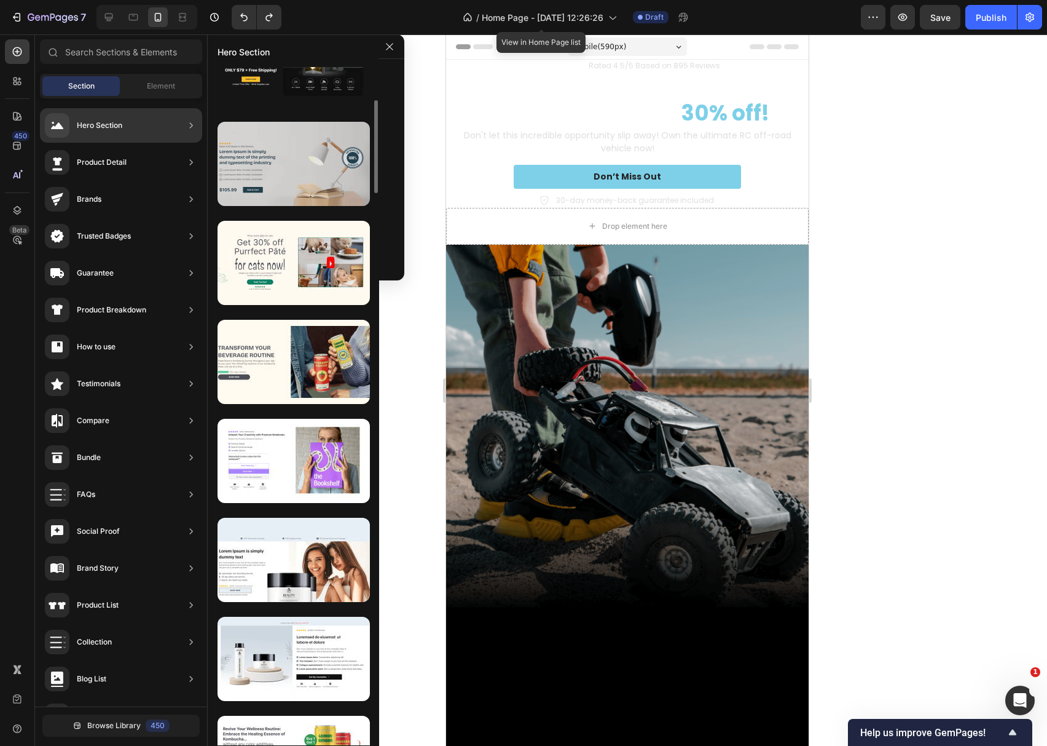
click at [293, 195] on div at bounding box center [294, 164] width 152 height 84
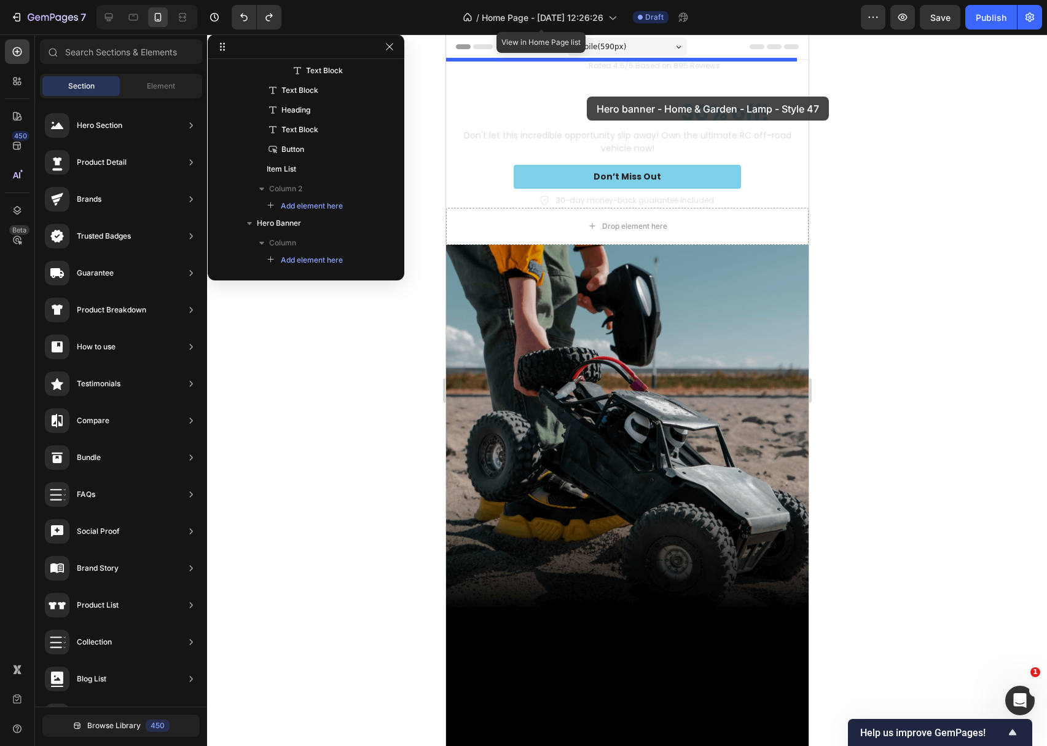
drag, startPoint x: 747, startPoint y: 215, endPoint x: 586, endPoint y: 96, distance: 199.5
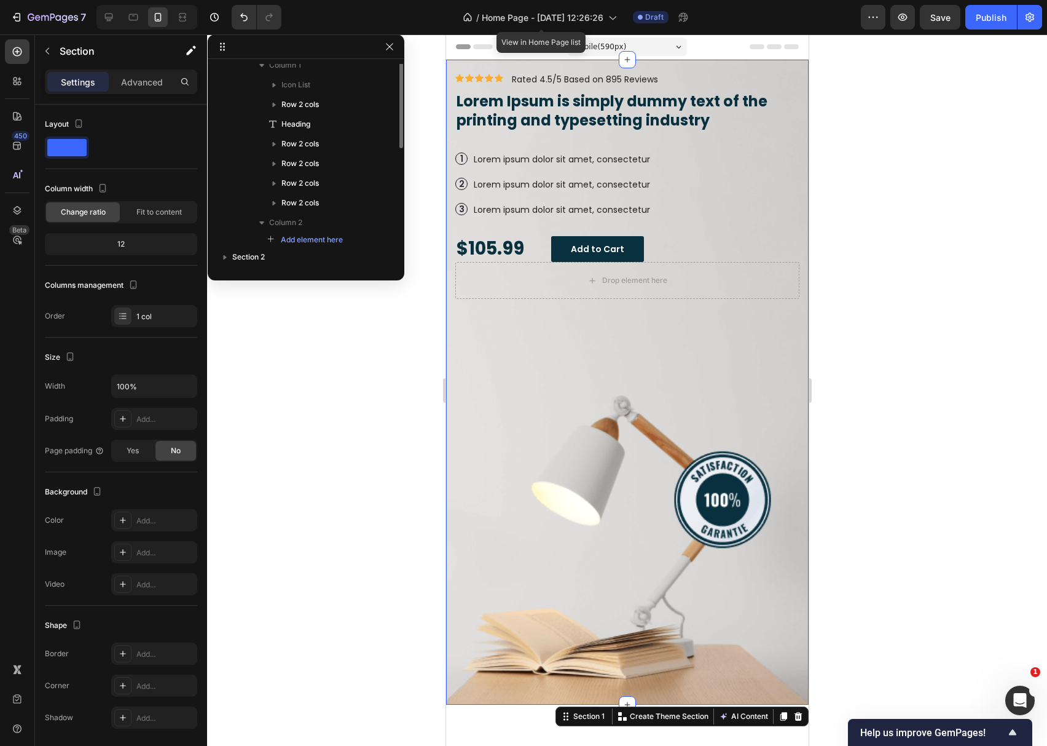
scroll to position [0, 0]
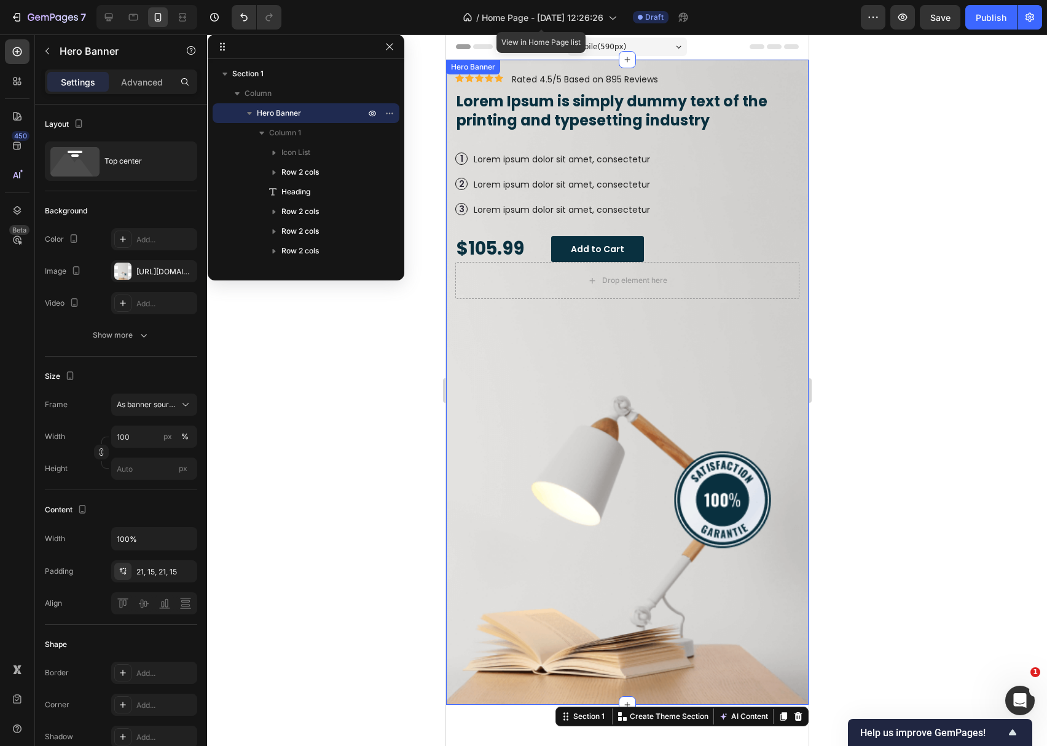
click at [619, 370] on div "Background Image" at bounding box center [627, 382] width 363 height 645
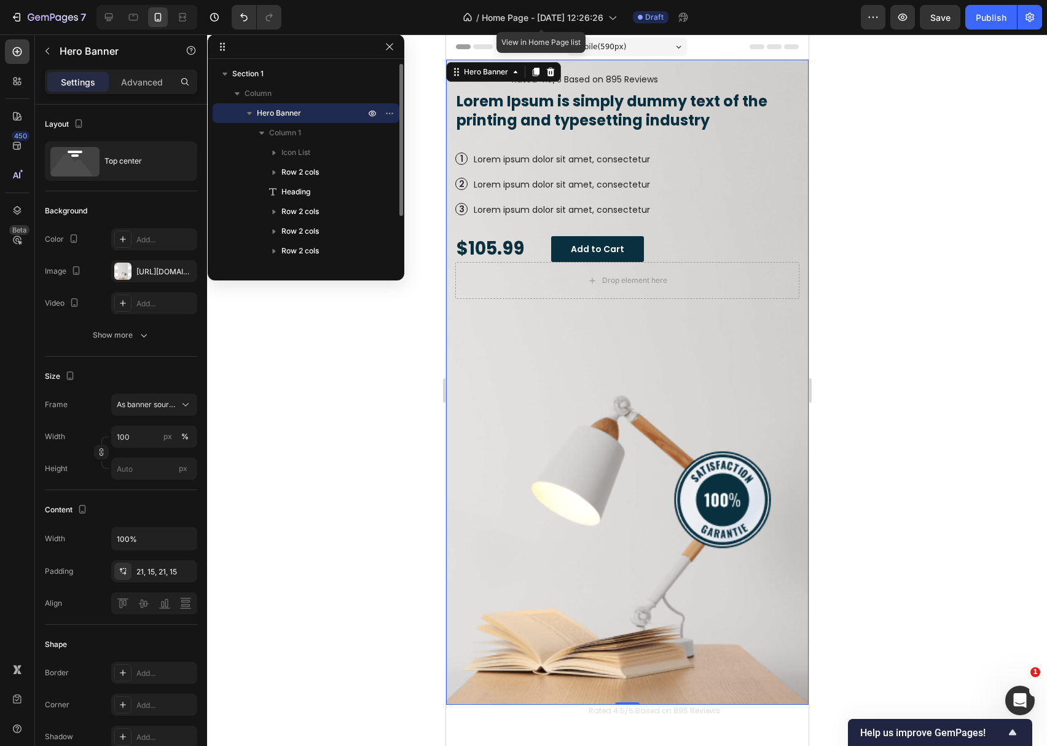
click at [250, 113] on icon "button" at bounding box center [249, 113] width 5 height 3
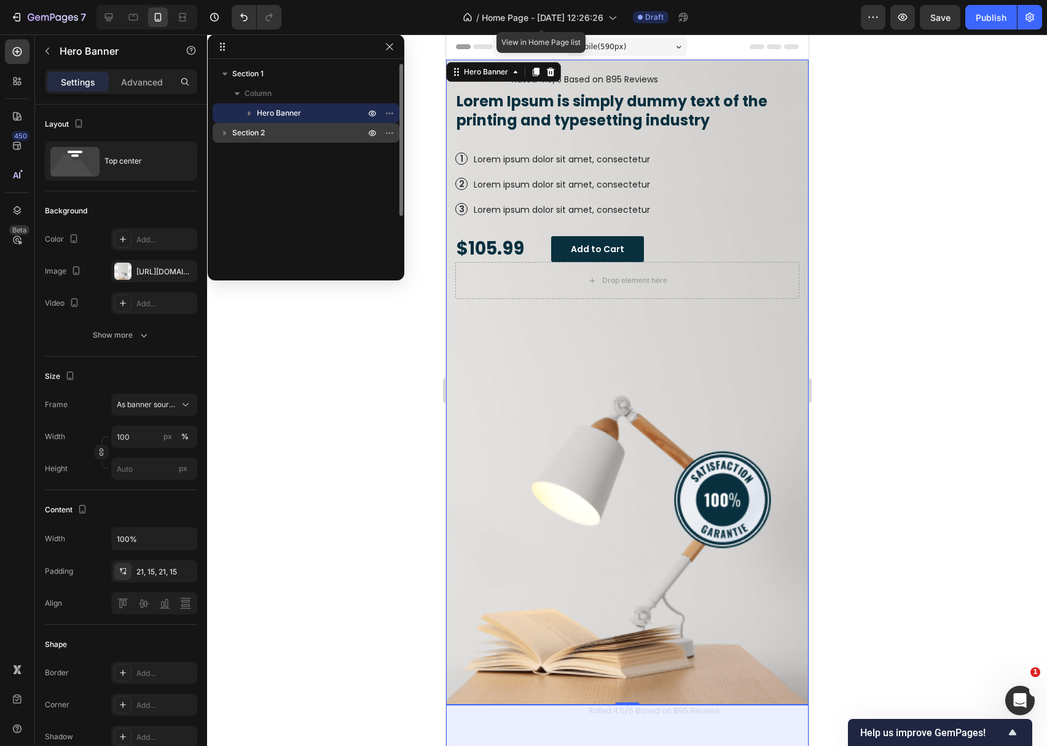
click at [229, 134] on icon "button" at bounding box center [225, 133] width 12 height 12
click at [266, 131] on p "Section 2" at bounding box center [299, 133] width 135 height 12
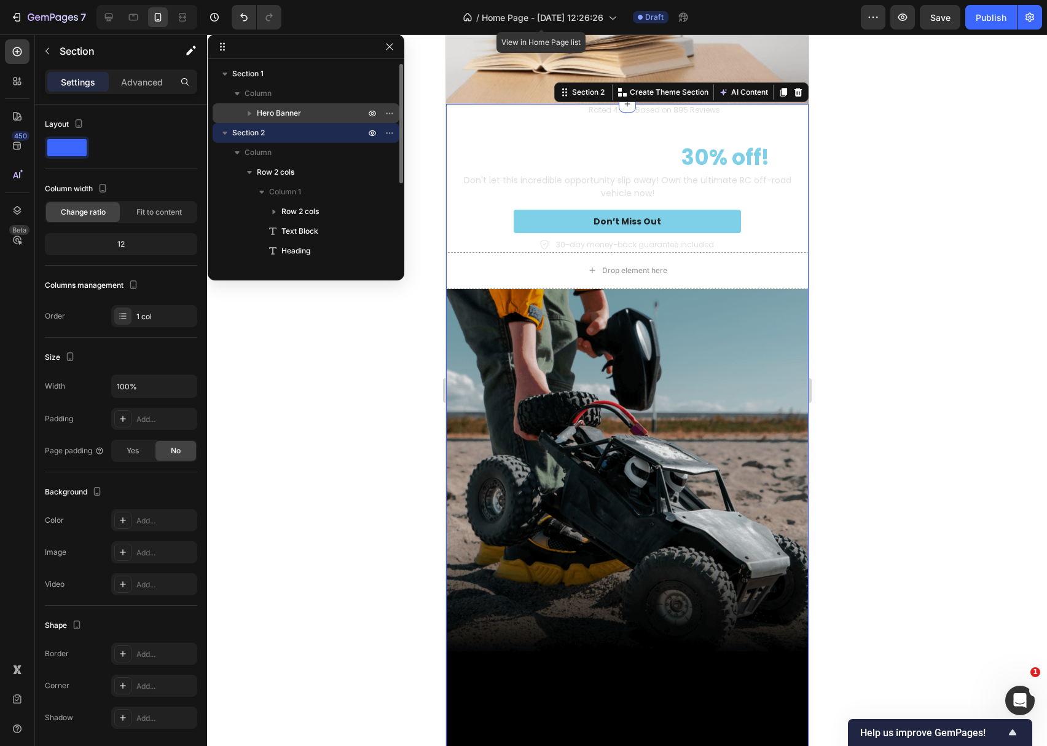
scroll to position [606, 0]
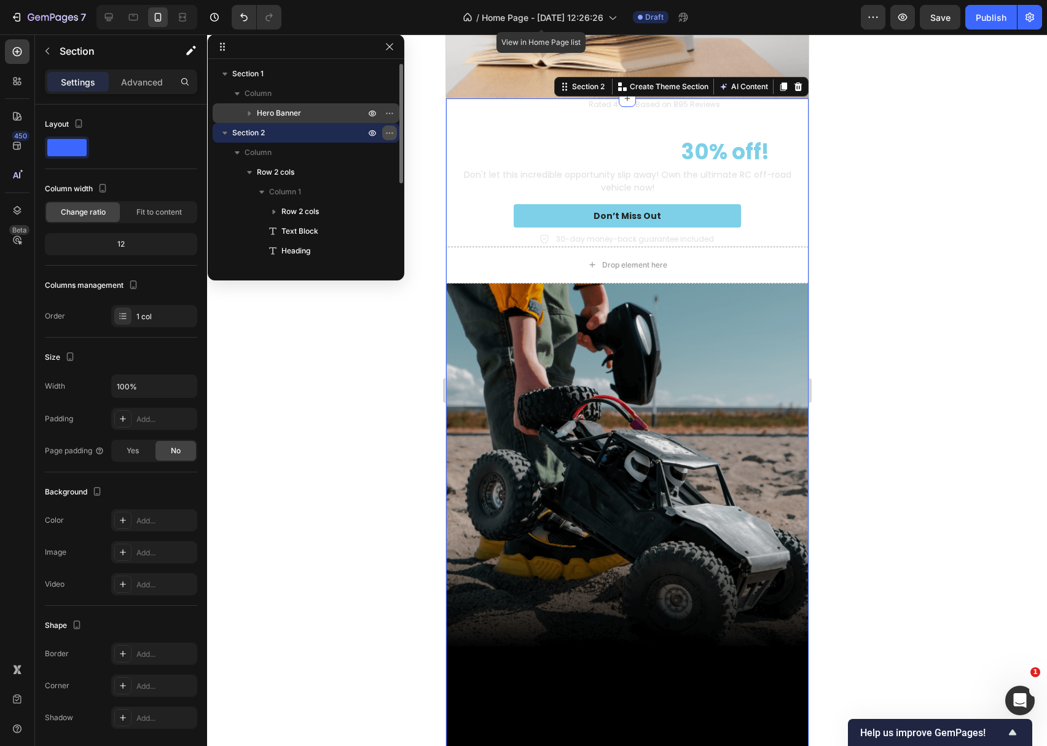
click at [391, 133] on icon "button" at bounding box center [390, 133] width 10 height 10
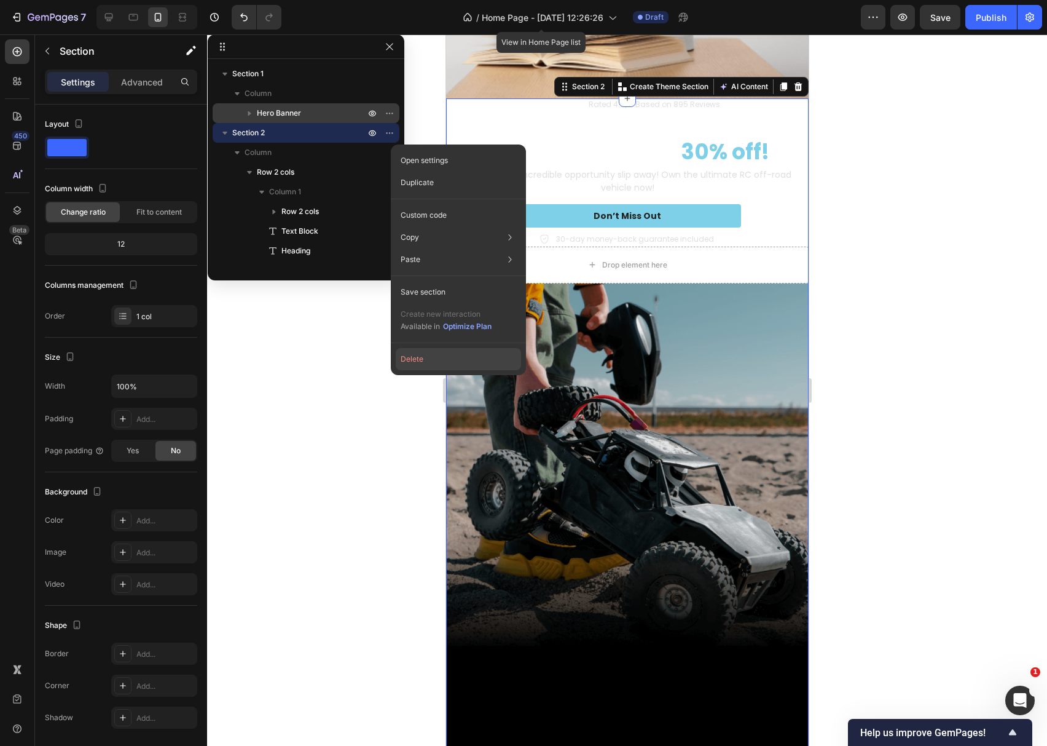
click at [453, 356] on button "Delete" at bounding box center [458, 359] width 125 height 22
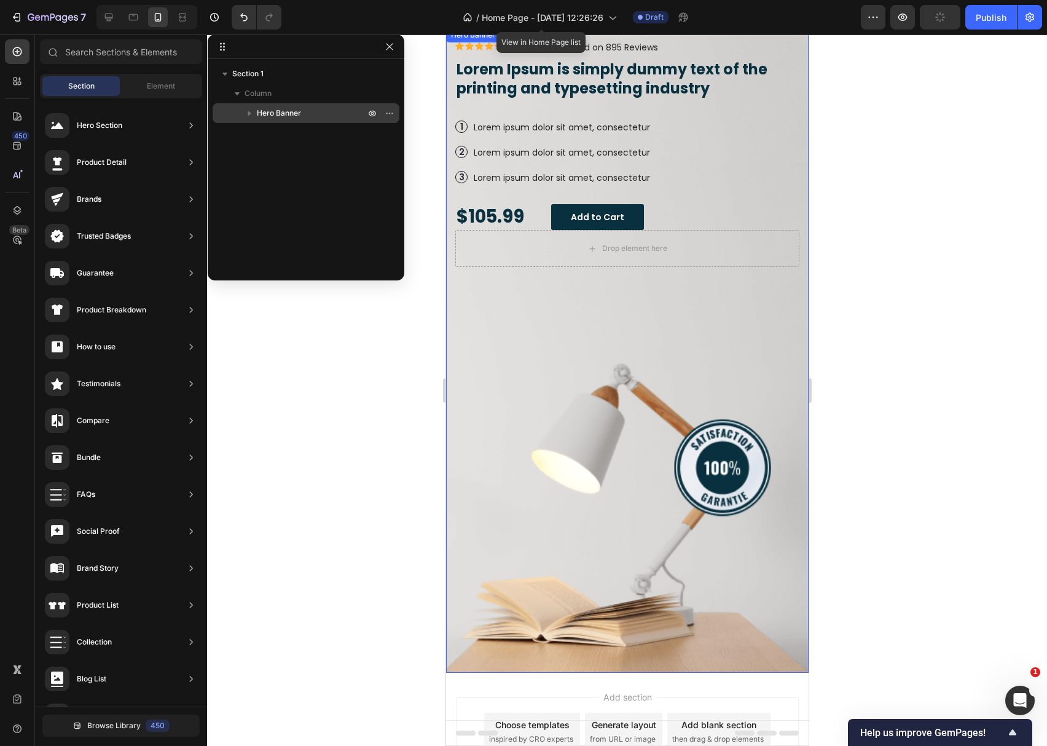
scroll to position [0, 0]
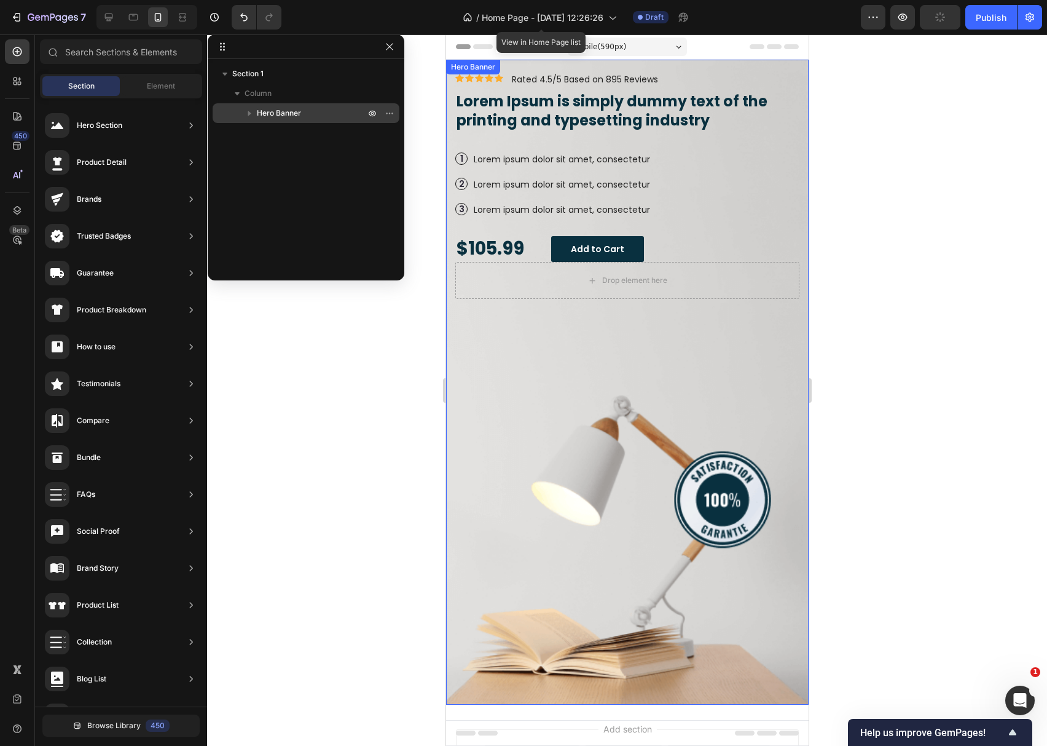
click at [626, 524] on div "Background Image" at bounding box center [627, 382] width 363 height 645
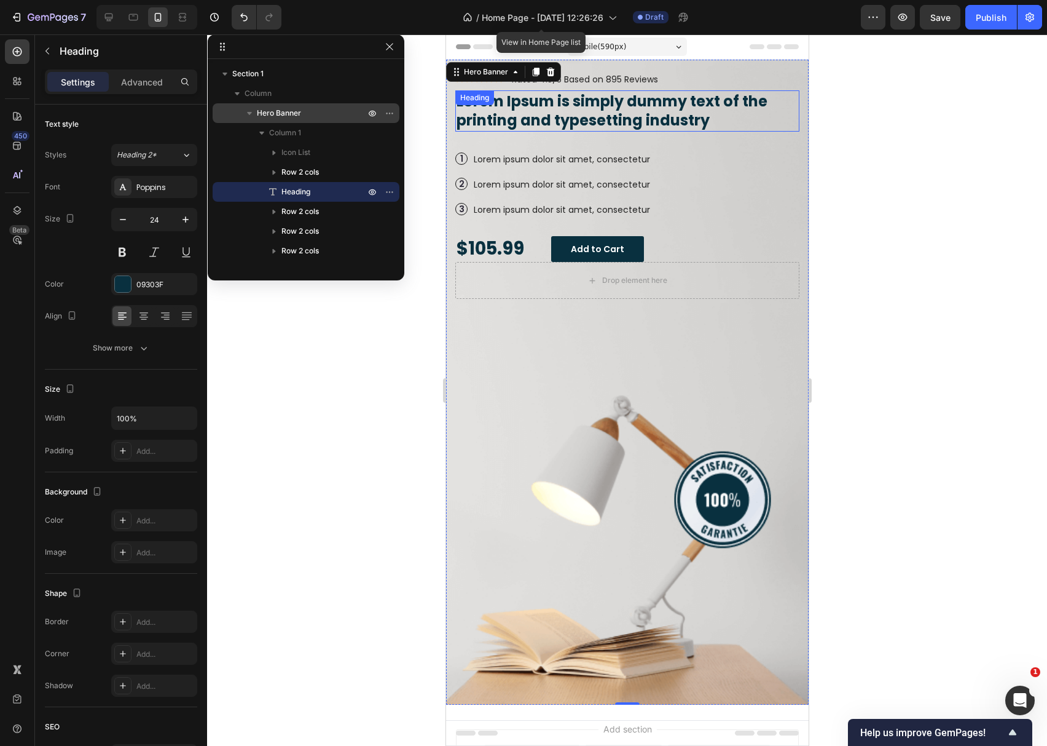
click at [508, 116] on h2 "Lorem Ipsum is simply dummy text of the printing and typesetting industry" at bounding box center [627, 110] width 344 height 41
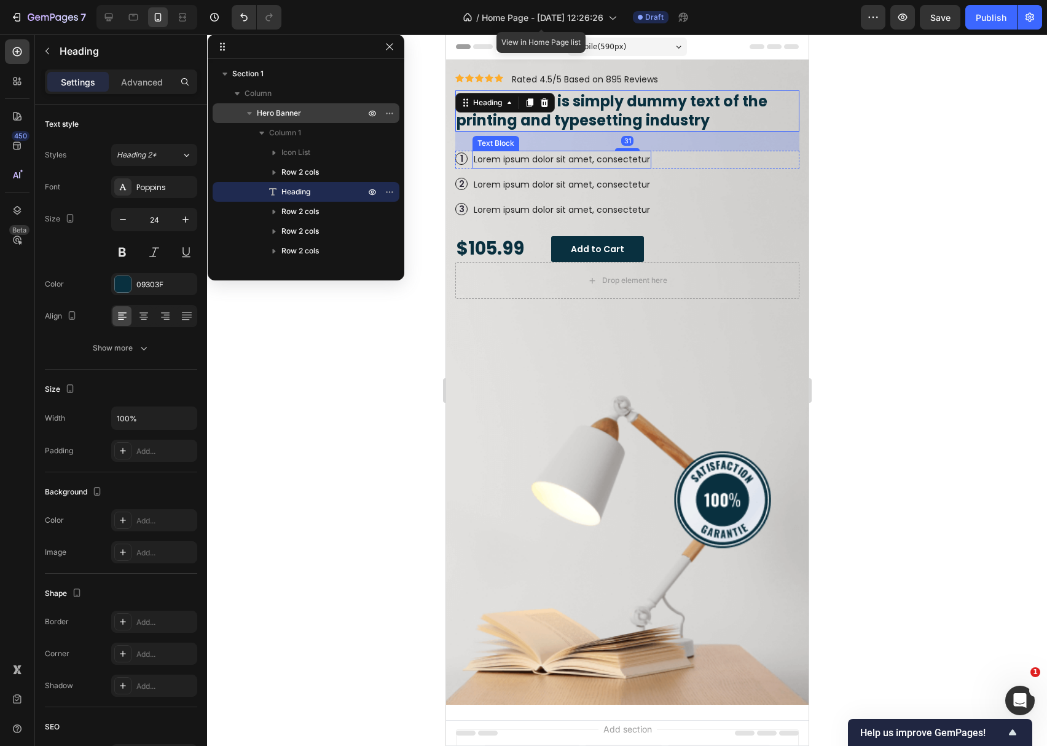
click at [500, 157] on p "Lorem ipsum dolor sit amet, consectetur" at bounding box center [561, 159] width 176 height 15
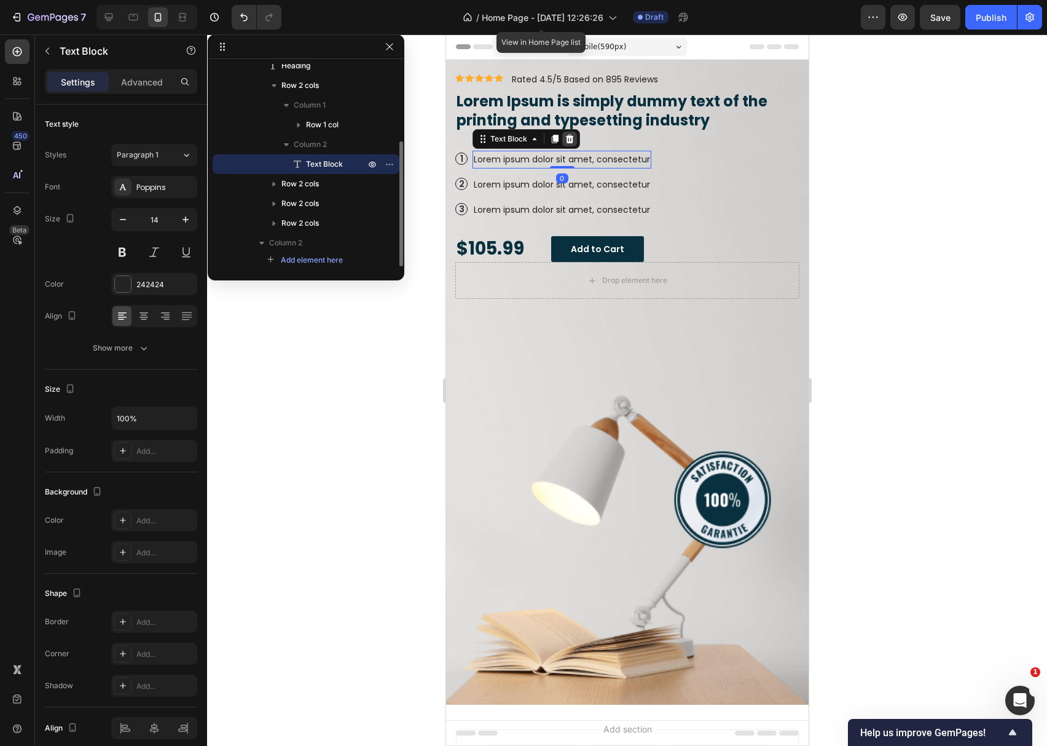
click at [570, 141] on icon at bounding box center [569, 138] width 8 height 9
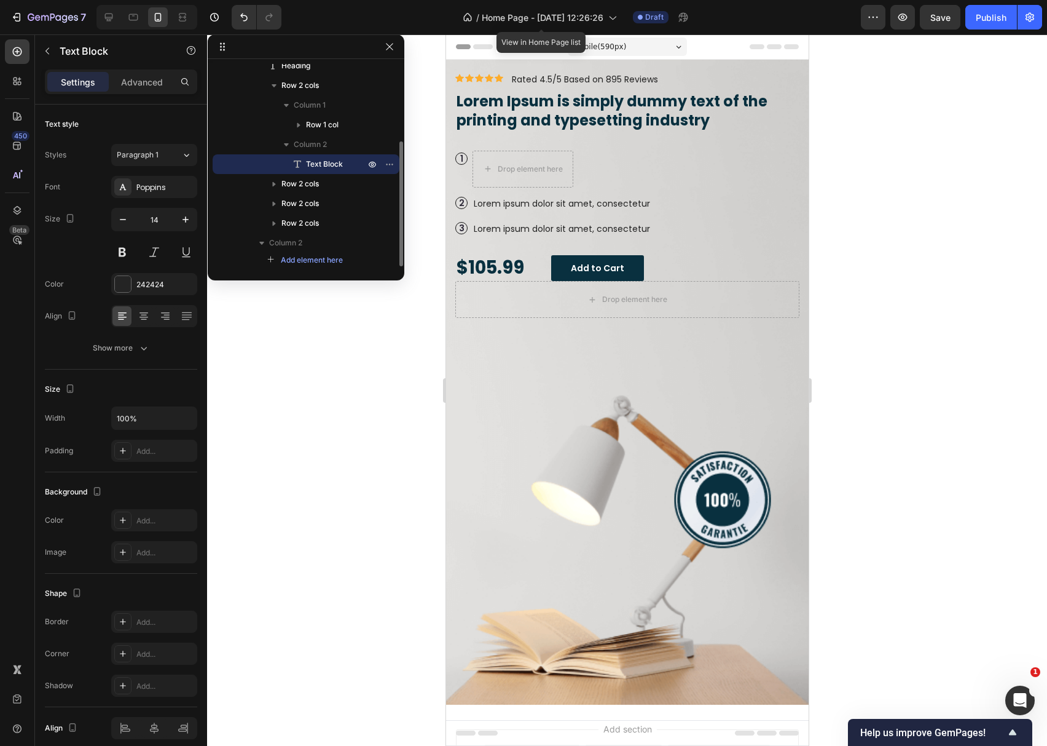
scroll to position [121, 0]
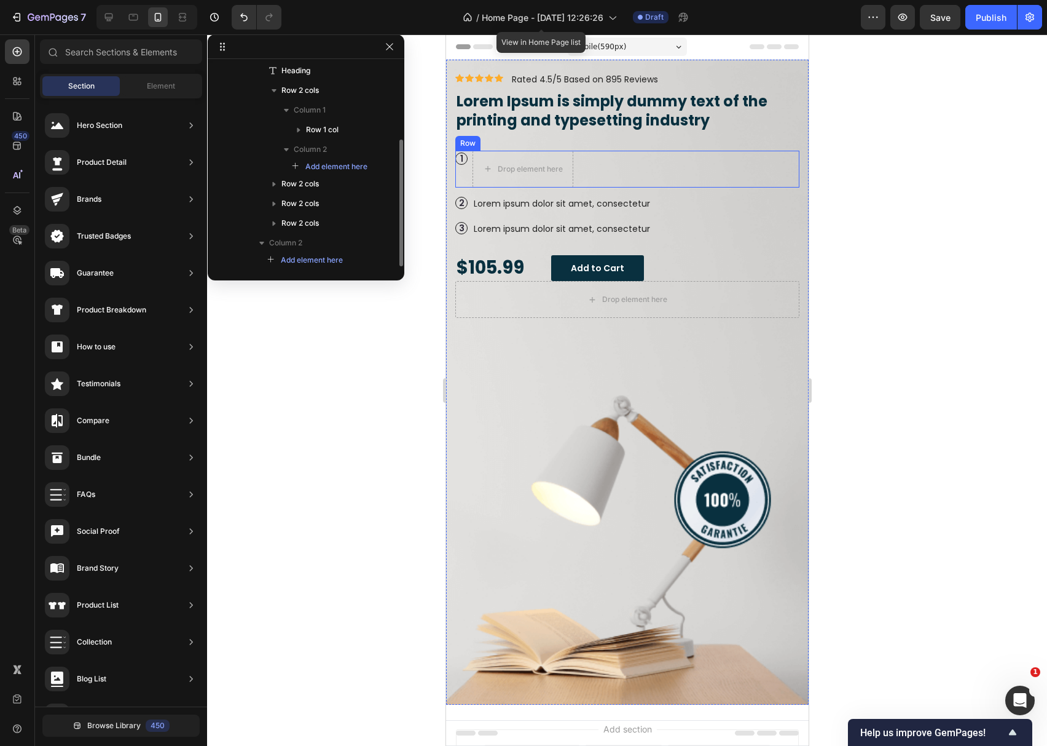
click at [461, 156] on p "1" at bounding box center [460, 158] width 11 height 11
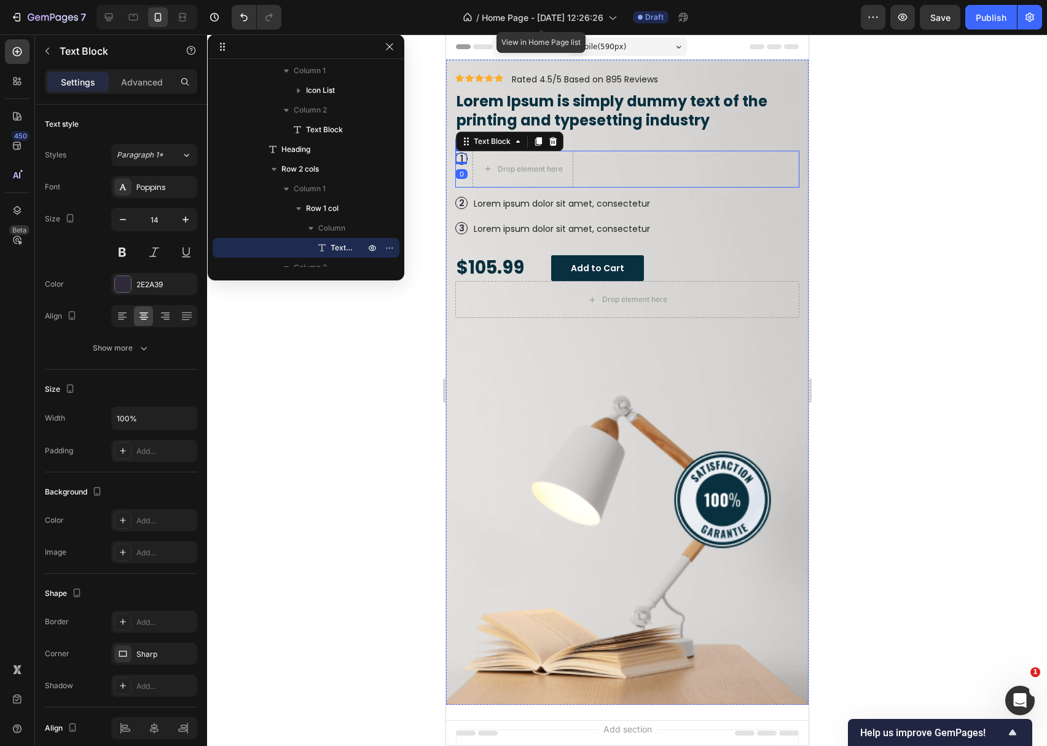
click at [604, 172] on div "1 Text Block 0 Row Drop element here Row" at bounding box center [627, 169] width 344 height 37
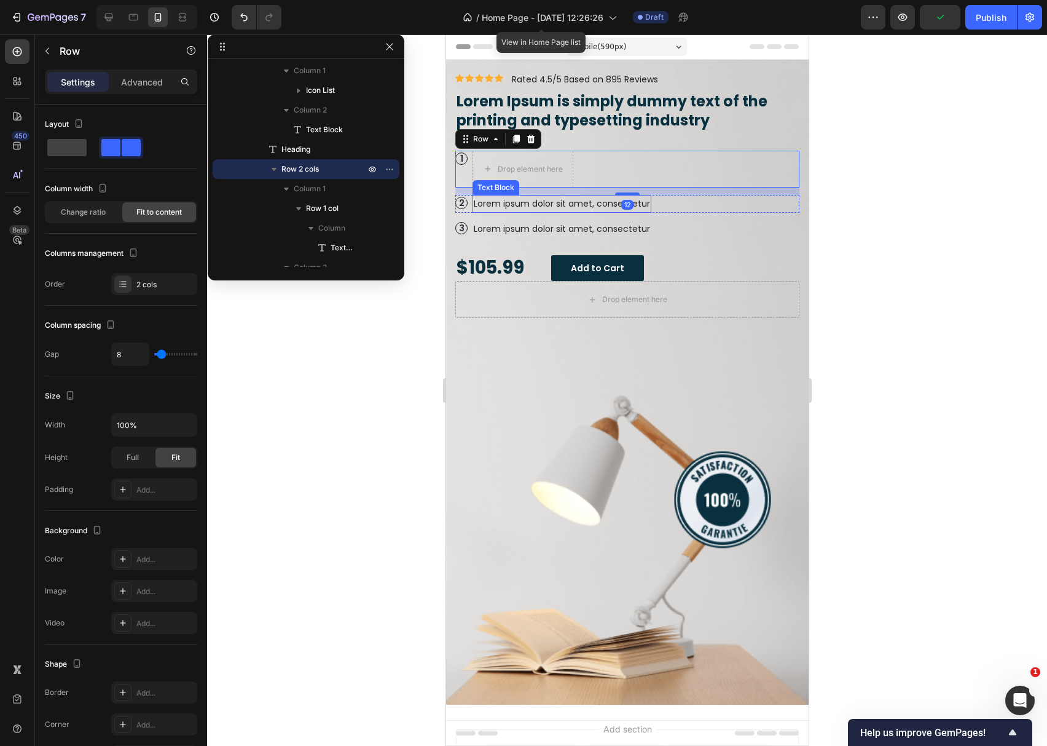
click at [583, 205] on p "Lorem ipsum dolor sit amet, consectetur" at bounding box center [561, 203] width 176 height 15
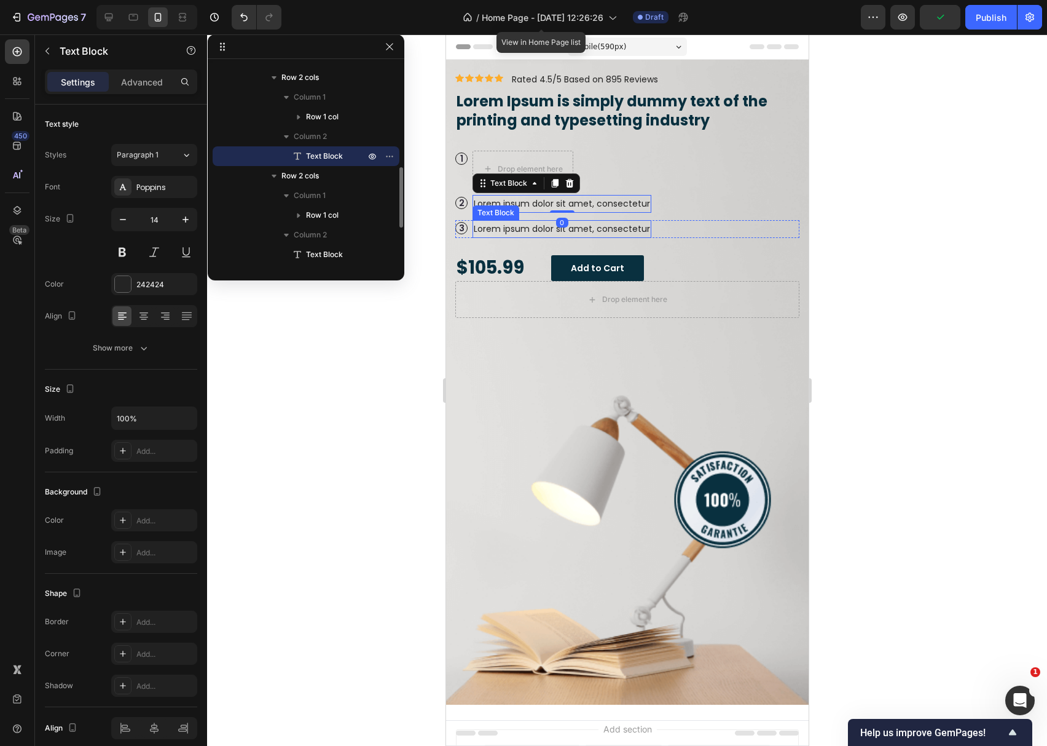
click at [583, 226] on p "Lorem ipsum dolor sit amet, consectetur" at bounding box center [561, 228] width 176 height 15
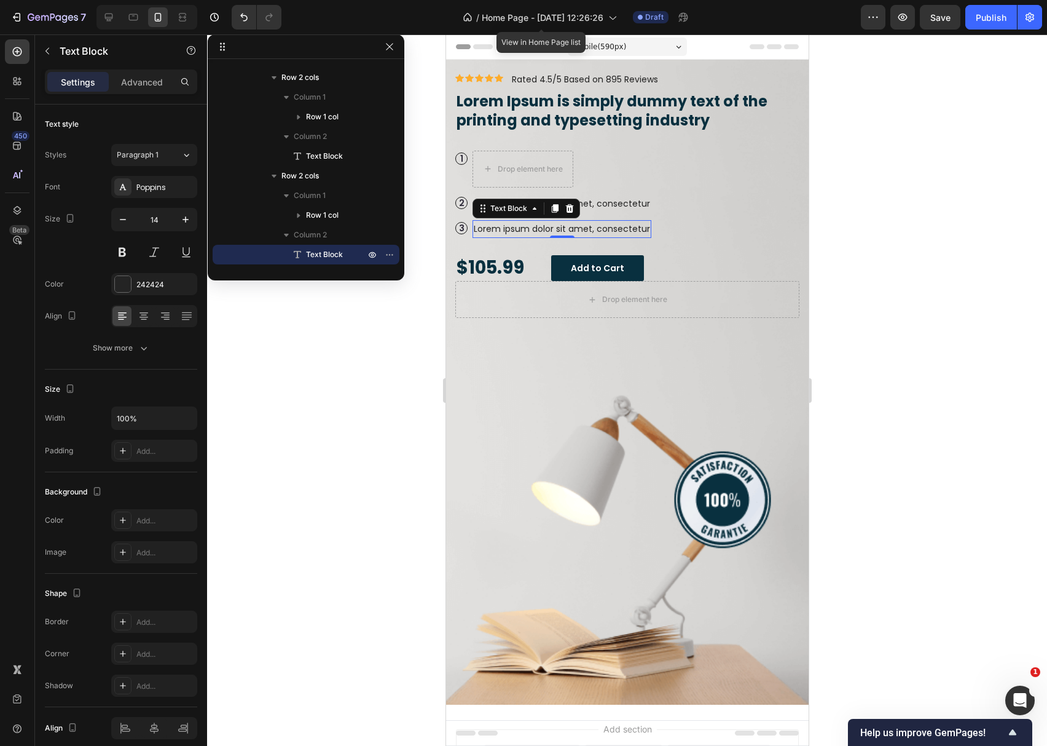
click at [583, 226] on p "Lorem ipsum dolor sit amet, consectetur" at bounding box center [561, 228] width 176 height 15
click at [600, 200] on p "Lorem ipsum dolor sit amet, consectetur" at bounding box center [561, 203] width 176 height 15
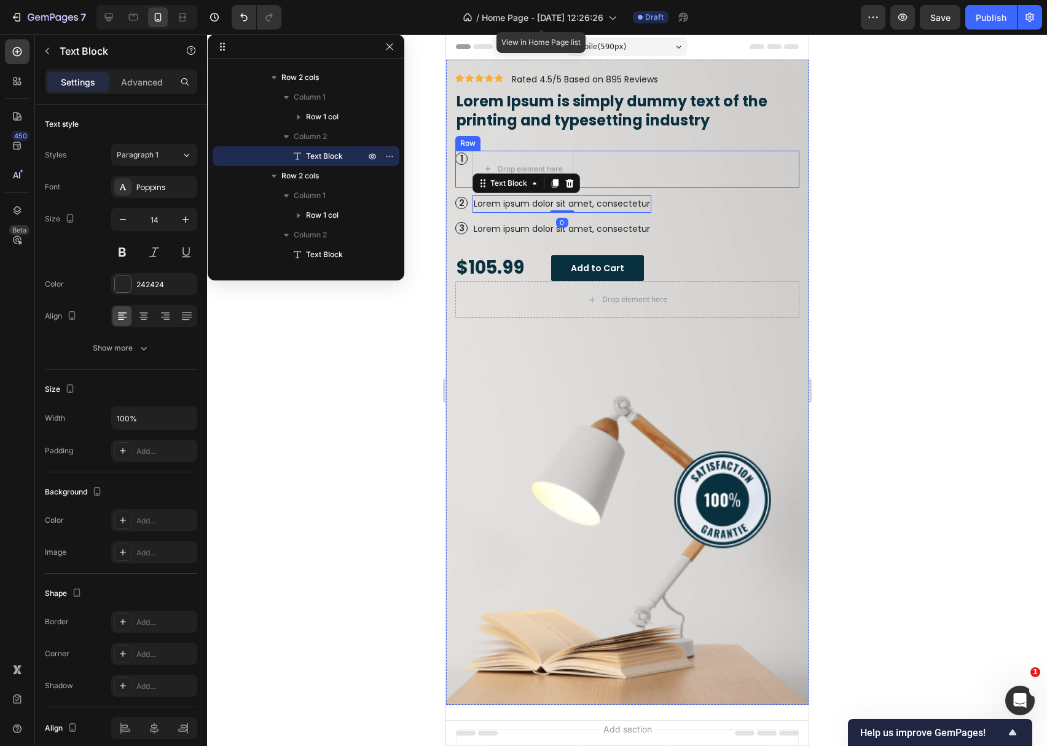
click at [583, 172] on div "1 Text Block Row Drop element here Row" at bounding box center [627, 169] width 344 height 37
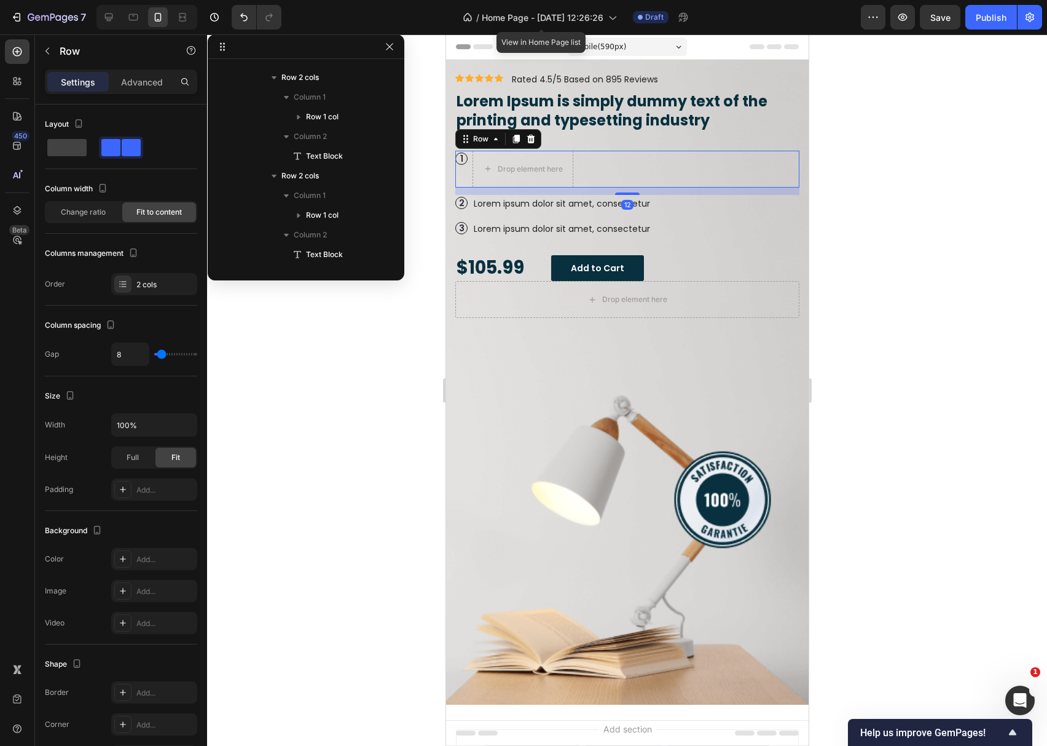
scroll to position [134, 0]
click at [531, 135] on icon at bounding box center [530, 139] width 10 height 10
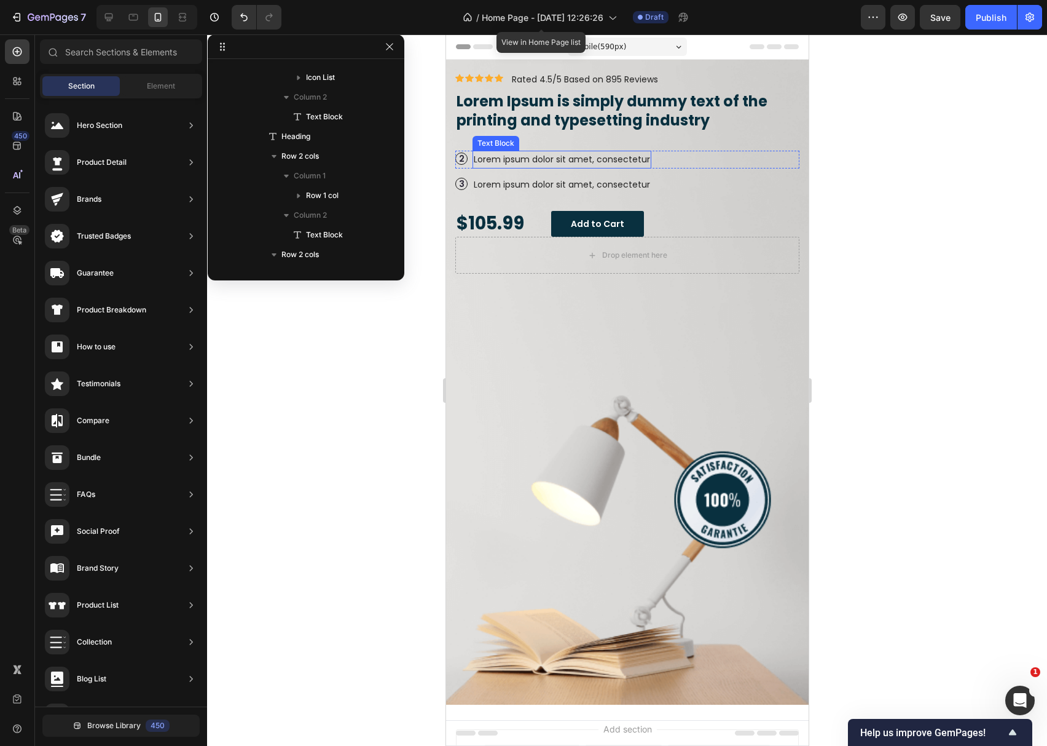
click at [550, 161] on p "Lorem ipsum dolor sit amet, consectetur" at bounding box center [561, 159] width 176 height 15
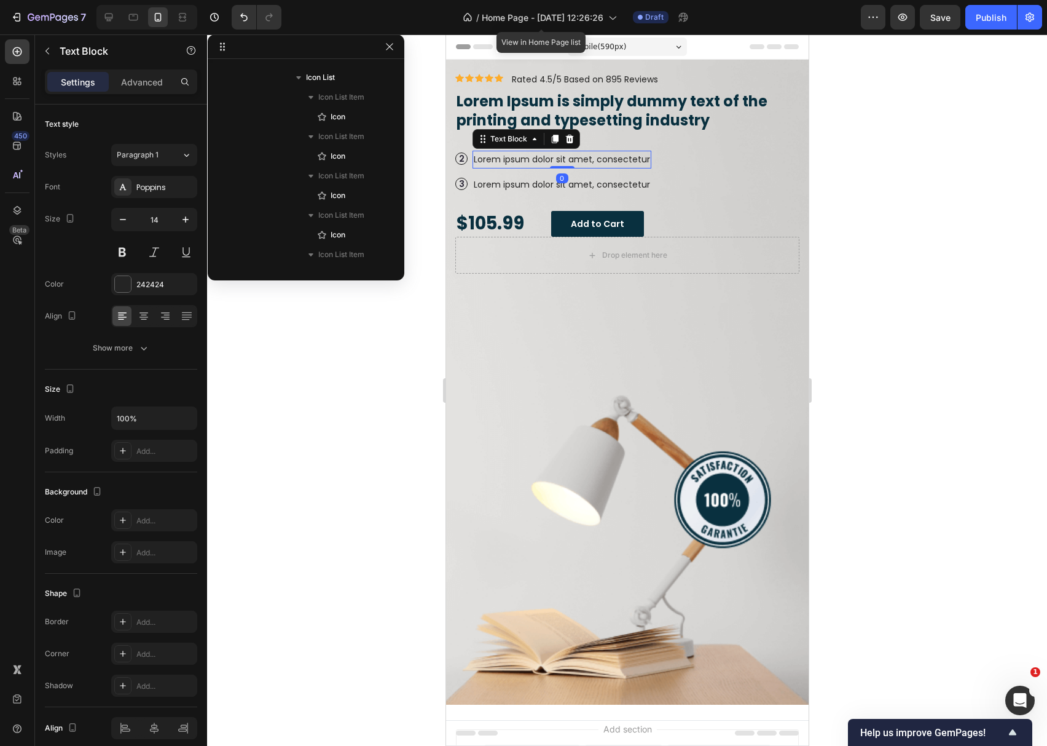
scroll to position [449, 0]
click at [565, 141] on icon at bounding box center [569, 139] width 10 height 10
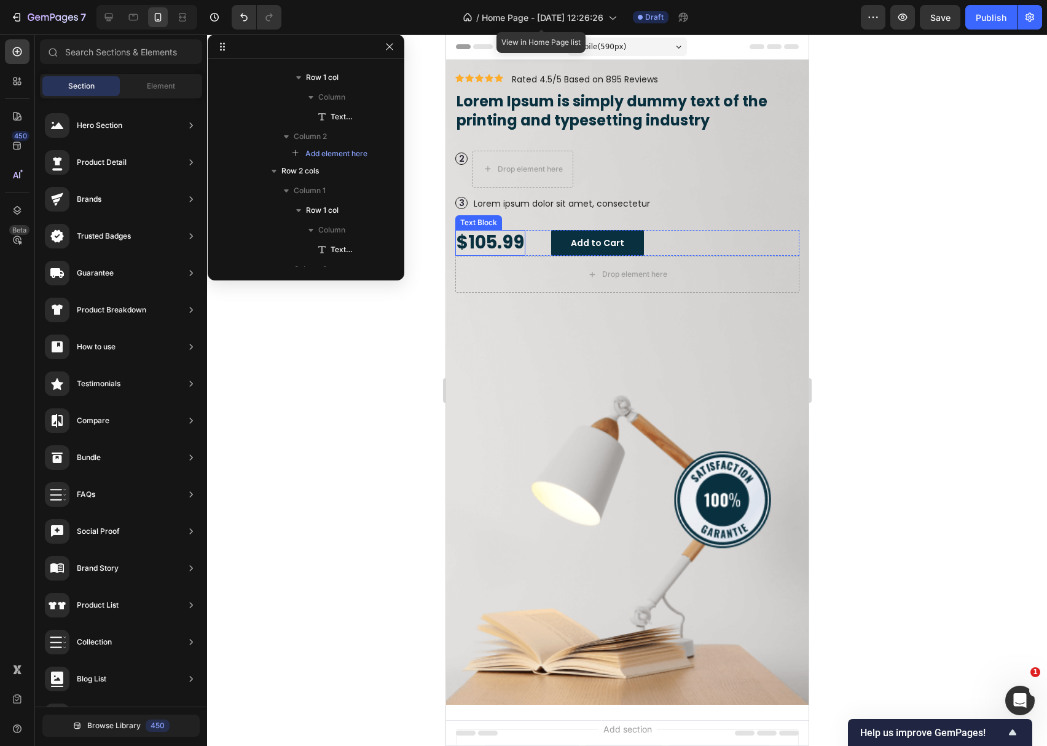
click at [489, 236] on p "$105.99" at bounding box center [490, 242] width 68 height 23
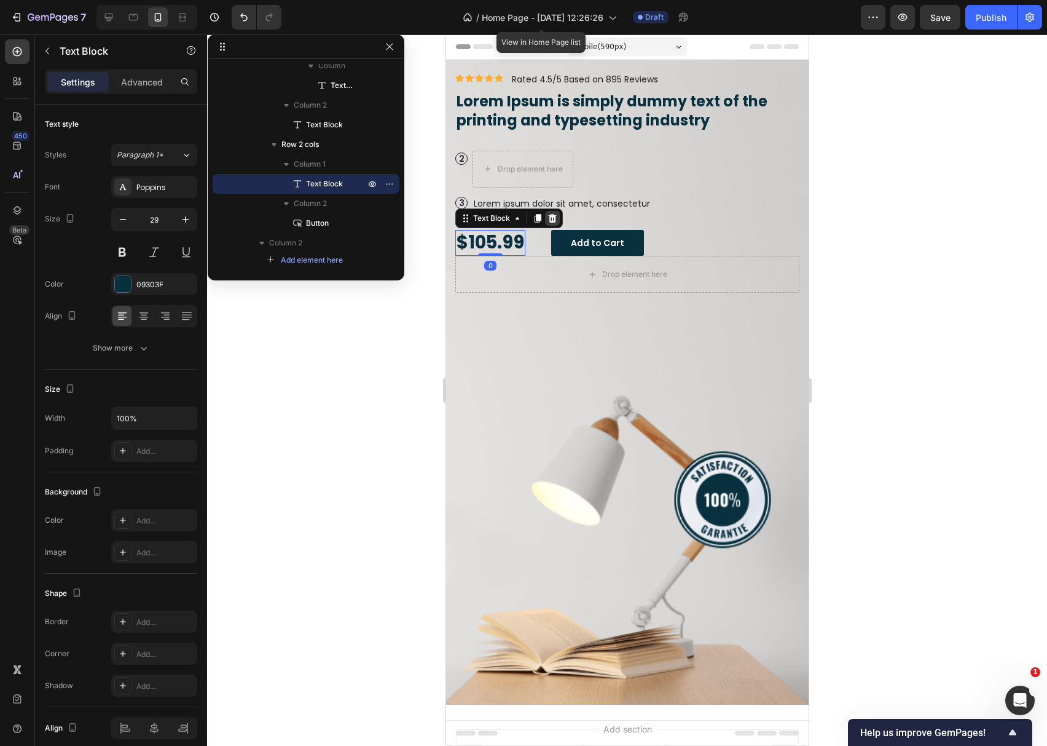
click at [547, 214] on icon at bounding box center [552, 218] width 10 height 10
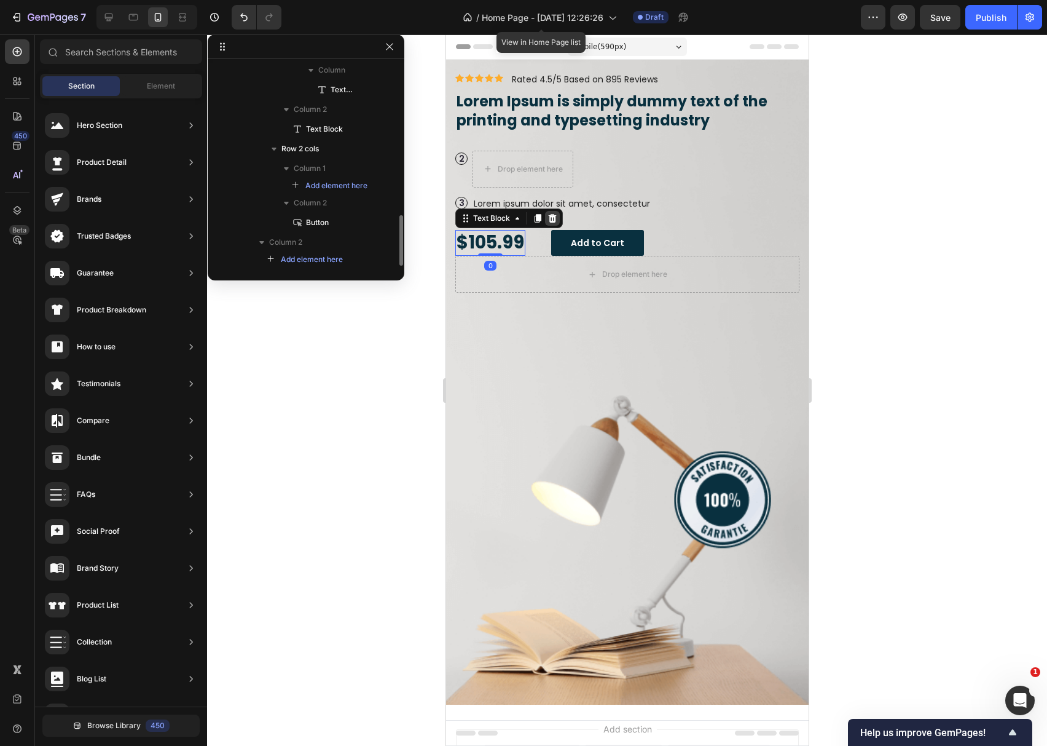
scroll to position [608, 0]
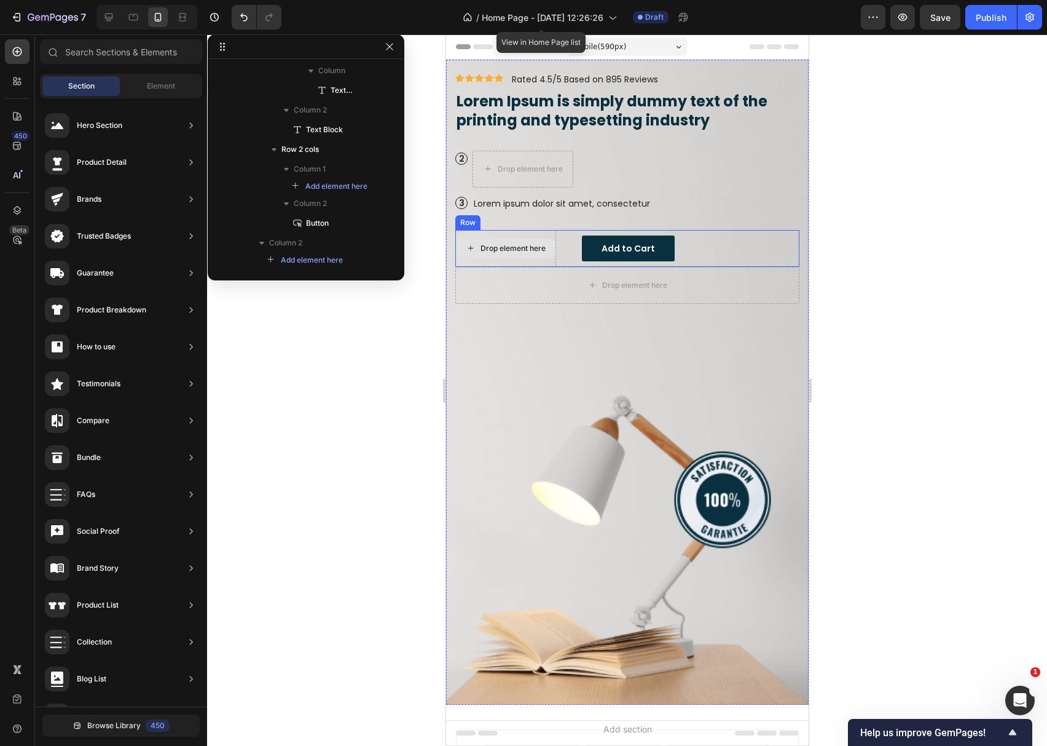
click at [530, 251] on div "Drop element here" at bounding box center [512, 248] width 65 height 10
click at [665, 245] on button "Add to Cart" at bounding box center [627, 248] width 93 height 26
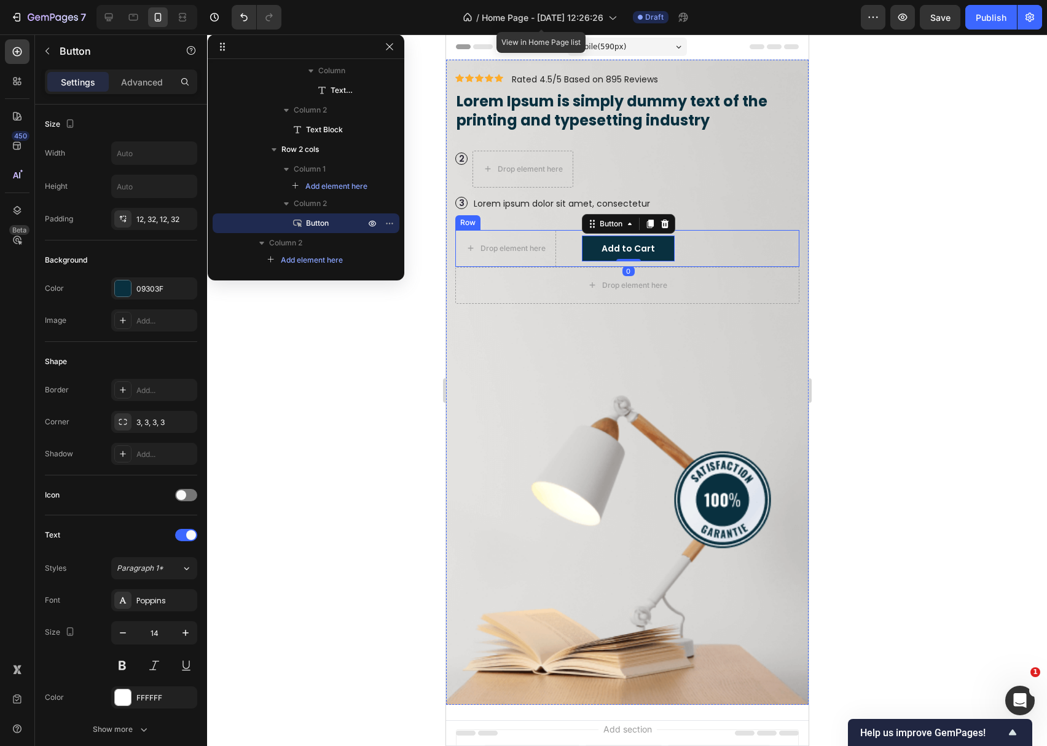
click at [695, 247] on div "Drop element here Add to Cart Button 0 Row" at bounding box center [627, 248] width 344 height 37
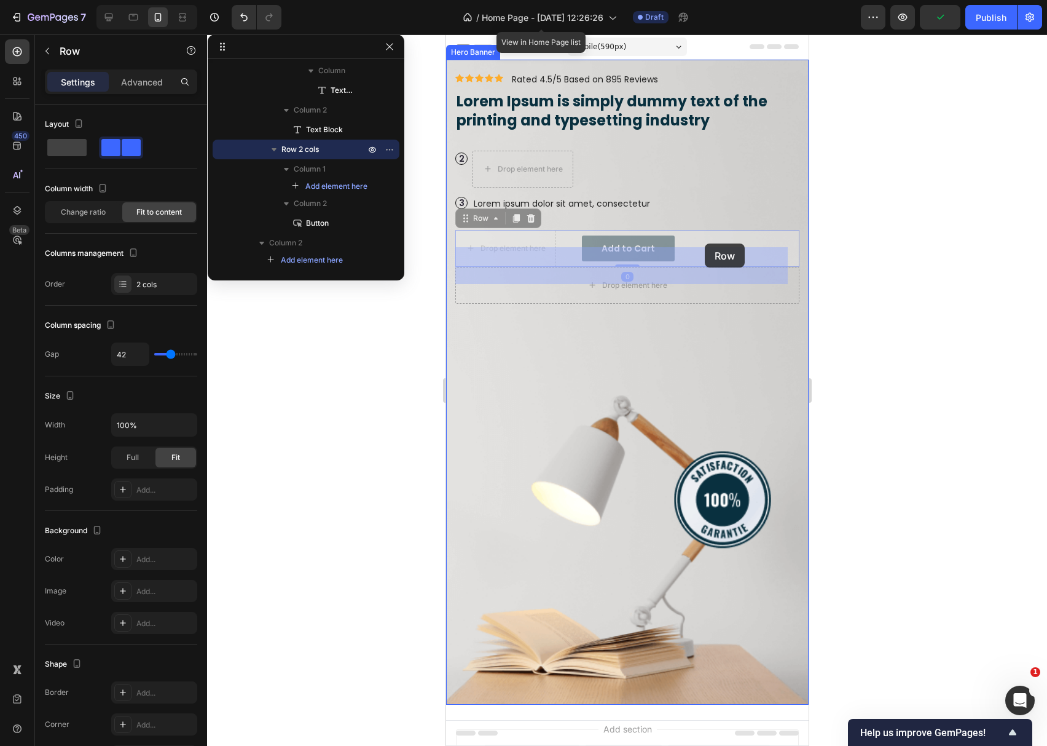
drag, startPoint x: 695, startPoint y: 247, endPoint x: 704, endPoint y: 243, distance: 9.9
click at [704, 243] on div "Mobile ( 590 px) iPhone 13 Mini iPhone 13 Pro iPhone 11 Pro Max iPhone 15 Pro M…" at bounding box center [627, 444] width 363 height 821
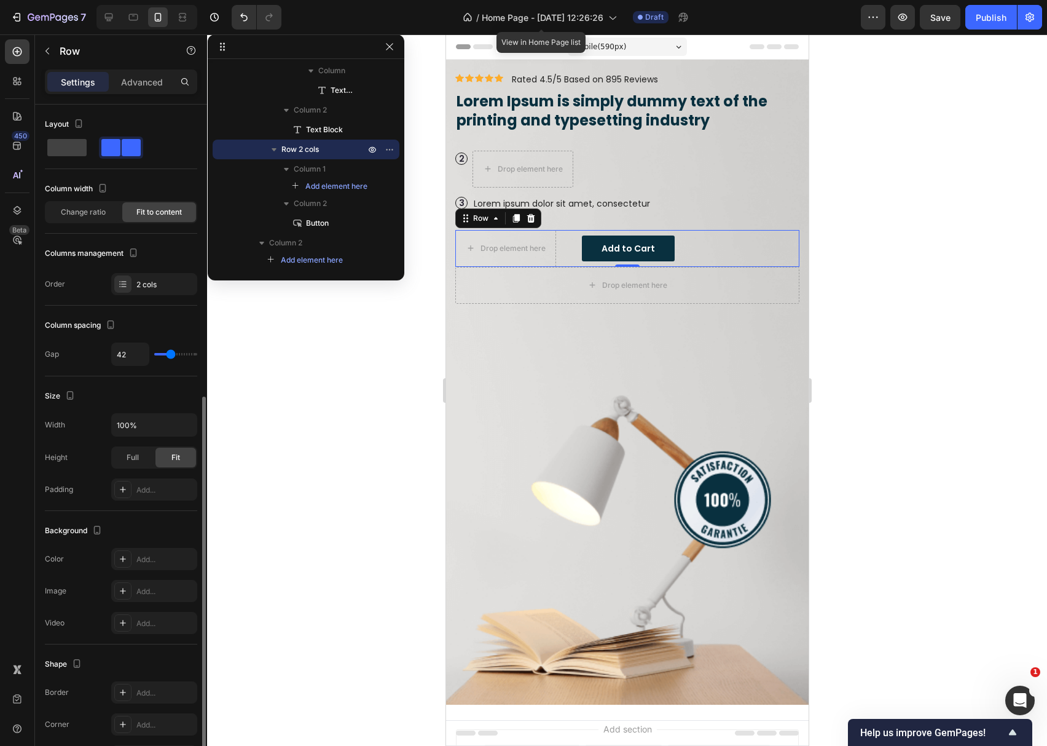
scroll to position [163, 0]
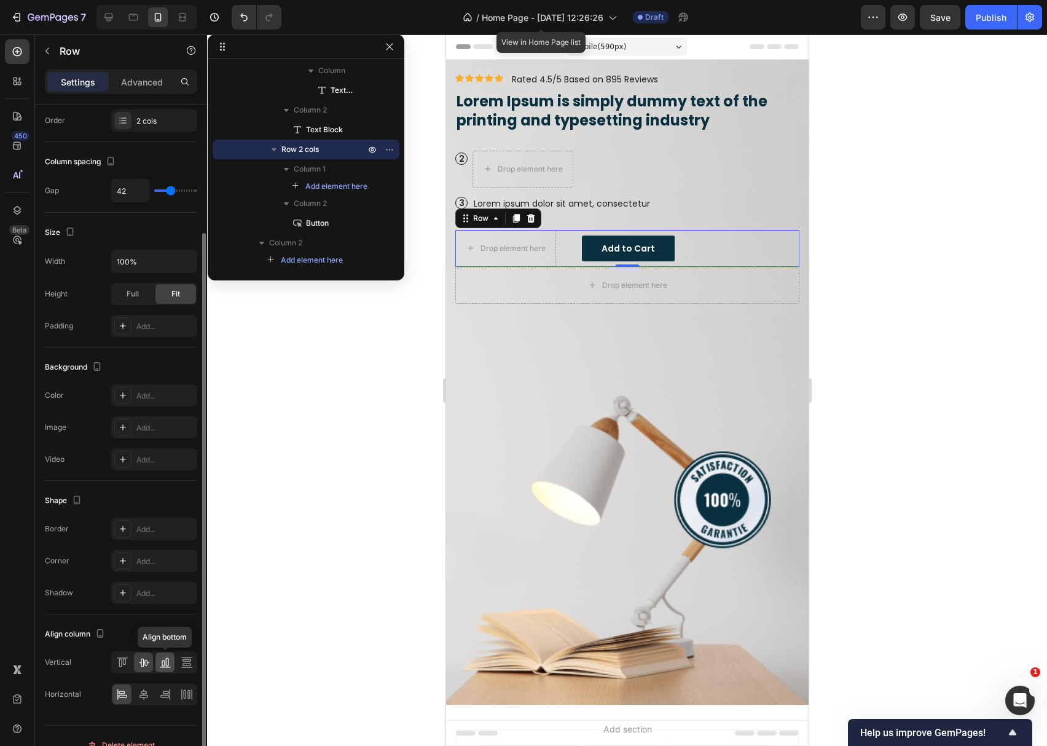
click at [161, 671] on div at bounding box center [164, 662] width 19 height 20
click at [484, 224] on div "Row" at bounding box center [480, 218] width 20 height 11
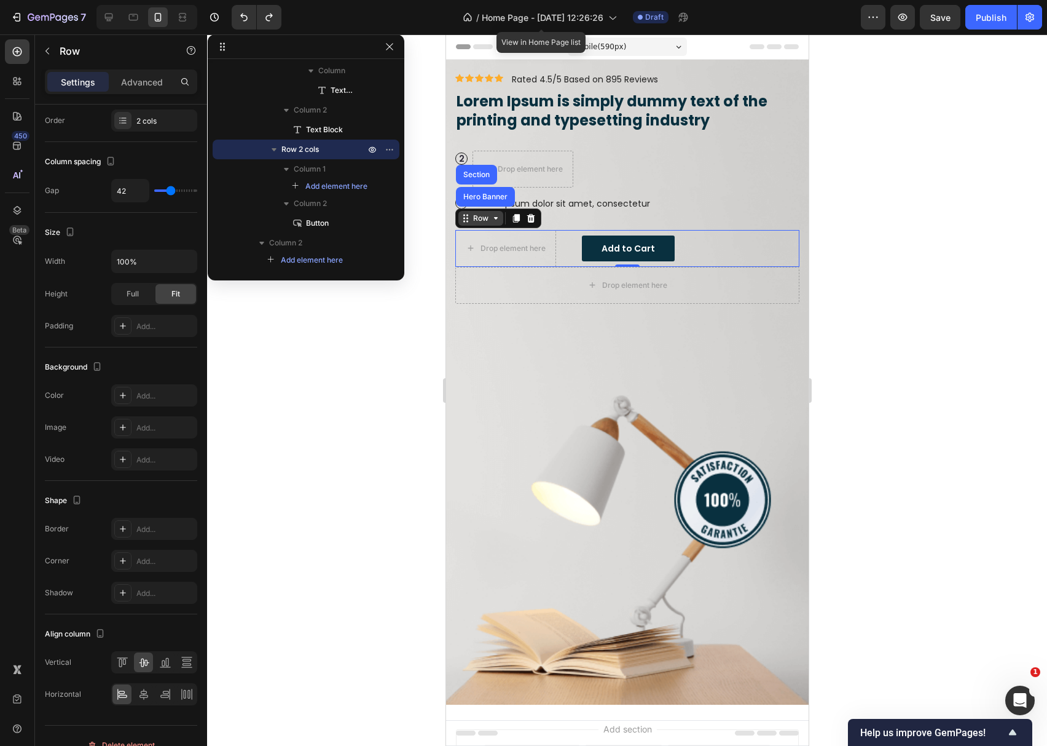
click at [484, 224] on div "Row" at bounding box center [480, 218] width 45 height 15
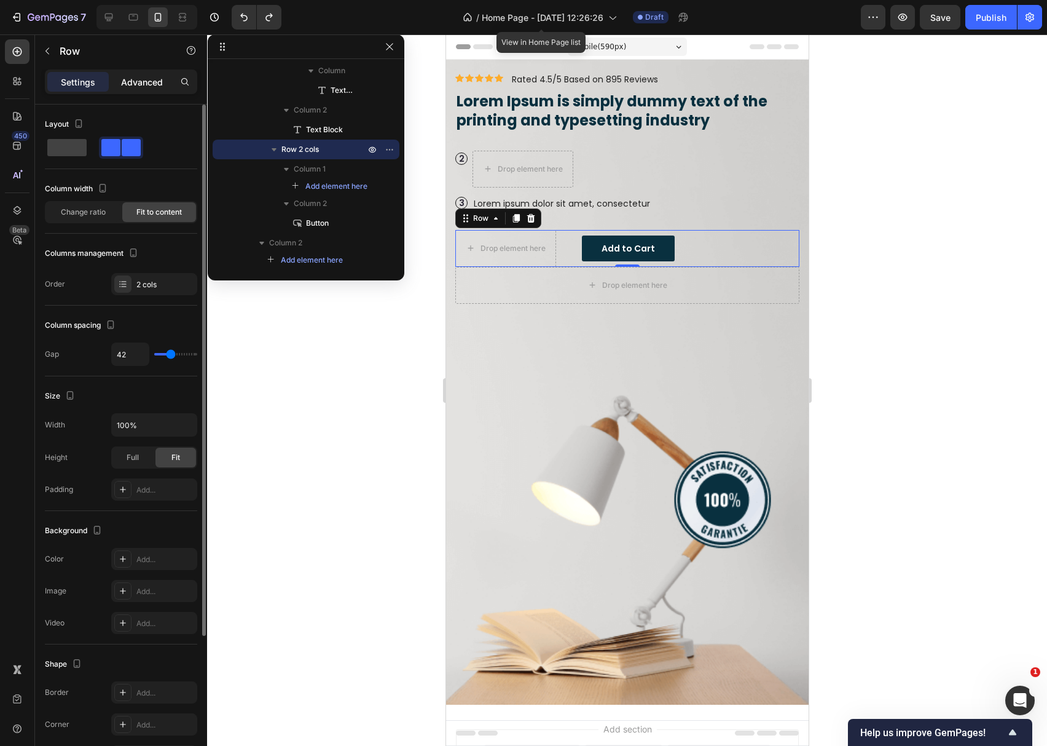
click at [143, 77] on p "Advanced" at bounding box center [142, 82] width 42 height 13
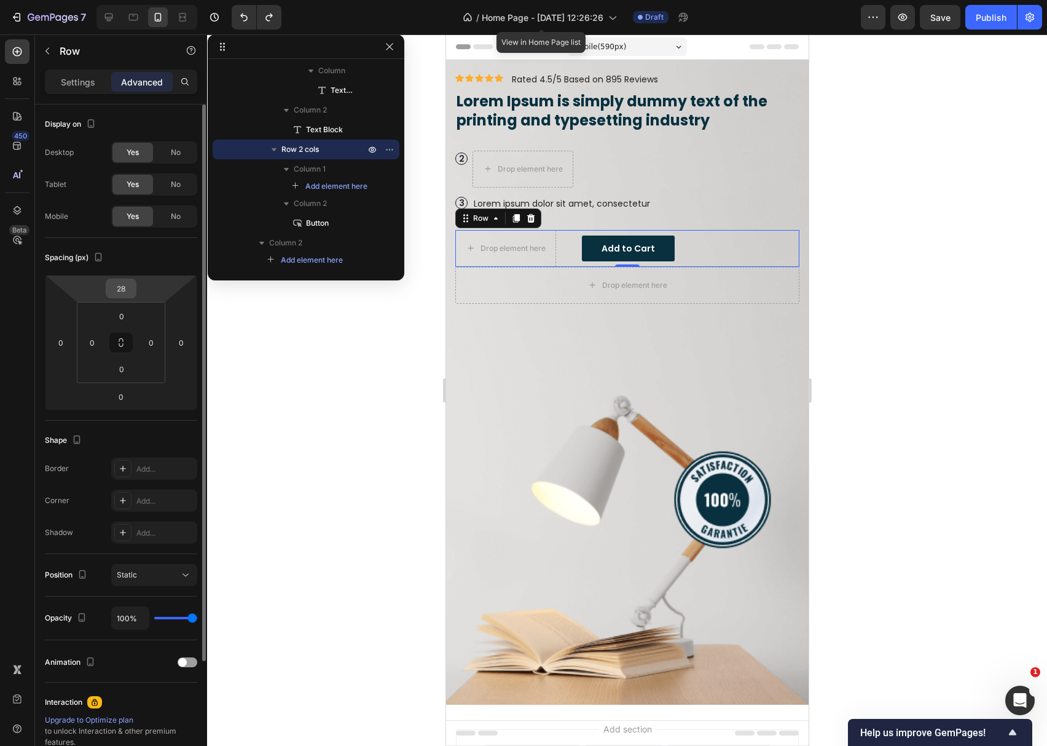
click at [131, 286] on input "28" at bounding box center [121, 288] width 25 height 18
click at [65, 458] on div "Border" at bounding box center [57, 468] width 24 height 20
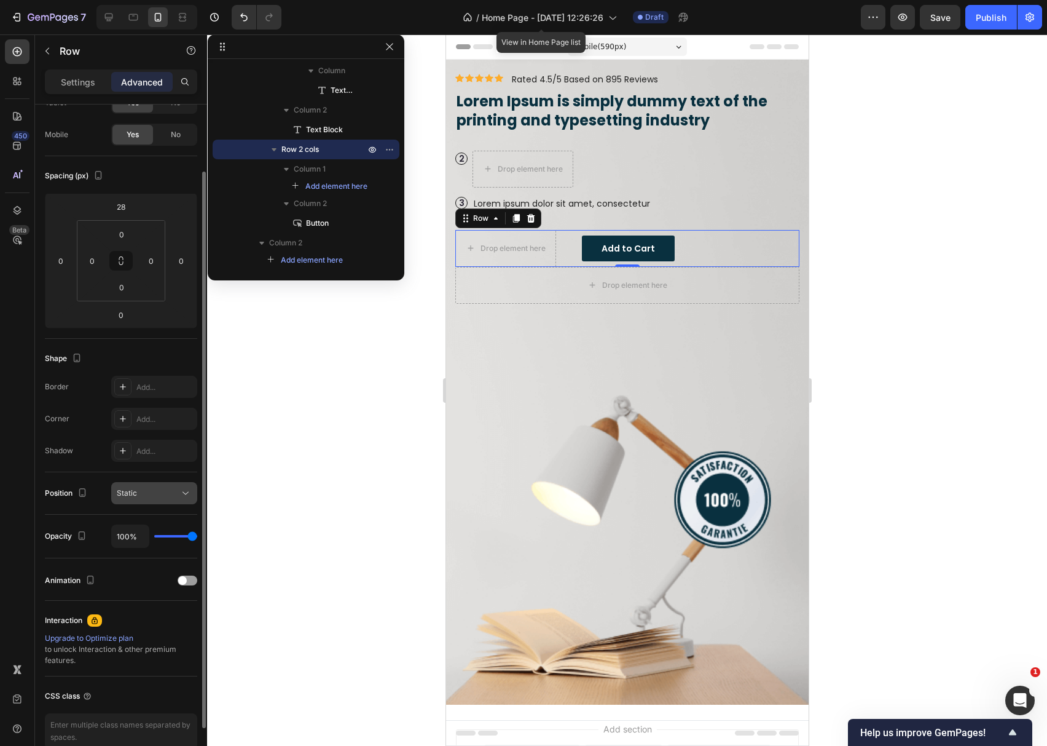
click at [148, 500] on button "Static" at bounding box center [154, 493] width 86 height 22
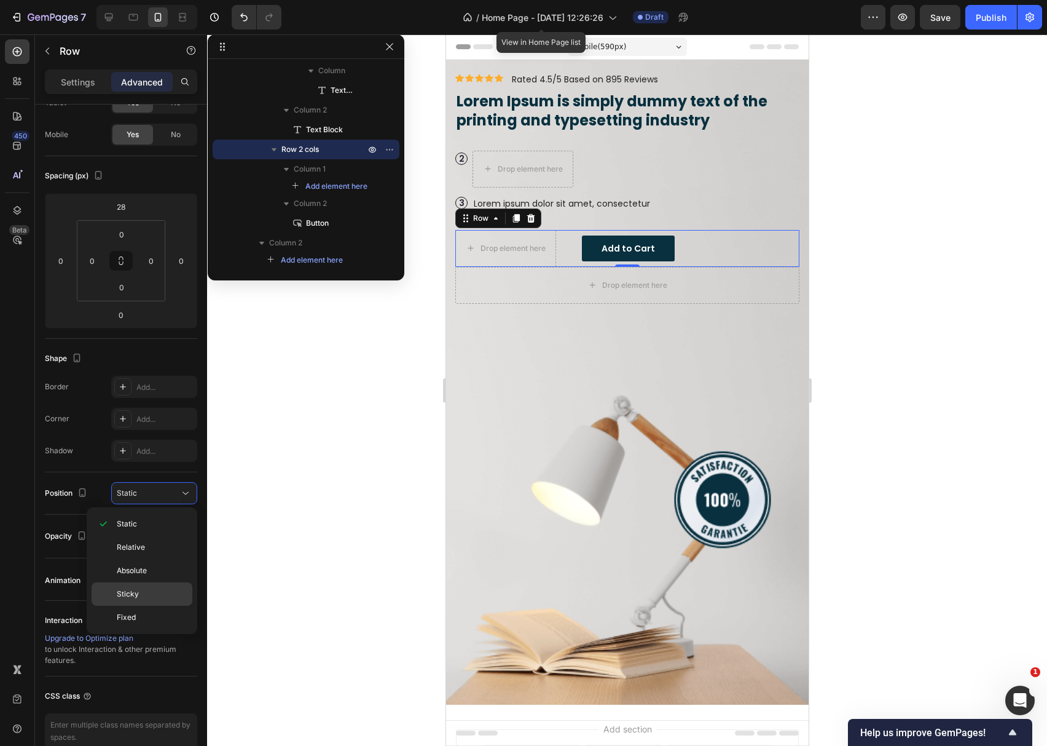
click at [146, 598] on p "Sticky" at bounding box center [152, 593] width 70 height 11
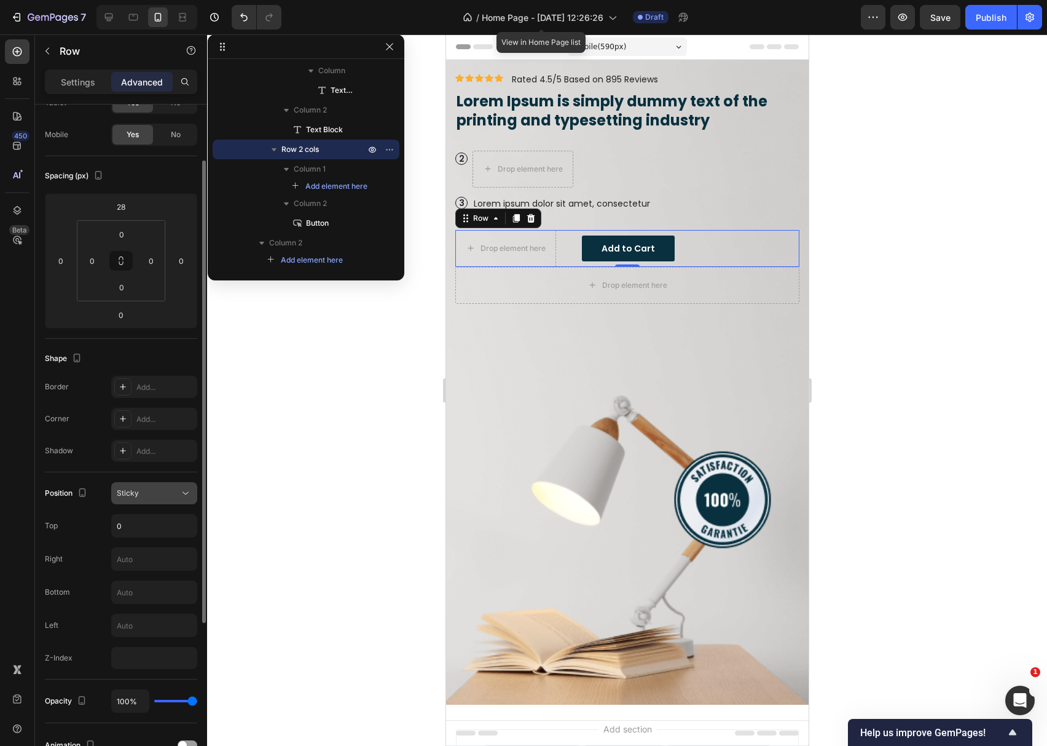
click at [150, 497] on div "Sticky" at bounding box center [148, 492] width 63 height 11
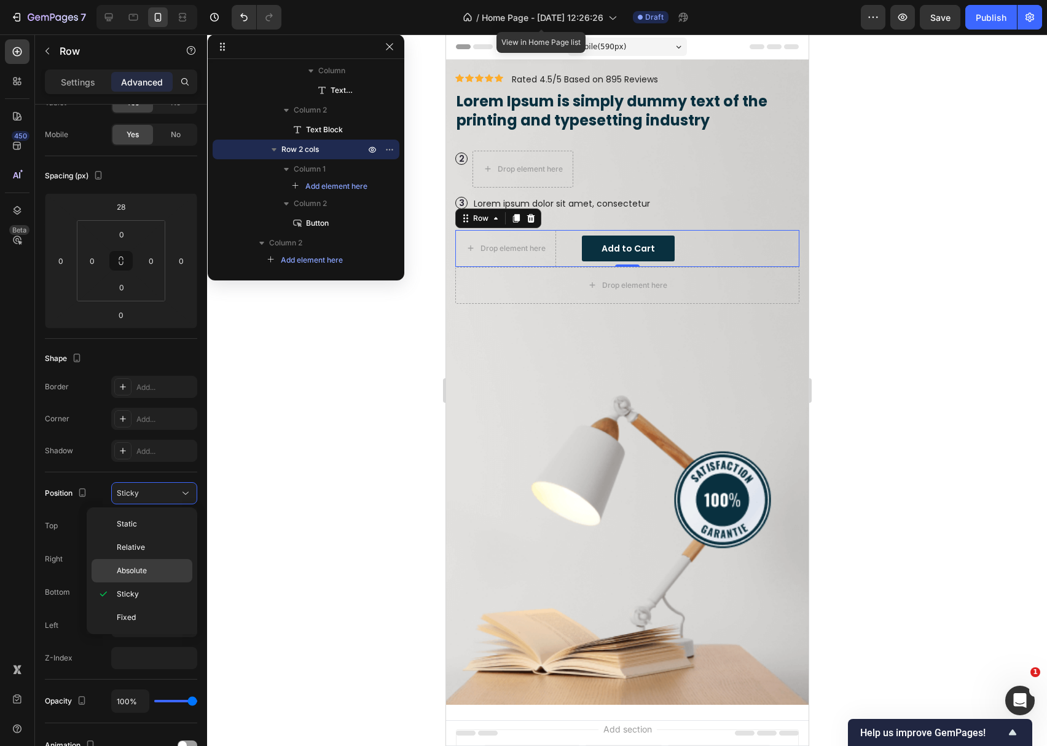
click at [151, 569] on p "Absolute" at bounding box center [152, 570] width 70 height 11
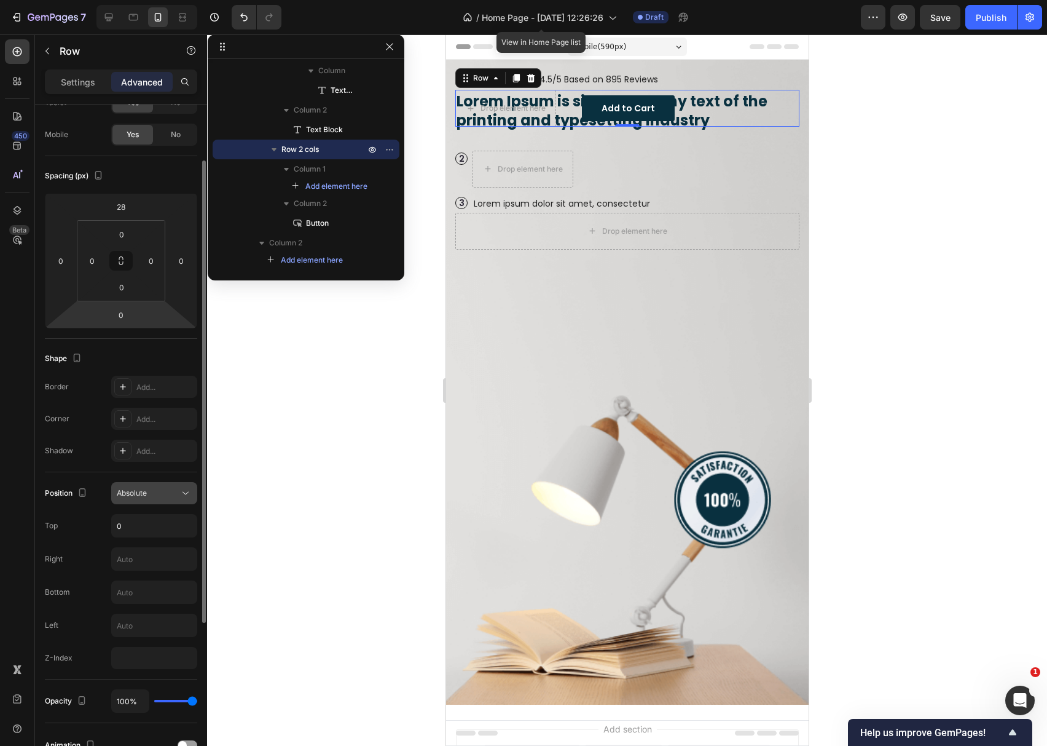
click at [126, 498] on span "Absolute" at bounding box center [132, 492] width 30 height 11
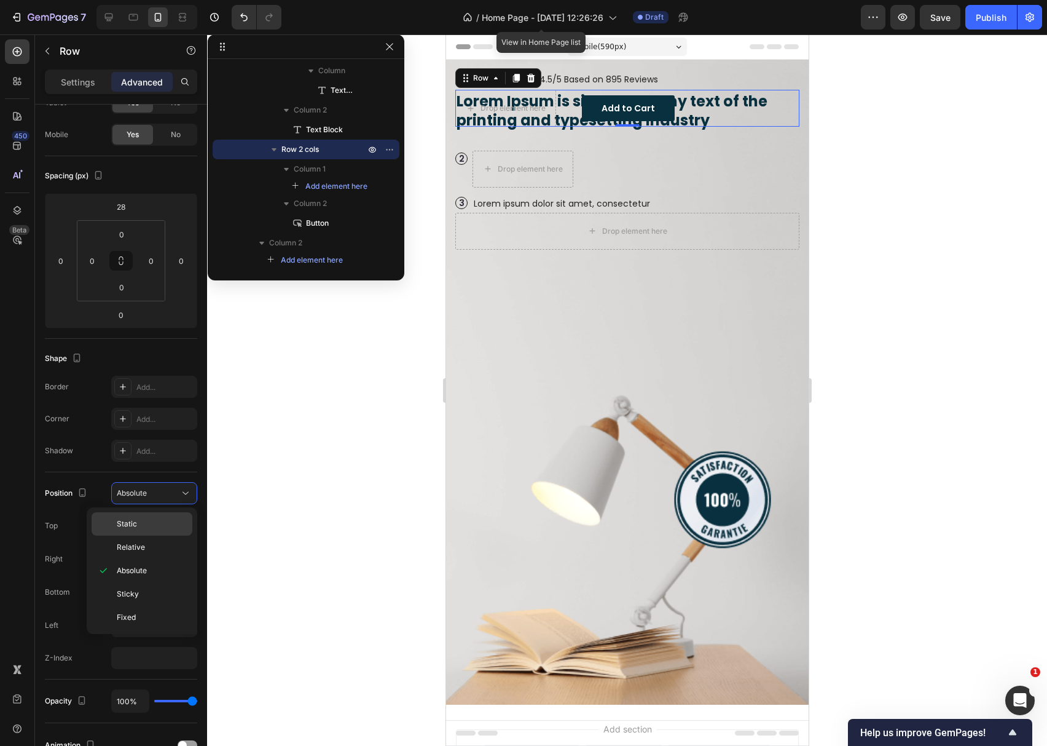
click at [128, 524] on span "Static" at bounding box center [127, 523] width 20 height 11
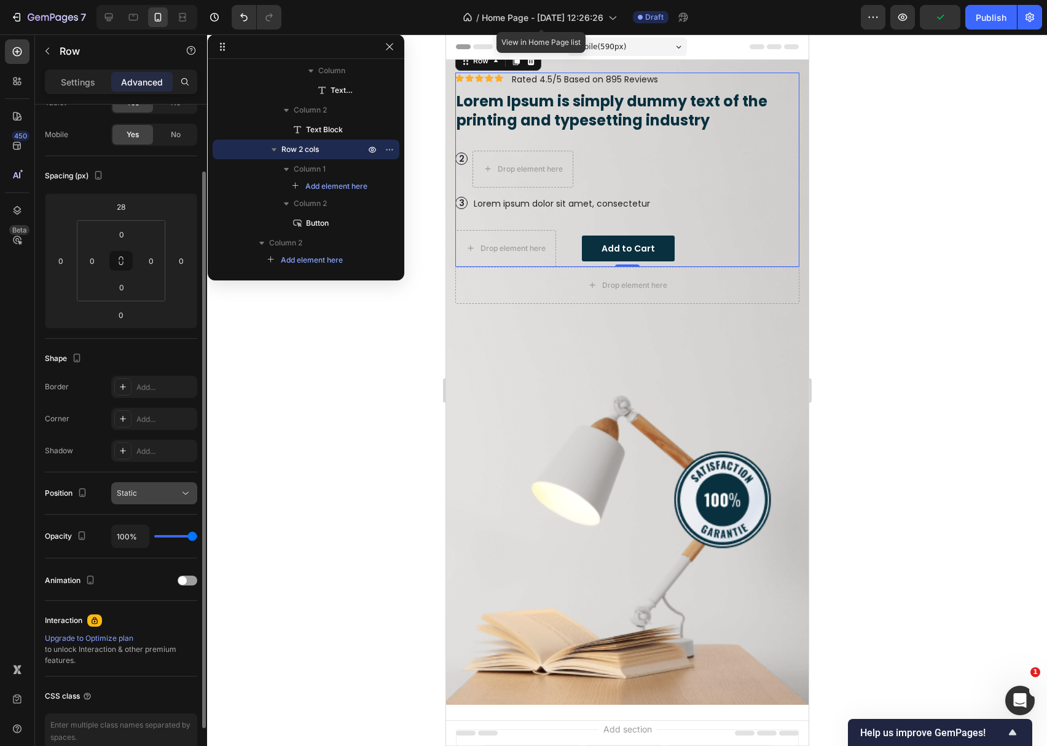
click at [149, 486] on button "Static" at bounding box center [154, 493] width 86 height 22
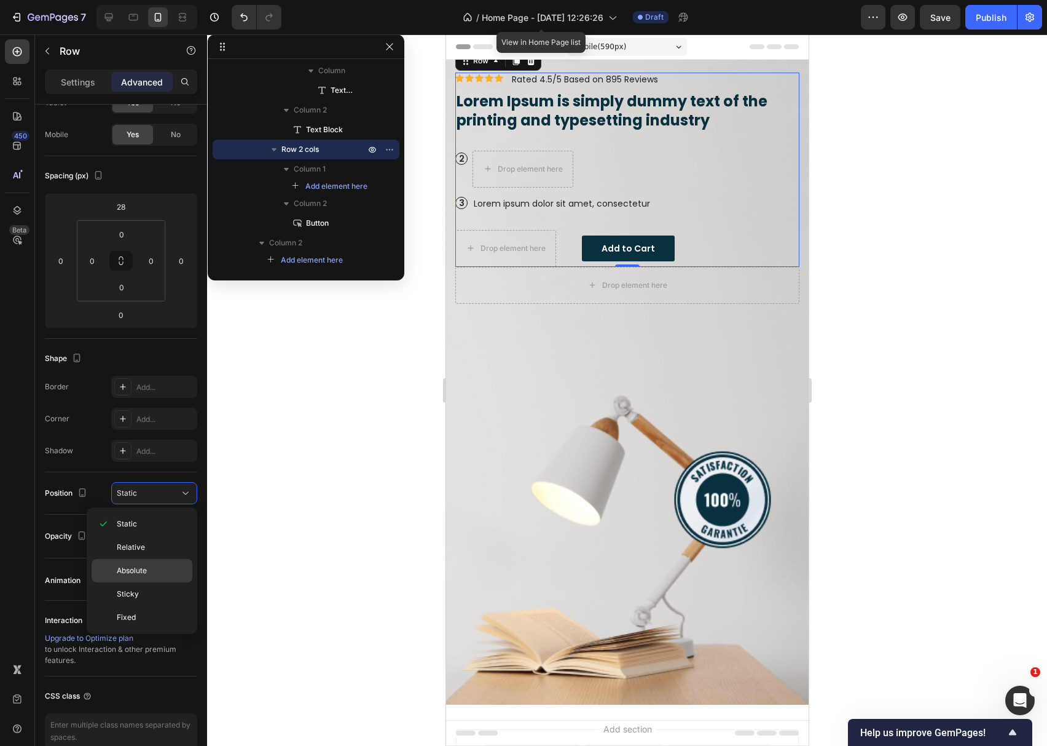
click at [133, 571] on span "Absolute" at bounding box center [132, 570] width 30 height 11
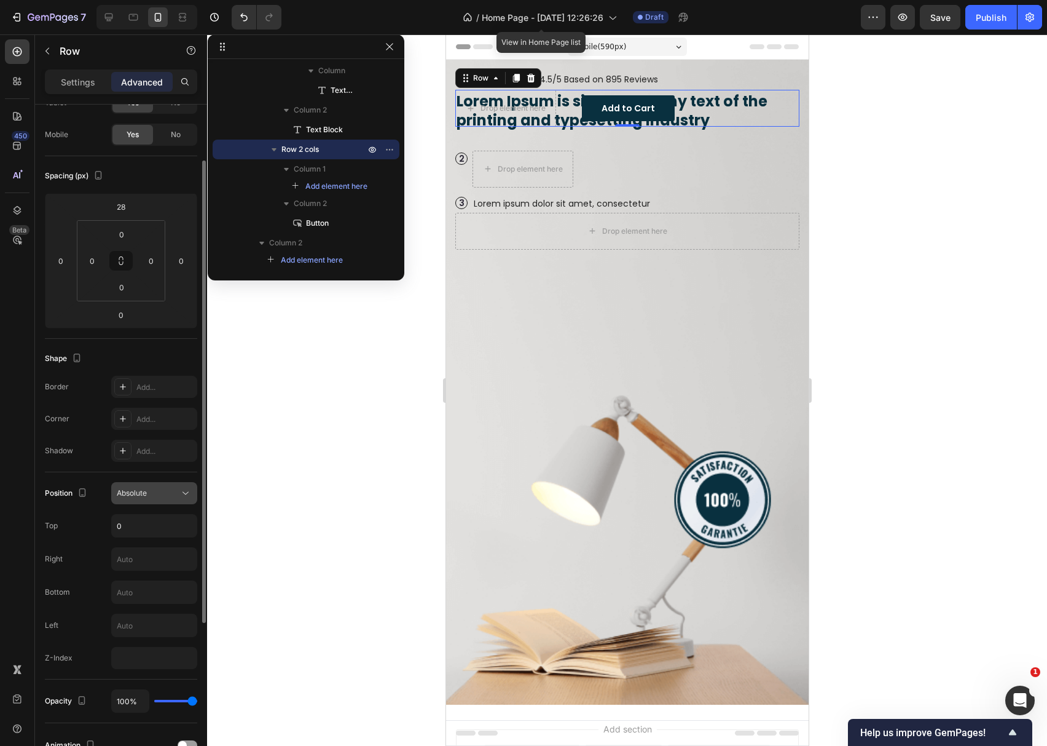
click at [133, 492] on span "Absolute" at bounding box center [132, 492] width 30 height 9
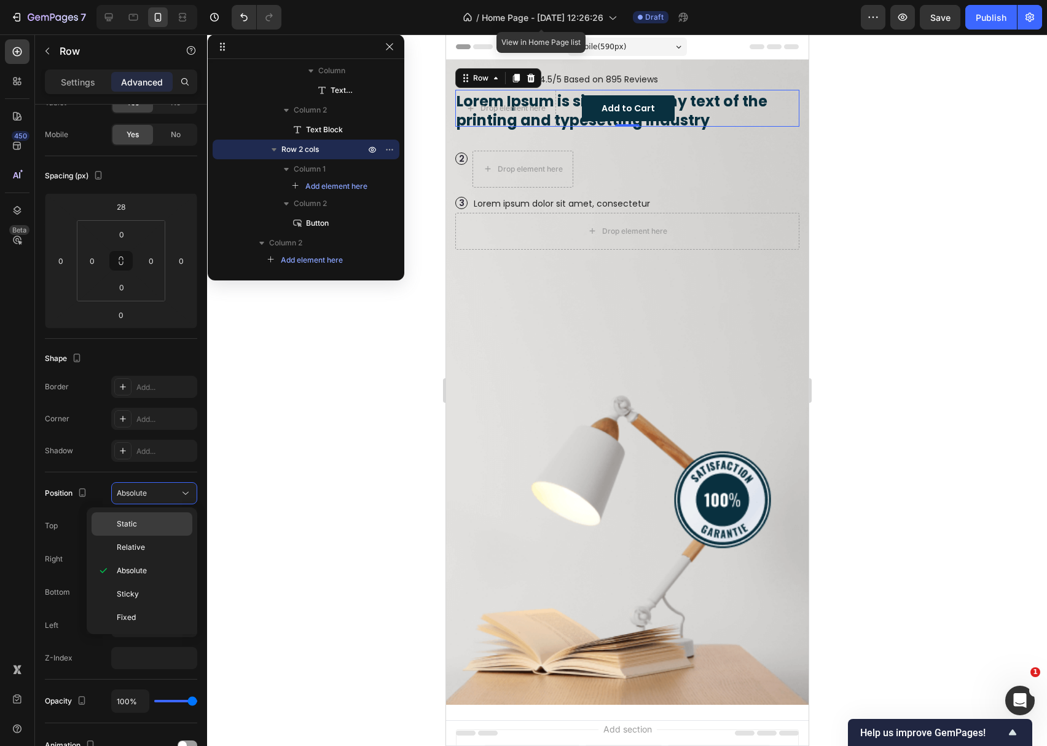
click at [130, 525] on span "Static" at bounding box center [127, 523] width 20 height 11
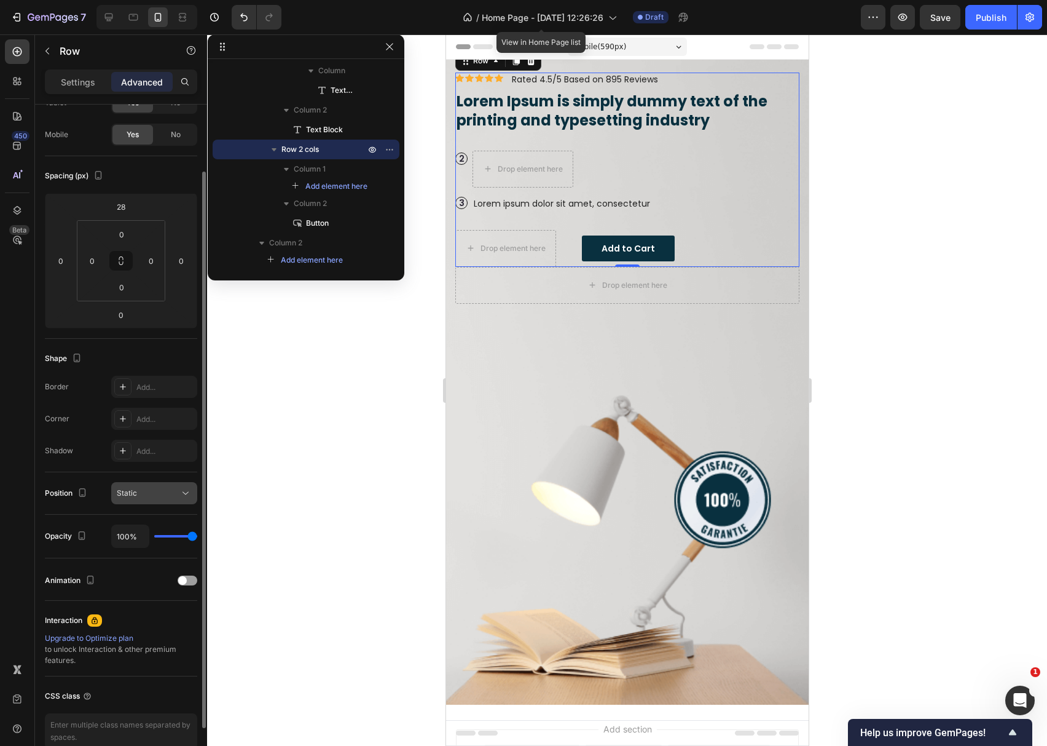
click at [151, 498] on div "Static" at bounding box center [148, 492] width 63 height 11
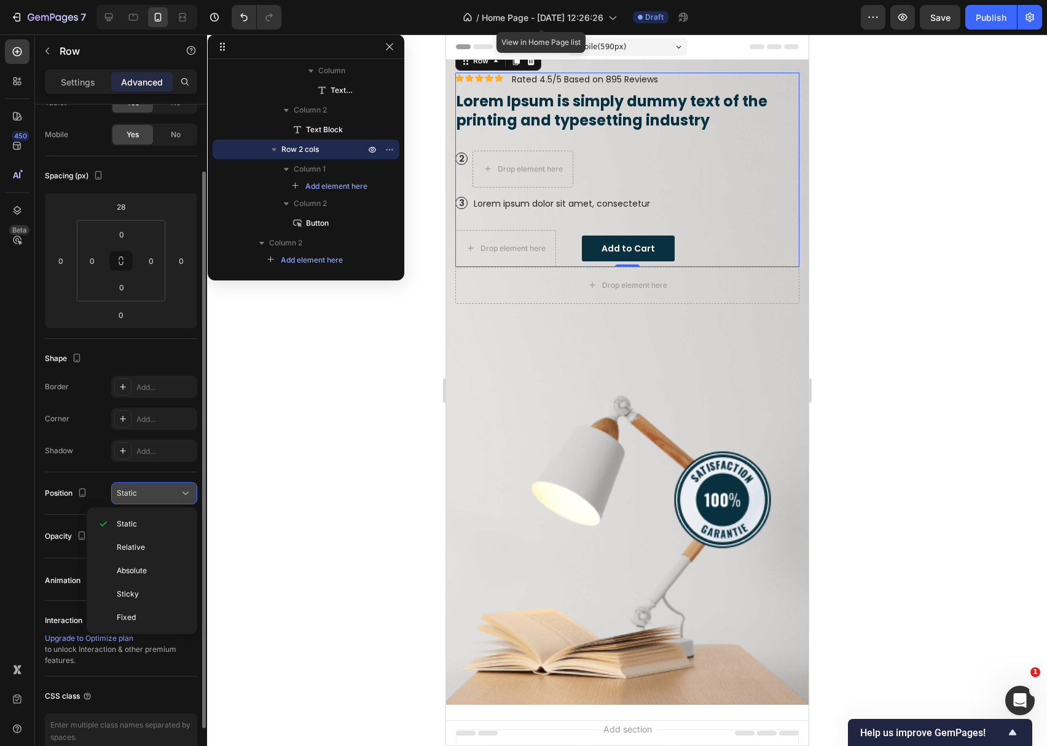
click at [146, 500] on button "Static" at bounding box center [154, 493] width 86 height 22
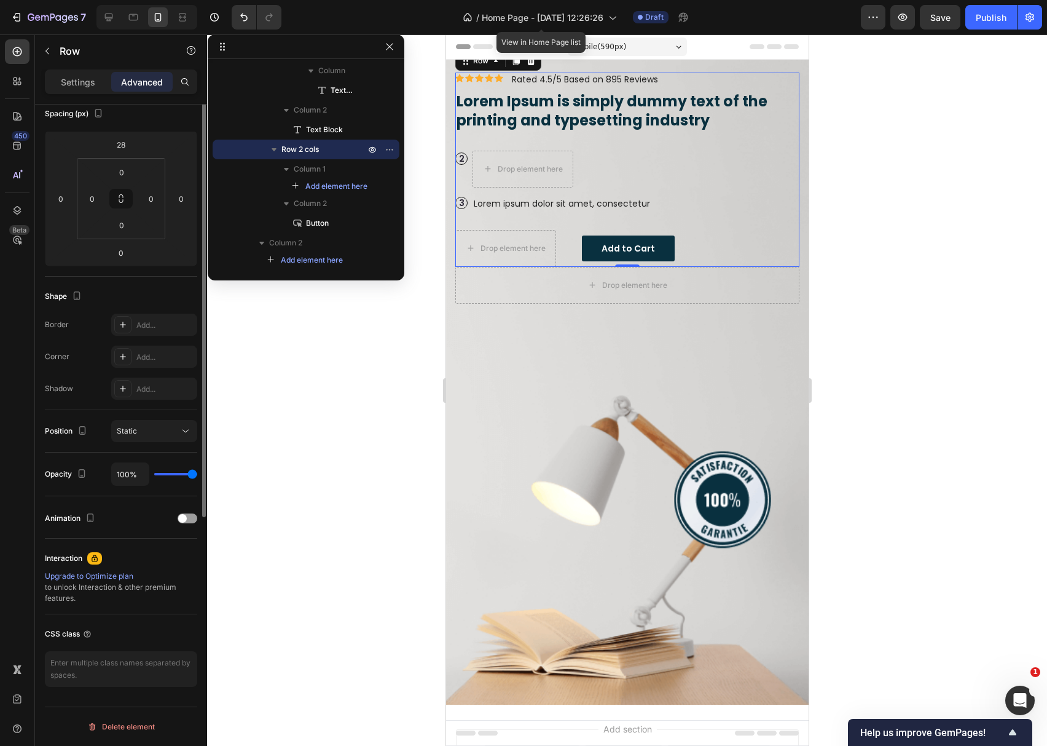
scroll to position [0, 0]
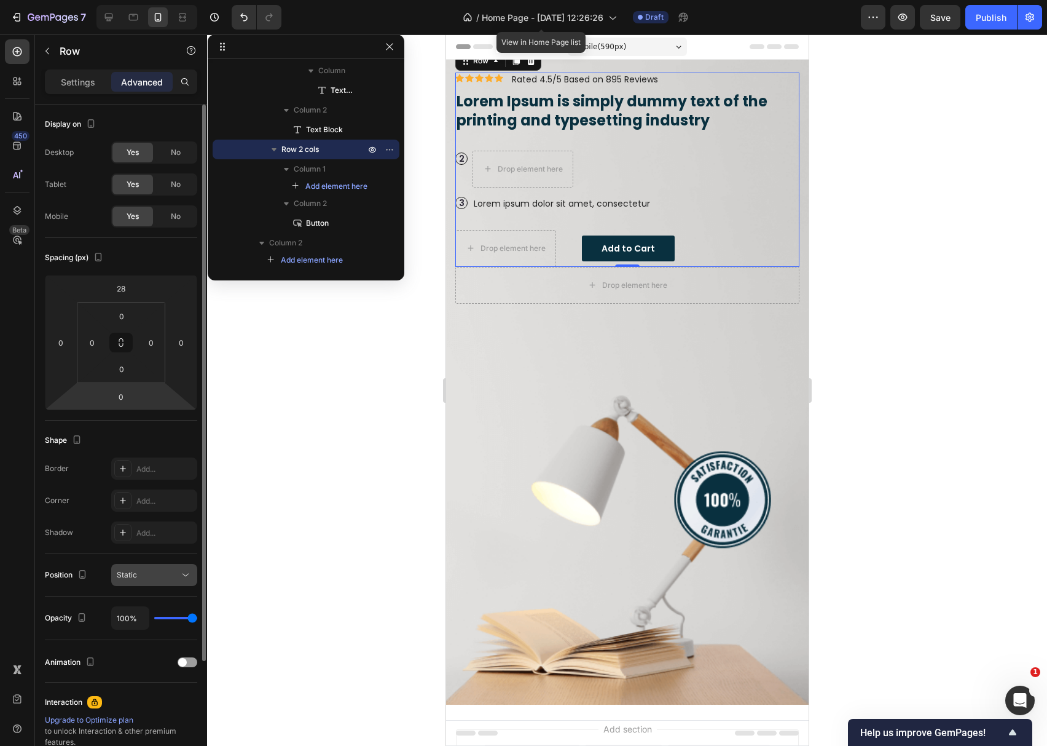
click at [149, 573] on div "Static" at bounding box center [148, 574] width 63 height 11
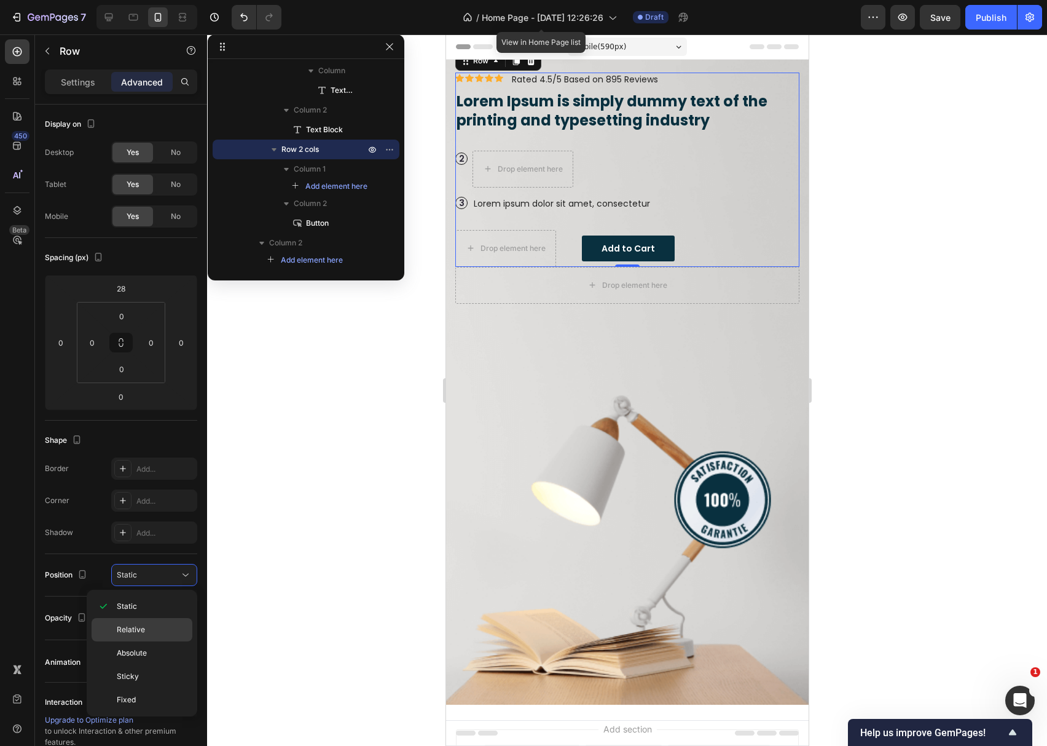
click at [134, 630] on span "Relative" at bounding box center [131, 629] width 28 height 11
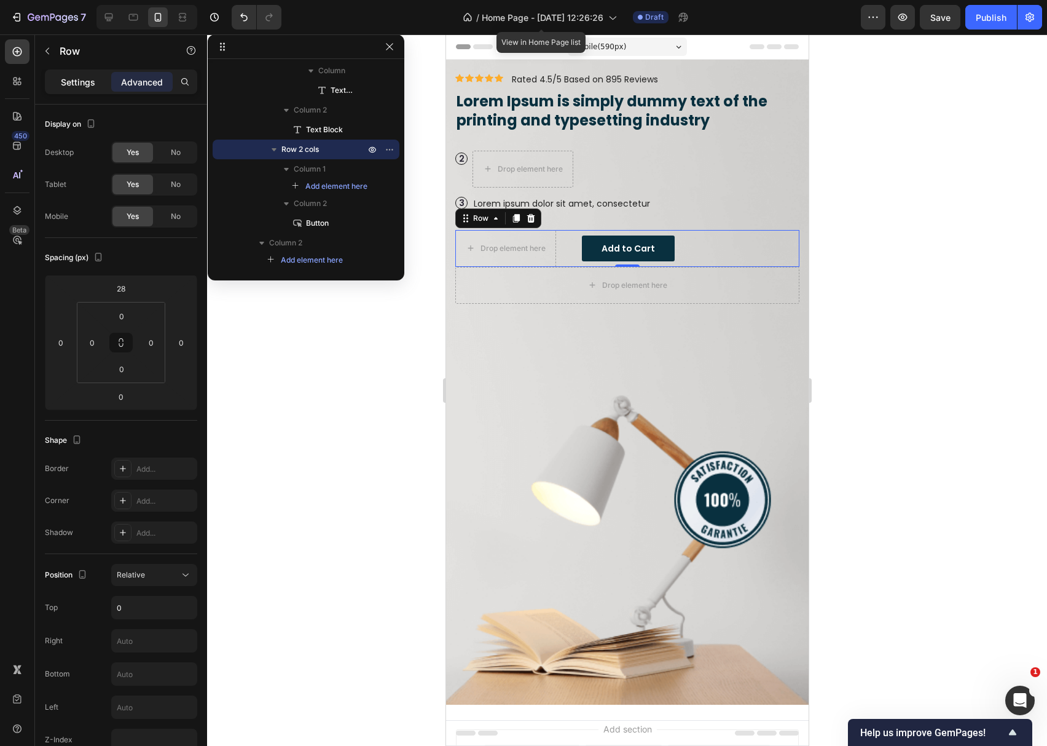
click at [86, 84] on p "Settings" at bounding box center [78, 82] width 34 height 13
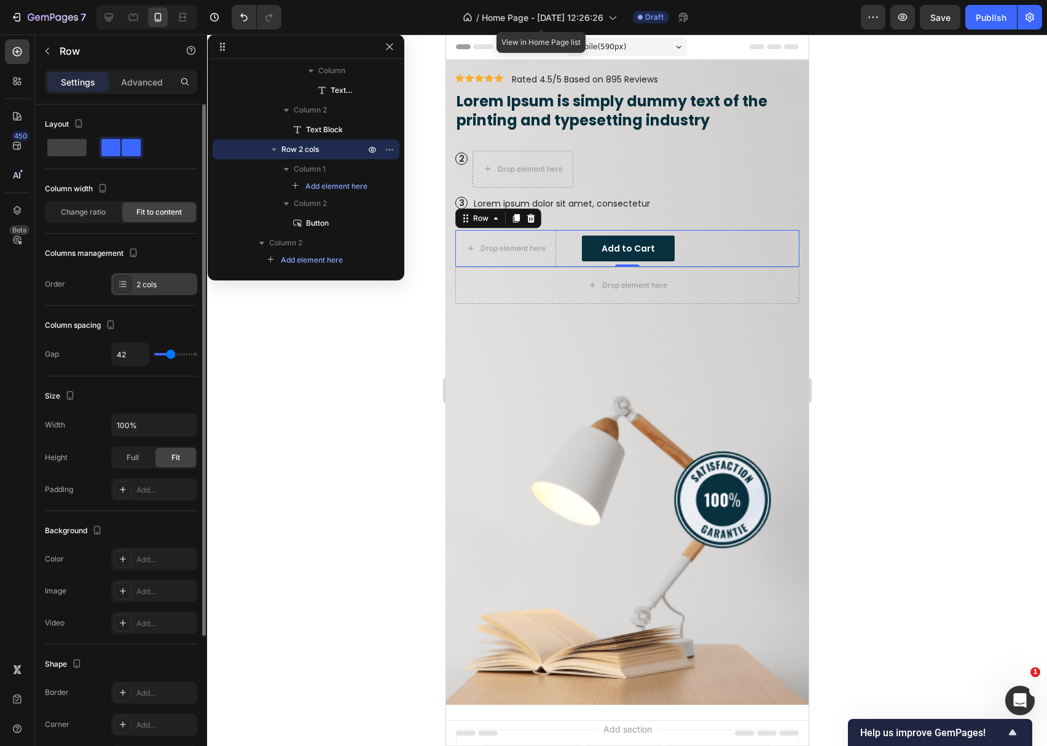
click at [156, 289] on div "2 cols" at bounding box center [165, 284] width 58 height 11
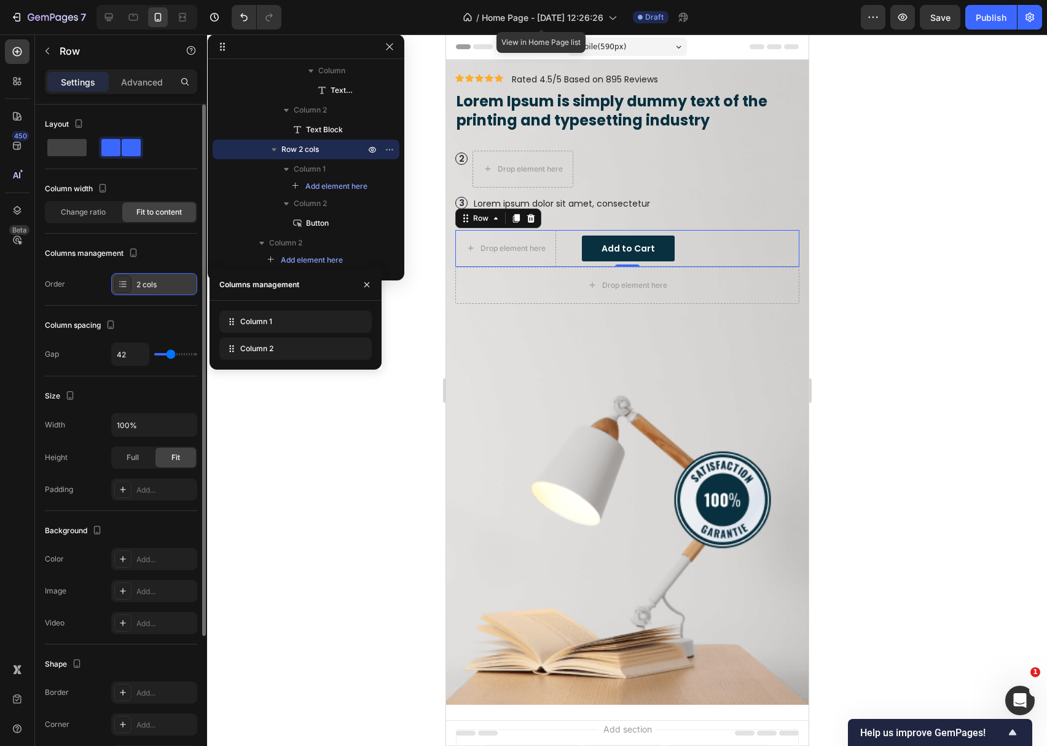
click at [156, 289] on div "2 cols" at bounding box center [165, 284] width 58 height 11
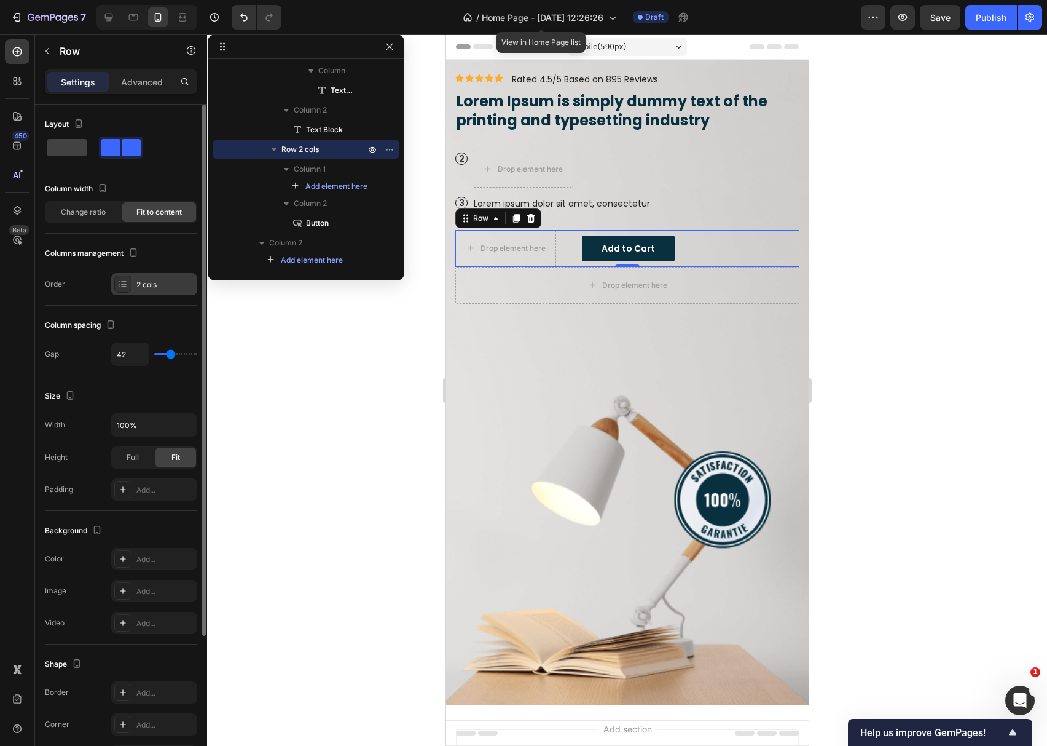
click at [170, 288] on div "2 cols" at bounding box center [165, 284] width 58 height 11
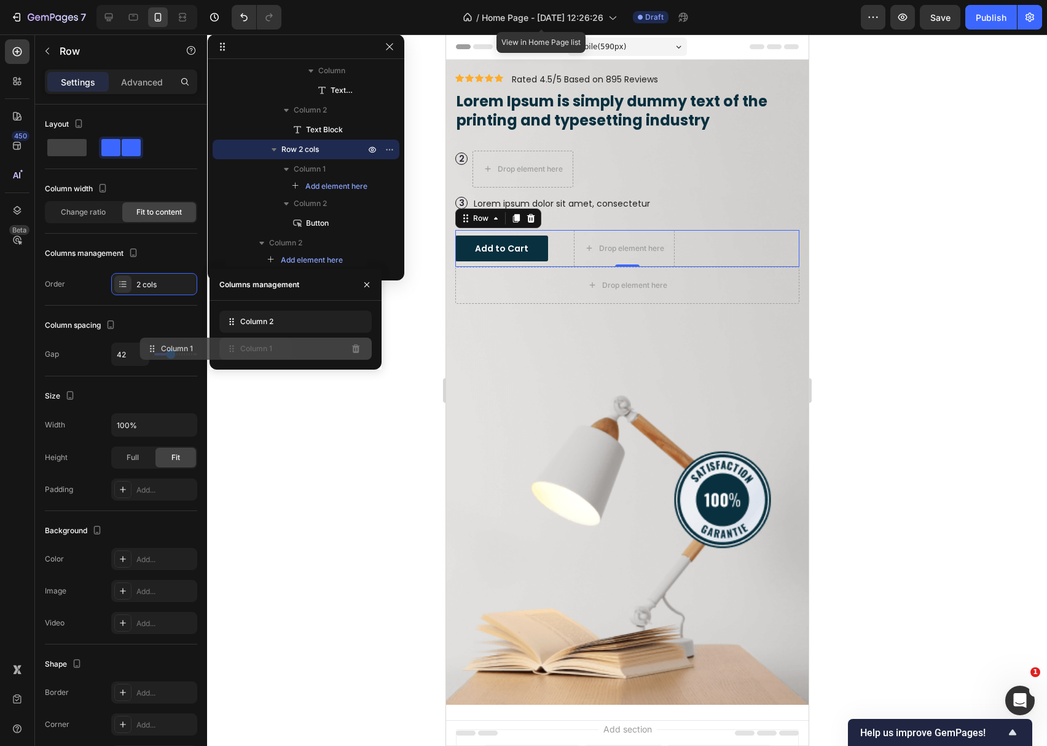
click at [283, 350] on div "Column 1" at bounding box center [295, 348] width 152 height 22
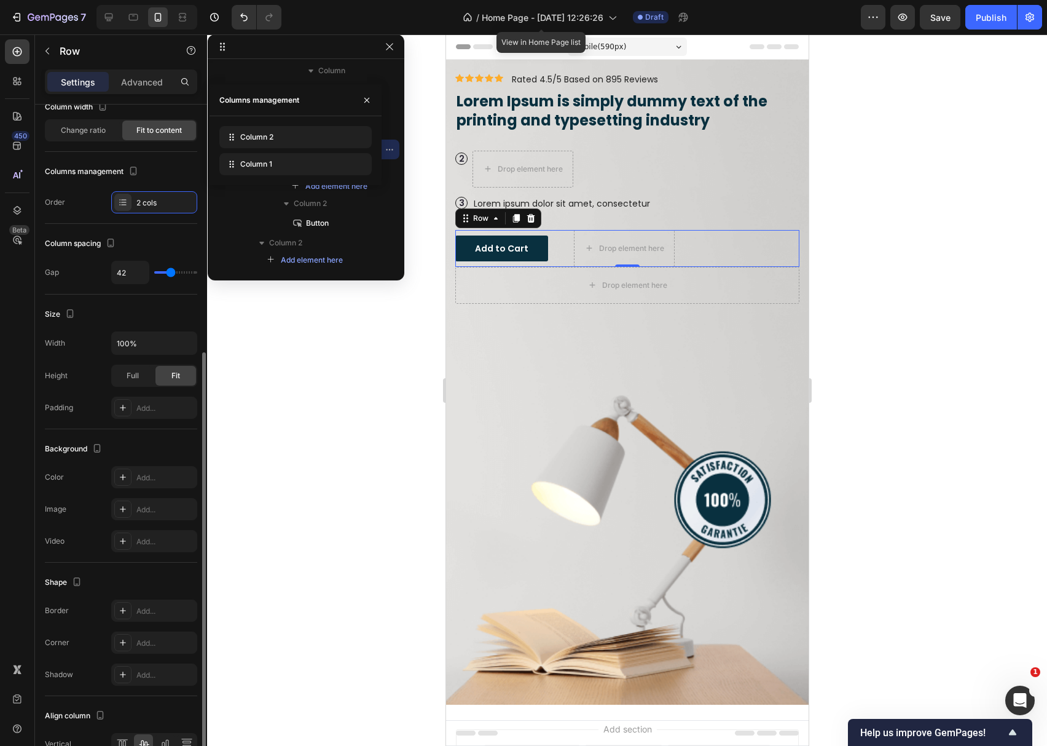
scroll to position [184, 0]
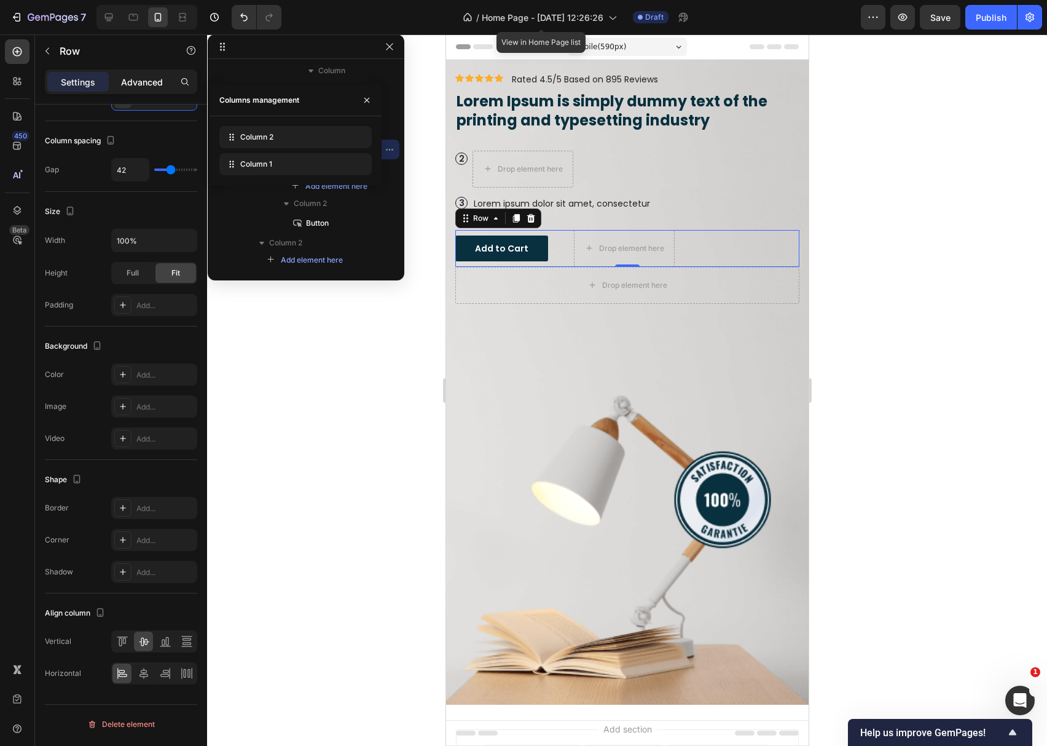
click at [128, 85] on p "Advanced" at bounding box center [142, 82] width 42 height 13
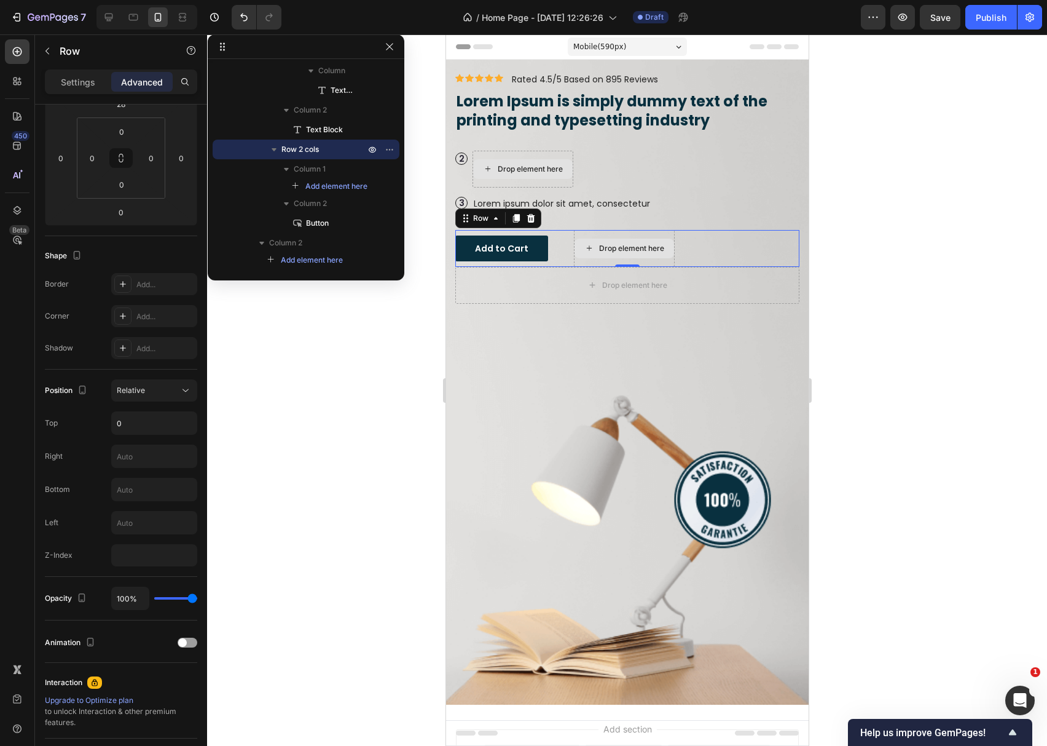
click at [333, 340] on div at bounding box center [627, 389] width 840 height 711
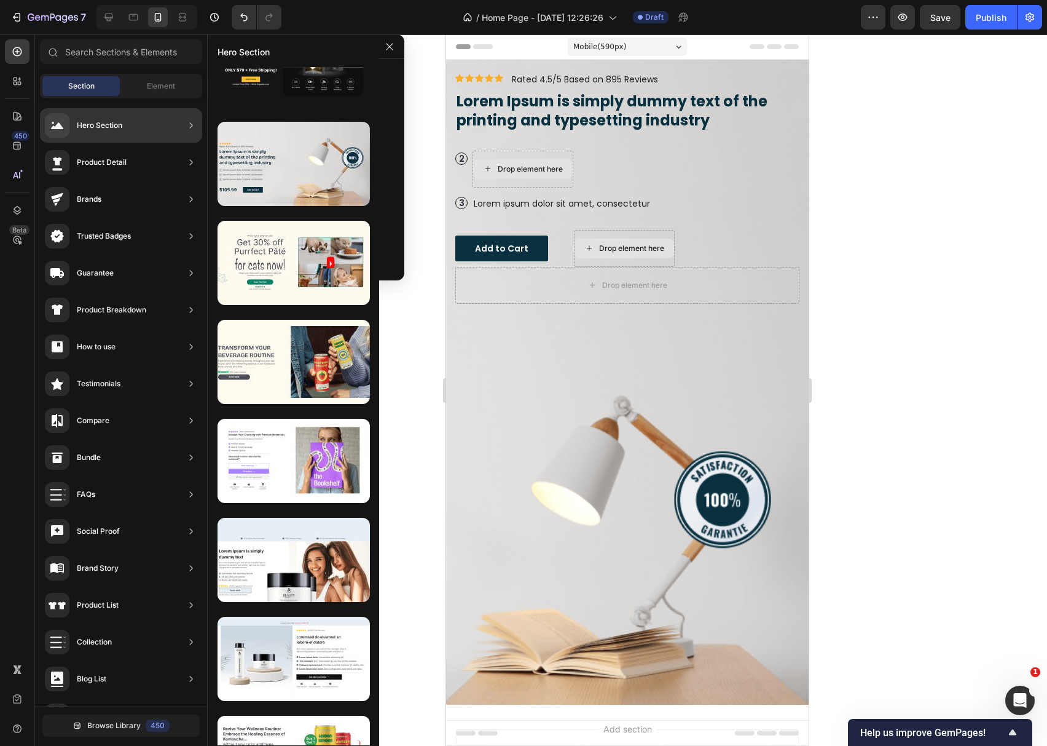
scroll to position [0, 0]
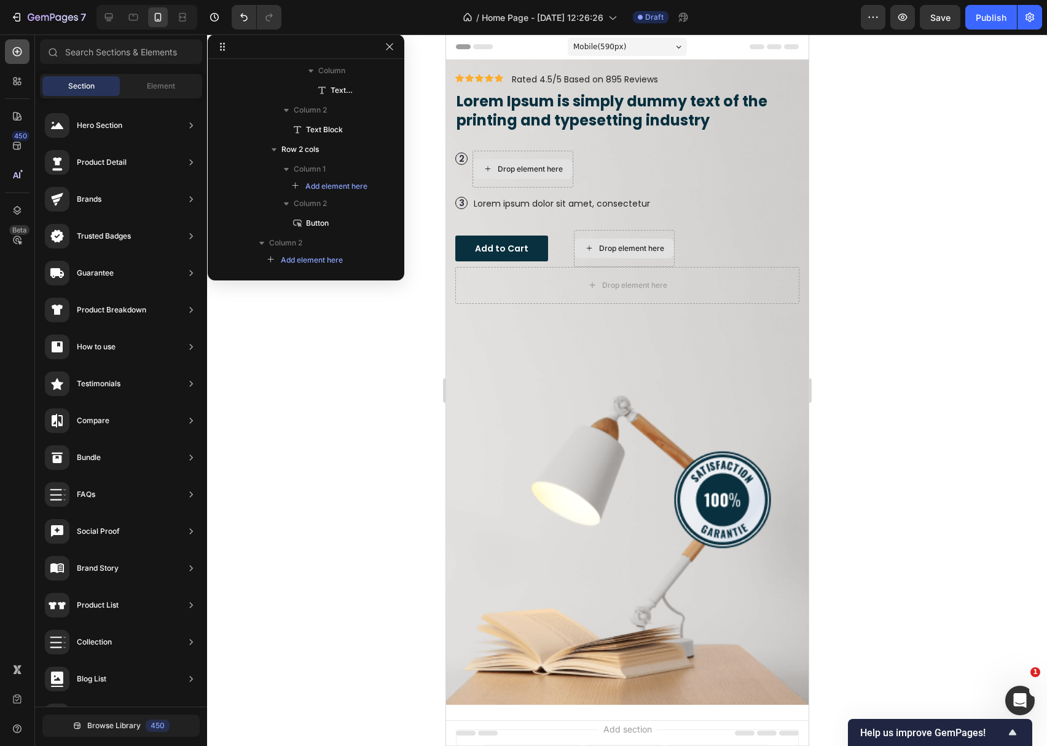
click at [15, 58] on div at bounding box center [17, 51] width 25 height 25
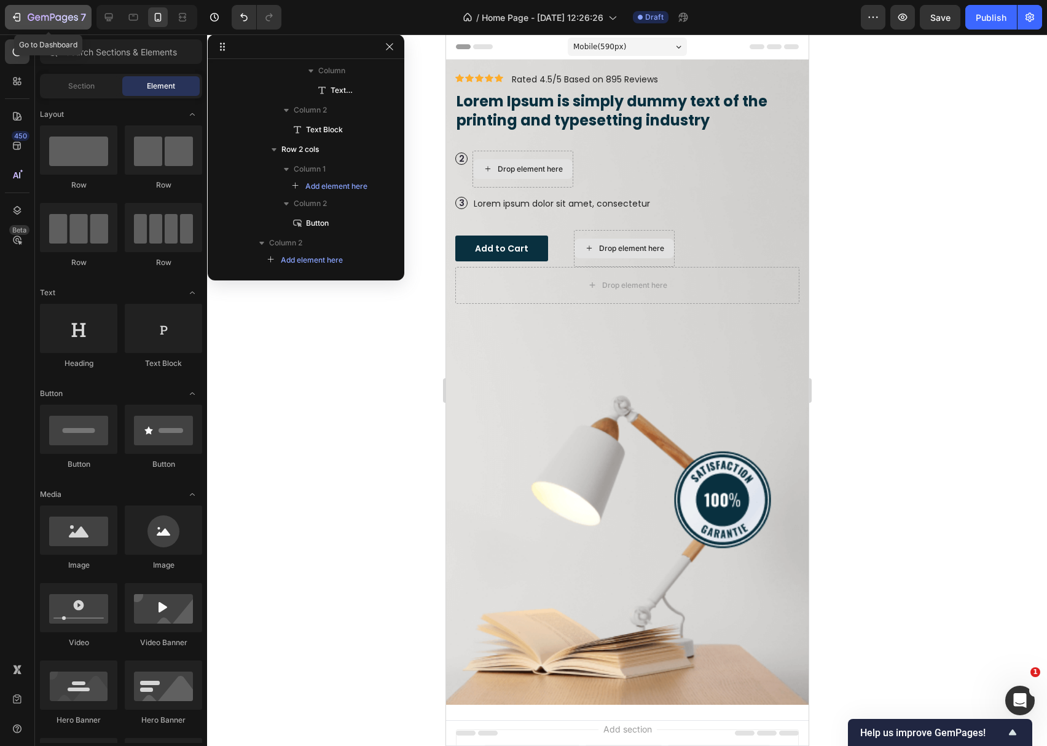
click at [25, 18] on div "7" at bounding box center [48, 17] width 76 height 15
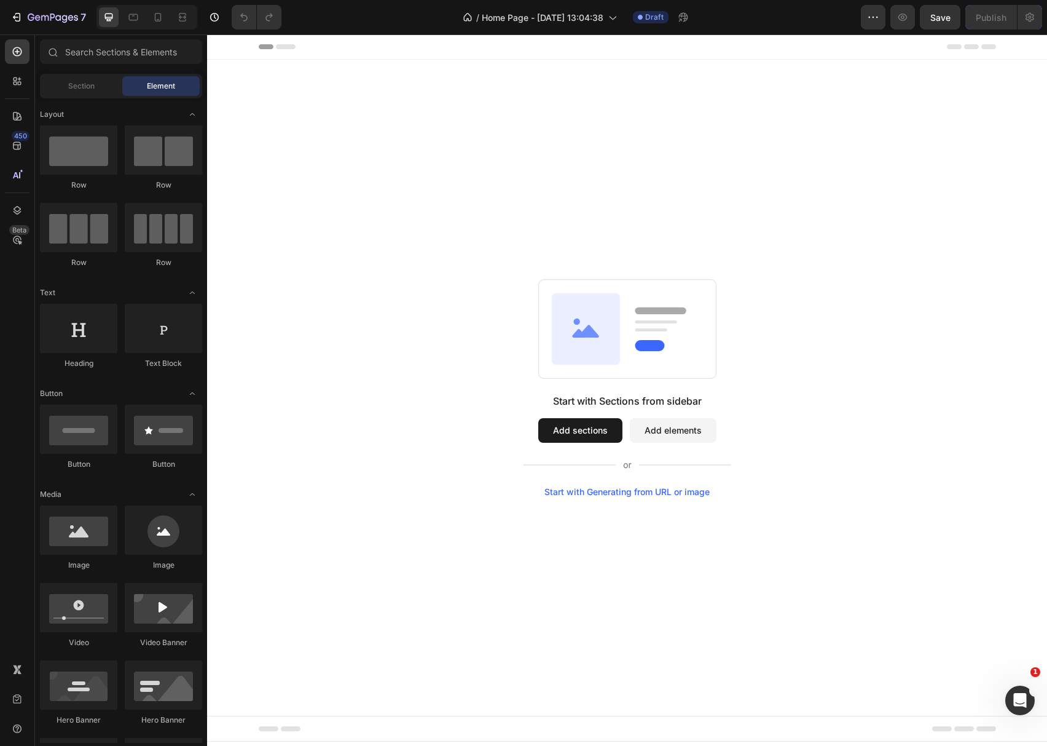
click at [610, 492] on div "Start with Generating from URL or image" at bounding box center [627, 492] width 165 height 10
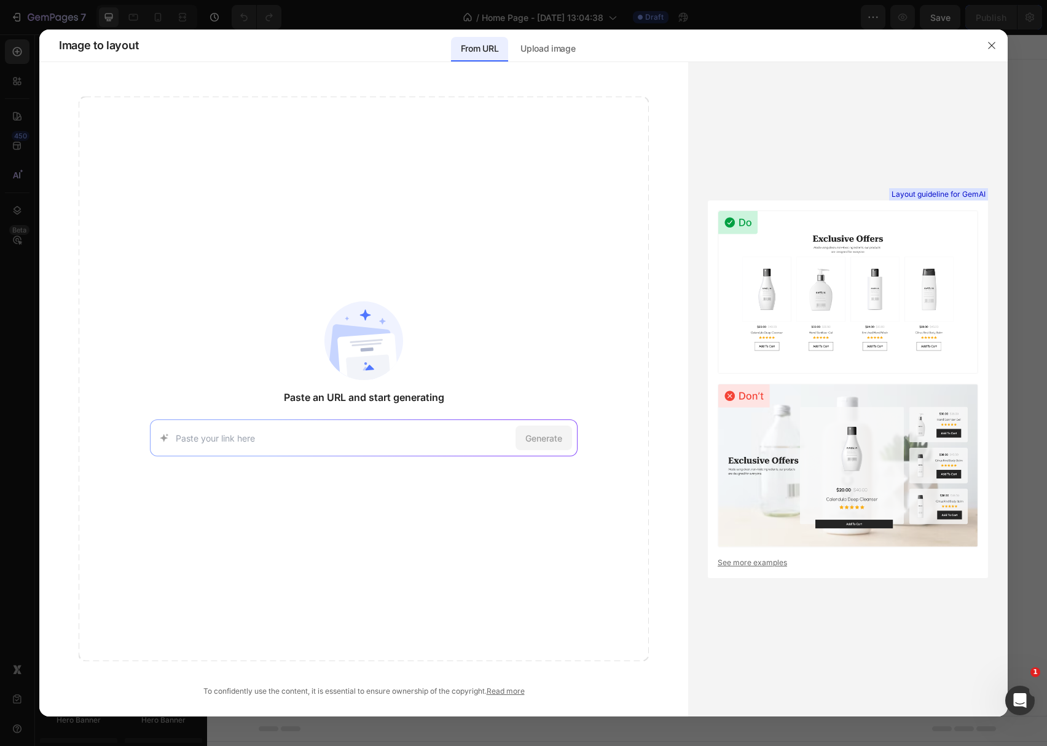
click at [304, 446] on div "Generate" at bounding box center [364, 437] width 428 height 37
click at [278, 436] on input at bounding box center [343, 437] width 335 height 13
paste input "[URL][DOMAIN_NAME]"
type input "[URL][DOMAIN_NAME]"
click at [544, 443] on span "Generate" at bounding box center [543, 437] width 37 height 13
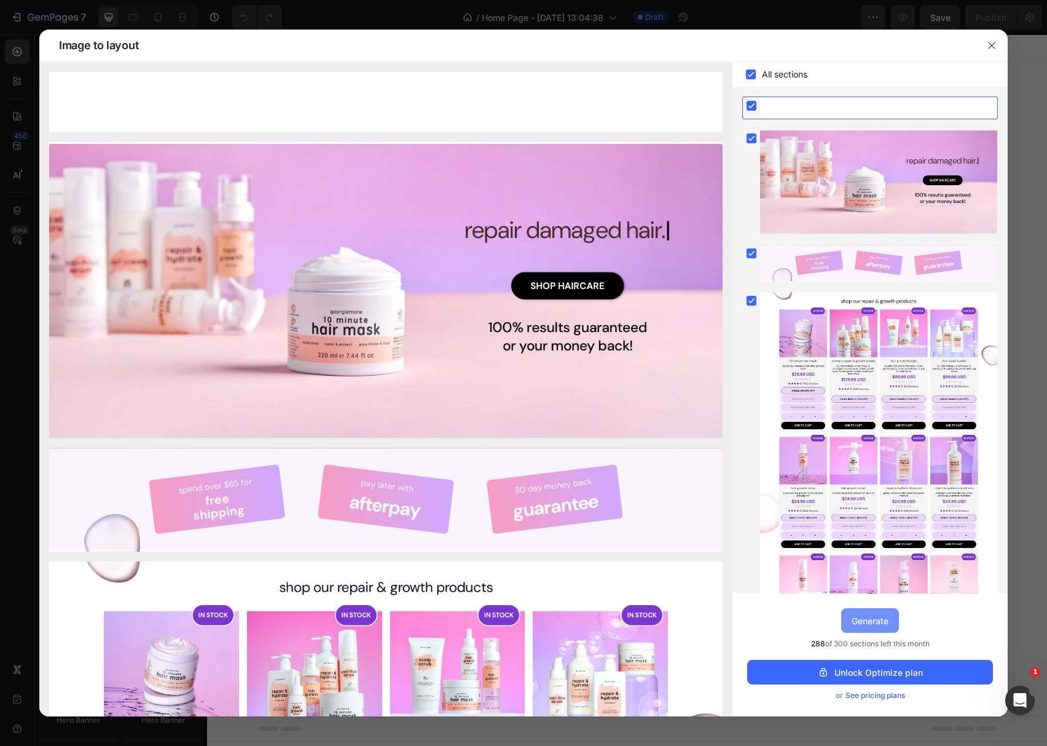
click at [874, 621] on div "Generate" at bounding box center [870, 620] width 37 height 13
